Goal: Information Seeking & Learning: Learn about a topic

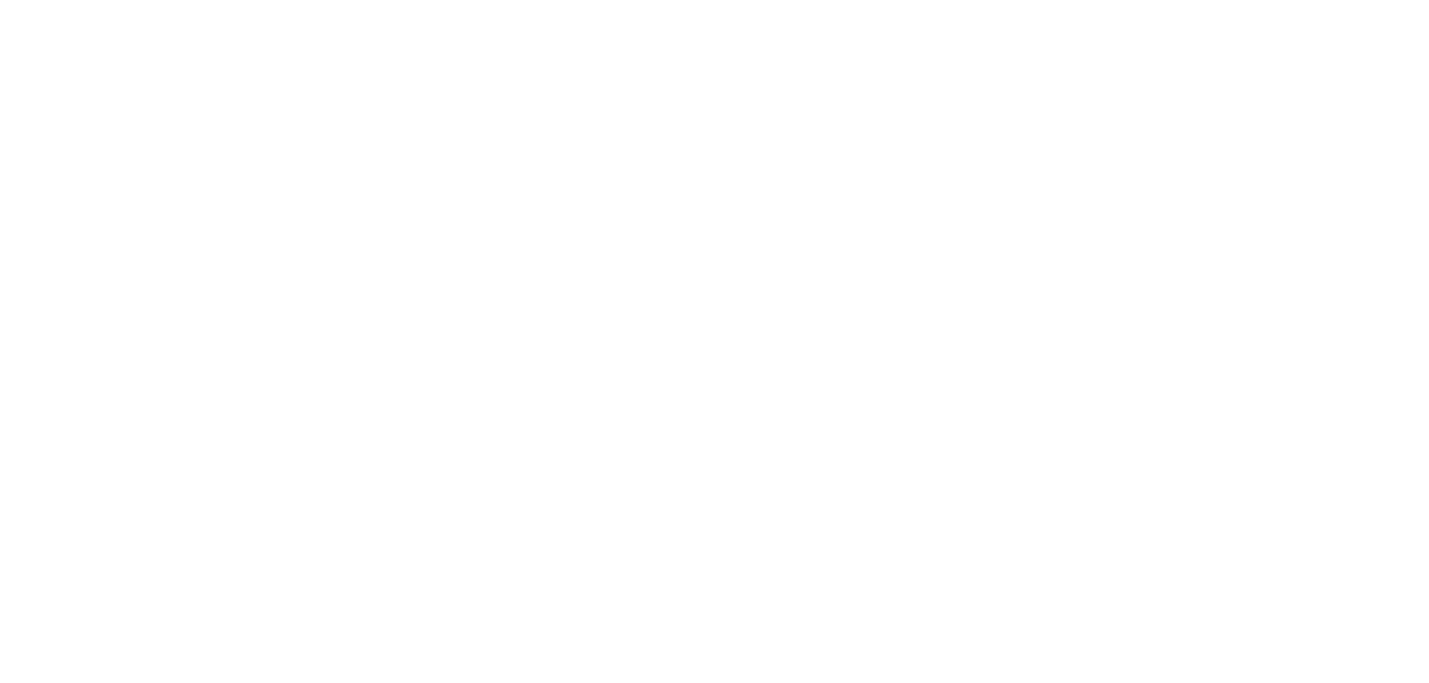
scroll to position [4075, 0]
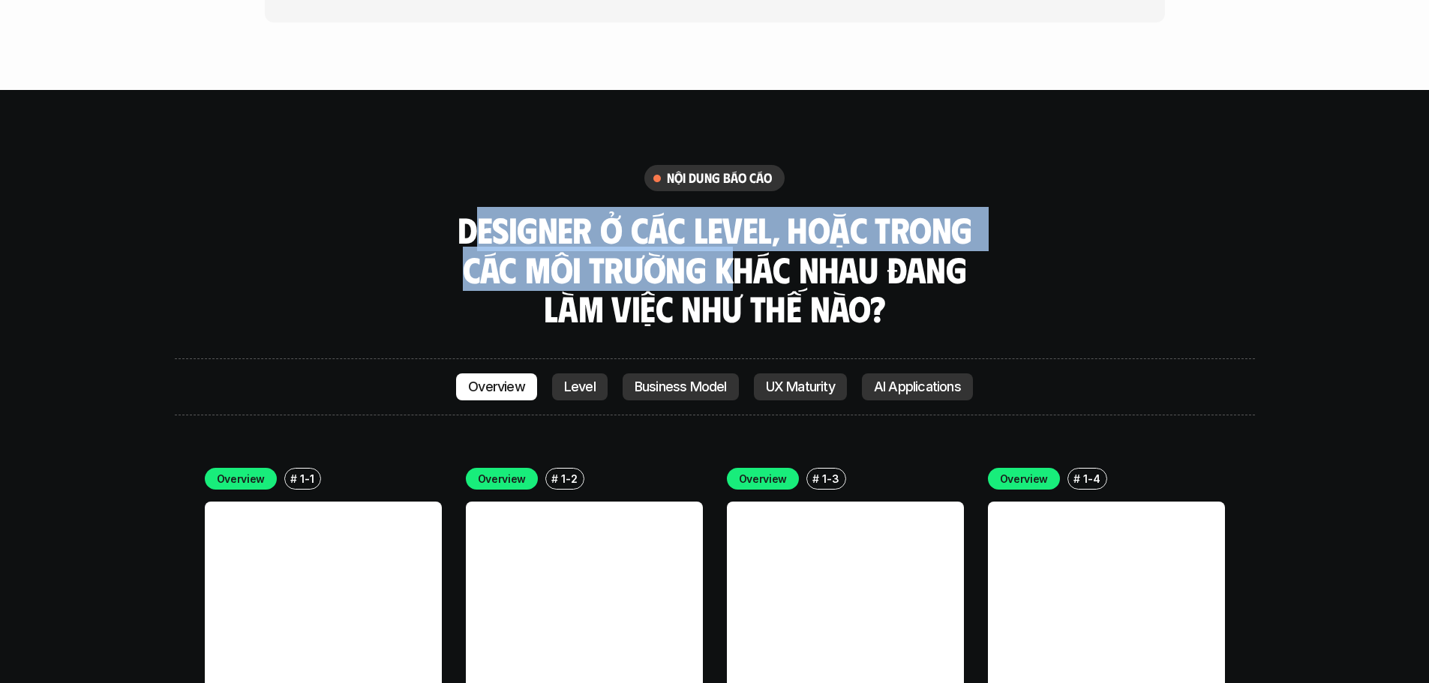
drag, startPoint x: 478, startPoint y: 130, endPoint x: 832, endPoint y: 200, distance: 361.1
click at [771, 210] on h3 "Designer ở các level, hoặc trong các môi trường khác nhau đang làm việc như thế…" at bounding box center [714, 269] width 525 height 119
click at [838, 210] on h3 "Designer ở các level, hoặc trong các môi trường khác nhau đang làm việc như thế…" at bounding box center [714, 269] width 525 height 119
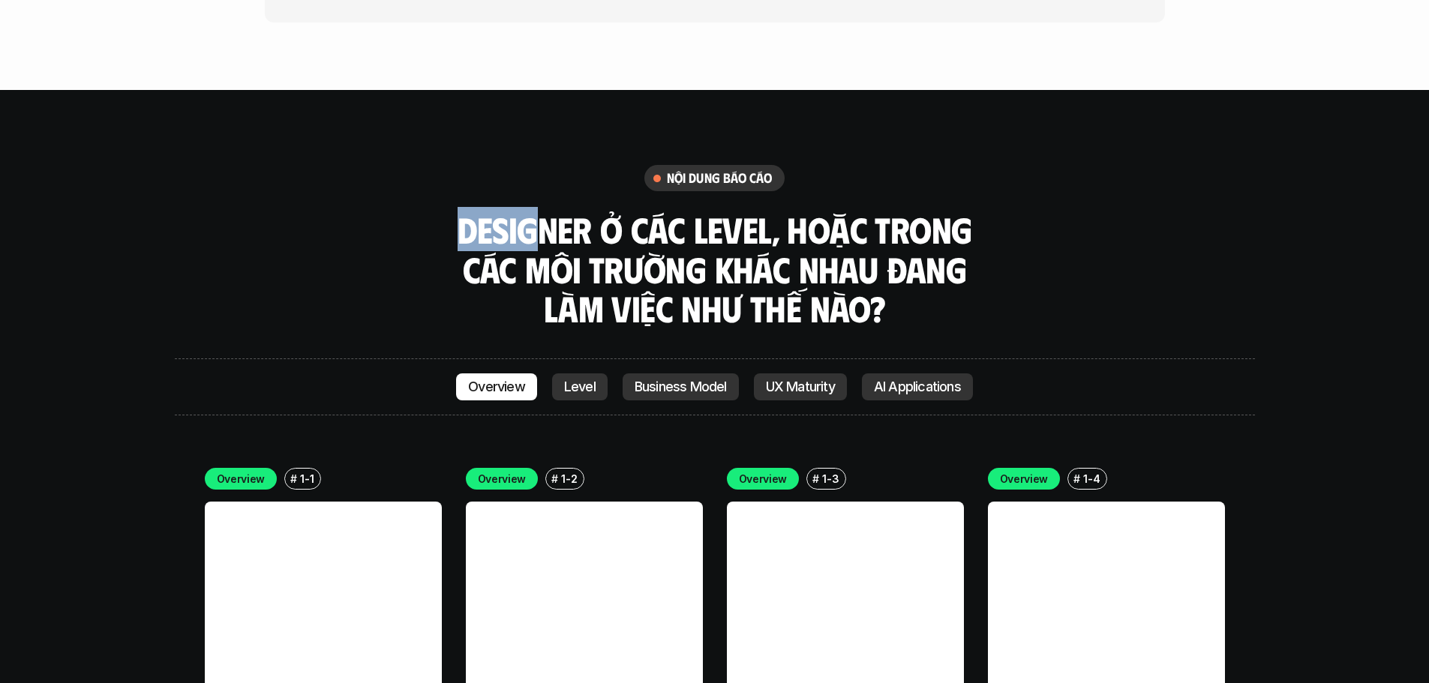
drag, startPoint x: 461, startPoint y: 139, endPoint x: 679, endPoint y: 185, distance: 223.1
click at [665, 210] on h3 "Designer ở các level, hoặc trong các môi trường khác nhau đang làm việc như thế…" at bounding box center [714, 269] width 525 height 119
click at [733, 210] on h3 "Designer ở các level, hoặc trong các môi trường khác nhau đang làm việc như thế…" at bounding box center [714, 269] width 525 height 119
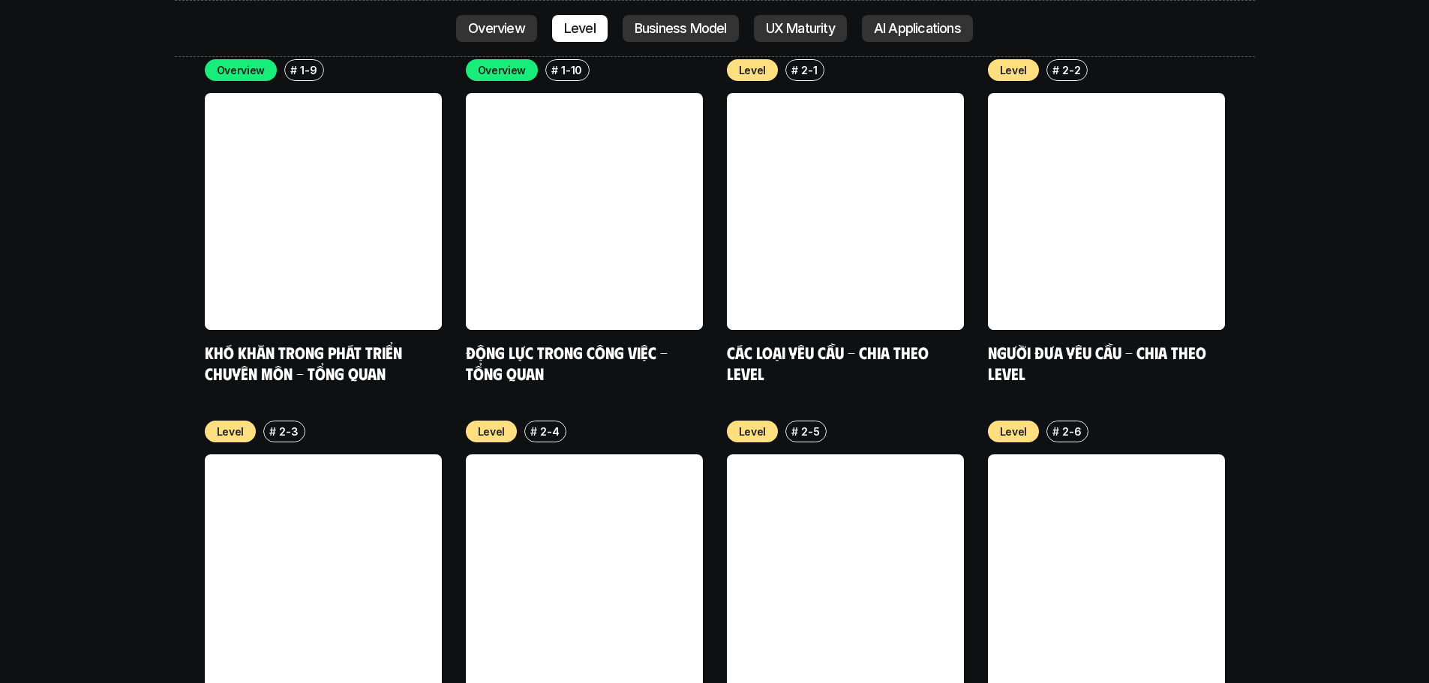
scroll to position [5201, 0]
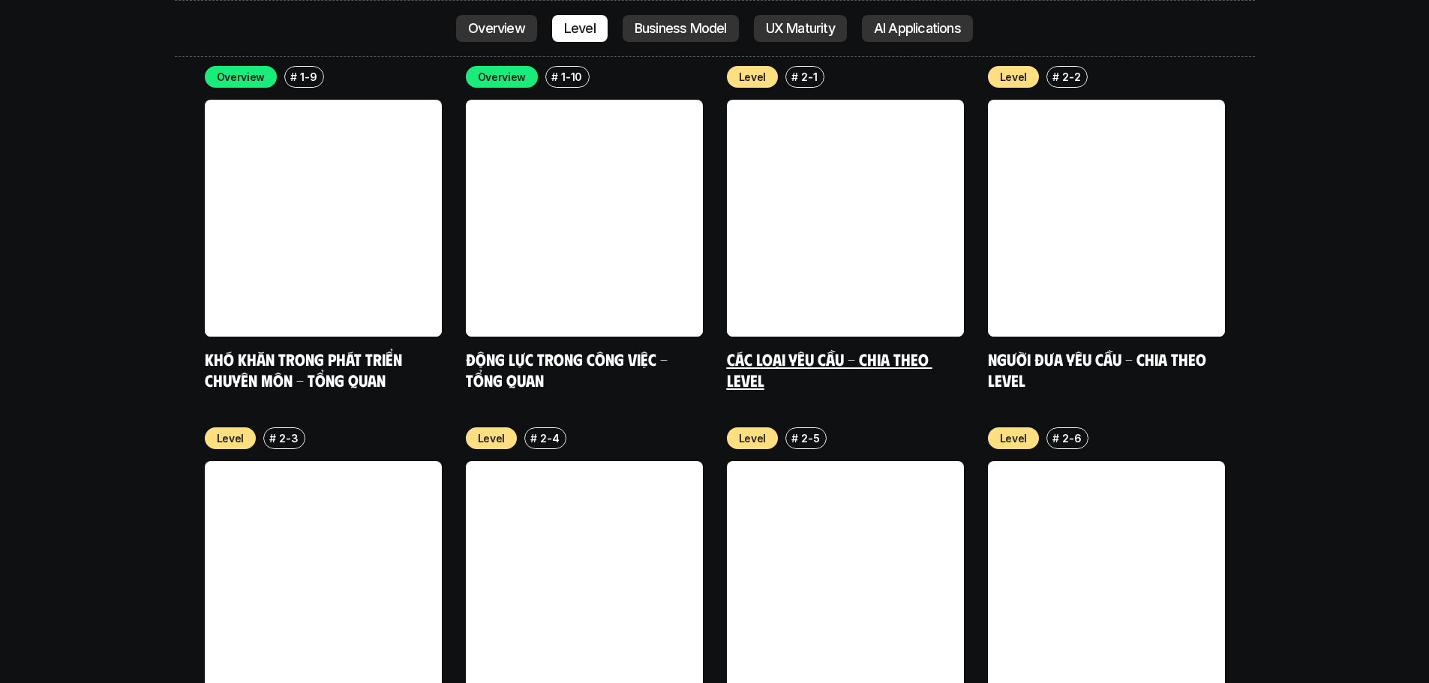
click at [915, 100] on link at bounding box center [845, 218] width 237 height 237
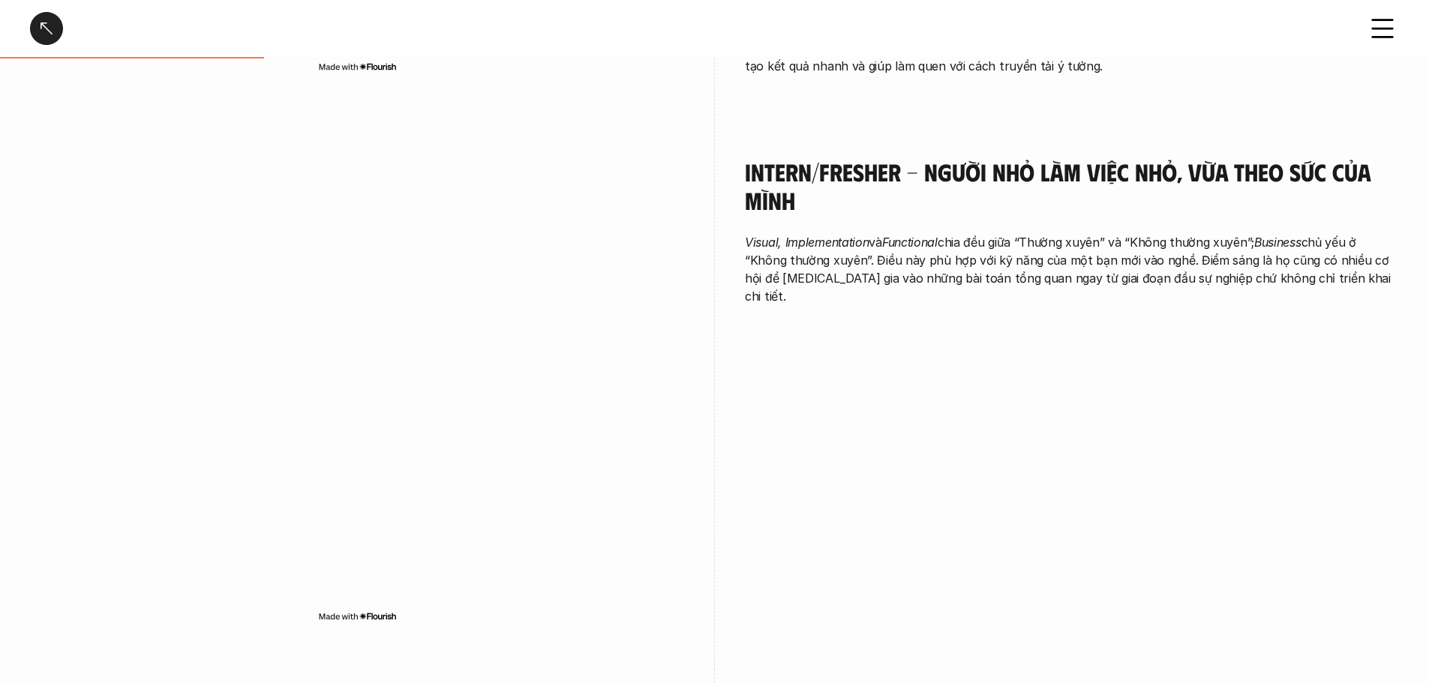
scroll to position [825, 0]
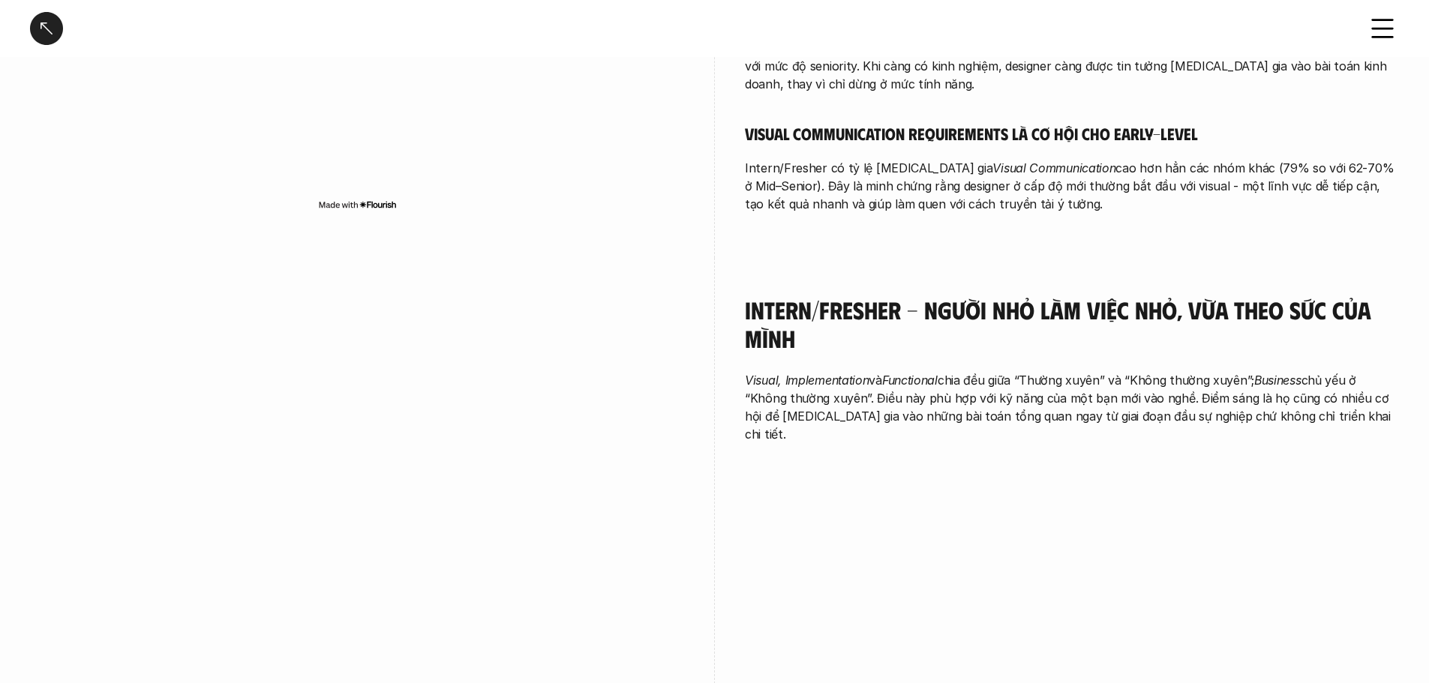
scroll to position [4316, 0]
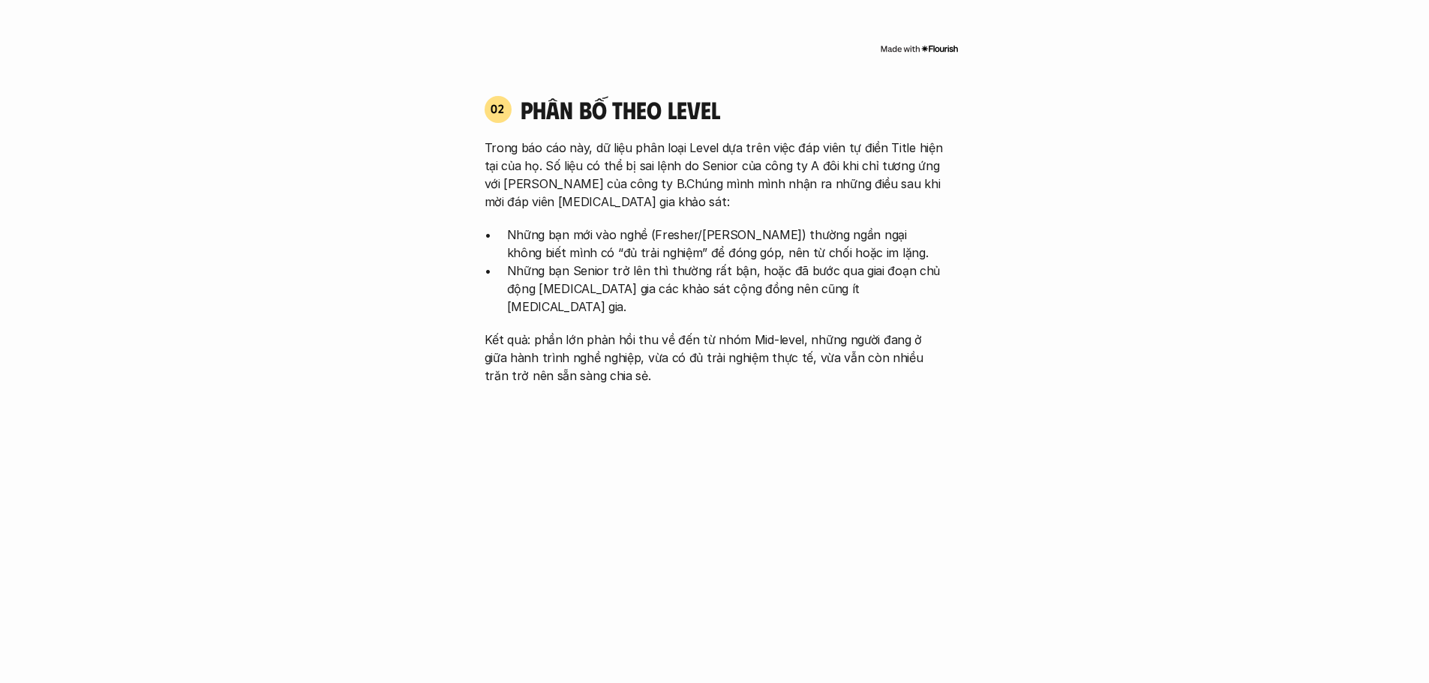
scroll to position [1576, 0]
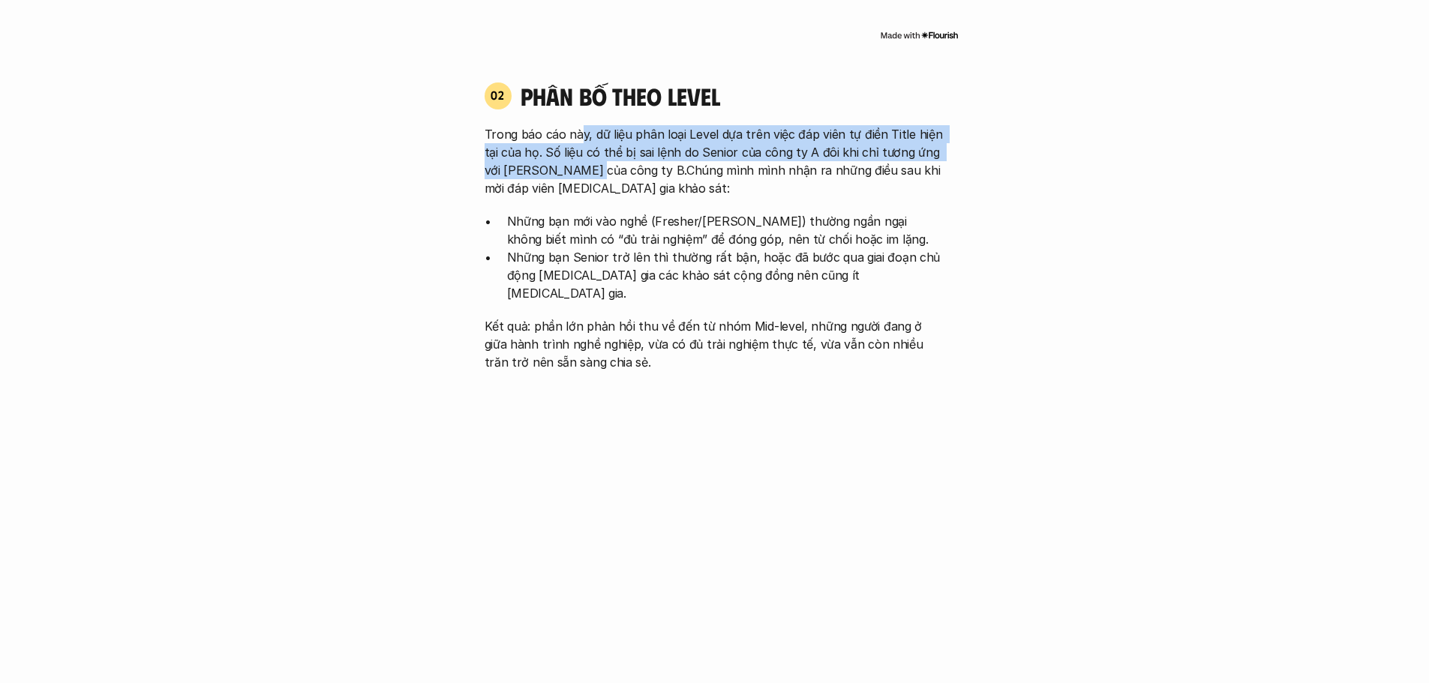
drag, startPoint x: 582, startPoint y: 110, endPoint x: 588, endPoint y: 148, distance: 38.0
click at [588, 148] on p "Trong báo cáo này, dữ liệu phân loại Level dựa trên việc đáp viên tự điền Title…" at bounding box center [715, 161] width 461 height 72
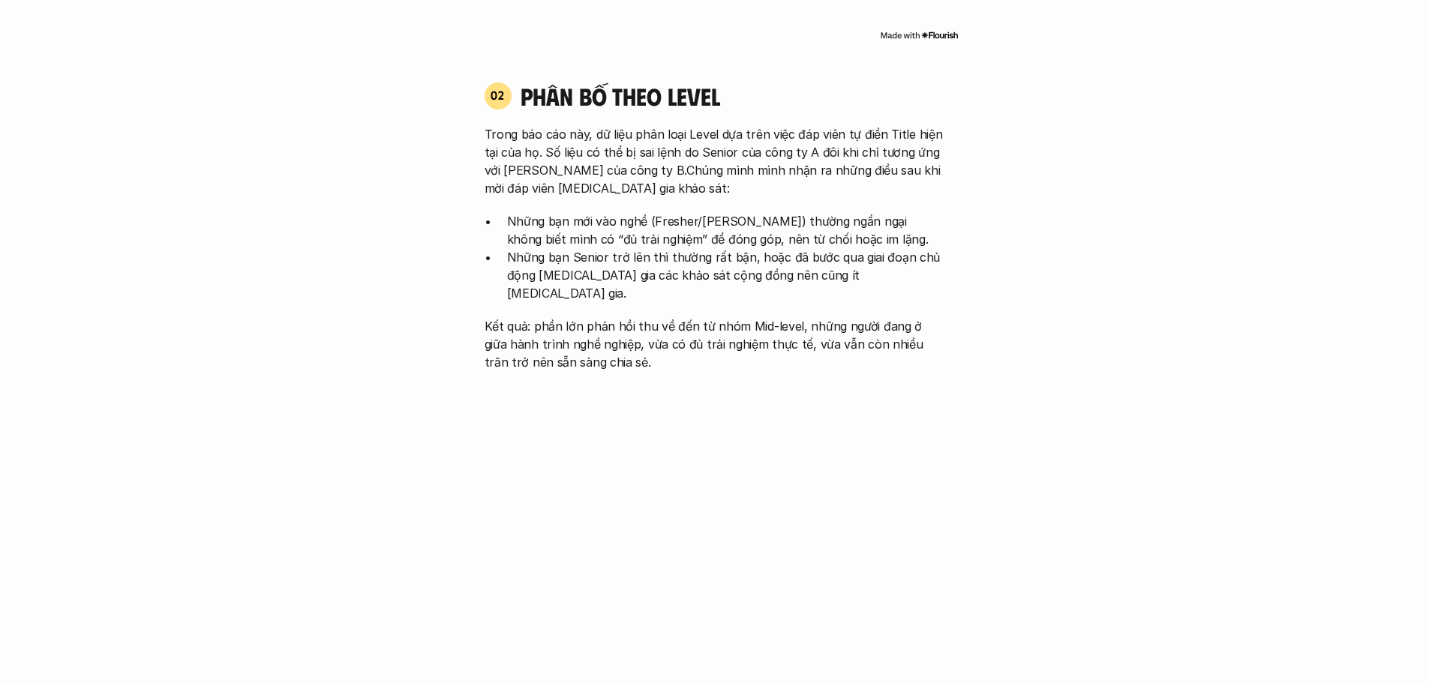
click at [616, 160] on p "Trong báo cáo này, dữ liệu phân loại Level dựa trên việc đáp viên tự điền Title…" at bounding box center [715, 161] width 461 height 72
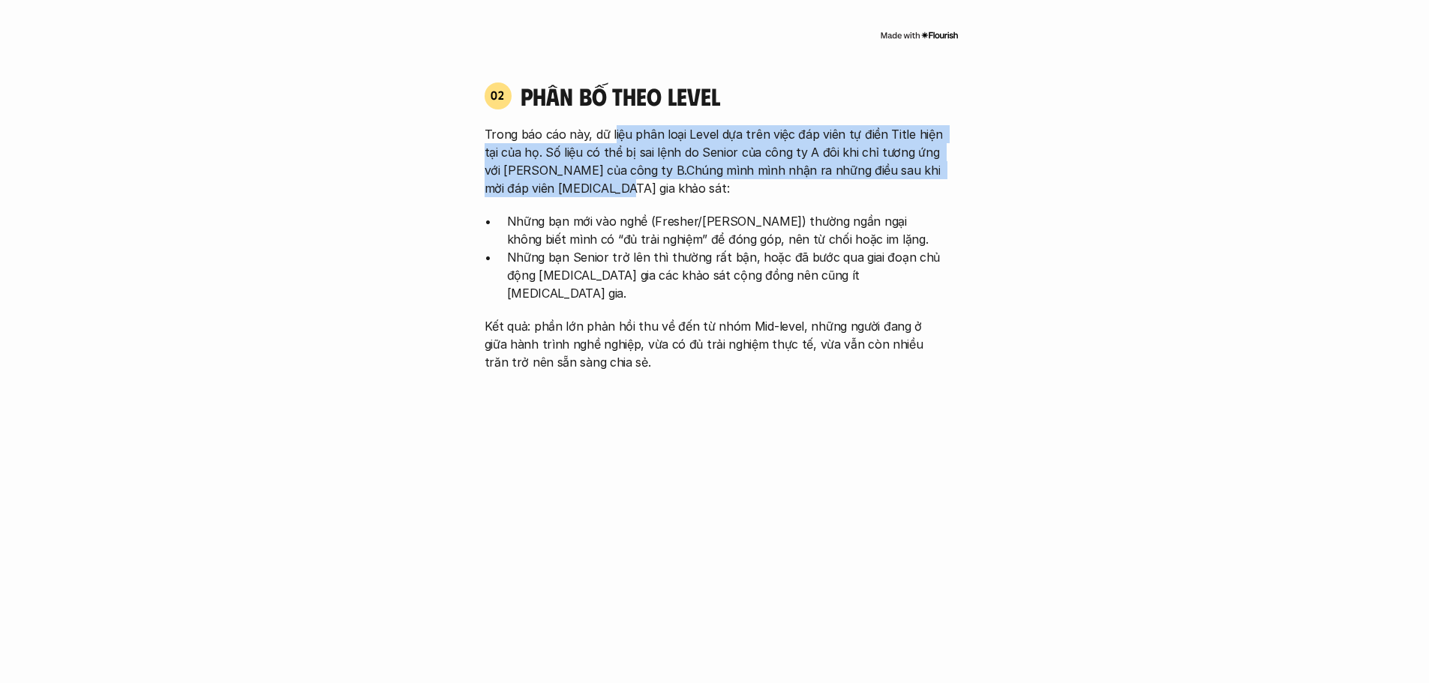
drag, startPoint x: 611, startPoint y: 116, endPoint x: 662, endPoint y: 182, distance: 83.4
click at [641, 174] on p "Trong báo cáo này, dữ liệu phân loại Level dựa trên việc đáp viên tự điền Title…" at bounding box center [715, 161] width 461 height 72
click at [662, 182] on div "Trong báo cáo này, dữ liệu phân loại Level dựa trên việc đáp viên tự điền Title…" at bounding box center [715, 248] width 461 height 246
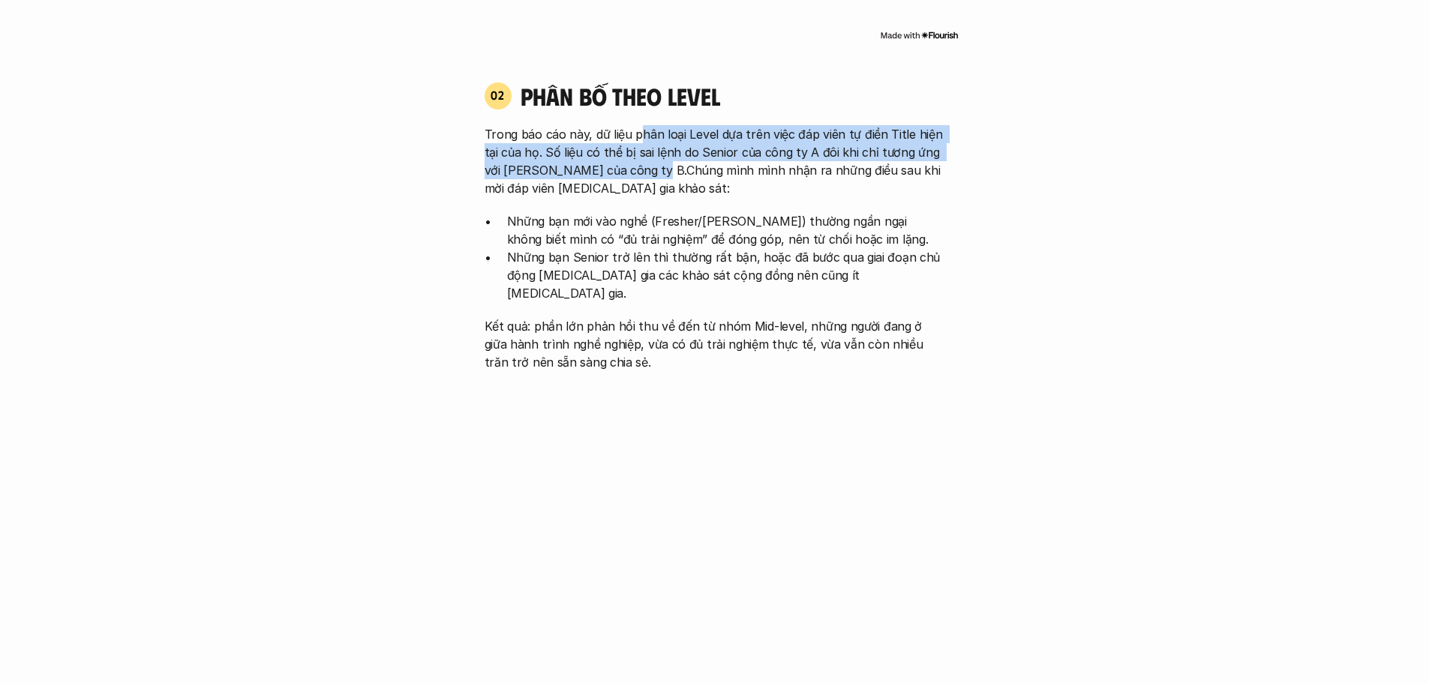
drag, startPoint x: 637, startPoint y: 107, endPoint x: 645, endPoint y: 160, distance: 53.9
click at [645, 160] on div "02 phân bố theo Level Trong báo cáo này, dữ liệu phân loại Level dựa trên việc …" at bounding box center [715, 226] width 488 height 290
click at [645, 160] on p "Trong báo cáo này, dữ liệu phân loại Level dựa trên việc đáp viên tự điền Title…" at bounding box center [715, 161] width 461 height 72
drag, startPoint x: 645, startPoint y: 115, endPoint x: 649, endPoint y: 147, distance: 32.5
click at [649, 147] on p "Trong báo cáo này, dữ liệu phân loại Level dựa trên việc đáp viên tự điền Title…" at bounding box center [715, 161] width 461 height 72
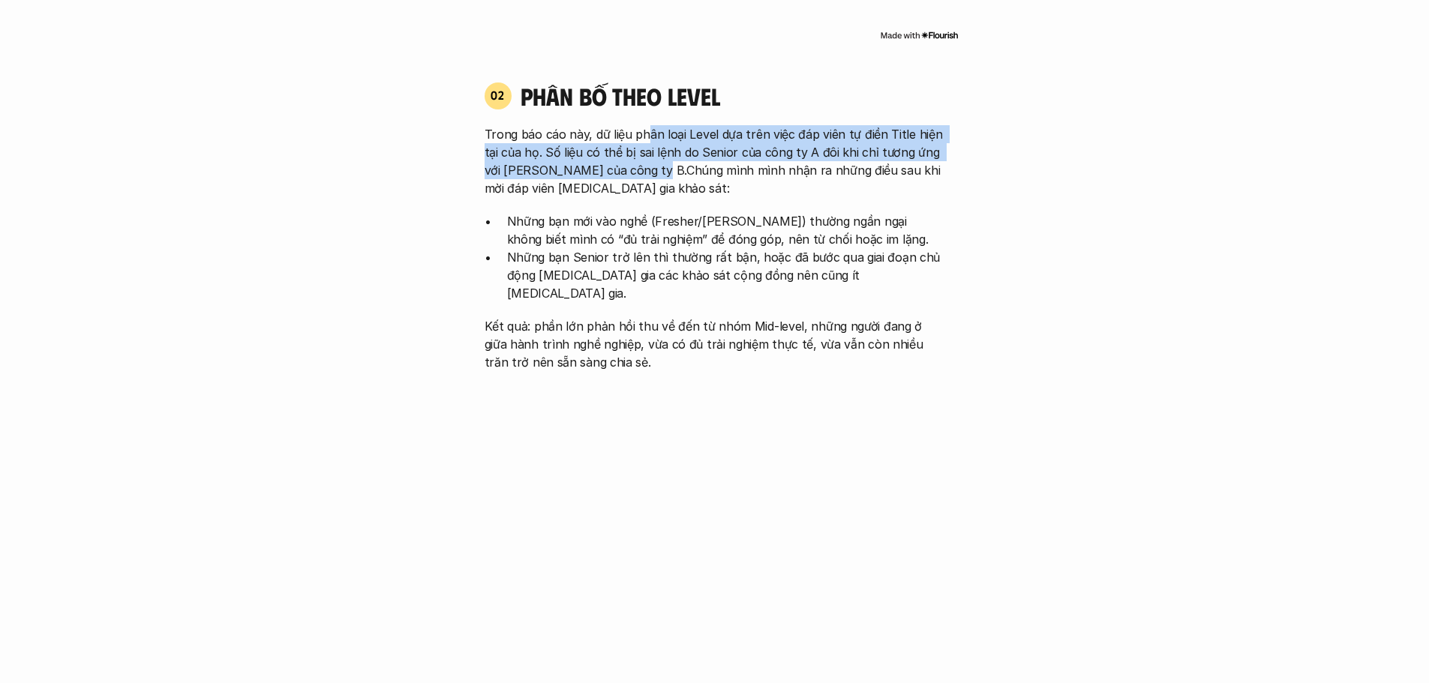
click at [650, 149] on p "Trong báo cáo này, dữ liệu phân loại Level dựa trên việc đáp viên tự điền Title…" at bounding box center [715, 161] width 461 height 72
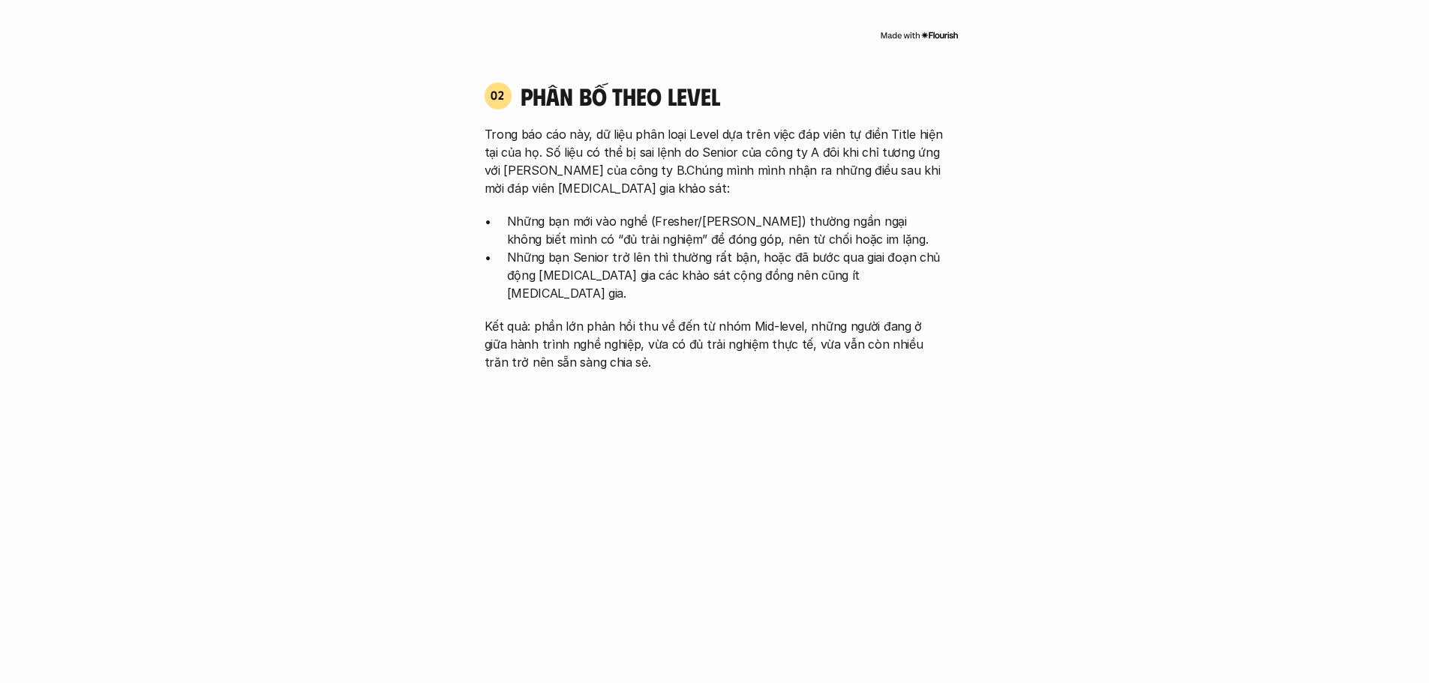
click at [705, 155] on p "Trong báo cáo này, dữ liệu phân loại Level dựa trên việc đáp viên tự điền Title…" at bounding box center [715, 161] width 461 height 72
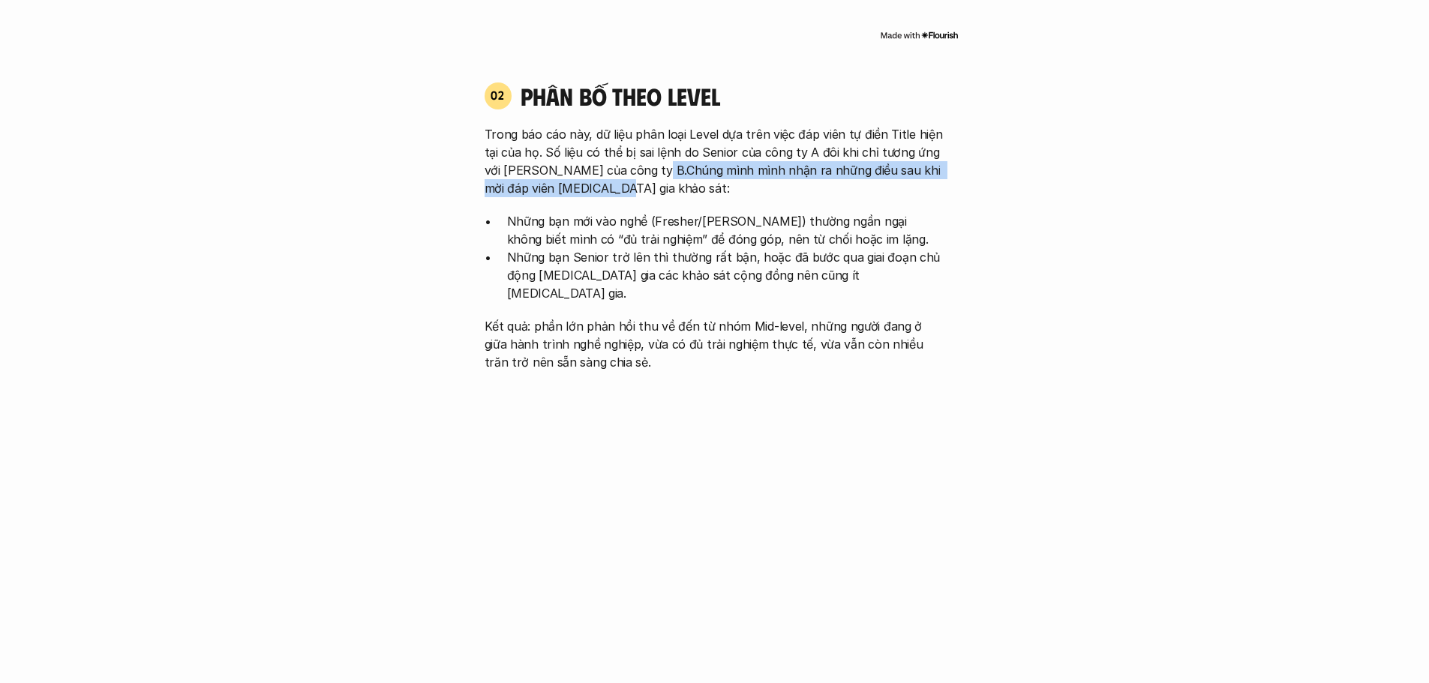
drag, startPoint x: 645, startPoint y: 160, endPoint x: 647, endPoint y: 171, distance: 11.4
click at [647, 171] on p "Trong báo cáo này, dữ liệu phân loại Level dựa trên việc đáp viên tự điền Title…" at bounding box center [715, 161] width 461 height 72
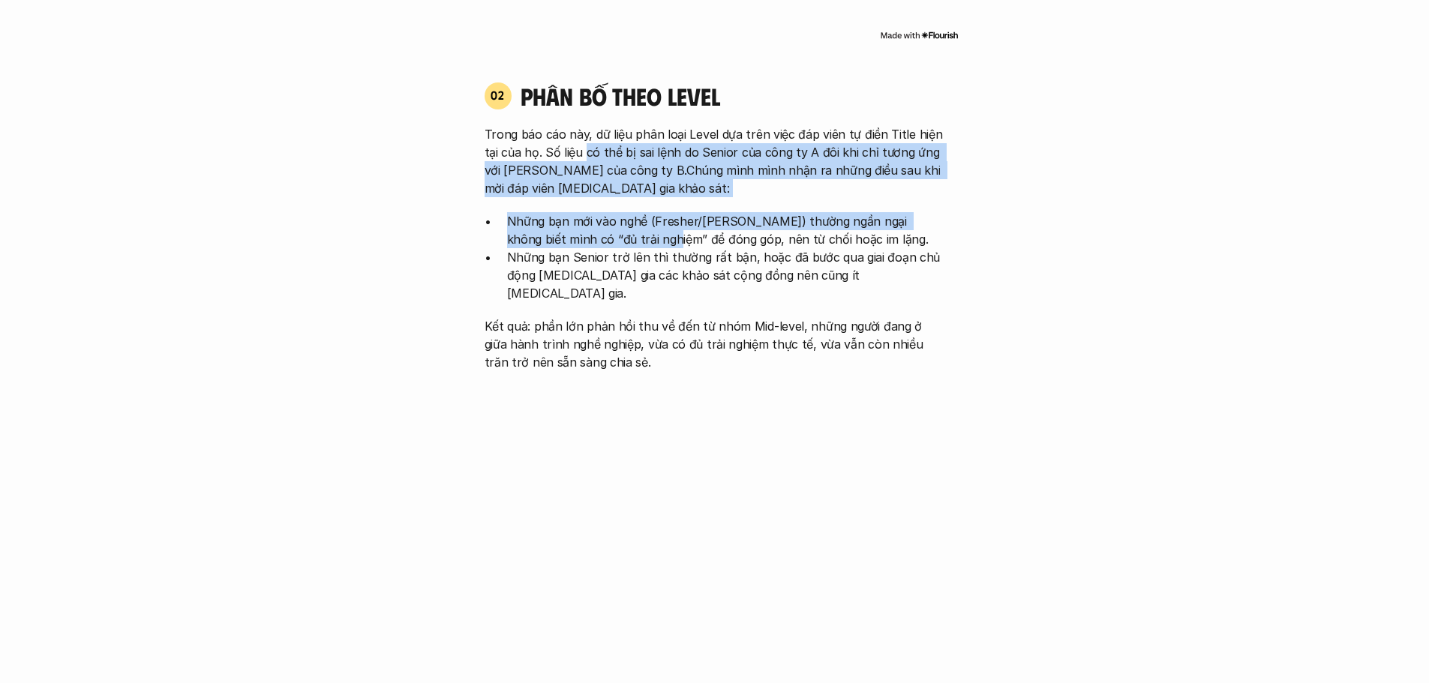
drag, startPoint x: 584, startPoint y: 146, endPoint x: 630, endPoint y: 241, distance: 105.7
click at [619, 239] on div "Trong báo cáo này, dữ liệu phân loại Level dựa trên việc đáp viên tự điền Title…" at bounding box center [715, 248] width 461 height 246
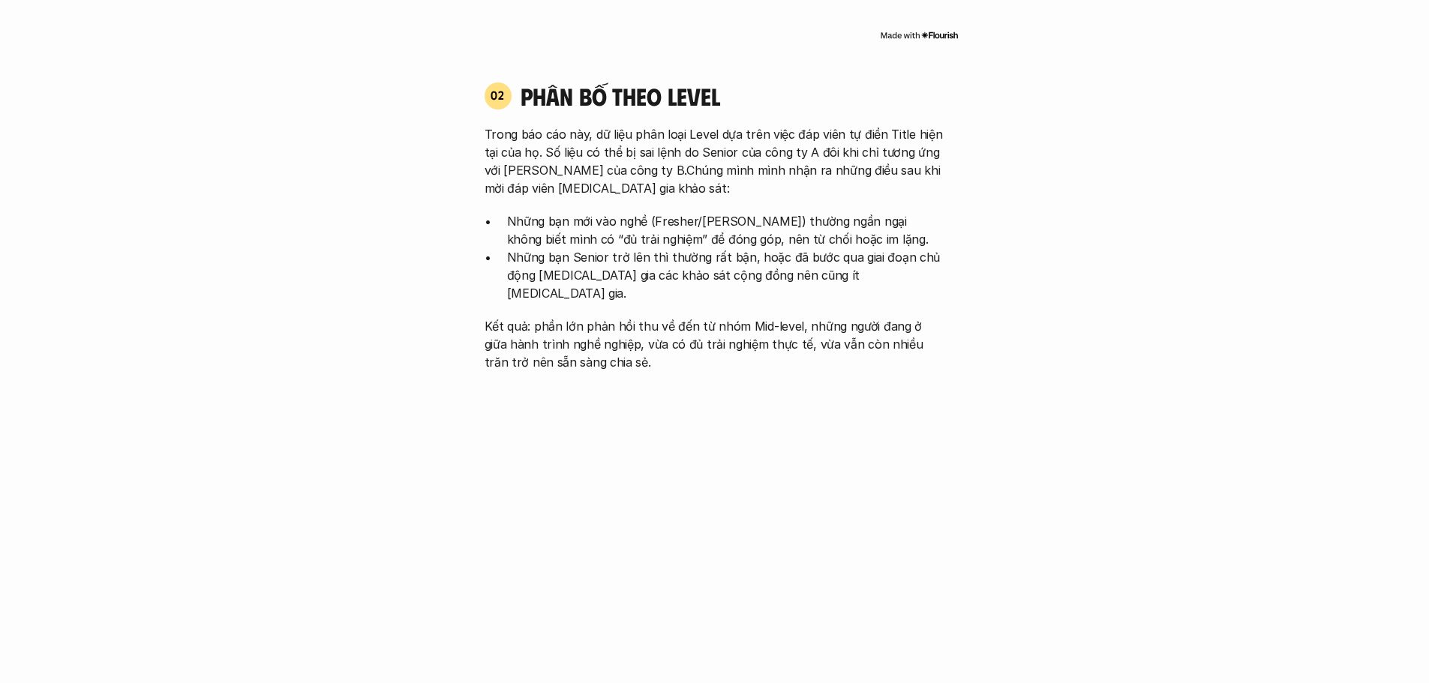
click at [630, 248] on p "Những bạn Senior trở lên thì thường rất bận, hoặc đã bước qua giai đoạn chủ độn…" at bounding box center [726, 275] width 438 height 54
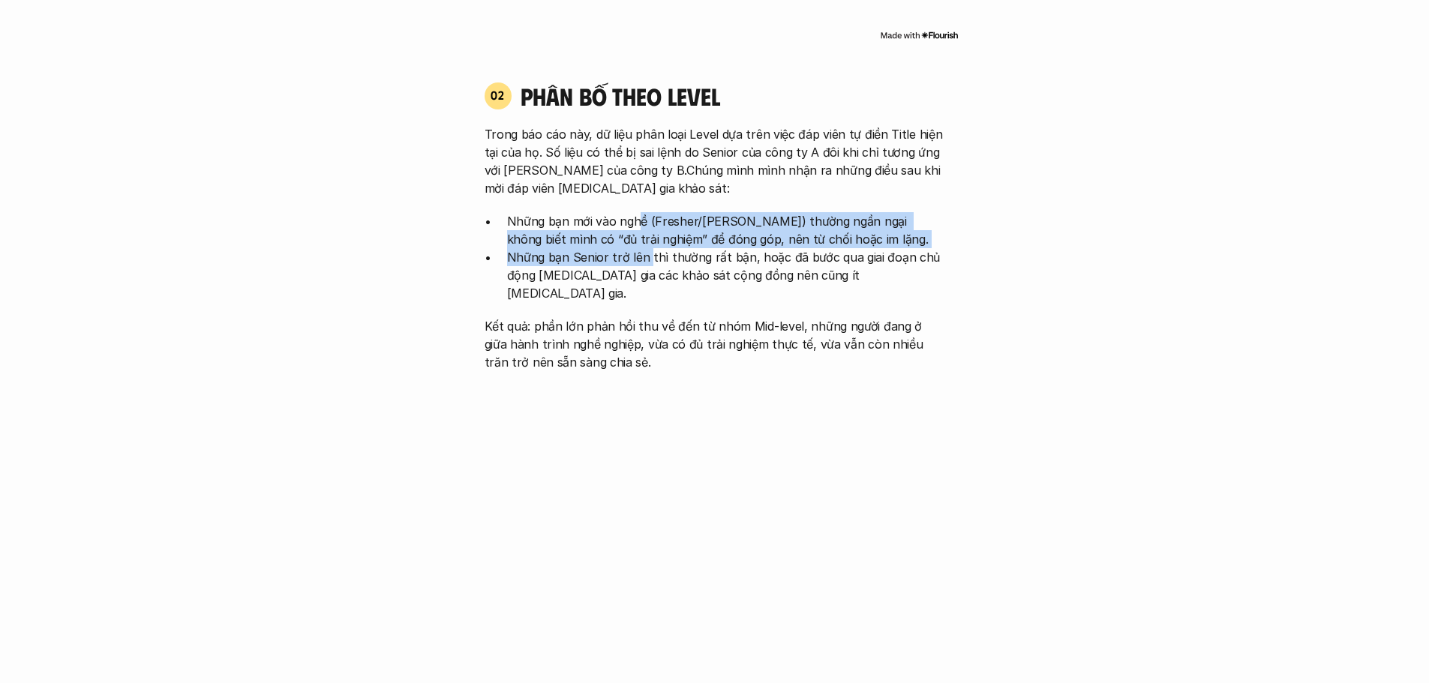
drag, startPoint x: 637, startPoint y: 205, endPoint x: 651, endPoint y: 239, distance: 37.3
click at [650, 239] on ul "Những bạn mới vào nghề (Fresher/Junior) thường ngần ngại không biết mình có “đủ…" at bounding box center [715, 257] width 461 height 90
click at [651, 248] on p "Những bạn Senior trở lên thì thường rất bận, hoặc đã bước qua giai đoạn chủ độn…" at bounding box center [726, 275] width 438 height 54
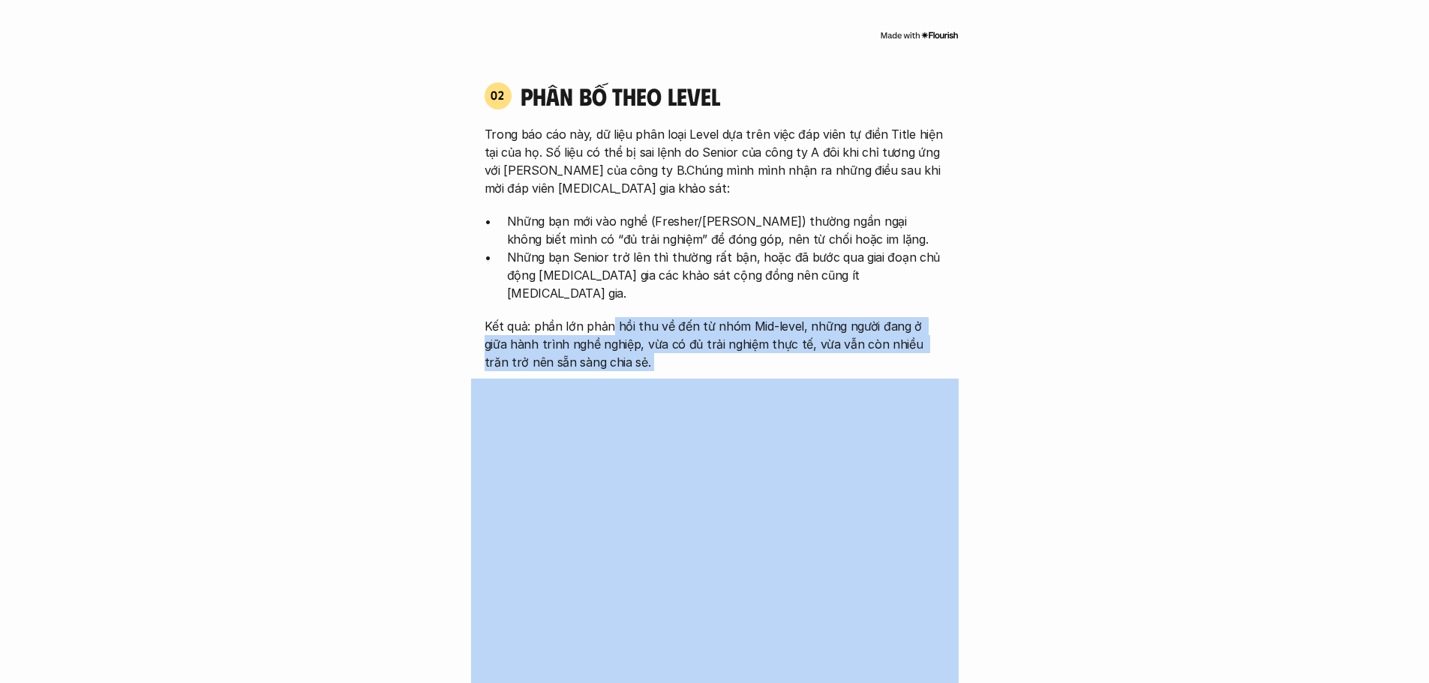
drag, startPoint x: 627, startPoint y: 323, endPoint x: 683, endPoint y: 343, distance: 59.1
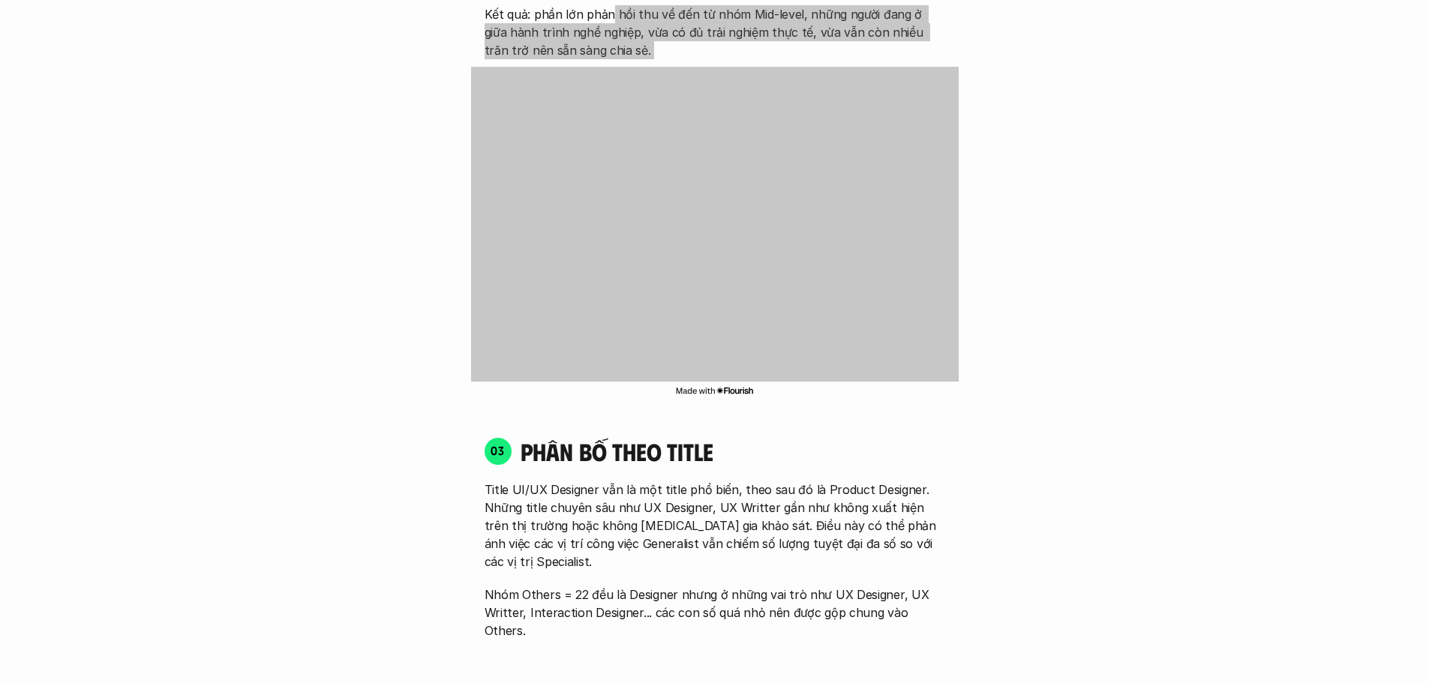
scroll to position [2026, 0]
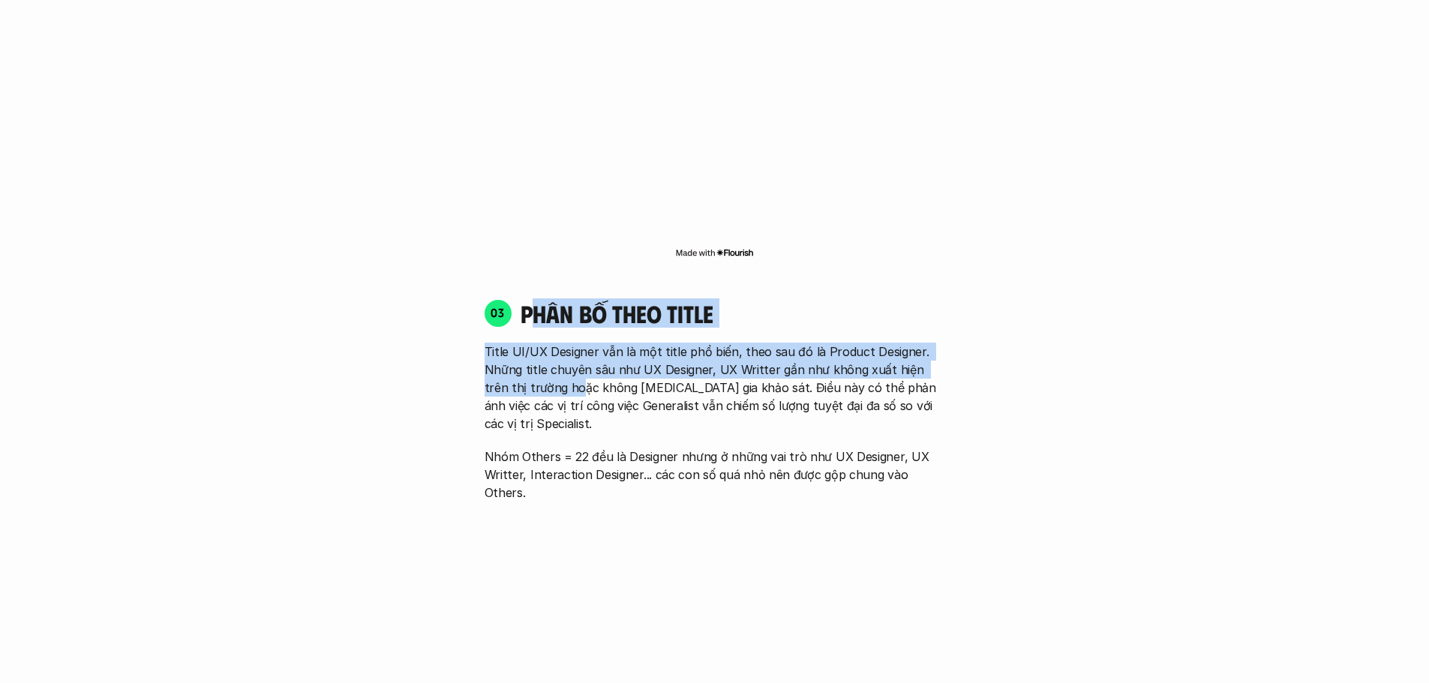
drag, startPoint x: 528, startPoint y: 302, endPoint x: 581, endPoint y: 358, distance: 77.5
click at [579, 356] on div "03 phân bố theo title Title UI/UX Designer vẫn là một title phổ biến, theo sau …" at bounding box center [715, 400] width 488 height 203
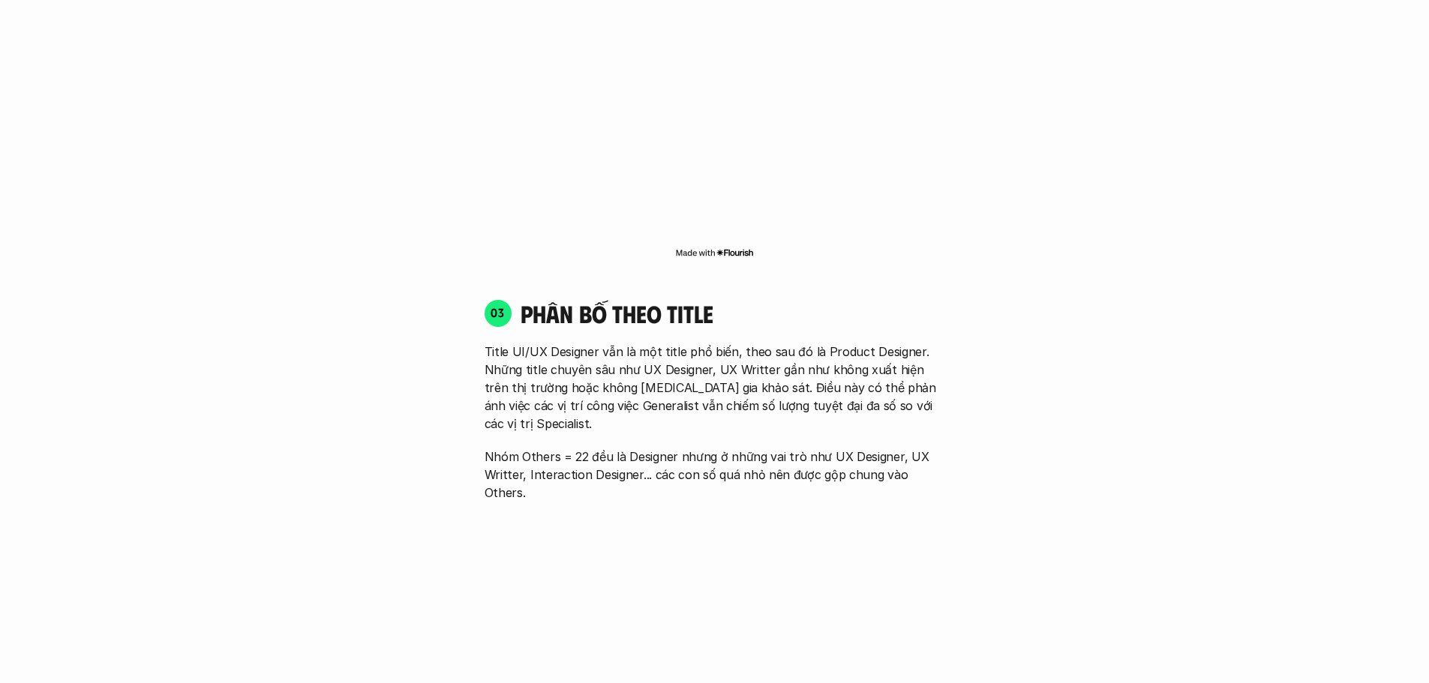
click at [590, 361] on p "Title UI/UX Designer vẫn là một title phổ biến, theo sau đó là Product Designer…" at bounding box center [715, 388] width 461 height 90
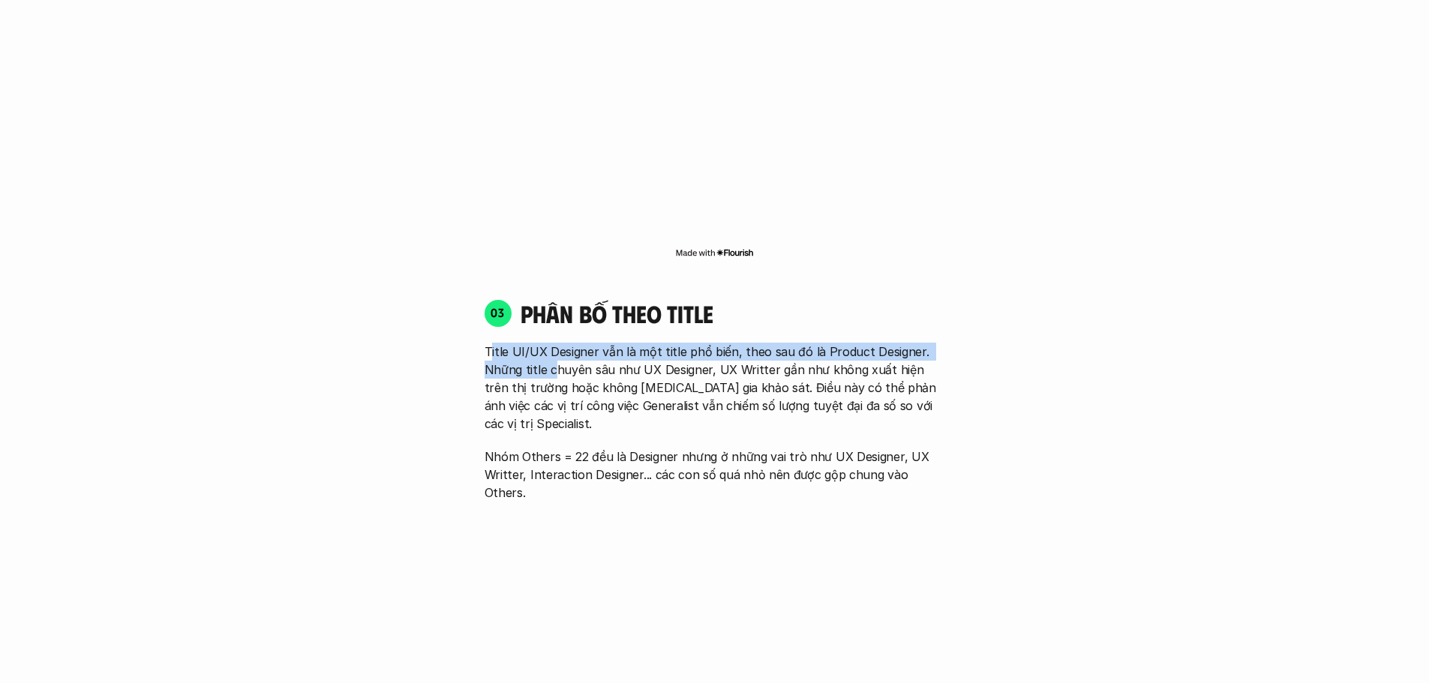
drag, startPoint x: 491, startPoint y: 309, endPoint x: 640, endPoint y: 340, distance: 152.4
click at [590, 343] on p "Title UI/UX Designer vẫn là một title phổ biến, theo sau đó là Product Designer…" at bounding box center [715, 388] width 461 height 90
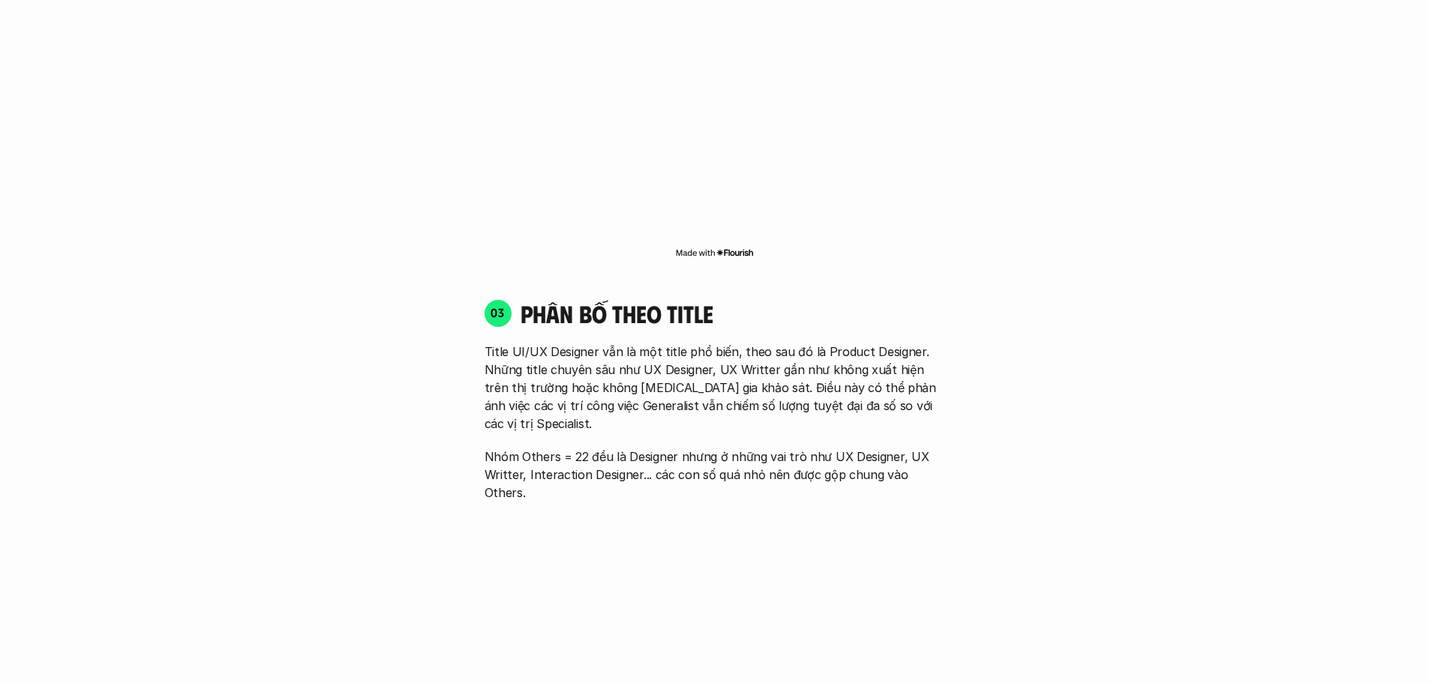
drag, startPoint x: 642, startPoint y: 340, endPoint x: 622, endPoint y: 224, distance: 117.3
click at [643, 343] on p "Title UI/UX Designer vẫn là một title phổ biến, theo sau đó là Product Designer…" at bounding box center [715, 388] width 461 height 90
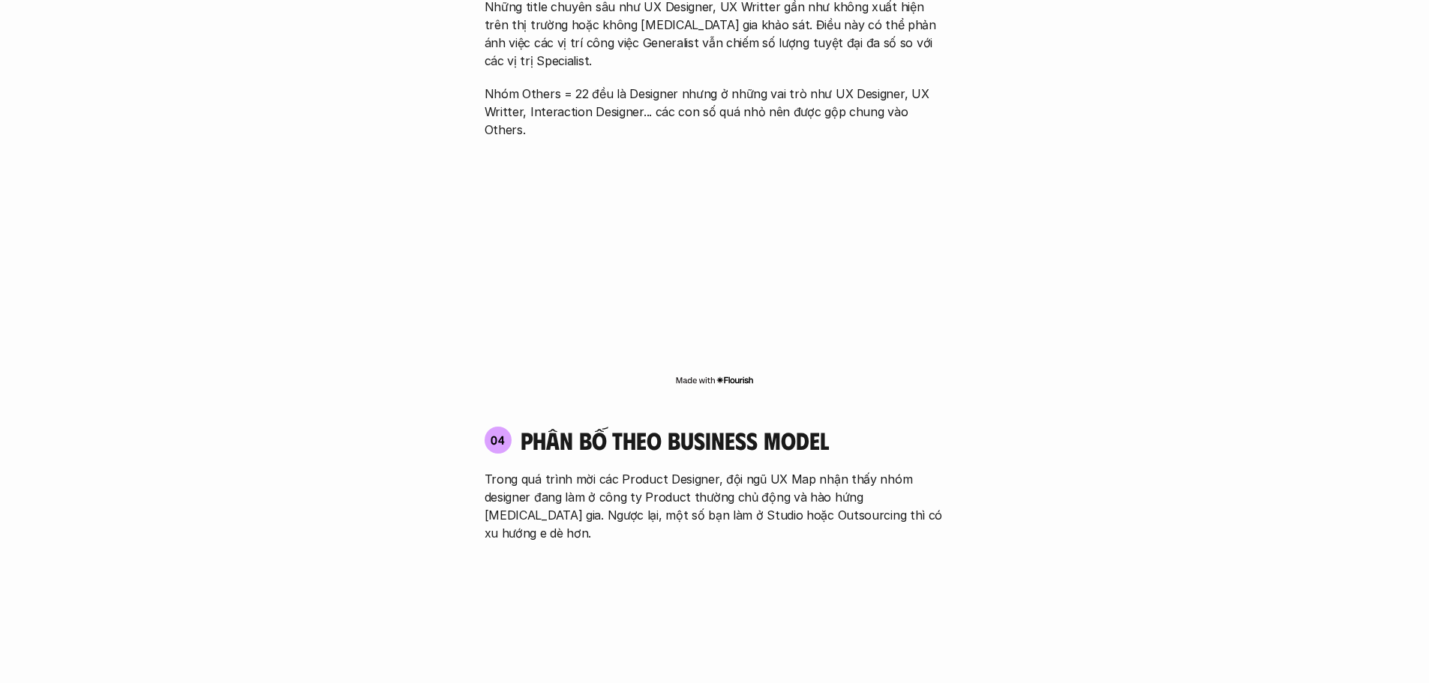
scroll to position [2476, 0]
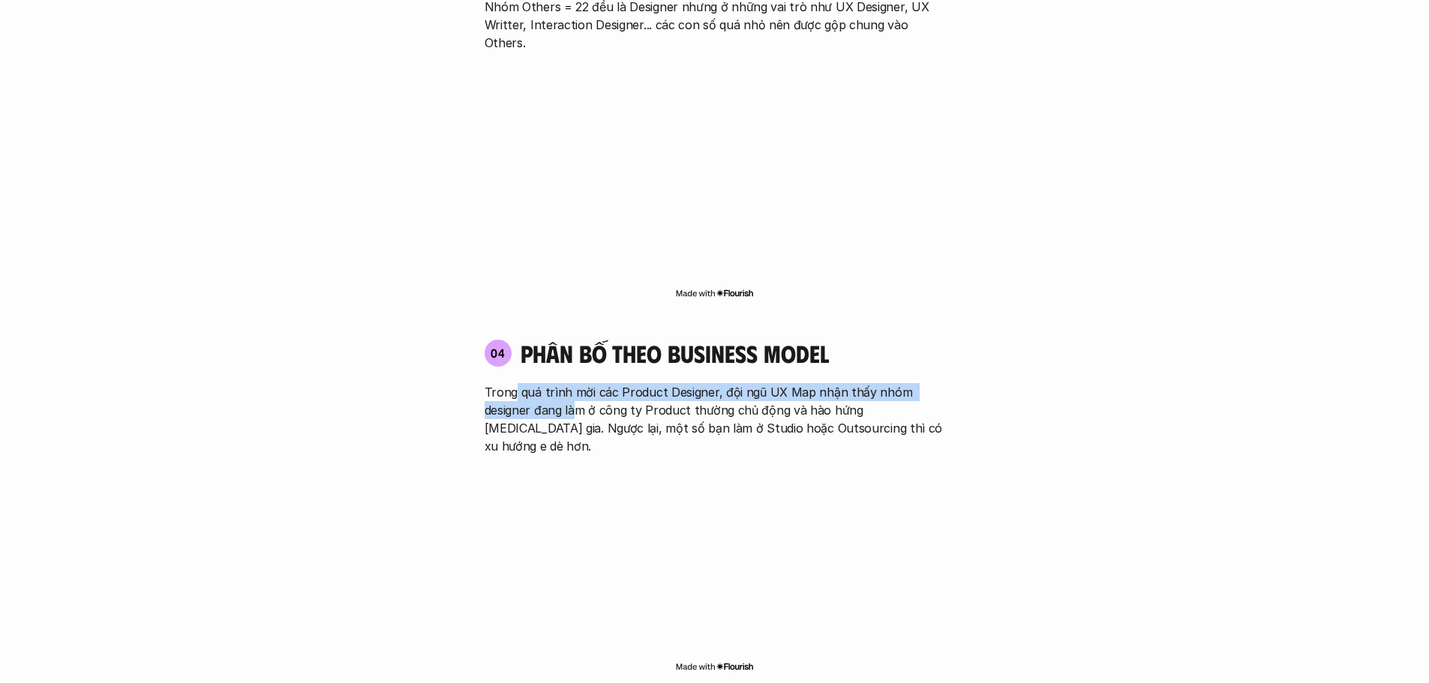
drag, startPoint x: 518, startPoint y: 317, endPoint x: 620, endPoint y: 345, distance: 105.7
click at [593, 383] on p "Trong quá trình mời các Product Designer, đội ngũ UX Map nhận thấy nhóm designe…" at bounding box center [715, 419] width 461 height 72
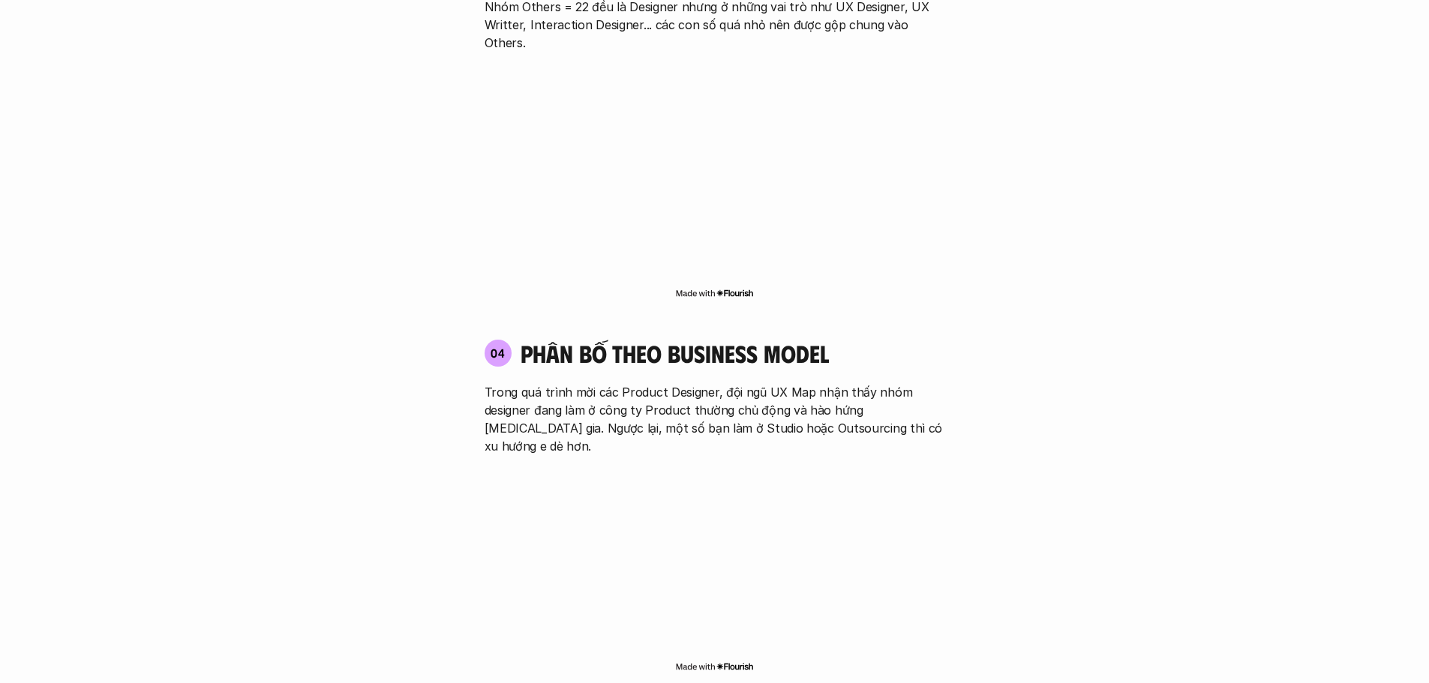
click at [659, 383] on p "Trong quá trình mời các Product Designer, đội ngũ UX Map nhận thấy nhóm designe…" at bounding box center [715, 419] width 461 height 72
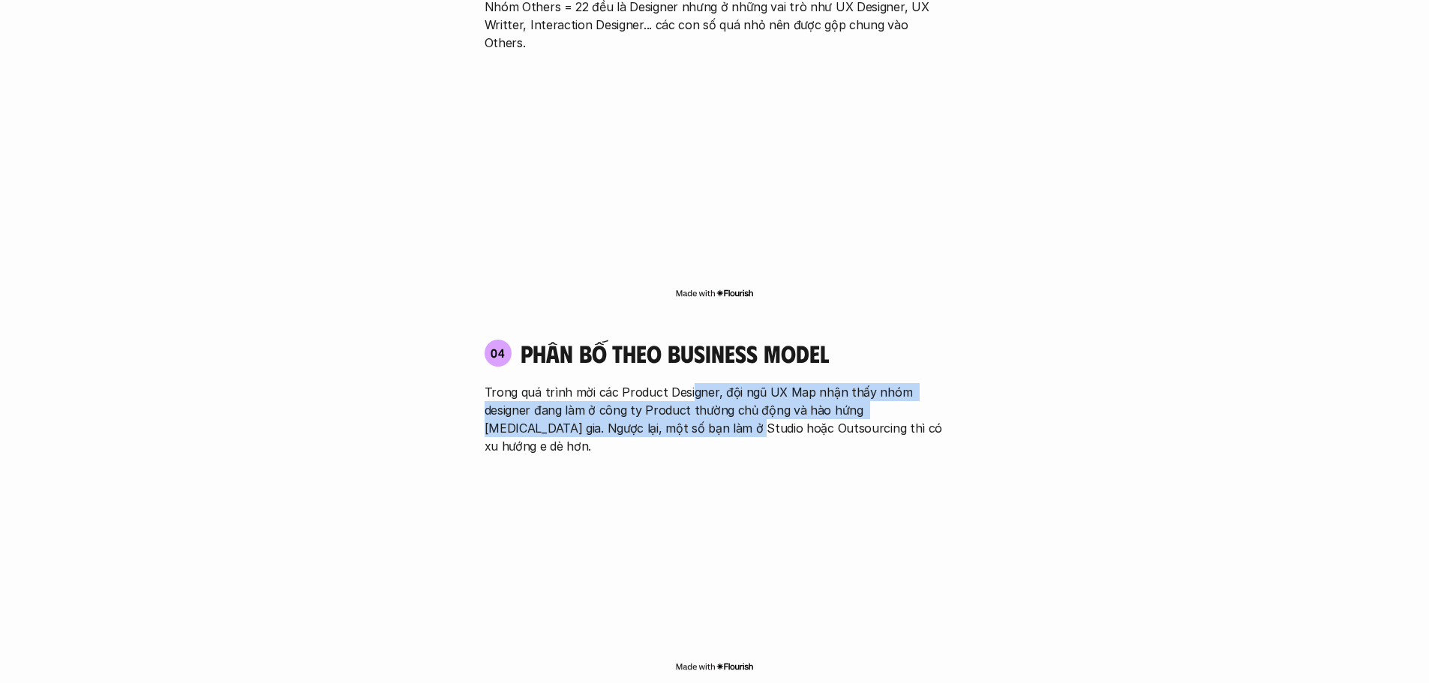
drag, startPoint x: 689, startPoint y: 327, endPoint x: 699, endPoint y: 355, distance: 29.4
click at [699, 383] on p "Trong quá trình mời các Product Designer, đội ngũ UX Map nhận thấy nhóm designe…" at bounding box center [715, 419] width 461 height 72
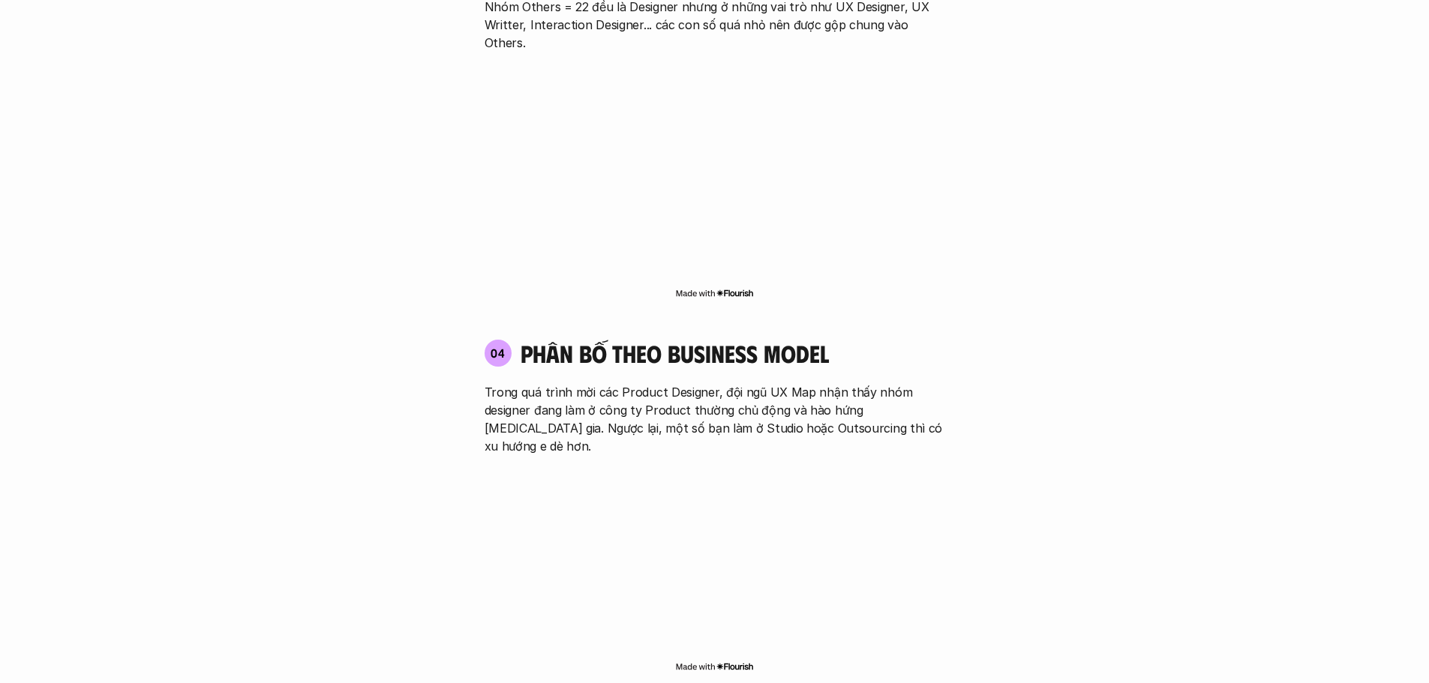
click at [707, 383] on p "Trong quá trình mời các Product Designer, đội ngũ UX Map nhận thấy nhóm designe…" at bounding box center [715, 419] width 461 height 72
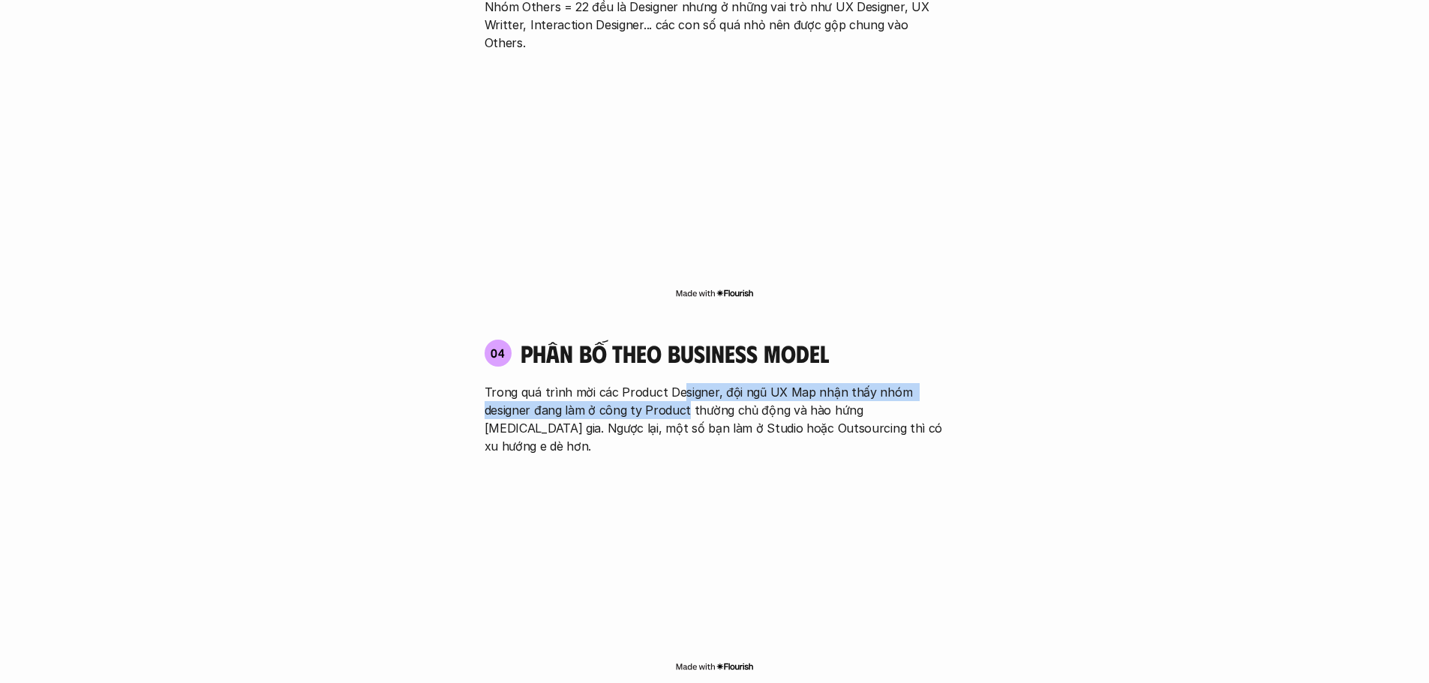
drag, startPoint x: 680, startPoint y: 309, endPoint x: 686, endPoint y: 344, distance: 35.8
click at [686, 344] on div "04 phân bố theo business model Trong quá trình mời các Product Designer, đội ng…" at bounding box center [715, 397] width 488 height 116
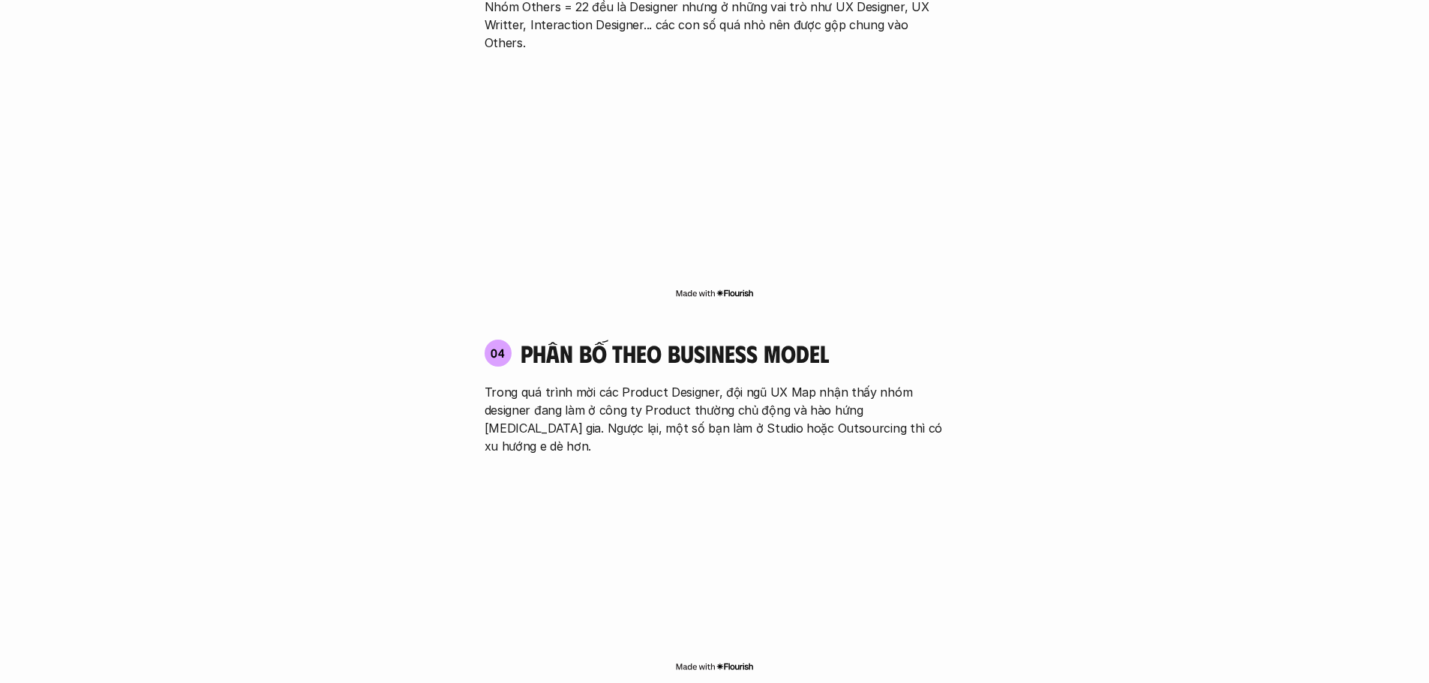
click at [695, 383] on p "Trong quá trình mời các Product Designer, đội ngũ UX Map nhận thấy nhóm designe…" at bounding box center [715, 419] width 461 height 72
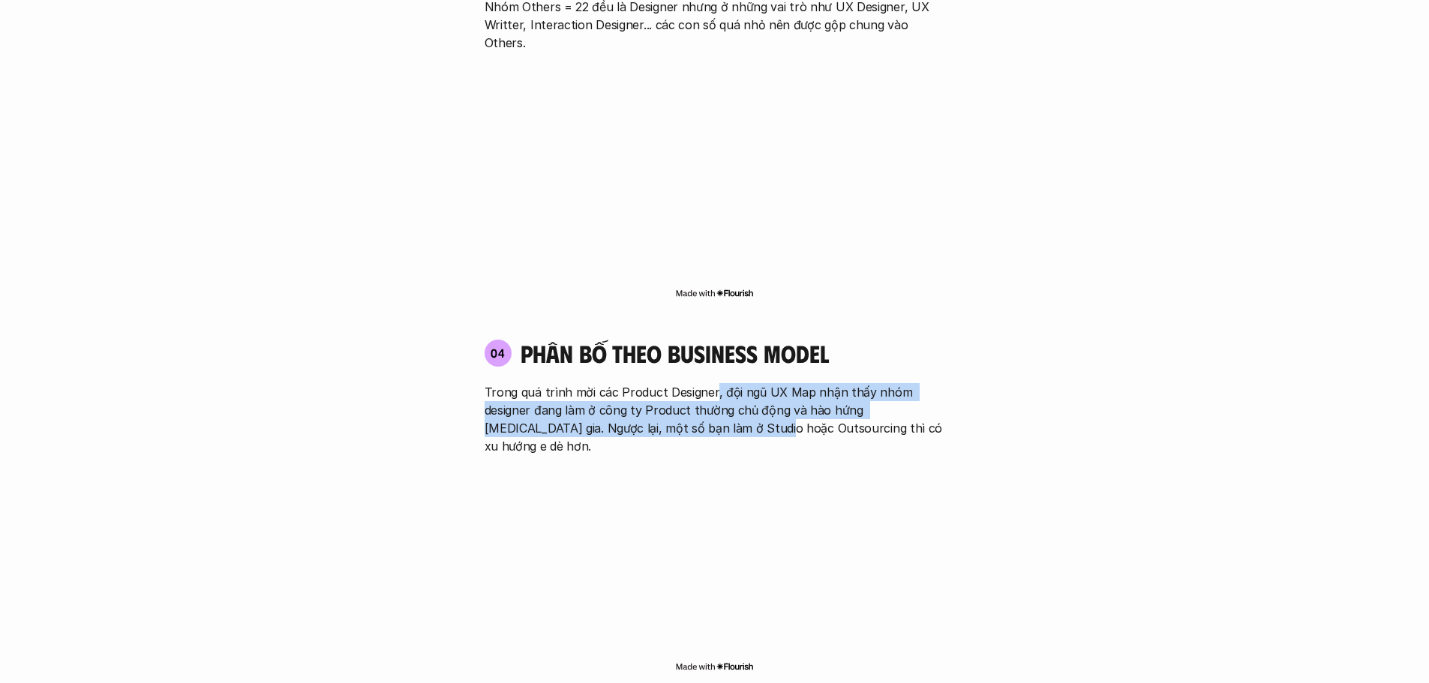
drag, startPoint x: 714, startPoint y: 336, endPoint x: 727, endPoint y: 361, distance: 28.2
click at [726, 383] on p "Trong quá trình mời các Product Designer, đội ngũ UX Map nhận thấy nhóm designe…" at bounding box center [715, 419] width 461 height 72
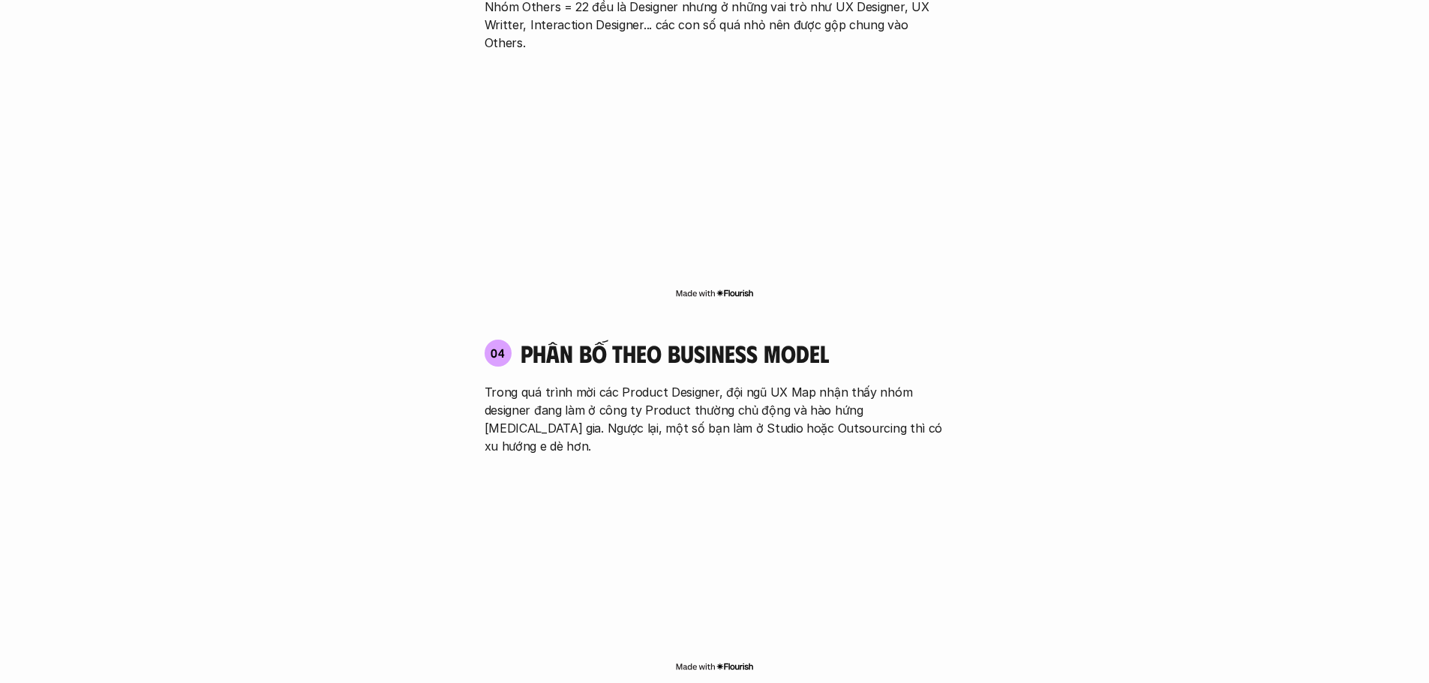
click at [732, 383] on p "Trong quá trình mời các Product Designer, đội ngũ UX Map nhận thấy nhóm designe…" at bounding box center [715, 419] width 461 height 72
drag, startPoint x: 711, startPoint y: 331, endPoint x: 733, endPoint y: 363, distance: 38.9
click at [732, 383] on p "Trong quá trình mời các Product Designer, đội ngũ UX Map nhận thấy nhóm designe…" at bounding box center [715, 419] width 461 height 72
click at [740, 383] on p "Trong quá trình mời các Product Designer, đội ngũ UX Map nhận thấy nhóm designe…" at bounding box center [715, 419] width 461 height 72
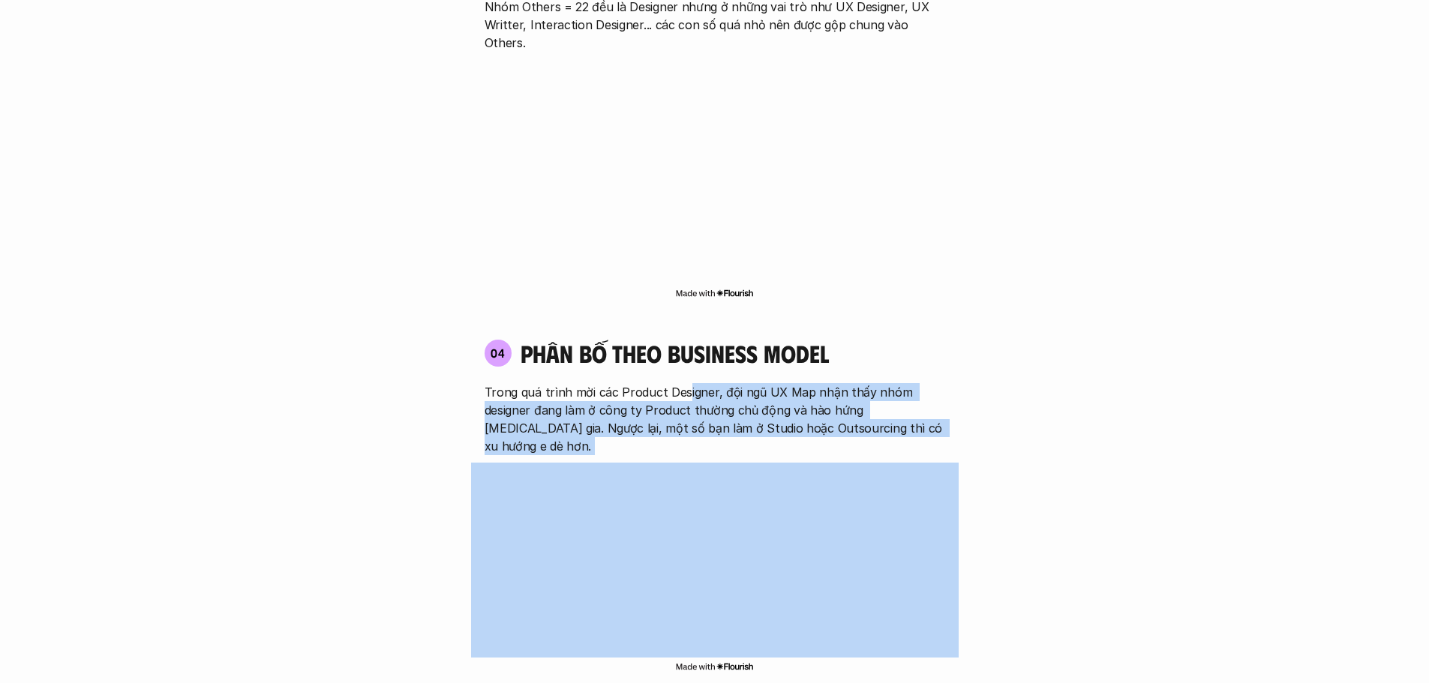
drag, startPoint x: 684, startPoint y: 315, endPoint x: 705, endPoint y: 373, distance: 61.2
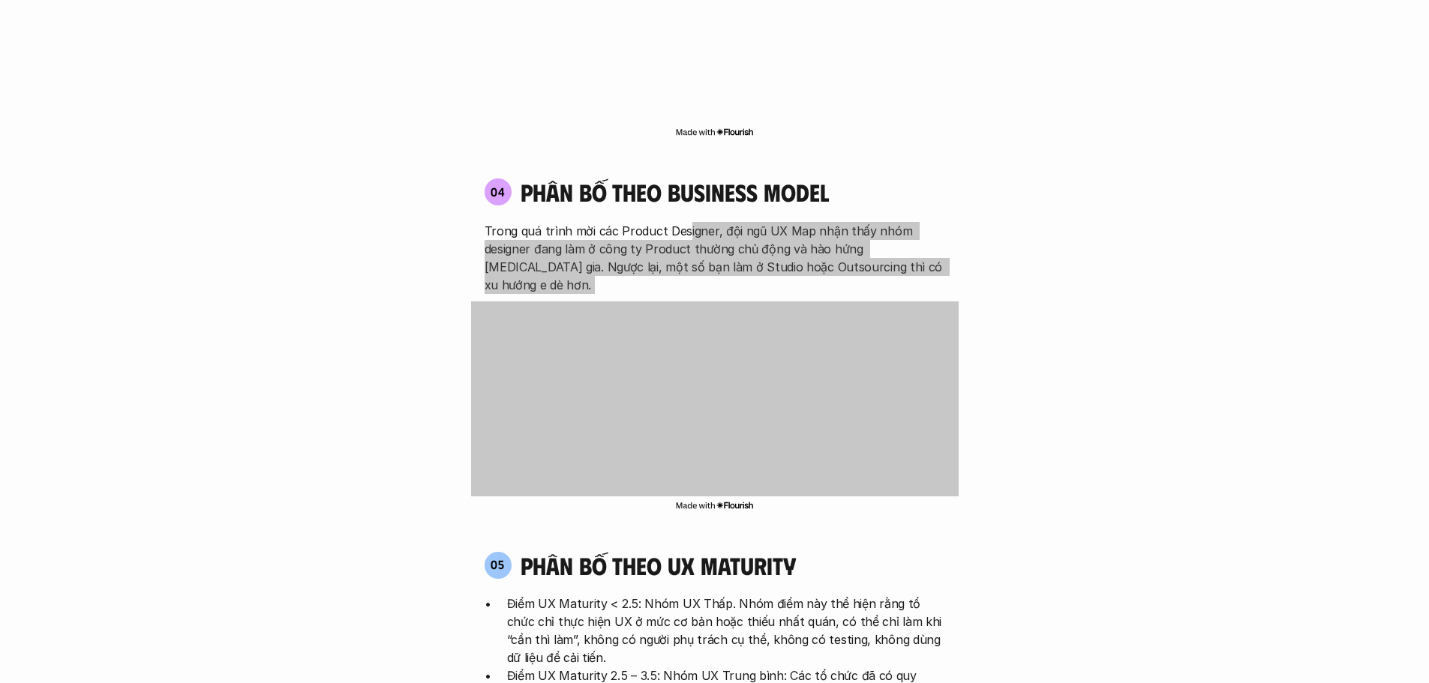
scroll to position [2701, 0]
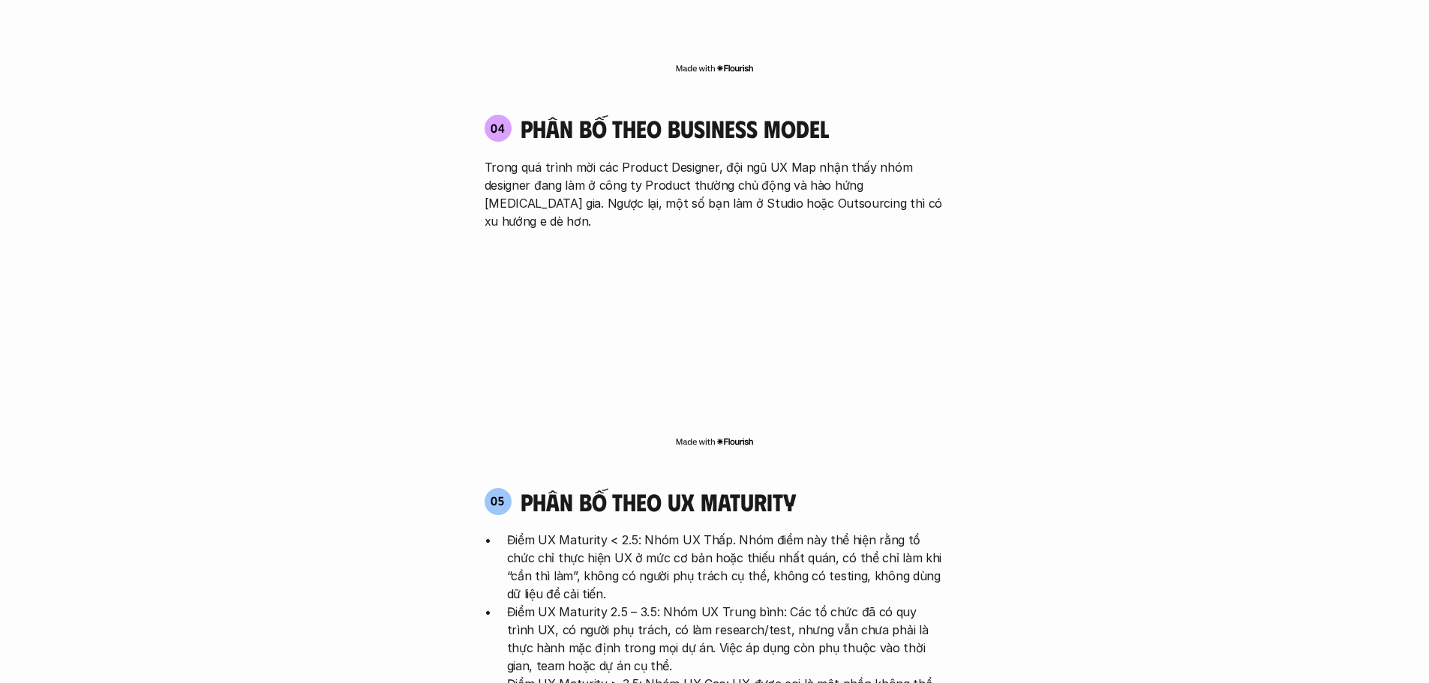
drag, startPoint x: 680, startPoint y: 410, endPoint x: 715, endPoint y: 446, distance: 49.9
click at [704, 488] on div "05 phân bố theo ux maturity Điểm UX Maturity < 2.5: Nhóm UX Thấp. Nhóm điểm này…" at bounding box center [715, 652] width 488 height 329
click at [753, 531] on p "Điểm UX Maturity < 2.5: Nhóm UX Thấp. Nhóm điểm này thể hiện rằng tổ chức chỉ t…" at bounding box center [726, 567] width 438 height 72
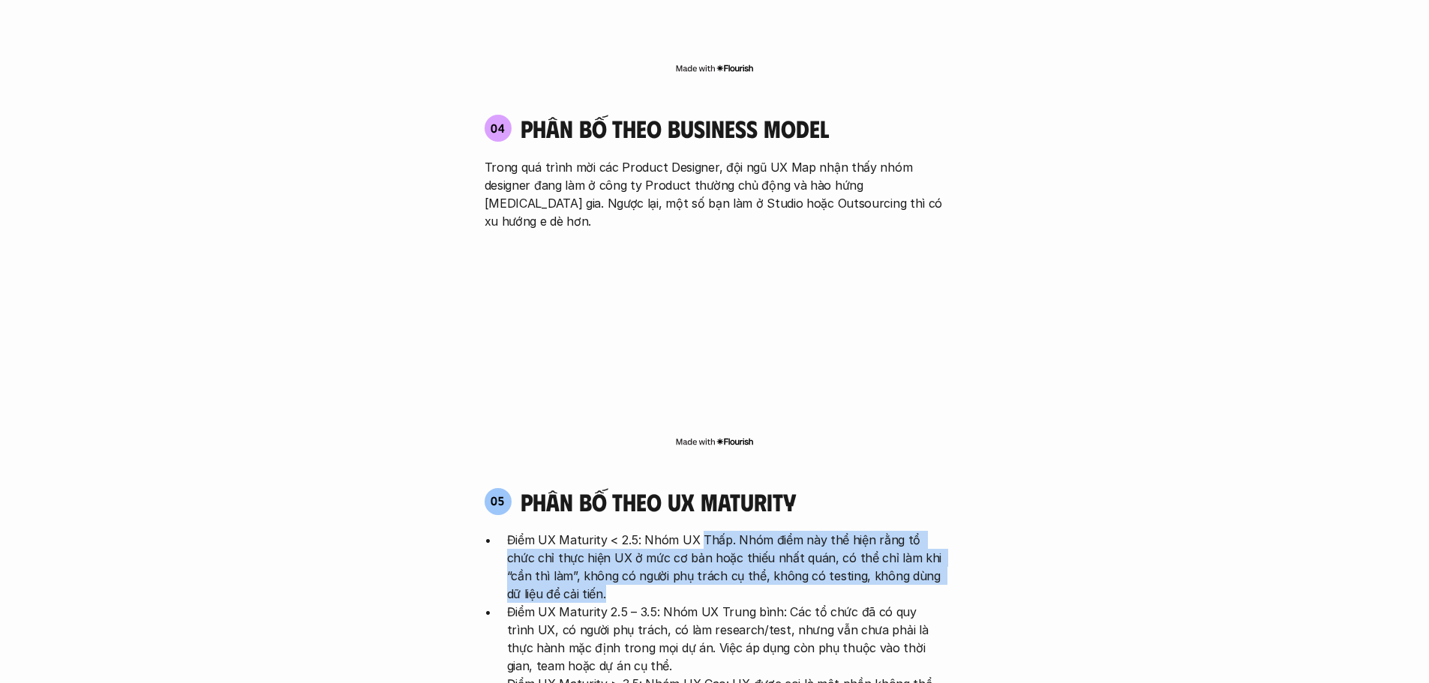
drag, startPoint x: 699, startPoint y: 454, endPoint x: 742, endPoint y: 501, distance: 63.7
click at [734, 531] on p "Điểm UX Maturity < 2.5: Nhóm UX Thấp. Nhóm điểm này thể hiện rằng tổ chức chỉ t…" at bounding box center [726, 567] width 438 height 72
click at [742, 531] on p "Điểm UX Maturity < 2.5: Nhóm UX Thấp. Nhóm điểm này thể hiện rằng tổ chức chỉ t…" at bounding box center [726, 567] width 438 height 72
drag, startPoint x: 717, startPoint y: 449, endPoint x: 752, endPoint y: 490, distance: 53.8
click at [752, 531] on p "Điểm UX Maturity < 2.5: Nhóm UX Thấp. Nhóm điểm này thể hiện rằng tổ chức chỉ t…" at bounding box center [726, 567] width 438 height 72
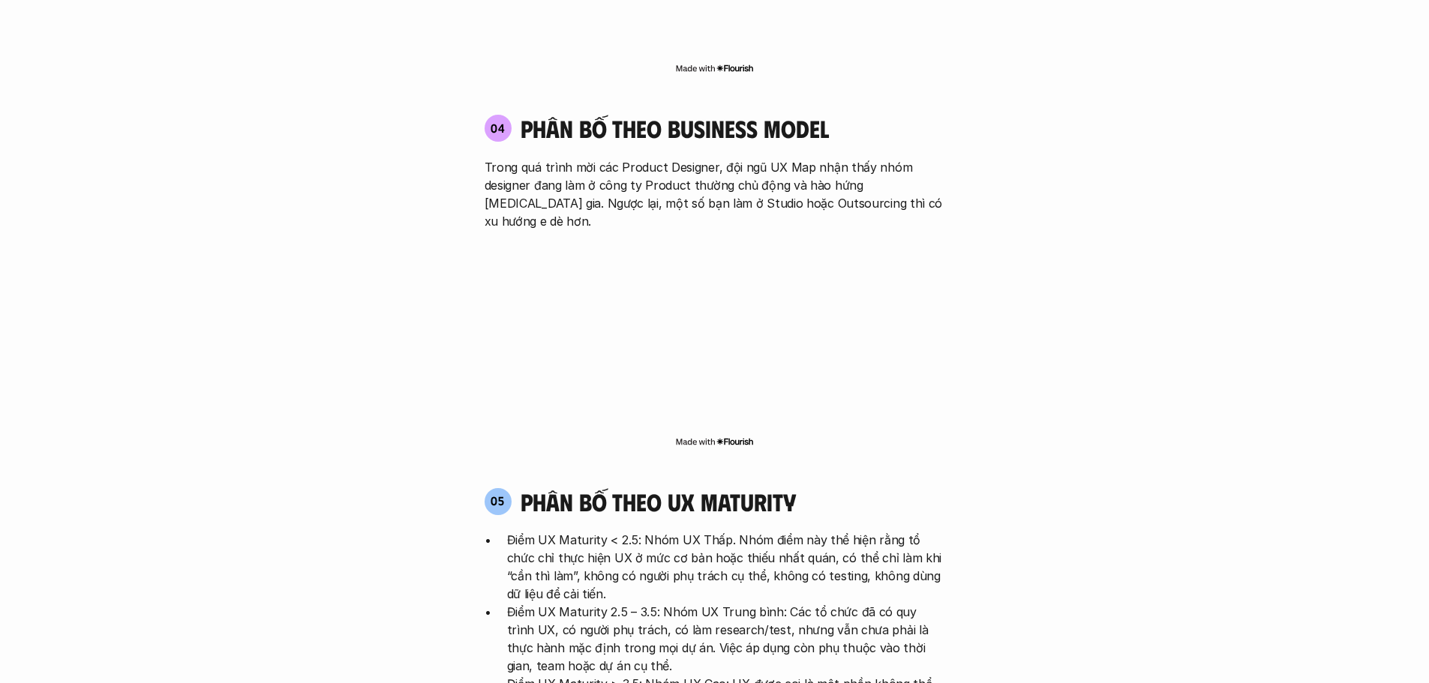
click at [768, 531] on p "Điểm UX Maturity < 2.5: Nhóm UX Thấp. Nhóm điểm này thể hiện rằng tổ chức chỉ t…" at bounding box center [726, 567] width 438 height 72
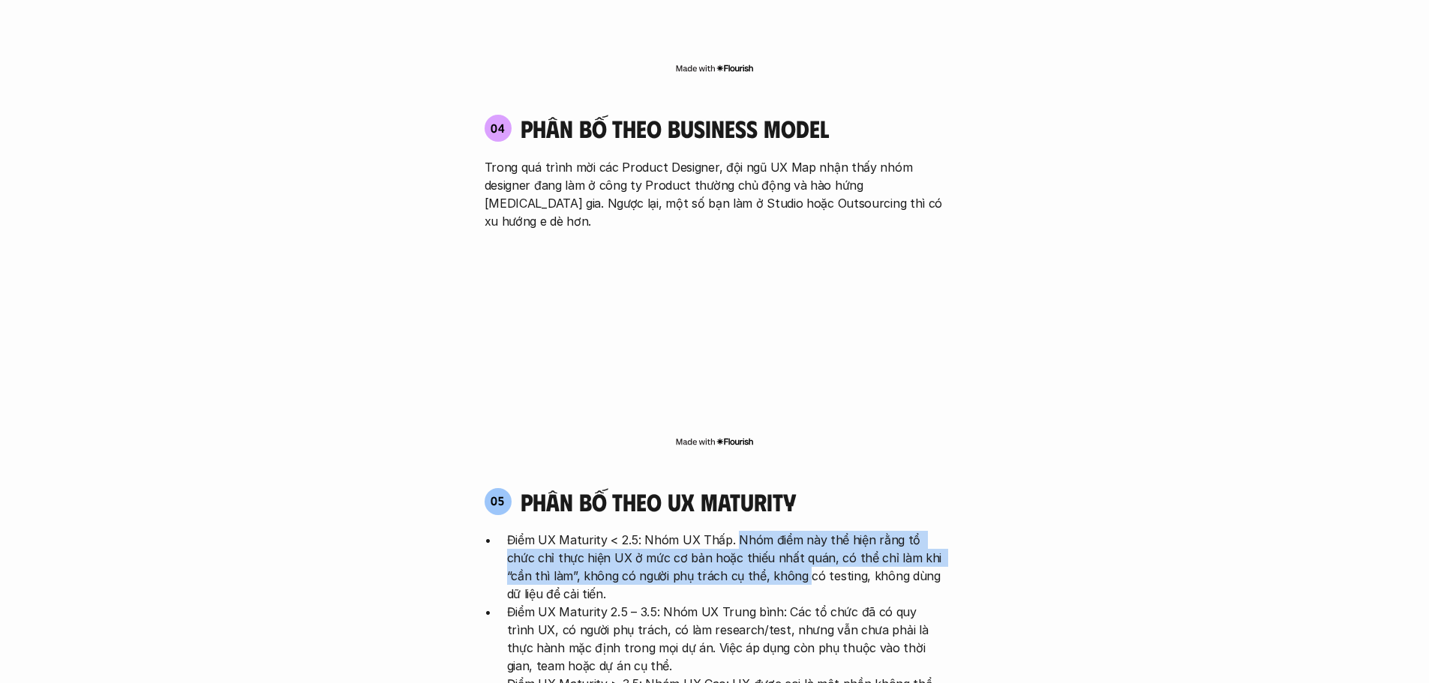
drag, startPoint x: 733, startPoint y: 449, endPoint x: 774, endPoint y: 489, distance: 57.3
click at [760, 531] on p "Điểm UX Maturity < 2.5: Nhóm UX Thấp. Nhóm điểm này thể hiện rằng tổ chức chỉ t…" at bounding box center [726, 567] width 438 height 72
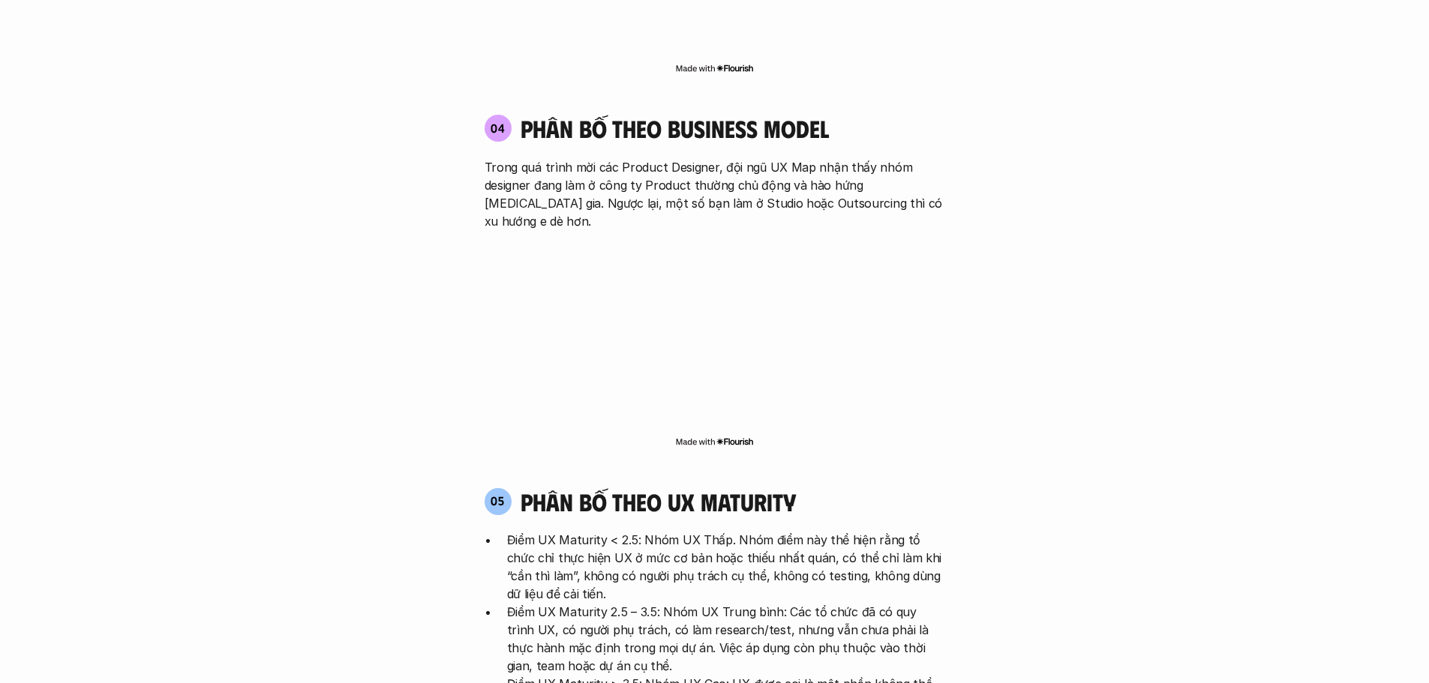
click at [781, 531] on p "Điểm UX Maturity < 2.5: Nhóm UX Thấp. Nhóm điểm này thể hiện rằng tổ chức chỉ t…" at bounding box center [726, 567] width 438 height 72
click at [782, 531] on p "Điểm UX Maturity < 2.5: Nhóm UX Thấp. Nhóm điểm này thể hiện rằng tổ chức chỉ t…" at bounding box center [726, 567] width 438 height 72
click at [715, 488] on div "05 phân bố theo ux maturity Điểm UX Maturity < 2.5: Nhóm UX Thấp. Nhóm điểm này…" at bounding box center [715, 652] width 488 height 329
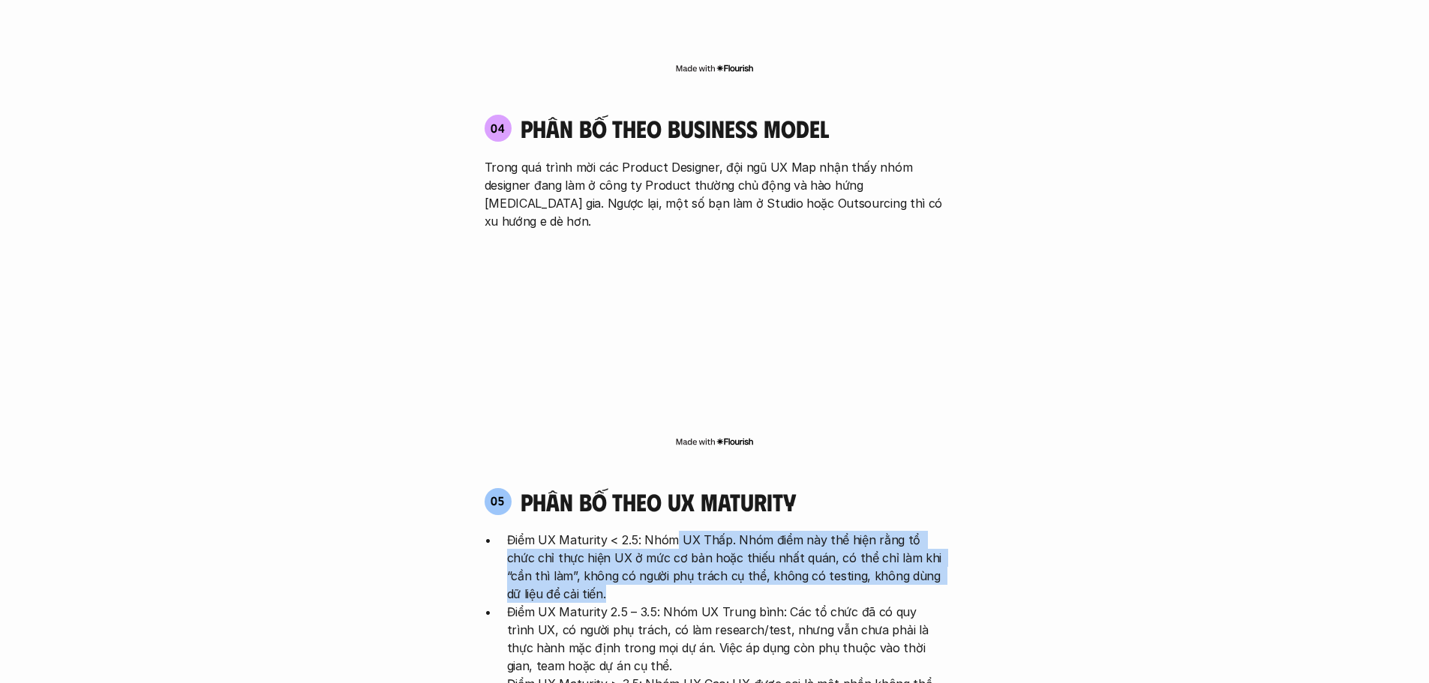
drag, startPoint x: 671, startPoint y: 447, endPoint x: 846, endPoint y: 523, distance: 191.2
click at [834, 531] on ul "Điểm UX Maturity < 2.5: Nhóm UX Thấp. Nhóm điểm này thể hiện rằng tổ chức chỉ t…" at bounding box center [715, 639] width 461 height 216
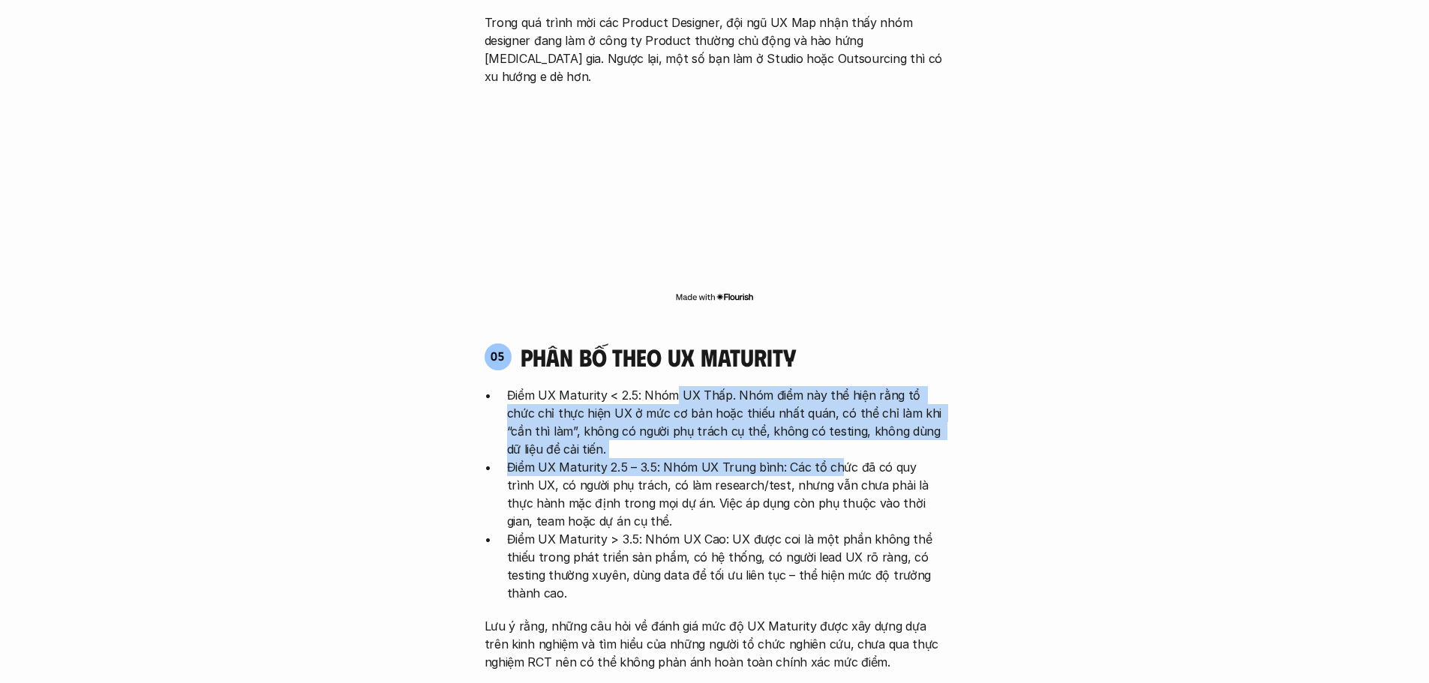
scroll to position [2851, 0]
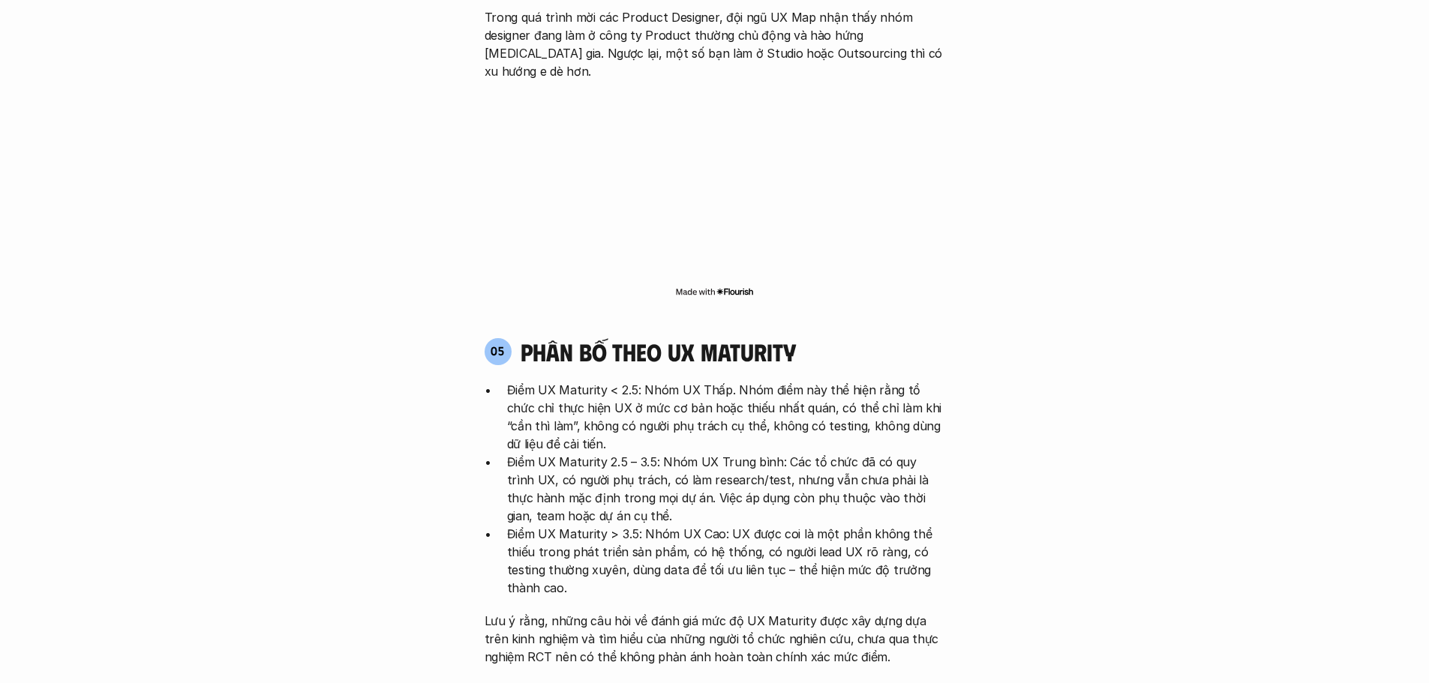
click at [650, 453] on p "Điểm UX Maturity 2.5 – 3.5: Nhóm UX Trung bình: Các tổ chức đã có quy trình UX,…" at bounding box center [726, 489] width 438 height 72
click at [783, 453] on p "Điểm UX Maturity 2.5 – 3.5: Nhóm UX Trung bình: Các tổ chức đã có quy trình UX,…" at bounding box center [726, 489] width 438 height 72
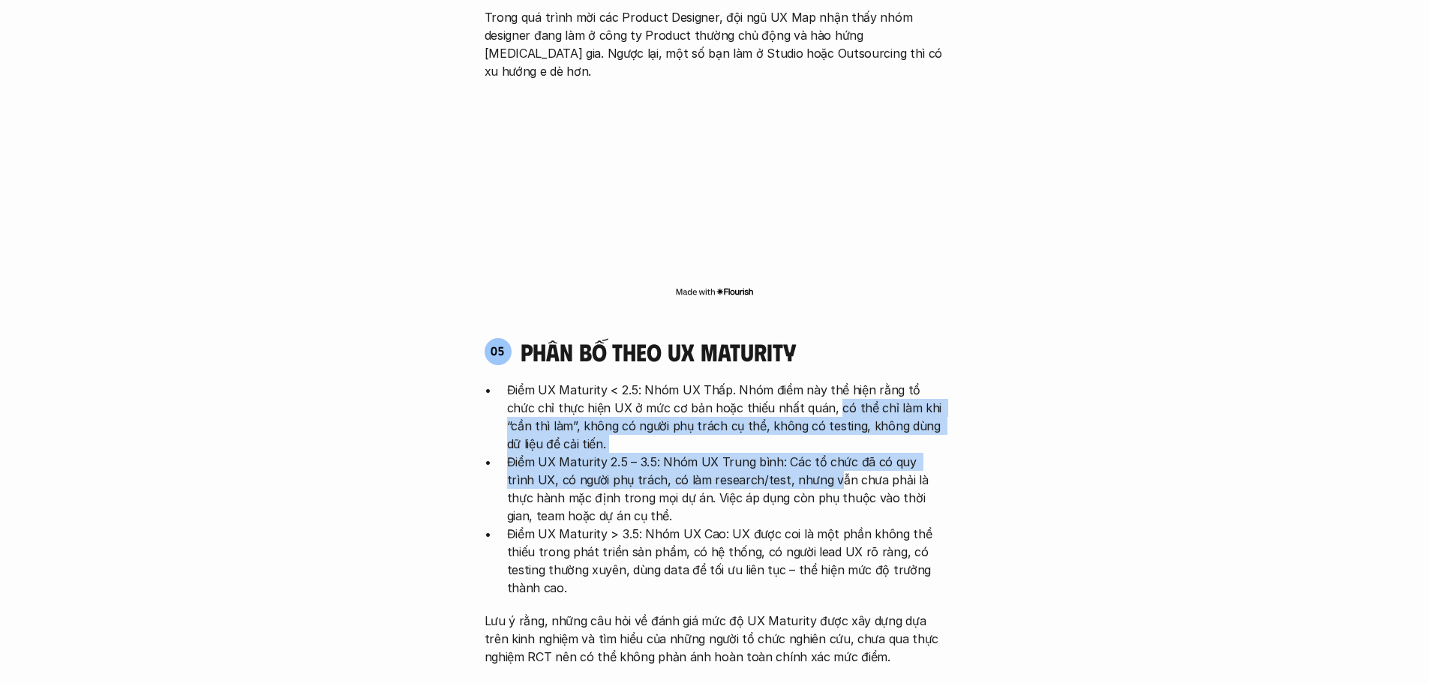
drag, startPoint x: 801, startPoint y: 323, endPoint x: 800, endPoint y: 395, distance: 72.0
click at [800, 395] on ul "Điểm UX Maturity < 2.5: Nhóm UX Thấp. Nhóm điểm này thể hiện rằng tổ chức chỉ t…" at bounding box center [715, 489] width 461 height 216
click at [801, 453] on p "Điểm UX Maturity 2.5 – 3.5: Nhóm UX Trung bình: Các tổ chức đã có quy trình UX,…" at bounding box center [726, 489] width 438 height 72
drag, startPoint x: 708, startPoint y: 325, endPoint x: 763, endPoint y: 396, distance: 90.3
click at [760, 395] on ul "Điểm UX Maturity < 2.5: Nhóm UX Thấp. Nhóm điểm này thể hiện rằng tổ chức chỉ t…" at bounding box center [715, 489] width 461 height 216
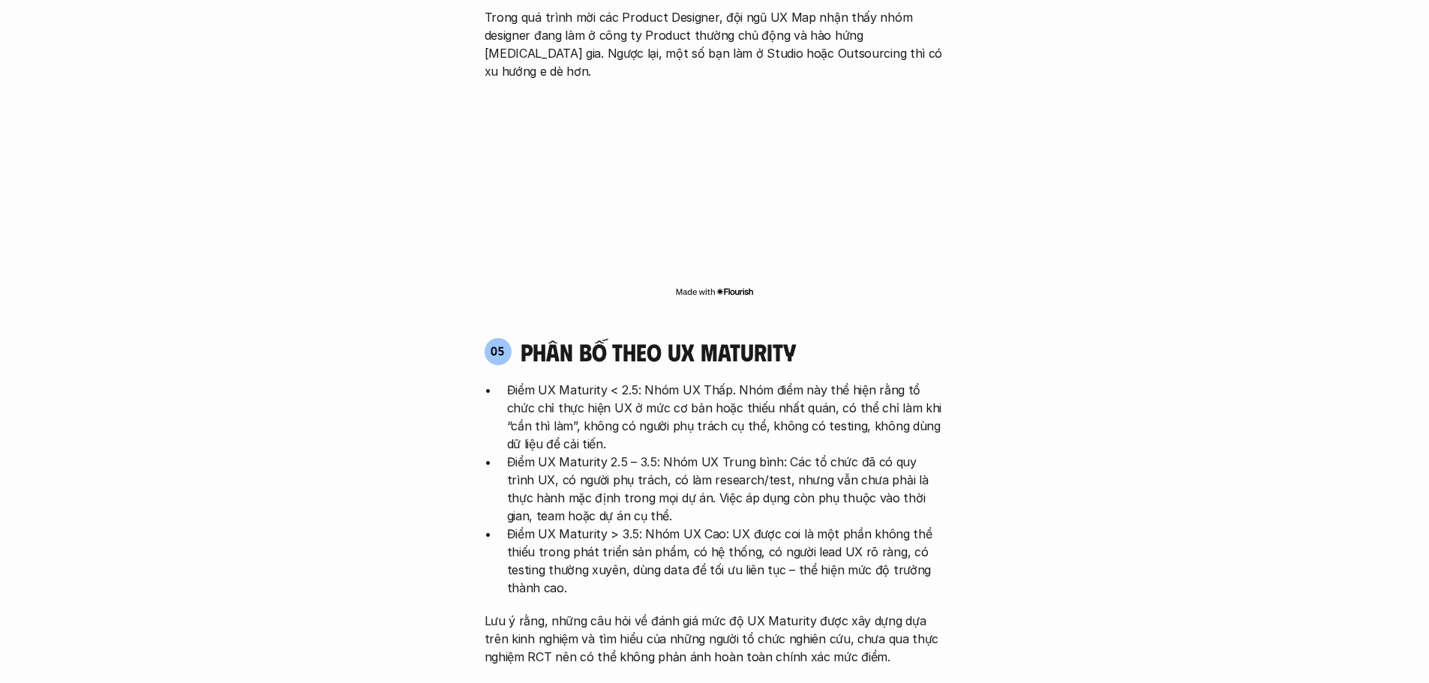
click at [764, 453] on p "Điểm UX Maturity 2.5 – 3.5: Nhóm UX Trung bình: Các tổ chức đã có quy trình UX,…" at bounding box center [726, 489] width 438 height 72
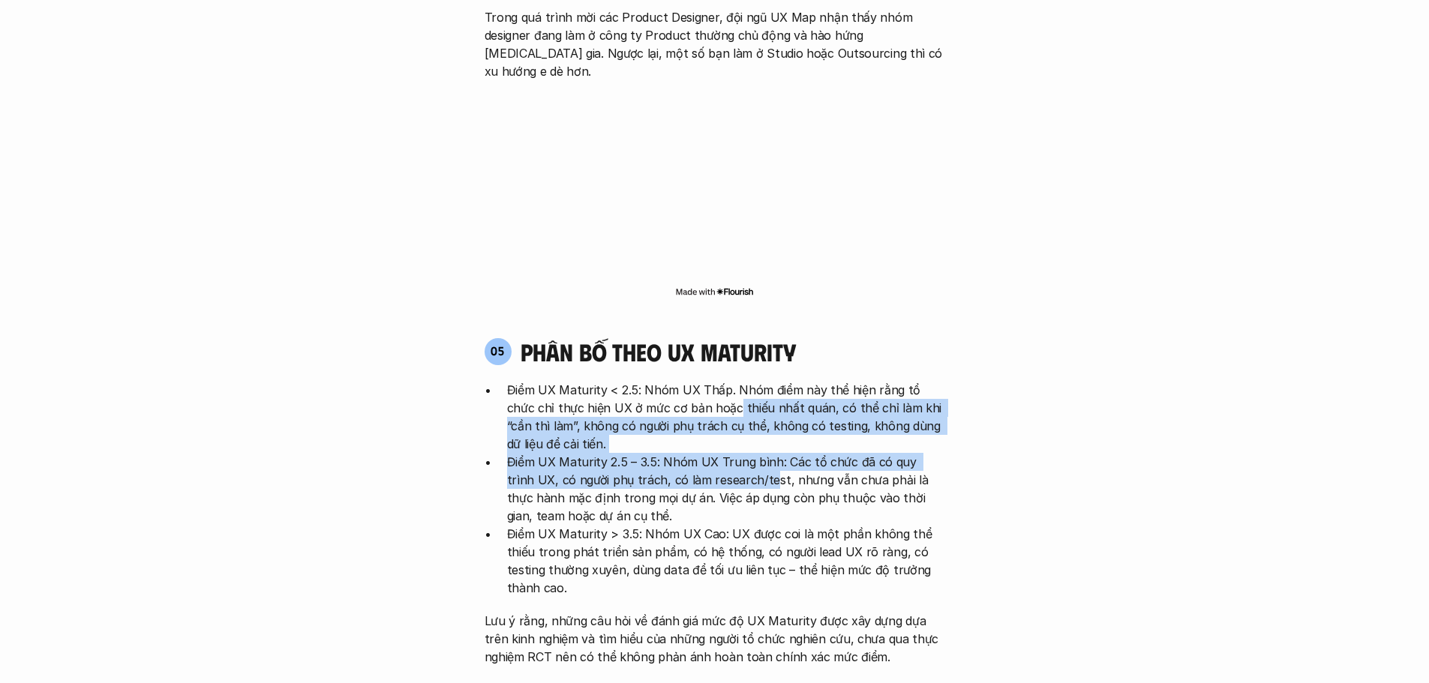
drag, startPoint x: 704, startPoint y: 326, endPoint x: 745, endPoint y: 390, distance: 76.6
click at [743, 390] on ul "Điểm UX Maturity < 2.5: Nhóm UX Thấp. Nhóm điểm này thể hiện rằng tổ chức chỉ t…" at bounding box center [715, 489] width 461 height 216
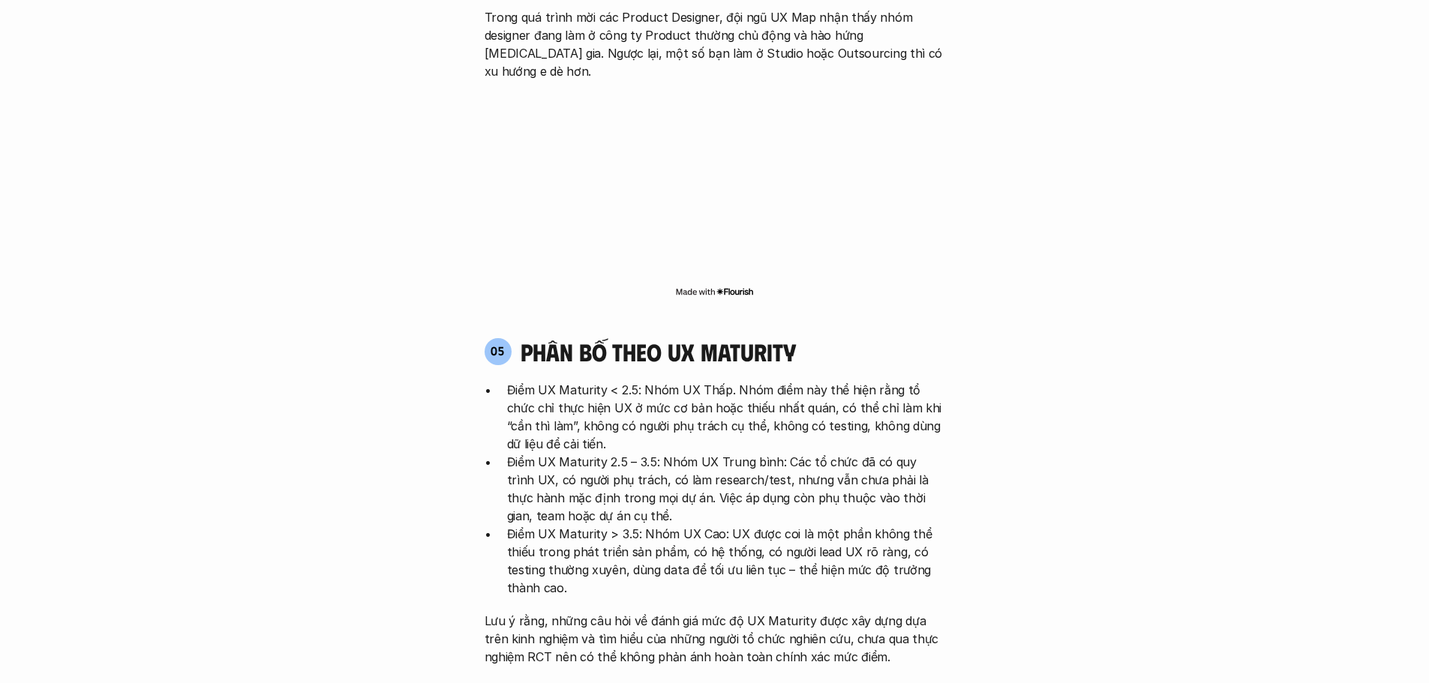
click at [745, 453] on p "Điểm UX Maturity 2.5 – 3.5: Nhóm UX Trung bình: Các tổ chức đã có quy trình UX,…" at bounding box center [726, 489] width 438 height 72
drag, startPoint x: 732, startPoint y: 371, endPoint x: 744, endPoint y: 390, distance: 22.9
click at [744, 453] on p "Điểm UX Maturity 2.5 – 3.5: Nhóm UX Trung bình: Các tổ chức đã có quy trình UX,…" at bounding box center [726, 489] width 438 height 72
drag, startPoint x: 728, startPoint y: 377, endPoint x: 744, endPoint y: 399, distance: 26.9
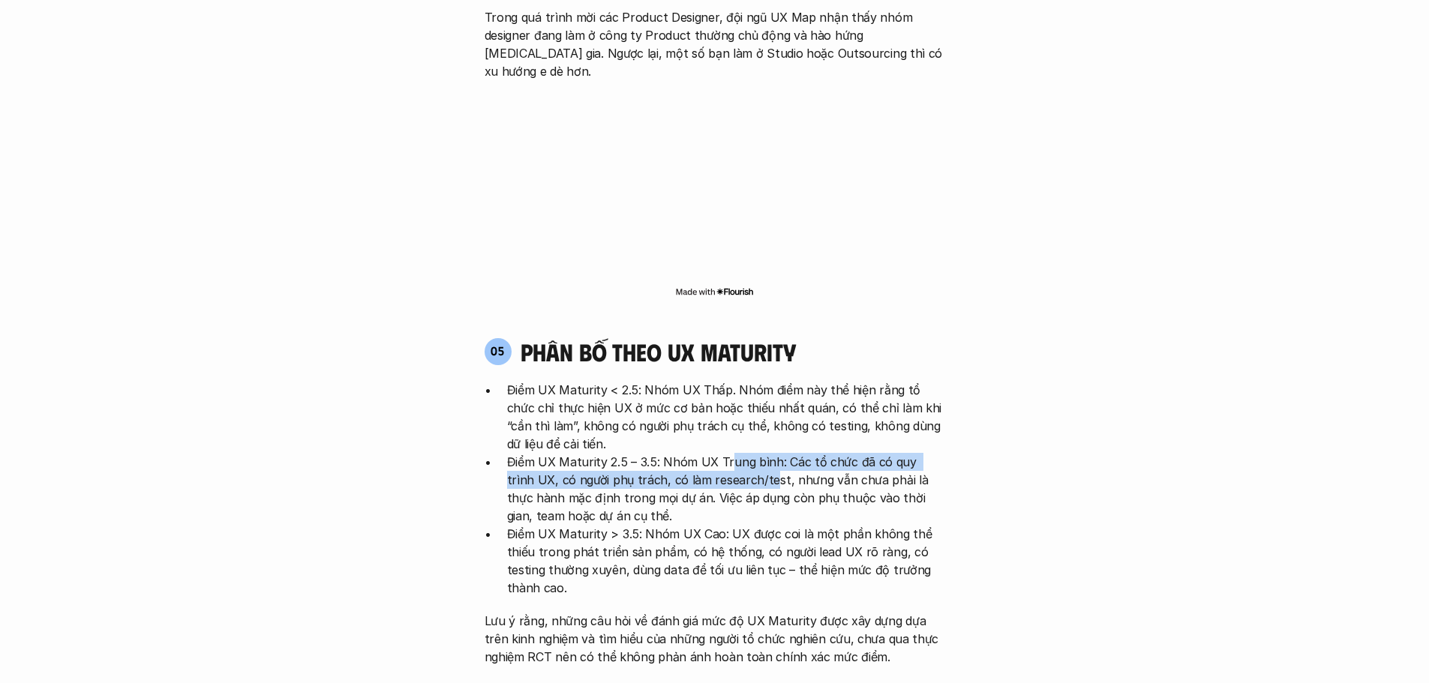
click at [743, 453] on p "Điểm UX Maturity 2.5 – 3.5: Nhóm UX Trung bình: Các tổ chức đã có quy trình UX,…" at bounding box center [726, 489] width 438 height 72
click at [745, 453] on p "Điểm UX Maturity 2.5 – 3.5: Nhóm UX Trung bình: Các tổ chức đã có quy trình UX,…" at bounding box center [726, 489] width 438 height 72
drag, startPoint x: 736, startPoint y: 374, endPoint x: 746, endPoint y: 401, distance: 29.4
click at [745, 453] on p "Điểm UX Maturity 2.5 – 3.5: Nhóm UX Trung bình: Các tổ chức đã có quy trình UX,…" at bounding box center [726, 489] width 438 height 72
click at [746, 453] on p "Điểm UX Maturity 2.5 – 3.5: Nhóm UX Trung bình: Các tổ chức đã có quy trình UX,…" at bounding box center [726, 489] width 438 height 72
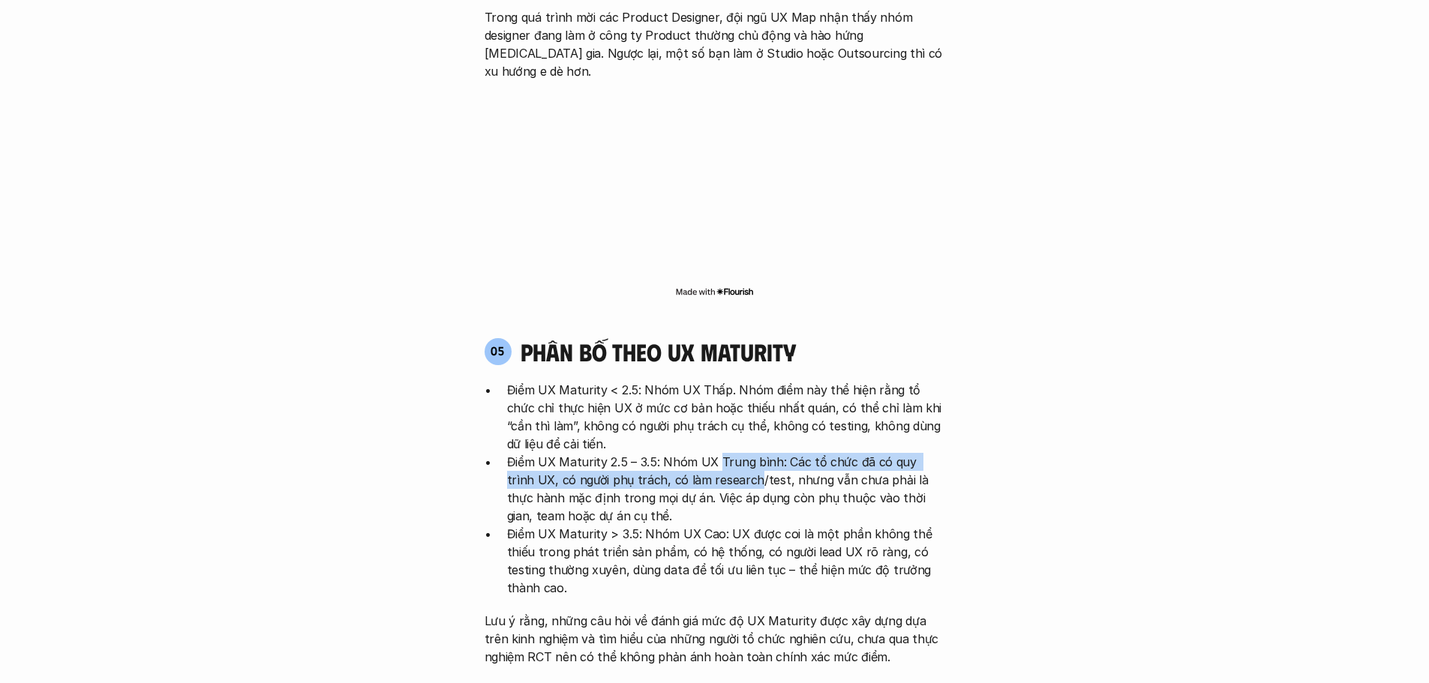
drag, startPoint x: 717, startPoint y: 363, endPoint x: 731, endPoint y: 402, distance: 41.5
click at [729, 453] on p "Điểm UX Maturity 2.5 – 3.5: Nhóm UX Trung bình: Các tổ chức đã có quy trình UX,…" at bounding box center [726, 489] width 438 height 72
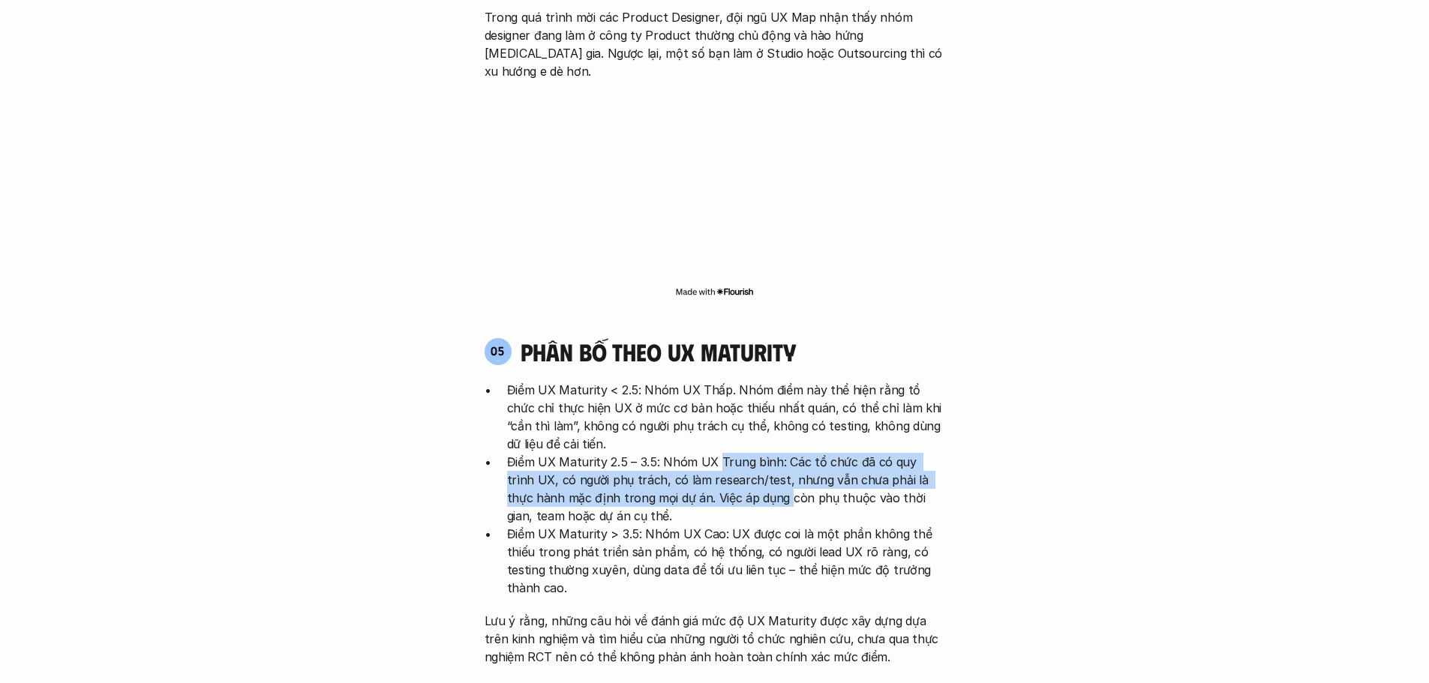
click at [731, 453] on p "Điểm UX Maturity 2.5 – 3.5: Nhóm UX Trung bình: Các tổ chức đã có quy trình UX,…" at bounding box center [726, 489] width 438 height 72
drag, startPoint x: 722, startPoint y: 376, endPoint x: 731, endPoint y: 413, distance: 38.6
click at [731, 453] on p "Điểm UX Maturity 2.5 – 3.5: Nhóm UX Trung bình: Các tổ chức đã có quy trình UX,…" at bounding box center [726, 489] width 438 height 72
drag, startPoint x: 732, startPoint y: 377, endPoint x: 735, endPoint y: 417, distance: 40.6
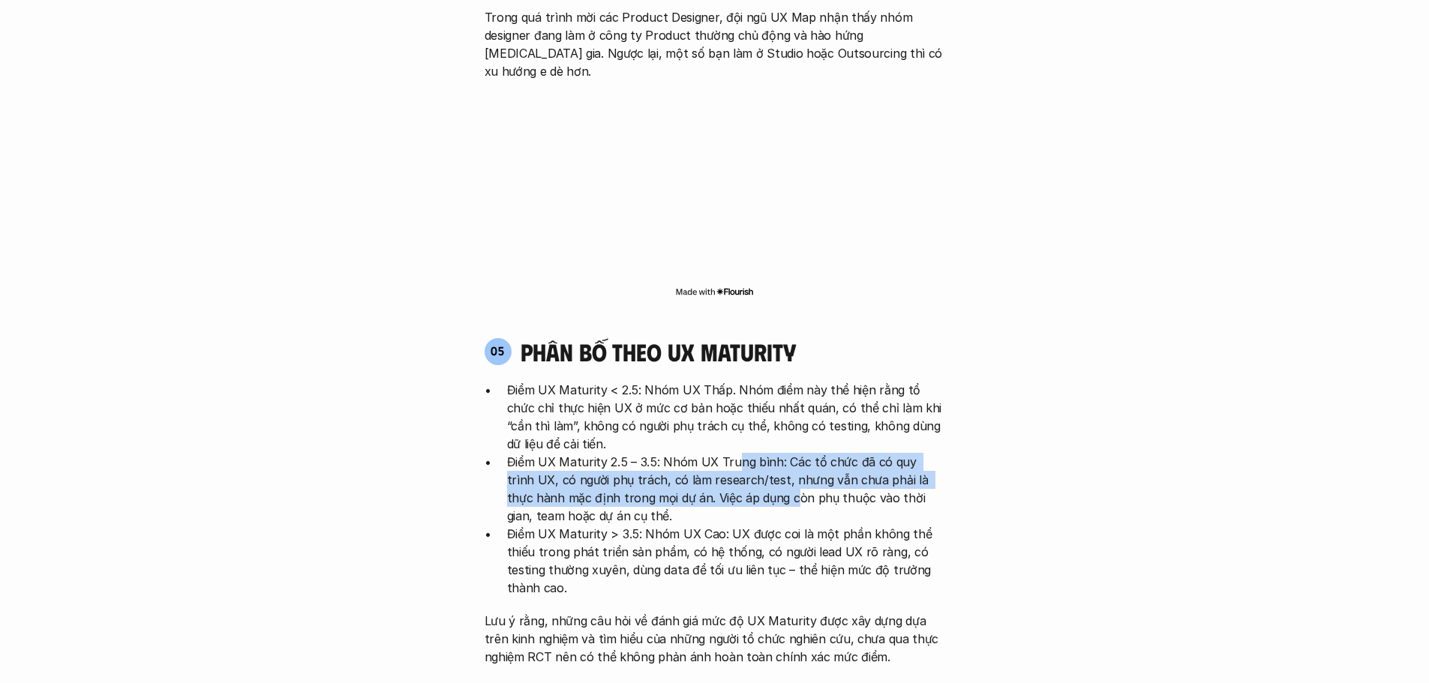
click at [735, 453] on p "Điểm UX Maturity 2.5 – 3.5: Nhóm UX Trung bình: Các tổ chức đã có quy trình UX,…" at bounding box center [726, 489] width 438 height 72
drag, startPoint x: 722, startPoint y: 369, endPoint x: 726, endPoint y: 416, distance: 46.7
click at [726, 416] on ul "Điểm UX Maturity < 2.5: Nhóm UX Thấp. Nhóm điểm này thể hiện rằng tổ chức chỉ t…" at bounding box center [715, 489] width 461 height 216
click at [726, 453] on p "Điểm UX Maturity 2.5 – 3.5: Nhóm UX Trung bình: Các tổ chức đã có quy trình UX,…" at bounding box center [726, 489] width 438 height 72
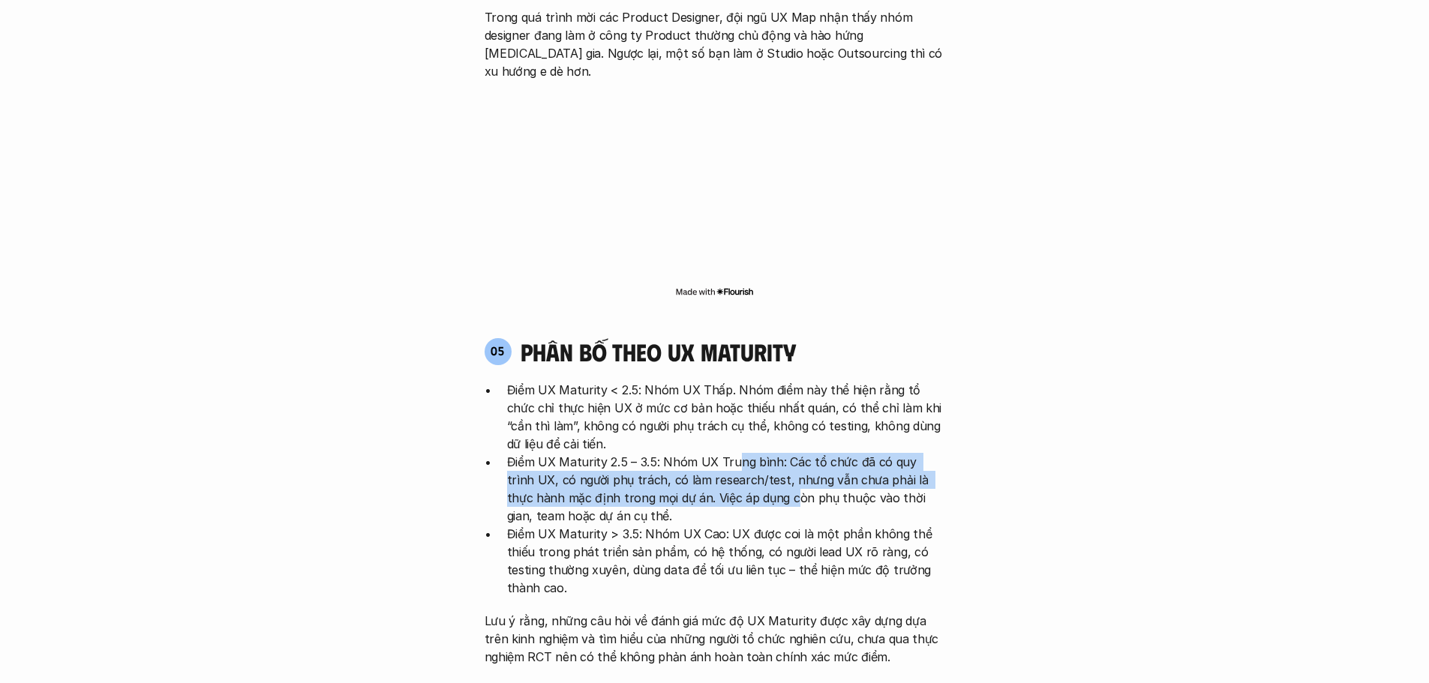
drag, startPoint x: 736, startPoint y: 373, endPoint x: 732, endPoint y: 404, distance: 31.0
click at [732, 453] on p "Điểm UX Maturity 2.5 – 3.5: Nhóm UX Trung bình: Các tổ chức đã có quy trình UX,…" at bounding box center [726, 489] width 438 height 72
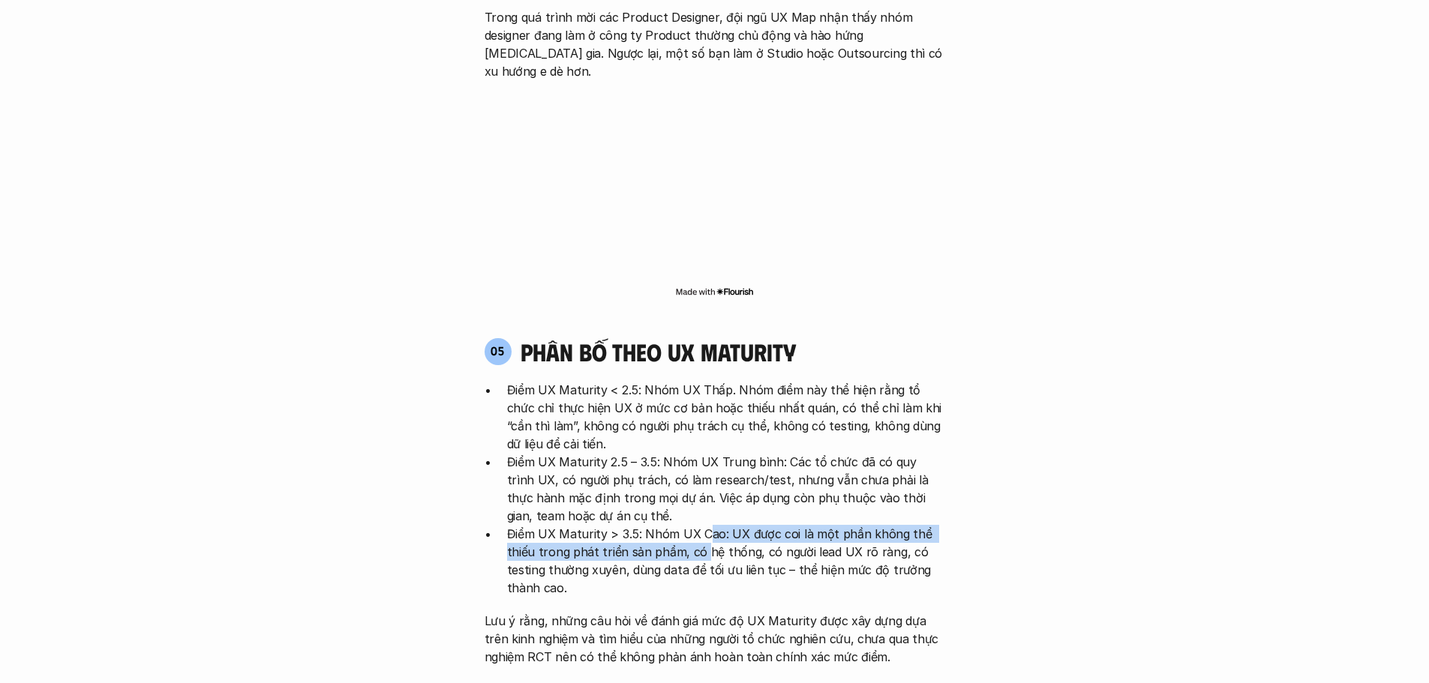
drag, startPoint x: 708, startPoint y: 440, endPoint x: 703, endPoint y: 467, distance: 26.6
click at [703, 525] on p "Điểm UX Maturity > 3.5: Nhóm UX Cao: UX được coi là một phần không thể thiếu tr…" at bounding box center [726, 561] width 438 height 72
drag, startPoint x: 708, startPoint y: 449, endPoint x: 695, endPoint y: 482, distance: 35.4
click at [695, 525] on p "Điểm UX Maturity > 3.5: Nhóm UX Cao: UX được coi là một phần không thể thiếu tr…" at bounding box center [726, 561] width 438 height 72
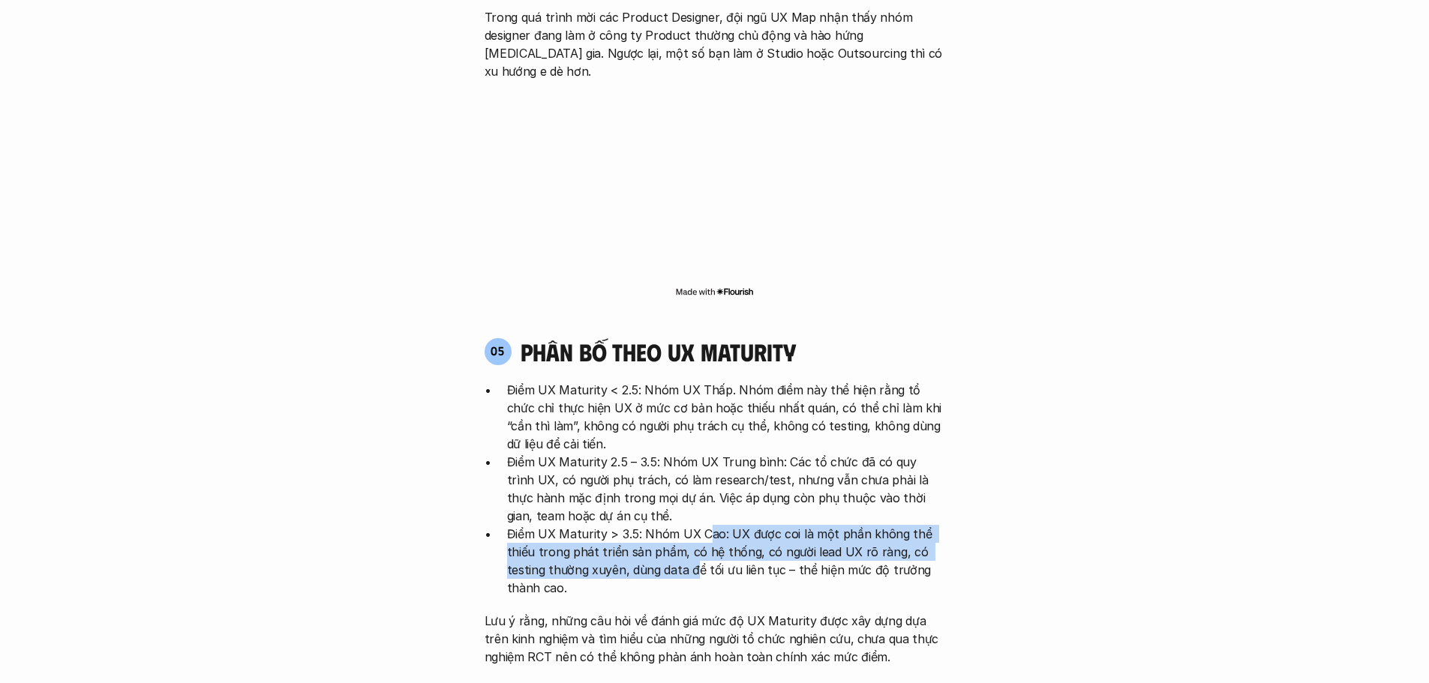
click at [695, 525] on p "Điểm UX Maturity > 3.5: Nhóm UX Cao: UX được coi là một phần không thể thiếu tr…" at bounding box center [726, 561] width 438 height 72
drag, startPoint x: 712, startPoint y: 443, endPoint x: 705, endPoint y: 479, distance: 36.6
click at [705, 525] on p "Điểm UX Maturity > 3.5: Nhóm UX Cao: UX được coi là một phần không thể thiếu tr…" at bounding box center [726, 561] width 438 height 72
drag, startPoint x: 713, startPoint y: 437, endPoint x: 712, endPoint y: 475, distance: 37.5
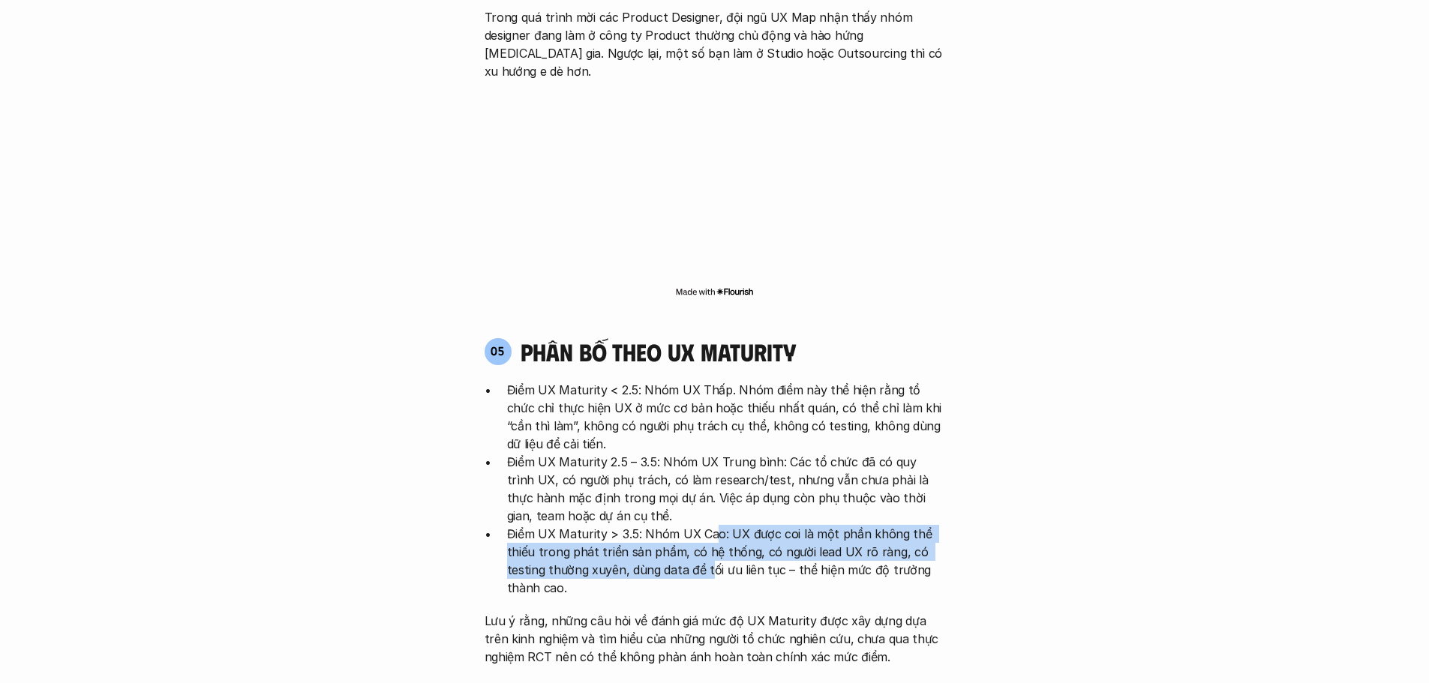
click at [708, 525] on p "Điểm UX Maturity > 3.5: Nhóm UX Cao: UX được coi là một phần không thể thiếu tr…" at bounding box center [726, 561] width 438 height 72
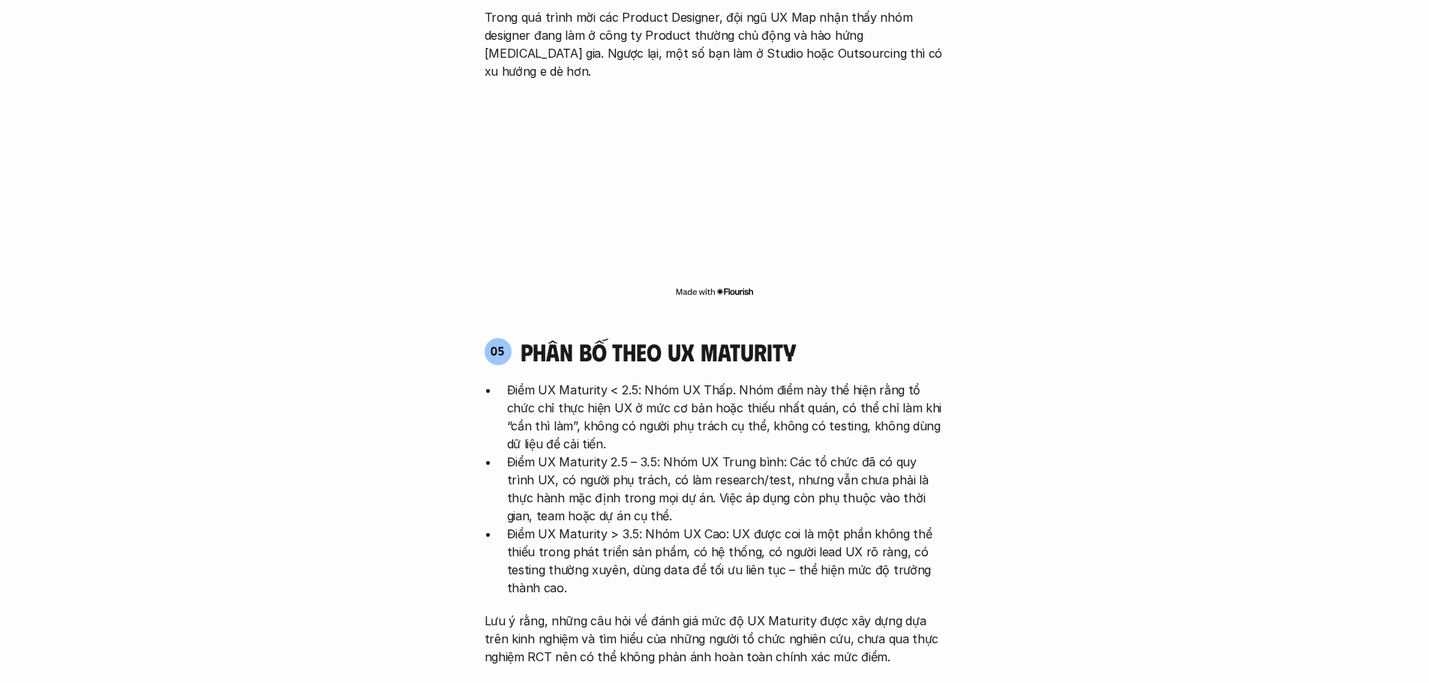
click at [712, 525] on p "Điểm UX Maturity > 3.5: Nhóm UX Cao: UX được coi là một phần không thể thiếu tr…" at bounding box center [726, 561] width 438 height 72
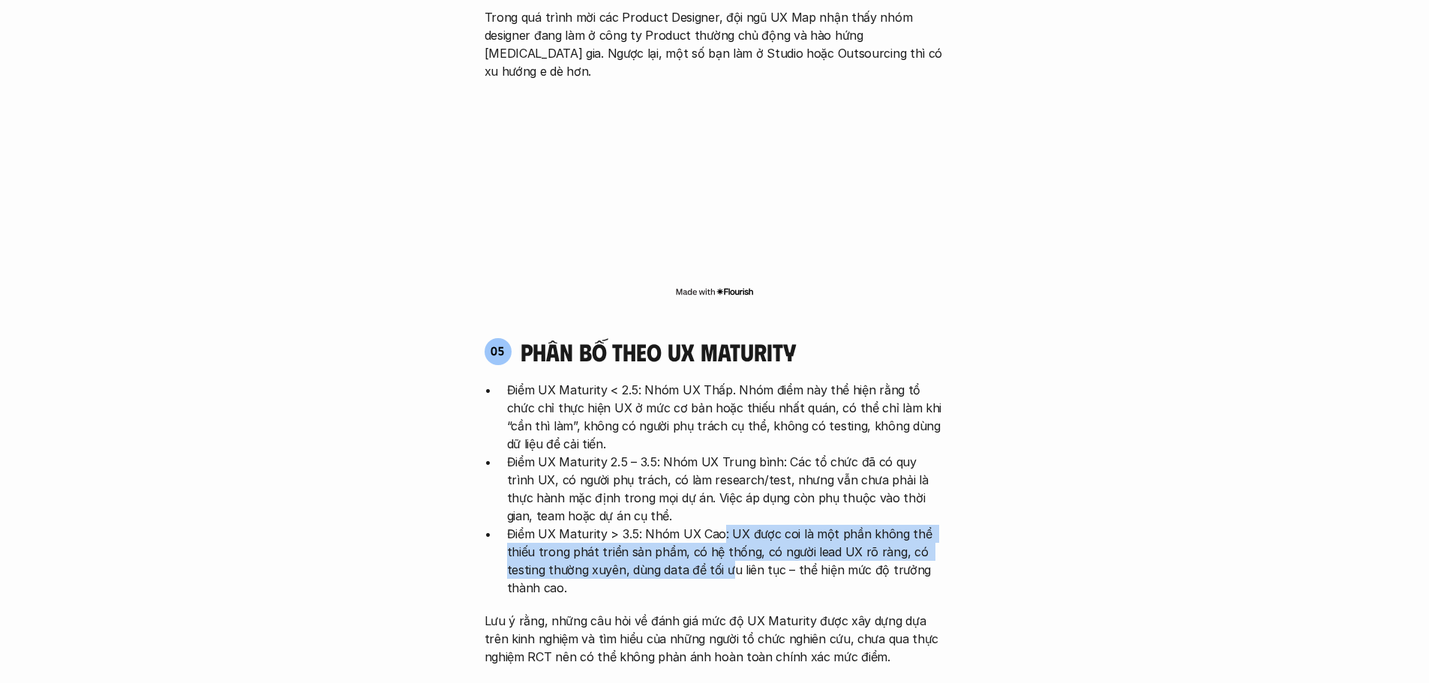
drag, startPoint x: 720, startPoint y: 447, endPoint x: 729, endPoint y: 488, distance: 42.2
click at [729, 525] on p "Điểm UX Maturity > 3.5: Nhóm UX Cao: UX được coi là một phần không thể thiếu tr…" at bounding box center [726, 561] width 438 height 72
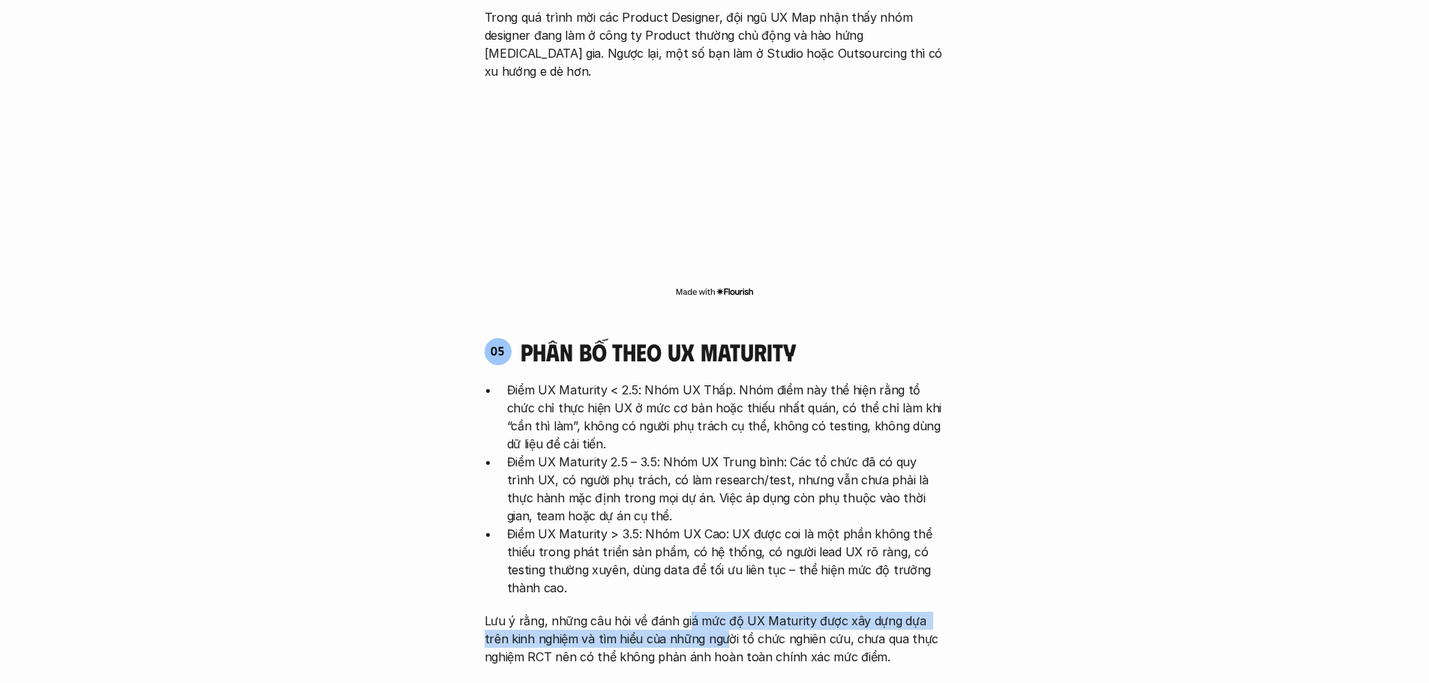
drag, startPoint x: 686, startPoint y: 519, endPoint x: 702, endPoint y: 559, distance: 43.1
click at [700, 557] on div "Điểm UX Maturity < 2.5: Nhóm UX Thấp. Nhóm điểm này thể hiện rằng tổ chức chỉ t…" at bounding box center [715, 523] width 461 height 285
click at [708, 612] on p "Lưu ý rằng, những câu hỏi về đánh giá mức độ UX Maturity được xây dựng dựa trên…" at bounding box center [715, 639] width 461 height 54
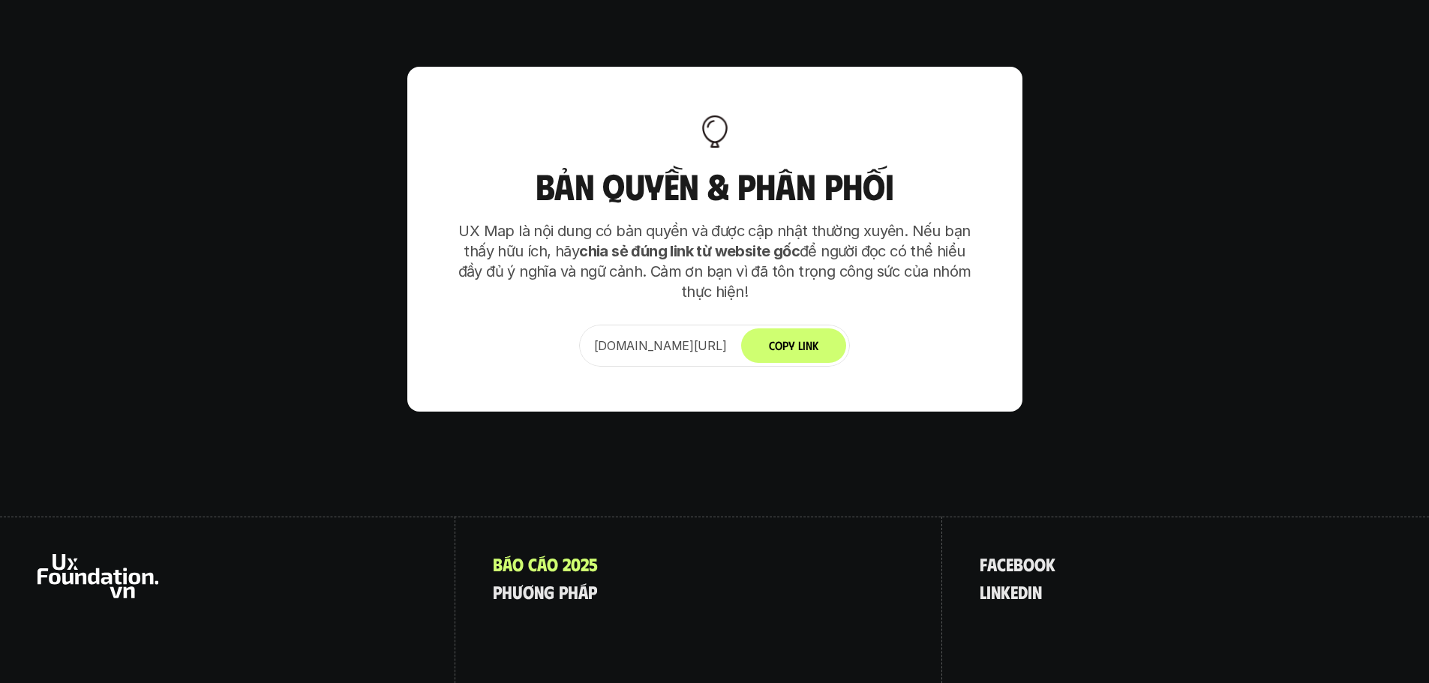
scroll to position [9422, 0]
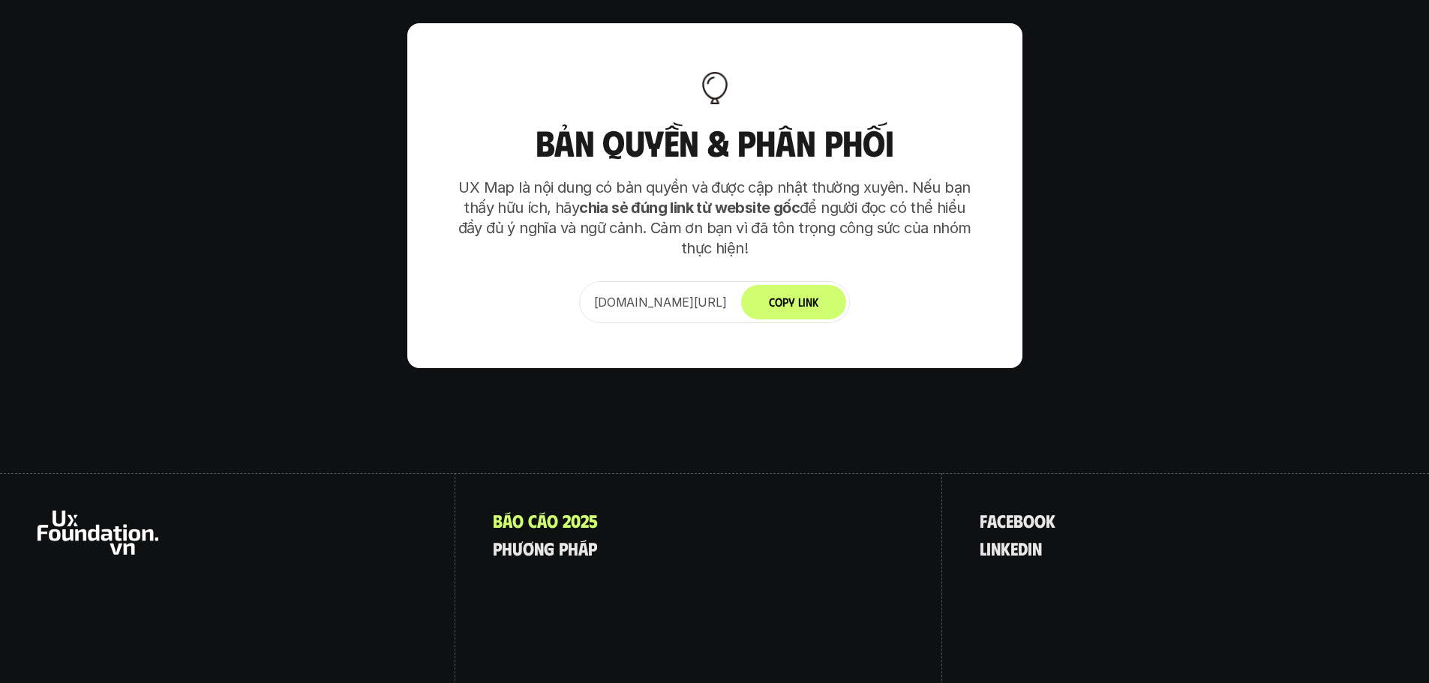
drag, startPoint x: 1424, startPoint y: 649, endPoint x: 1440, endPoint y: 611, distance: 41.4
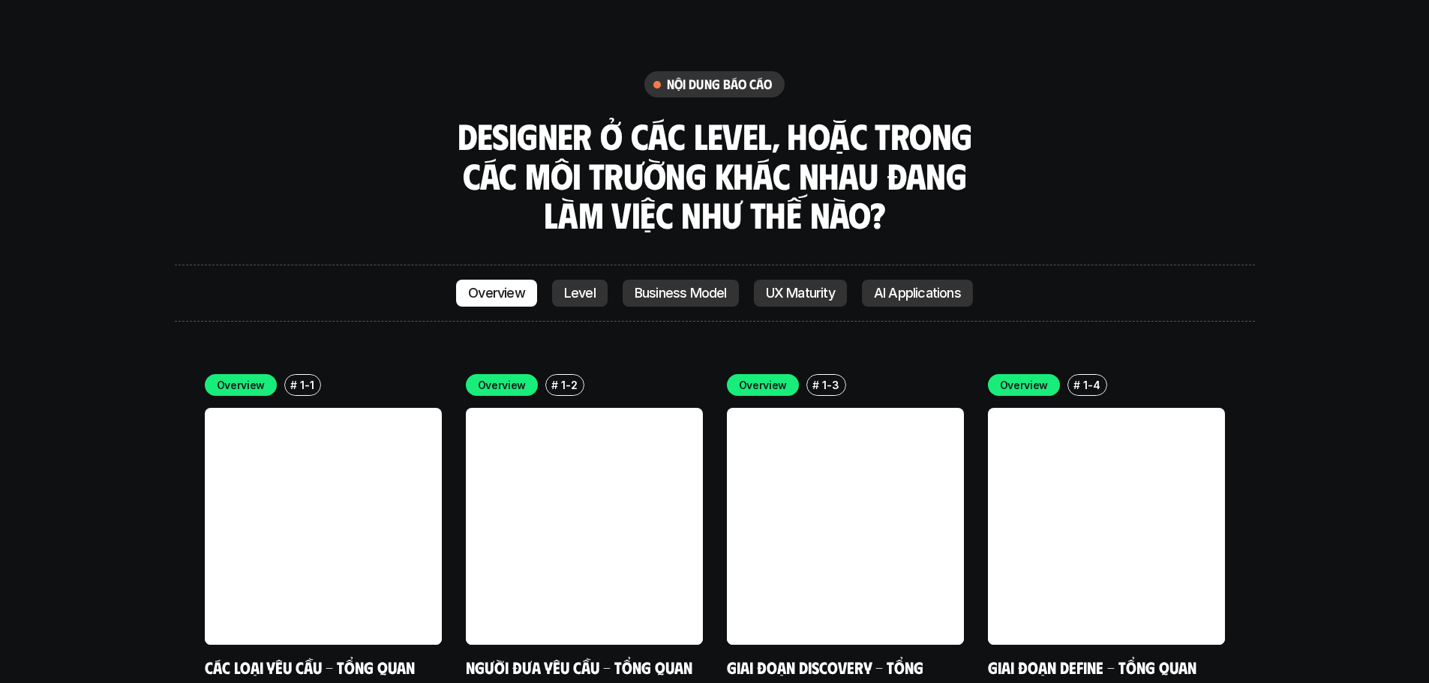
scroll to position [4404, 0]
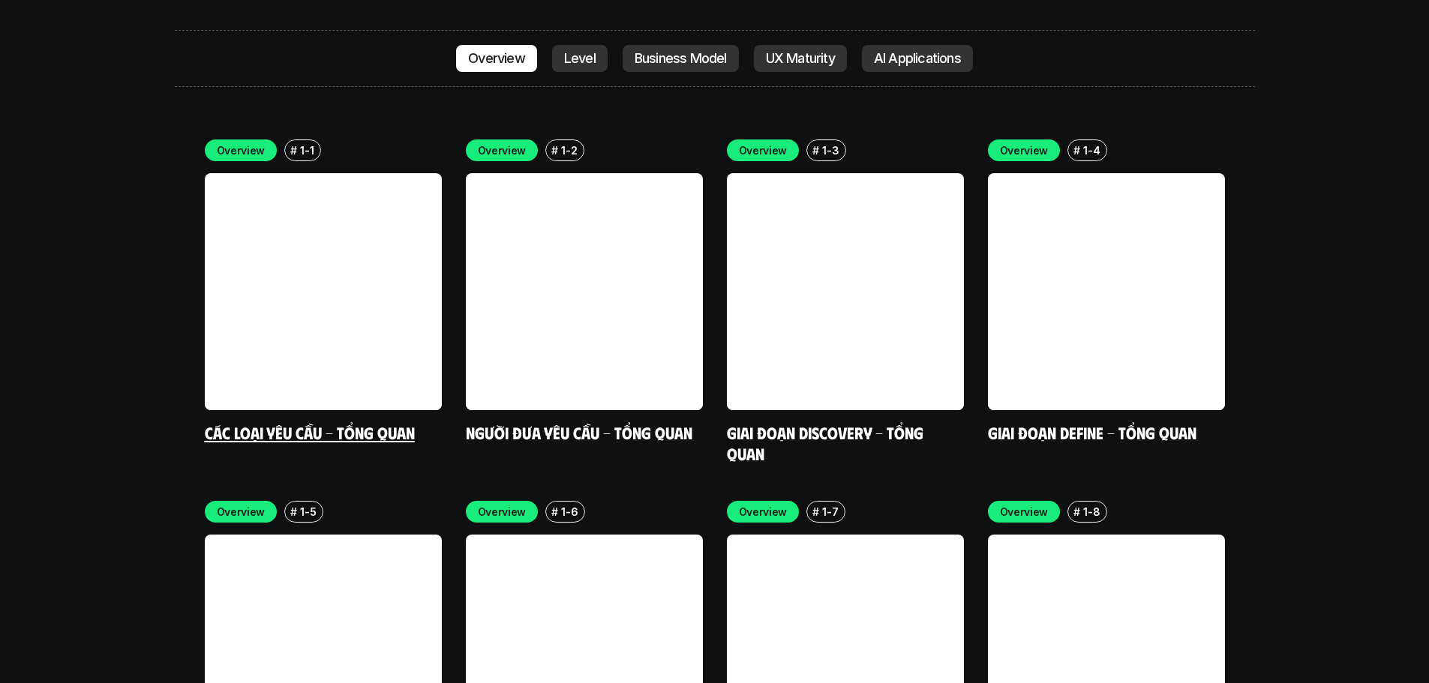
click at [382, 422] on link "Các loại yêu cầu - Tổng quan" at bounding box center [310, 432] width 210 height 20
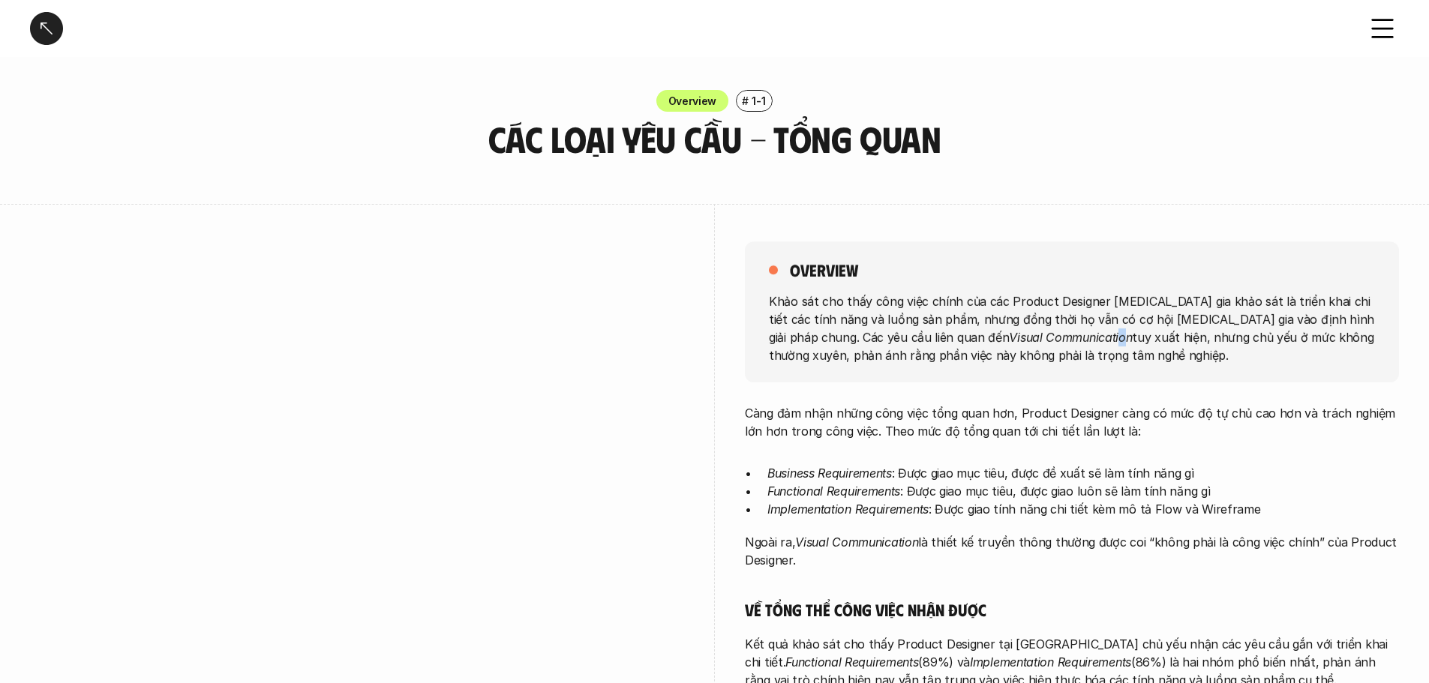
drag, startPoint x: 987, startPoint y: 341, endPoint x: 981, endPoint y: 348, distance: 8.6
click at [984, 347] on p "Khảo sát cho thấy công việc chính của các Product Designer tham gia khảo sát là…" at bounding box center [1072, 328] width 606 height 72
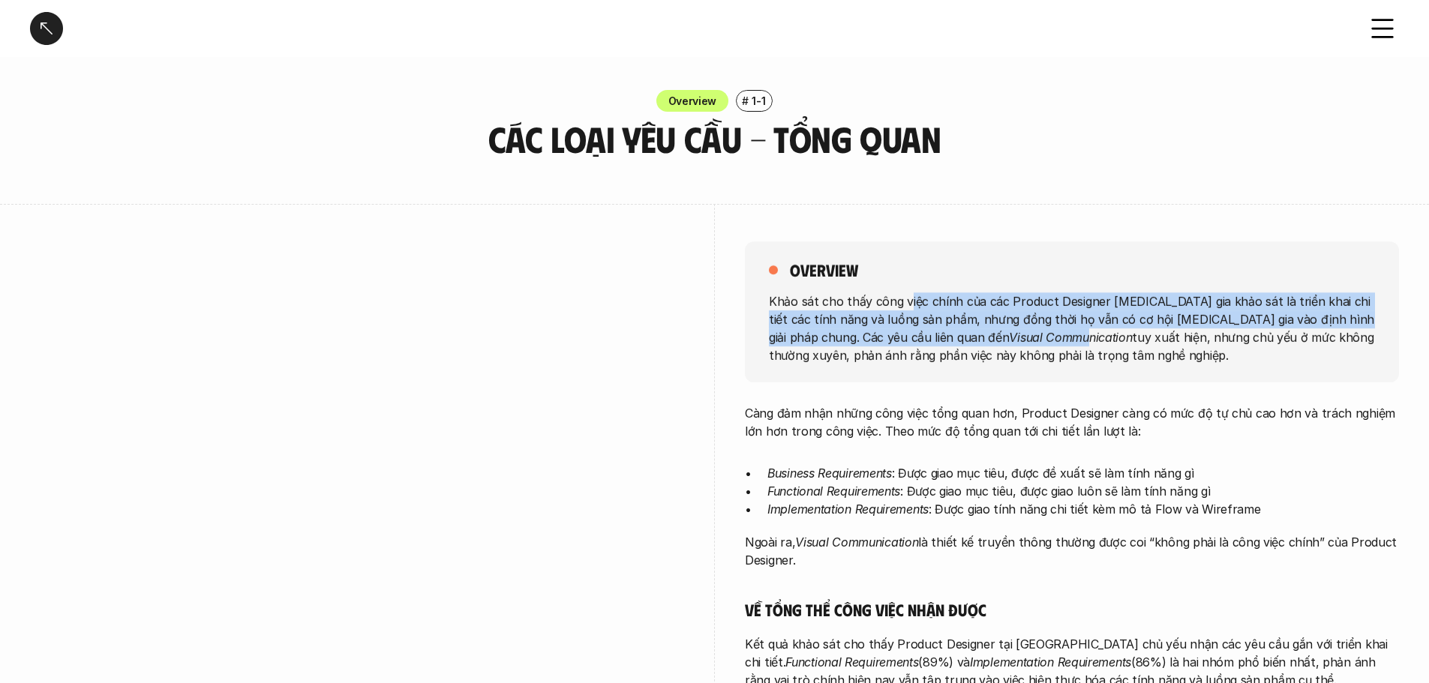
drag, startPoint x: 933, startPoint y: 322, endPoint x: 1027, endPoint y: 355, distance: 99.4
click at [1020, 352] on p "Khảo sát cho thấy công việc chính của các Product Designer tham gia khảo sát là…" at bounding box center [1072, 328] width 606 height 72
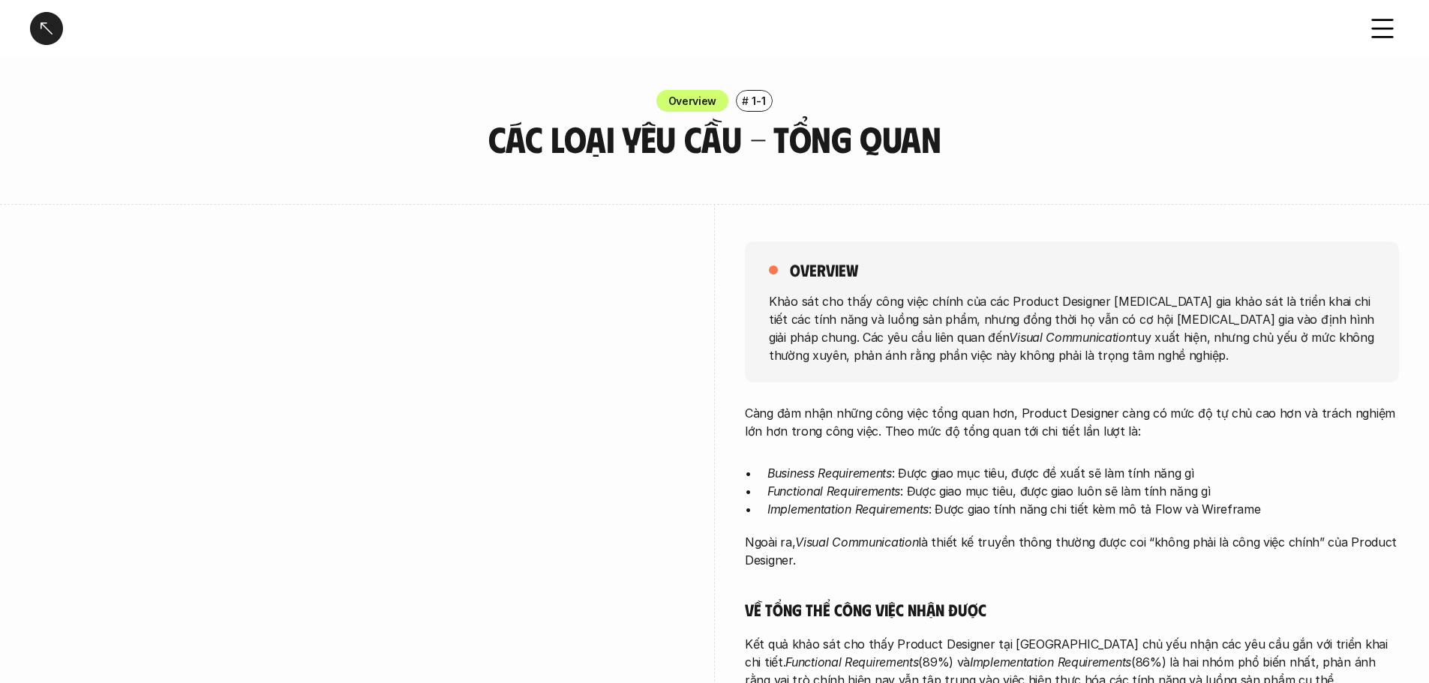
click at [1027, 355] on p "Khảo sát cho thấy công việc chính của các Product Designer tham gia khảo sát là…" at bounding box center [1072, 328] width 606 height 72
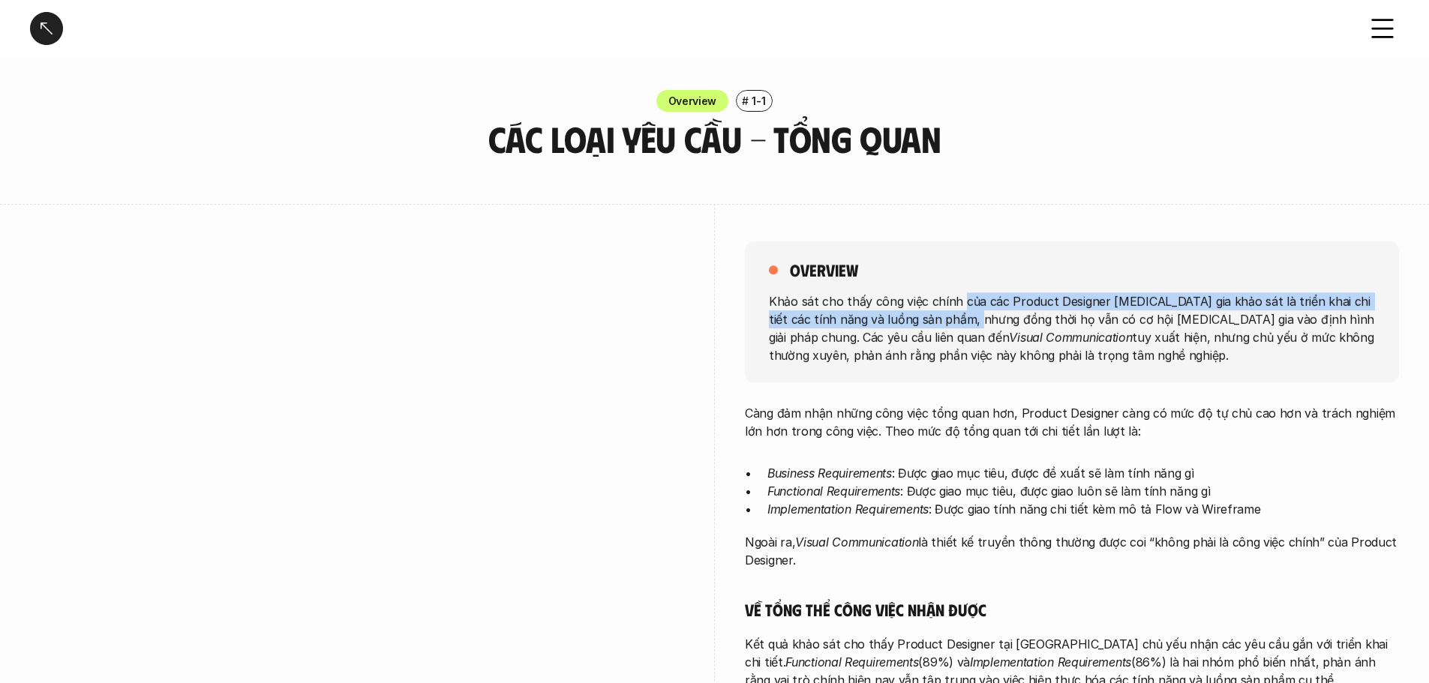
drag, startPoint x: 961, startPoint y: 296, endPoint x: 987, endPoint y: 329, distance: 42.2
click at [987, 329] on p "Khảo sát cho thấy công việc chính của các Product Designer tham gia khảo sát là…" at bounding box center [1072, 328] width 606 height 72
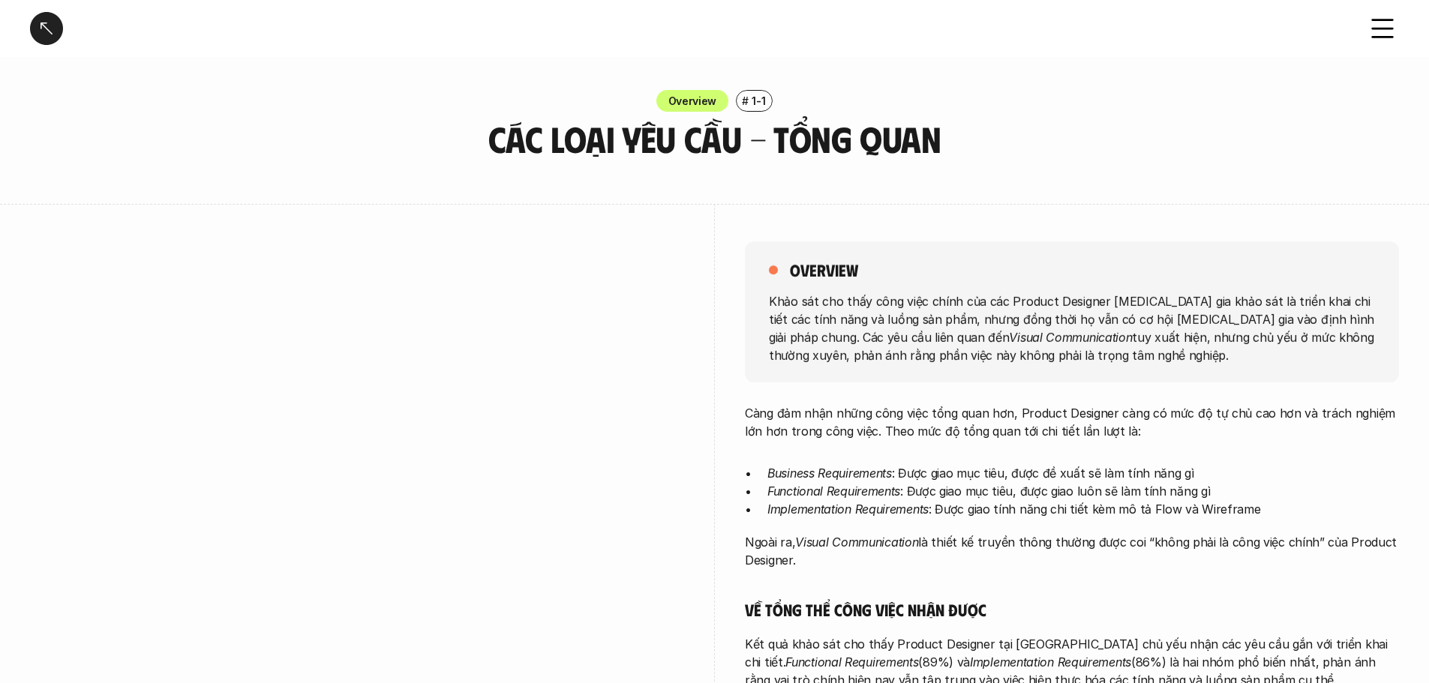
click at [1009, 330] on em "Visual Communication" at bounding box center [1070, 336] width 123 height 15
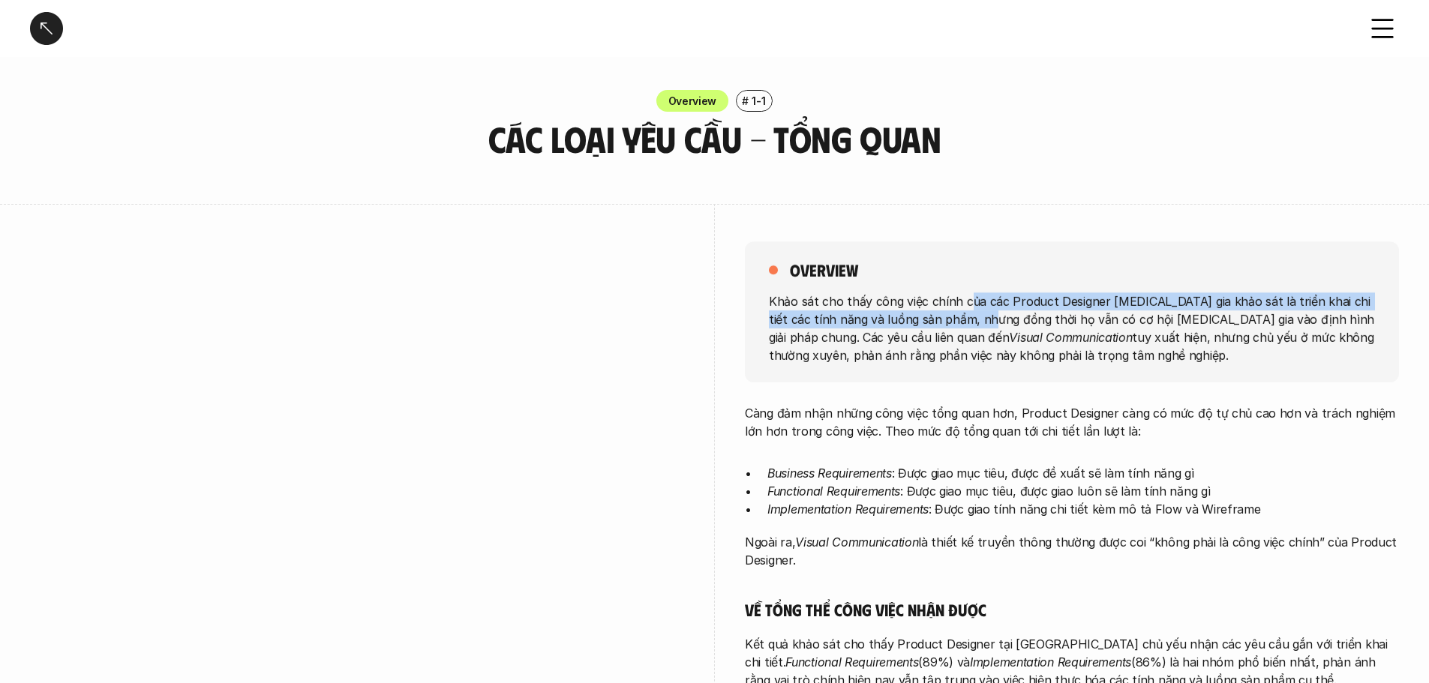
drag, startPoint x: 975, startPoint y: 308, endPoint x: 999, endPoint y: 323, distance: 28.3
click at [993, 321] on p "Khảo sát cho thấy công việc chính của các Product Designer tham gia khảo sát là…" at bounding box center [1072, 328] width 606 height 72
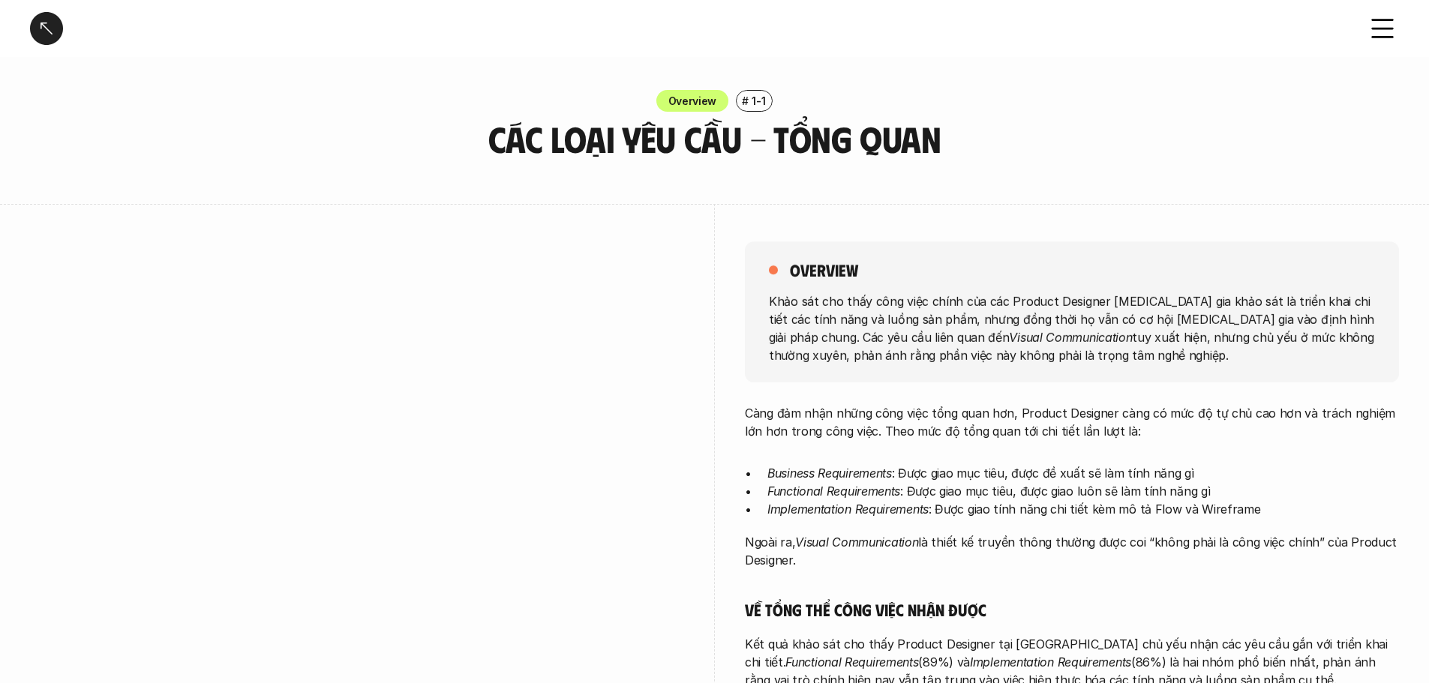
click at [999, 323] on p "Khảo sát cho thấy công việc chính của các Product Designer tham gia khảo sát là…" at bounding box center [1072, 328] width 606 height 72
click at [50, 30] on div at bounding box center [46, 28] width 33 height 33
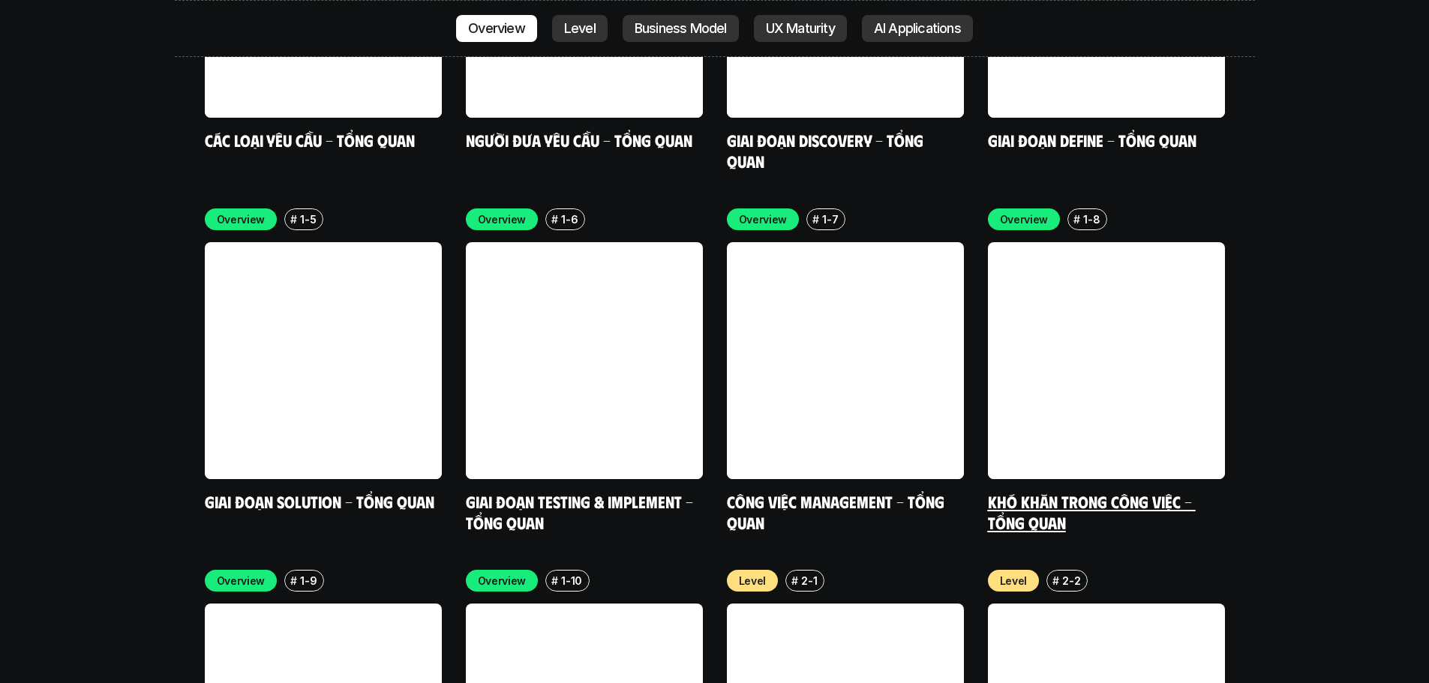
scroll to position [4821, 0]
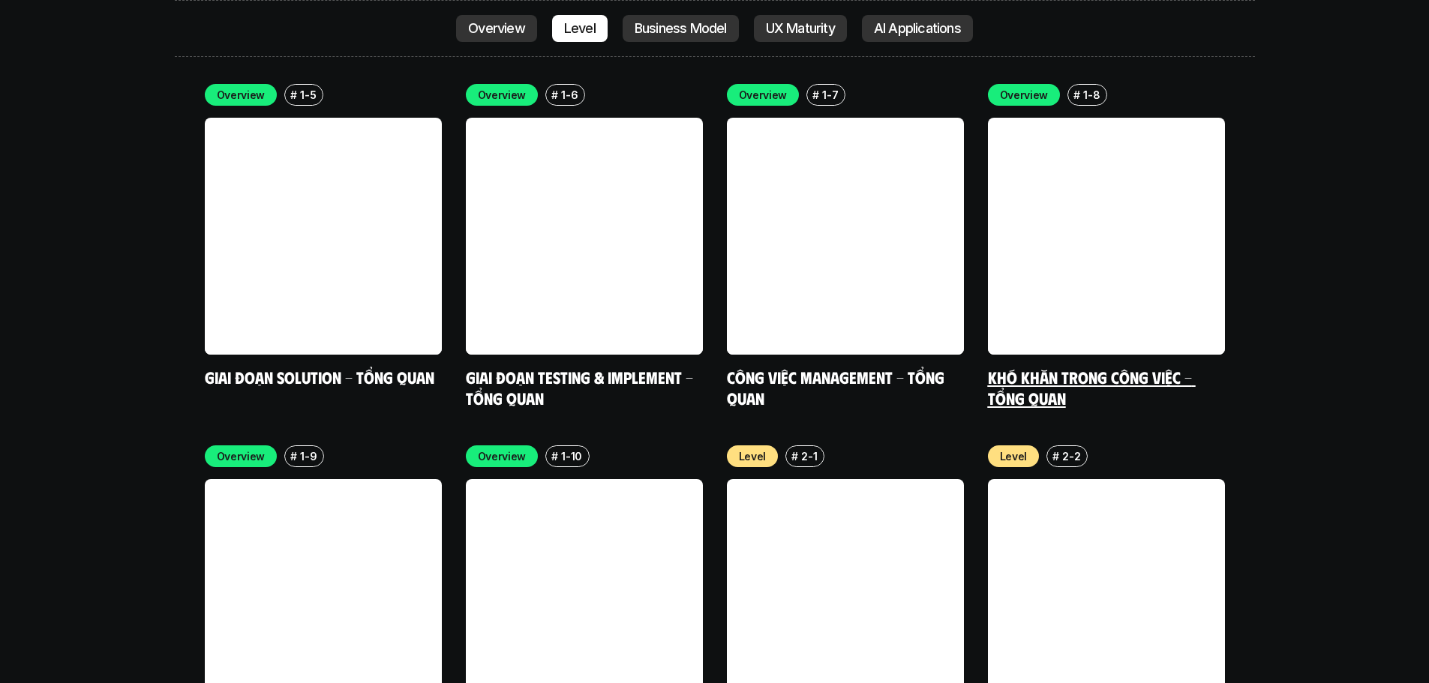
click at [1043, 367] on link "Khó khăn trong công việc - Tổng quan" at bounding box center [1092, 387] width 208 height 41
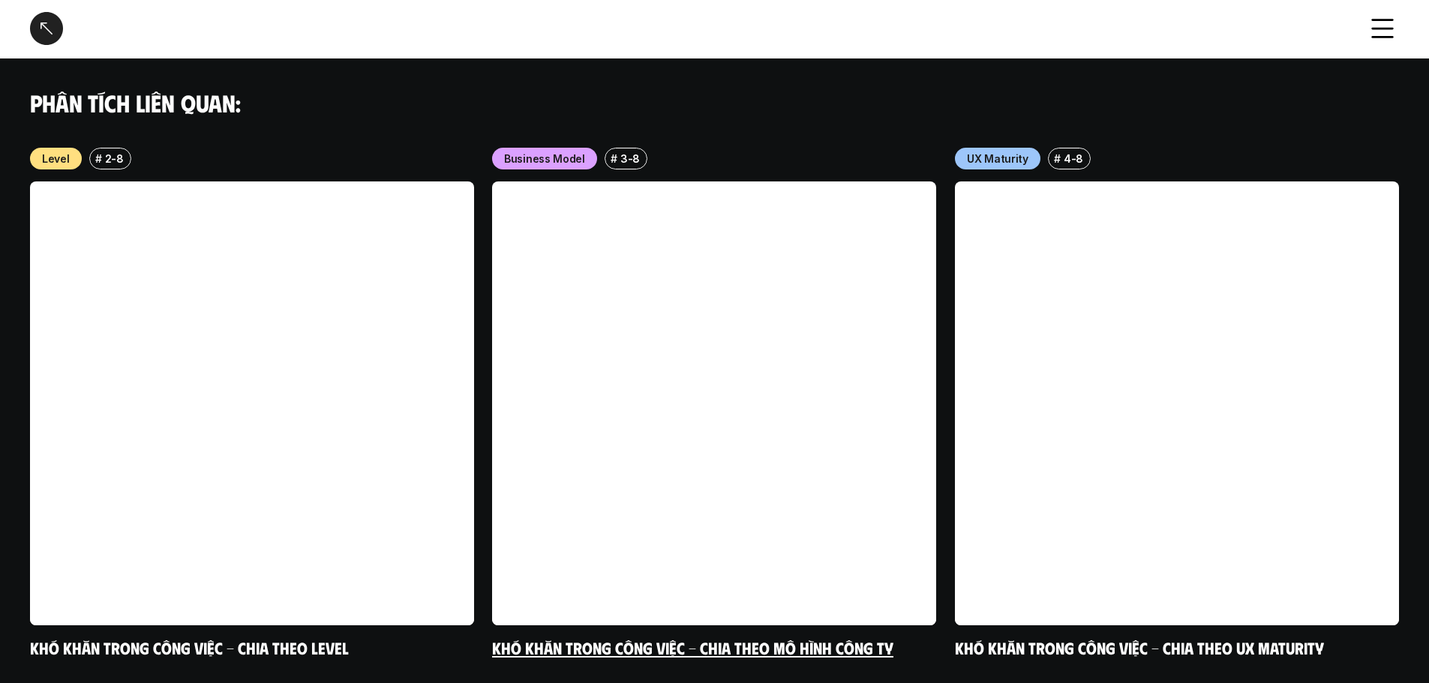
scroll to position [1584, 0]
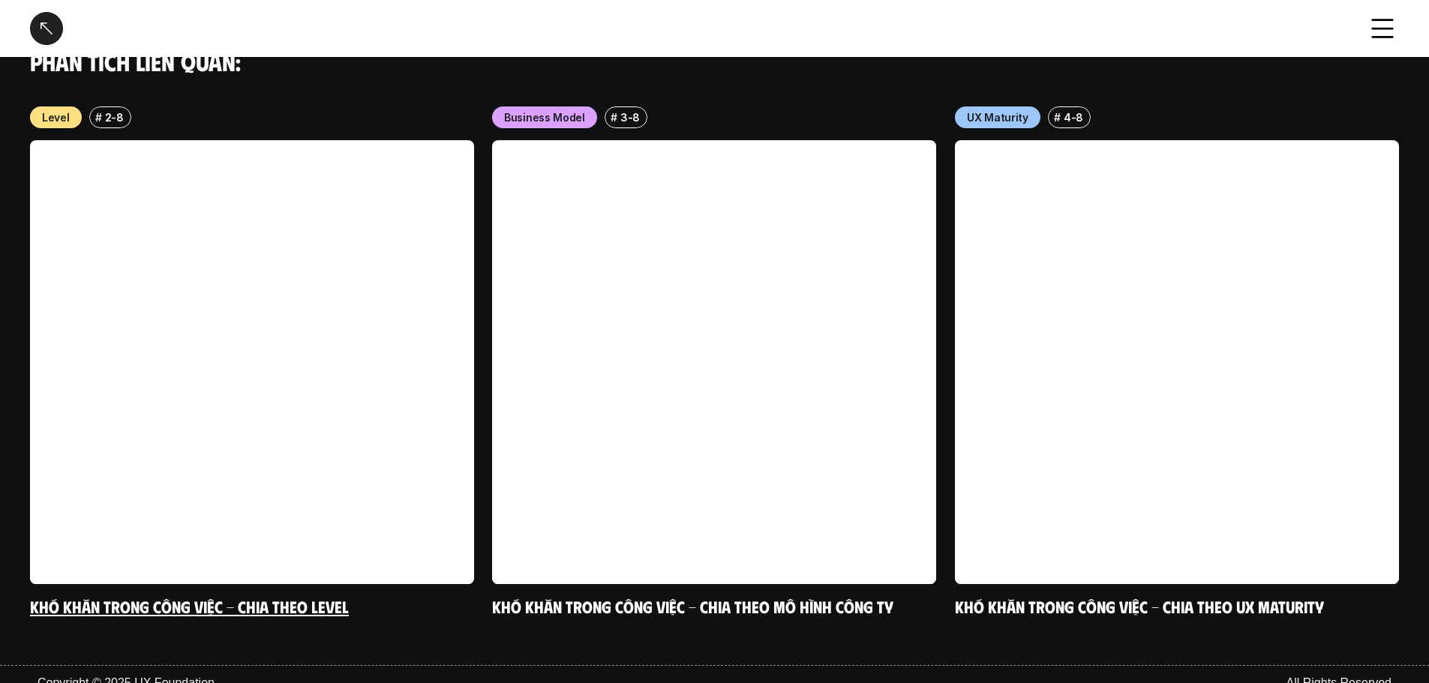
click at [383, 446] on link at bounding box center [252, 362] width 444 height 444
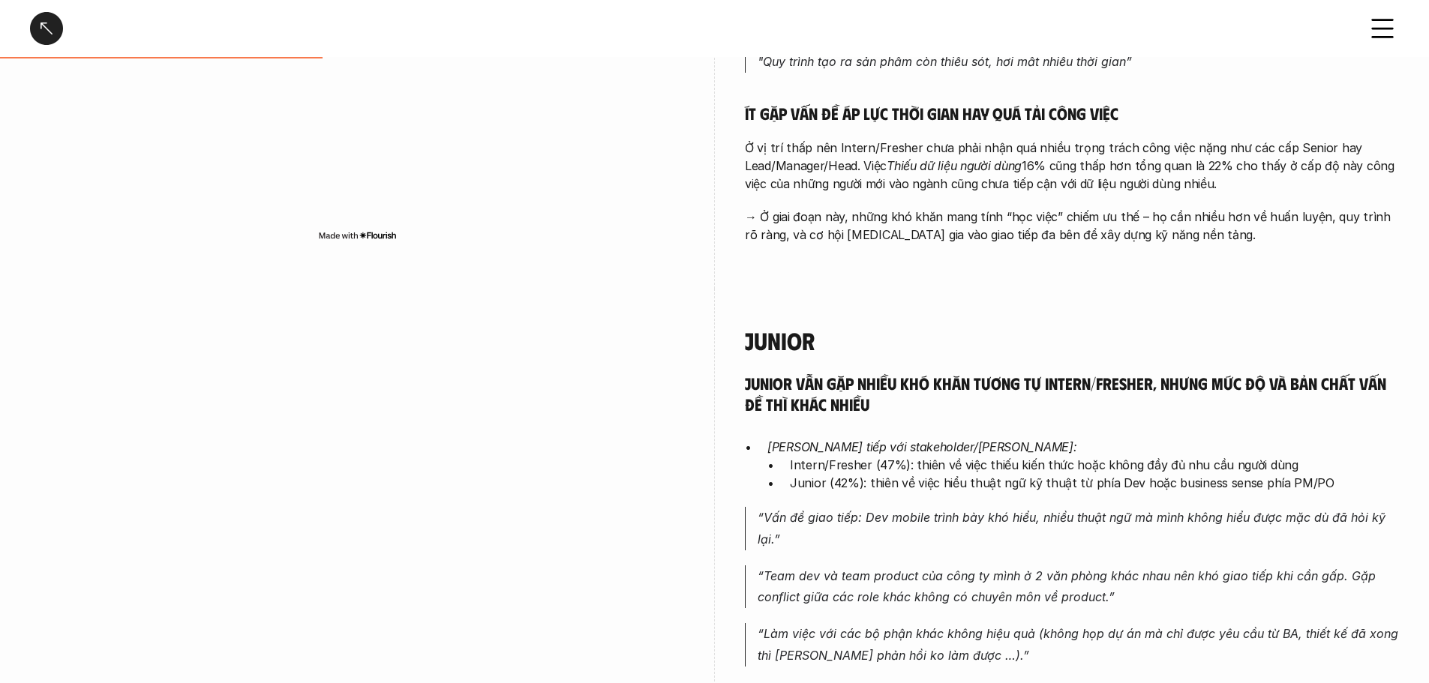
scroll to position [1426, 0]
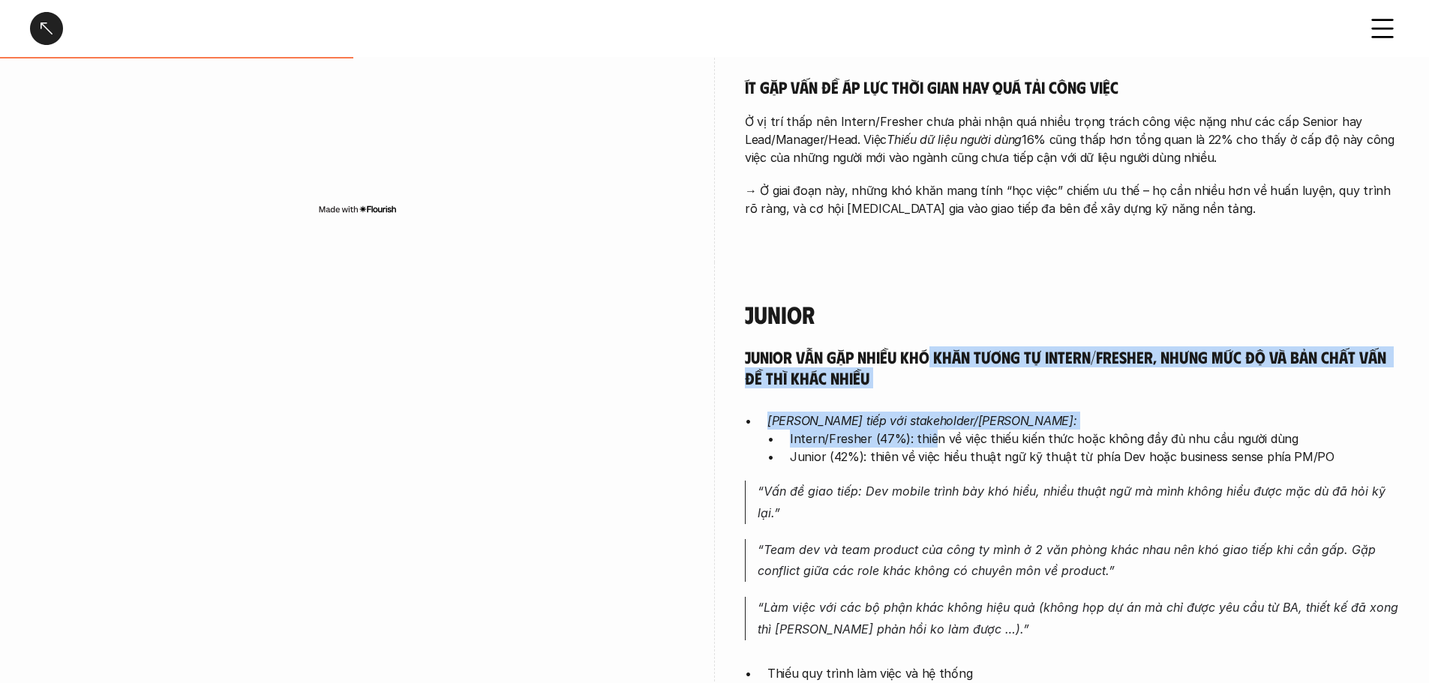
drag, startPoint x: 928, startPoint y: 358, endPoint x: 936, endPoint y: 448, distance: 90.4
click at [934, 441] on div "Junior vẫn gặp nhiều khó khăn tương tự Intern/Fresher, nhưng mức độ và bản chất…" at bounding box center [1072, 685] width 654 height 677
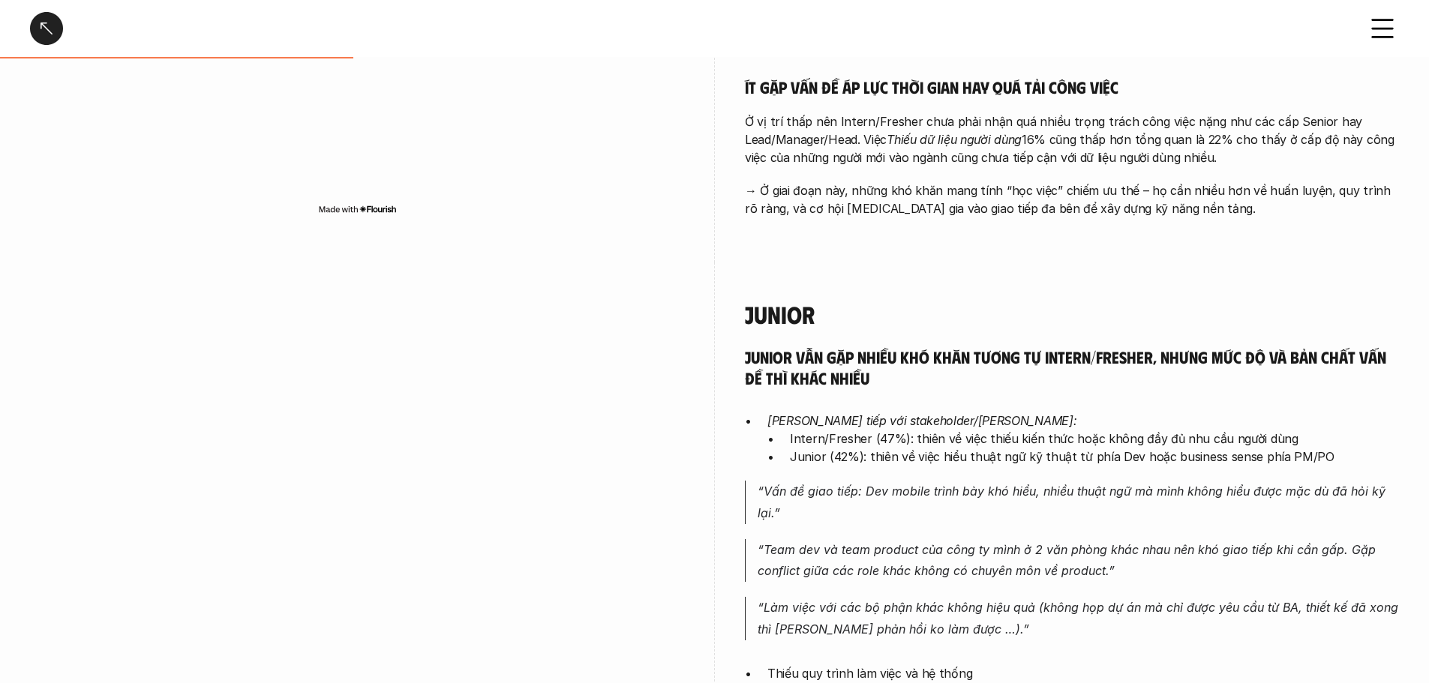
click at [938, 455] on p "Junior (42%): thiên về việc hiểu thuật ngữ kỹ thuật từ phía Dev hoặc business s…" at bounding box center [1094, 457] width 609 height 18
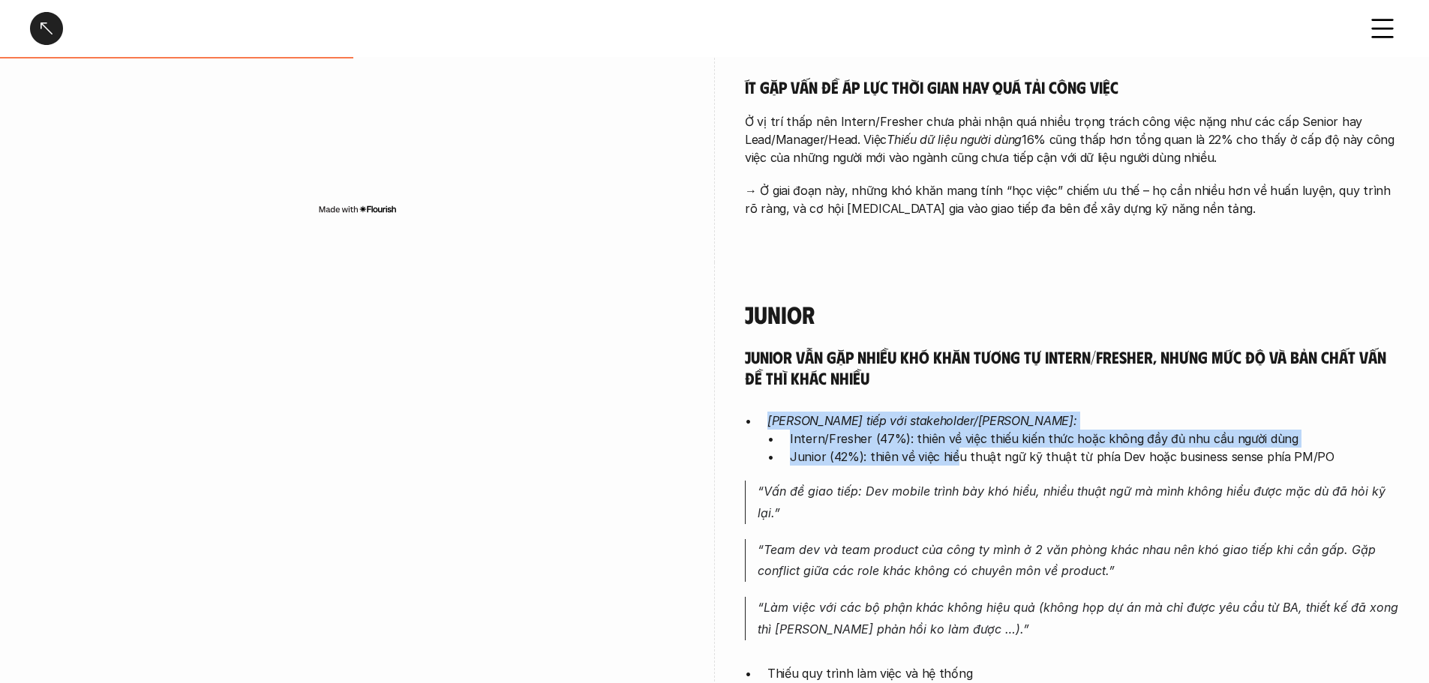
drag, startPoint x: 818, startPoint y: 428, endPoint x: 993, endPoint y: 463, distance: 178.2
click at [981, 462] on div "Junior vẫn gặp nhiều khó khăn tương tự Intern/Fresher, nhưng mức độ và bản chất…" at bounding box center [1072, 685] width 654 height 677
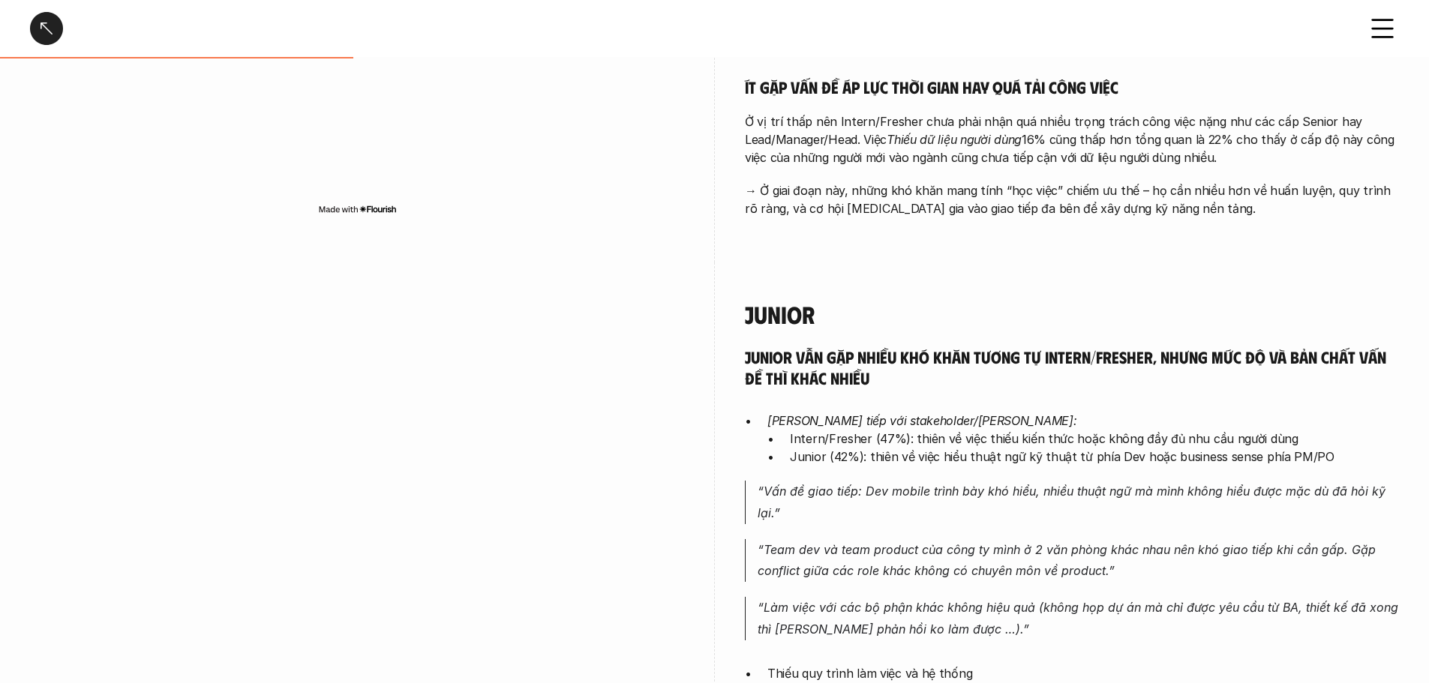
click at [1012, 466] on p "Junior (42%): thiên về việc hiểu thuật ngữ kỹ thuật từ phía Dev hoặc business s…" at bounding box center [1094, 457] width 609 height 18
drag, startPoint x: 922, startPoint y: 430, endPoint x: 991, endPoint y: 461, distance: 75.6
click at [988, 461] on div "Junior vẫn gặp nhiều khó khăn tương tự Intern/Fresher, nhưng mức độ và bản chất…" at bounding box center [1072, 685] width 654 height 677
click at [997, 461] on p "Junior (42%): thiên về việc hiểu thuật ngữ kỹ thuật từ phía Dev hoặc business s…" at bounding box center [1094, 457] width 609 height 18
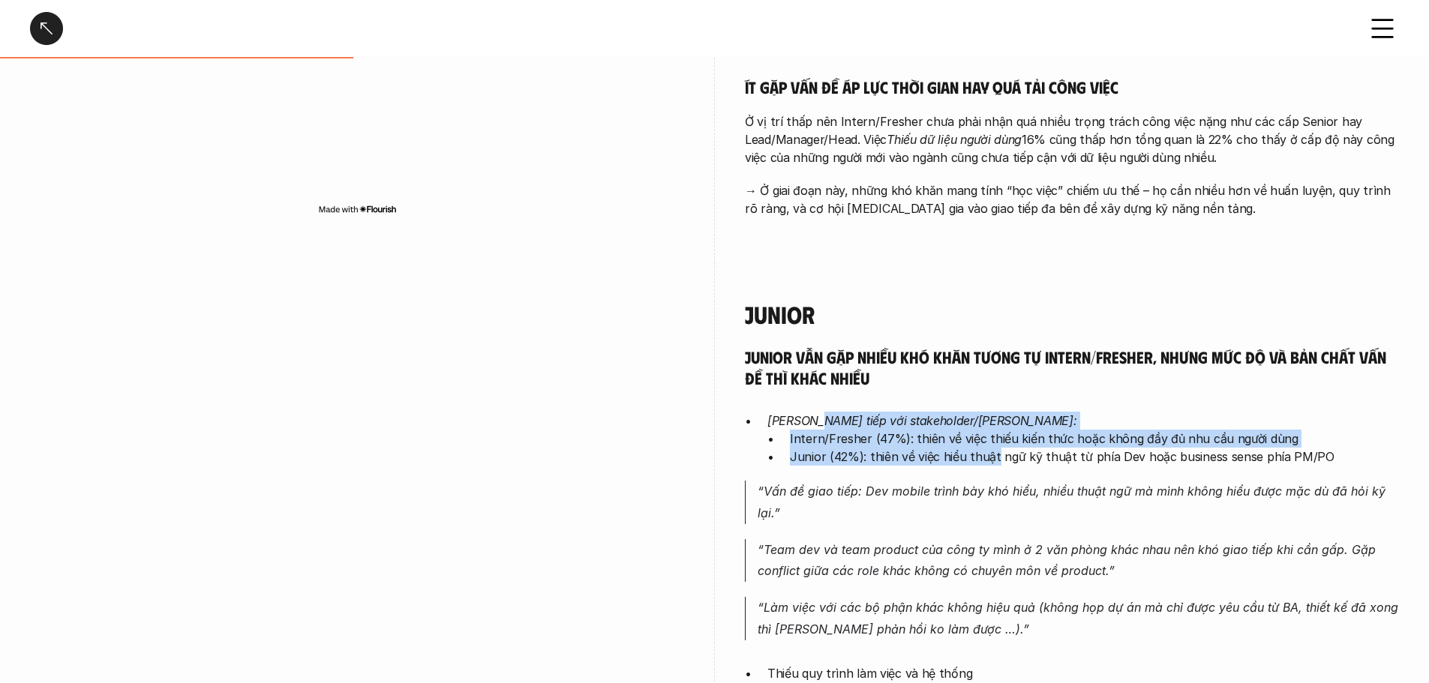
drag, startPoint x: 820, startPoint y: 416, endPoint x: 1011, endPoint y: 464, distance: 196.3
click at [998, 467] on div "Junior vẫn gặp nhiều khó khăn tương tự Intern/Fresher, nhưng mức độ và bản chất…" at bounding box center [1072, 685] width 654 height 677
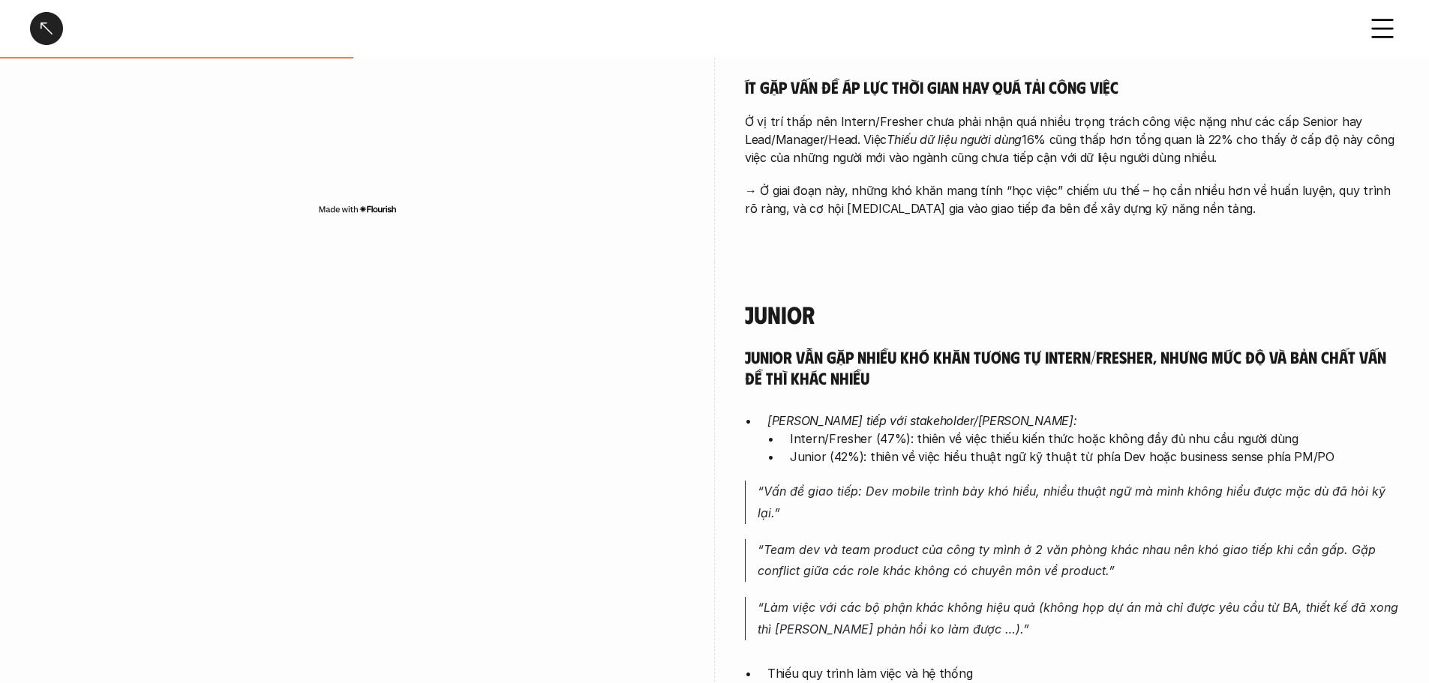
click at [1013, 464] on p "Junior (42%): thiên về việc hiểu thuật ngữ kỹ thuật từ phía Dev hoặc business s…" at bounding box center [1094, 457] width 609 height 18
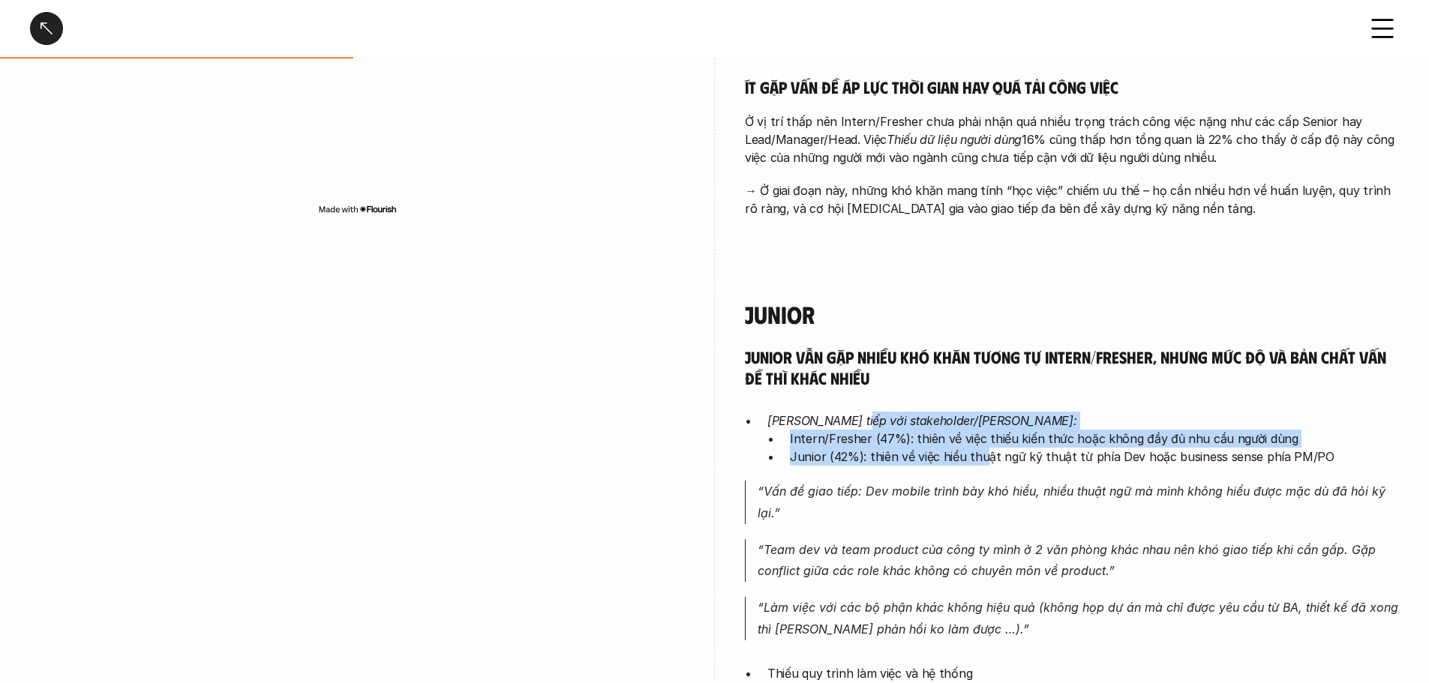
drag, startPoint x: 847, startPoint y: 426, endPoint x: 1008, endPoint y: 467, distance: 165.6
click at [1008, 467] on div "Junior vẫn gặp nhiều khó khăn tương tự Intern/Fresher, nhưng mức độ và bản chất…" at bounding box center [1072, 685] width 654 height 677
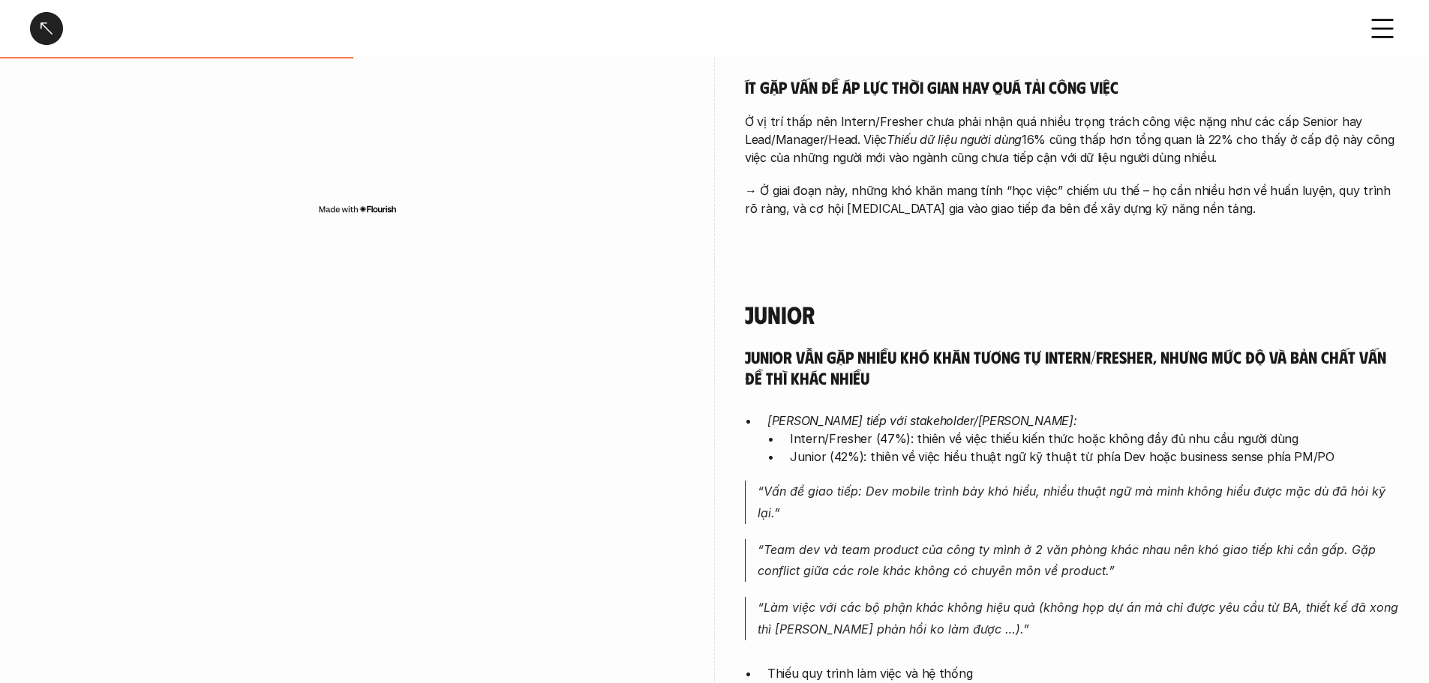
click at [1024, 467] on div "Junior vẫn gặp nhiều khó khăn tương tự Intern/Fresher, nhưng mức độ và bản chất…" at bounding box center [1072, 685] width 654 height 677
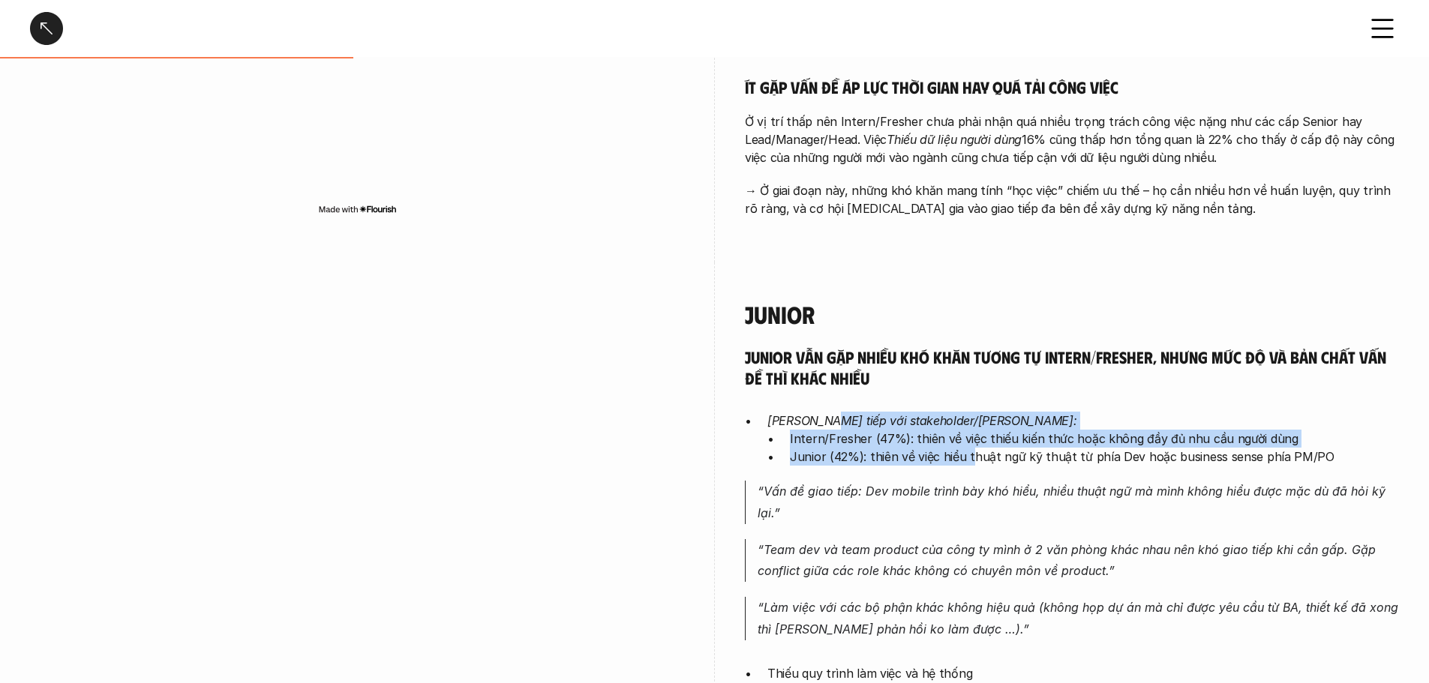
drag, startPoint x: 823, startPoint y: 424, endPoint x: 986, endPoint y: 452, distance: 165.3
click at [982, 452] on li "Giao tiếp với stakeholder/dev: Intern/Fresher (47%): thiên về việc thiếu kiến t…" at bounding box center [1084, 439] width 632 height 54
click at [988, 453] on p "Junior (42%): thiên về việc hiểu thuật ngữ kỹ thuật từ phía Dev hoặc business s…" at bounding box center [1094, 457] width 609 height 18
drag, startPoint x: 754, startPoint y: 410, endPoint x: 1182, endPoint y: 435, distance: 428.4
click at [1182, 435] on div "Junior vẫn gặp nhiều khó khăn tương tự Intern/Fresher, nhưng mức độ và bản chất…" at bounding box center [1072, 685] width 654 height 677
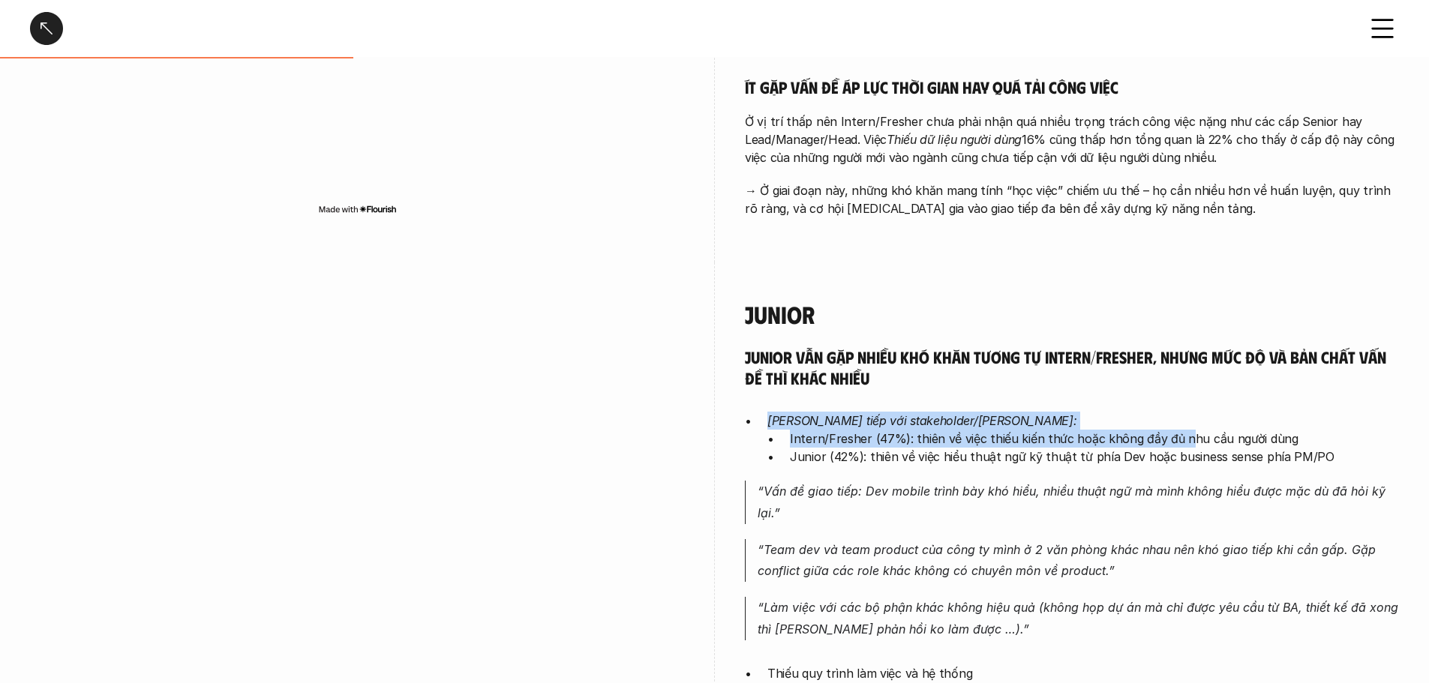
click at [1182, 441] on p "Intern/Fresher (47%): thiên về việc thiếu kiến thức hoặc không đầy đủ nhu cầu n…" at bounding box center [1094, 439] width 609 height 18
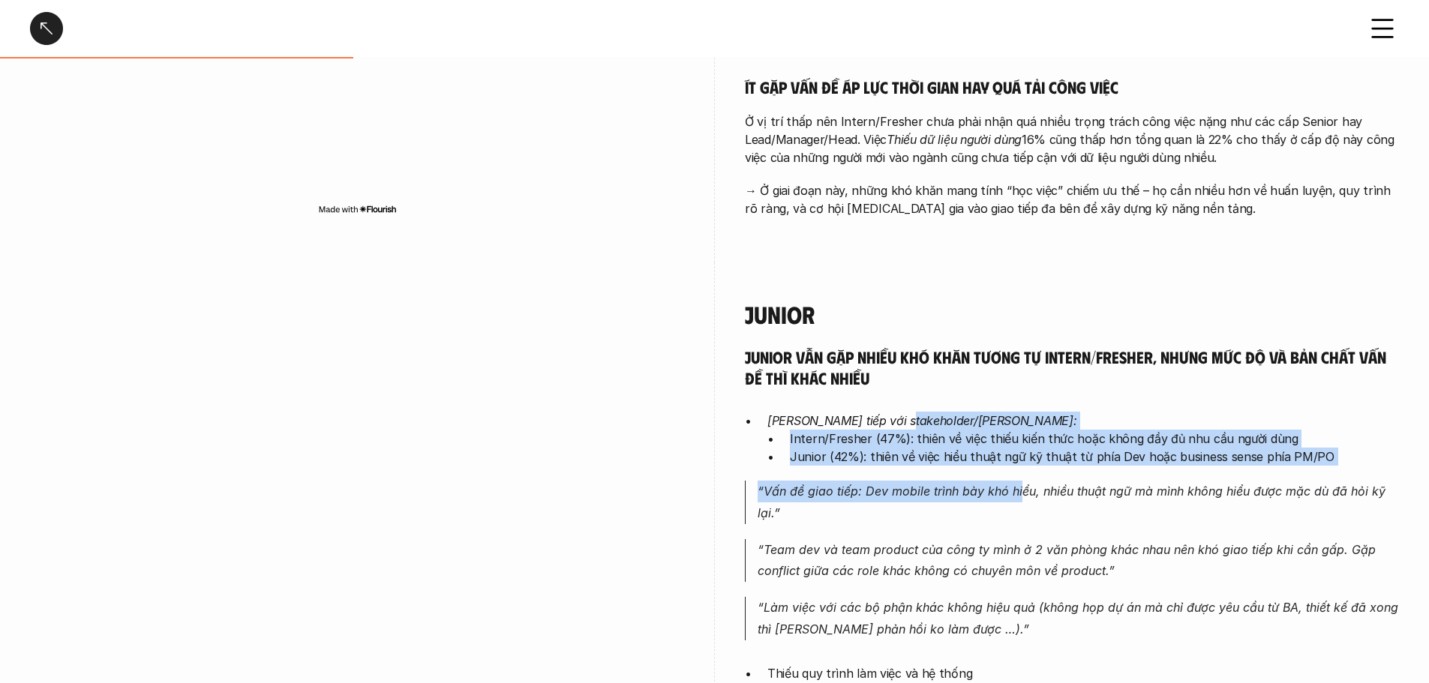
drag, startPoint x: 898, startPoint y: 418, endPoint x: 1054, endPoint y: 507, distance: 179.8
click at [1022, 498] on div "Junior vẫn gặp nhiều khó khăn tương tự Intern/Fresher, nhưng mức độ và bản chất…" at bounding box center [1072, 685] width 654 height 677
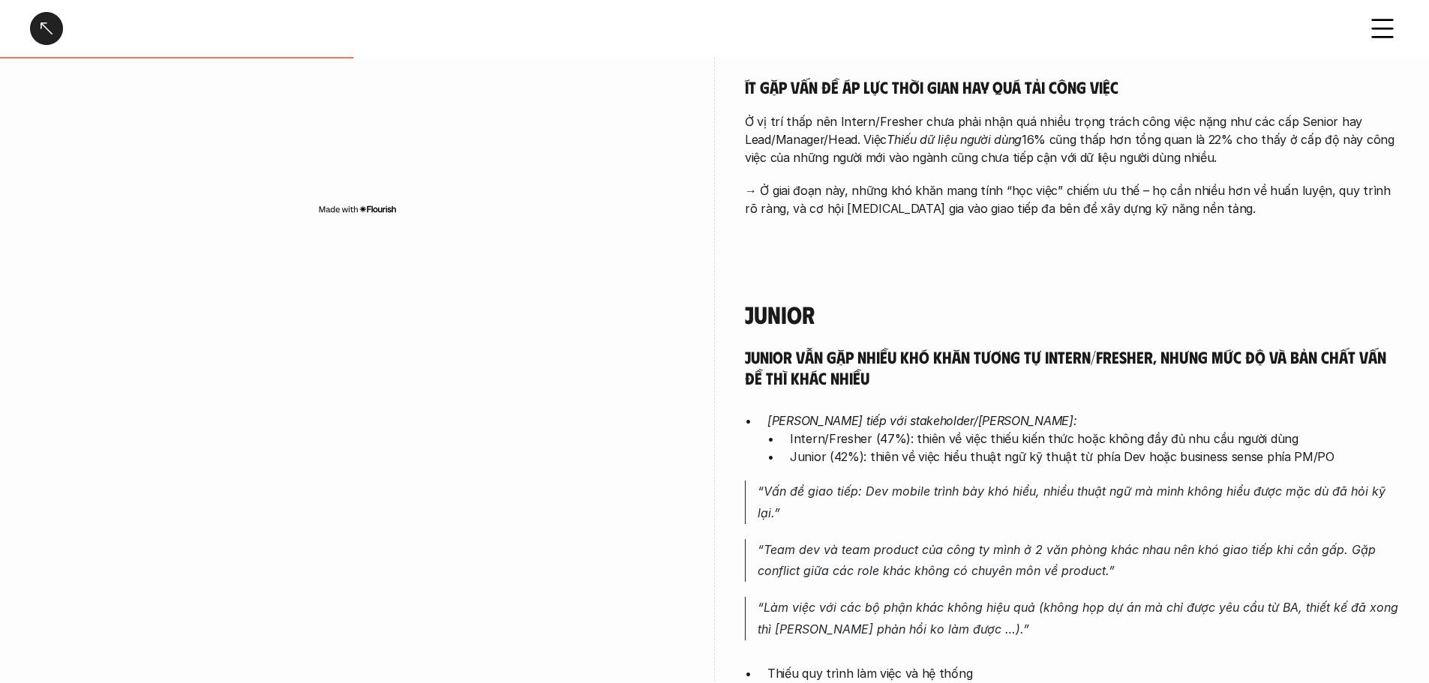
click at [1061, 509] on p "“Vấn đề giao tiếp: Dev mobile trình bày khó hiểu, nhiều thuật ngữ mà mình không…" at bounding box center [1078, 503] width 641 height 44
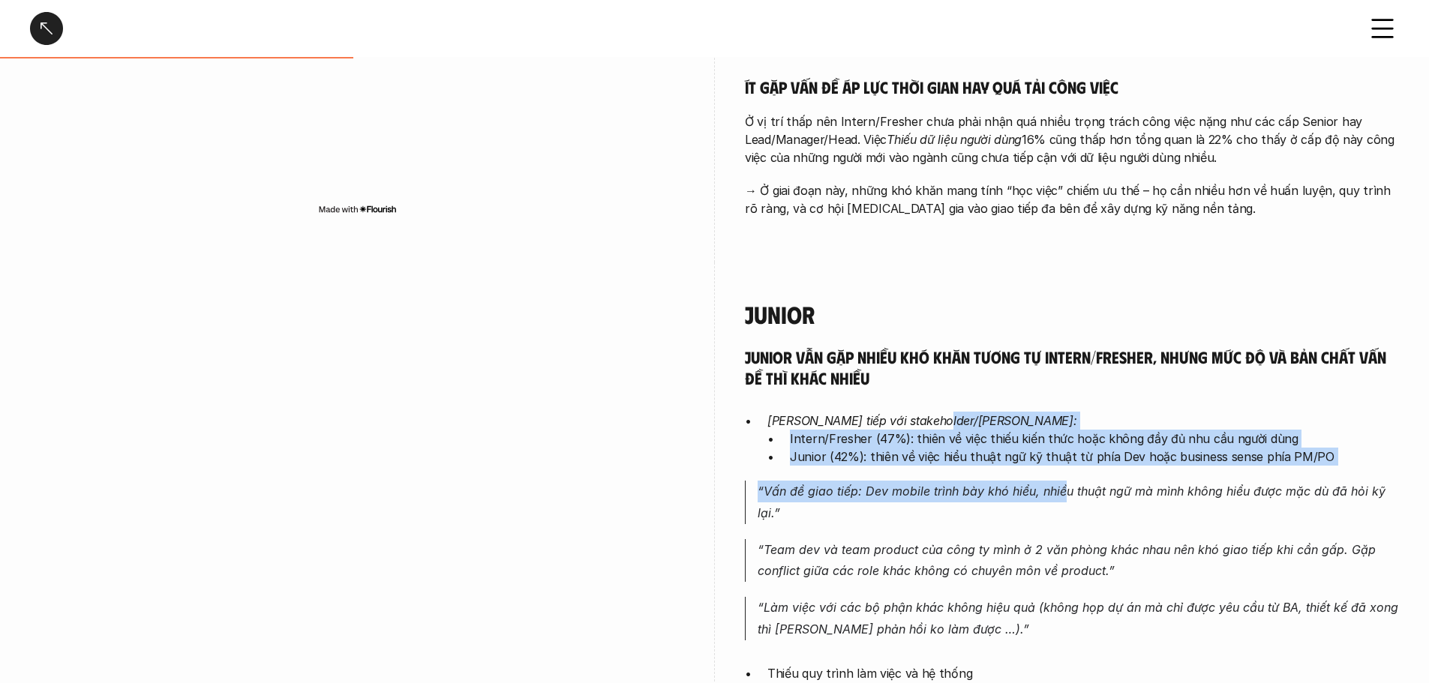
drag, startPoint x: 1059, startPoint y: 455, endPoint x: 1068, endPoint y: 488, distance: 33.7
click at [1068, 488] on div "Junior vẫn gặp nhiều khó khăn tương tự Intern/Fresher, nhưng mức độ và bản chất…" at bounding box center [1072, 685] width 654 height 677
click at [1070, 491] on p "“Vấn đề giao tiếp: Dev mobile trình bày khó hiểu, nhiều thuật ngữ mà mình không…" at bounding box center [1078, 503] width 641 height 44
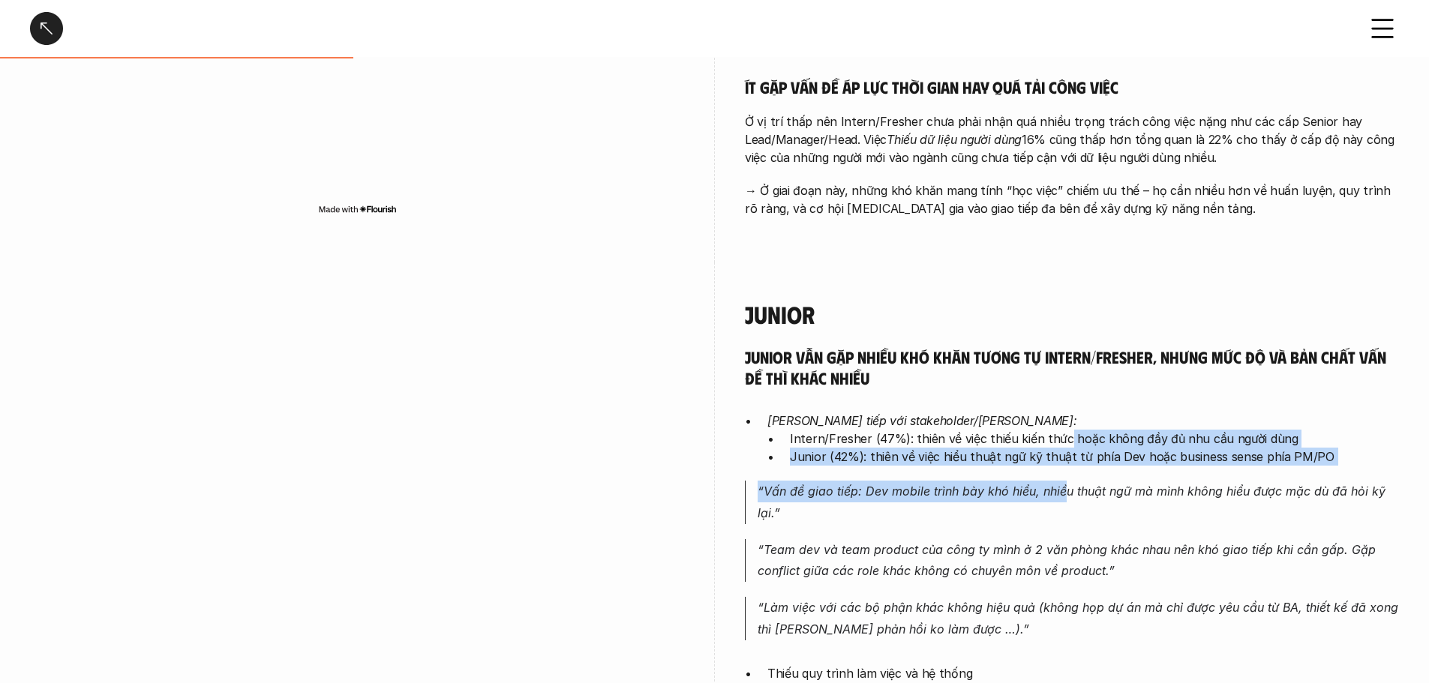
drag, startPoint x: 1065, startPoint y: 479, endPoint x: 1065, endPoint y: 492, distance: 13.5
click at [1065, 492] on div "Junior vẫn gặp nhiều khó khăn tương tự Intern/Fresher, nhưng mức độ và bản chất…" at bounding box center [1072, 685] width 654 height 677
click at [1065, 496] on p "“Vấn đề giao tiếp: Dev mobile trình bày khó hiểu, nhiều thuật ngữ mà mình không…" at bounding box center [1078, 503] width 641 height 44
drag, startPoint x: 1061, startPoint y: 432, endPoint x: 1087, endPoint y: 495, distance: 68.3
click at [1087, 495] on div "Junior vẫn gặp nhiều khó khăn tương tự Intern/Fresher, nhưng mức độ và bản chất…" at bounding box center [1072, 685] width 654 height 677
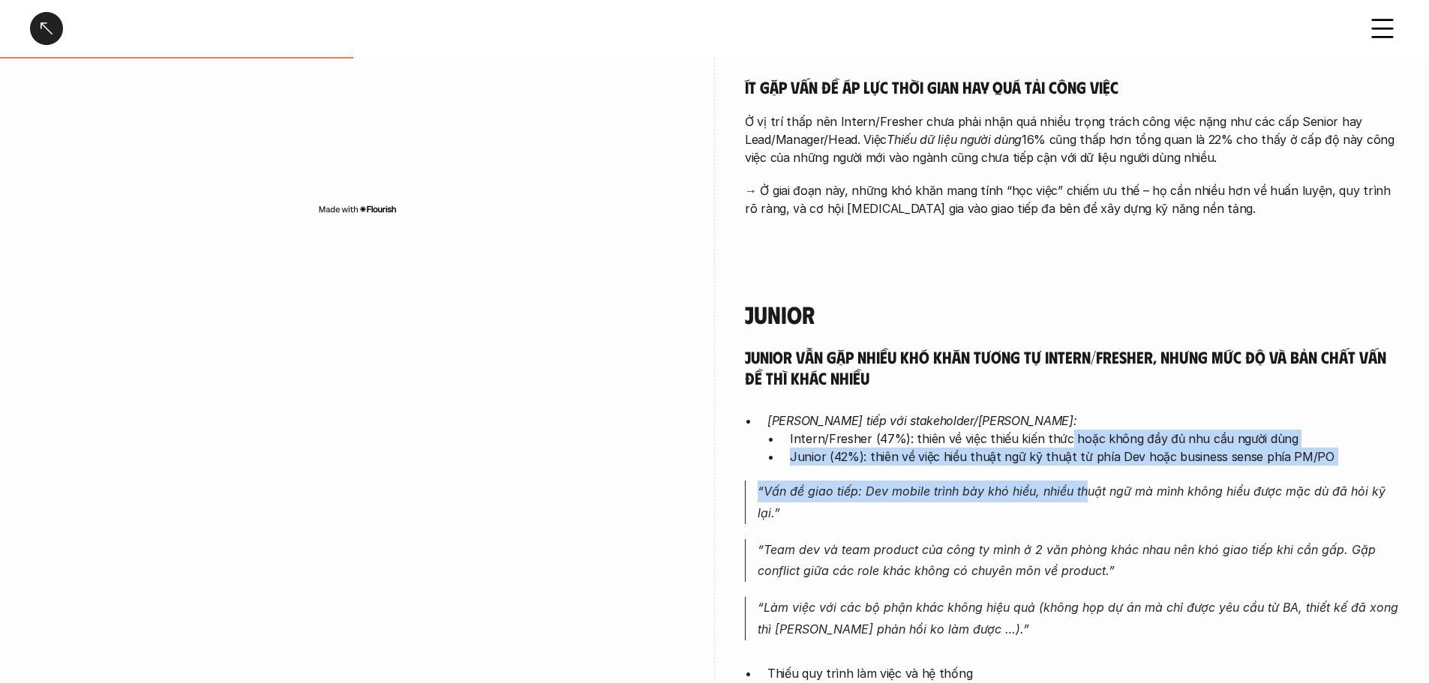
click at [1088, 497] on p "“Vấn đề giao tiếp: Dev mobile trình bày khó hiểu, nhiều thuật ngữ mà mình không…" at bounding box center [1078, 503] width 641 height 44
drag, startPoint x: 1079, startPoint y: 434, endPoint x: 1080, endPoint y: 495, distance: 60.8
click at [1080, 495] on div "Junior vẫn gặp nhiều khó khăn tương tự Intern/Fresher, nhưng mức độ và bản chất…" at bounding box center [1072, 685] width 654 height 677
click at [1080, 495] on p "“Vấn đề giao tiếp: Dev mobile trình bày khó hiểu, nhiều thuật ngữ mà mình không…" at bounding box center [1078, 503] width 641 height 44
drag, startPoint x: 1068, startPoint y: 439, endPoint x: 1080, endPoint y: 481, distance: 43.9
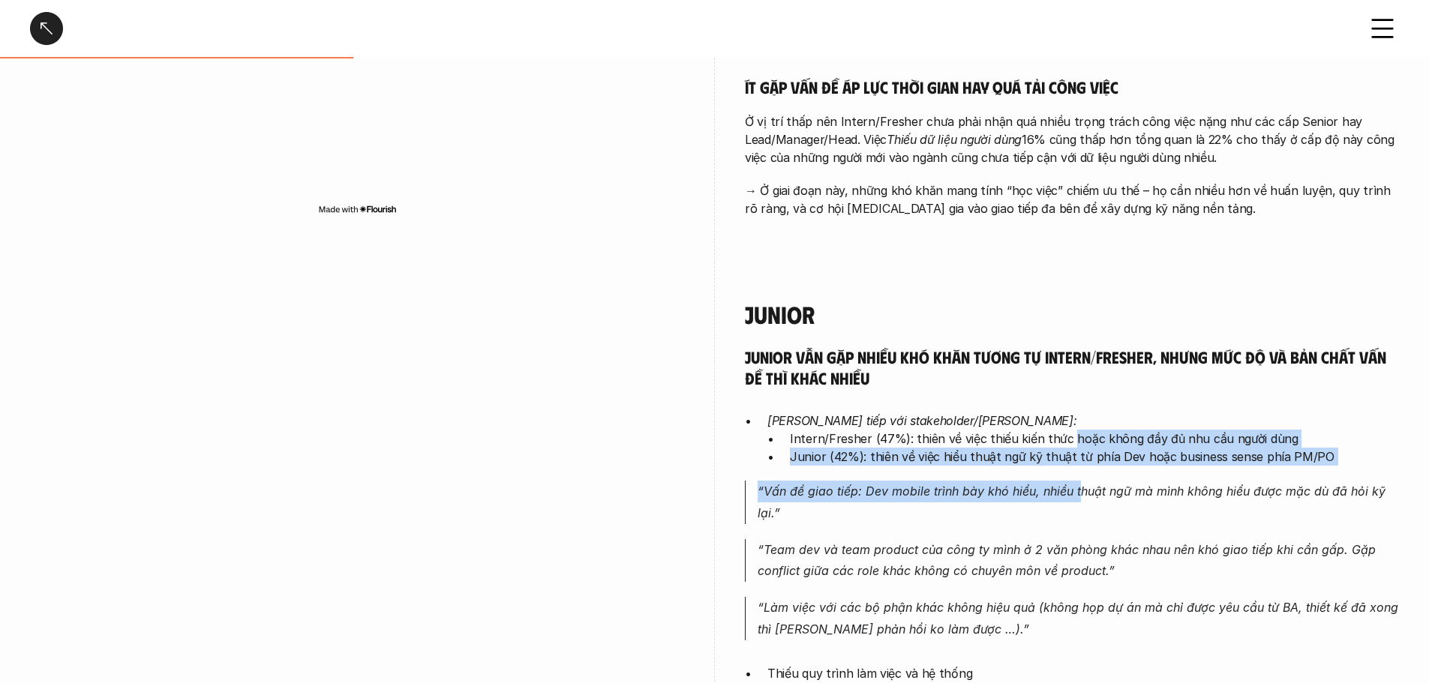
click at [1080, 481] on div "Junior vẫn gặp nhiều khó khăn tương tự Intern/Fresher, nhưng mức độ và bản chất…" at bounding box center [1072, 685] width 654 height 677
click at [1080, 481] on p "“Vấn đề giao tiếp: Dev mobile trình bày khó hiểu, nhiều thuật ngữ mà mình không…" at bounding box center [1078, 503] width 641 height 44
drag, startPoint x: 1072, startPoint y: 434, endPoint x: 1089, endPoint y: 500, distance: 67.5
click at [1089, 500] on div "Junior vẫn gặp nhiều khó khăn tương tự Intern/Fresher, nhưng mức độ và bản chất…" at bounding box center [1072, 685] width 654 height 677
click at [1089, 500] on p "“Vấn đề giao tiếp: Dev mobile trình bày khó hiểu, nhiều thuật ngữ mà mình không…" at bounding box center [1078, 503] width 641 height 44
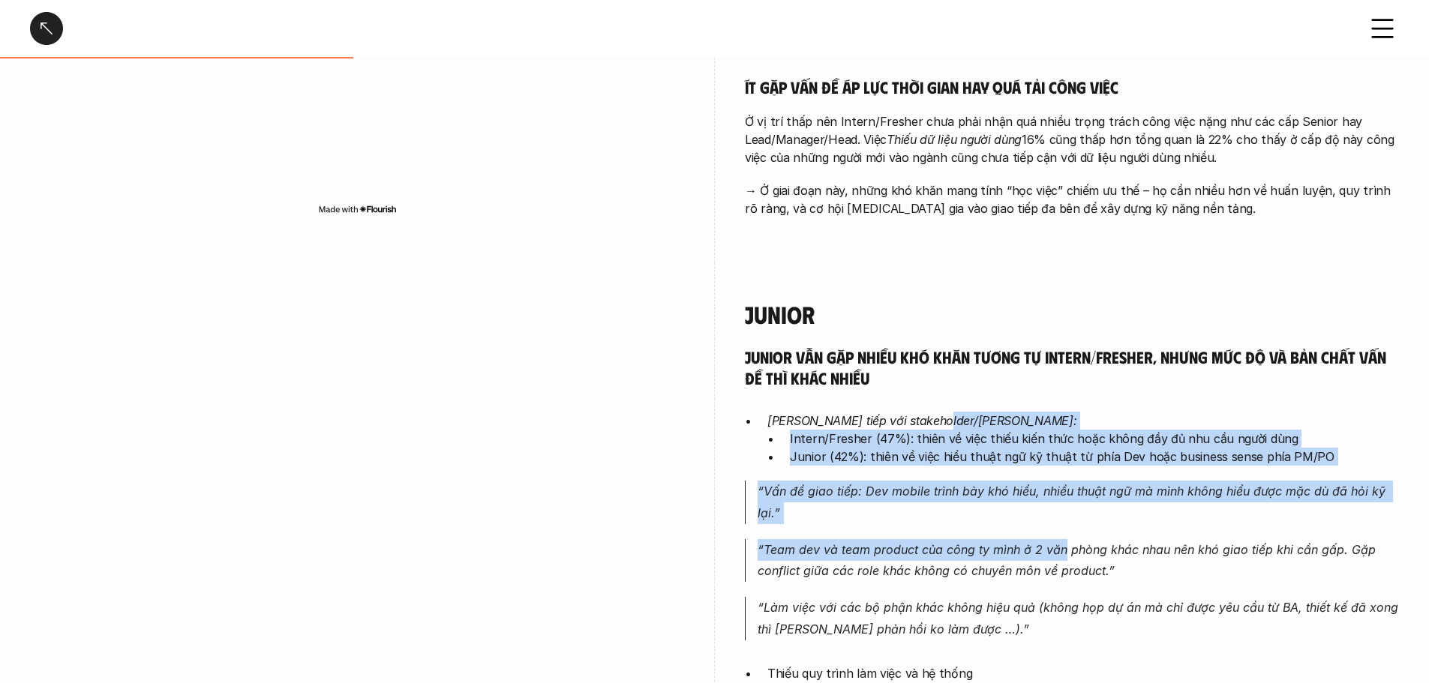
drag, startPoint x: 1067, startPoint y: 421, endPoint x: 1065, endPoint y: 540, distance: 119.3
click at [1065, 540] on div "Junior vẫn gặp nhiều khó khăn tương tự Intern/Fresher, nhưng mức độ và bản chất…" at bounding box center [1072, 685] width 654 height 677
click at [1065, 540] on p "“Team dev và team product của công ty mình ở 2 văn phòng khác nhau nên khó giao…" at bounding box center [1078, 561] width 641 height 44
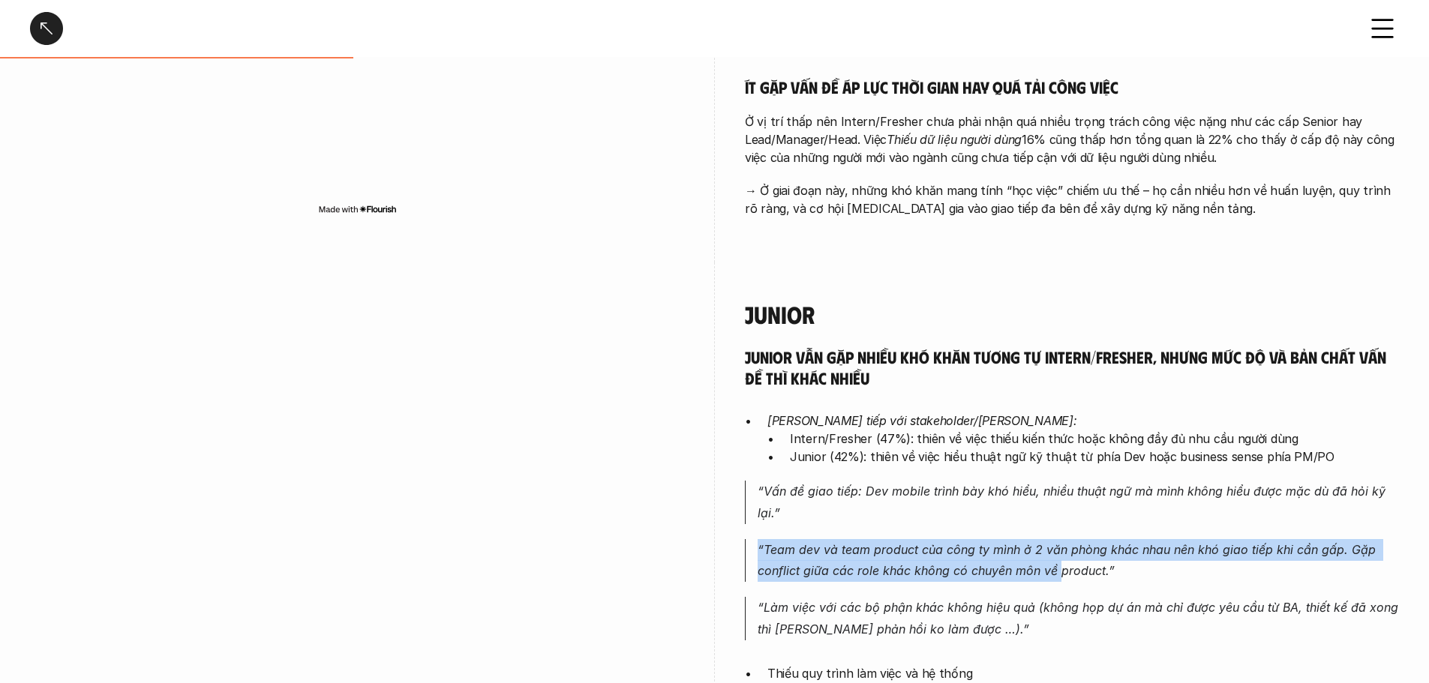
drag, startPoint x: 774, startPoint y: 540, endPoint x: 1059, endPoint y: 574, distance: 286.3
click at [1059, 574] on div "Junior vẫn gặp nhiều khó khăn tương tự Intern/Fresher, nhưng mức độ và bản chất…" at bounding box center [1072, 685] width 654 height 677
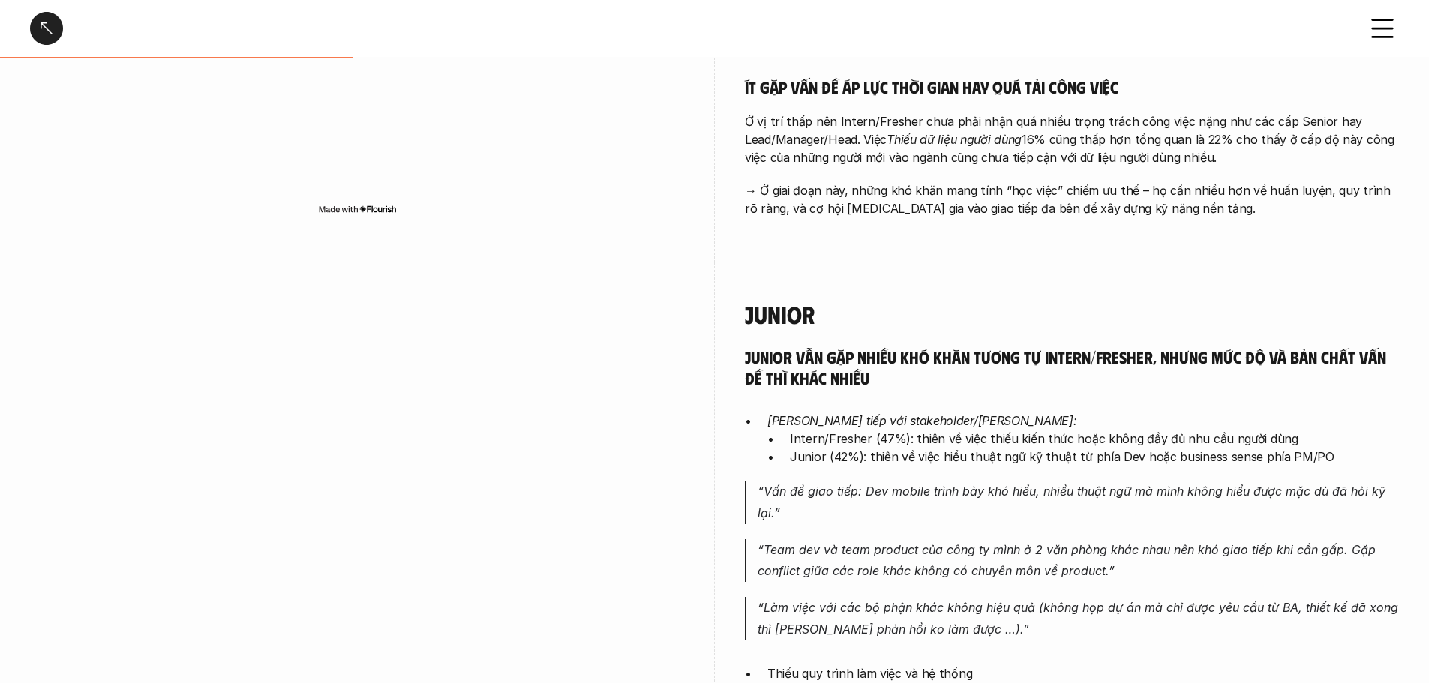
click at [1074, 574] on p "“Team dev và team product của công ty mình ở 2 văn phòng khác nhau nên khó giao…" at bounding box center [1078, 561] width 641 height 44
drag, startPoint x: 1041, startPoint y: 536, endPoint x: 1068, endPoint y: 560, distance: 36.1
click at [1068, 559] on div "Junior vẫn gặp nhiều khó khăn tương tự Intern/Fresher, nhưng mức độ và bản chất…" at bounding box center [1072, 685] width 654 height 677
click at [1068, 560] on p "“Team dev và team product của công ty mình ở 2 văn phòng khác nhau nên khó giao…" at bounding box center [1078, 561] width 641 height 44
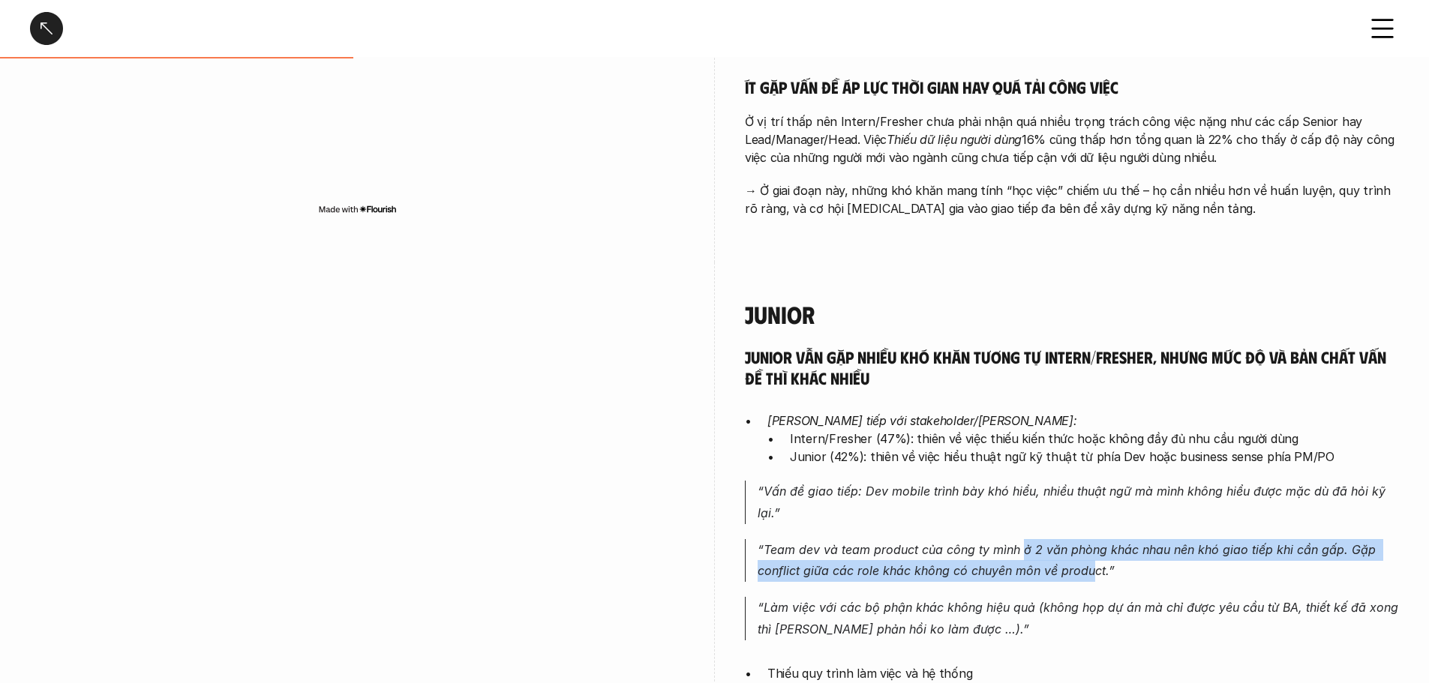
drag, startPoint x: 1023, startPoint y: 548, endPoint x: 1090, endPoint y: 572, distance: 71.2
click at [1090, 572] on p "“Team dev và team product của công ty mình ở 2 văn phòng khác nhau nên khó giao…" at bounding box center [1078, 561] width 641 height 44
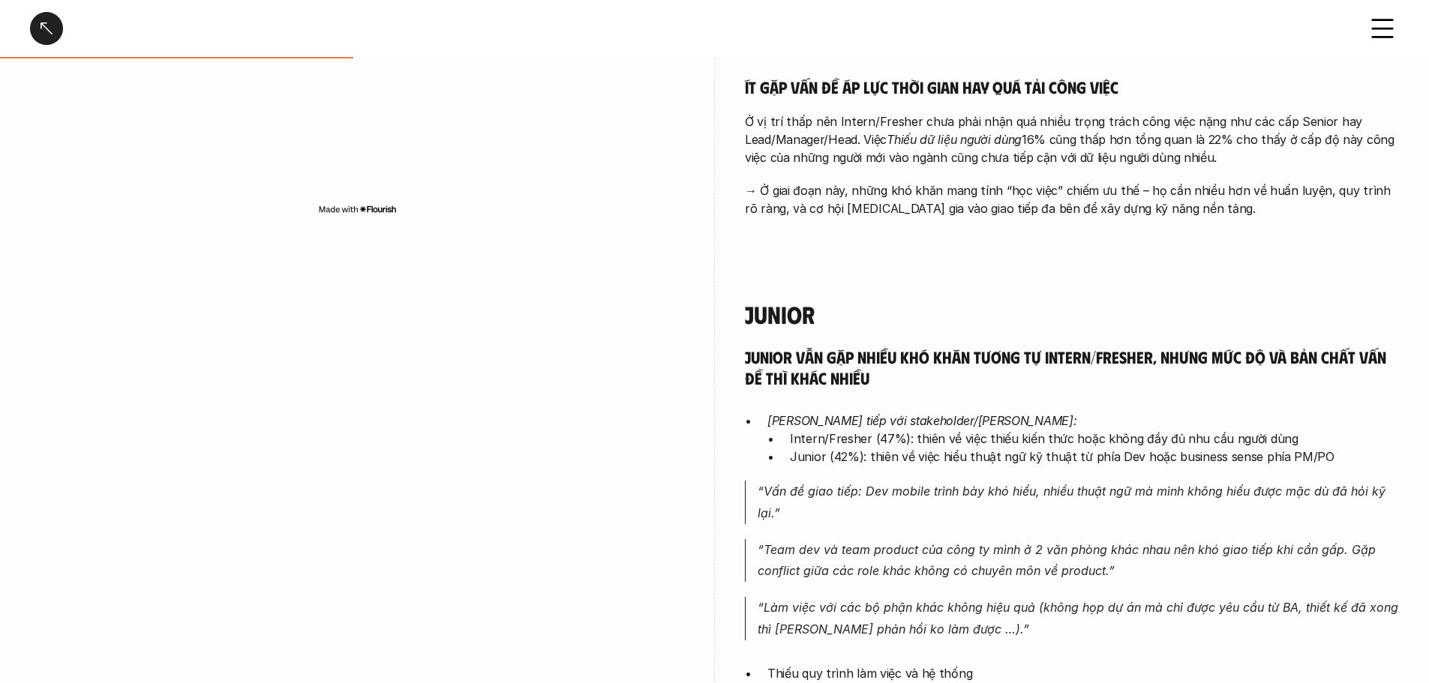
click at [1097, 572] on p "“Team dev và team product của công ty mình ở 2 văn phòng khác nhau nên khó giao…" at bounding box center [1078, 561] width 641 height 44
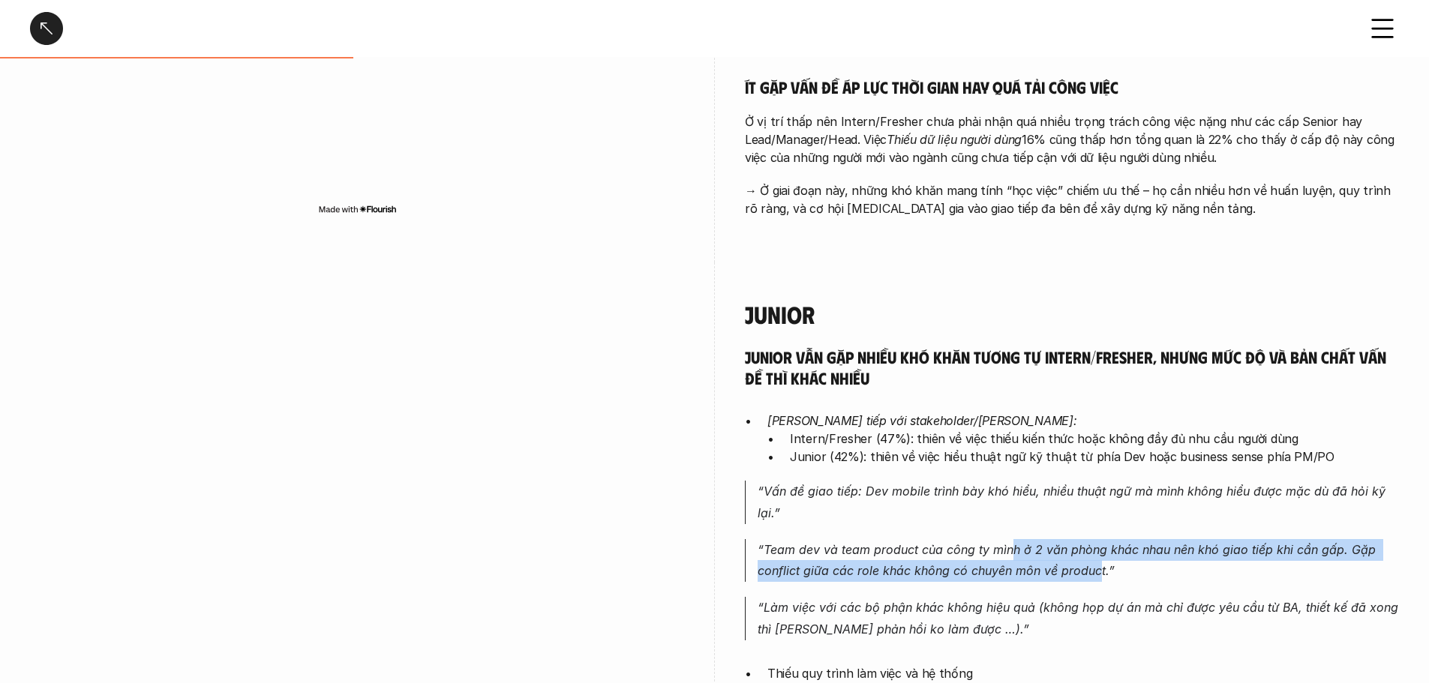
drag, startPoint x: 1008, startPoint y: 547, endPoint x: 1107, endPoint y: 580, distance: 103.7
click at [1105, 580] on p "“Team dev và team product của công ty mình ở 2 văn phòng khác nhau nên khó giao…" at bounding box center [1078, 561] width 641 height 44
click at [1108, 580] on p "“Team dev và team product của công ty mình ở 2 văn phòng khác nhau nên khó giao…" at bounding box center [1078, 561] width 641 height 44
drag, startPoint x: 998, startPoint y: 546, endPoint x: 1143, endPoint y: 579, distance: 148.5
click at [1143, 579] on p "“Team dev và team product của công ty mình ở 2 văn phòng khác nhau nên khó giao…" at bounding box center [1078, 561] width 641 height 44
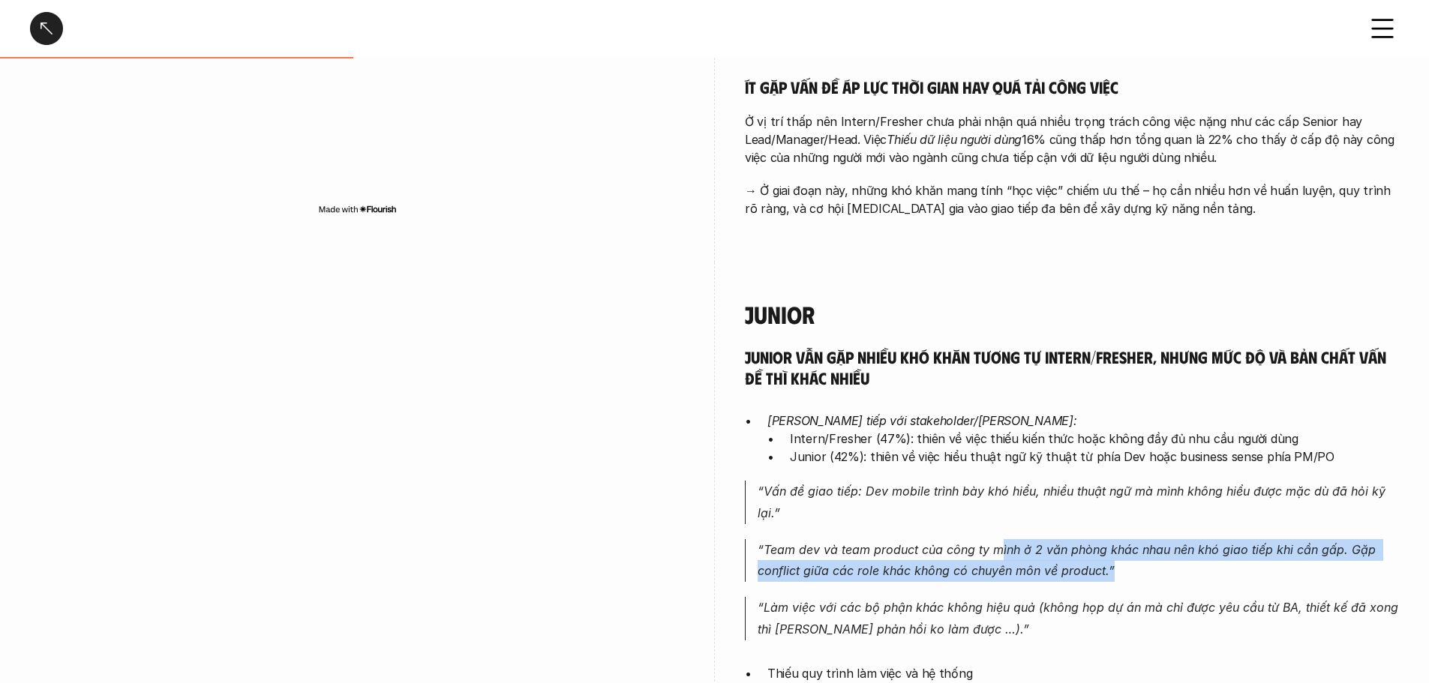
click at [1143, 579] on p "“Team dev và team product của công ty mình ở 2 văn phòng khác nhau nên khó giao…" at bounding box center [1078, 561] width 641 height 44
drag, startPoint x: 1149, startPoint y: 577, endPoint x: 1013, endPoint y: 544, distance: 140.5
click at [1013, 544] on p "“Team dev và team product của công ty mình ở 2 văn phòng khác nhau nên khó giao…" at bounding box center [1078, 561] width 641 height 44
click at [1062, 554] on p "“Team dev và team product của công ty mình ở 2 văn phòng khác nhau nên khó giao…" at bounding box center [1078, 561] width 641 height 44
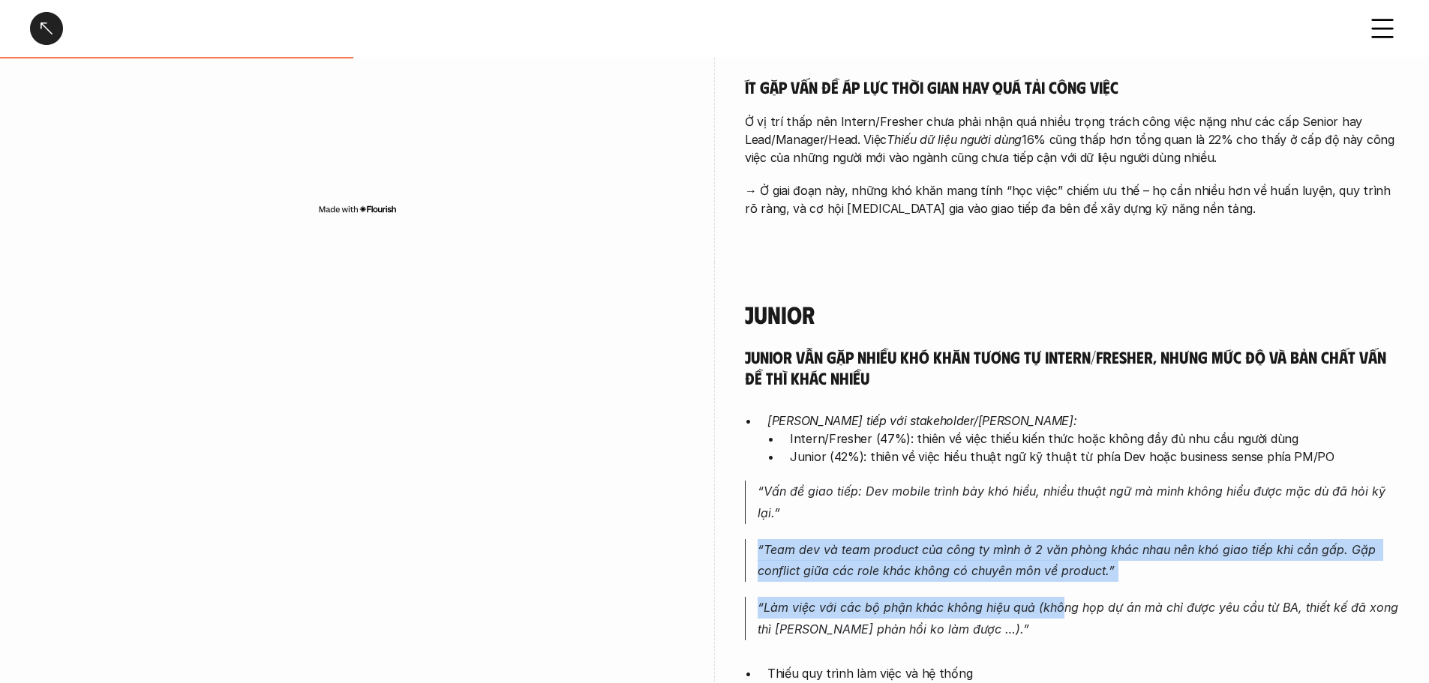
drag, startPoint x: 1033, startPoint y: 531, endPoint x: 1081, endPoint y: 614, distance: 95.5
click at [1068, 612] on div "Junior vẫn gặp nhiều khó khăn tương tự Intern/Fresher, nhưng mức độ và bản chất…" at bounding box center [1072, 685] width 654 height 677
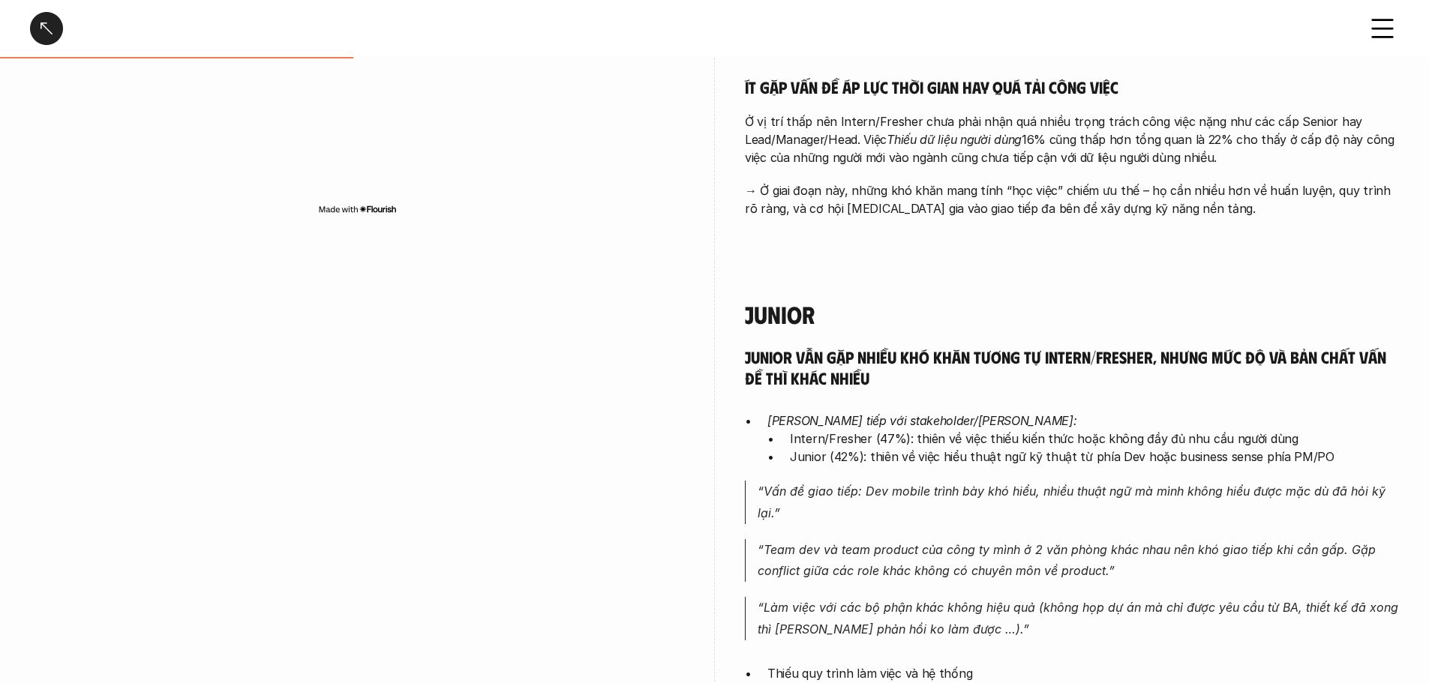
click at [1087, 614] on p "“Làm việc với các bộ phận khác không hiệu quả (không họp dự án mà chỉ được yêu …" at bounding box center [1078, 619] width 641 height 44
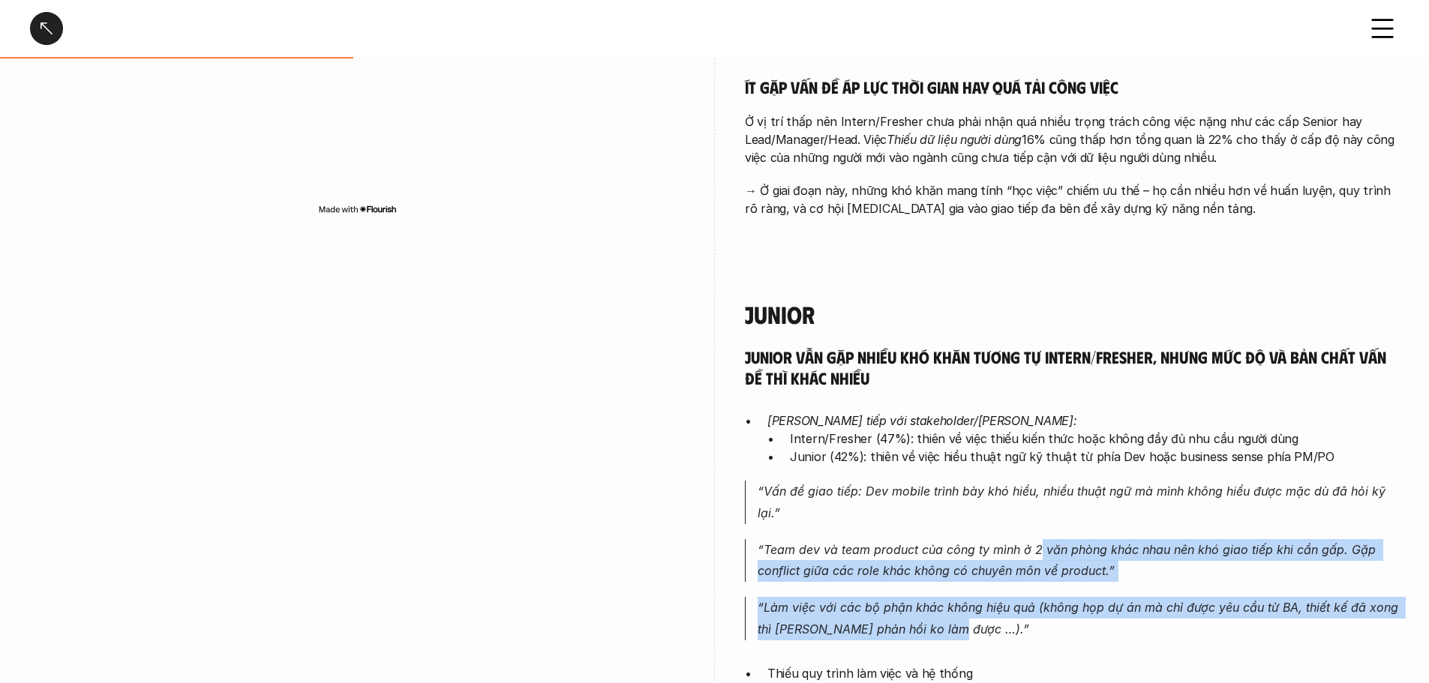
drag, startPoint x: 1041, startPoint y: 536, endPoint x: 1053, endPoint y: 622, distance: 86.5
click at [1053, 622] on div "Junior vẫn gặp nhiều khó khăn tương tự Intern/Fresher, nhưng mức độ và bản chất…" at bounding box center [1072, 685] width 654 height 677
click at [1059, 622] on p "“Làm việc với các bộ phận khác không hiệu quả (không họp dự án mà chỉ được yêu …" at bounding box center [1078, 619] width 641 height 44
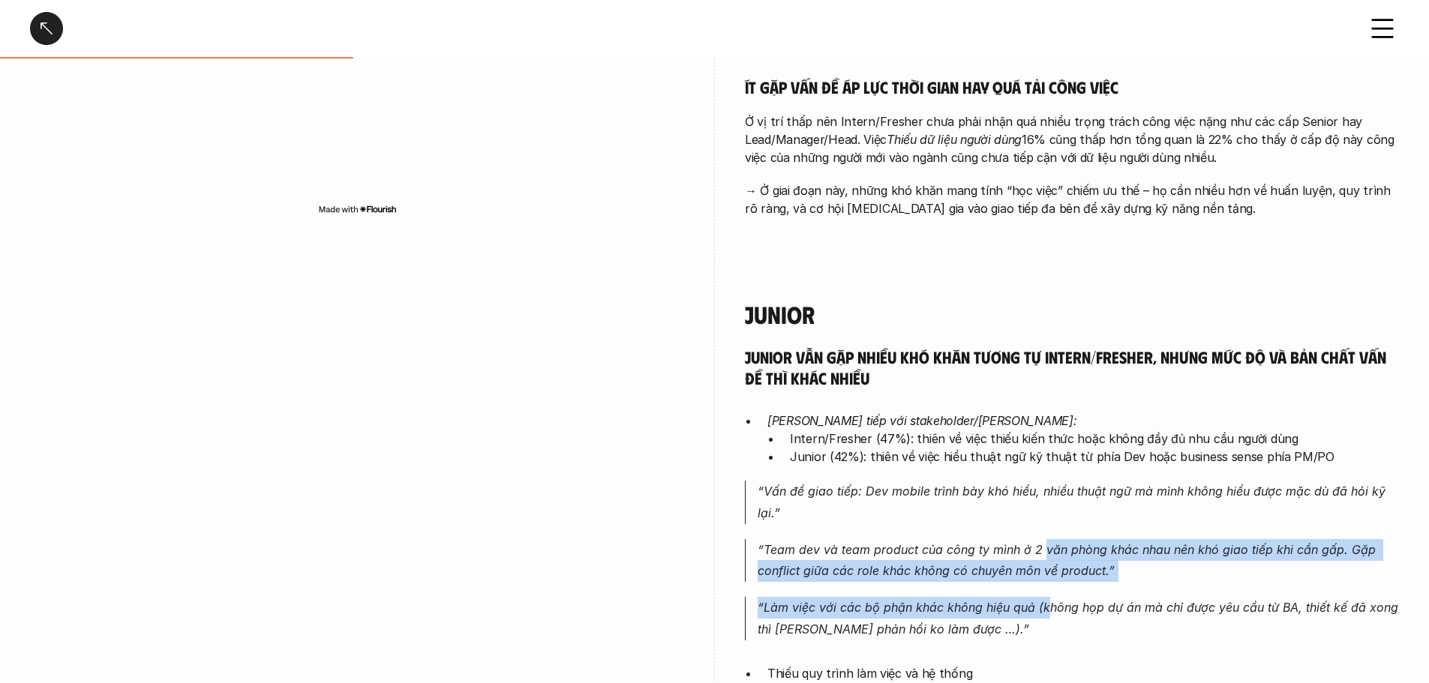
drag, startPoint x: 1042, startPoint y: 551, endPoint x: 1047, endPoint y: 601, distance: 49.7
click at [1047, 601] on div "Junior vẫn gặp nhiều khó khăn tương tự Intern/Fresher, nhưng mức độ và bản chất…" at bounding box center [1072, 685] width 654 height 677
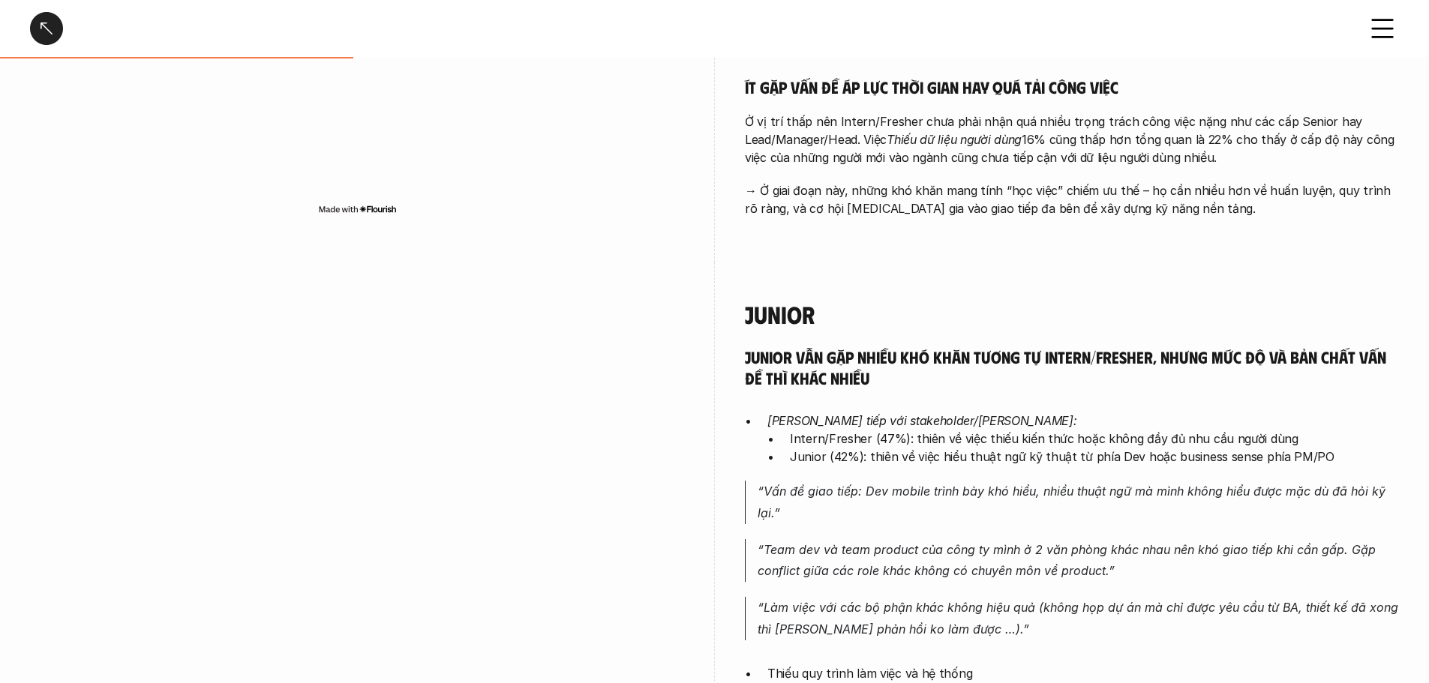
click at [1053, 605] on p "“Làm việc với các bộ phận khác không hiệu quả (không họp dự án mà chỉ được yêu …" at bounding box center [1078, 619] width 641 height 44
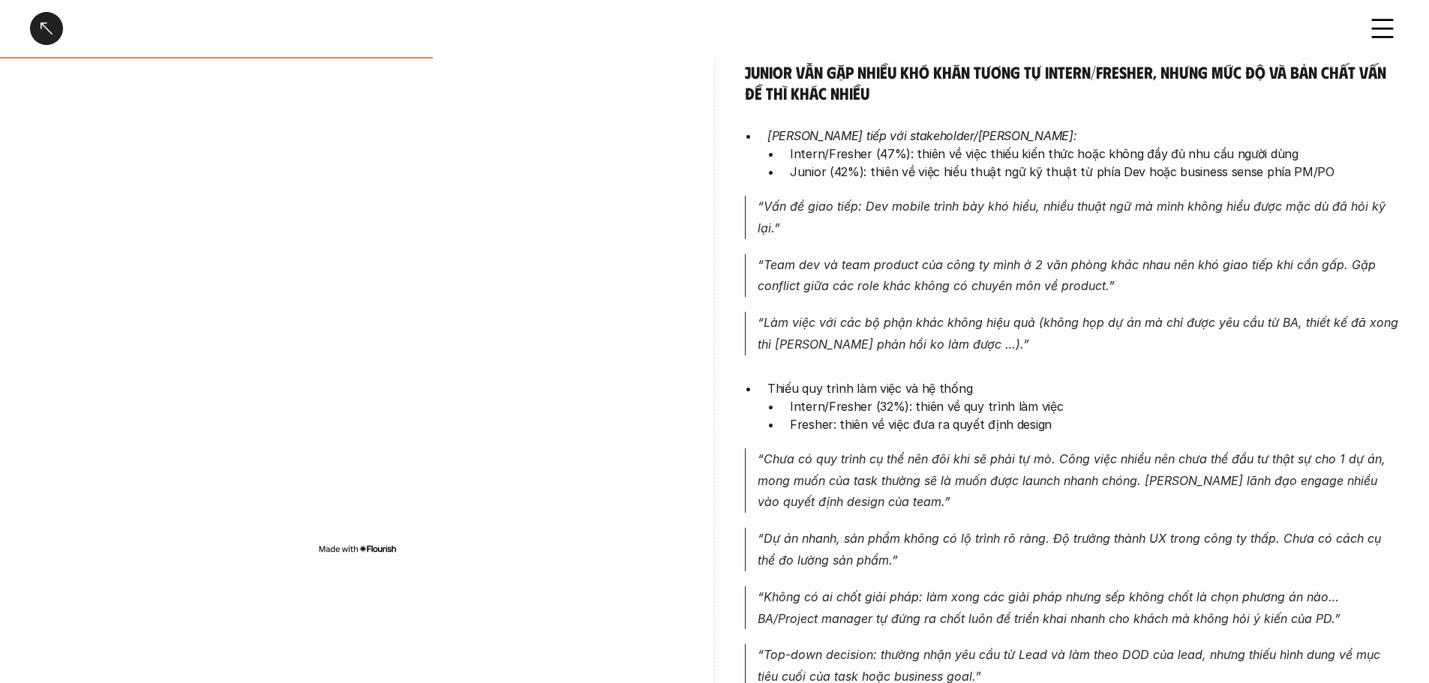
scroll to position [1726, 0]
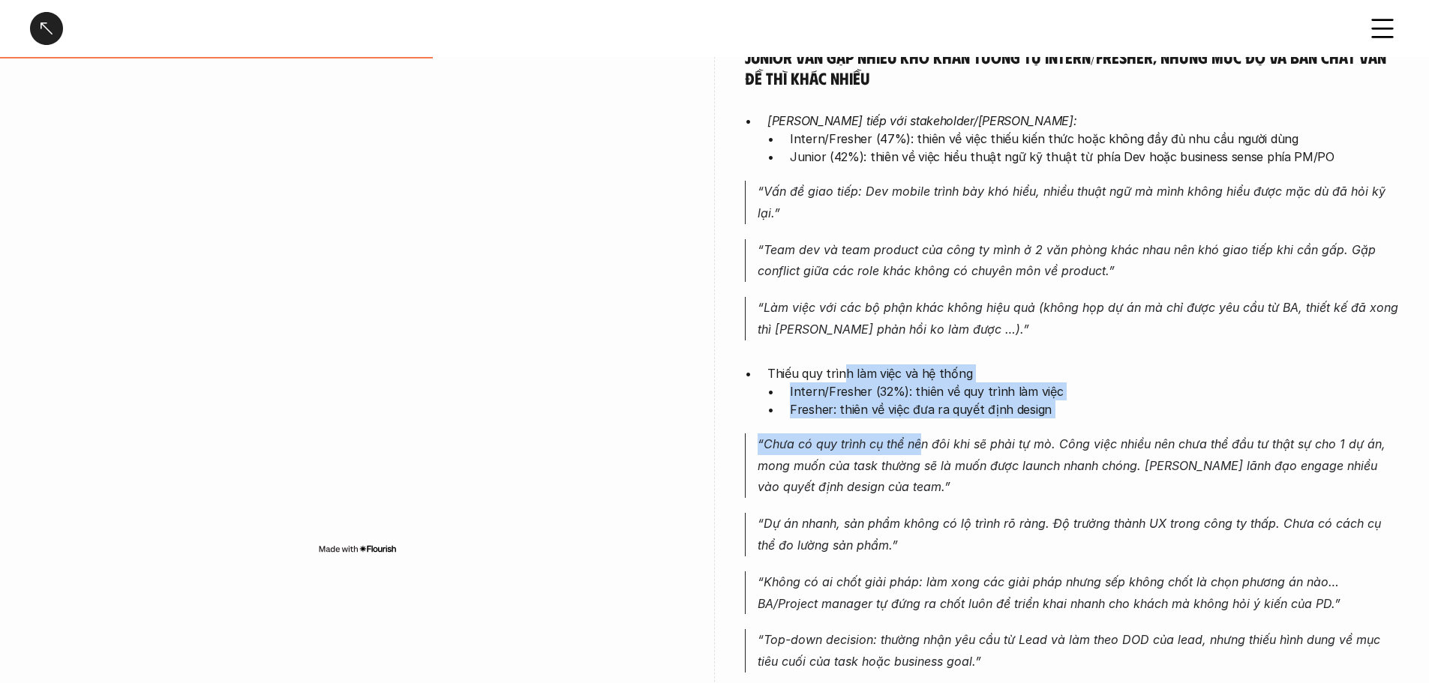
drag, startPoint x: 846, startPoint y: 377, endPoint x: 926, endPoint y: 446, distance: 106.4
click at [925, 446] on div "Junior vẫn gặp nhiều khó khăn tương tự Intern/Fresher, nhưng mức độ và bản chất…" at bounding box center [1072, 385] width 654 height 677
click at [926, 446] on p "“Chưa có quy trình cụ thể nên đôi khi sẽ phải tự mò. Công việc nhiều nên chưa t…" at bounding box center [1078, 466] width 641 height 65
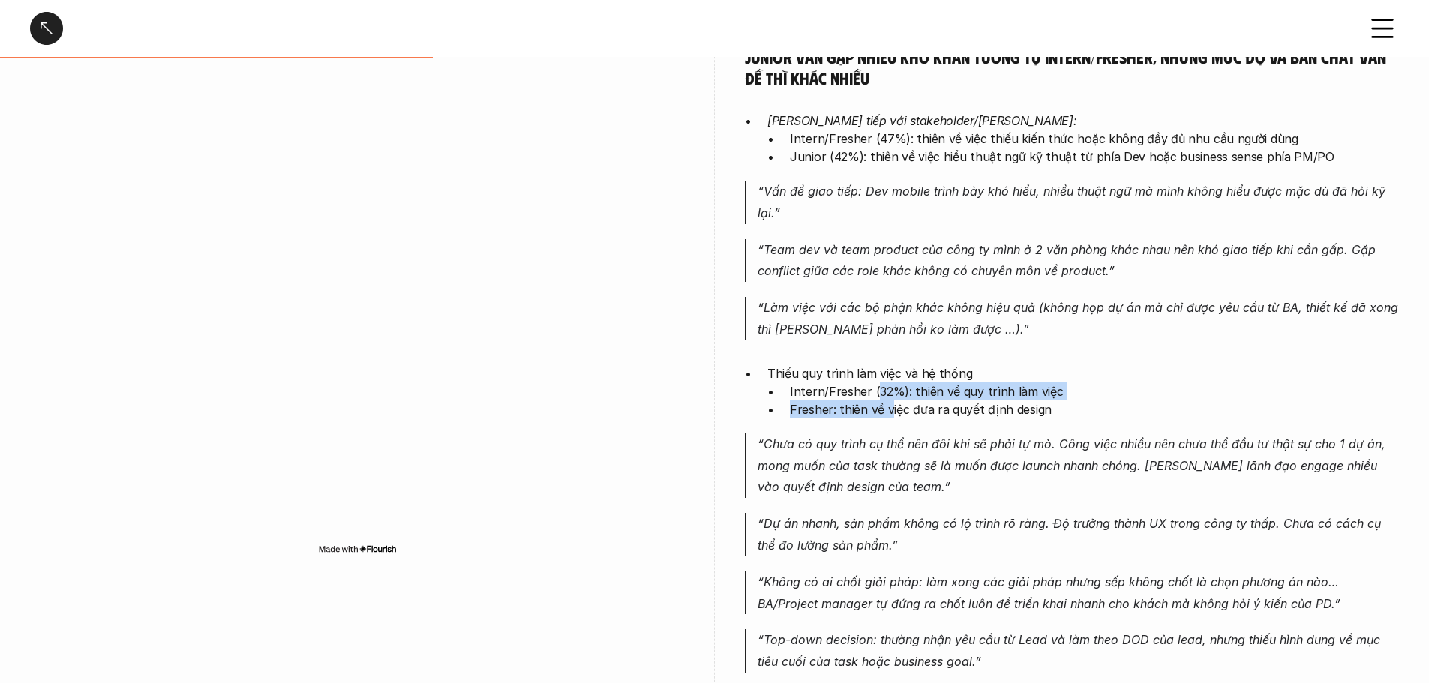
drag, startPoint x: 876, startPoint y: 396, endPoint x: 897, endPoint y: 423, distance: 34.2
click at [897, 423] on div "Junior vẫn gặp nhiều khó khăn tương tự Intern/Fresher, nhưng mức độ và bản chất…" at bounding box center [1072, 385] width 654 height 677
drag, startPoint x: 868, startPoint y: 390, endPoint x: 918, endPoint y: 434, distance: 65.9
click at [916, 434] on div "Junior vẫn gặp nhiều khó khăn tương tự Intern/Fresher, nhưng mức độ và bản chất…" at bounding box center [1072, 385] width 654 height 677
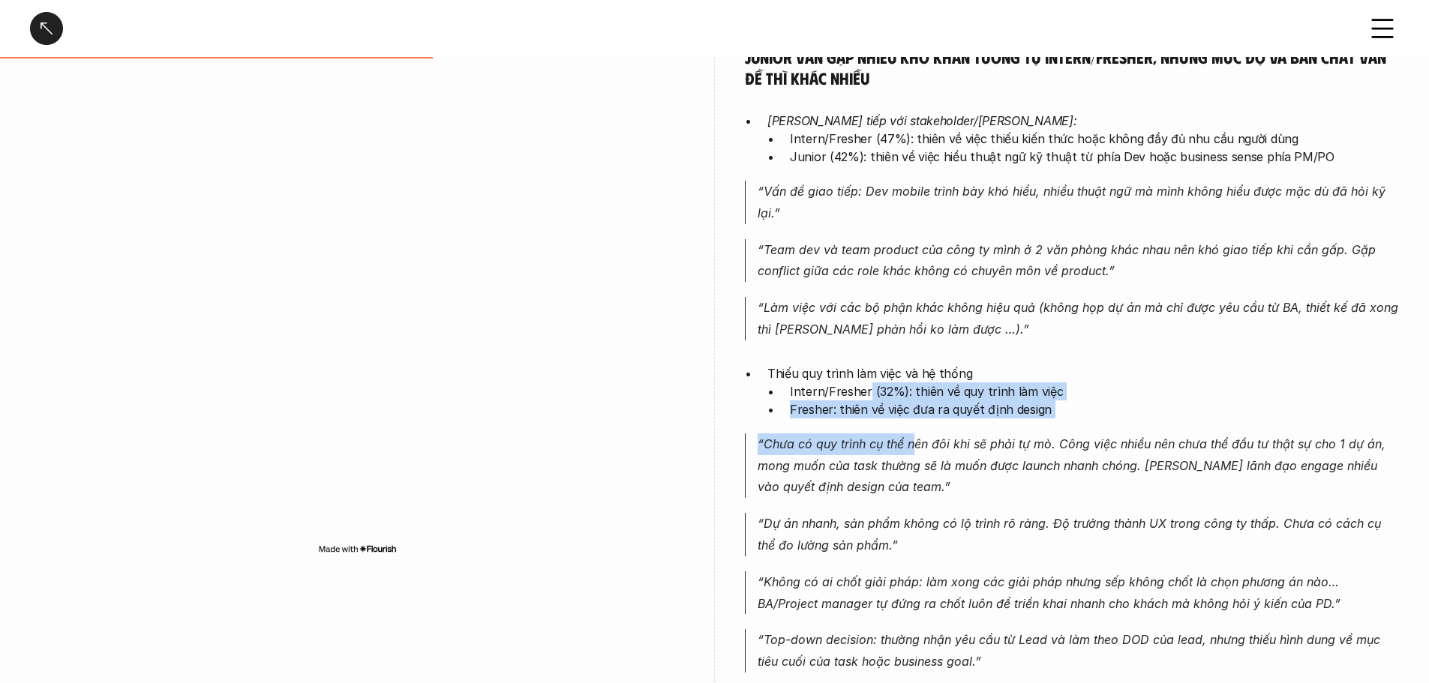
click at [918, 434] on p "“Chưa có quy trình cụ thể nên đôi khi sẽ phải tự mò. Công việc nhiều nên chưa t…" at bounding box center [1078, 466] width 641 height 65
drag, startPoint x: 877, startPoint y: 385, endPoint x: 908, endPoint y: 465, distance: 86.0
click at [900, 444] on div "Junior vẫn gặp nhiều khó khăn tương tự Intern/Fresher, nhưng mức độ và bản chất…" at bounding box center [1072, 385] width 654 height 677
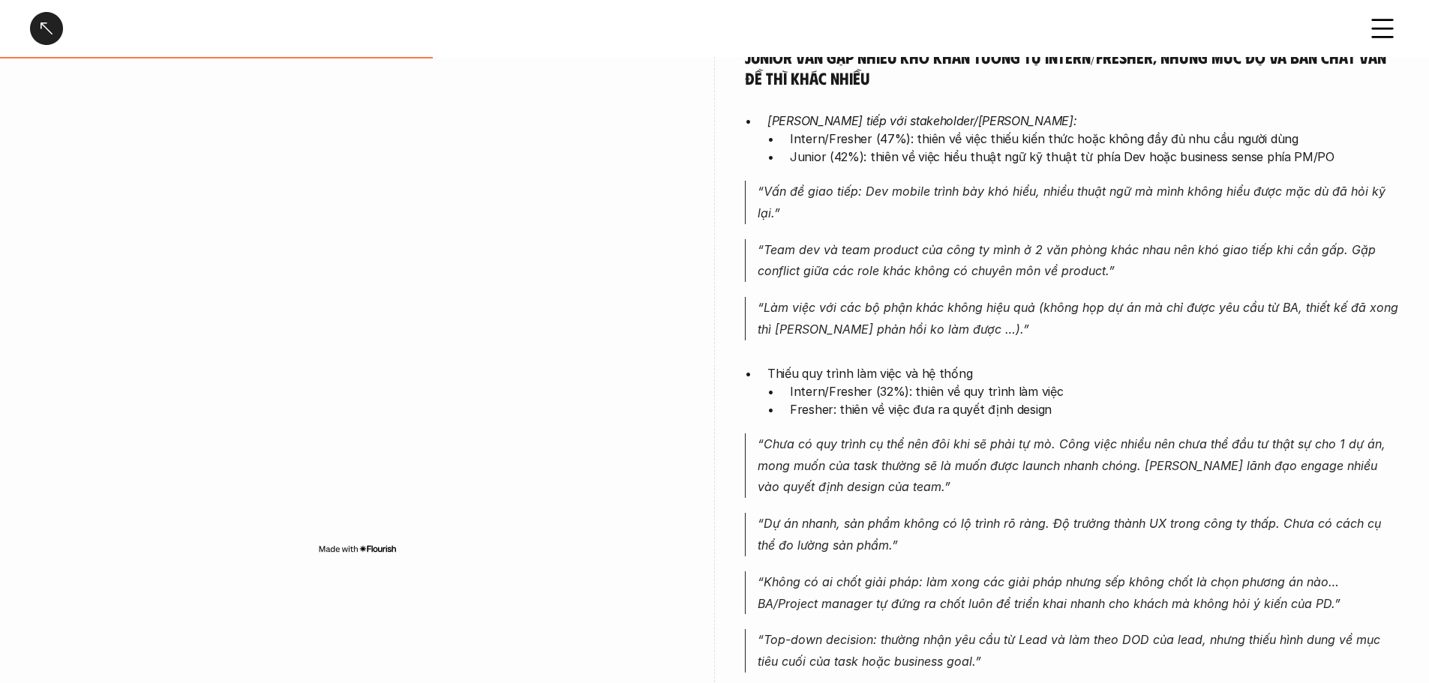
click at [915, 487] on p "“Chưa có quy trình cụ thể nên đôi khi sẽ phải tự mò. Công việc nhiều nên chưa t…" at bounding box center [1078, 466] width 641 height 65
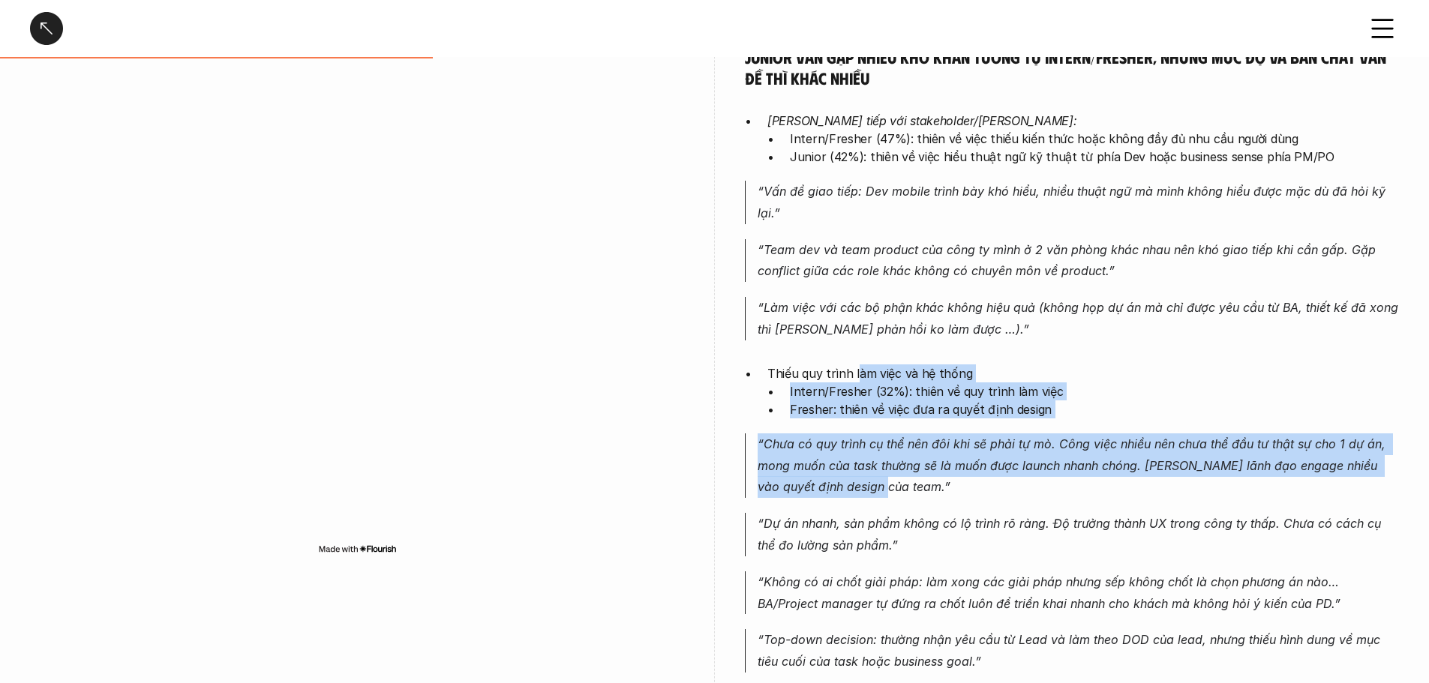
drag, startPoint x: 858, startPoint y: 358, endPoint x: 1007, endPoint y: 488, distance: 197.8
click at [1007, 488] on div "Junior vẫn gặp nhiều khó khăn tương tự Intern/Fresher, nhưng mức độ và bản chất…" at bounding box center [1072, 385] width 654 height 677
click at [1008, 483] on p "“Chưa có quy trình cụ thể nên đôi khi sẽ phải tự mò. Công việc nhiều nên chưa t…" at bounding box center [1078, 466] width 641 height 65
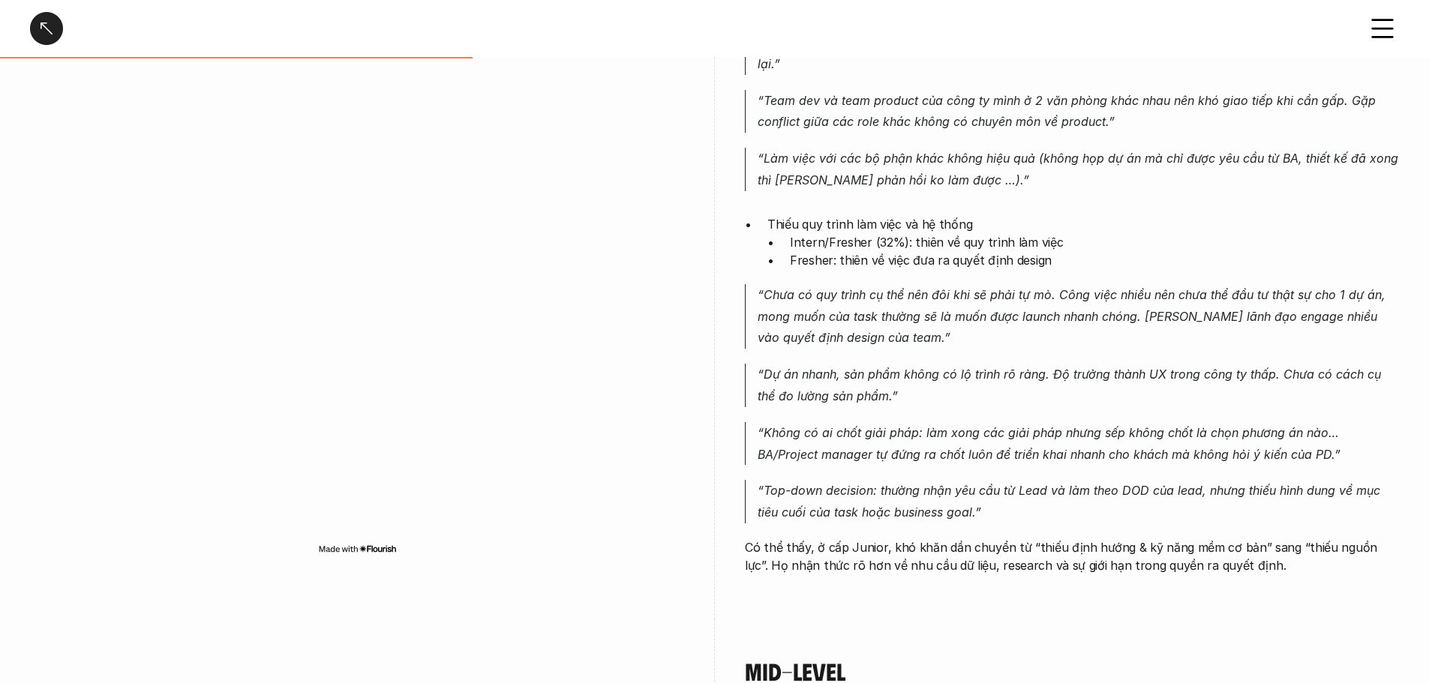
scroll to position [1876, 0]
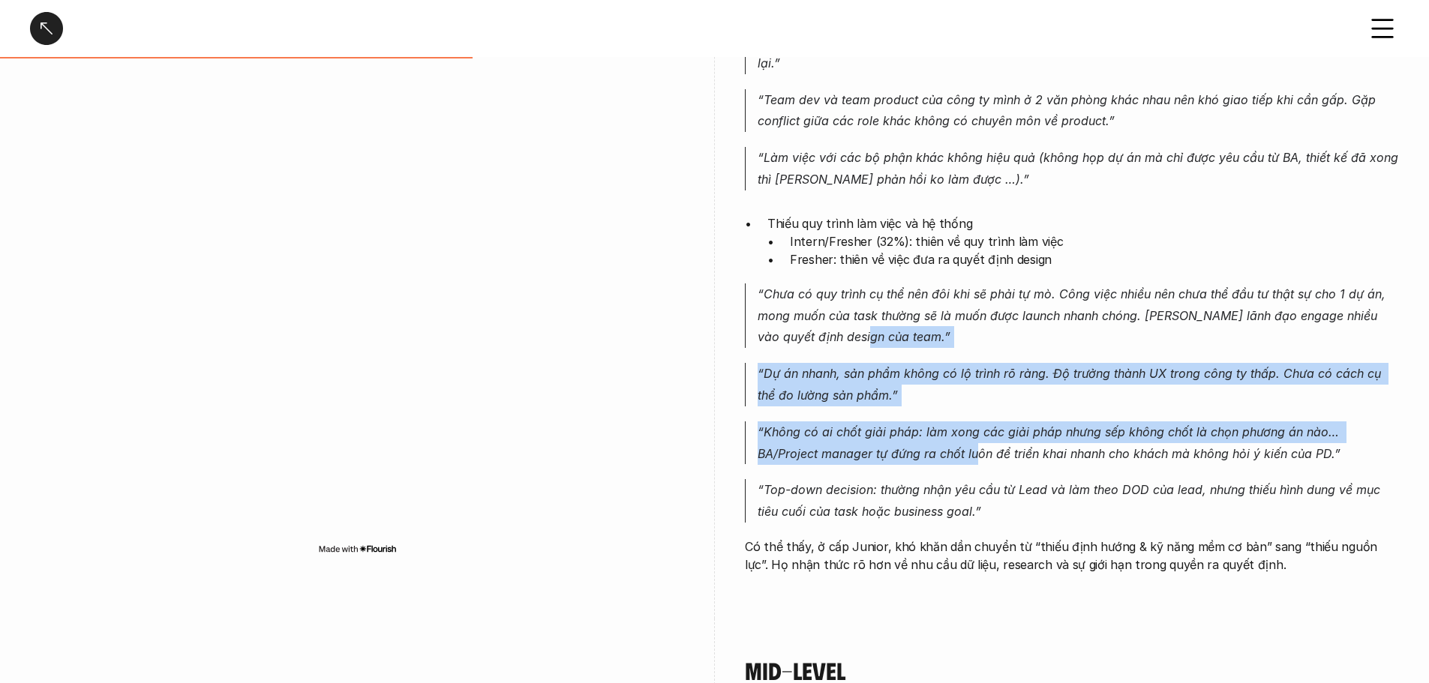
drag, startPoint x: 886, startPoint y: 411, endPoint x: 971, endPoint y: 482, distance: 110.8
click at [952, 473] on div "Junior vẫn gặp nhiều khó khăn tương tự Intern/Fresher, nhưng mức độ và bản chất…" at bounding box center [1072, 234] width 654 height 677
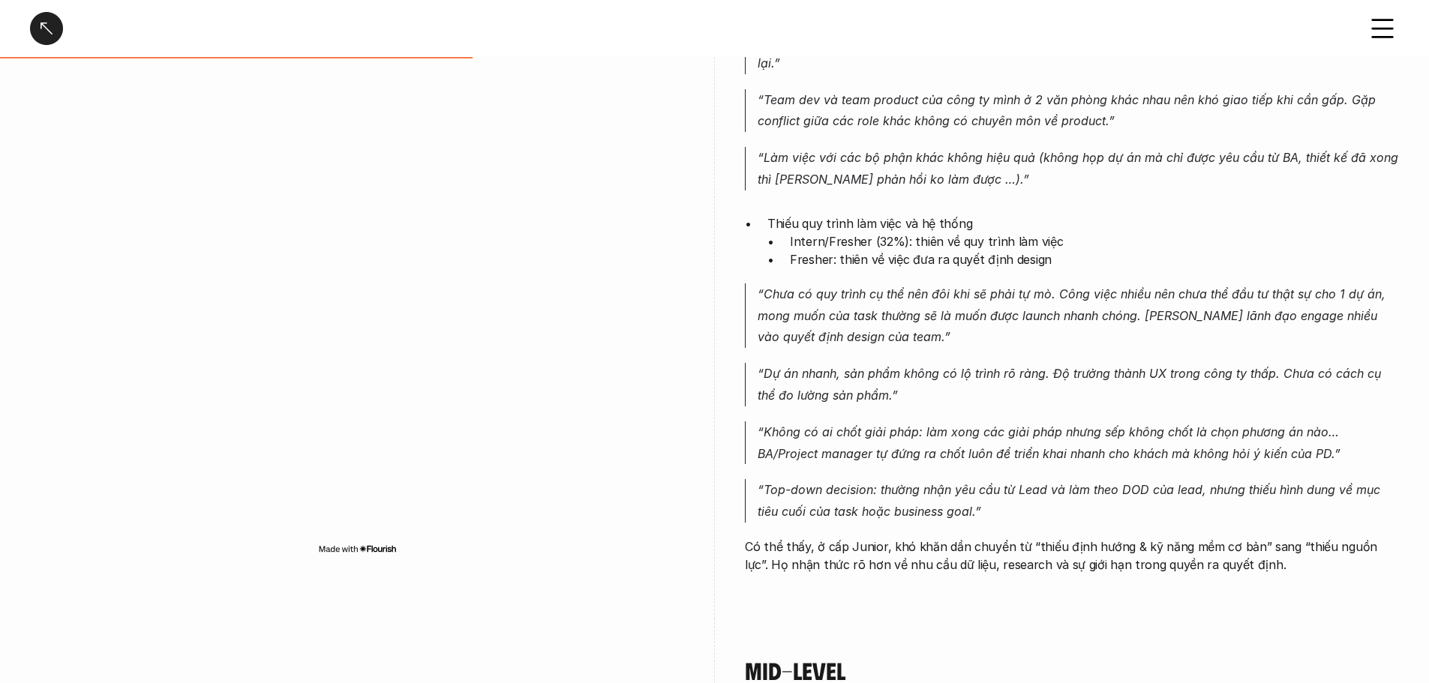
click at [971, 482] on p "“Top-down decision: thường nhận yêu cầu từ Lead và làm theo DOD của lead, nhưng…" at bounding box center [1078, 501] width 641 height 44
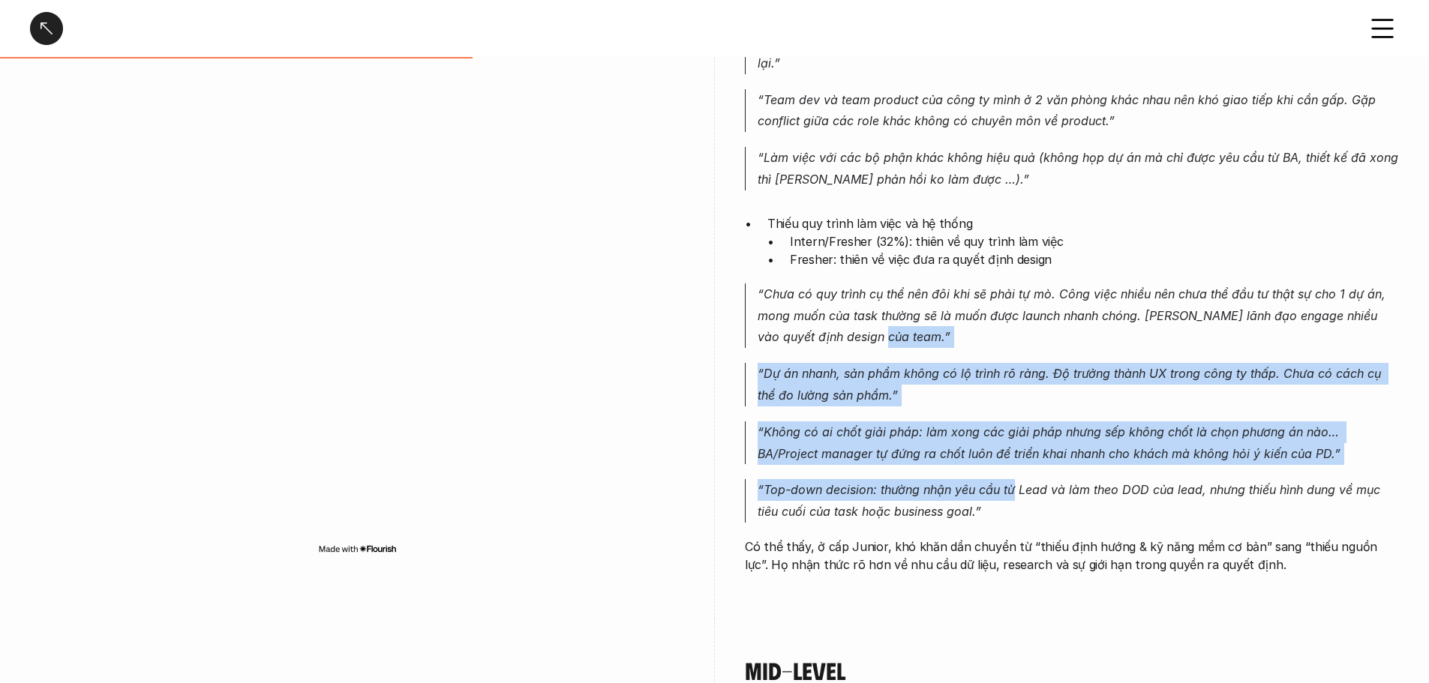
drag
click at [1018, 477] on div "Junior vẫn gặp nhiều khó khăn tương tự Intern/Fresher, nhưng mức độ và bản chất…" at bounding box center [1072, 234] width 654 height 677
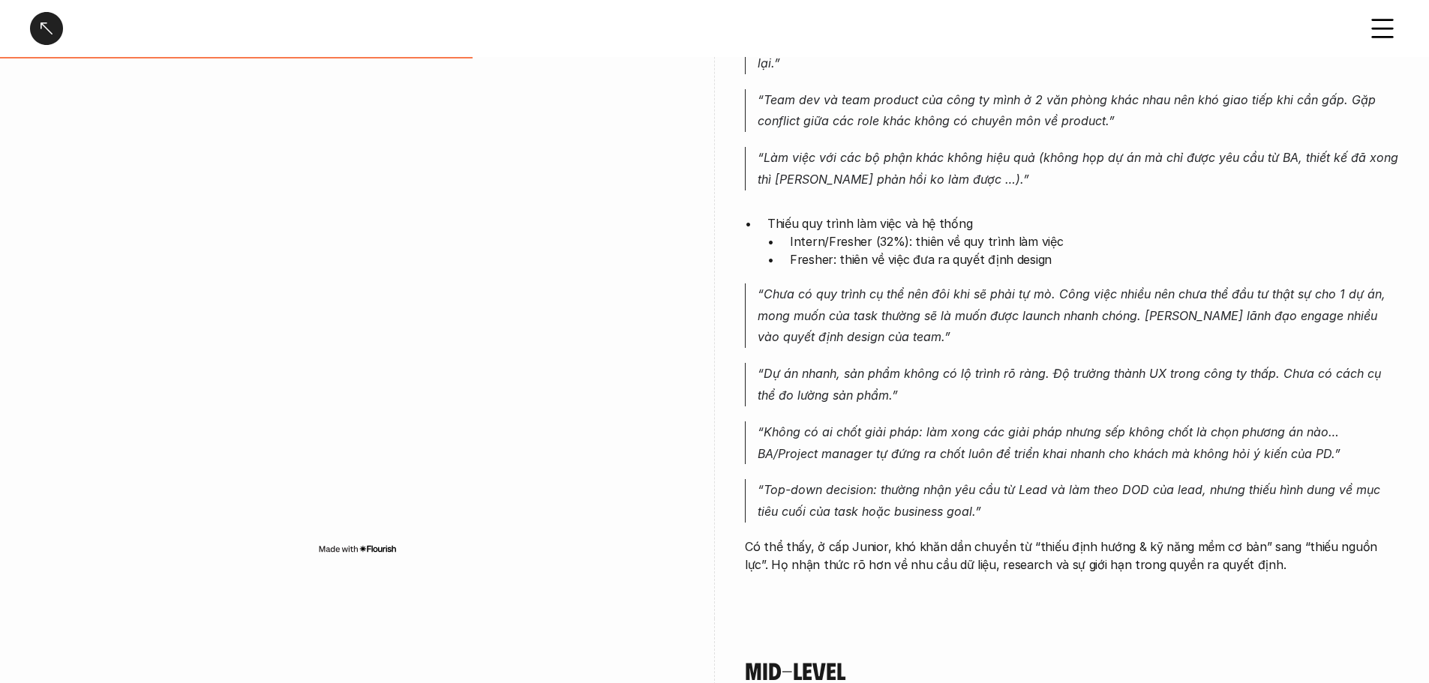
click at [1029, 482] on p "“Top-down decision: thường nhận yêu cầu từ Lead và làm theo DOD của lead, nhưng…" at bounding box center [1078, 501] width 641 height 44
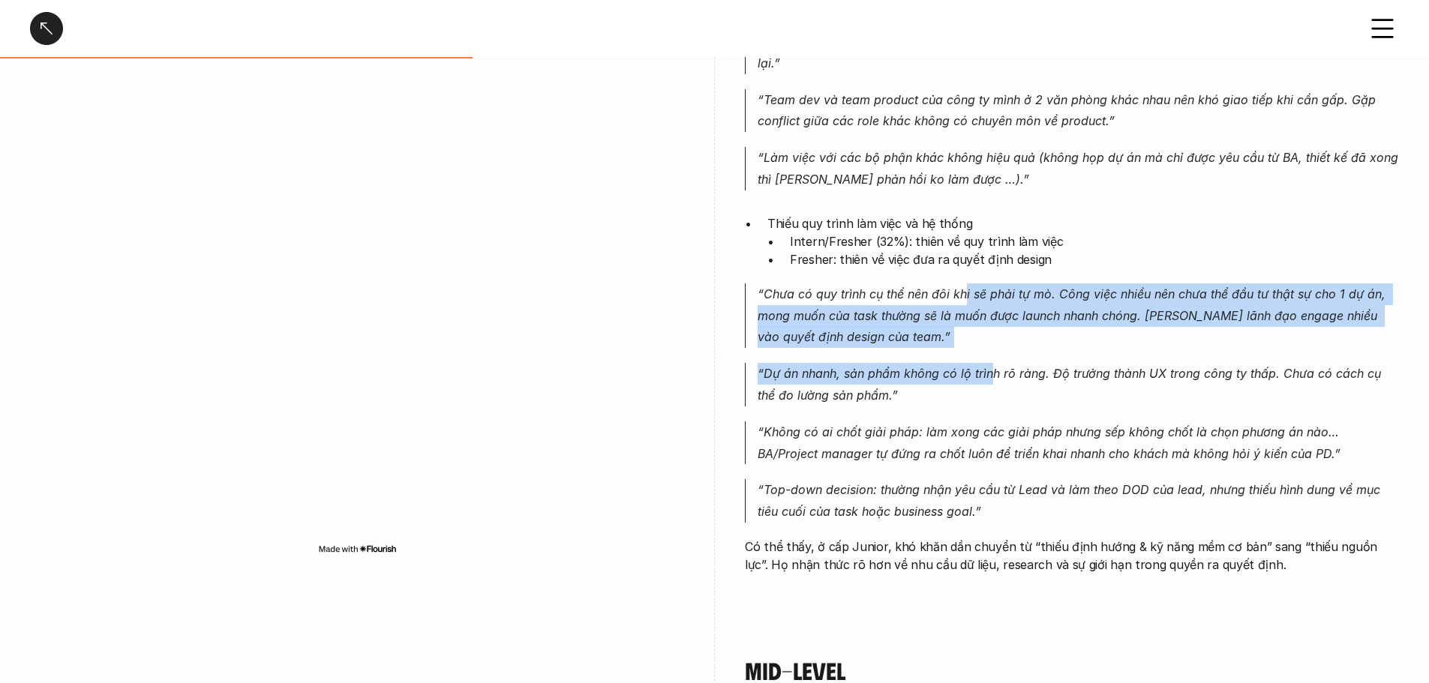
click at [1026, 420] on div "Junior vẫn gặp nhiều khó khăn tương tự Intern/Fresher, nhưng mức độ và bản chất…" at bounding box center [1072, 234] width 654 height 677
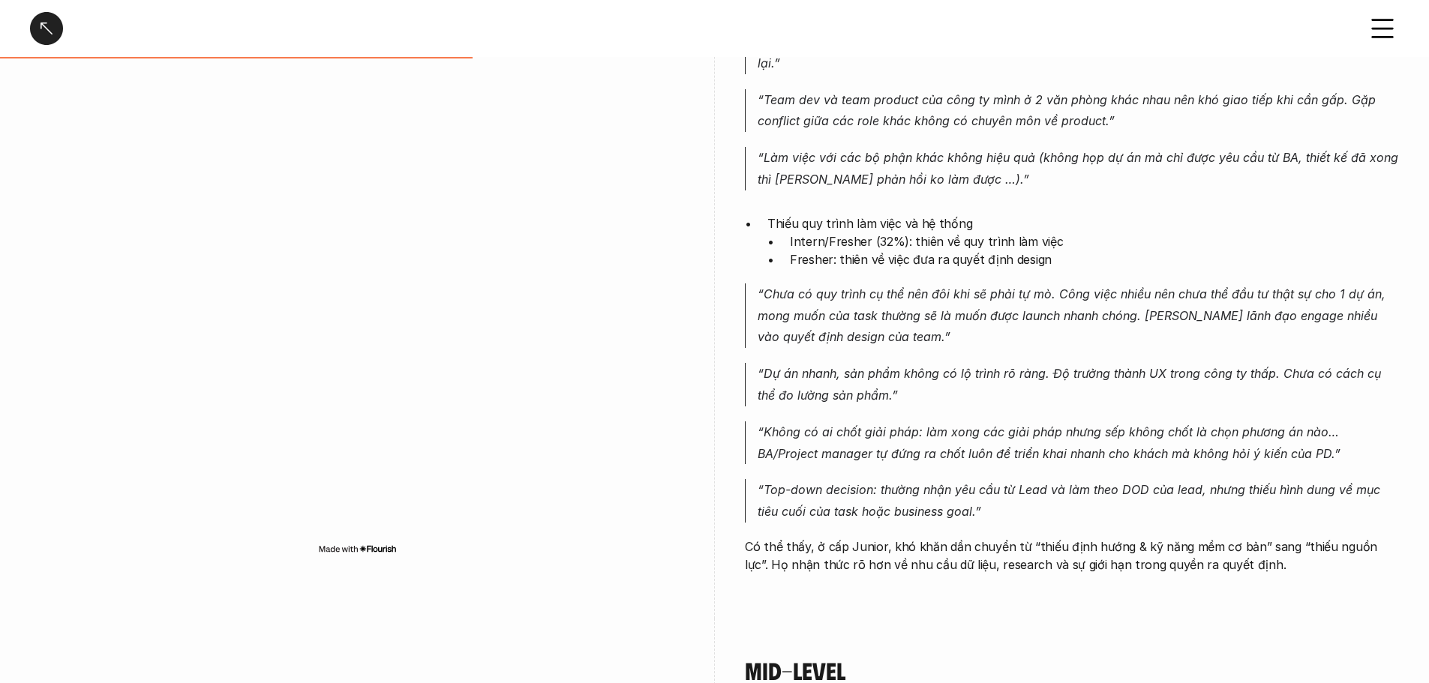
click at [1056, 430] on p "“Không có ai chốt giải pháp: làm xong các giải pháp nhưng sếp không chốt là chọ…" at bounding box center [1078, 444] width 641 height 44
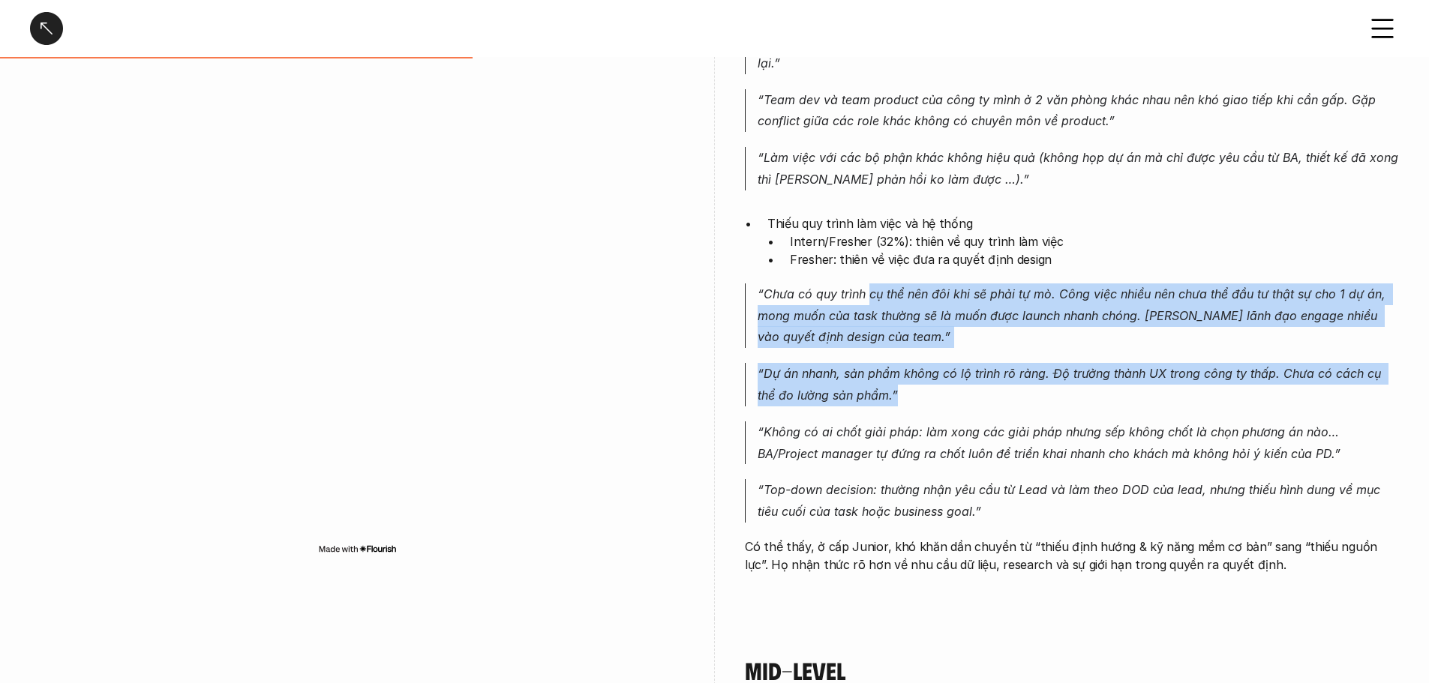
click at [1016, 429] on div "Junior vẫn gặp nhiều khó khăn tương tự Intern/Fresher, nhưng mức độ và bản chất…" at bounding box center [1072, 234] width 654 height 677
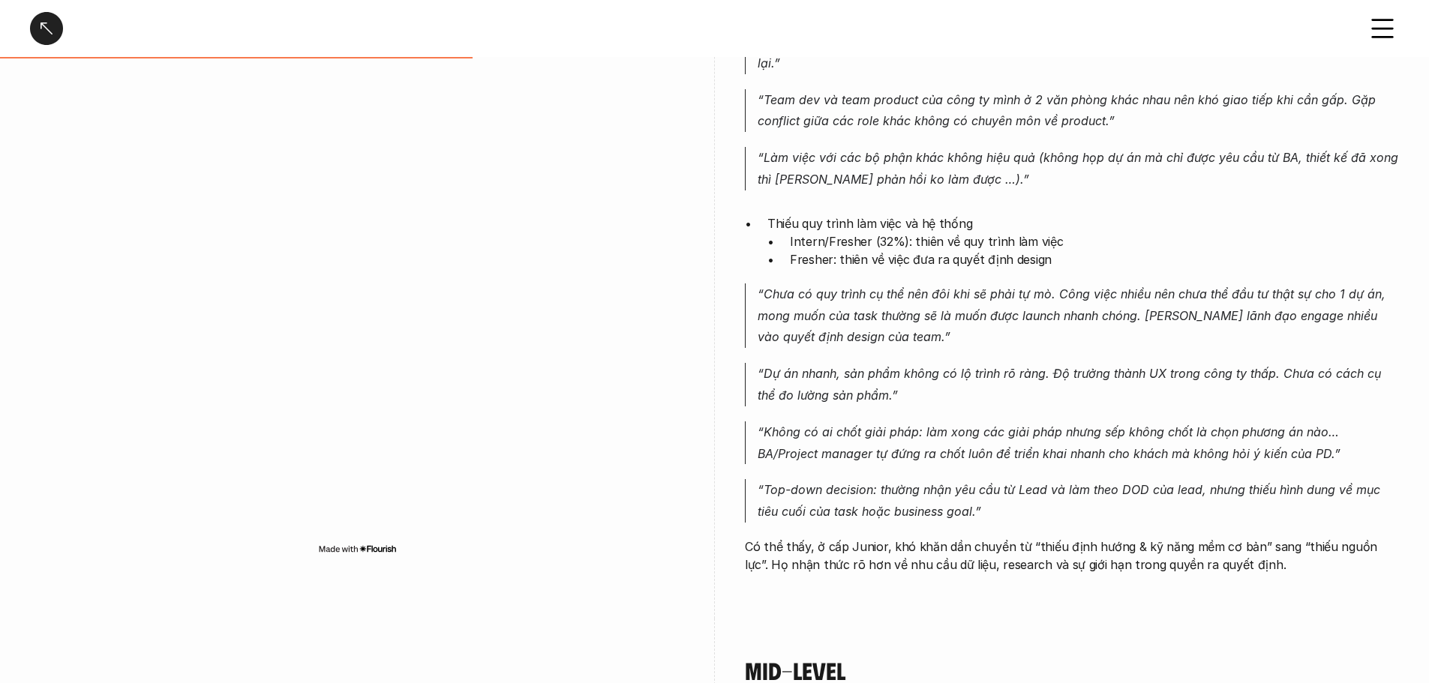
click at [1043, 435] on p "“Không có ai chốt giải pháp: làm xong các giải pháp nhưng sếp không chốt là chọ…" at bounding box center [1078, 444] width 641 height 44
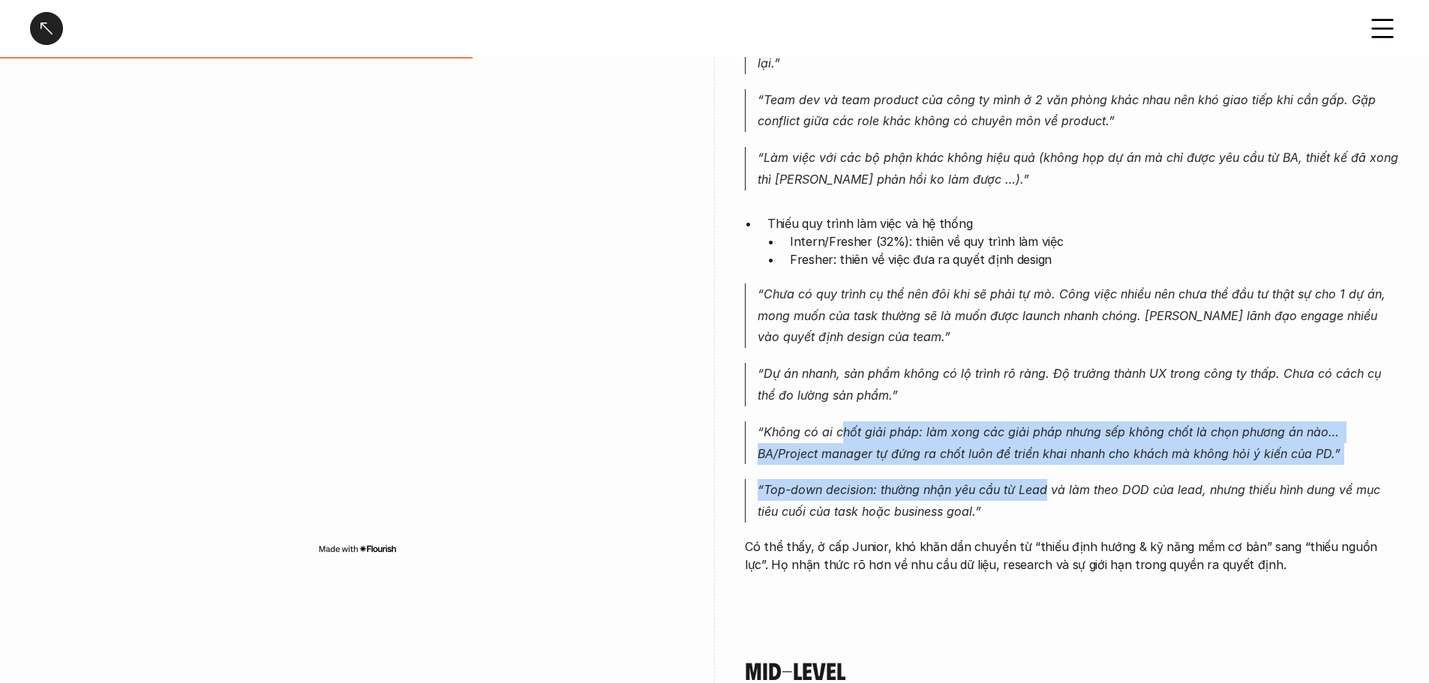
drag, startPoint x: 840, startPoint y: 422, endPoint x: 1052, endPoint y: 496, distance: 224.9
click at [1048, 497] on div "Junior vẫn gặp nhiều khó khăn tương tự Intern/Fresher, nhưng mức độ và bản chất…" at bounding box center [1072, 234] width 654 height 677
click at [1052, 496] on p "“Top-down decision: thường nhận yêu cầu từ Lead và làm theo DOD của lead, nhưng…" at bounding box center [1078, 501] width 641 height 44
drag, startPoint x: 927, startPoint y: 429, endPoint x: 1210, endPoint y: 477, distance: 286.9
click at [1210, 477] on div "Junior vẫn gặp nhiều khó khăn tương tự Intern/Fresher, nhưng mức độ và bản chất…" at bounding box center [1072, 234] width 654 height 677
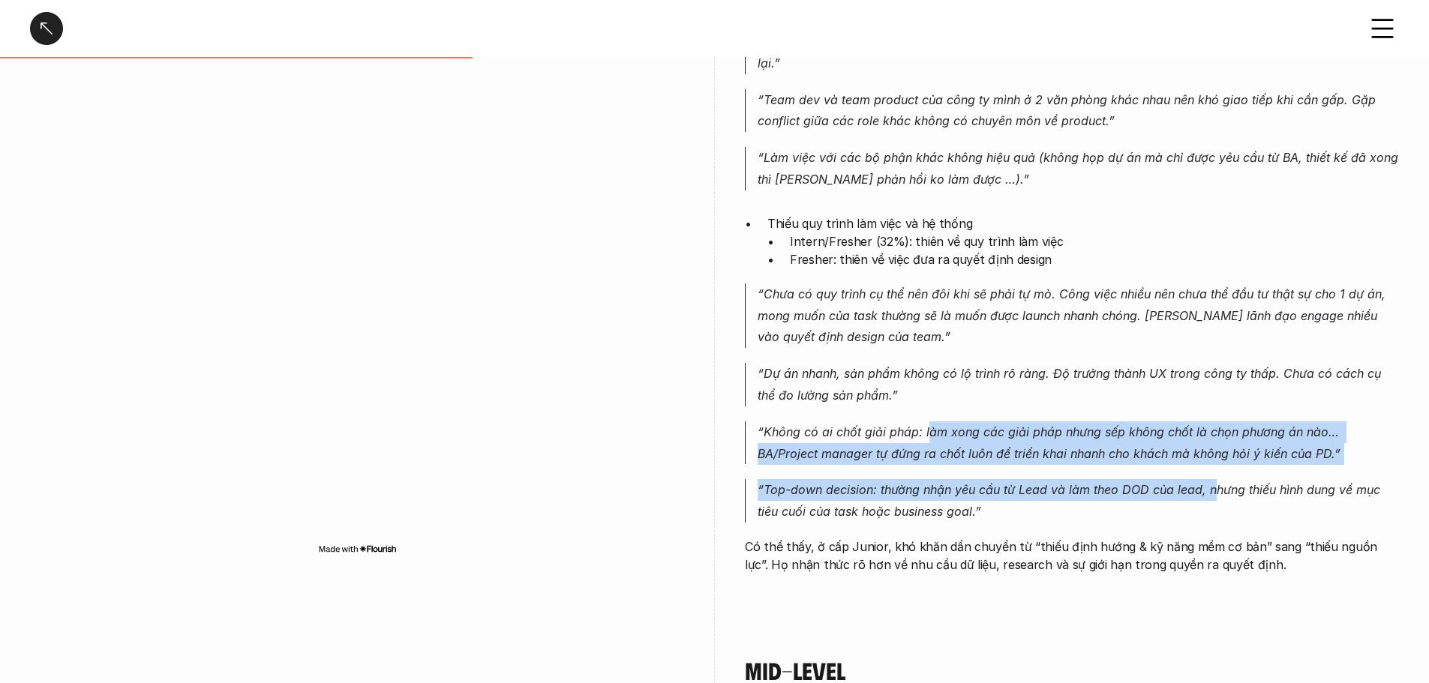
click at [1210, 477] on div "Junior vẫn gặp nhiều khó khăn tương tự Intern/Fresher, nhưng mức độ và bản chất…" at bounding box center [1072, 234] width 654 height 677
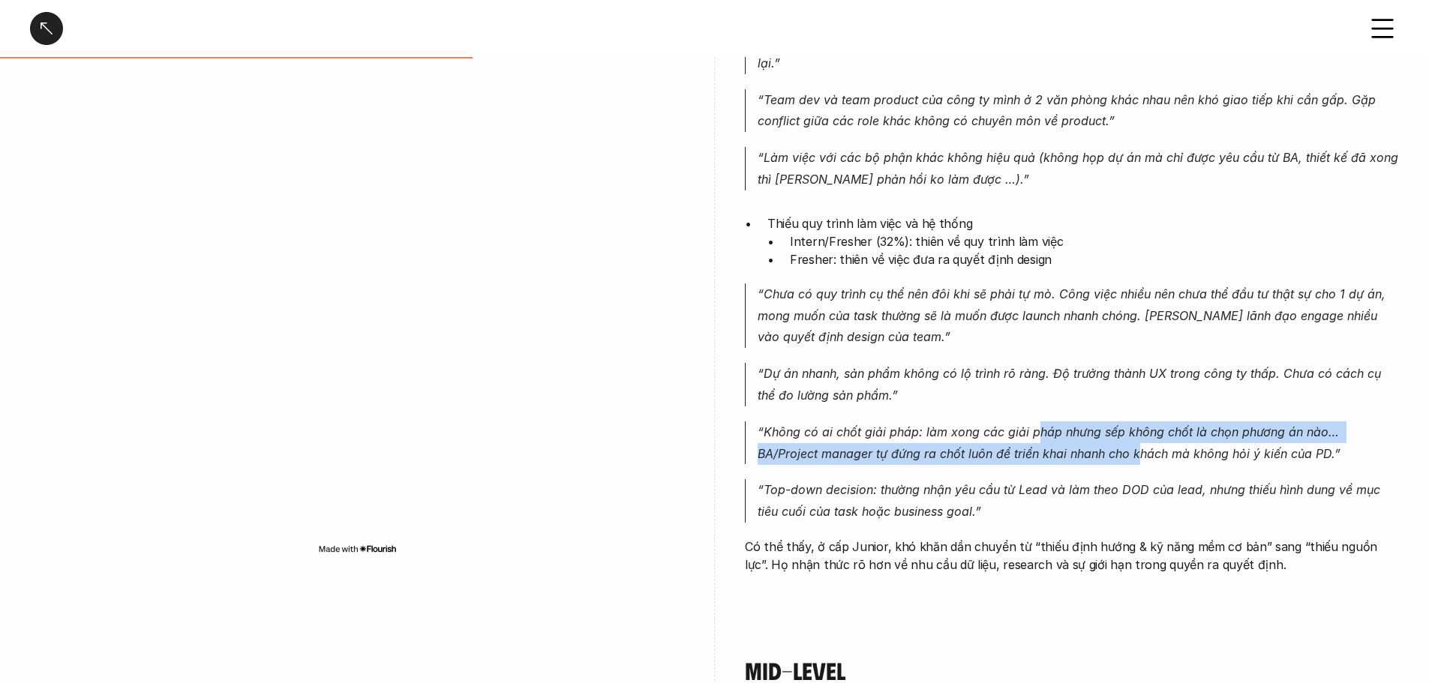
drag, startPoint x: 1039, startPoint y: 431, endPoint x: 1130, endPoint y: 489, distance: 107.6
click at [1116, 485] on div "Junior vẫn gặp nhiều khó khăn tương tự Intern/Fresher, nhưng mức độ và bản chất…" at bounding box center [1072, 234] width 654 height 677
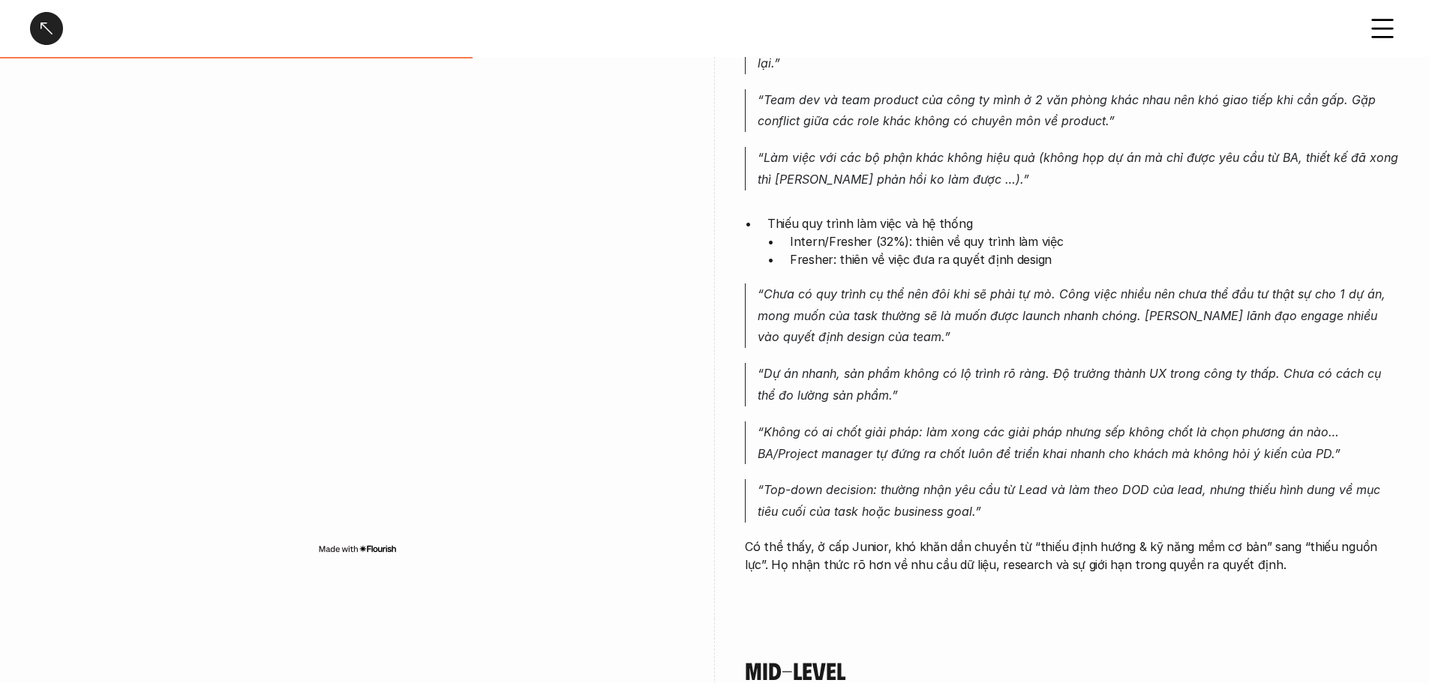
click at [1142, 491] on p "“Top-down decision: thường nhận yêu cầu từ Lead và làm theo DOD của lead, nhưng…" at bounding box center [1078, 501] width 641 height 44
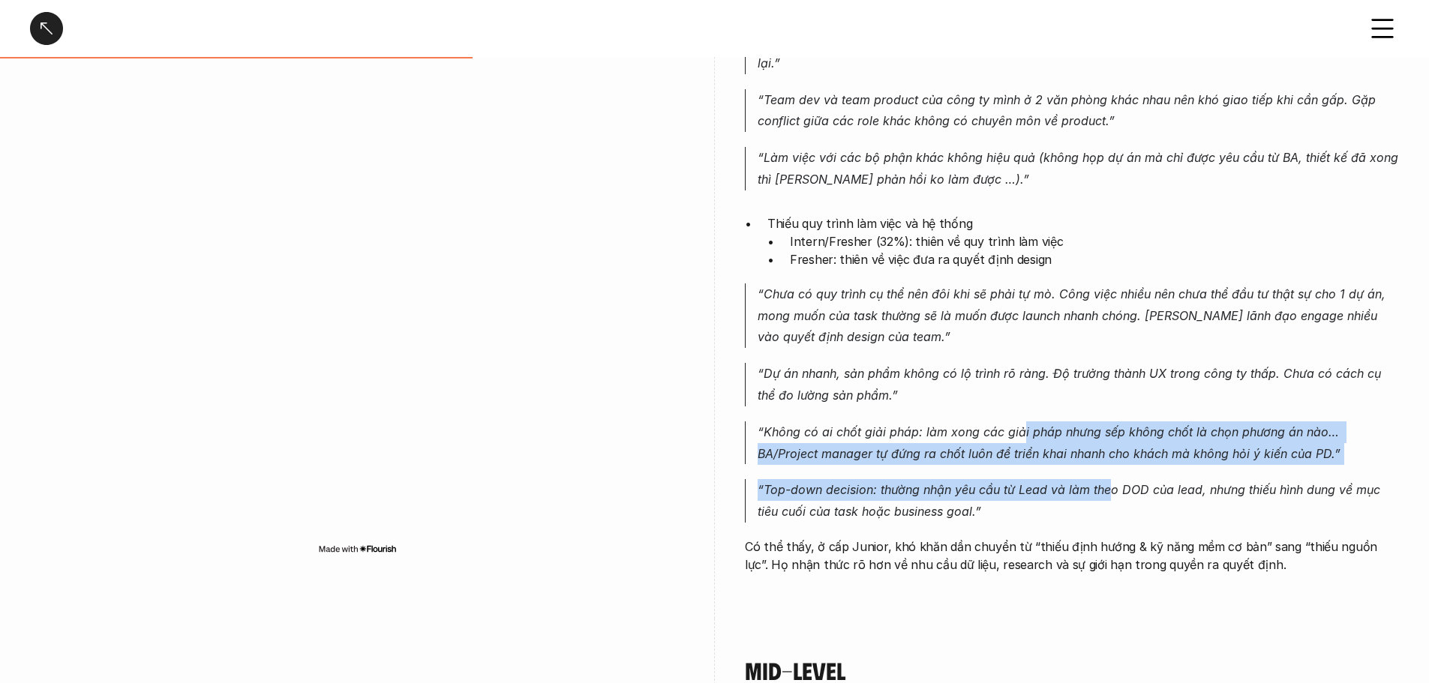
drag, startPoint x: 1085, startPoint y: 470, endPoint x: 1109, endPoint y: 487, distance: 29.1
click at [1108, 487] on div "Junior vẫn gặp nhiều khó khăn tương tự Intern/Fresher, nhưng mức độ và bản chất…" at bounding box center [1072, 234] width 654 height 677
click at [1109, 487] on p "“Top-down decision: thường nhận yêu cầu từ Lead và làm theo DOD của lead, nhưng…" at bounding box center [1078, 501] width 641 height 44
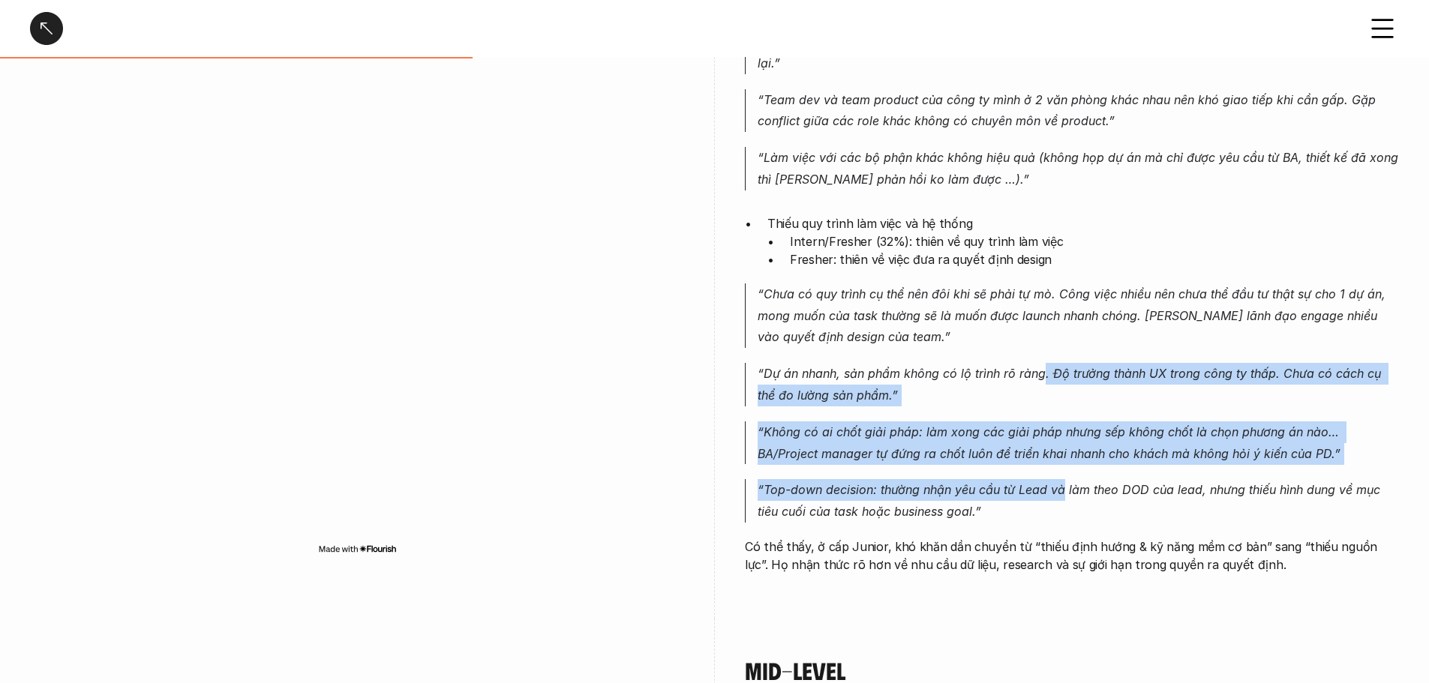
drag, startPoint x: 1054, startPoint y: 440, endPoint x: 1083, endPoint y: 527, distance: 92.5
click at [1072, 517] on div "Junior vẫn gặp nhiều khó khăn tương tự Intern/Fresher, nhưng mức độ và bản chất…" at bounding box center [1072, 234] width 654 height 677
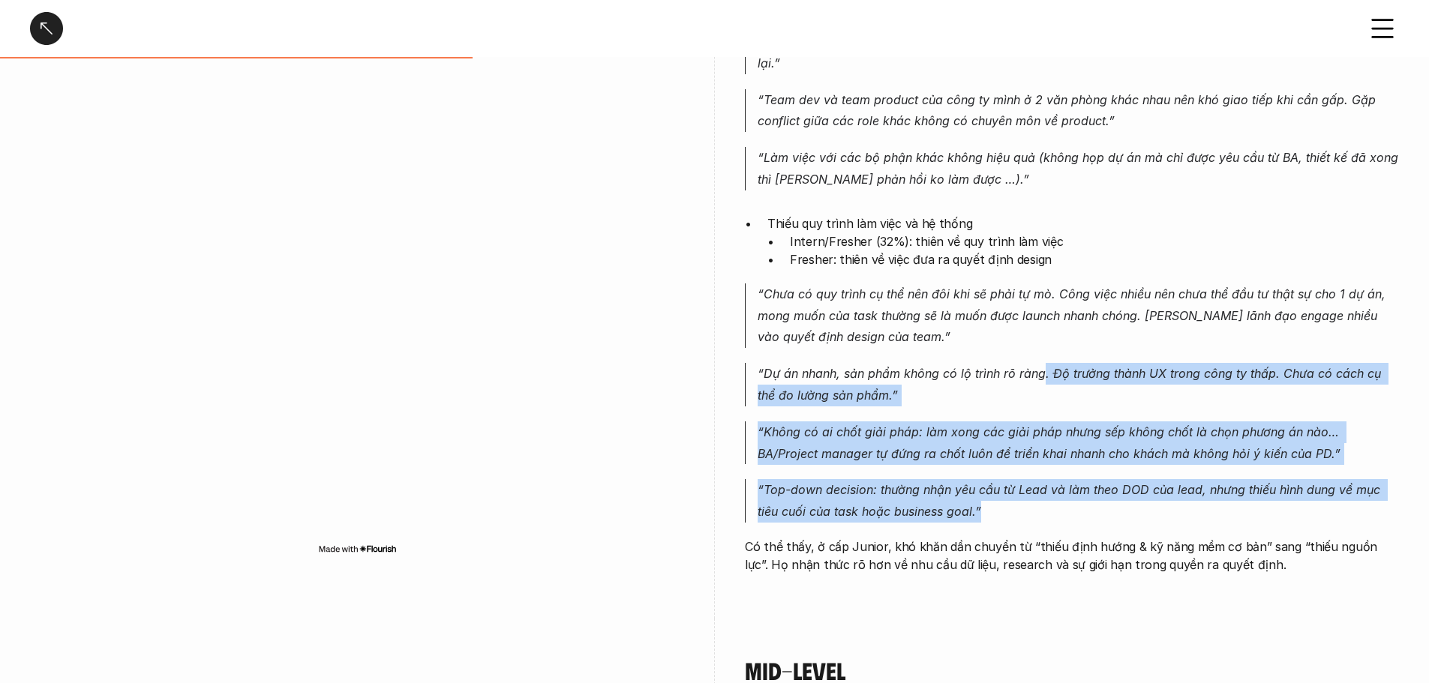
click at [1084, 529] on div "Junior vẫn gặp nhiều khó khăn tương tự Intern/Fresher, nhưng mức độ và bản chất…" at bounding box center [1072, 234] width 654 height 677
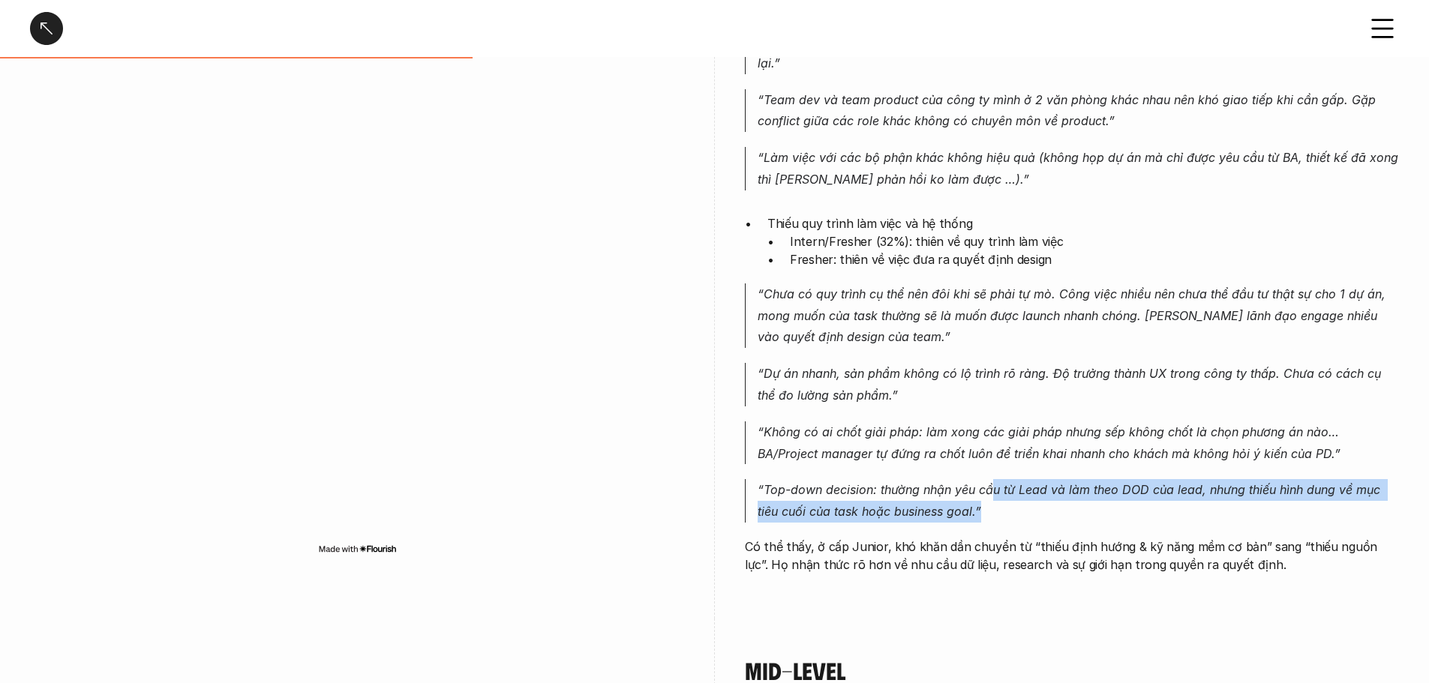
drag, startPoint x: 991, startPoint y: 497, endPoint x: 1000, endPoint y: 514, distance: 18.8
click at [1000, 514] on p "“Top-down decision: thường nhận yêu cầu từ Lead và làm theo DOD của lead, nhưng…" at bounding box center [1078, 501] width 641 height 44
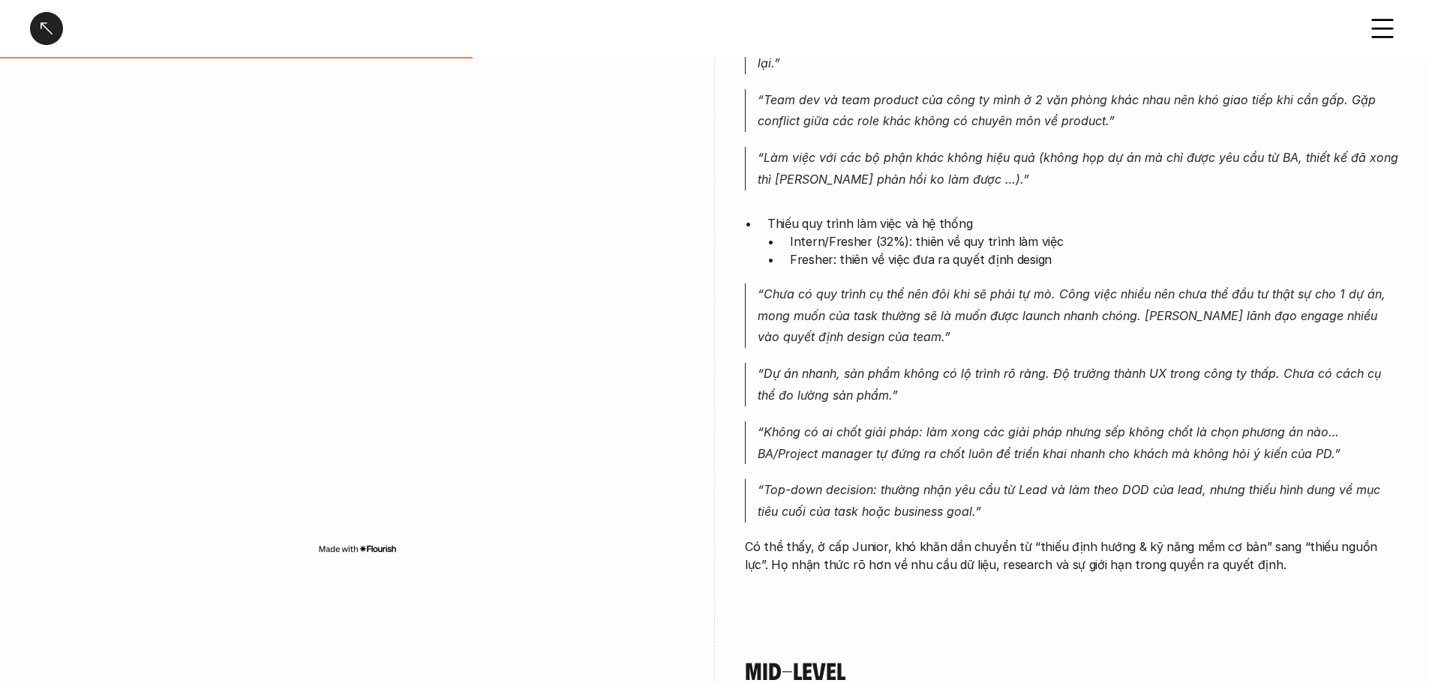
drag, startPoint x: 972, startPoint y: 479, endPoint x: 977, endPoint y: 491, distance: 13.1
click at [977, 491] on div "Junior vẫn gặp nhiều khó khăn tương tự Intern/Fresher, nhưng mức độ và bản chất…" at bounding box center [1072, 234] width 654 height 677
click at [997, 519] on p "“Top-down decision: thường nhận yêu cầu từ Lead và làm theo DOD của lead, nhưng…" at bounding box center [1078, 501] width 641 height 44
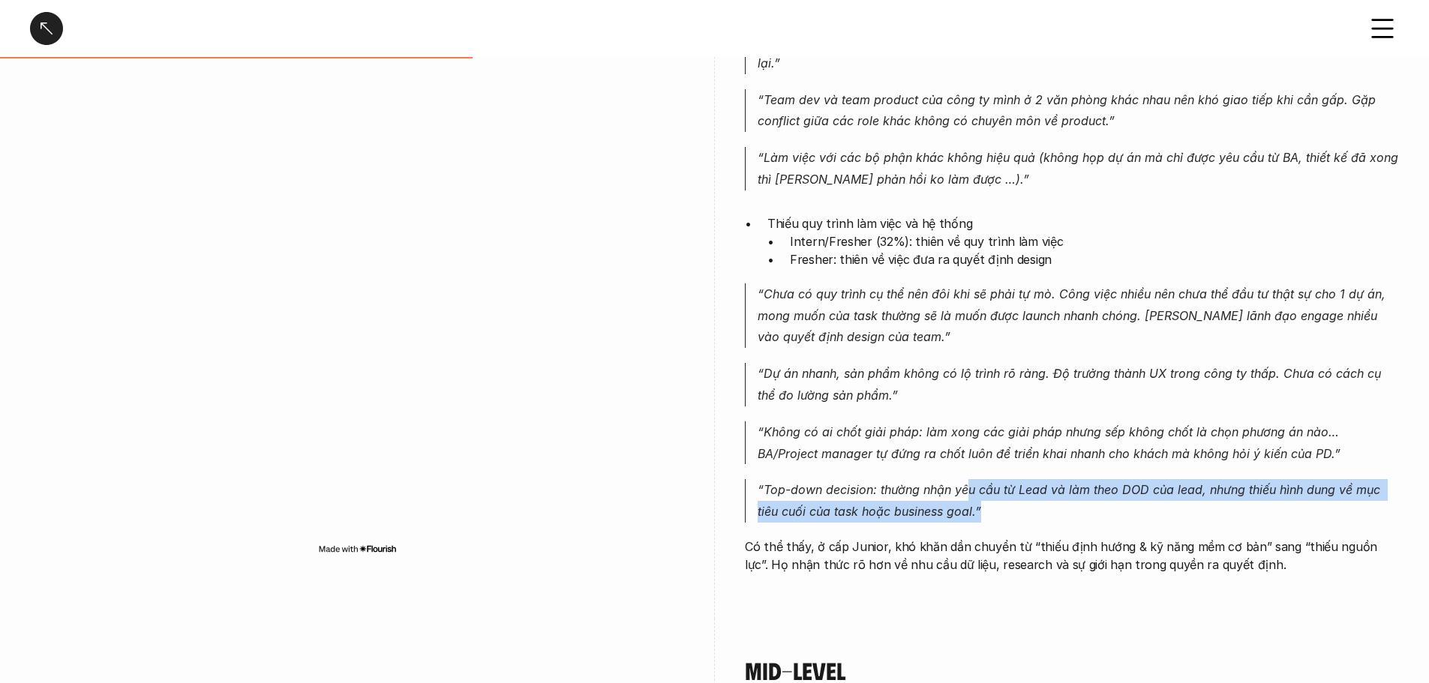
drag, startPoint x: 971, startPoint y: 482, endPoint x: 984, endPoint y: 530, distance: 49.0
click at [984, 530] on div "Junior vẫn gặp nhiều khó khăn tương tự Intern/Fresher, nhưng mức độ và bản chất…" at bounding box center [1072, 234] width 654 height 677
drag, startPoint x: 976, startPoint y: 489, endPoint x: 987, endPoint y: 524, distance: 37.0
click at [987, 524] on div "Junior vẫn gặp nhiều khó khăn tương tự Intern/Fresher, nhưng mức độ và bản chất…" at bounding box center [1072, 234] width 654 height 677
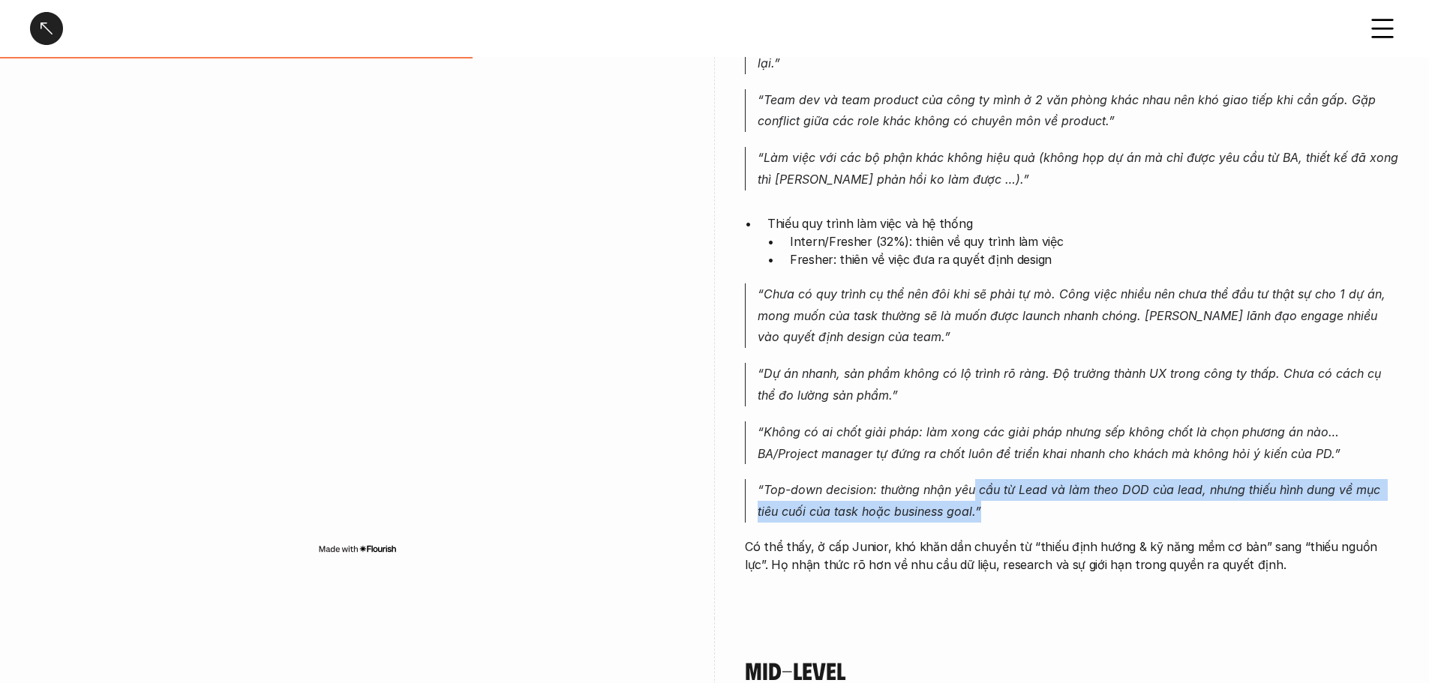
click at [987, 524] on div "Junior vẫn gặp nhiều khó khăn tương tự Intern/Fresher, nhưng mức độ và bản chất…" at bounding box center [1072, 234] width 654 height 677
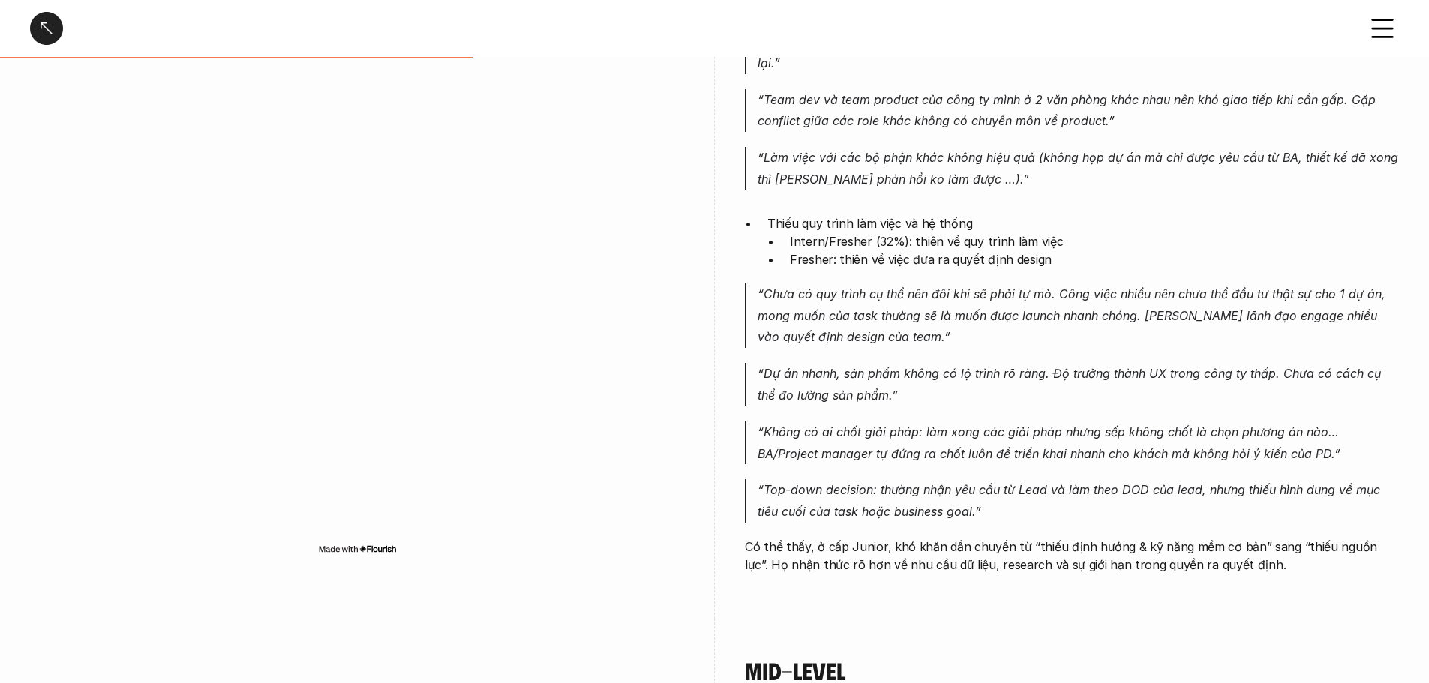
drag, startPoint x: 984, startPoint y: 492, endPoint x: 996, endPoint y: 530, distance: 40.1
click at [991, 527] on div "Junior vẫn gặp nhiều khó khăn tương tự Intern/Fresher, nhưng mức độ và bản chất…" at bounding box center [1072, 234] width 654 height 677
click at [998, 531] on div "Junior vẫn gặp nhiều khó khăn tương tự Intern/Fresher, nhưng mức độ và bản chất…" at bounding box center [1072, 234] width 654 height 677
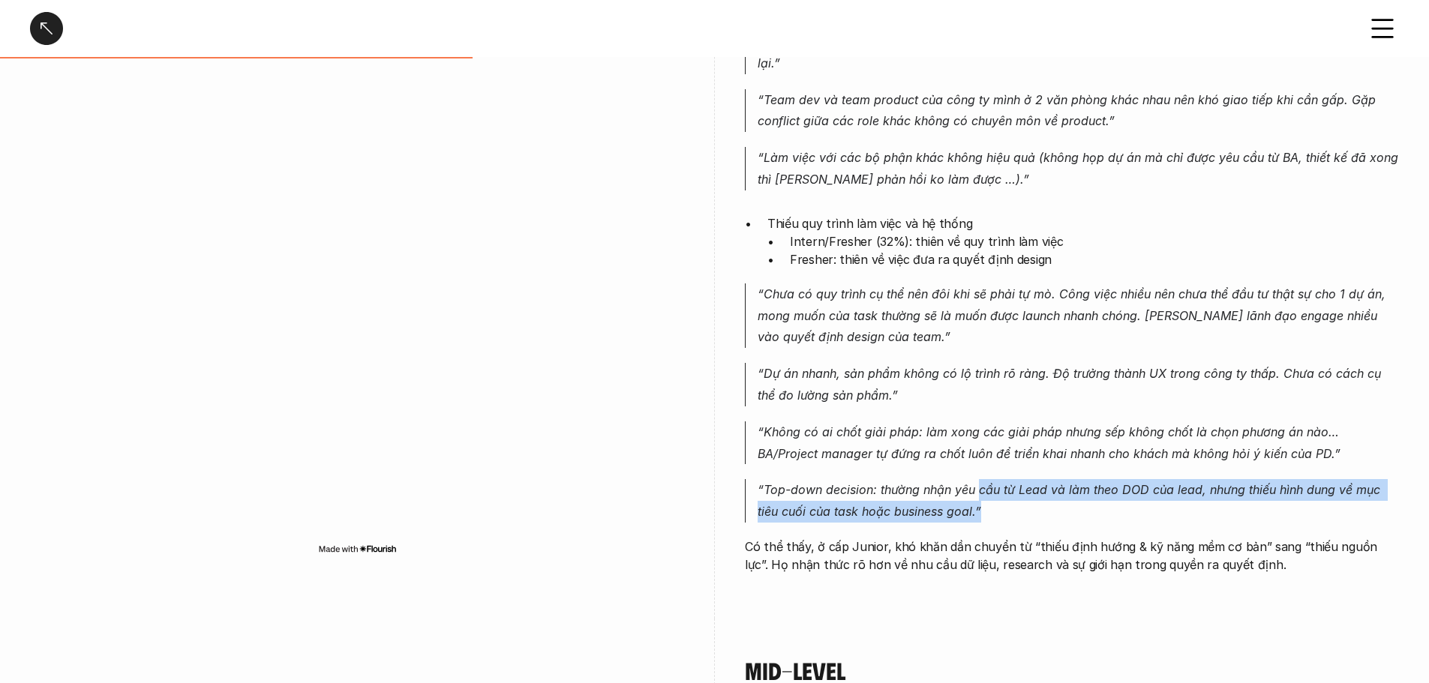
drag, startPoint x: 978, startPoint y: 481, endPoint x: 1005, endPoint y: 533, distance: 59.1
click at [1002, 530] on div "Junior vẫn gặp nhiều khó khăn tương tự Intern/Fresher, nhưng mức độ và bản chất…" at bounding box center [1072, 234] width 654 height 677
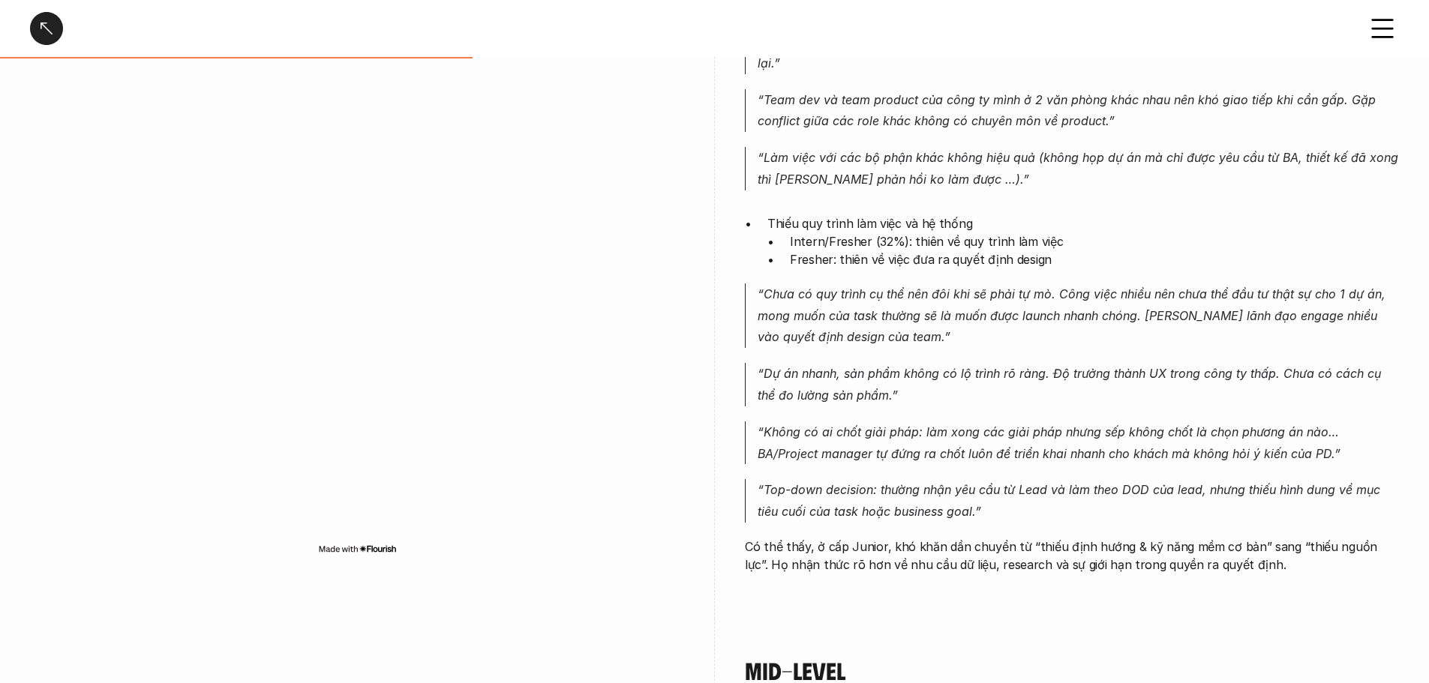
click at [1011, 537] on div "Junior vẫn gặp nhiều khó khăn tương tự Intern/Fresher, nhưng mức độ và bản chất…" at bounding box center [1072, 234] width 654 height 677
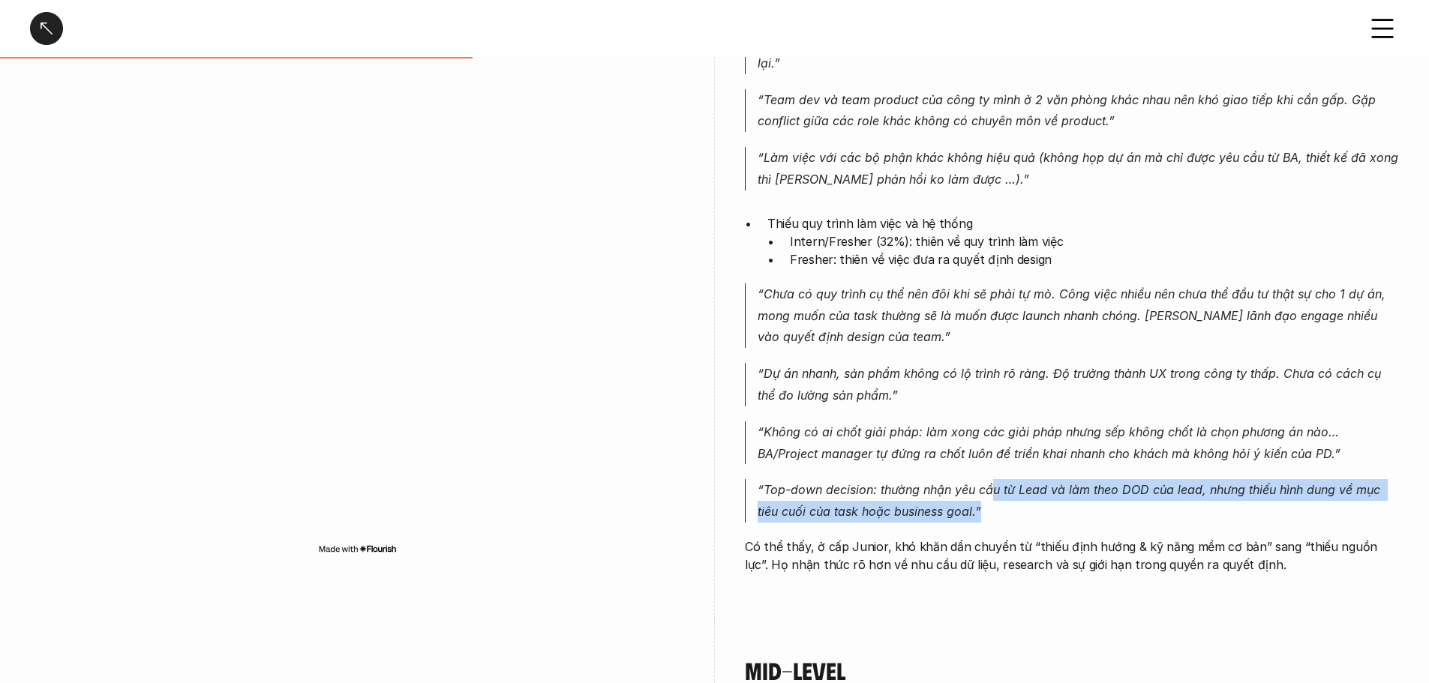
drag, startPoint x: 996, startPoint y: 480, endPoint x: 1014, endPoint y: 533, distance: 56.2
click at [1014, 533] on div "Junior vẫn gặp nhiều khó khăn tương tự Intern/Fresher, nhưng mức độ và bản chất…" at bounding box center [1072, 234] width 654 height 677
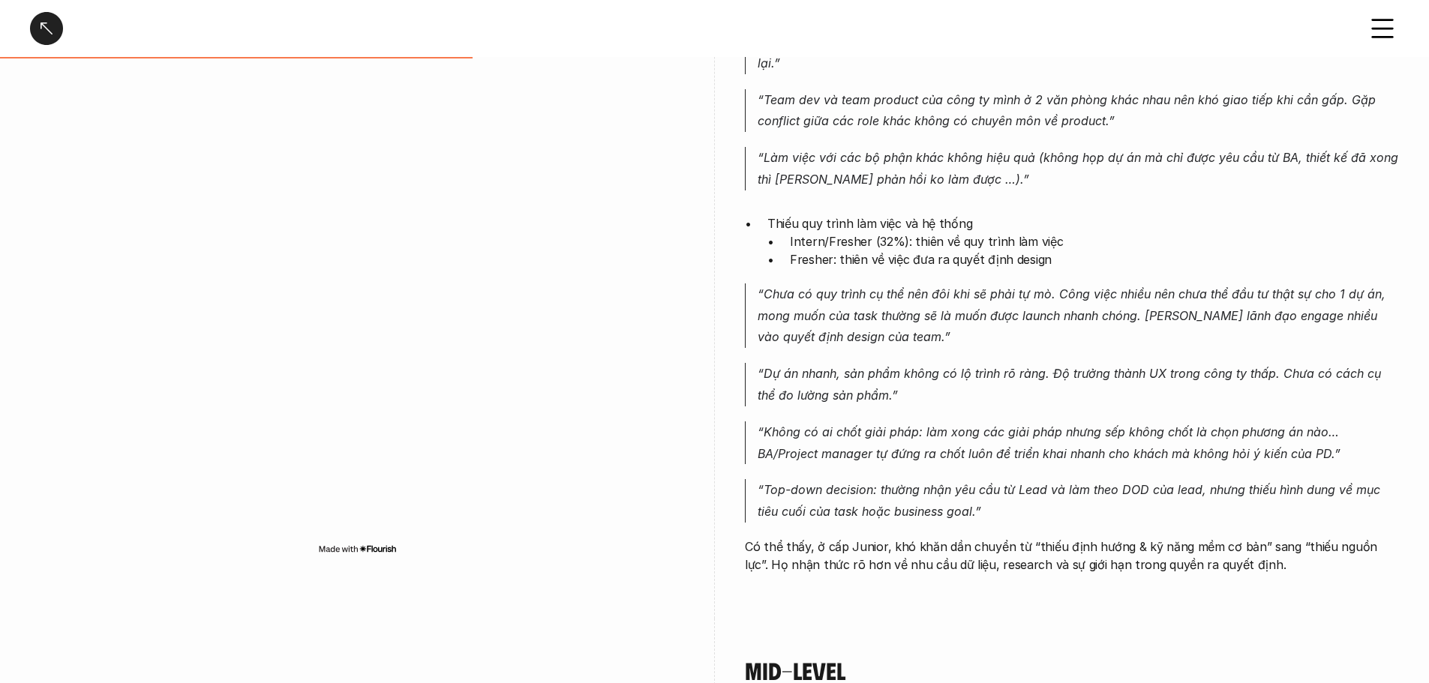
click at [1015, 535] on div "Junior vẫn gặp nhiều khó khăn tương tự Intern/Fresher, nhưng mức độ và bản chất…" at bounding box center [1072, 234] width 654 height 677
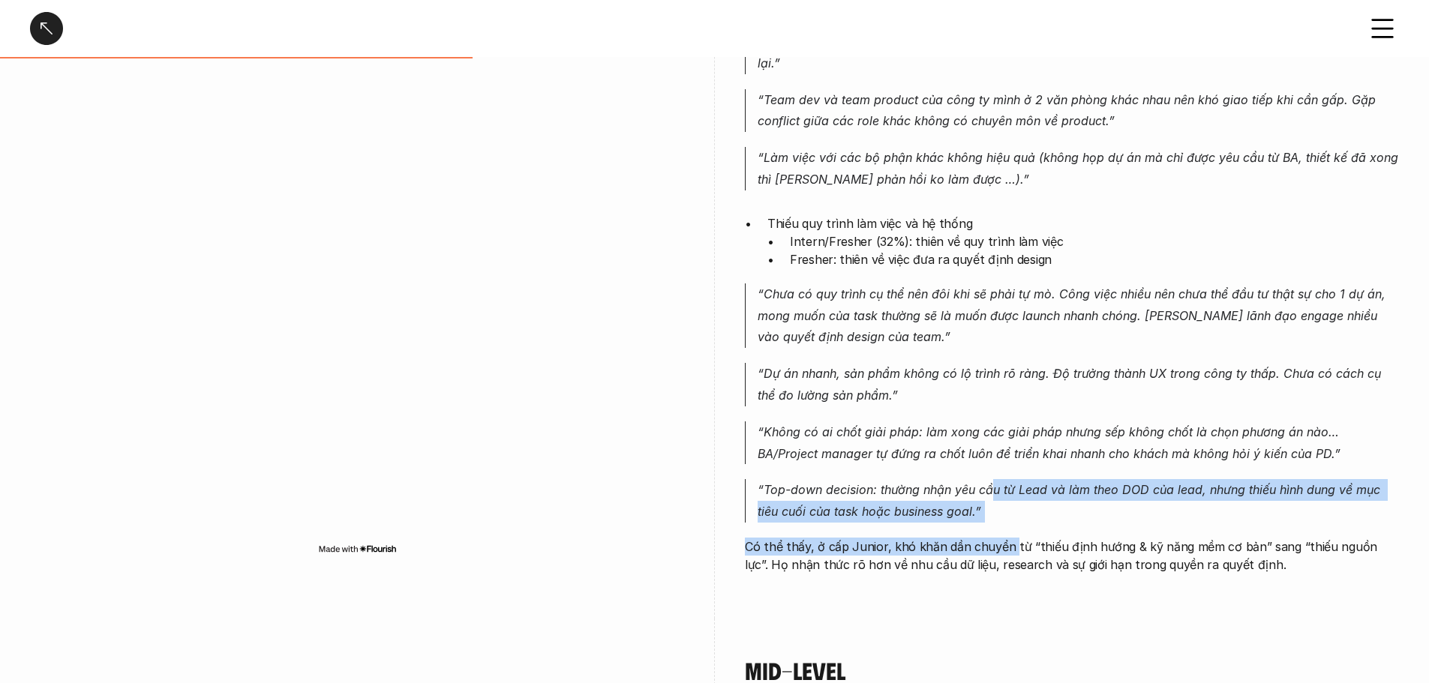
click at [1008, 539] on div "Junior vẫn gặp nhiều khó khăn tương tự Intern/Fresher, nhưng mức độ và bản chất…" at bounding box center [1072, 234] width 654 height 677
click at [1009, 541] on p "Có thể thấy, ở cấp Junior, khó khăn dần chuyển từ “thiếu định hướng & kỹ năng m…" at bounding box center [1072, 556] width 654 height 36
drag, startPoint x: 999, startPoint y: 499, endPoint x: 1017, endPoint y: 548, distance: 52.4
click at [1014, 546] on div "Junior vẫn gặp nhiều khó khăn tương tự Intern/Fresher, nhưng mức độ và bản chất…" at bounding box center [1072, 234] width 654 height 677
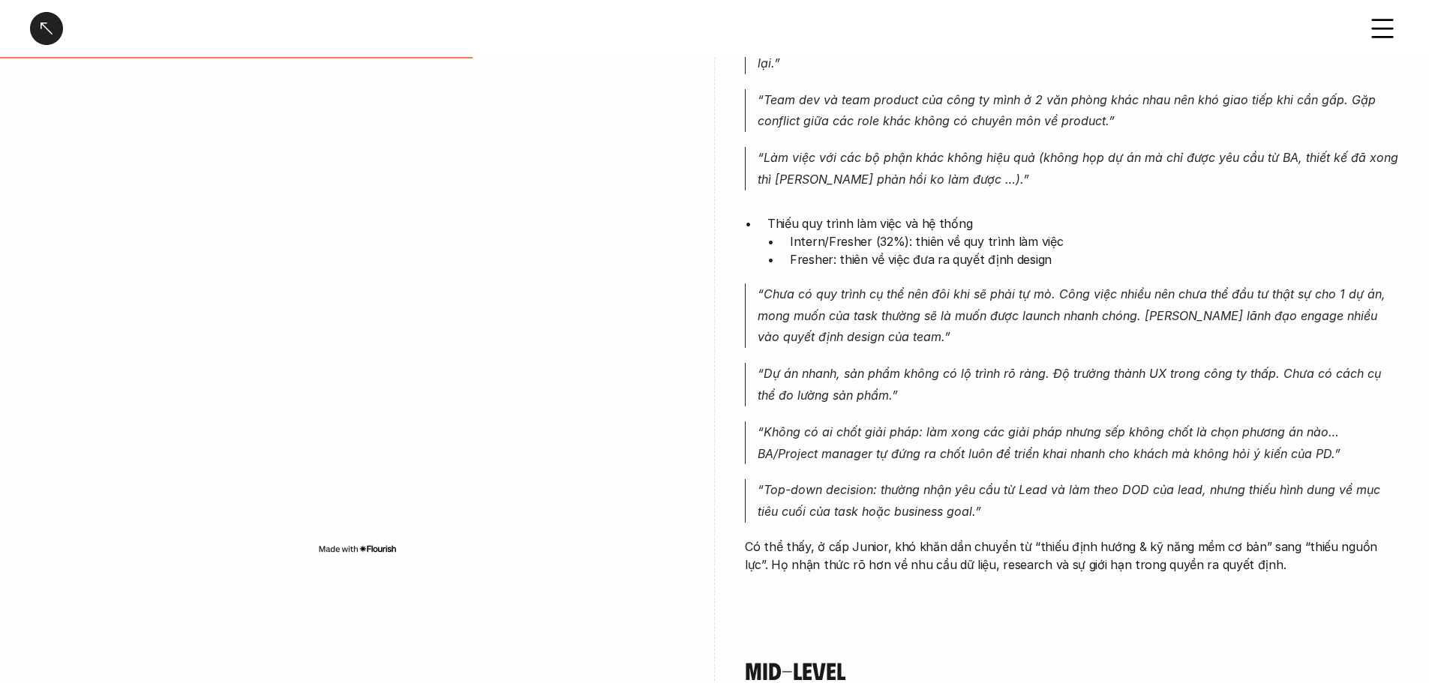
click at [1017, 548] on p "Có thể thấy, ở cấp Junior, khó khăn dần chuyển từ “thiếu định hướng & kỹ năng m…" at bounding box center [1072, 556] width 654 height 36
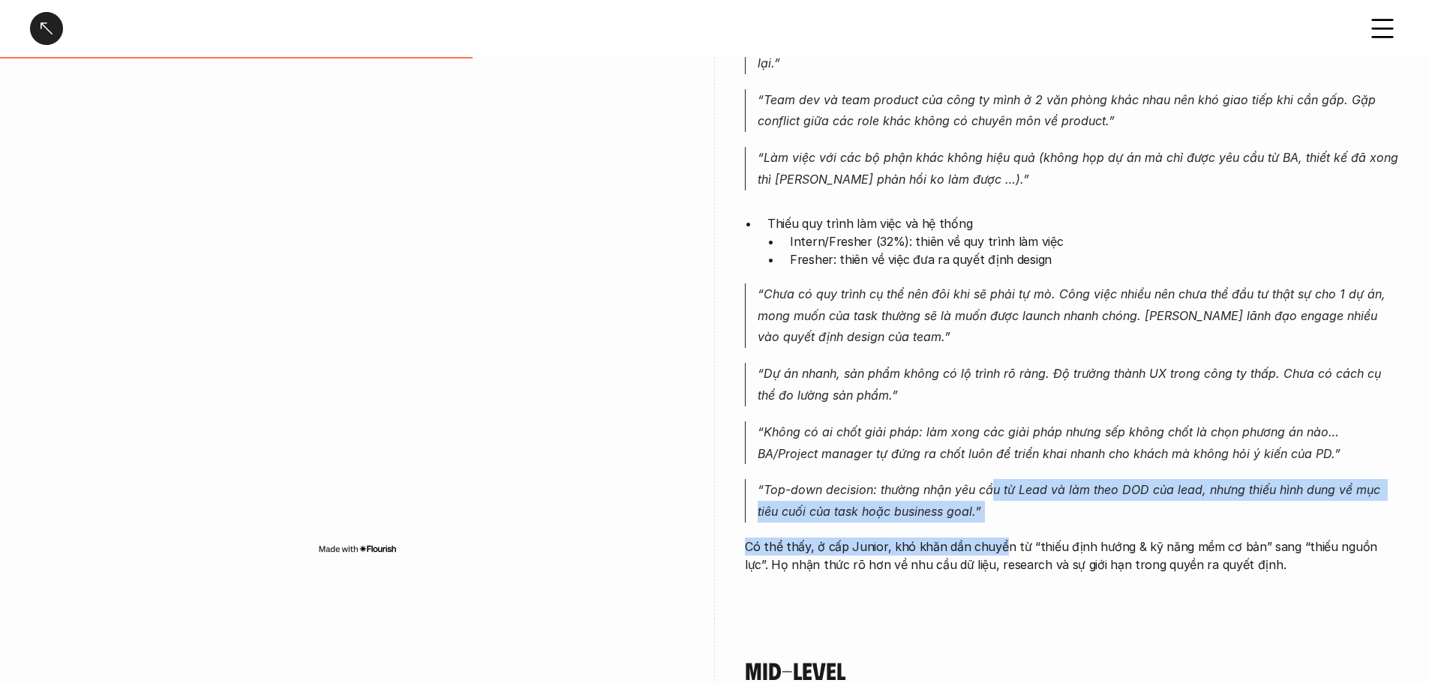
click at [1001, 557] on div "Junior vẫn gặp nhiều khó khăn tương tự Intern/Fresher, nhưng mức độ và bản chất…" at bounding box center [1072, 234] width 654 height 677
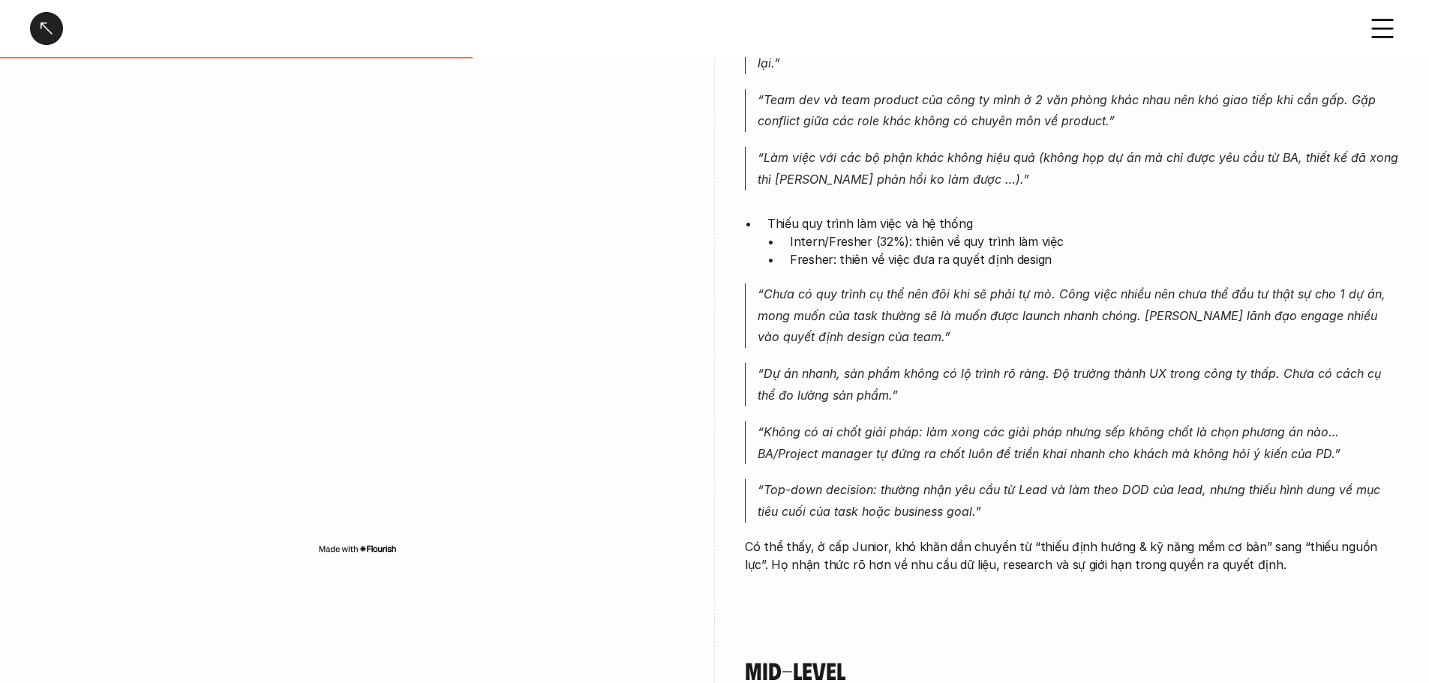
click at [1008, 560] on p "Có thể thấy, ở cấp Junior, khó khăn dần chuyển từ “thiếu định hướng & kỹ năng m…" at bounding box center [1072, 556] width 654 height 36
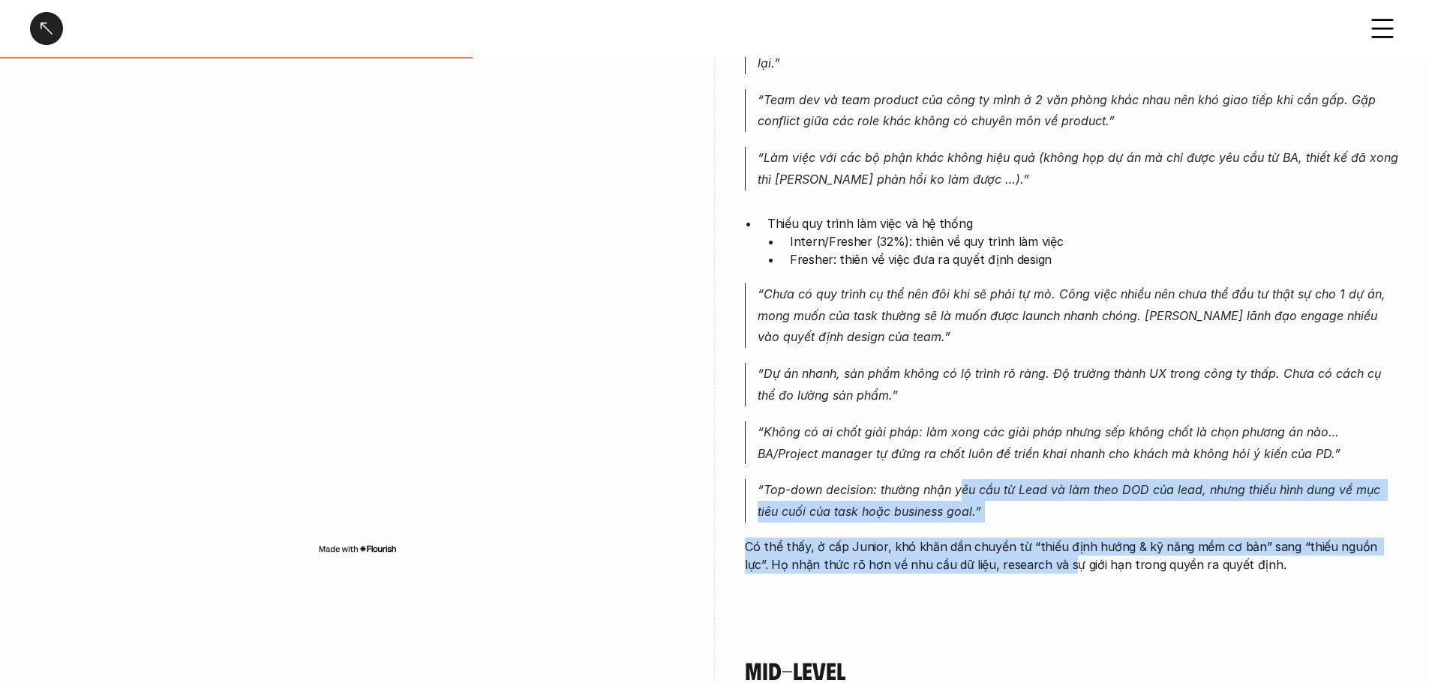
drag, startPoint x: 978, startPoint y: 498, endPoint x: 1038, endPoint y: 558, distance: 84.9
click at [1038, 558] on div "Junior vẫn gặp nhiều khó khăn tương tự Intern/Fresher, nhưng mức độ và bản chất…" at bounding box center [1072, 234] width 654 height 677
click at [1038, 558] on p "Có thể thấy, ở cấp Junior, khó khăn dần chuyển từ “thiếu định hướng & kỹ năng m…" at bounding box center [1072, 556] width 654 height 36
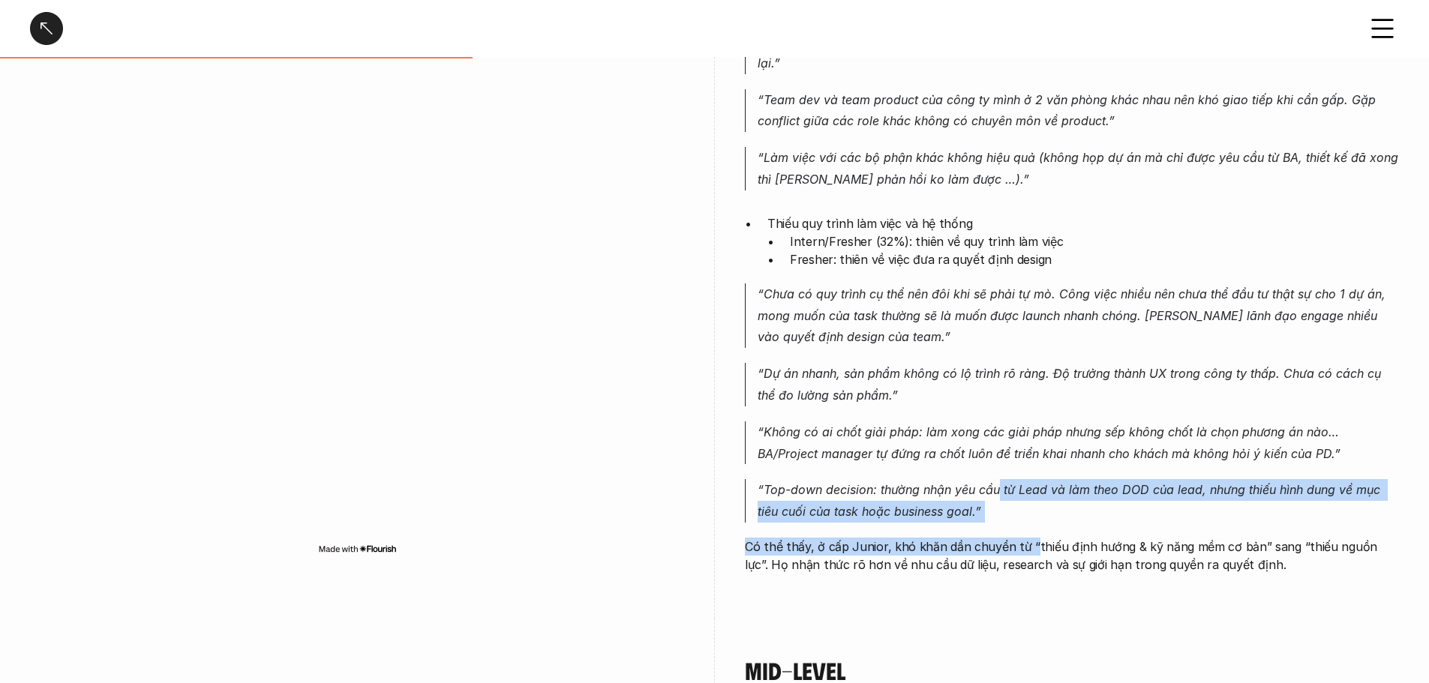
click at [1041, 566] on div "Junior vẫn gặp nhiều khó khăn tương tự Intern/Fresher, nhưng mức độ và bản chất…" at bounding box center [1072, 234] width 654 height 677
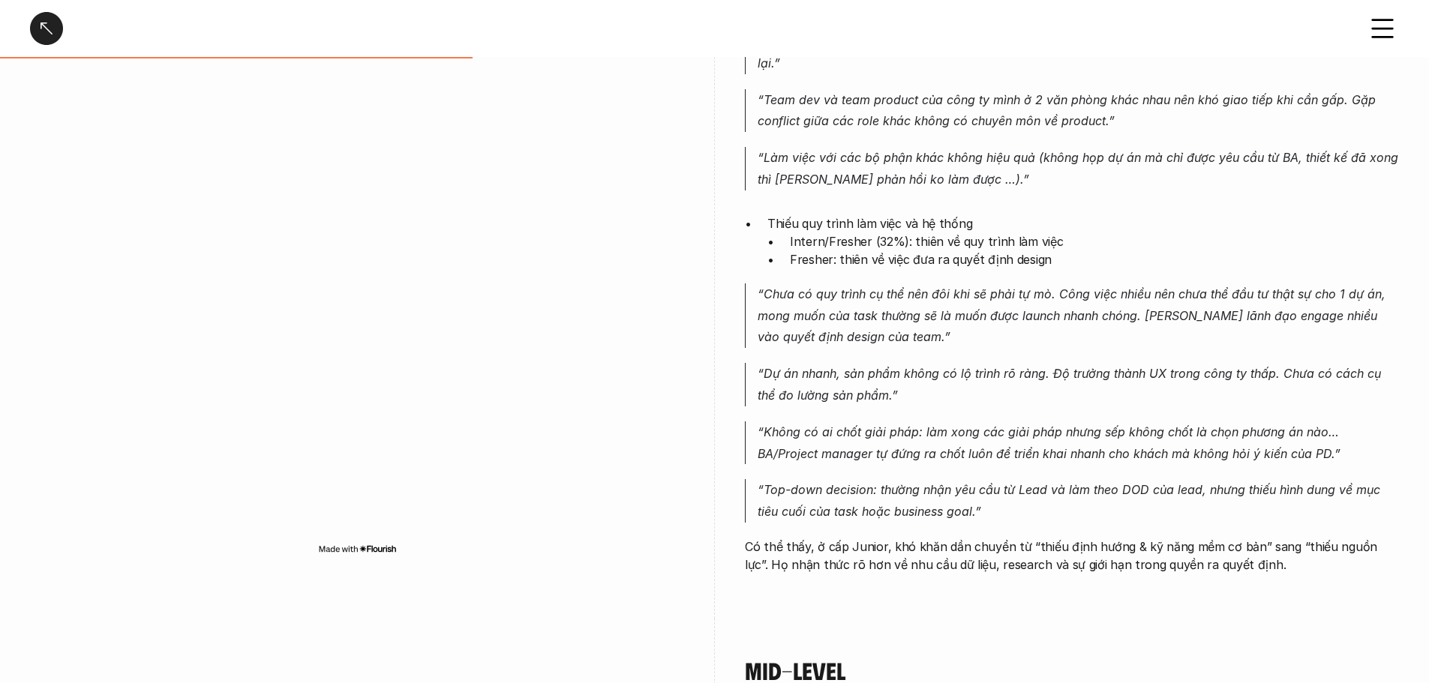
click at [1047, 566] on p "Có thể thấy, ở cấp Junior, khó khăn dần chuyển từ “thiếu định hướng & kỹ năng m…" at bounding box center [1072, 556] width 654 height 36
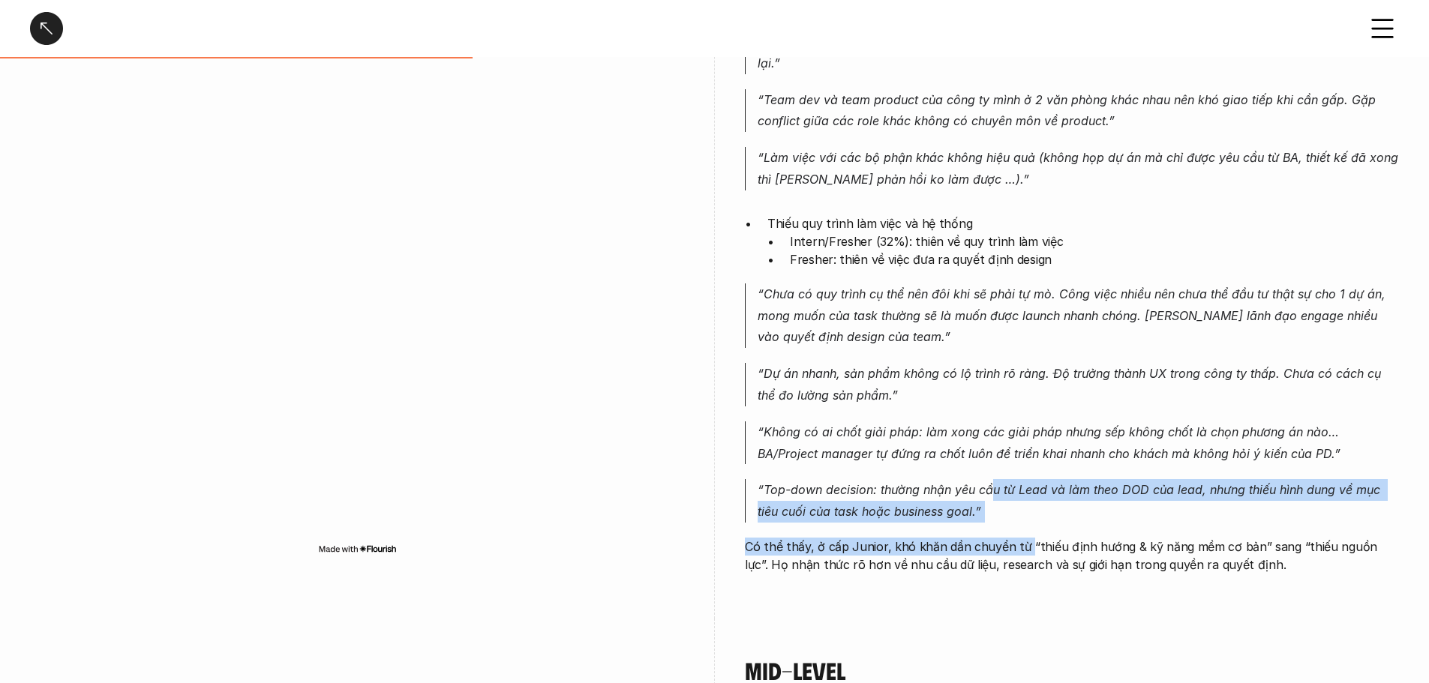
click at [1024, 555] on div "Junior vẫn gặp nhiều khó khăn tương tự Intern/Fresher, nhưng mức độ và bản chất…" at bounding box center [1072, 234] width 654 height 677
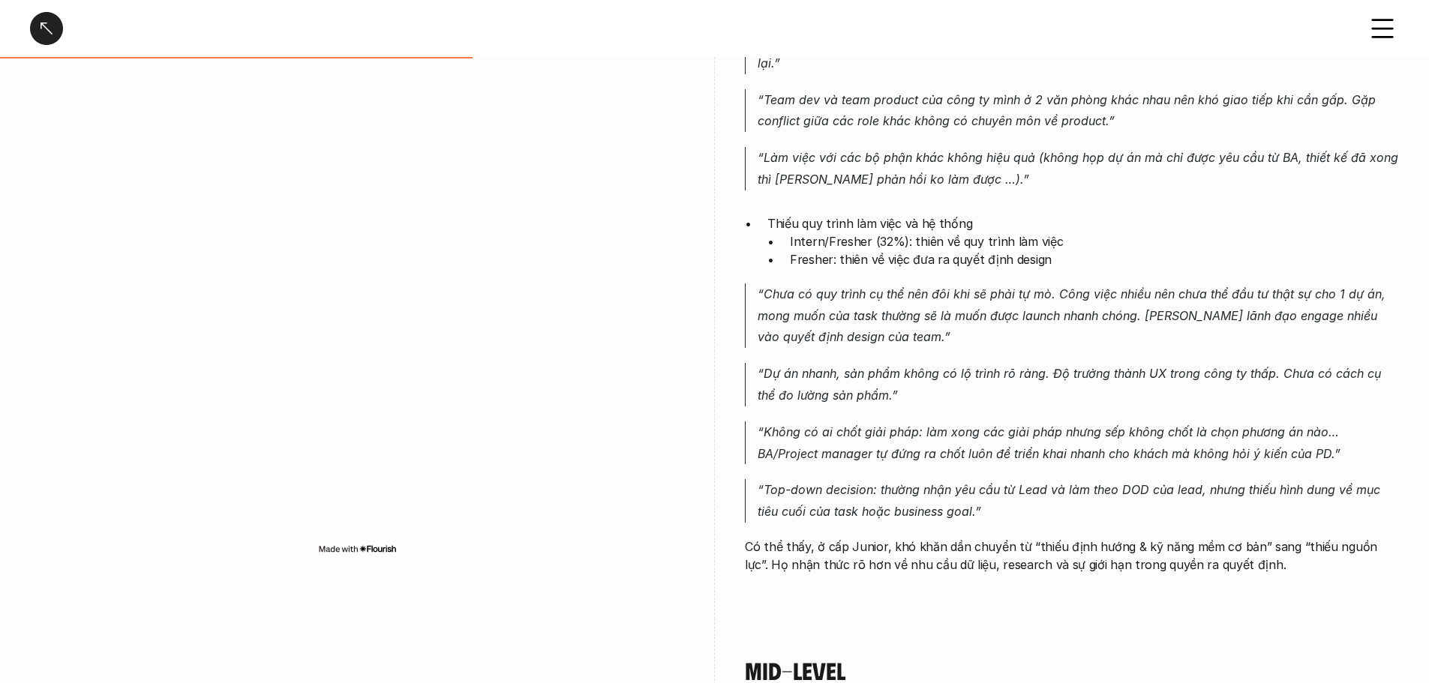
click at [1035, 557] on p "Có thể thấy, ở cấp Junior, khó khăn dần chuyển từ “thiếu định hướng & kỹ năng m…" at bounding box center [1072, 556] width 654 height 36
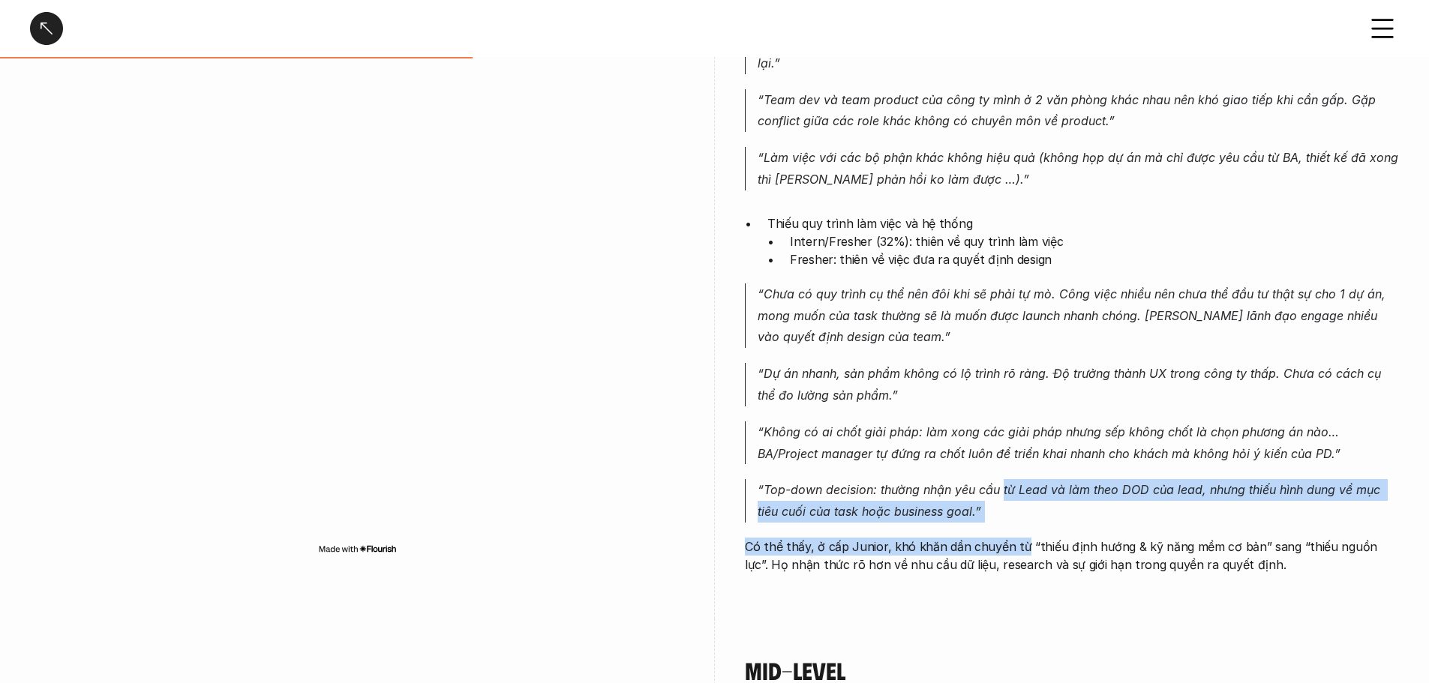
click at [1019, 545] on div "Junior vẫn gặp nhiều khó khăn tương tự Intern/Fresher, nhưng mức độ và bản chất…" at bounding box center [1072, 234] width 654 height 677
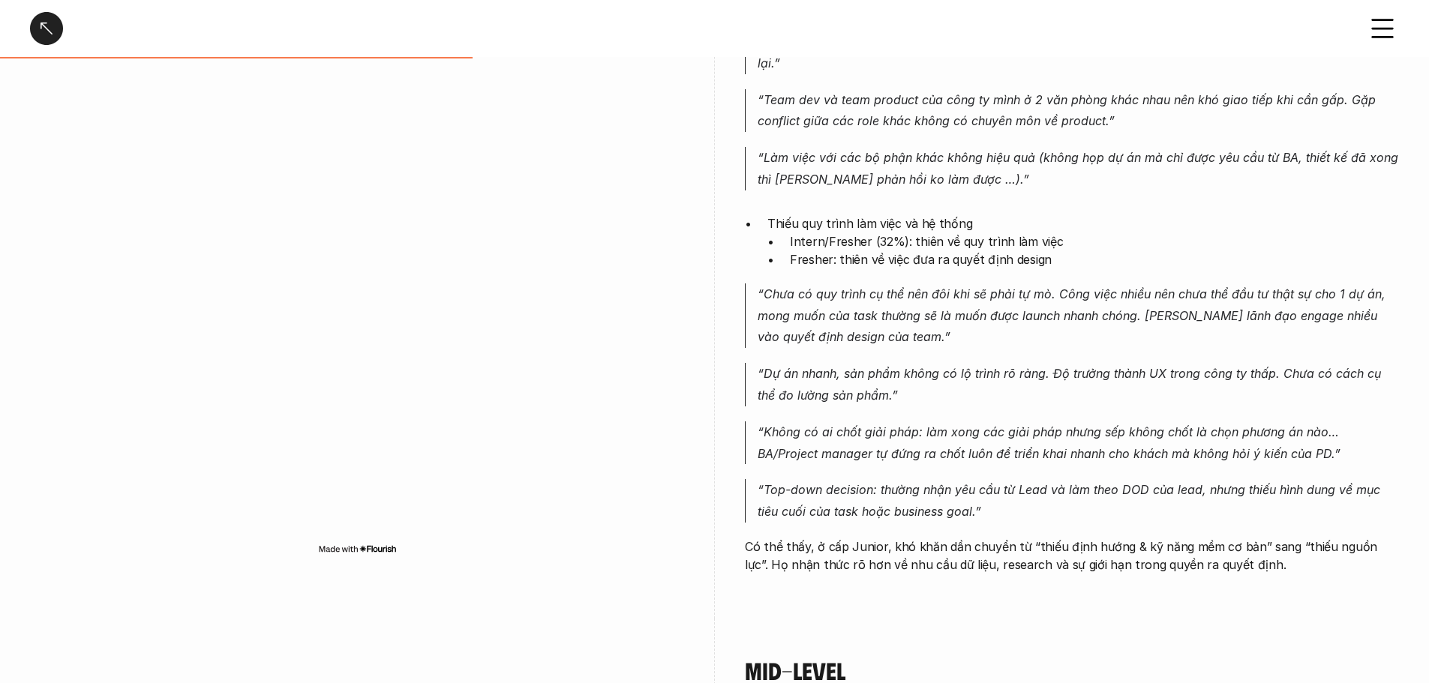
click at [1024, 549] on p "Có thể thấy, ở cấp Junior, khó khăn dần chuyển từ “thiếu định hướng & kỹ năng m…" at bounding box center [1072, 556] width 654 height 36
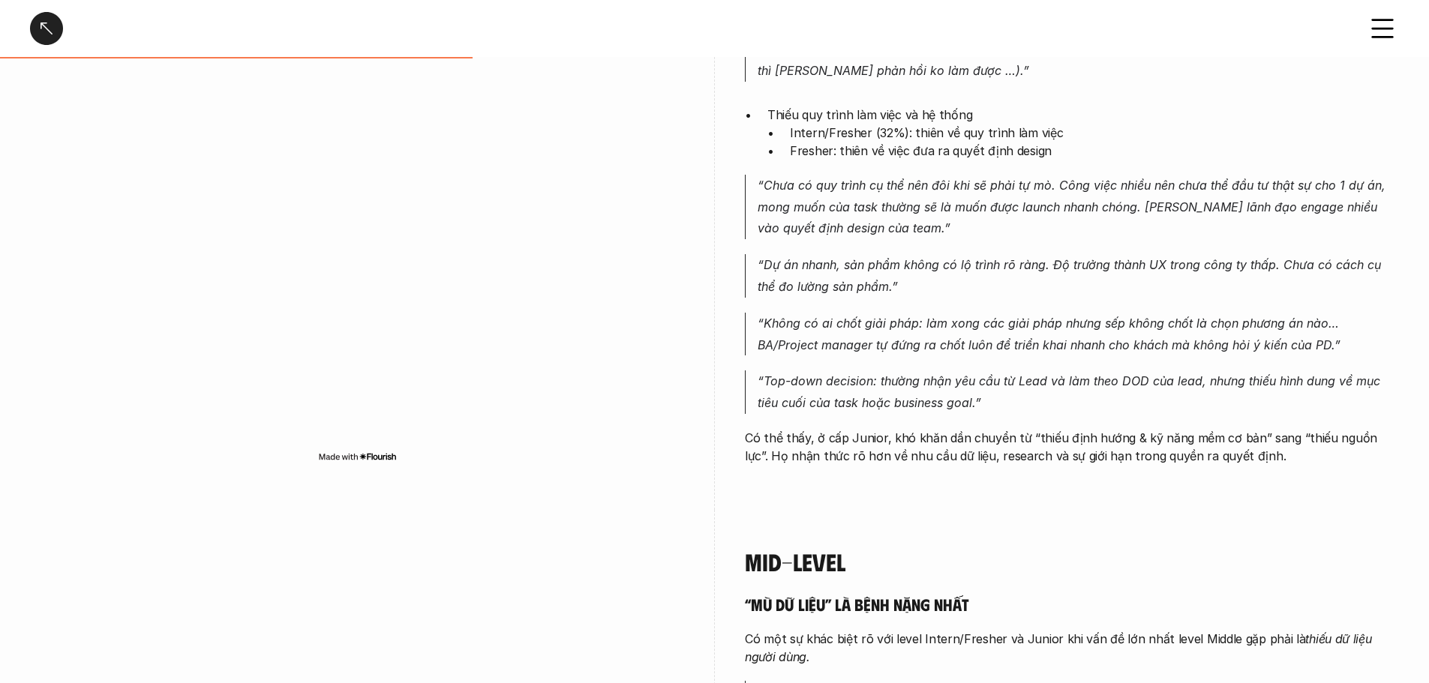
scroll to position [2176, 0]
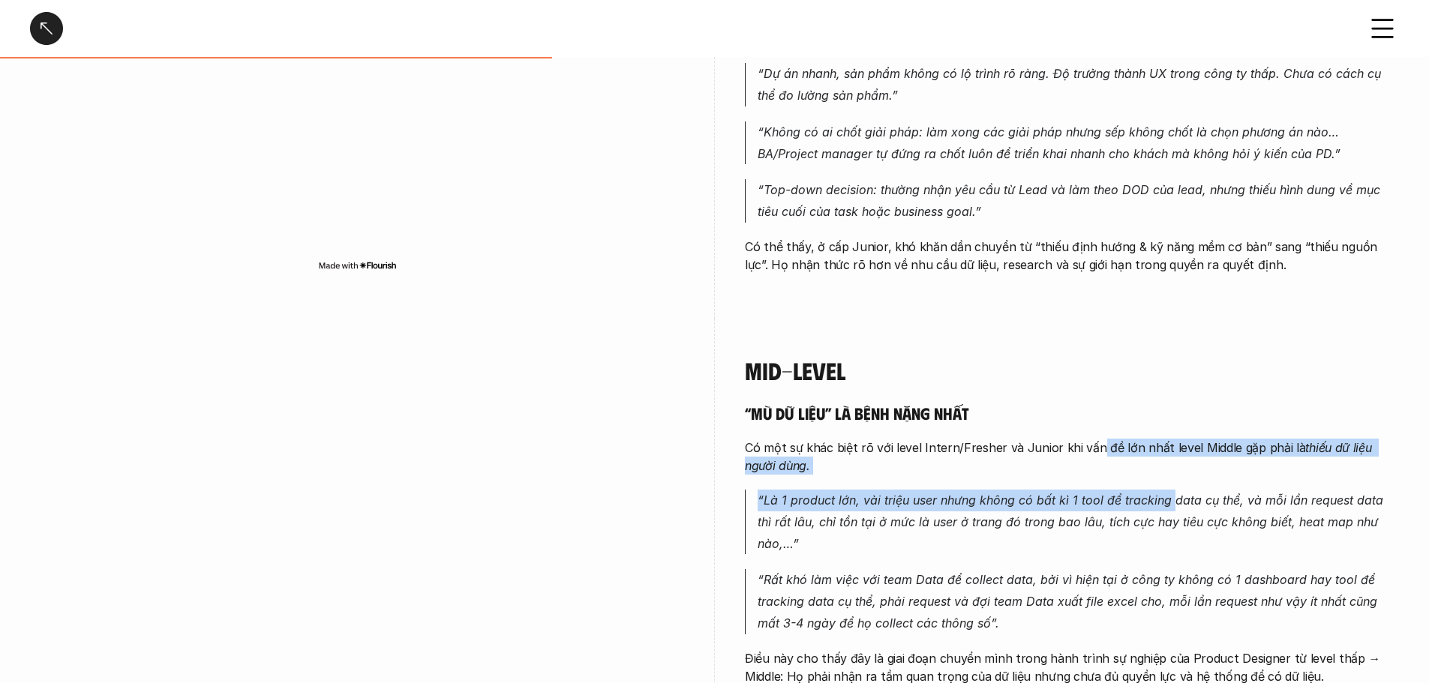
drag, startPoint x: 1089, startPoint y: 447, endPoint x: 1184, endPoint y: 514, distance: 116.4
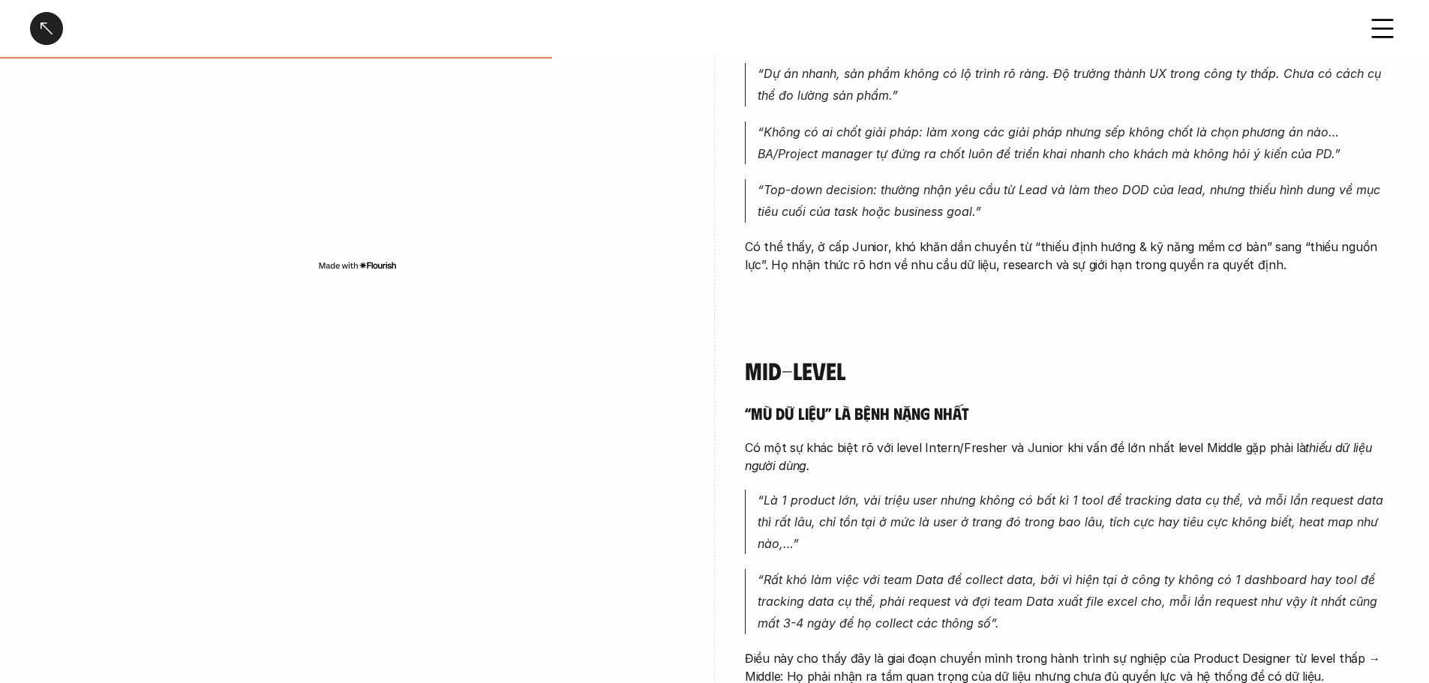
click at [1184, 514] on p "“Là 1 product lớn, vài triệu user nhưng không có bất kì 1 tool để tracking data…" at bounding box center [1078, 522] width 641 height 65
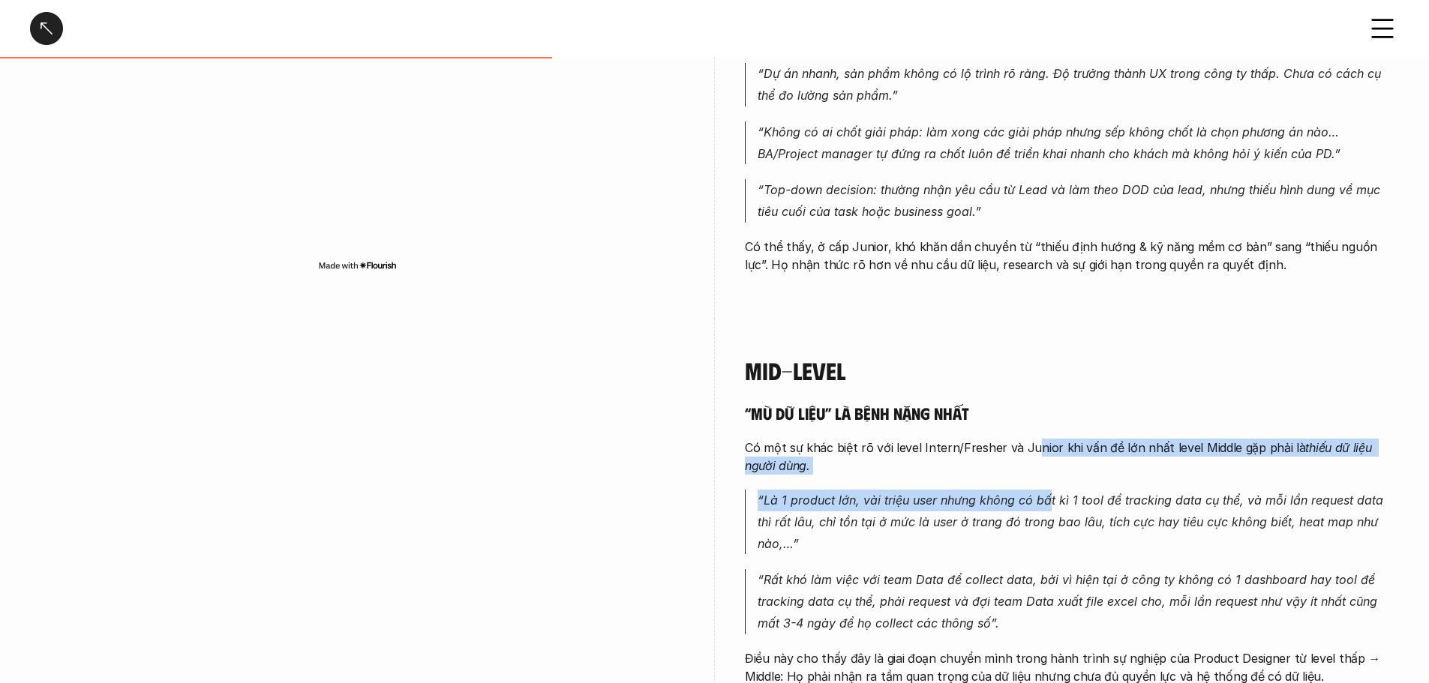
drag, startPoint x: 1026, startPoint y: 445, endPoint x: 1061, endPoint y: 509, distance: 73.2
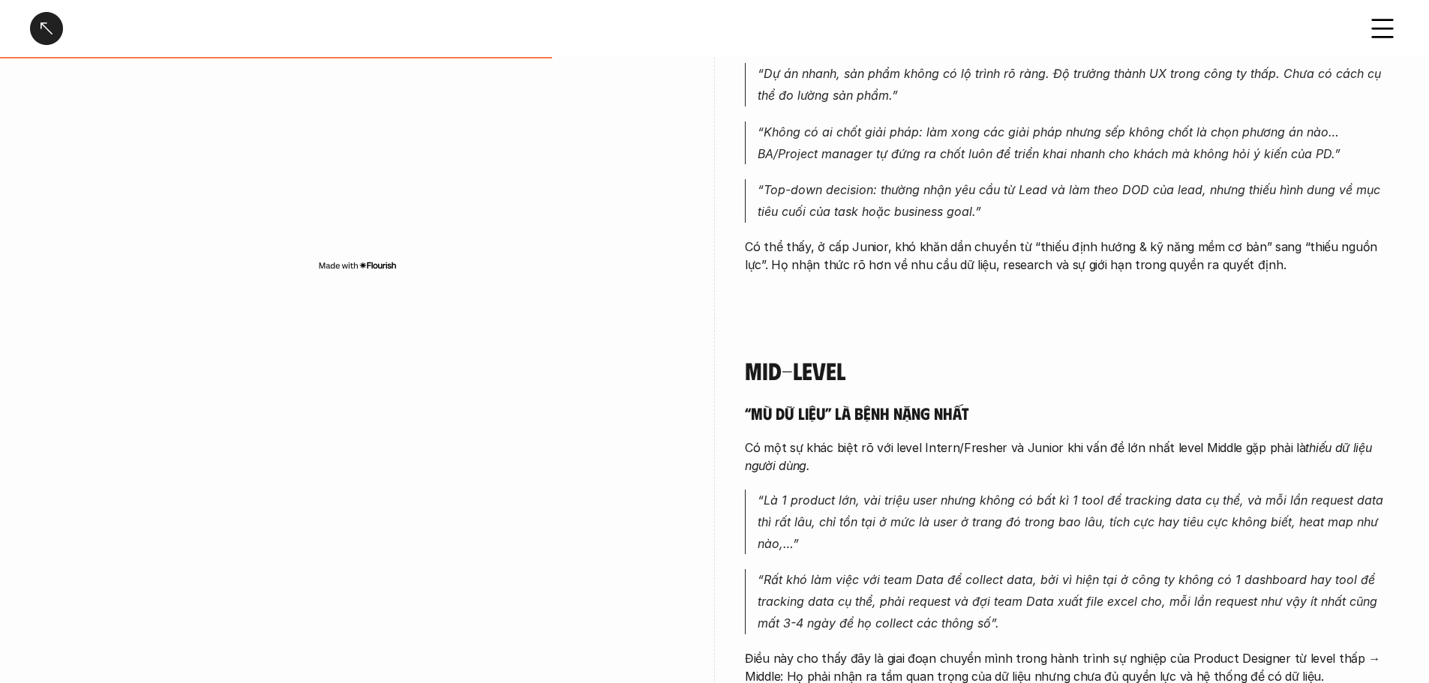
click at [1067, 513] on p "“Là 1 product lớn, vài triệu user nhưng không có bất kì 1 tool để tracking data…" at bounding box center [1078, 522] width 641 height 65
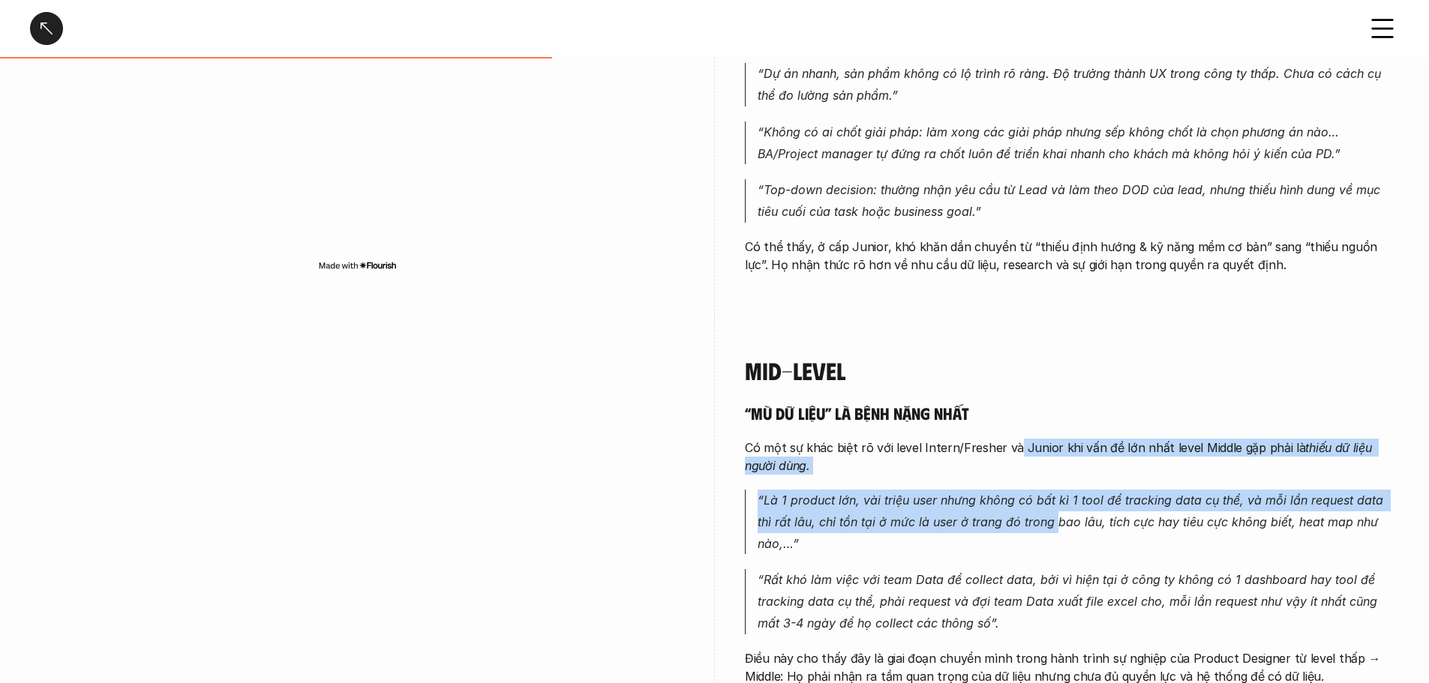
click at [1044, 520] on p "“Là 1 product lớn, vài triệu user nhưng không có bất kì 1 tool để tracking data…" at bounding box center [1078, 522] width 641 height 65
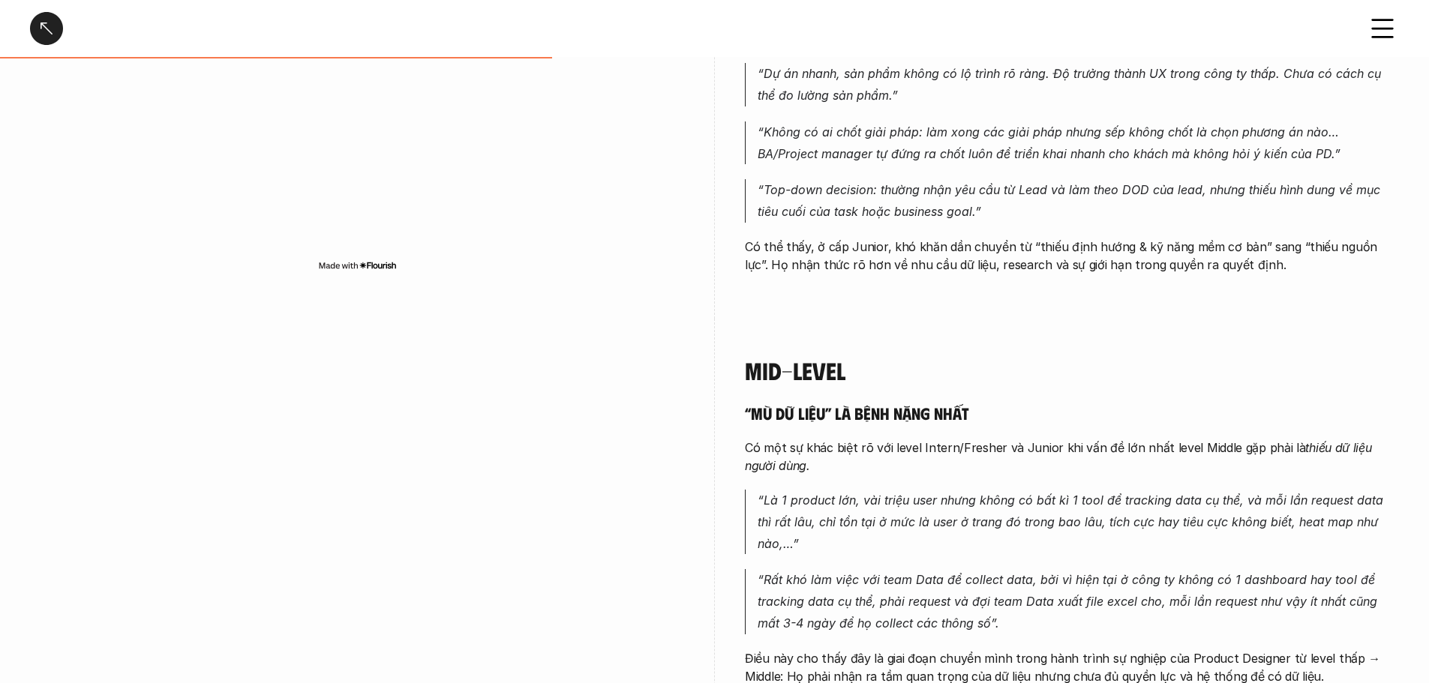
click at [1086, 512] on p "“Là 1 product lớn, vài triệu user nhưng không có bất kì 1 tool để tracking data…" at bounding box center [1078, 522] width 641 height 65
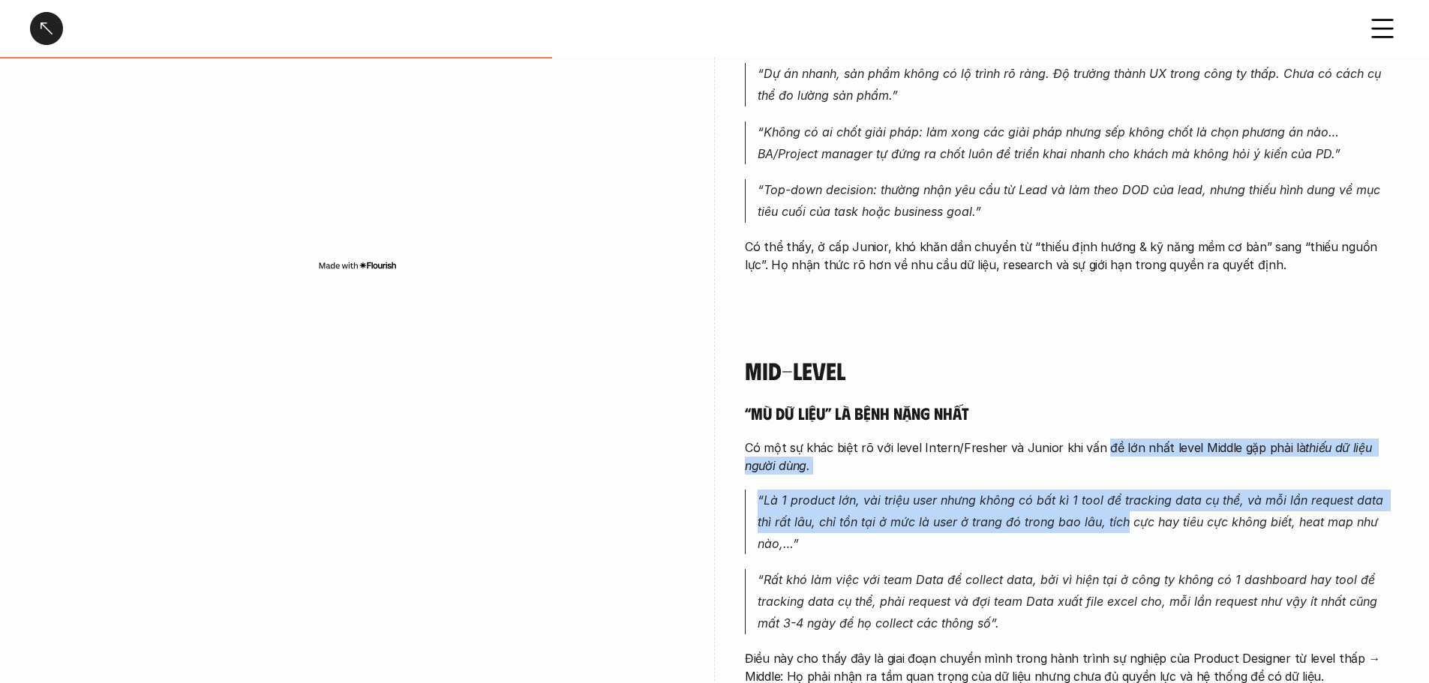
click at [1108, 524] on p "“Là 1 product lớn, vài triệu user nhưng không có bất kì 1 tool để tracking data…" at bounding box center [1078, 522] width 641 height 65
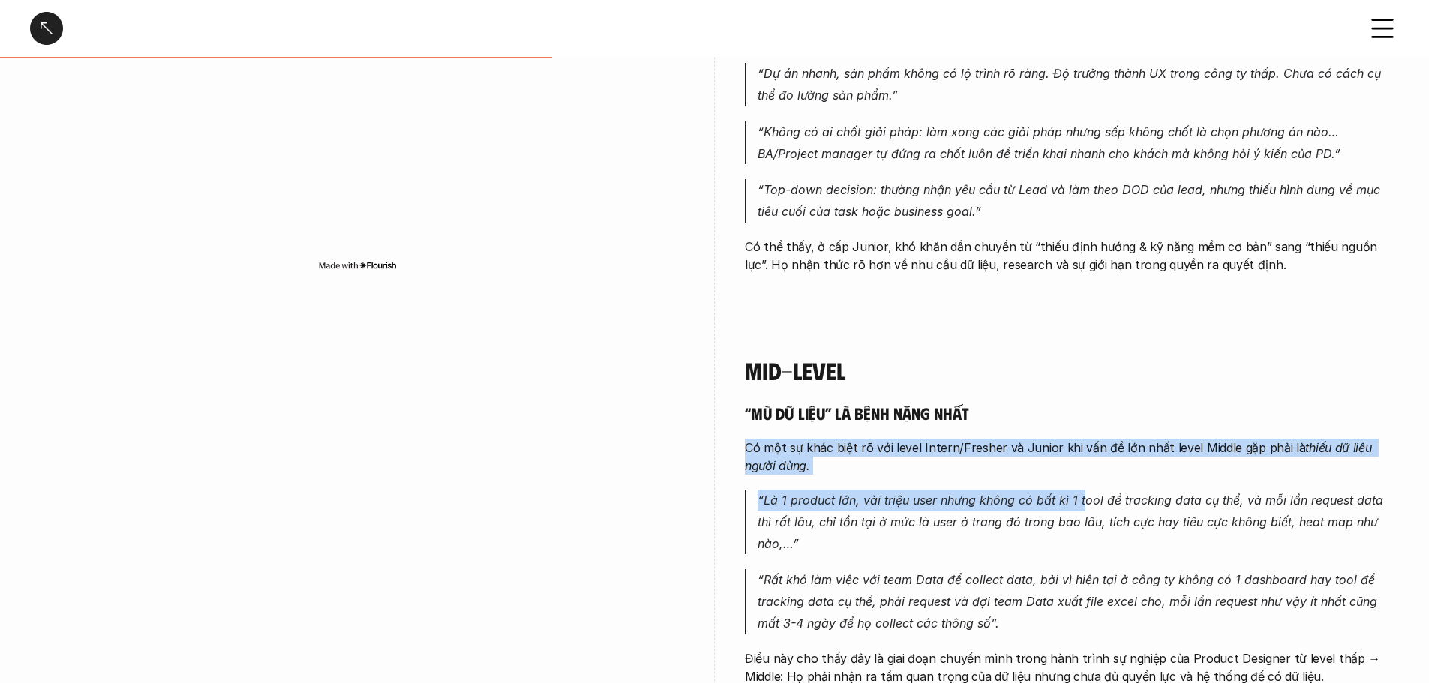
click at [1086, 511] on p "“Là 1 product lớn, vài triệu user nhưng không có bất kì 1 tool để tracking data…" at bounding box center [1078, 522] width 641 height 65
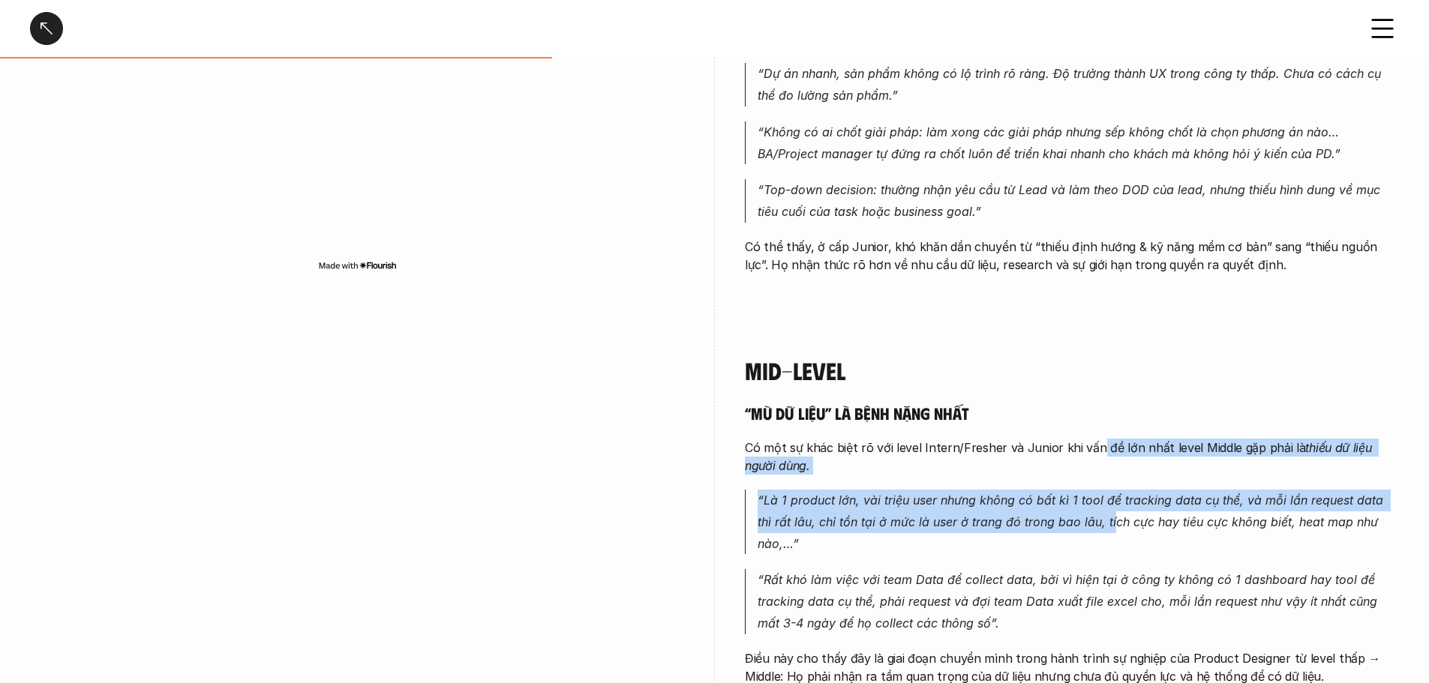
click at [1095, 530] on p "“Là 1 product lớn, vài triệu user nhưng không có bất kì 1 tool để tracking data…" at bounding box center [1078, 522] width 641 height 65
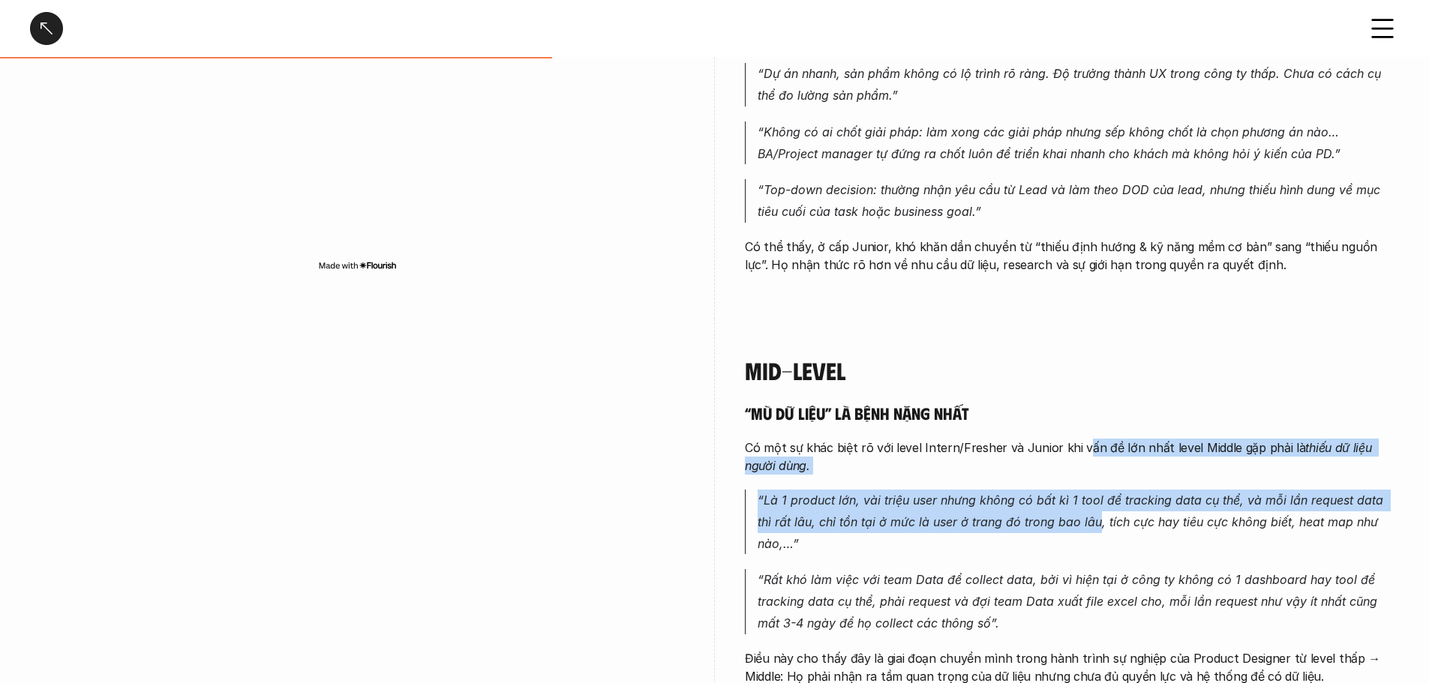
click at [1078, 513] on p "“Là 1 product lớn, vài triệu user nhưng không có bất kì 1 tool để tracking data…" at bounding box center [1078, 522] width 641 height 65
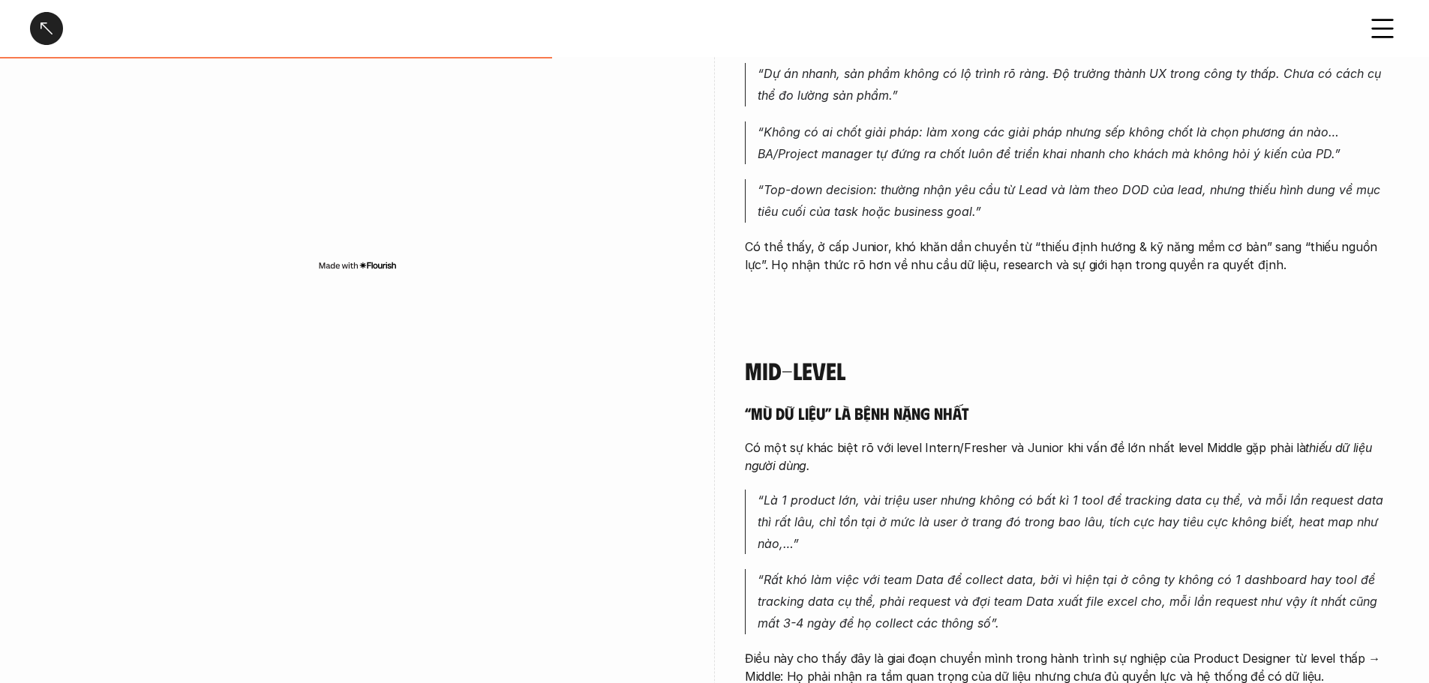
click at [1119, 595] on p "“Rất khó làm việc với team Data để collect data, bởi vì hiện tại ở công ty khôn…" at bounding box center [1078, 601] width 641 height 65
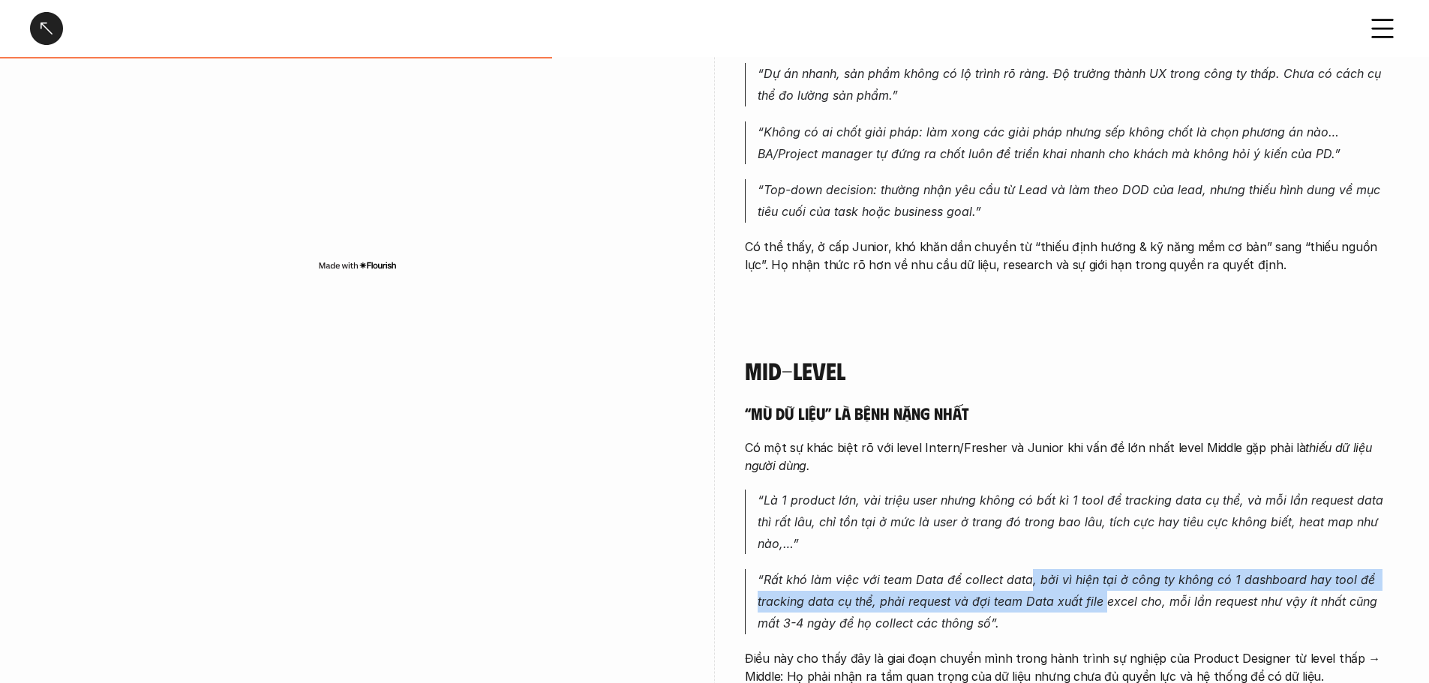
click at [1124, 592] on p "“Rất khó làm việc với team Data để collect data, bởi vì hiện tại ở công ty khôn…" at bounding box center [1078, 601] width 641 height 65
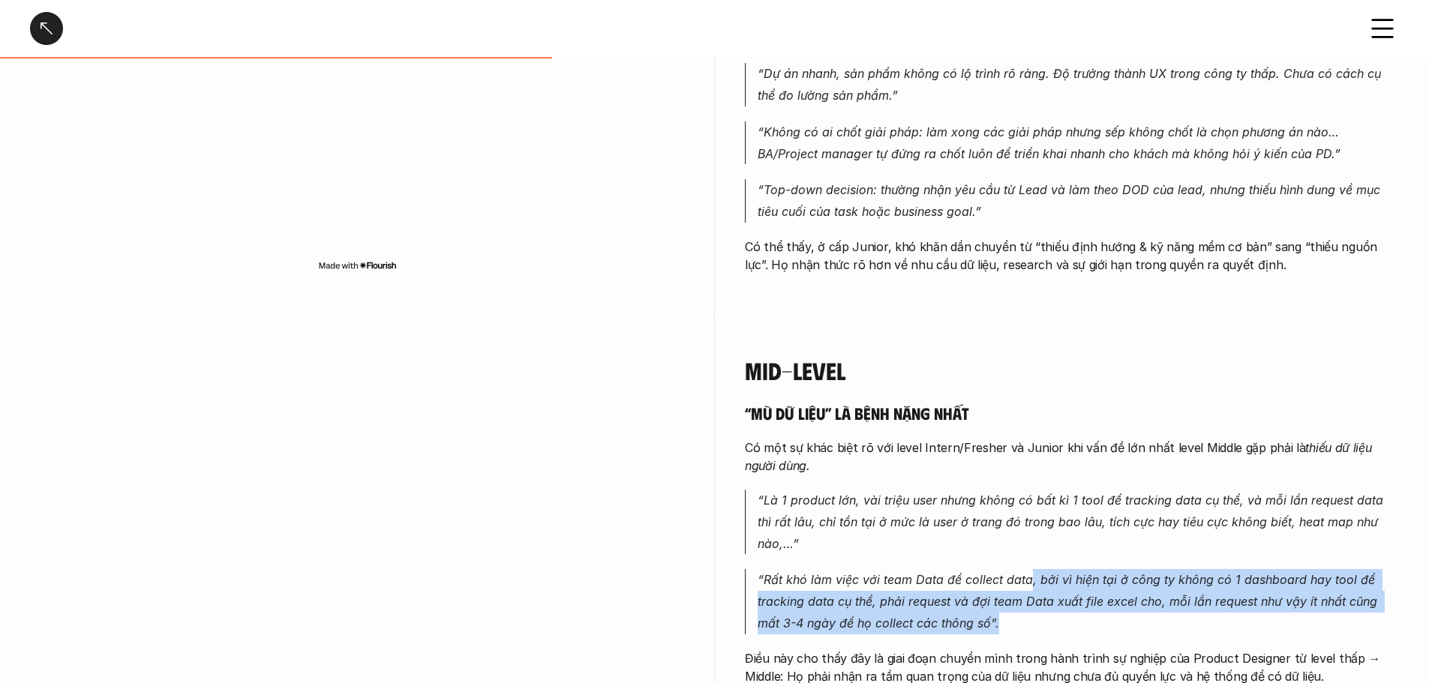
click at [1124, 592] on p "“Rất khó làm việc với team Data để collect data, bởi vì hiện tại ở công ty khôn…" at bounding box center [1078, 601] width 641 height 65
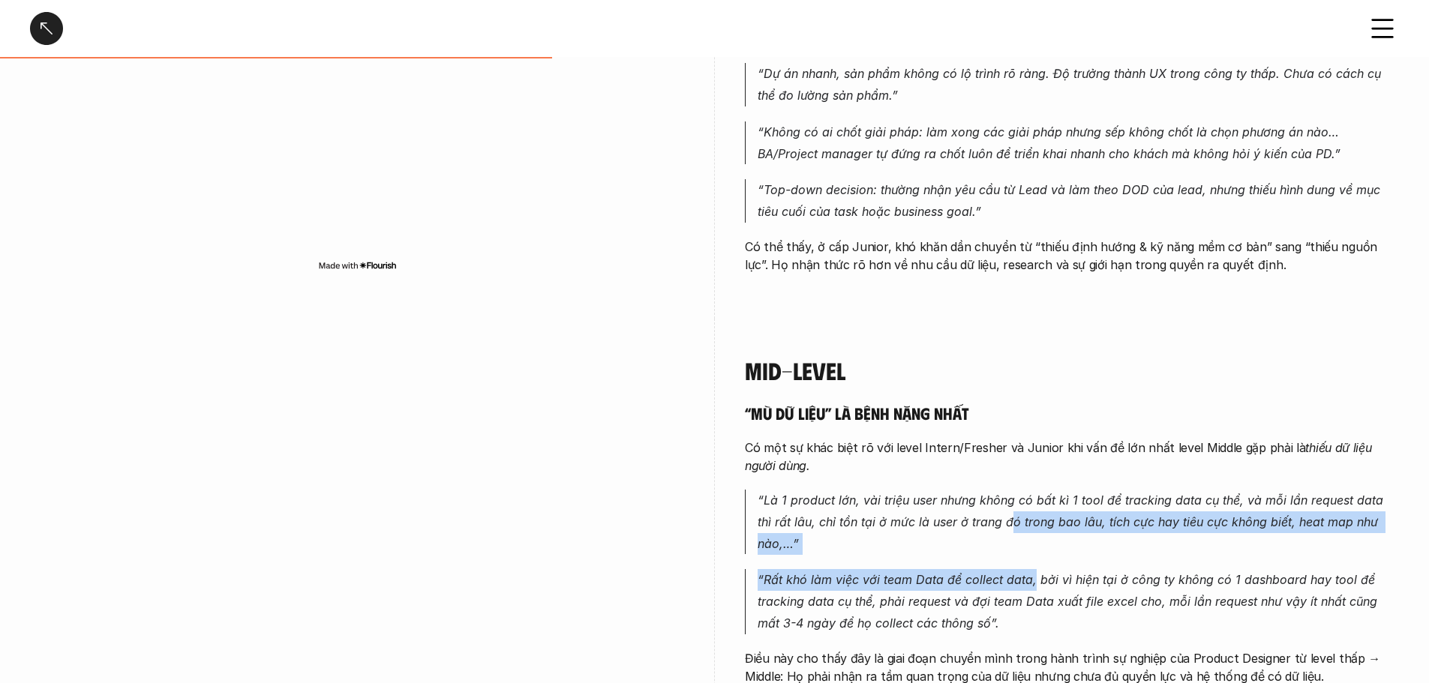
click at [1046, 569] on p "“Rất khó làm việc với team Data để collect data, bởi vì hiện tại ở công ty khôn…" at bounding box center [1078, 601] width 641 height 65
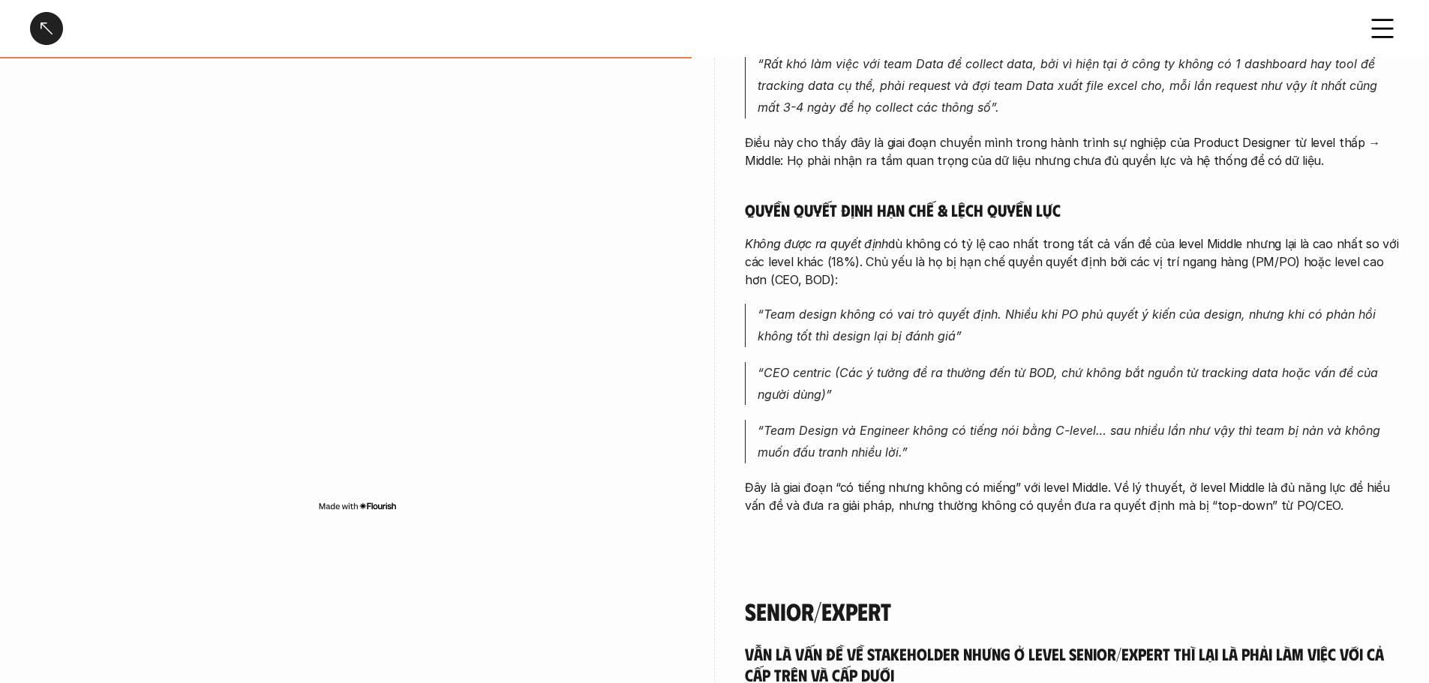
scroll to position [2701, 0]
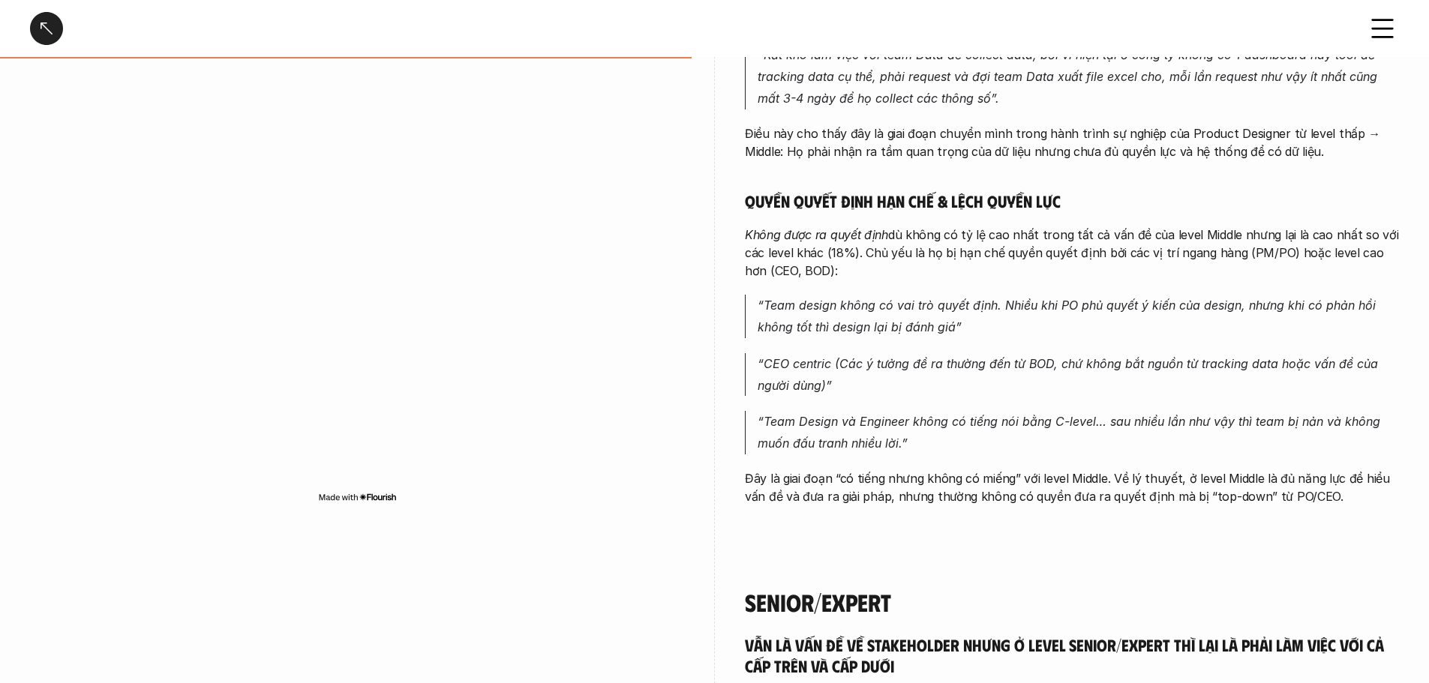
drag, startPoint x: 1081, startPoint y: 210, endPoint x: 1132, endPoint y: 265, distance: 74.9
click at [1132, 265] on div "“Mù dữ liệu” là bệnh nặng nhất Có một sự khác biệt rõ với level Intern/Fresher …" at bounding box center [1072, 192] width 654 height 628
click at [1145, 267] on div "“Mù dữ liệu” là bệnh nặng nhất Có một sự khác biệt rõ với level Intern/Fresher …" at bounding box center [1072, 192] width 654 height 628
drag, startPoint x: 1098, startPoint y: 216, endPoint x: 1120, endPoint y: 289, distance: 76.0
click at [1120, 289] on div "“Mù dữ liệu” là bệnh nặng nhất Có một sự khác biệt rõ với level Intern/Fresher …" at bounding box center [1072, 192] width 654 height 628
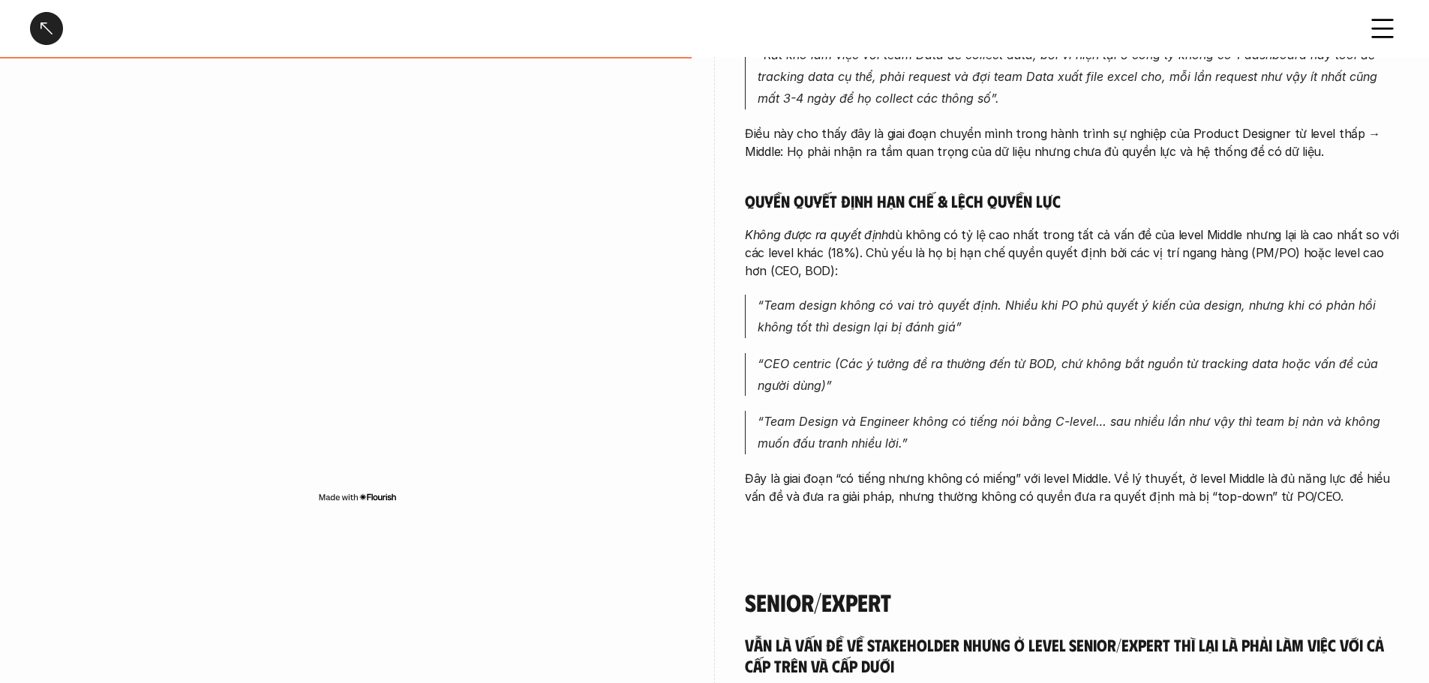
click at [1122, 295] on p "“Team design không có vai trò quyết định. Nhiều khi PO phủ quyết ý kiến của des…" at bounding box center [1078, 317] width 641 height 44
drag, startPoint x: 1146, startPoint y: 247, endPoint x: 1154, endPoint y: 275, distance: 29.0
click at [1153, 274] on div "“Mù dữ liệu” là bệnh nặng nhất Có một sự khác biệt rõ với level Intern/Fresher …" at bounding box center [1072, 192] width 654 height 628
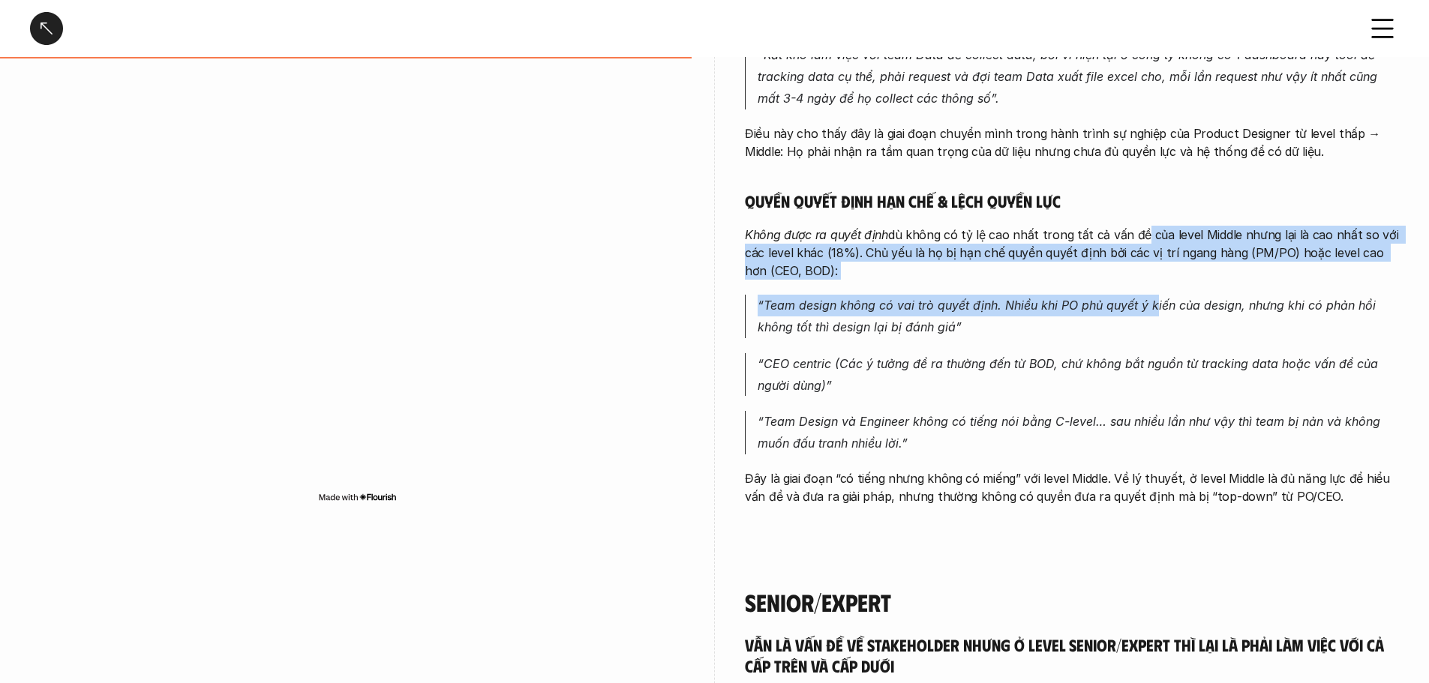
click at [1154, 295] on p "“Team design không có vai trò quyết định. Nhiều khi PO phủ quyết ý kiến của des…" at bounding box center [1078, 317] width 641 height 44
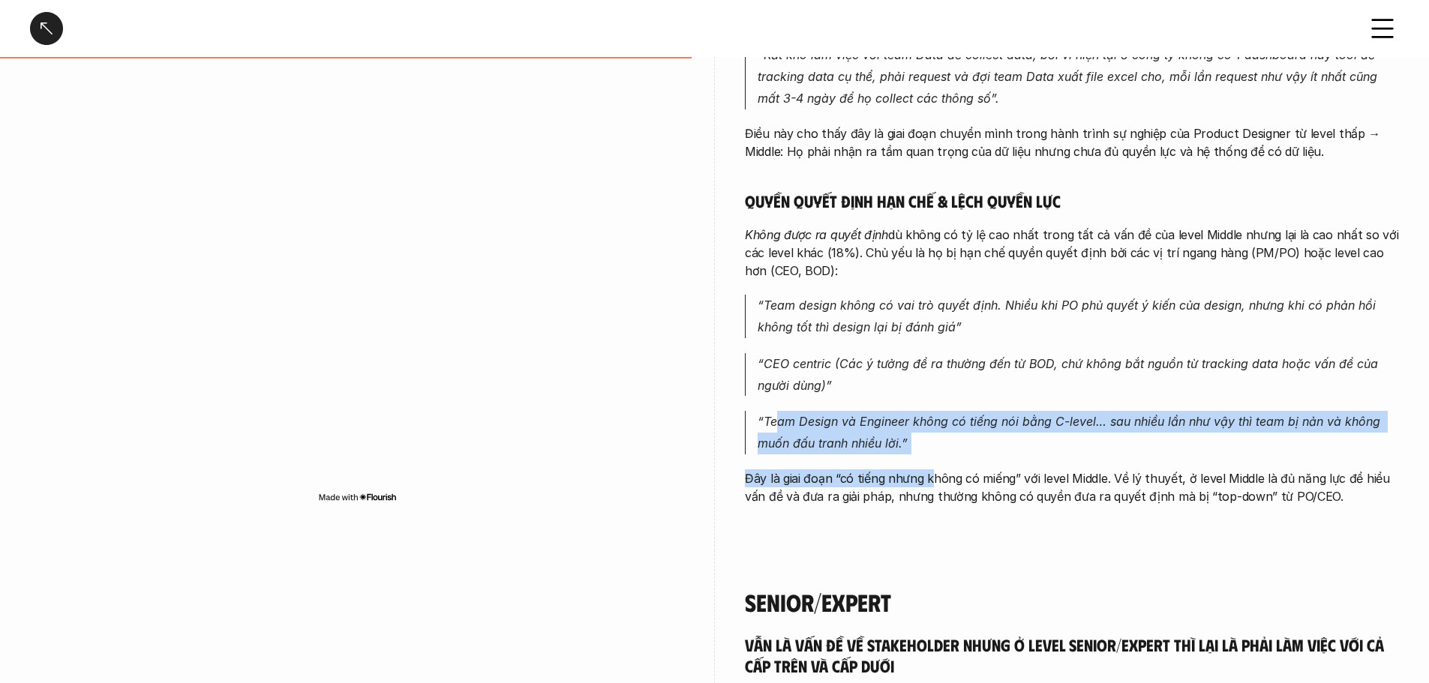
drag, startPoint x: 774, startPoint y: 389, endPoint x: 981, endPoint y: 450, distance: 215.3
click at [971, 448] on div "“Mù dữ liệu” là bệnh nặng nhất Có một sự khác biệt rõ với level Intern/Fresher …" at bounding box center [1072, 192] width 654 height 628
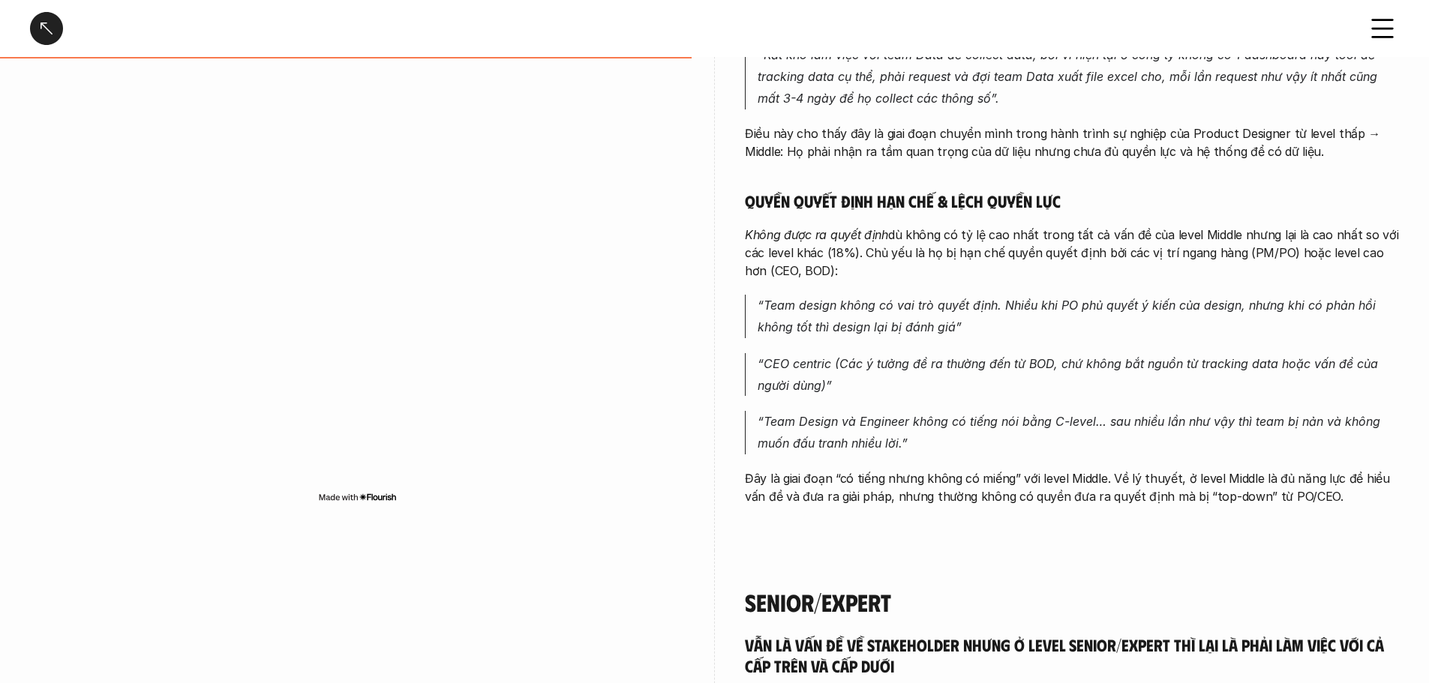
click at [981, 470] on p "Đây là giai đoạn “có tiếng nhưng không có miếng” với level Middle. Về lý thuyết…" at bounding box center [1072, 488] width 654 height 36
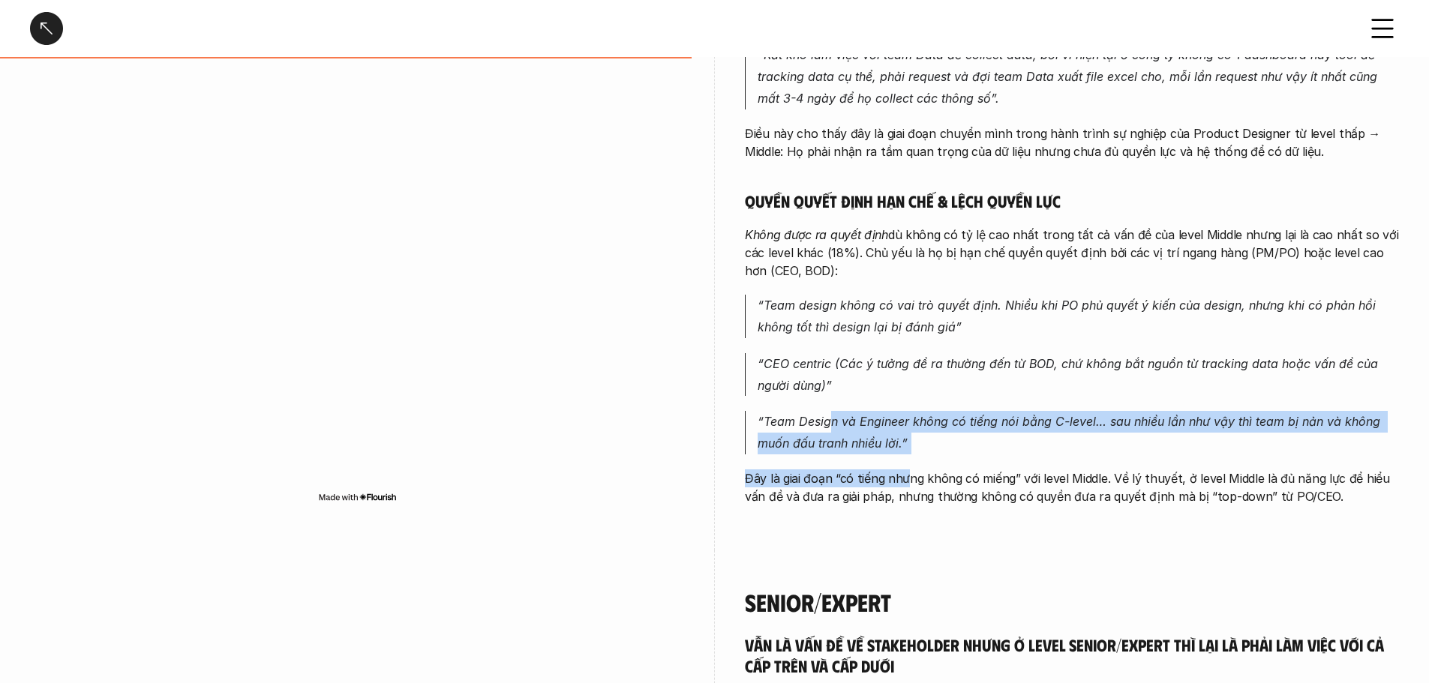
drag, startPoint x: 846, startPoint y: 422, endPoint x: 964, endPoint y: 478, distance: 131.2
click at [942, 474] on div "“Mù dữ liệu” là bệnh nặng nhất Có một sự khác biệt rõ với level Intern/Fresher …" at bounding box center [1072, 192] width 654 height 628
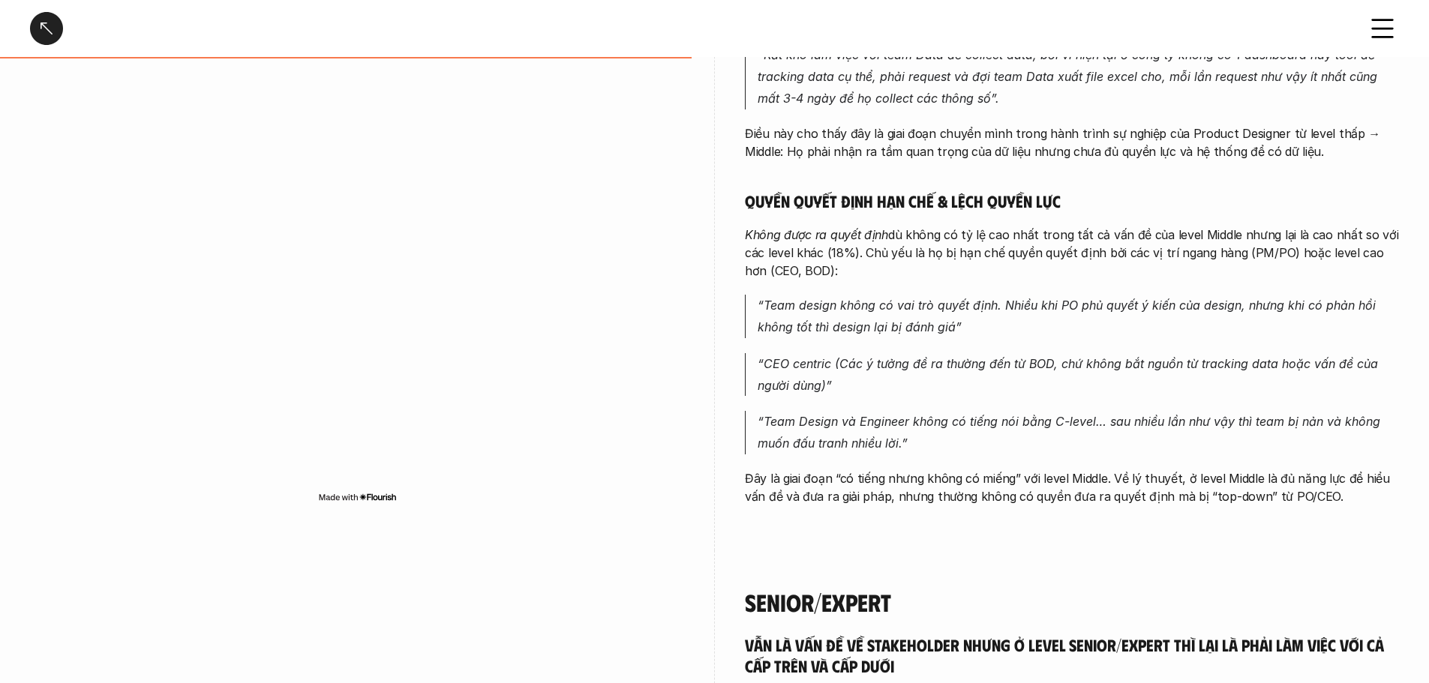
click at [975, 478] on p "Đây là giai đoạn “có tiếng nhưng không có miếng” với level Middle. Về lý thuyết…" at bounding box center [1072, 488] width 654 height 36
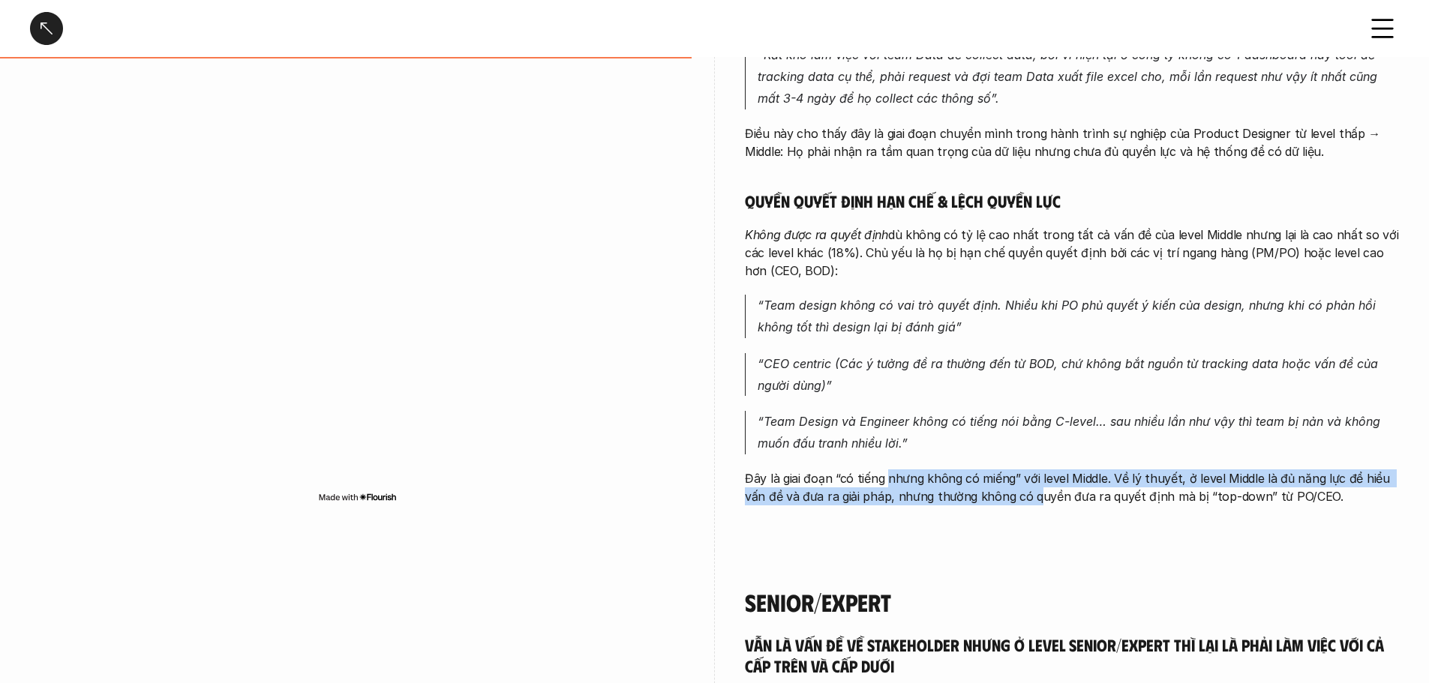
drag, startPoint x: 886, startPoint y: 443, endPoint x: 1113, endPoint y: 466, distance: 227.7
click at [1049, 476] on div "“Mù dữ liệu” là bệnh nặng nhất Có một sự khác biệt rõ với level Intern/Fresher …" at bounding box center [1072, 192] width 654 height 628
click at [1114, 470] on p "Đây là giai đoạn “có tiếng nhưng không có miếng” với level Middle. Về lý thuyết…" at bounding box center [1072, 488] width 654 height 36
drag, startPoint x: 1023, startPoint y: 436, endPoint x: 1161, endPoint y: 487, distance: 147.2
click at [1152, 487] on div "Mid-level “Mù dữ liệu” là bệnh nặng nhất Có một sự khác biệt rõ với level Inter…" at bounding box center [1072, 172] width 654 height 757
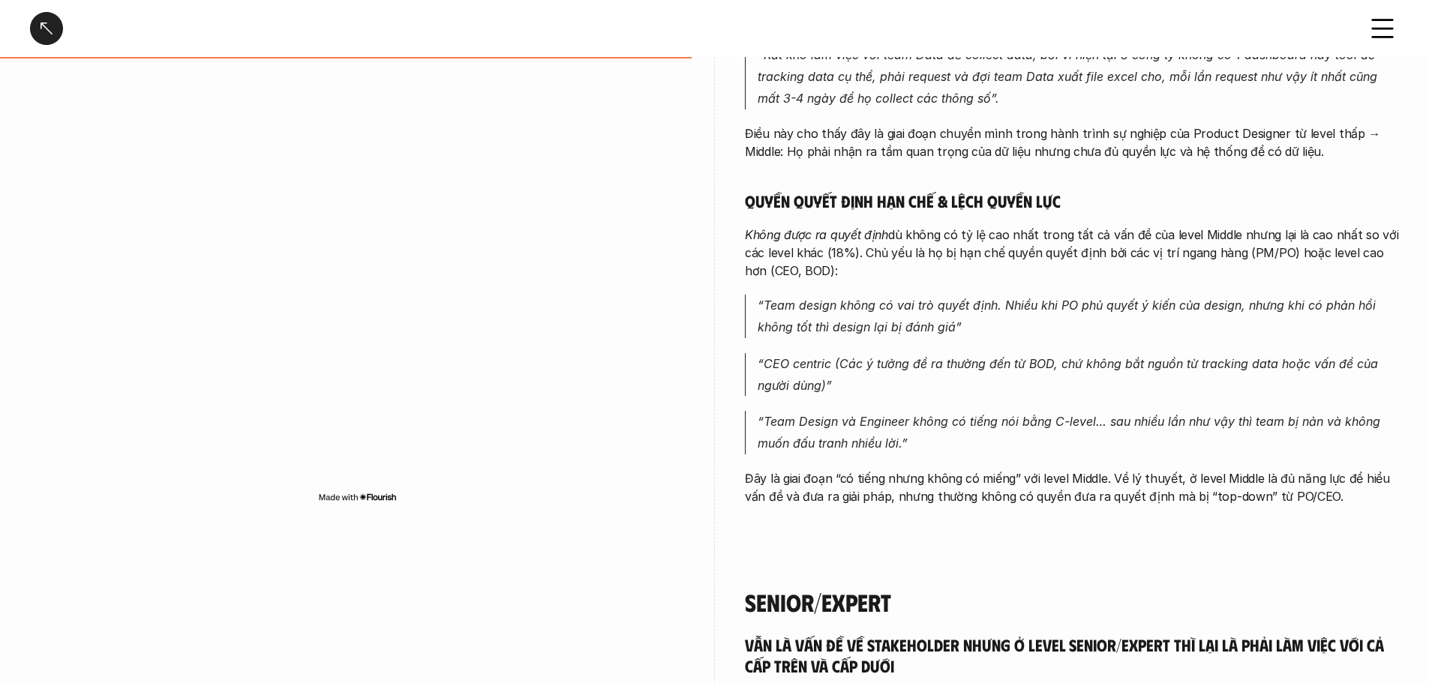
click at [1161, 487] on div "Mid-level “Mù dữ liệu” là bệnh nặng nhất Có một sự khác biệt rõ với level Inter…" at bounding box center [1072, 172] width 654 height 757
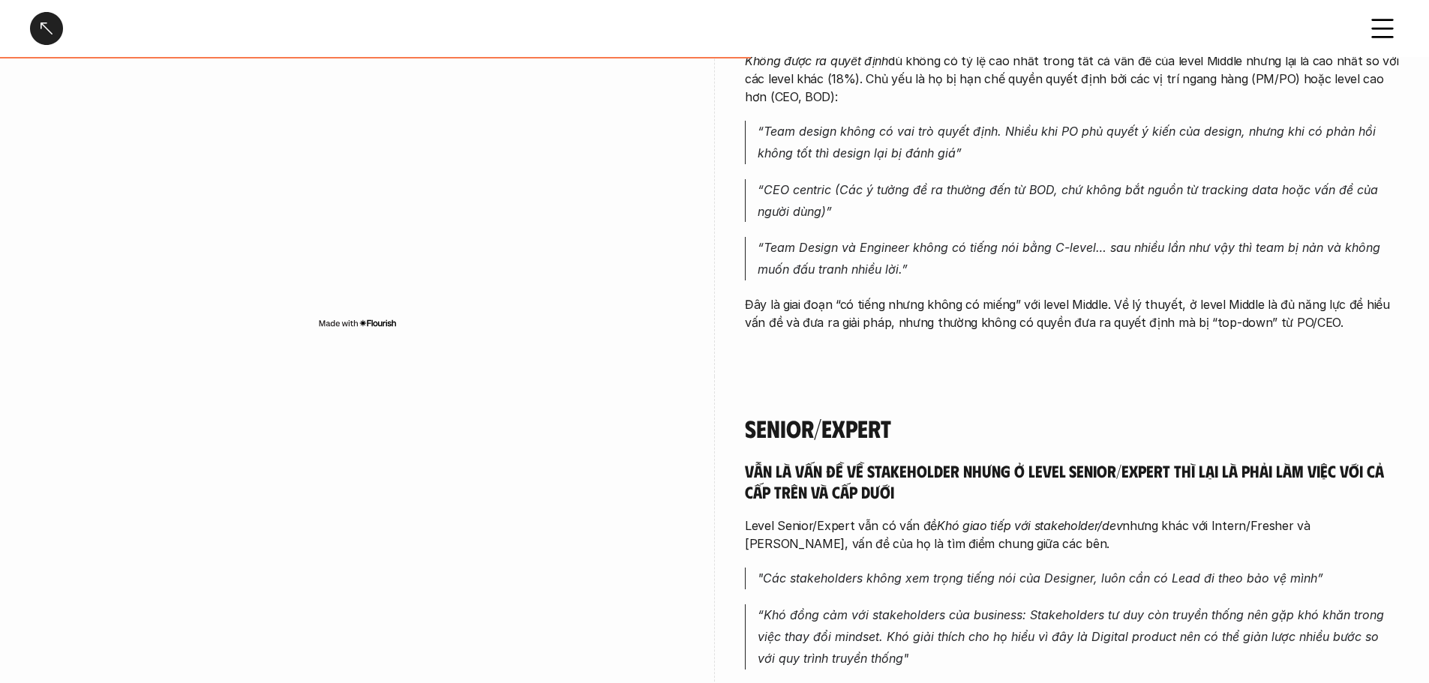
scroll to position [2926, 0]
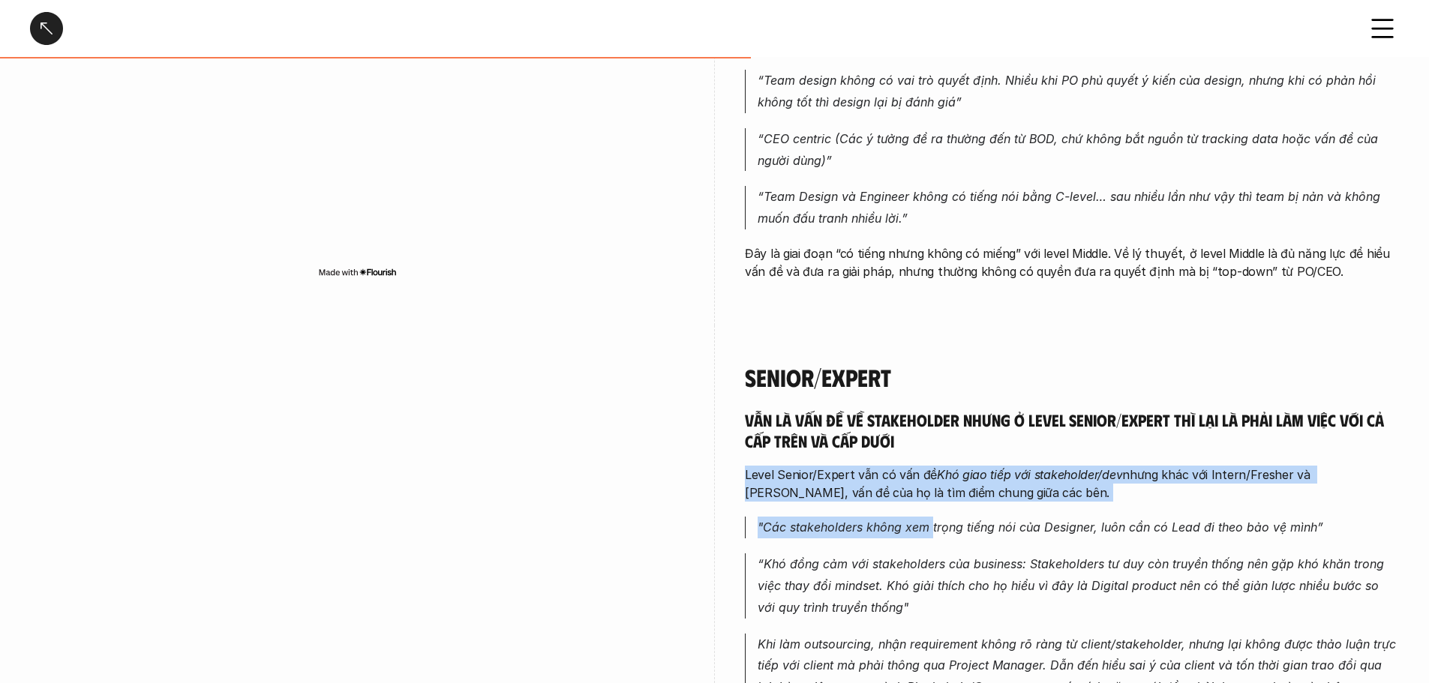
drag, startPoint x: 930, startPoint y: 411, endPoint x: 948, endPoint y: 504, distance: 94.9
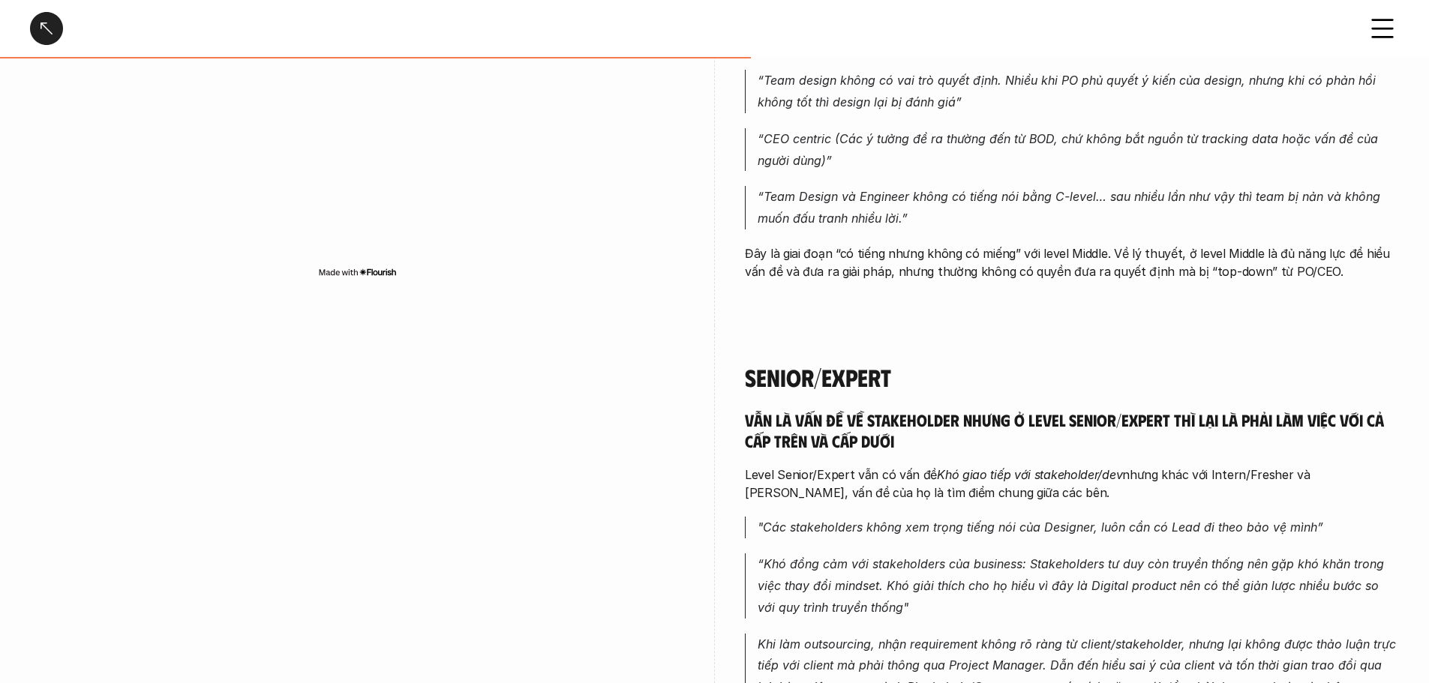
click at [952, 517] on p ""Các stakeholders không xem trọng tiếng nói của Designer, luôn cần có Lead đi t…" at bounding box center [1078, 528] width 641 height 22
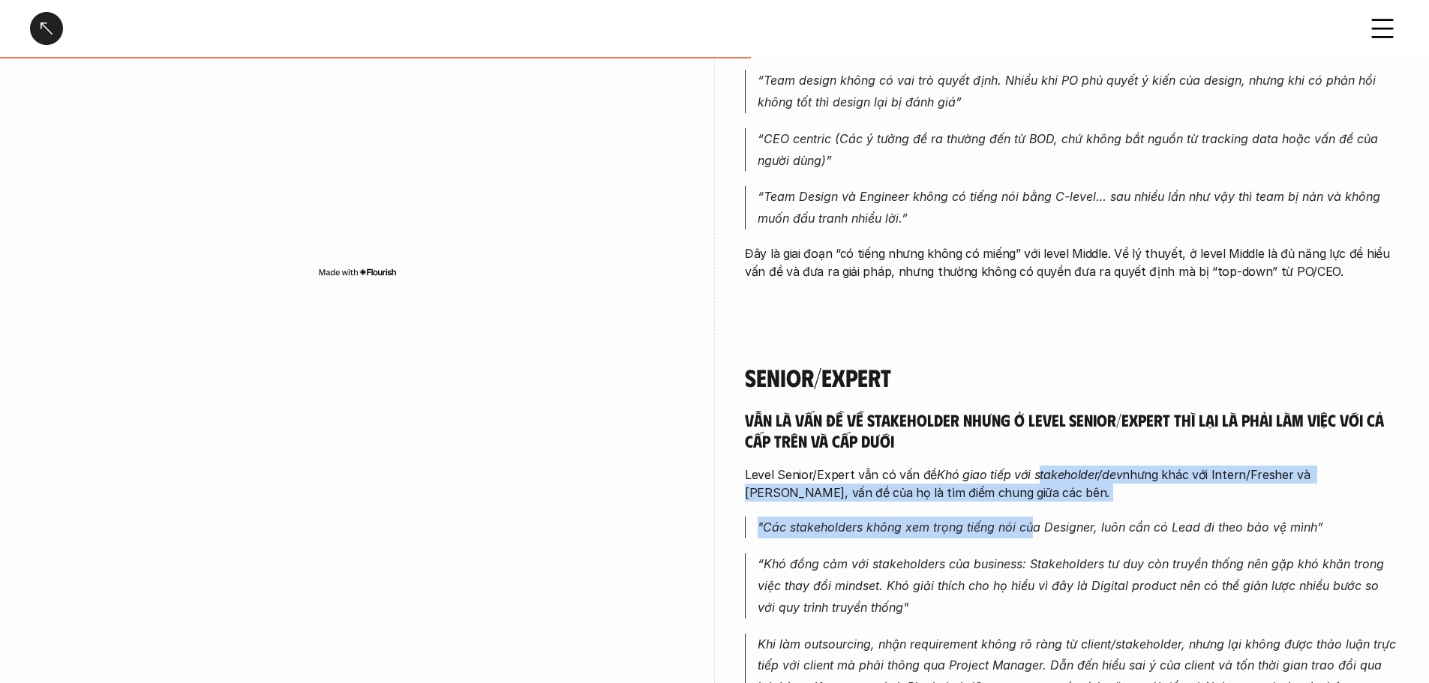
drag, startPoint x: 1035, startPoint y: 495, endPoint x: 1035, endPoint y: 513, distance: 18.0
click at [1035, 517] on p ""Các stakeholders không xem trọng tiếng nói của Designer, luôn cần có Lead đi t…" at bounding box center [1078, 528] width 641 height 22
drag, startPoint x: 923, startPoint y: 455, endPoint x: 933, endPoint y: 505, distance: 50.6
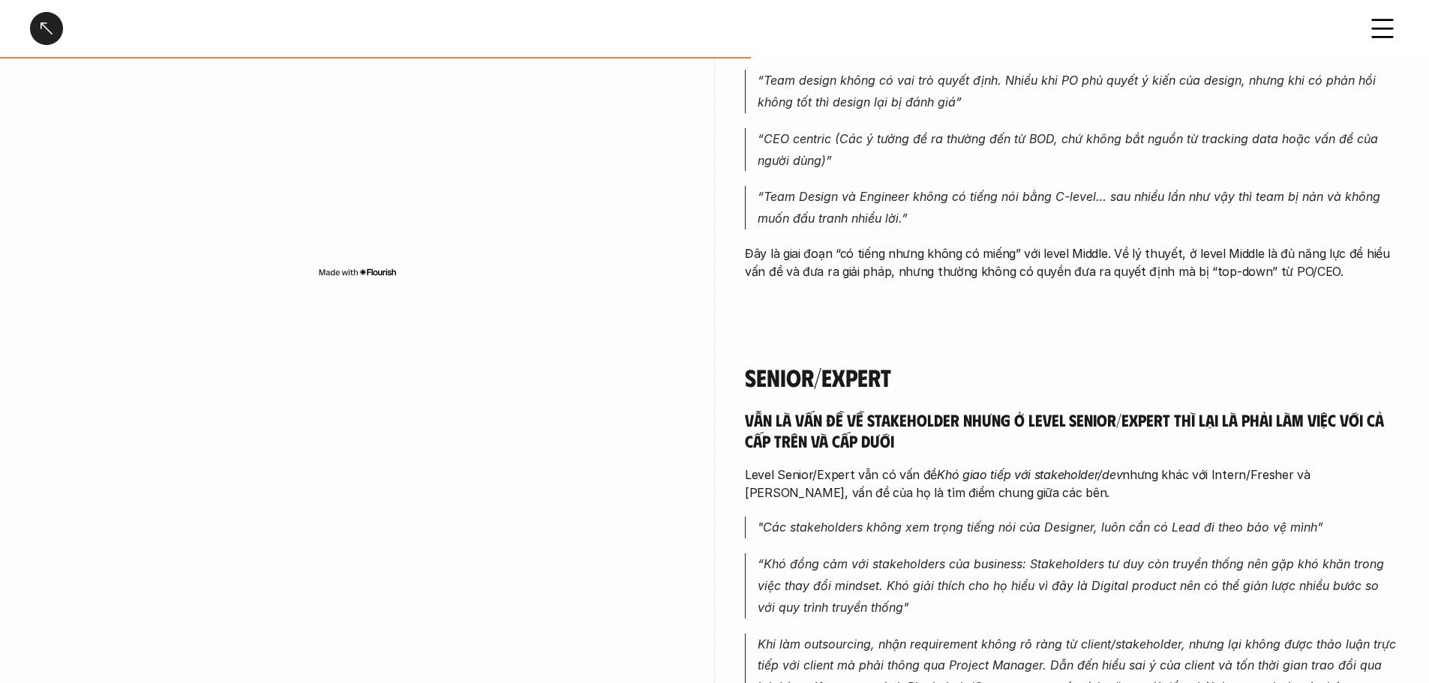
click at [934, 517] on p ""Các stakeholders không xem trọng tiếng nói của Designer, luôn cần có Lead đi t…" at bounding box center [1078, 528] width 641 height 22
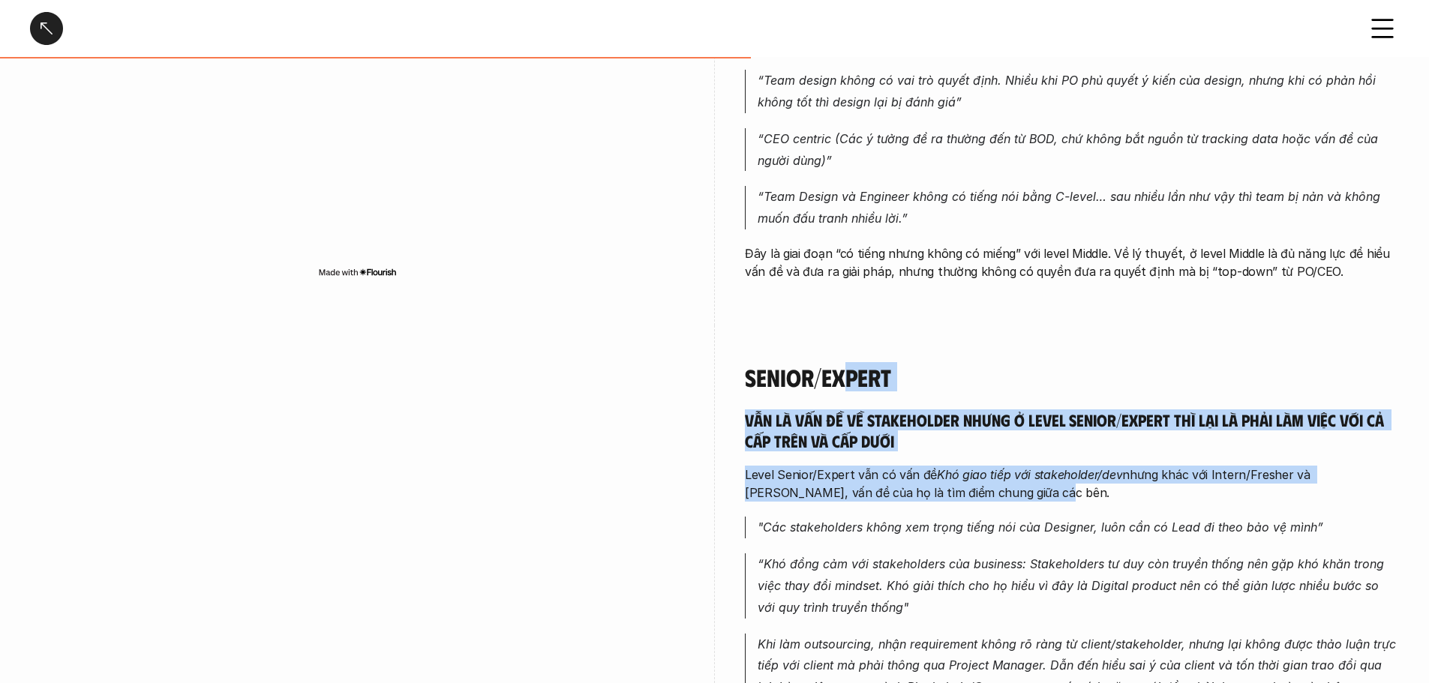
drag, startPoint x: 840, startPoint y: 379, endPoint x: 1016, endPoint y: 496, distance: 211.0
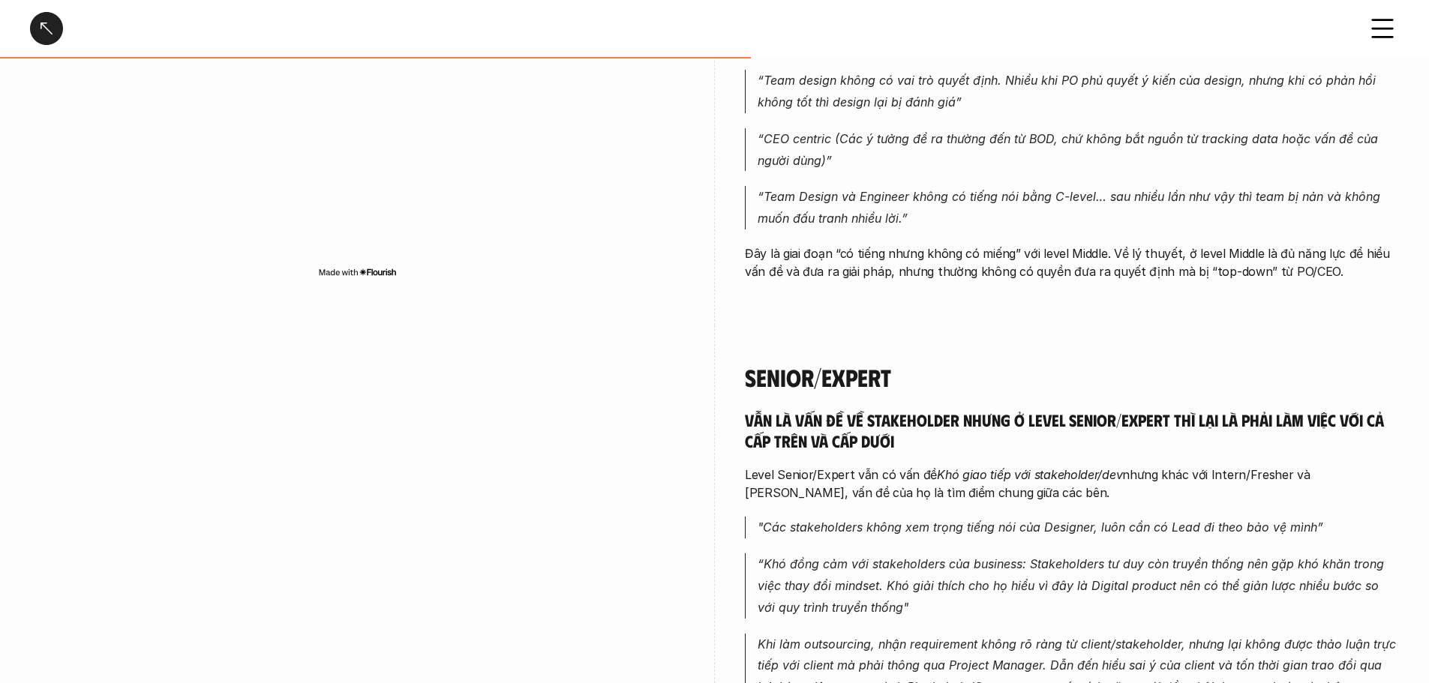
click at [1017, 517] on p ""Các stakeholders không xem trọng tiếng nói của Designer, luôn cần có Lead đi t…" at bounding box center [1078, 528] width 641 height 22
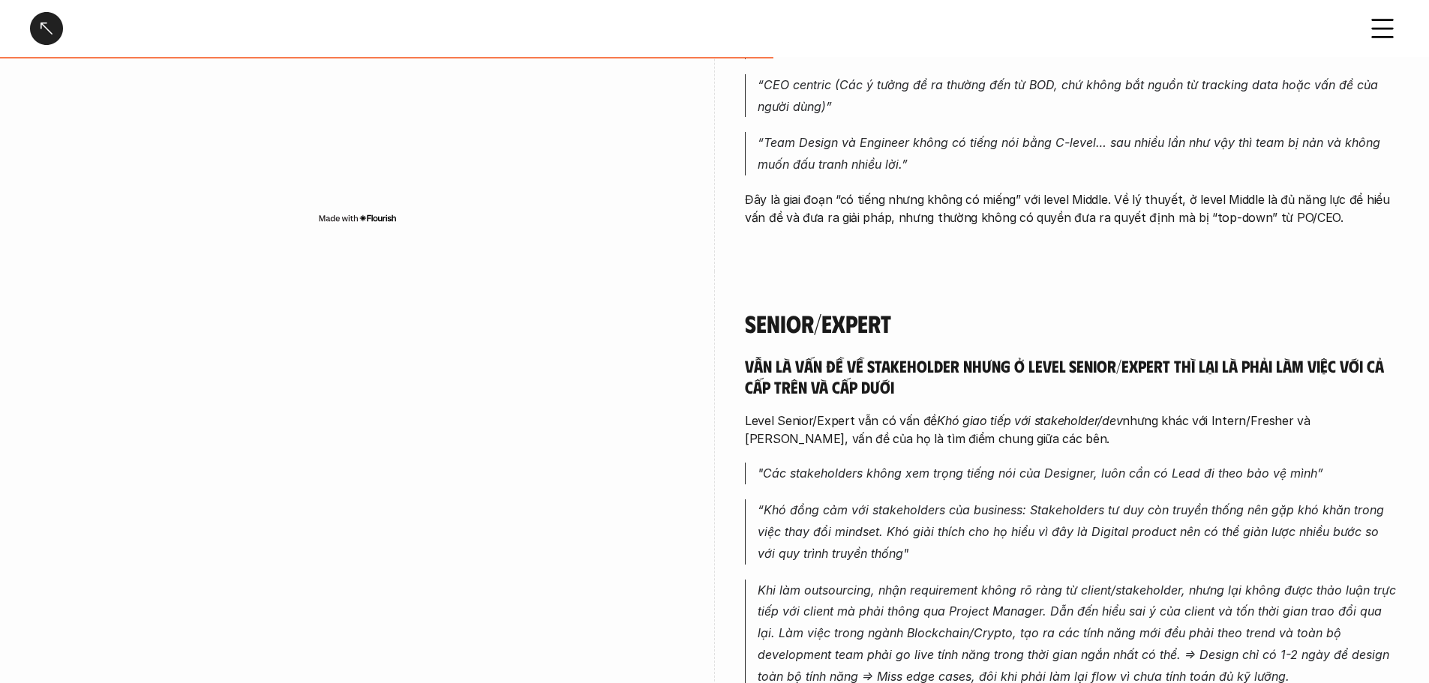
scroll to position [3076, 0]
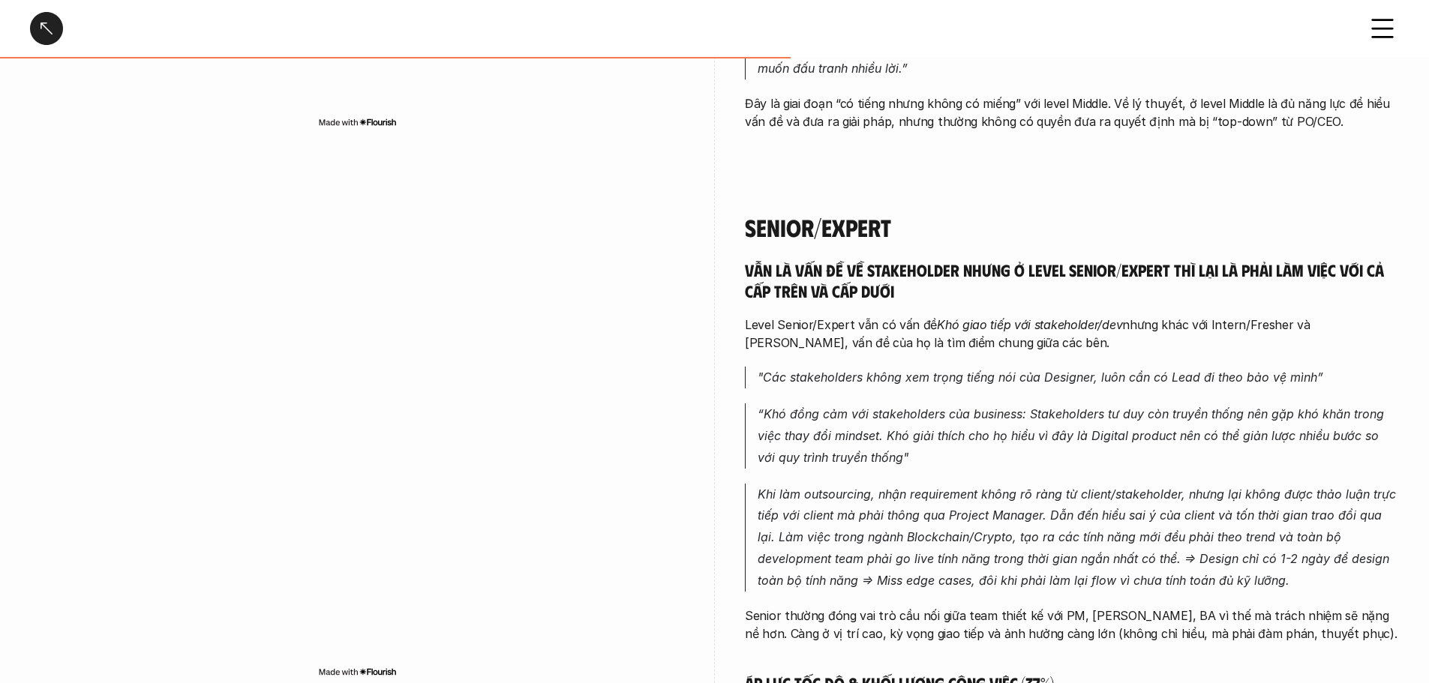
click at [867, 367] on p ""Các stakeholders không xem trọng tiếng nói của Designer, luôn cần có Lead đi t…" at bounding box center [1078, 378] width 641 height 22
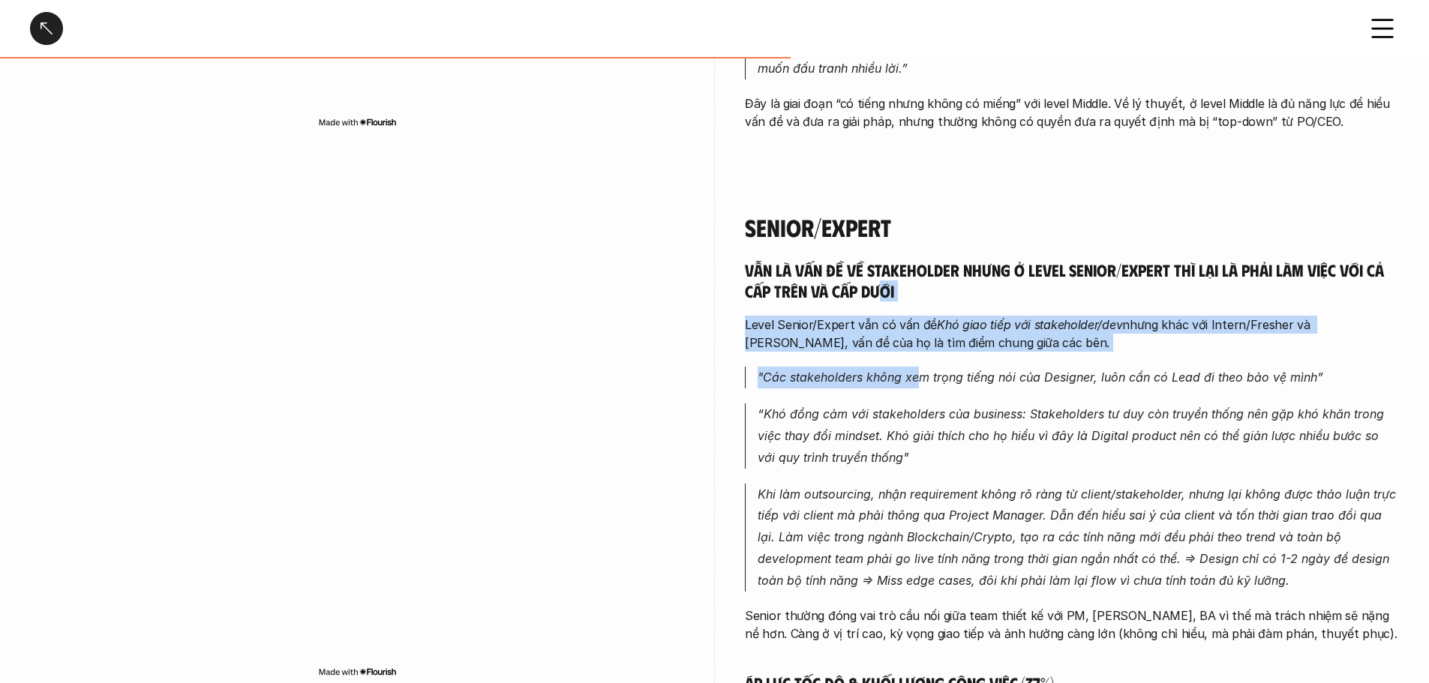
drag, startPoint x: 879, startPoint y: 266, endPoint x: 958, endPoint y: 398, distance: 153.5
click at [944, 388] on div "Vẫn là vấn đề về stakeholder nhưng ở level Senior/Expert thì lại là phải làm vi…" at bounding box center [1072, 586] width 654 height 652
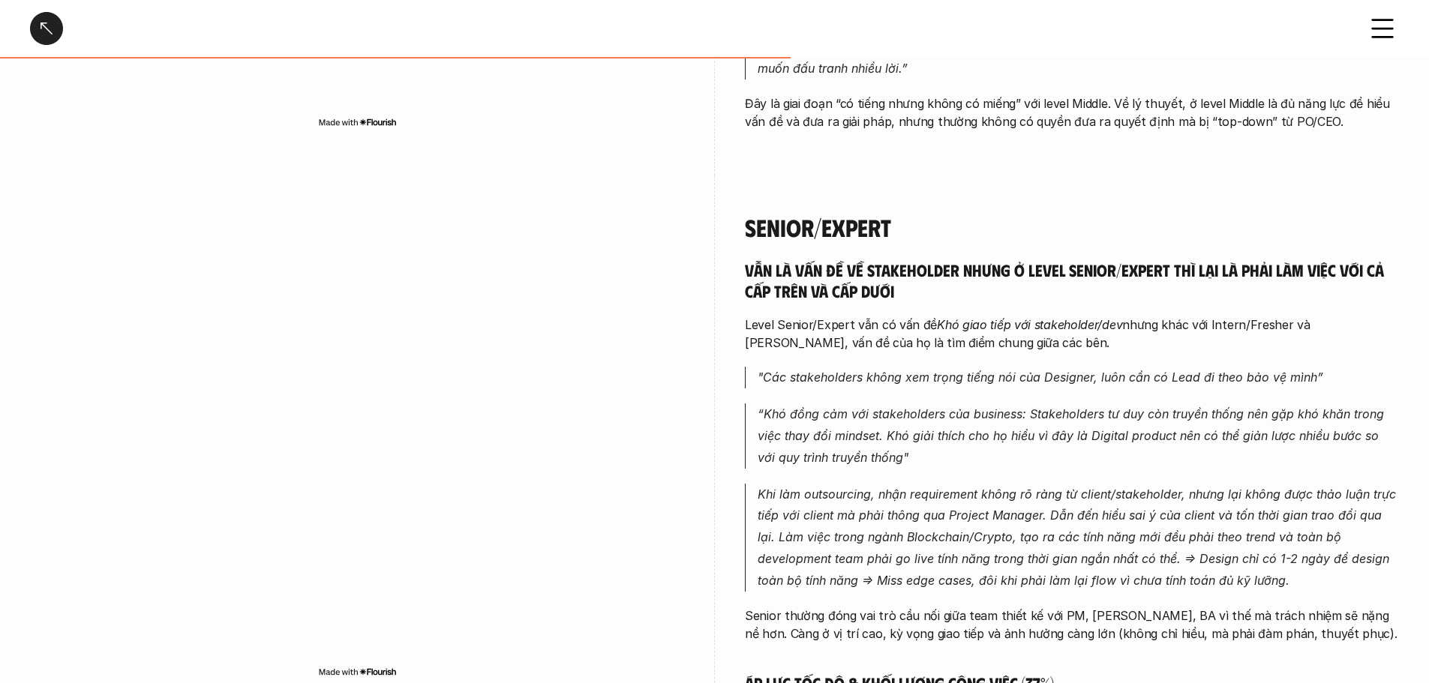
click at [964, 404] on p "“Khó đồng cảm với stakeholders của business: Stakeholders tư duy còn truyền thố…" at bounding box center [1078, 436] width 641 height 65
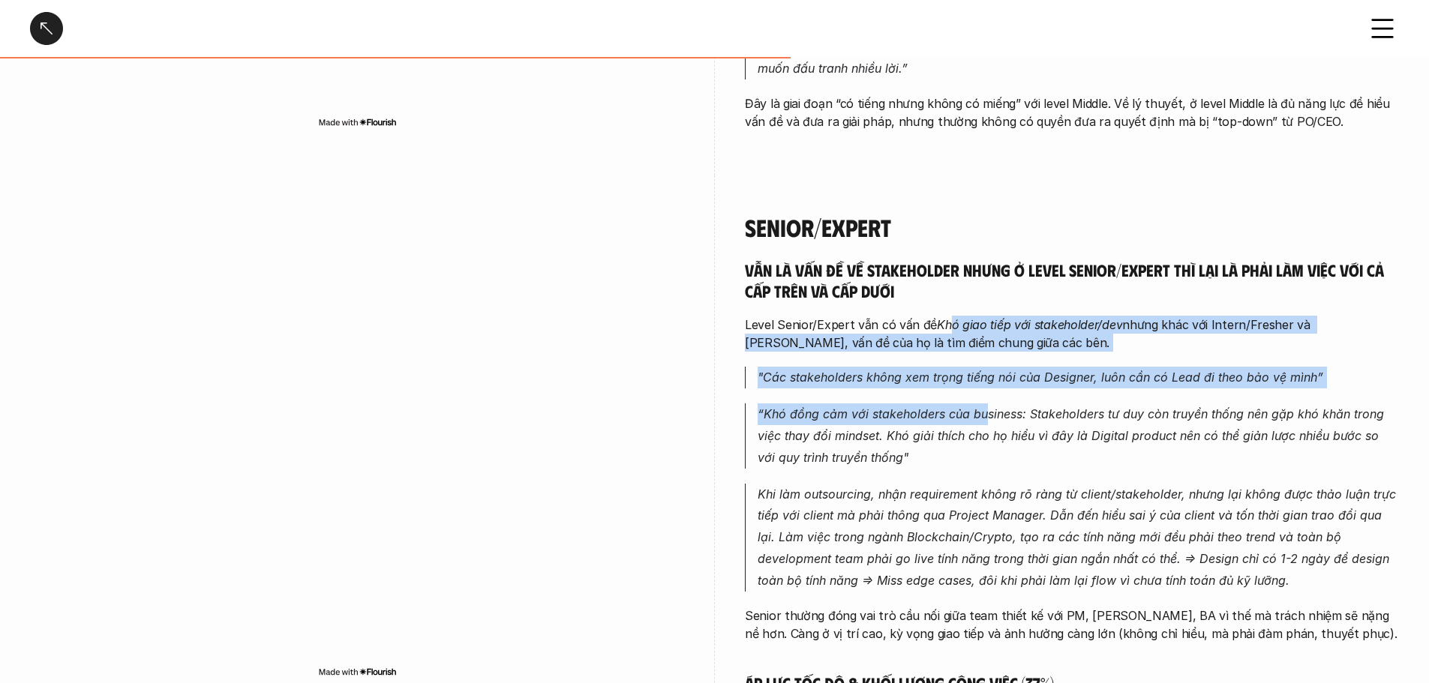
drag, startPoint x: 949, startPoint y: 301, endPoint x: 1044, endPoint y: 408, distance: 143.0
click at [1038, 405] on div "Vẫn là vấn đề về stakeholder nhưng ở level Senior/Expert thì lại là phải làm vi…" at bounding box center [1072, 586] width 654 height 652
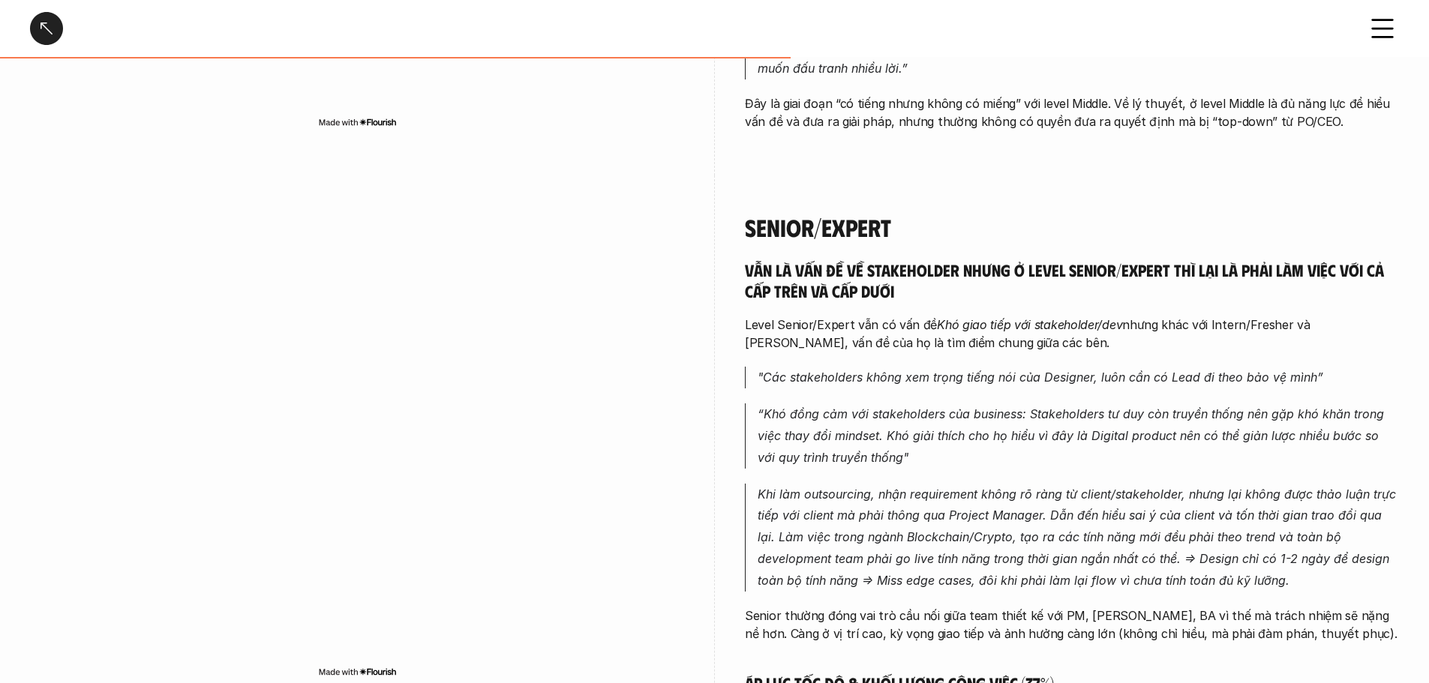
click at [1045, 409] on p "“Khó đồng cảm với stakeholders của business: Stakeholders tư duy còn truyền thố…" at bounding box center [1078, 436] width 641 height 65
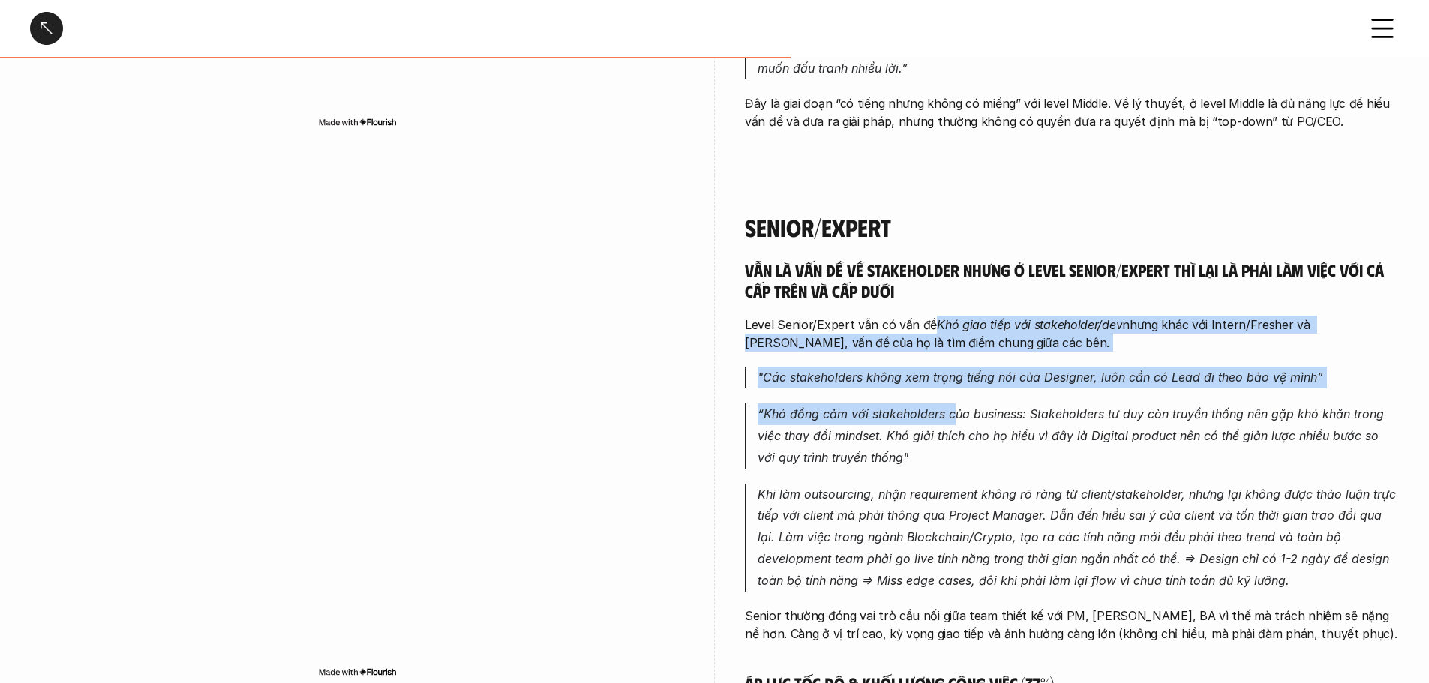
drag, startPoint x: 929, startPoint y: 301, endPoint x: 955, endPoint y: 396, distance: 98.8
click at [954, 396] on div "Vẫn là vấn đề về stakeholder nhưng ở level Senior/Expert thì lại là phải làm vi…" at bounding box center [1072, 586] width 654 height 652
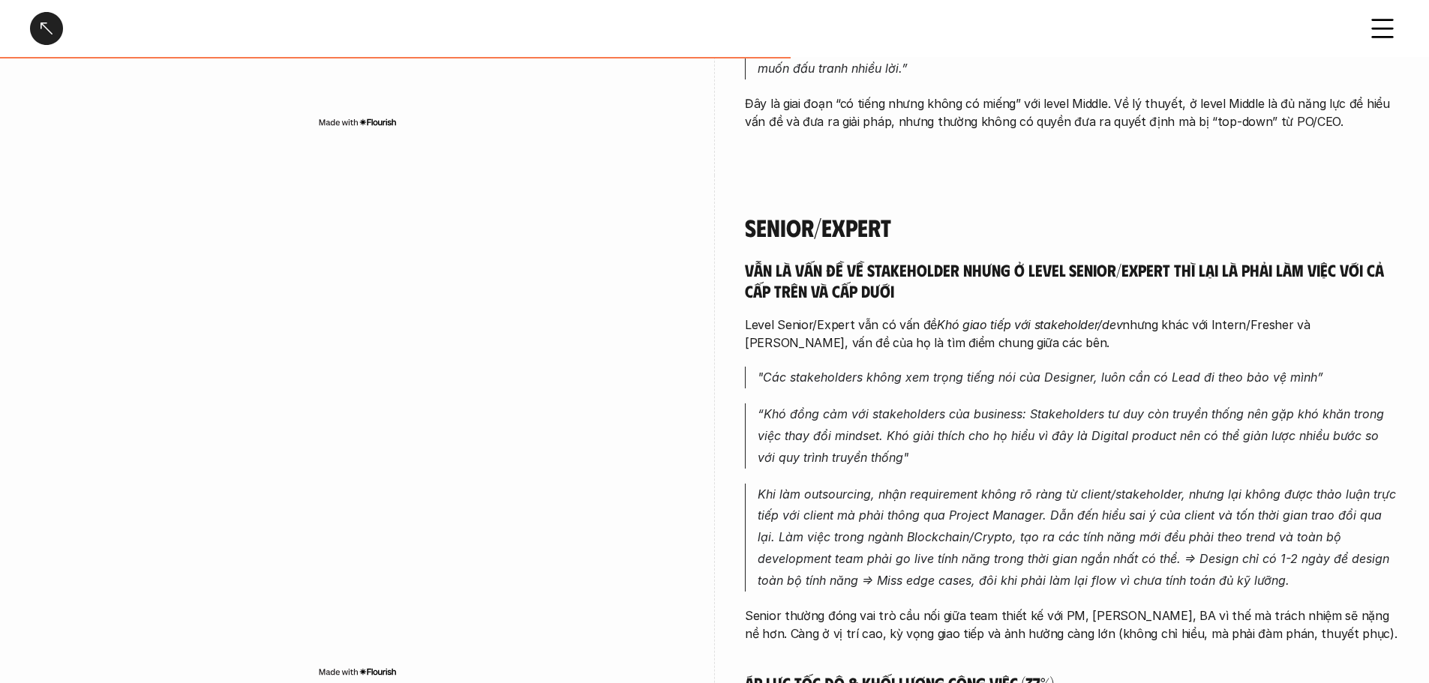
click at [958, 404] on p "“Khó đồng cảm với stakeholders của business: Stakeholders tư duy còn truyền thố…" at bounding box center [1078, 436] width 641 height 65
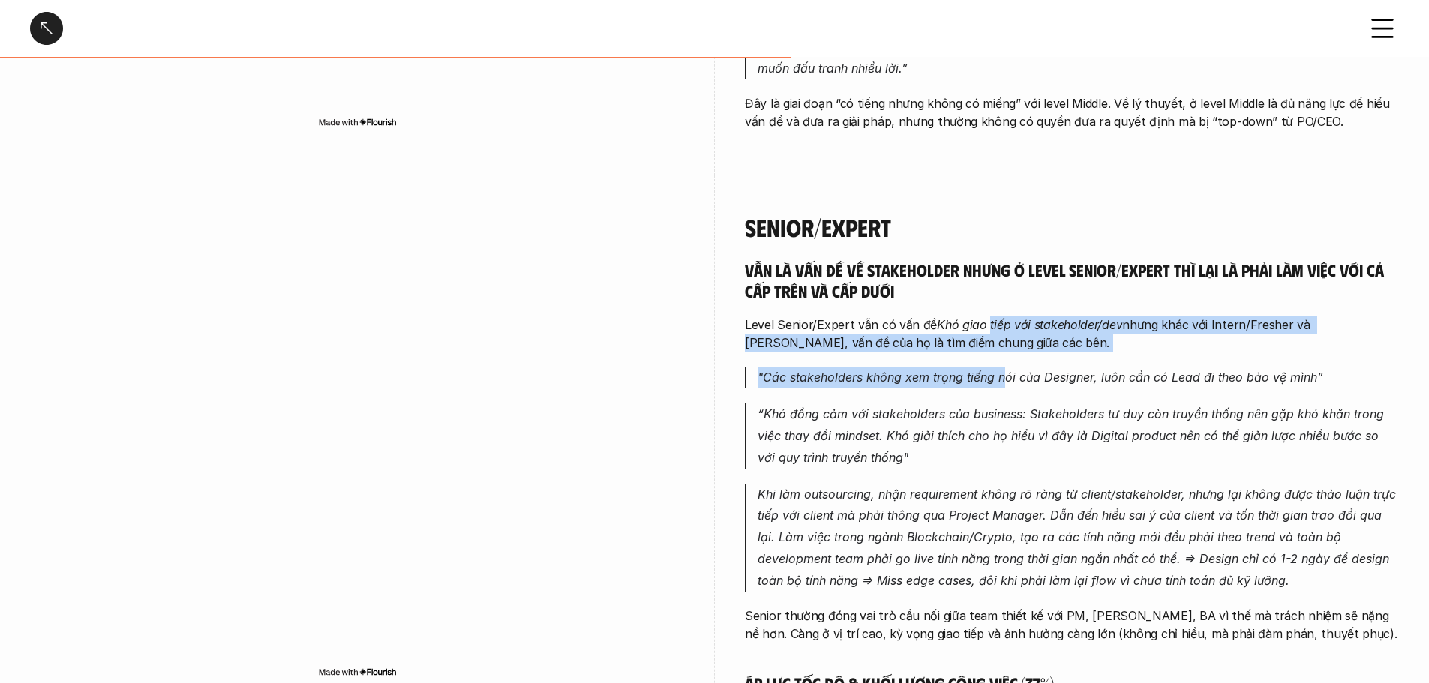
drag, startPoint x: 985, startPoint y: 306, endPoint x: 1008, endPoint y: 377, distance: 75.0
click at [1008, 377] on div "Vẫn là vấn đề về stakeholder nhưng ở level Senior/Expert thì lại là phải làm vi…" at bounding box center [1072, 586] width 654 height 652
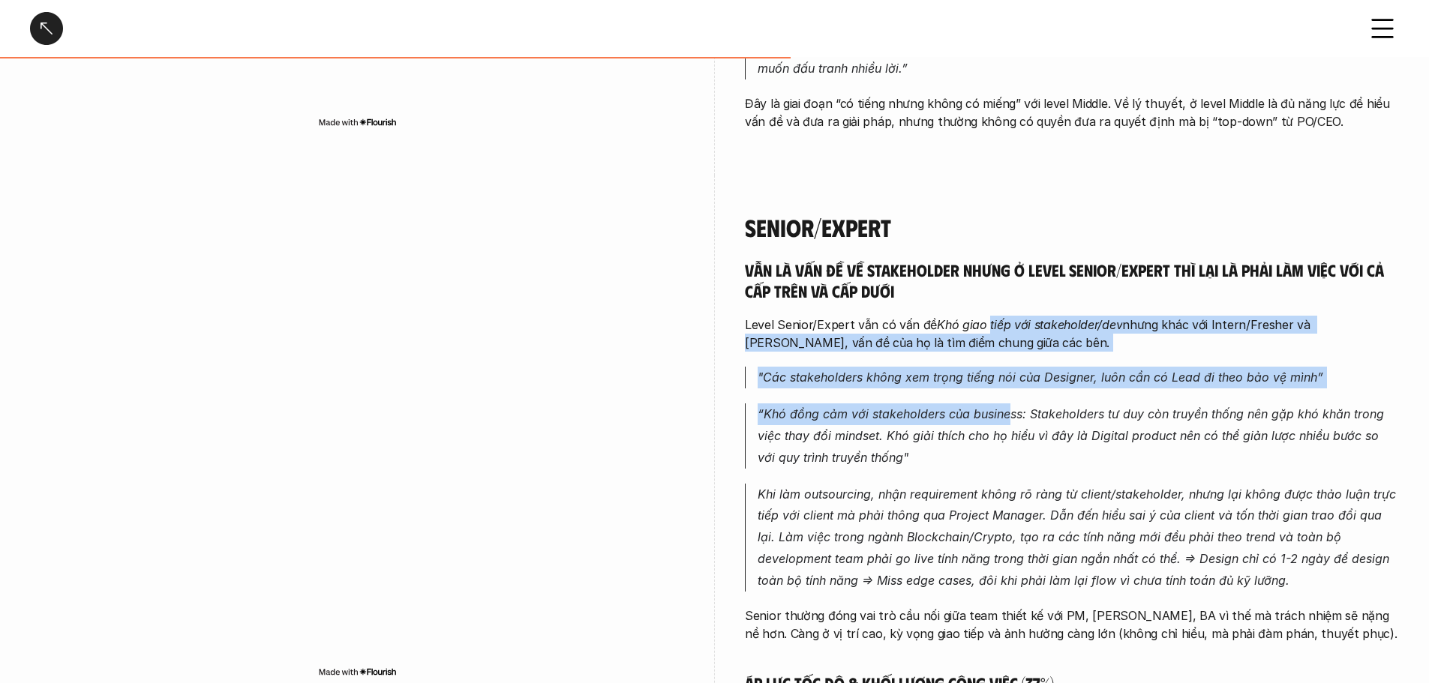
click at [1008, 377] on div "Vẫn là vấn đề về stakeholder nhưng ở level Senior/Expert thì lại là phải làm vi…" at bounding box center [1072, 586] width 654 height 652
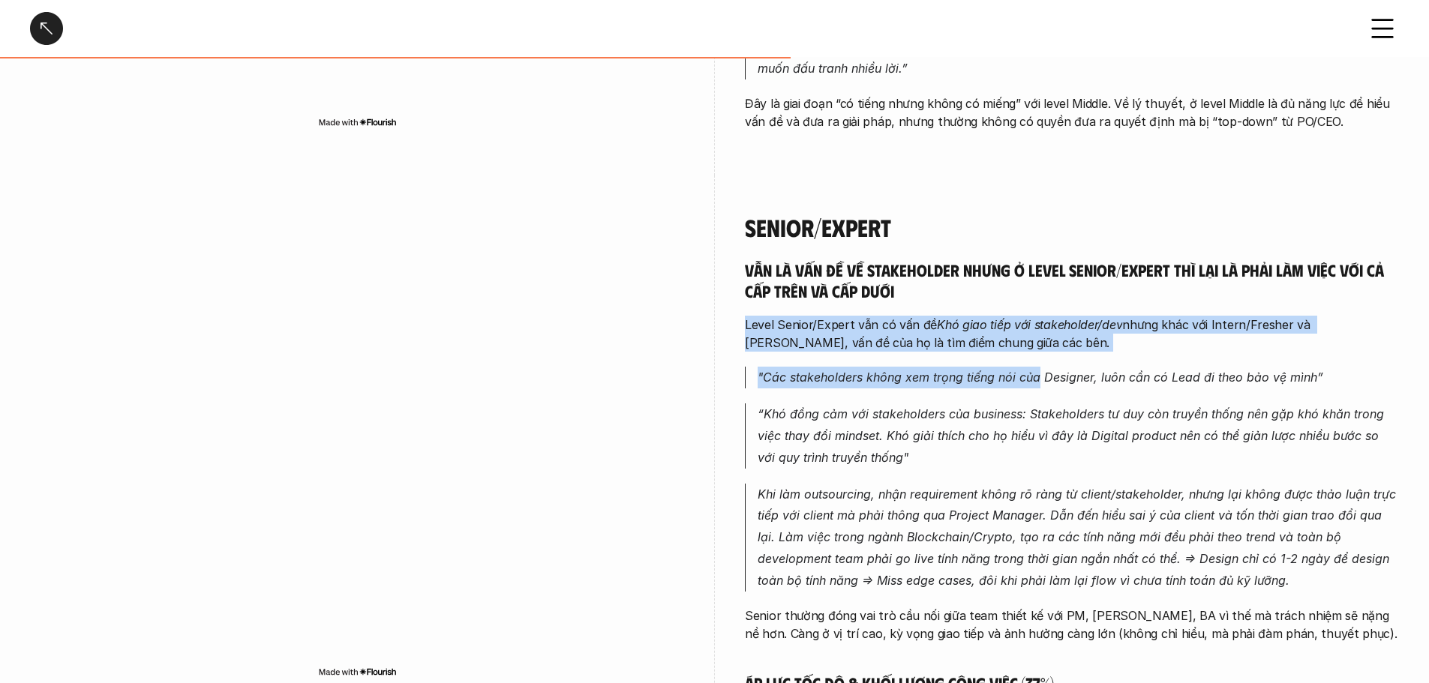
drag, startPoint x: 1021, startPoint y: 274, endPoint x: 1041, endPoint y: 383, distance: 111.4
click at [1039, 378] on div "Vẫn là vấn đề về stakeholder nhưng ở level Senior/Expert thì lại là phải làm vi…" at bounding box center [1072, 586] width 654 height 652
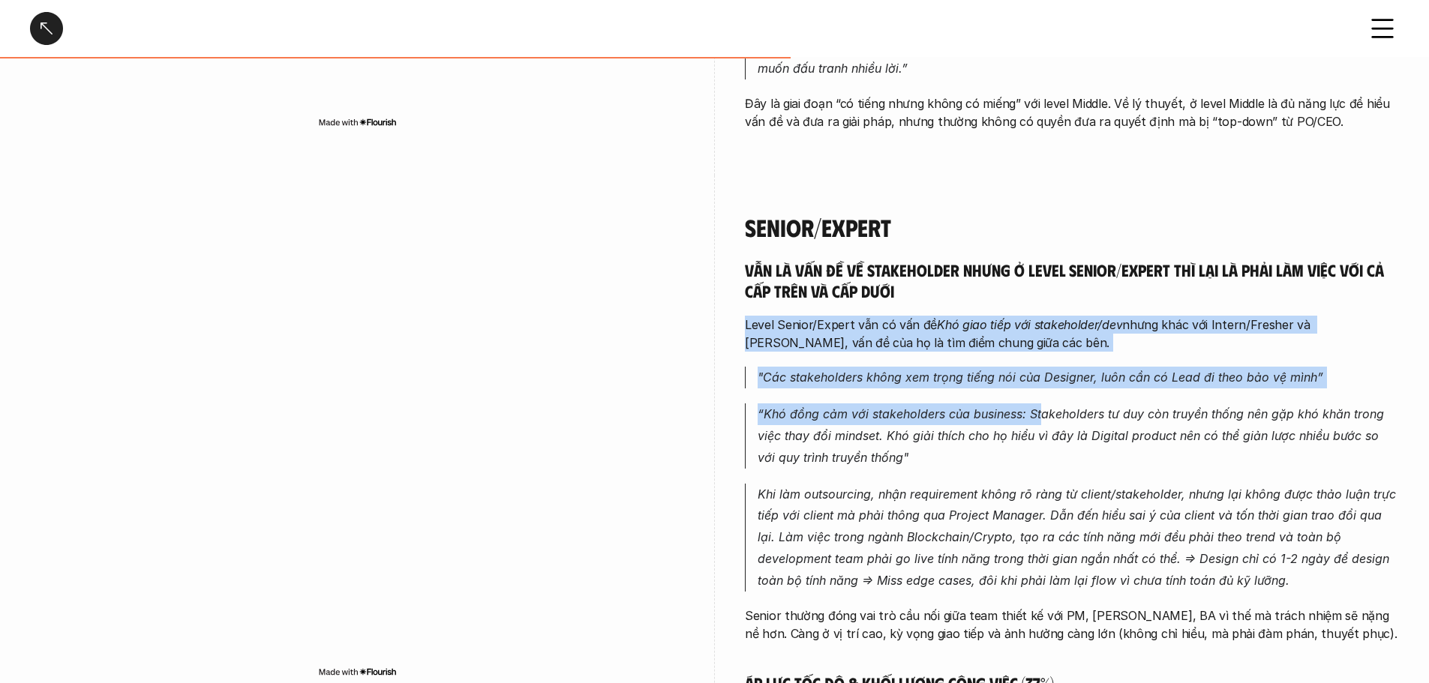
click at [1041, 404] on p "“Khó đồng cảm với stakeholders của business: Stakeholders tư duy còn truyền thố…" at bounding box center [1078, 436] width 641 height 65
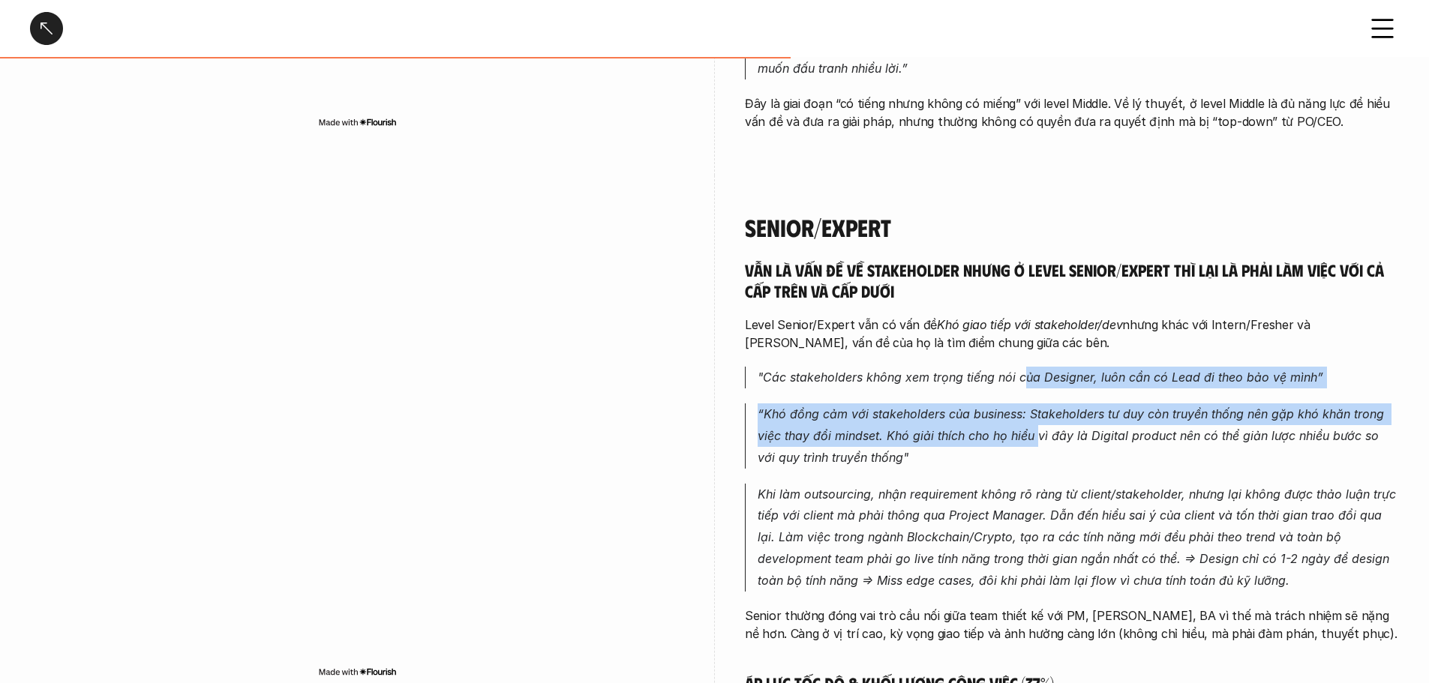
drag, startPoint x: 1023, startPoint y: 344, endPoint x: 1044, endPoint y: 428, distance: 87.3
click at [1043, 425] on div "Vẫn là vấn đề về stakeholder nhưng ở level Senior/Expert thì lại là phải làm vi…" at bounding box center [1072, 586] width 654 height 652
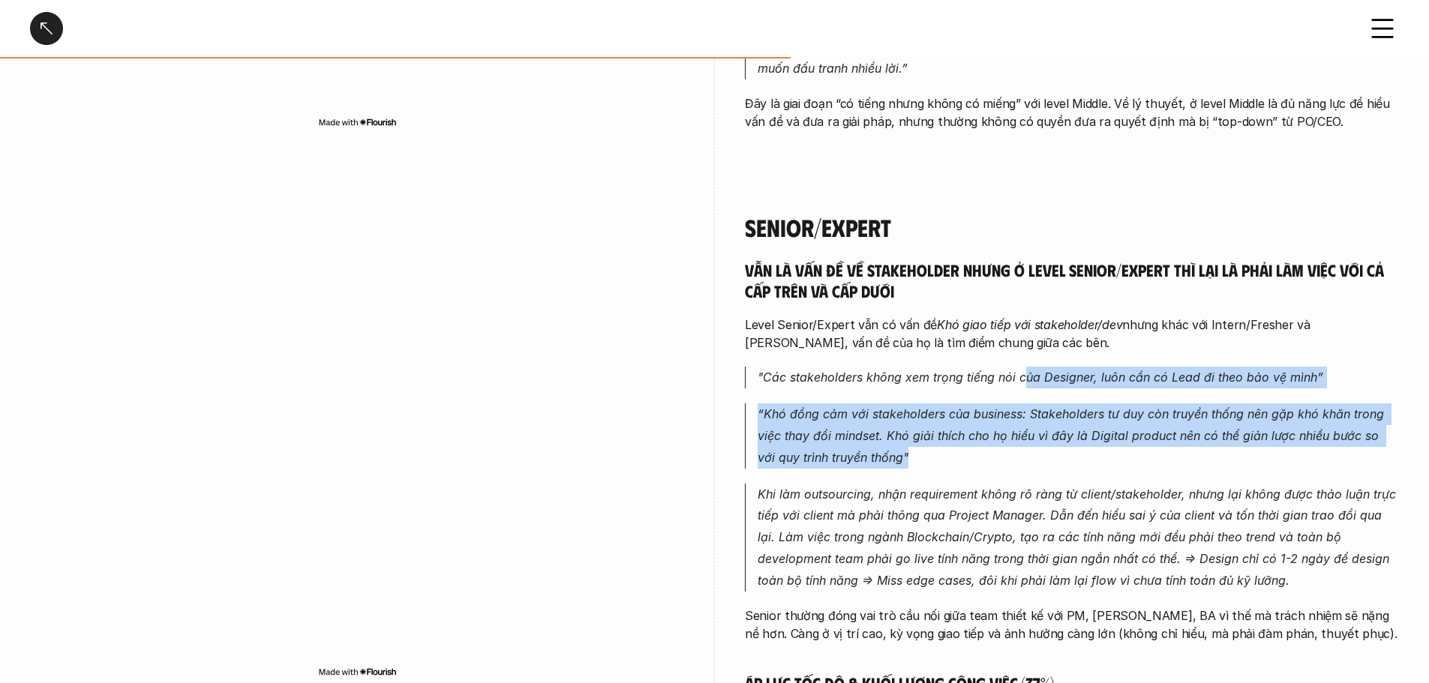
click at [1044, 428] on p "“Khó đồng cảm với stakeholders của business: Stakeholders tư duy còn truyền thố…" at bounding box center [1078, 436] width 641 height 65
drag, startPoint x: 1013, startPoint y: 368, endPoint x: 1013, endPoint y: 443, distance: 75.0
click at [1013, 443] on div "Vẫn là vấn đề về stakeholder nhưng ở level Senior/Expert thì lại là phải làm vi…" at bounding box center [1072, 586] width 654 height 652
click at [1013, 443] on p "“Khó đồng cảm với stakeholders của business: Stakeholders tư duy còn truyền thố…" at bounding box center [1078, 436] width 641 height 65
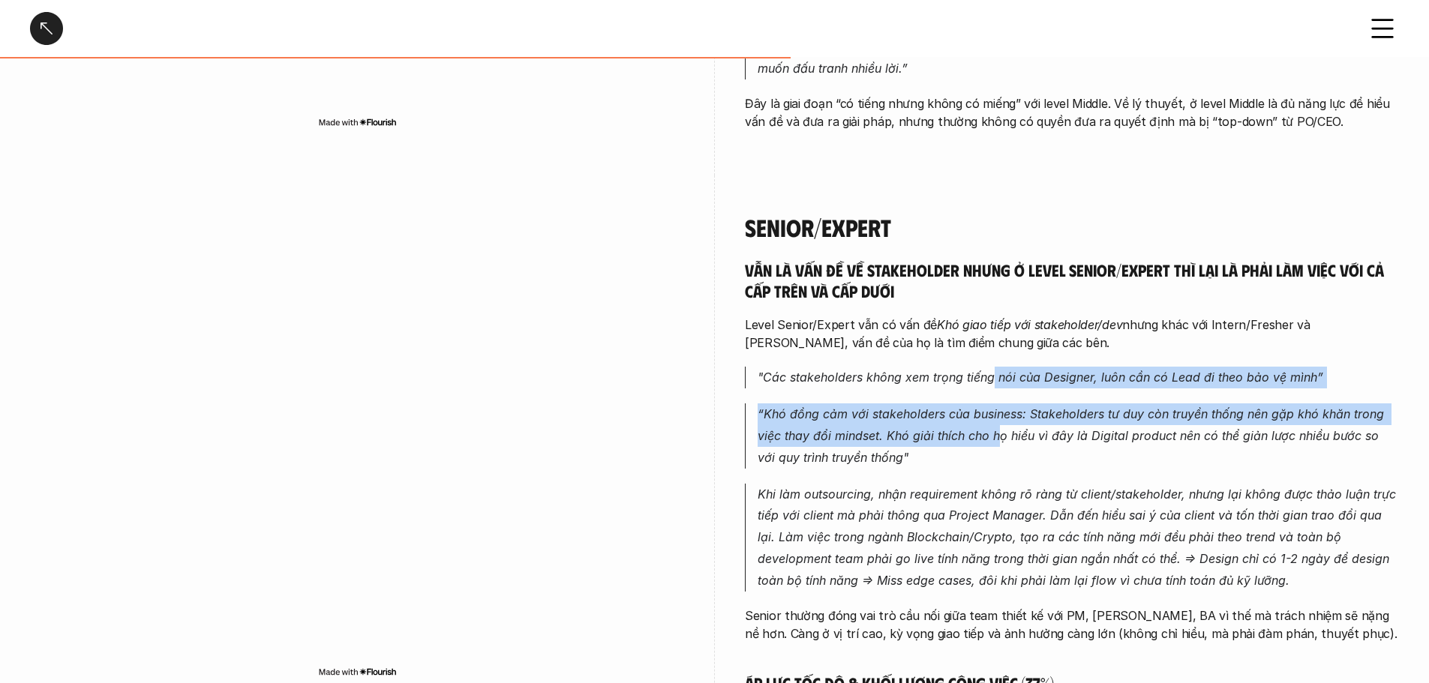
drag, startPoint x: 994, startPoint y: 374, endPoint x: 997, endPoint y: 422, distance: 48.9
click at [997, 422] on div "Vẫn là vấn đề về stakeholder nhưng ở level Senior/Expert thì lại là phải làm vi…" at bounding box center [1072, 586] width 654 height 652
click at [997, 422] on p "“Khó đồng cảm với stakeholders của business: Stakeholders tư duy còn truyền thố…" at bounding box center [1078, 436] width 641 height 65
drag, startPoint x: 986, startPoint y: 351, endPoint x: 996, endPoint y: 420, distance: 69.7
click at [996, 420] on div "Vẫn là vấn đề về stakeholder nhưng ở level Senior/Expert thì lại là phải làm vi…" at bounding box center [1072, 586] width 654 height 652
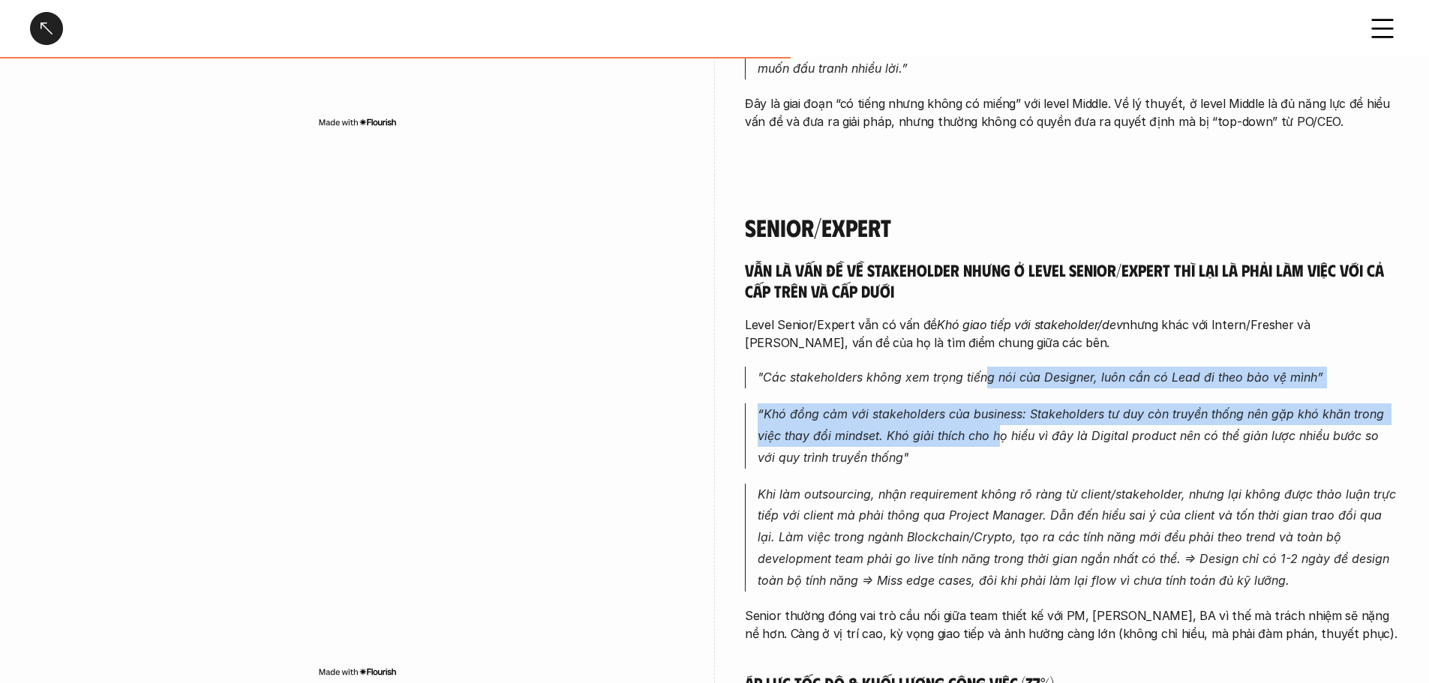
click at [996, 420] on p "“Khó đồng cảm với stakeholders của business: Stakeholders tư duy còn truyền thố…" at bounding box center [1078, 436] width 641 height 65
drag, startPoint x: 996, startPoint y: 356, endPoint x: 1005, endPoint y: 421, distance: 65.9
click at [1005, 421] on div "Vẫn là vấn đề về stakeholder nhưng ở level Senior/Expert thì lại là phải làm vi…" at bounding box center [1072, 586] width 654 height 652
click at [1005, 421] on p "“Khó đồng cảm với stakeholders của business: Stakeholders tư duy còn truyền thố…" at bounding box center [1078, 436] width 641 height 65
drag, startPoint x: 1002, startPoint y: 360, endPoint x: 1003, endPoint y: 422, distance: 61.5
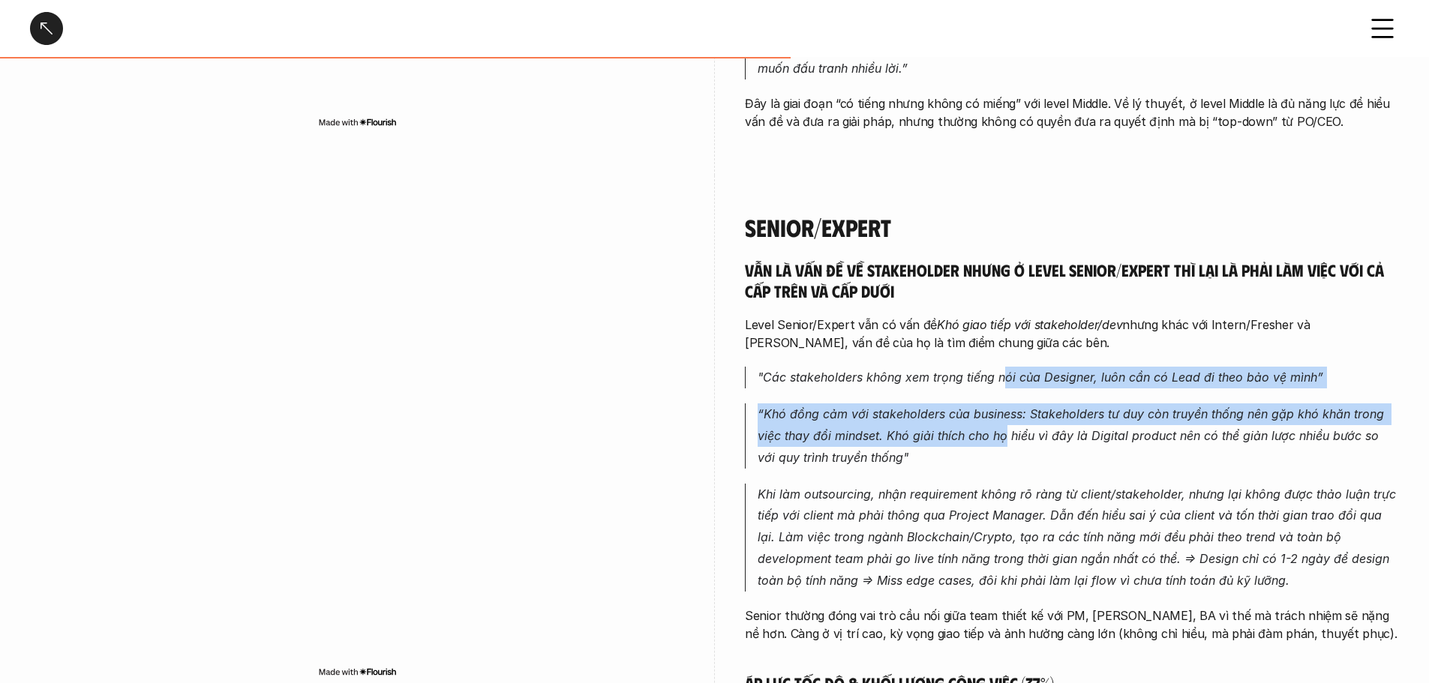
click at [1003, 422] on div "Vẫn là vấn đề về stakeholder nhưng ở level Senior/Expert thì lại là phải làm vi…" at bounding box center [1072, 586] width 654 height 652
click at [1003, 422] on p "“Khó đồng cảm với stakeholders của business: Stakeholders tư duy còn truyền thố…" at bounding box center [1078, 436] width 641 height 65
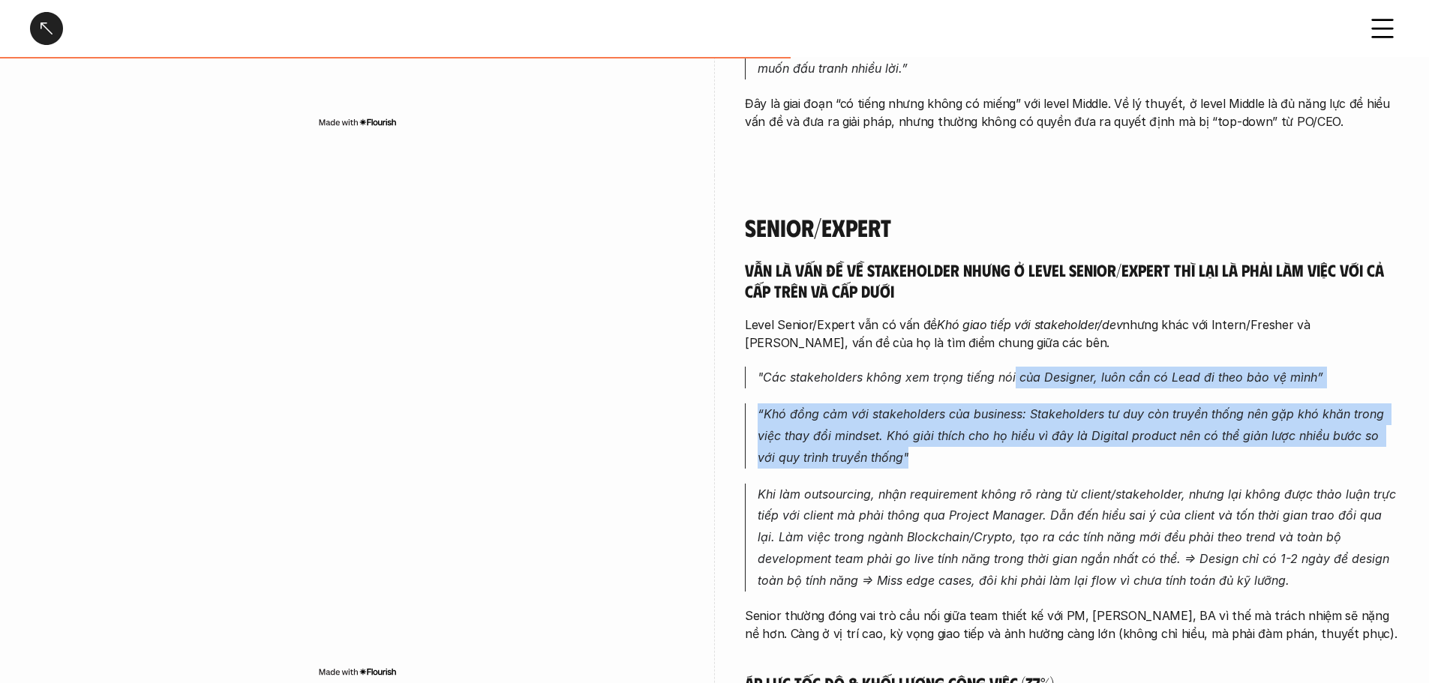
drag, startPoint x: 1014, startPoint y: 347, endPoint x: 1017, endPoint y: 434, distance: 86.3
click at [1017, 434] on div "Vẫn là vấn đề về stakeholder nhưng ở level Senior/Expert thì lại là phải làm vi…" at bounding box center [1072, 586] width 654 height 652
click at [1017, 434] on p "“Khó đồng cảm với stakeholders của business: Stakeholders tư duy còn truyền thố…" at bounding box center [1078, 436] width 641 height 65
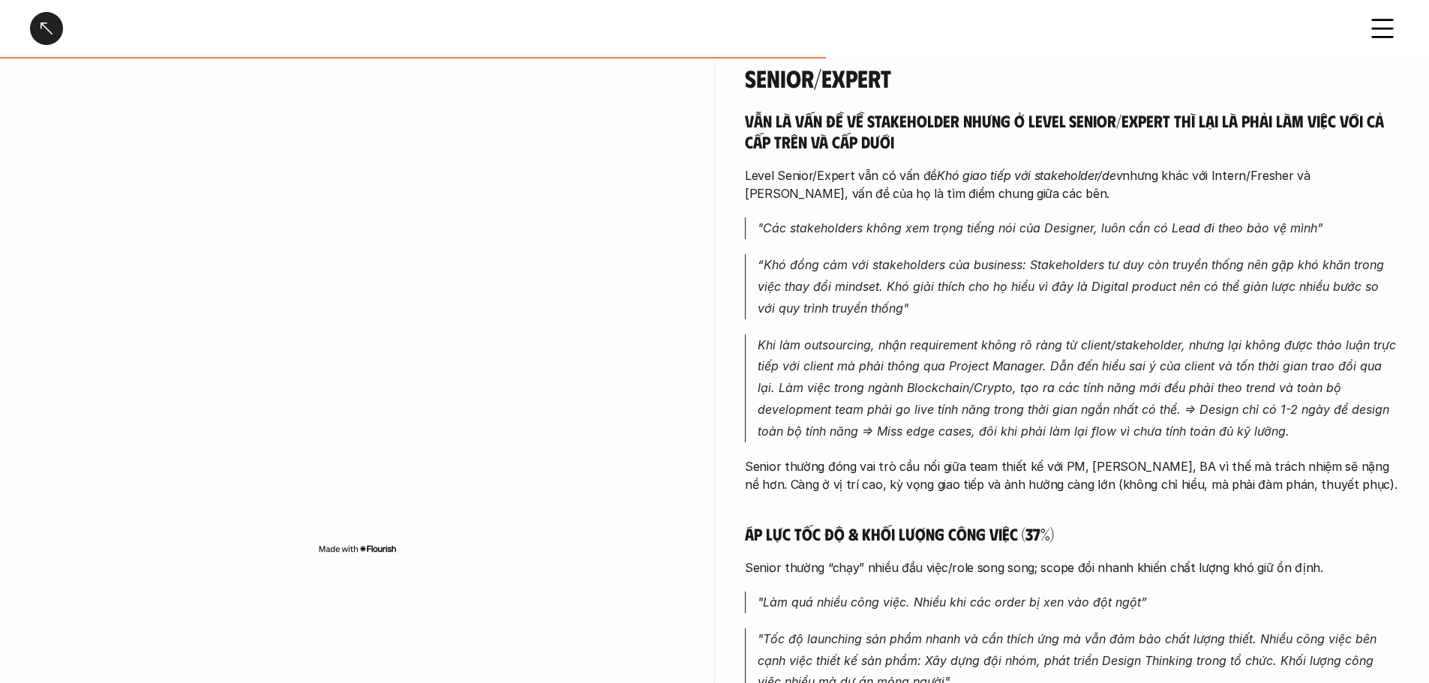
scroll to position [3226, 0]
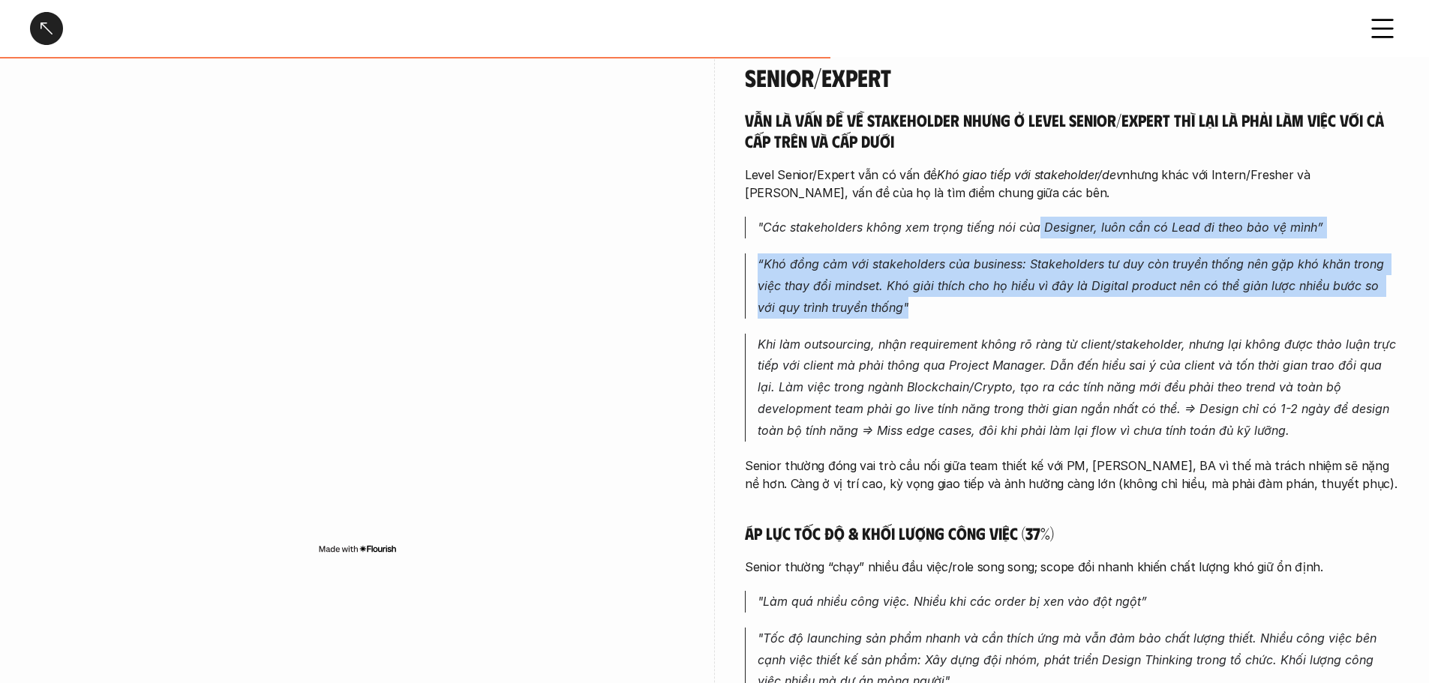
drag, startPoint x: 1039, startPoint y: 208, endPoint x: 1038, endPoint y: 288, distance: 80.3
click at [1035, 282] on div "Vẫn là vấn đề về stakeholder nhưng ở level Senior/Expert thì lại là phải làm vi…" at bounding box center [1072, 436] width 654 height 652
click at [1038, 291] on p "“Khó đồng cảm với stakeholders của business: Stakeholders tư duy còn truyền thố…" at bounding box center [1078, 286] width 641 height 65
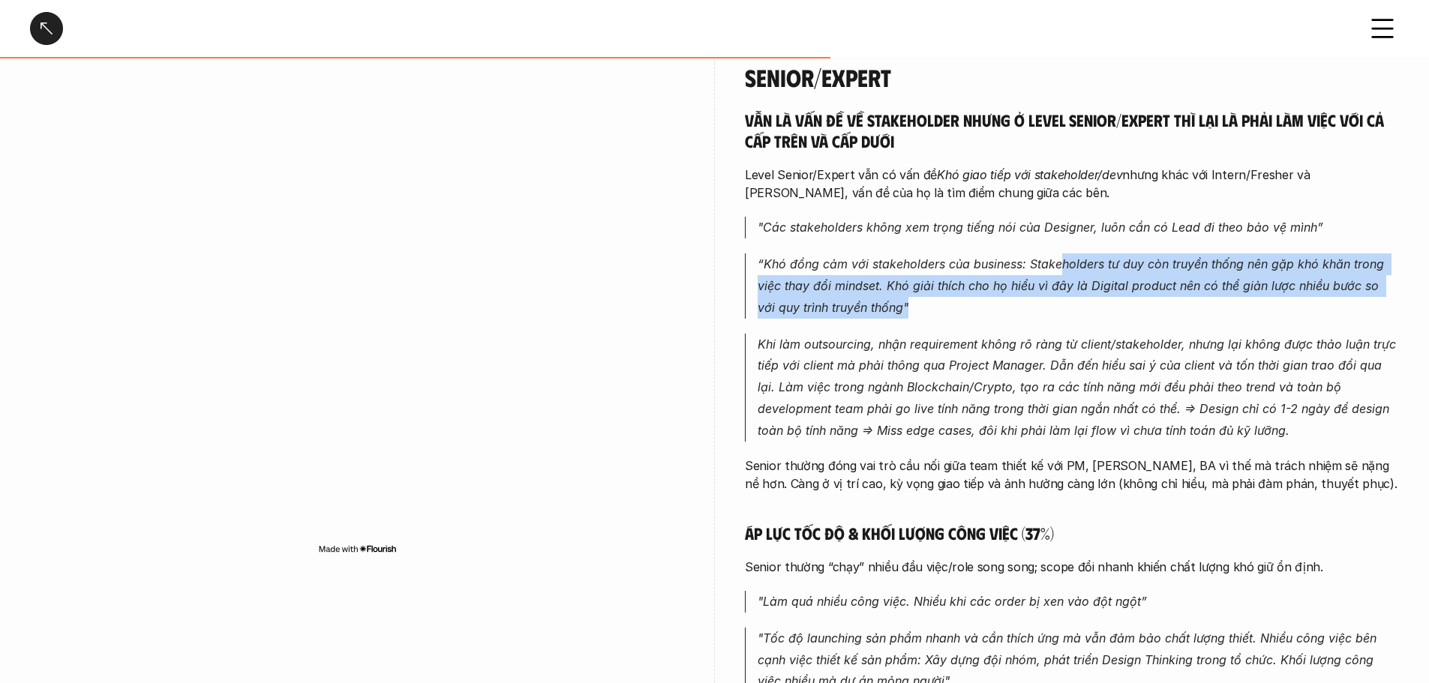
drag, startPoint x: 1059, startPoint y: 224, endPoint x: 1069, endPoint y: 304, distance: 80.2
click at [1057, 291] on div "Vẫn là vấn đề về stakeholder nhưng ở level Senior/Expert thì lại là phải làm vi…" at bounding box center [1072, 436] width 654 height 652
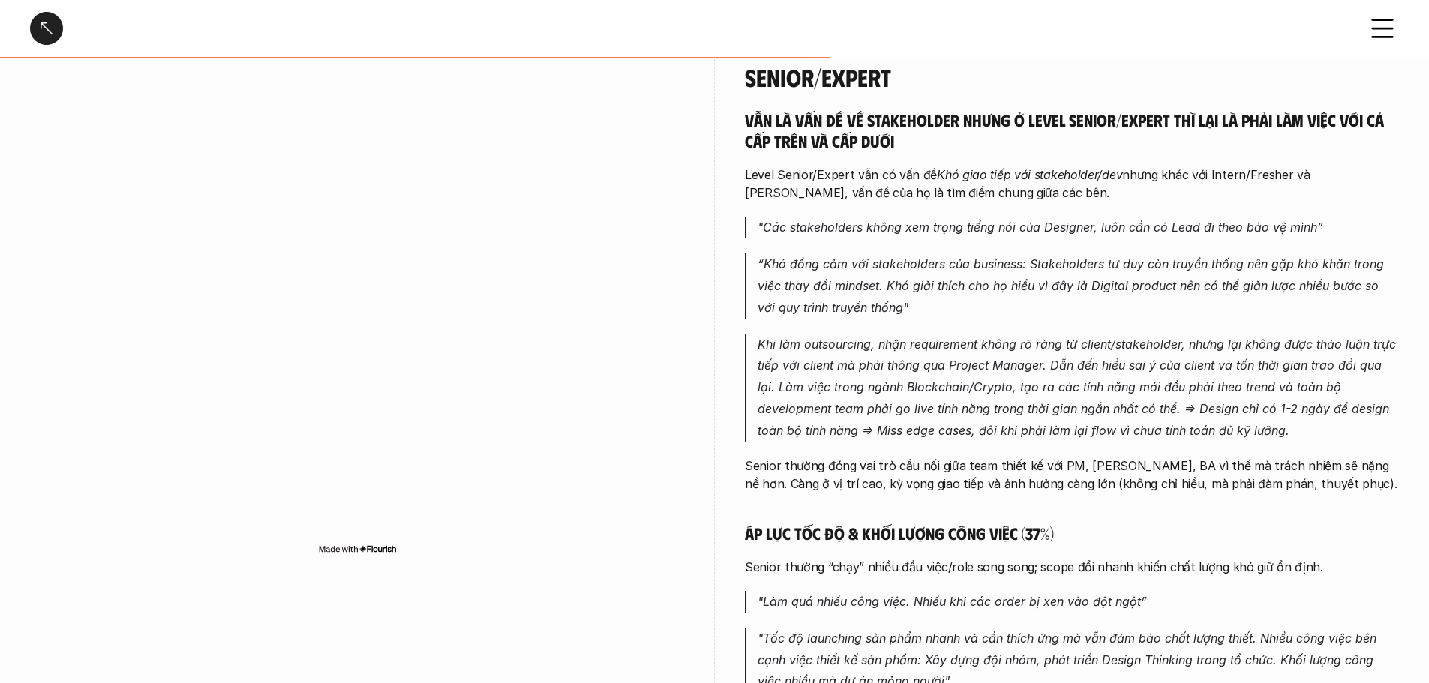
click at [1089, 311] on div "Vẫn là vấn đề về stakeholder nhưng ở level Senior/Expert thì lại là phải làm vi…" at bounding box center [1072, 436] width 654 height 652
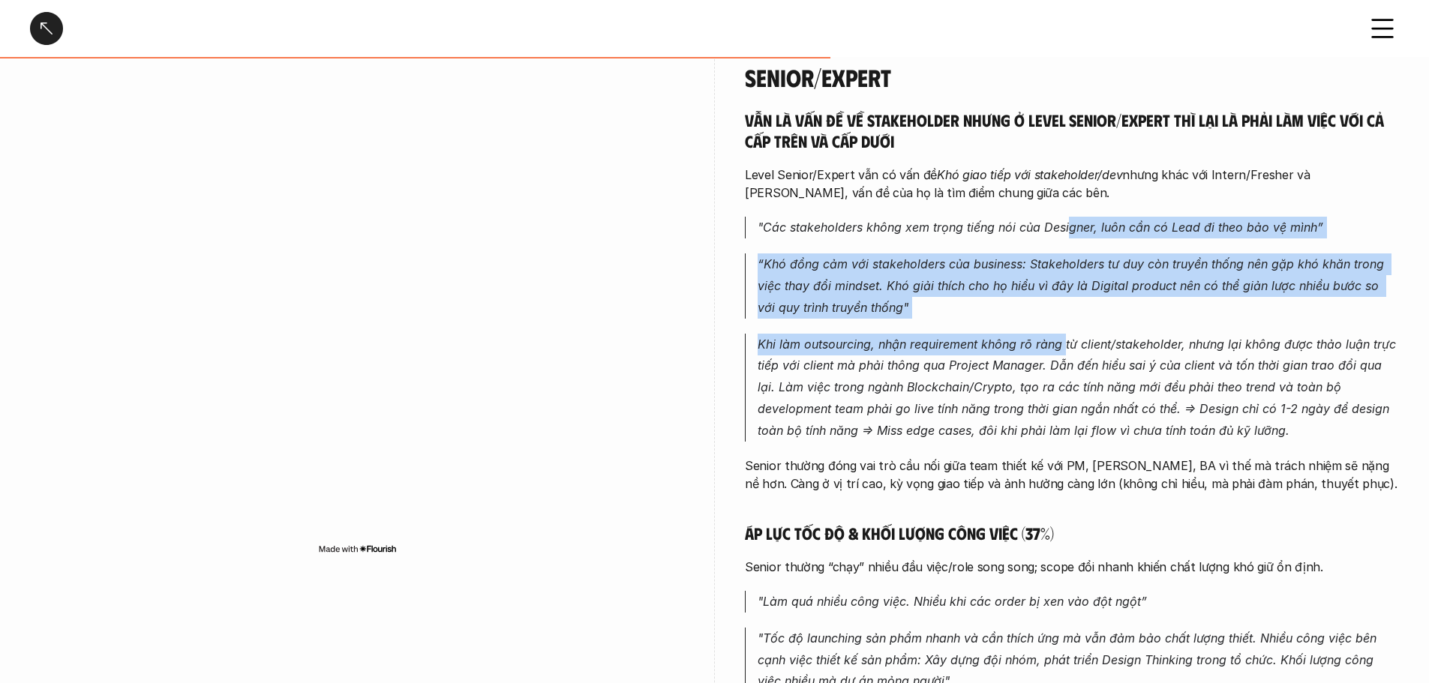
drag, startPoint x: 1066, startPoint y: 203, endPoint x: 1065, endPoint y: 327, distance: 124.6
click at [1065, 327] on div "Vẫn là vấn đề về stakeholder nhưng ở level Senior/Expert thì lại là phải làm vi…" at bounding box center [1072, 436] width 654 height 652
click at [1065, 337] on em "Khi làm outsourcing, nhận requirement không rõ ràng từ client/stakeholder, nhưn…" at bounding box center [1079, 387] width 642 height 101
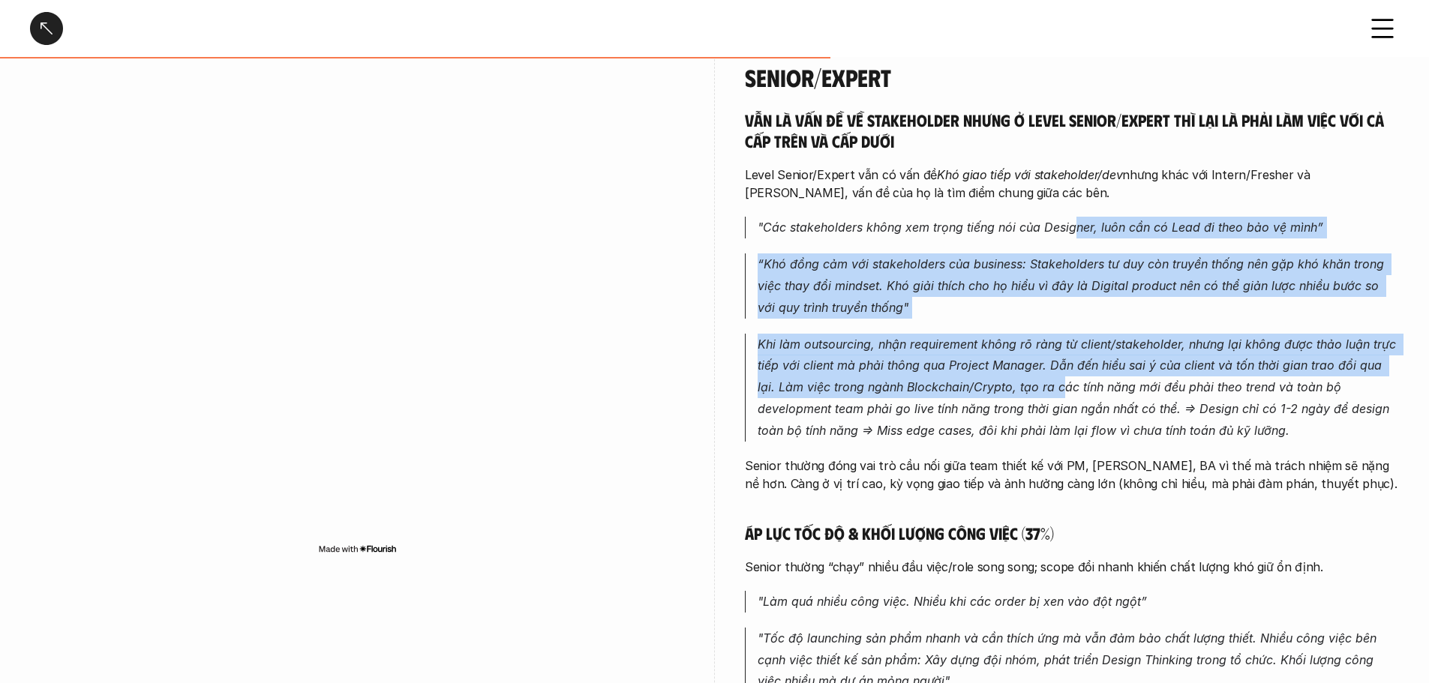
drag, startPoint x: 1072, startPoint y: 224, endPoint x: 1044, endPoint y: 360, distance: 139.3
click at [1044, 360] on div "Vẫn là vấn đề về stakeholder nhưng ở level Senior/Expert thì lại là phải làm vi…" at bounding box center [1072, 436] width 654 height 652
click at [1044, 360] on em "Khi làm outsourcing, nhận requirement không rõ ràng từ client/stakeholder, nhưn…" at bounding box center [1079, 387] width 642 height 101
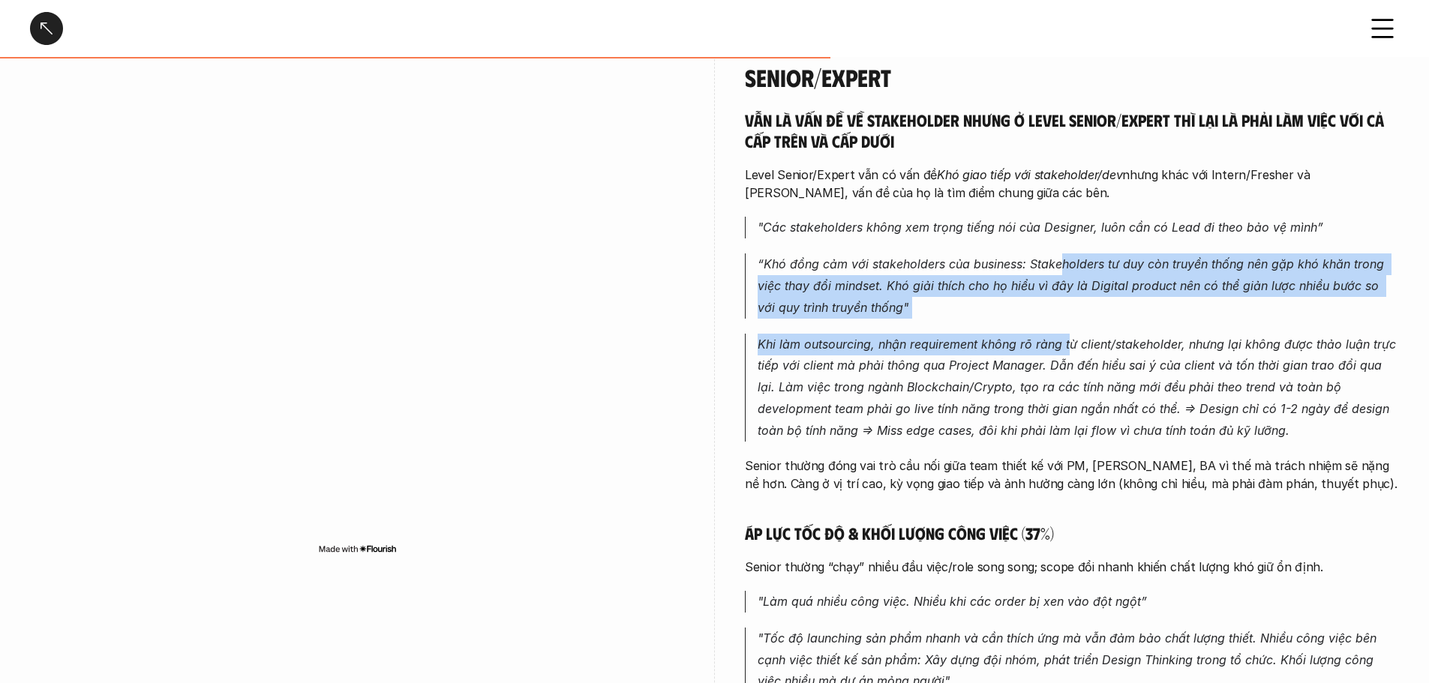
drag, startPoint x: 1061, startPoint y: 242, endPoint x: 1077, endPoint y: 346, distance: 104.8
click at [1073, 338] on div "Vẫn là vấn đề về stakeholder nhưng ở level Senior/Expert thì lại là phải làm vi…" at bounding box center [1072, 436] width 654 height 652
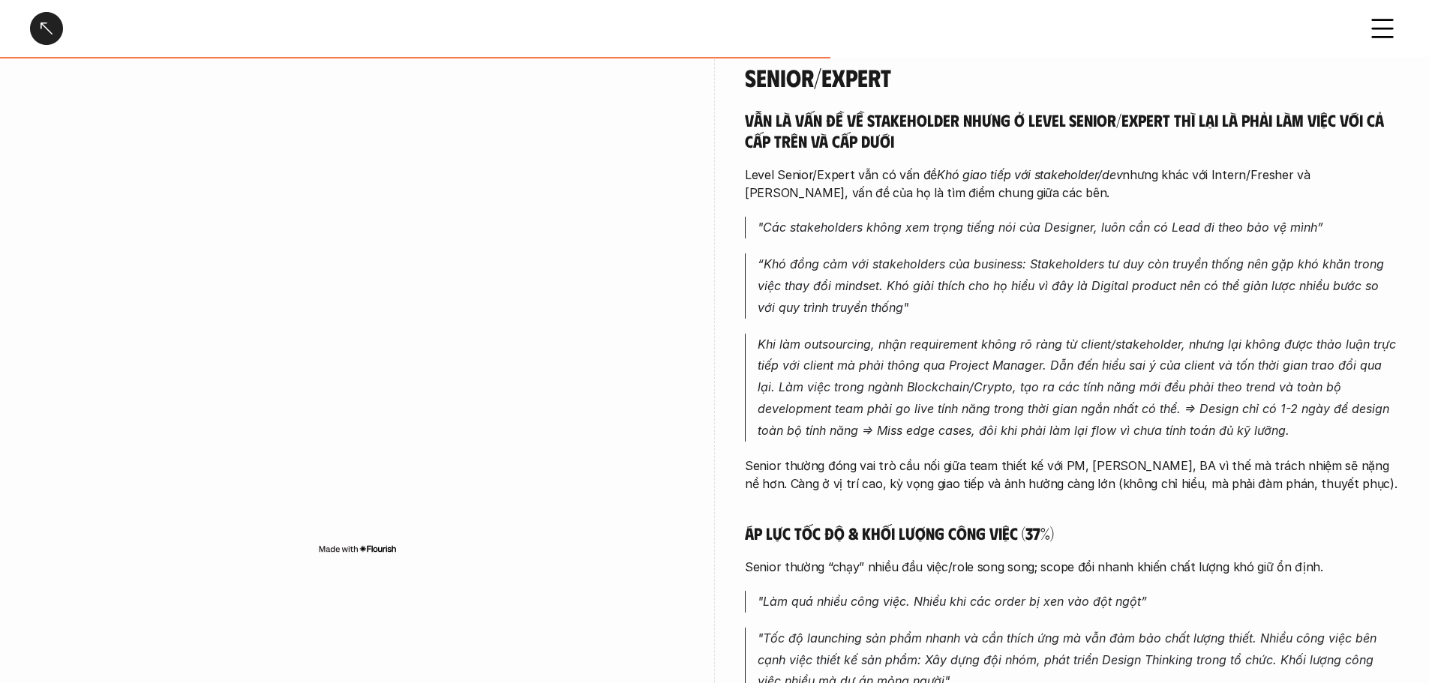
click at [1085, 351] on em "Khi làm outsourcing, nhận requirement không rõ ràng từ client/stakeholder, nhưn…" at bounding box center [1079, 387] width 642 height 101
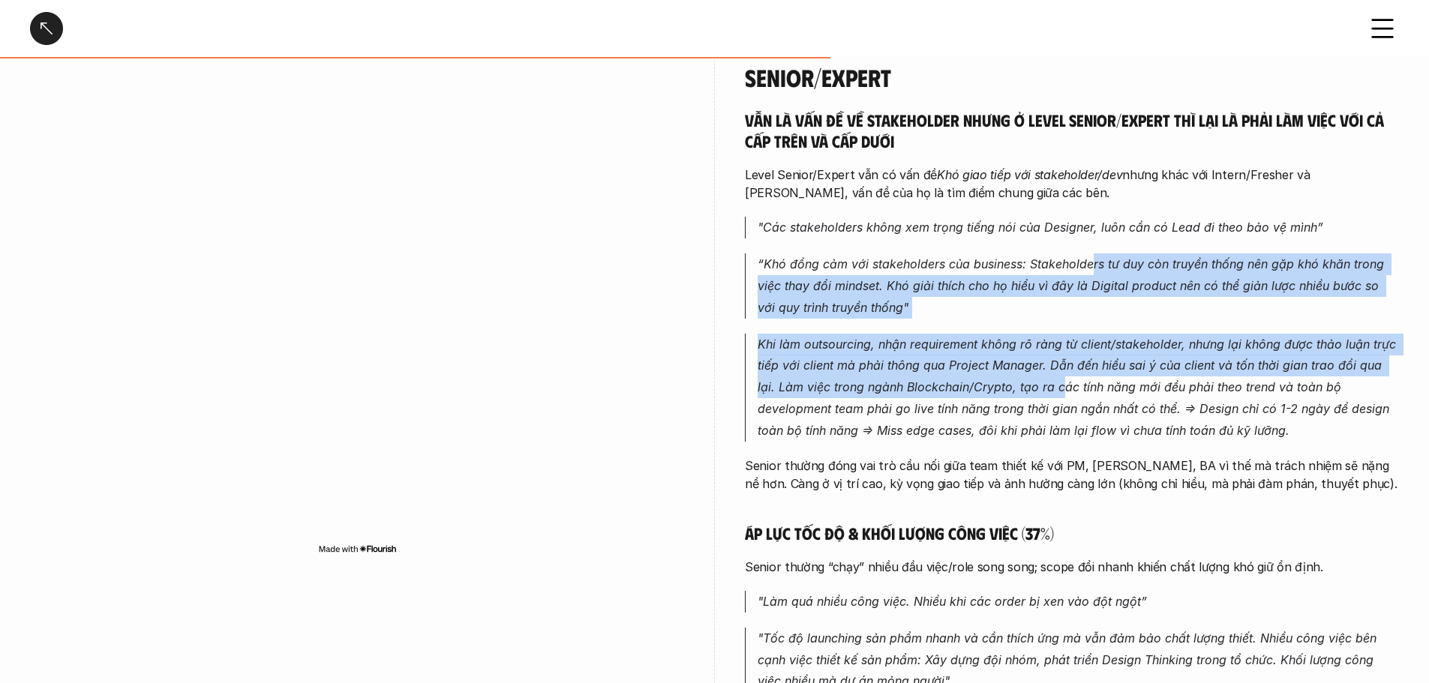
drag, startPoint x: 1091, startPoint y: 225, endPoint x: 1039, endPoint y: 363, distance: 147.4
click at [1039, 363] on div "Vẫn là vấn đề về stakeholder nhưng ở level Senior/Expert thì lại là phải làm vi…" at bounding box center [1072, 436] width 654 height 652
click at [1039, 363] on em "Khi làm outsourcing, nhận requirement không rõ ràng từ client/stakeholder, nhưn…" at bounding box center [1079, 387] width 642 height 101
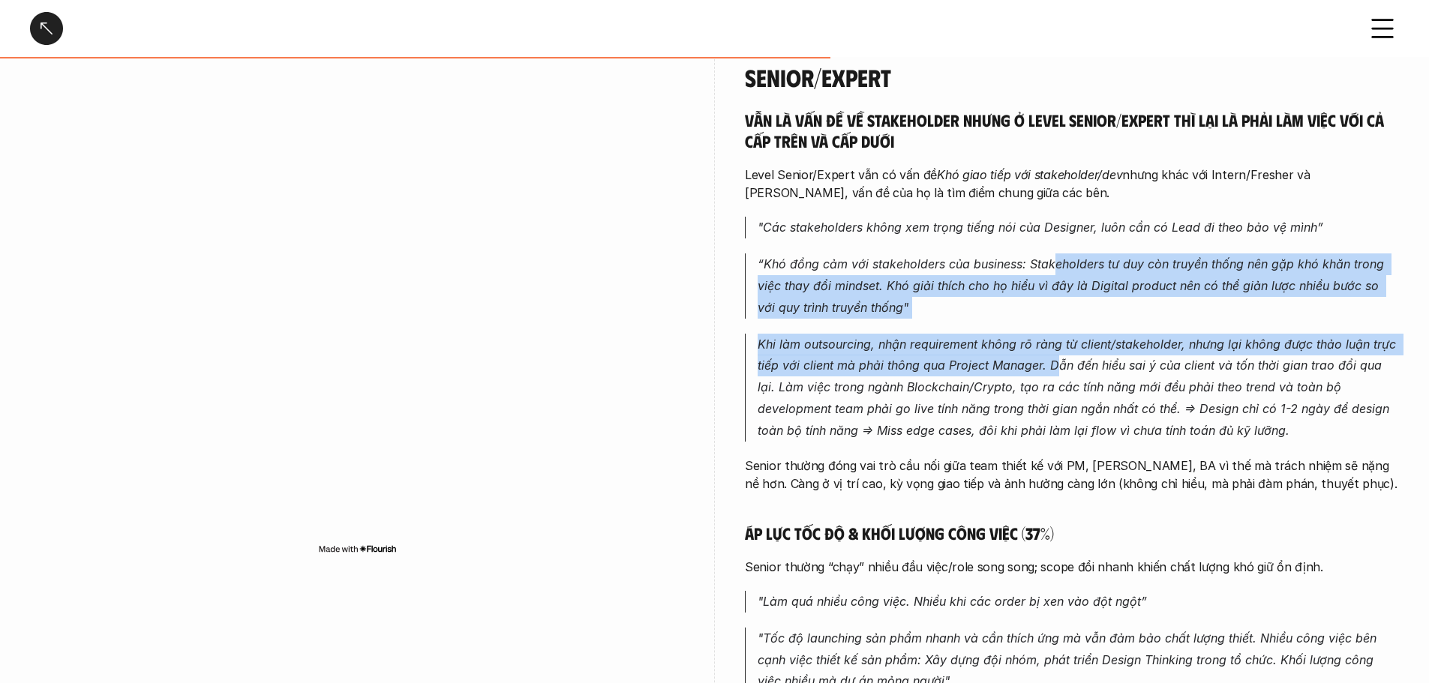
drag, startPoint x: 1055, startPoint y: 225, endPoint x: 1055, endPoint y: 358, distance: 132.8
click at [1055, 358] on div "Vẫn là vấn đề về stakeholder nhưng ở level Senior/Expert thì lại là phải làm vi…" at bounding box center [1072, 436] width 654 height 652
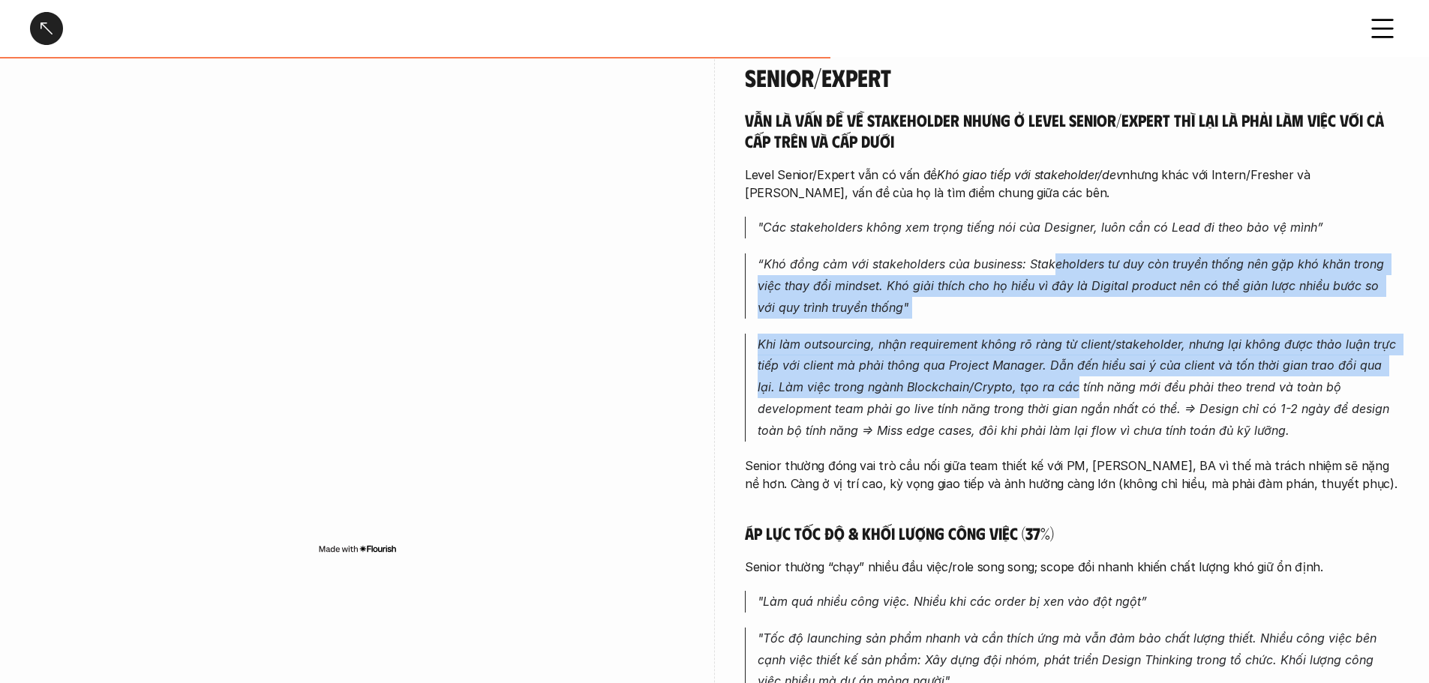
click at [1054, 359] on em "Khi làm outsourcing, nhận requirement không rõ ràng từ client/stakeholder, nhưn…" at bounding box center [1079, 387] width 642 height 101
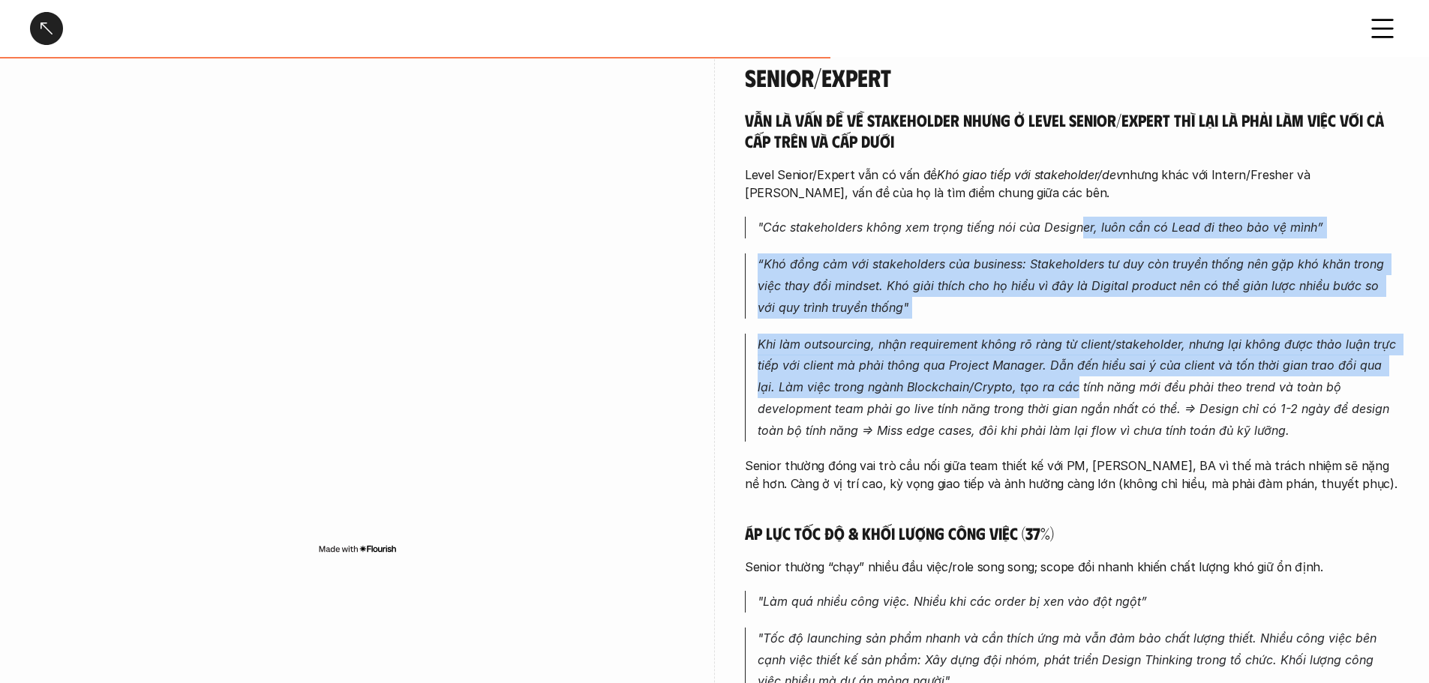
drag, startPoint x: 1066, startPoint y: 248, endPoint x: 1057, endPoint y: 376, distance: 128.6
click at [1057, 376] on div "Vẫn là vấn đề về stakeholder nhưng ở level Senior/Expert thì lại là phải làm vi…" at bounding box center [1072, 436] width 654 height 652
click at [1057, 377] on p "Khi làm outsourcing, nhận requirement không rõ ràng từ client/stakeholder, nhưn…" at bounding box center [1078, 388] width 641 height 108
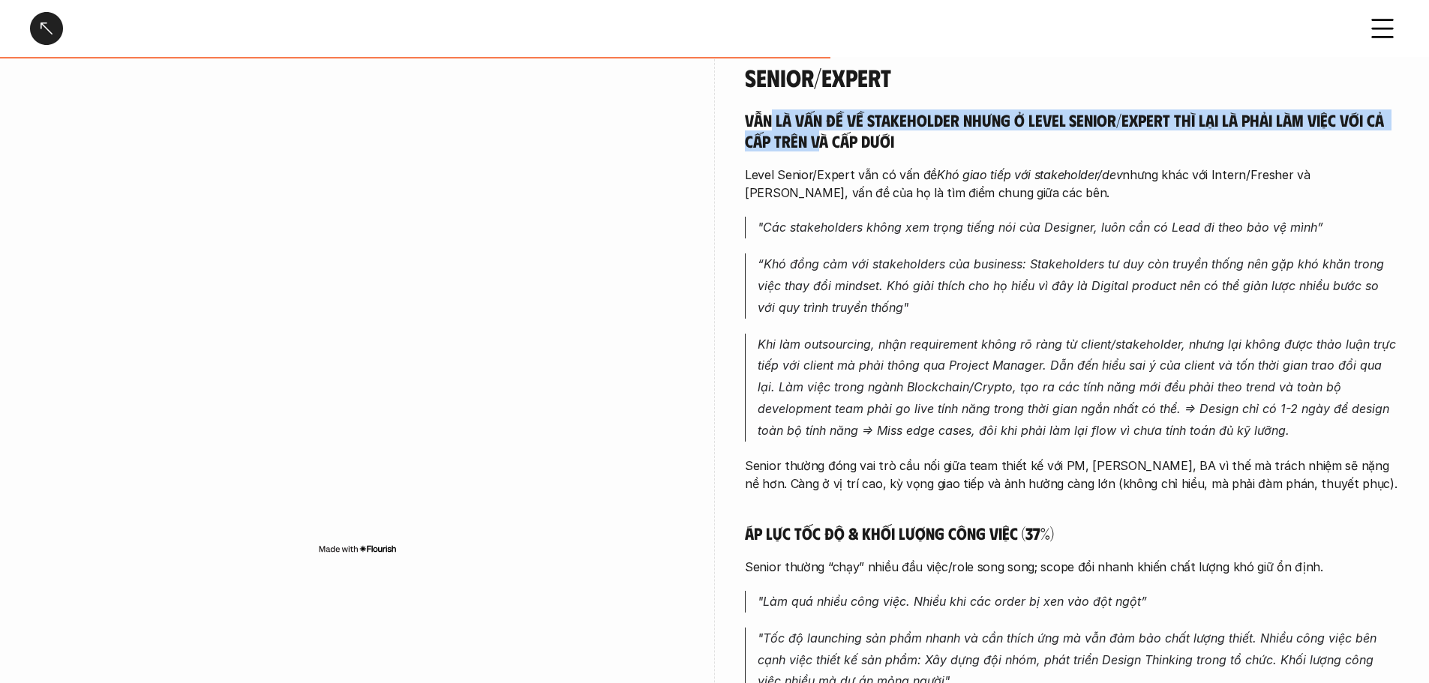
drag, startPoint x: 774, startPoint y: 82, endPoint x: 906, endPoint y: 217, distance: 189.4
click at [906, 217] on div "Senior/Expert Vẫn là vấn đề về stakeholder nhưng ở level Senior/Expert thì lại …" at bounding box center [1072, 412] width 654 height 699
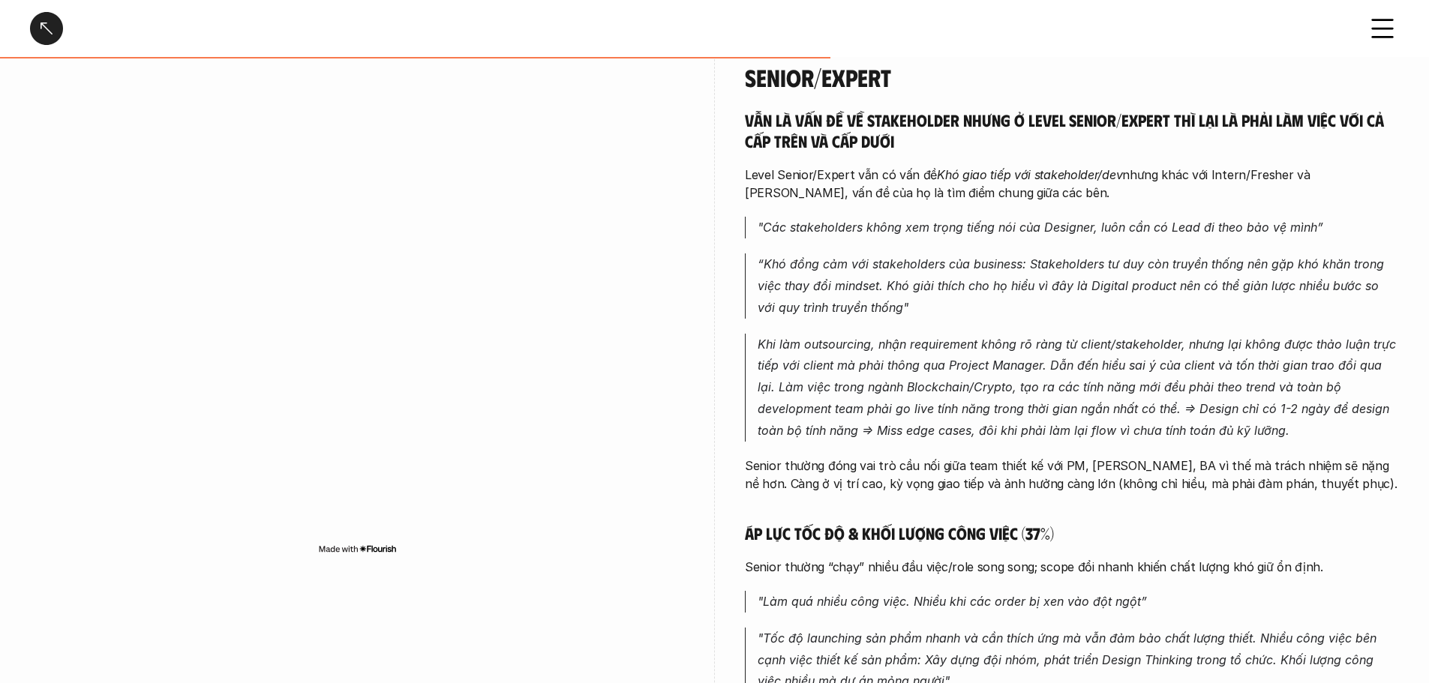
drag, startPoint x: 938, startPoint y: 247, endPoint x: 938, endPoint y: 260, distance: 12.8
click at [938, 260] on p "“Khó đồng cảm với stakeholders của business: Stakeholders tư duy còn truyền thố…" at bounding box center [1078, 286] width 641 height 65
click at [1313, 289] on p "“Khó đồng cảm với stakeholders của business: Stakeholders tư duy còn truyền thố…" at bounding box center [1078, 286] width 641 height 65
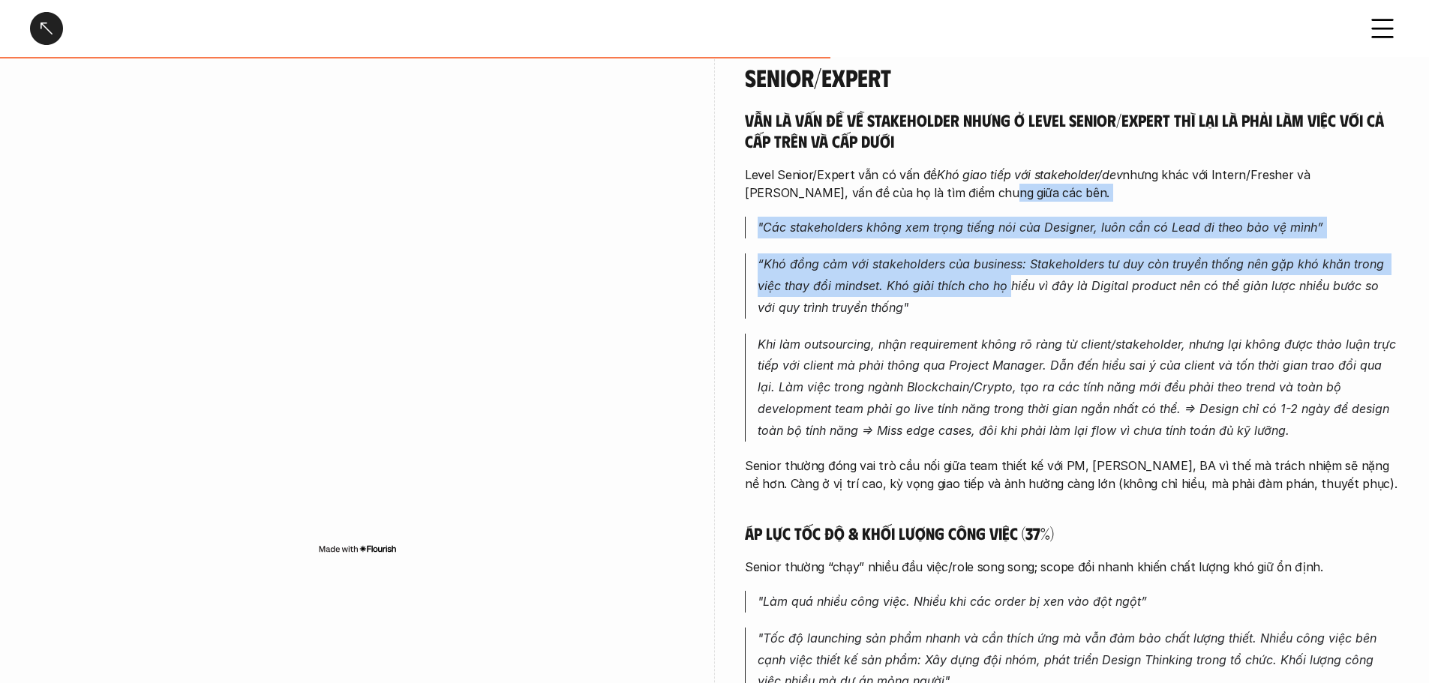
drag, startPoint x: 904, startPoint y: 185, endPoint x: 1063, endPoint y: 277, distance: 183.9
click at [1026, 272] on div "Vẫn là vấn đề về stakeholder nhưng ở level Senior/Expert thì lại là phải làm vi…" at bounding box center [1072, 436] width 654 height 652
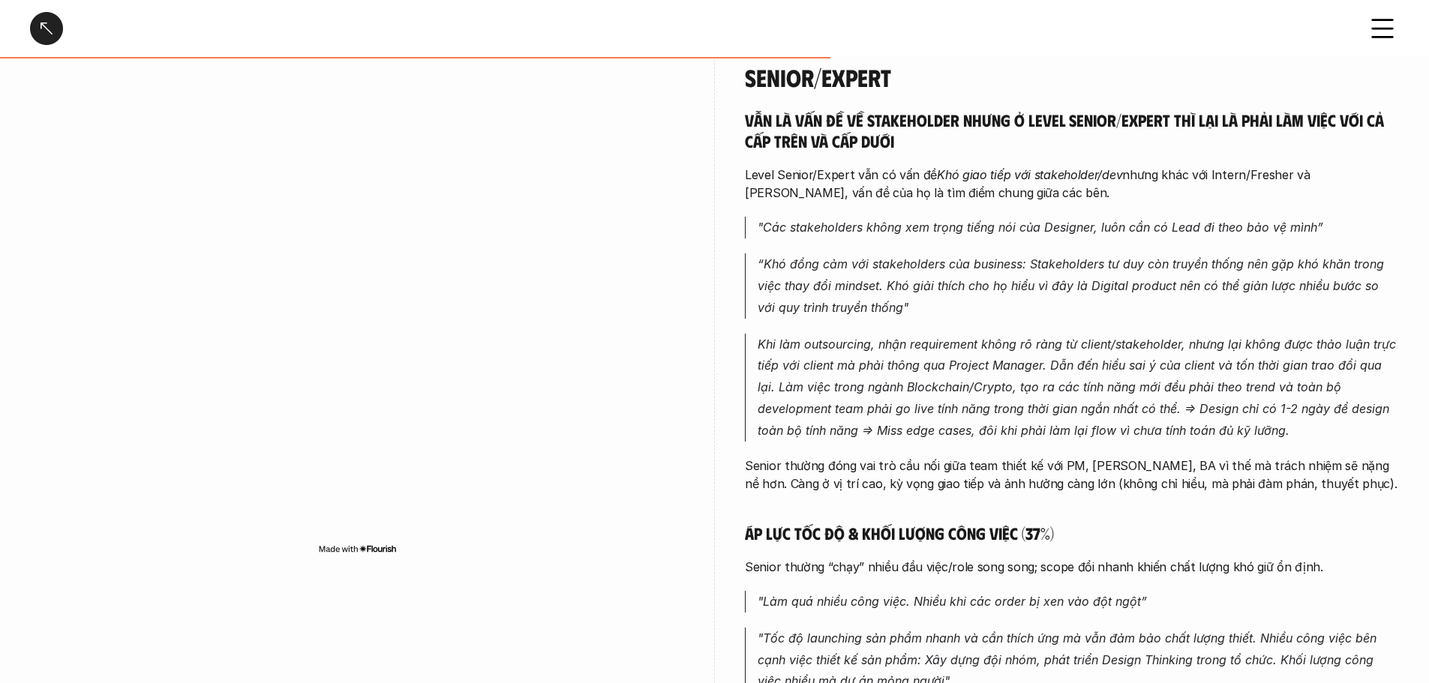
click at [1065, 277] on p "“Khó đồng cảm với stakeholders của business: Stakeholders tư duy còn truyền thố…" at bounding box center [1078, 286] width 641 height 65
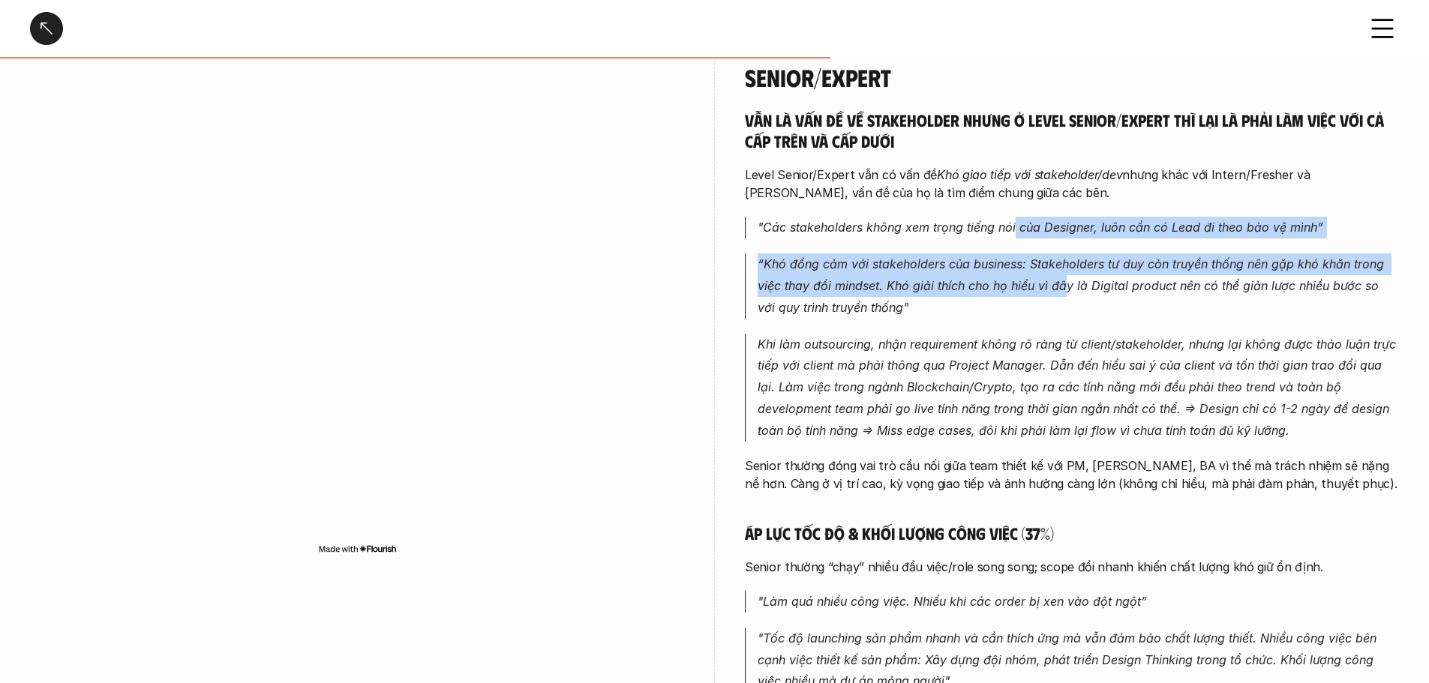
drag, startPoint x: 1017, startPoint y: 204, endPoint x: 1103, endPoint y: 273, distance: 110.5
click at [1088, 273] on div "Vẫn là vấn đề về stakeholder nhưng ở level Senior/Expert thì lại là phải làm vi…" at bounding box center [1072, 436] width 654 height 652
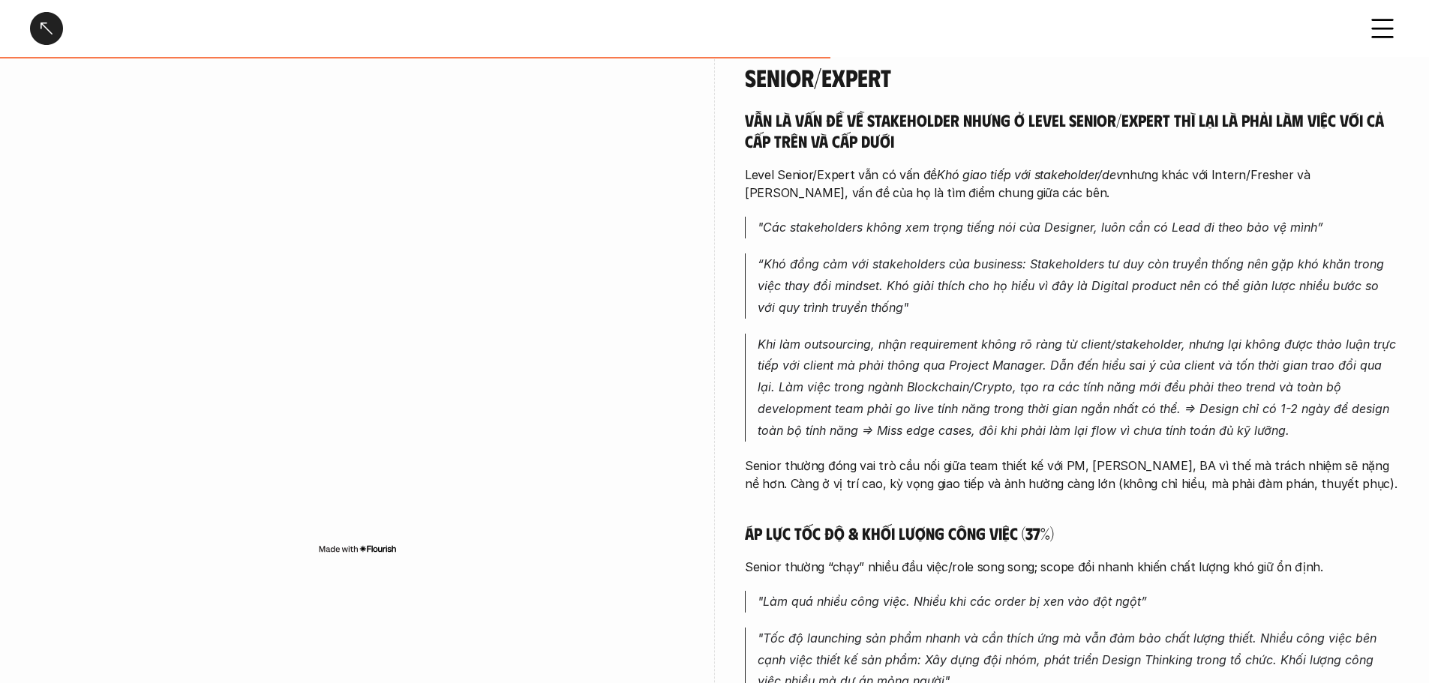
click at [1106, 272] on p "“Khó đồng cảm với stakeholders của business: Stakeholders tư duy còn truyền thố…" at bounding box center [1078, 286] width 641 height 65
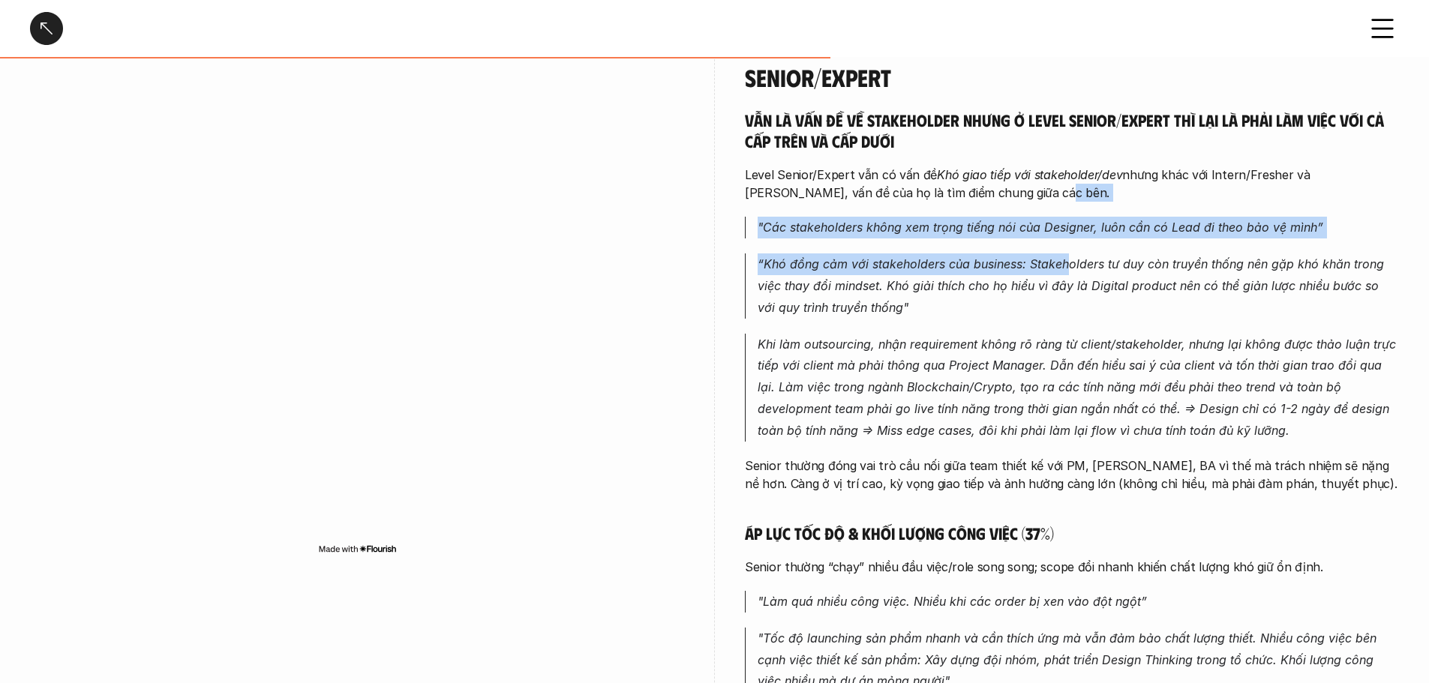
drag, startPoint x: 1068, startPoint y: 170, endPoint x: 1096, endPoint y: 306, distance: 138.8
click at [1093, 301] on div "Vẫn là vấn đề về stakeholder nhưng ở level Senior/Expert thì lại là phải làm vi…" at bounding box center [1072, 436] width 654 height 652
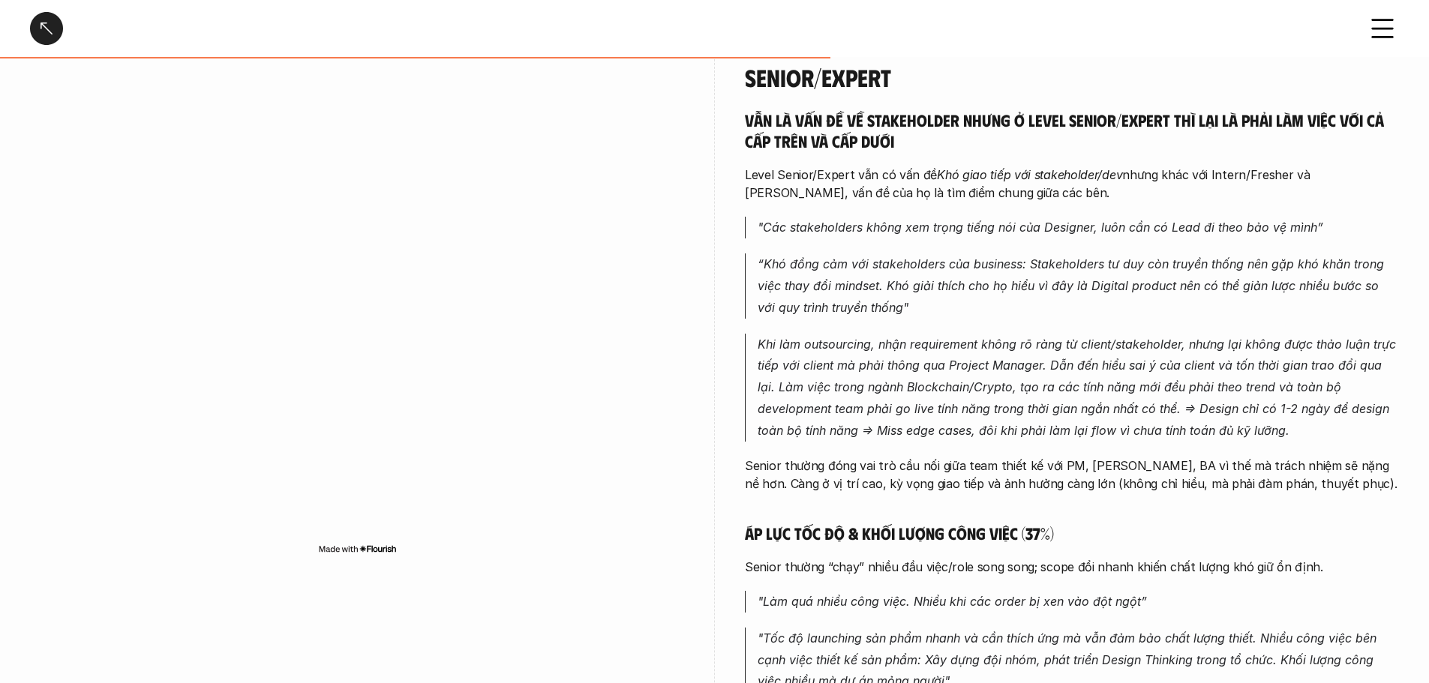
click at [1096, 306] on div "Vẫn là vấn đề về stakeholder nhưng ở level Senior/Expert thì lại là phải làm vi…" at bounding box center [1072, 436] width 654 height 652
drag, startPoint x: 946, startPoint y: 203, endPoint x: 975, endPoint y: 283, distance: 84.7
click at [968, 276] on div "Vẫn là vấn đề về stakeholder nhưng ở level Senior/Expert thì lại là phải làm vi…" at bounding box center [1072, 436] width 654 height 652
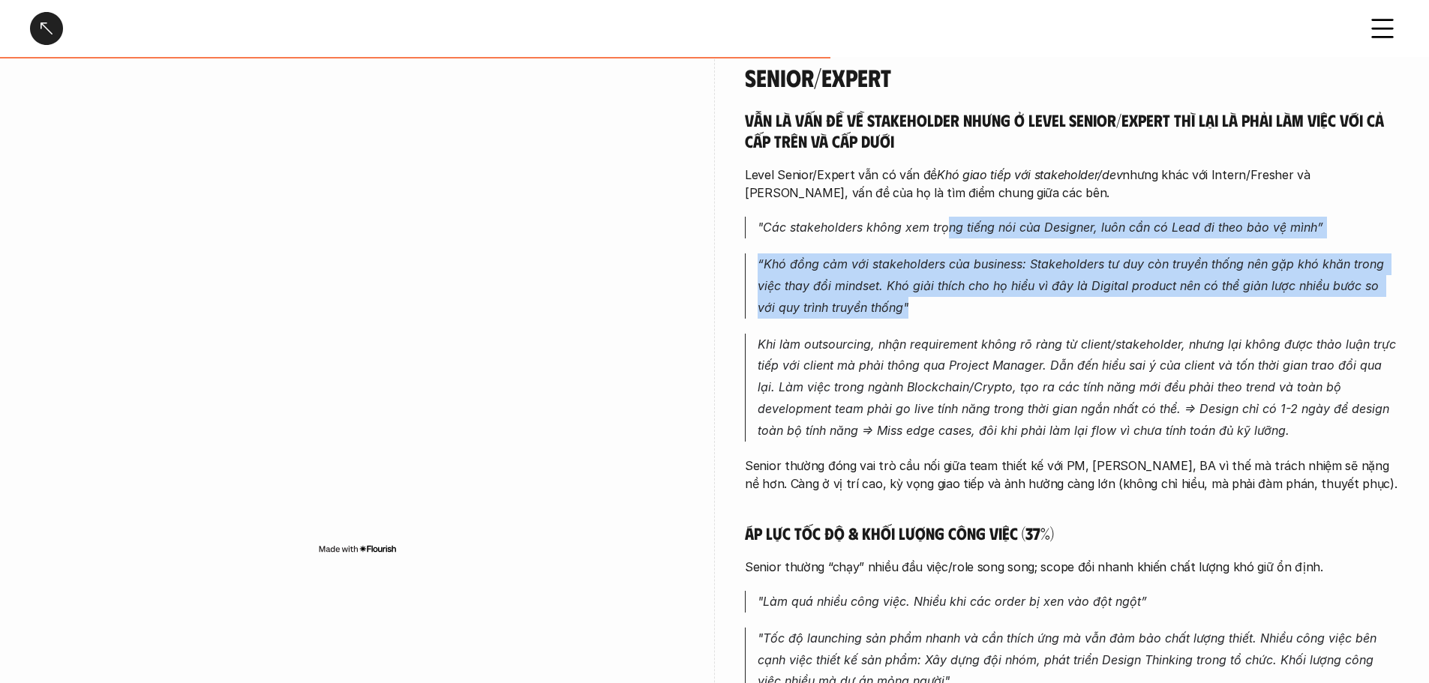
click at [975, 283] on p "“Khó đồng cảm với stakeholders của business: Stakeholders tư duy còn truyền thố…" at bounding box center [1078, 286] width 641 height 65
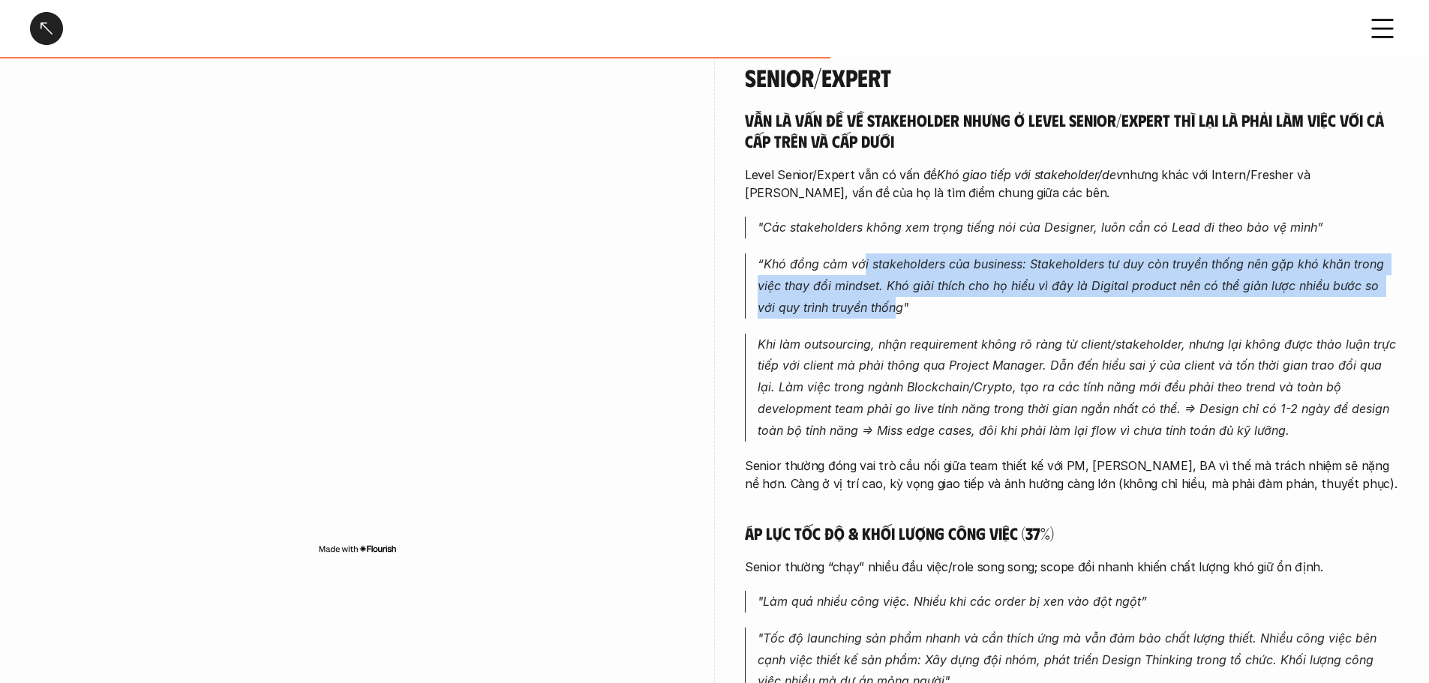
drag, startPoint x: 865, startPoint y: 240, endPoint x: 880, endPoint y: 289, distance: 51.0
click at [880, 289] on p "“Khó đồng cảm với stakeholders của business: Stakeholders tư duy còn truyền thố…" at bounding box center [1078, 286] width 641 height 65
drag, startPoint x: 749, startPoint y: 235, endPoint x: 1043, endPoint y: 308, distance: 303.0
click at [1036, 309] on div "Vẫn là vấn đề về stakeholder nhưng ở level Senior/Expert thì lại là phải làm vi…" at bounding box center [1072, 436] width 654 height 652
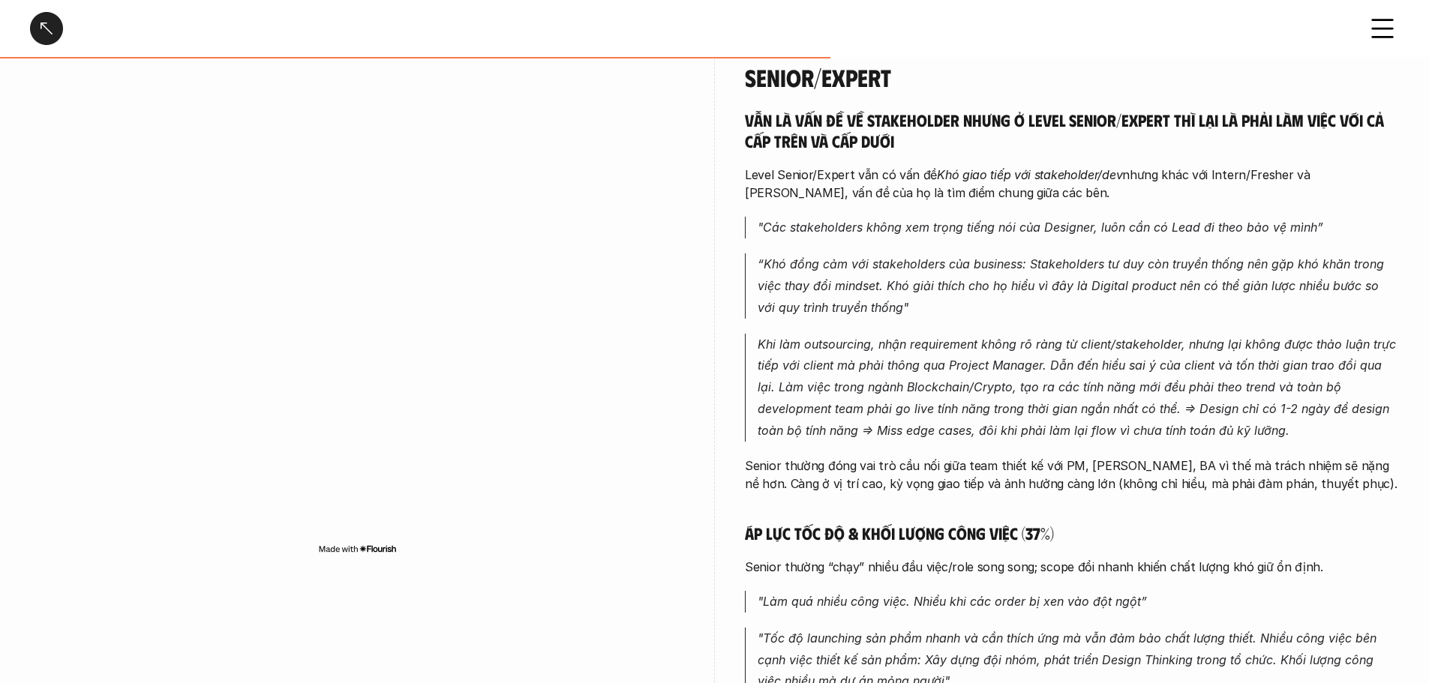
click at [1043, 308] on div "Vẫn là vấn đề về stakeholder nhưng ở level Senior/Expert thì lại là phải làm vi…" at bounding box center [1072, 436] width 654 height 652
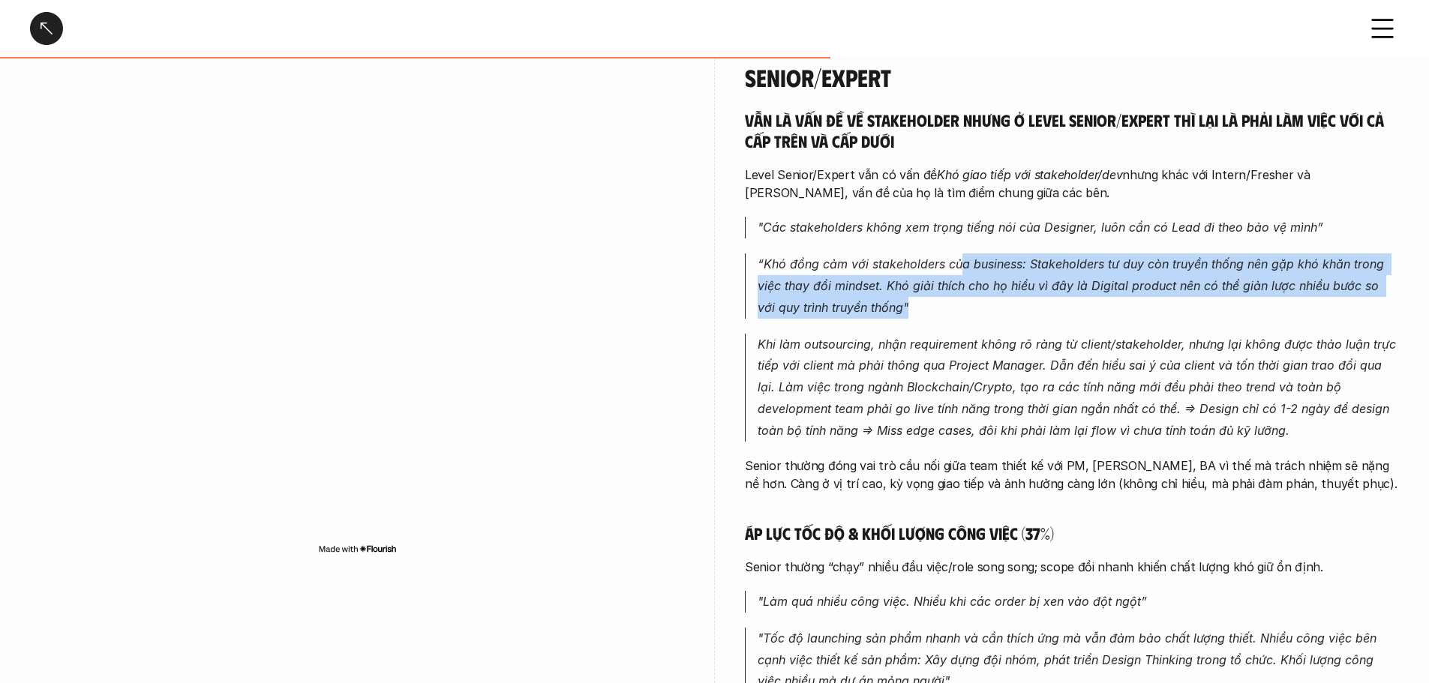
drag, startPoint x: 966, startPoint y: 257, endPoint x: 1046, endPoint y: 317, distance: 100.2
click at [1029, 311] on div "Vẫn là vấn đề về stakeholder nhưng ở level Senior/Expert thì lại là phải làm vi…" at bounding box center [1072, 436] width 654 height 652
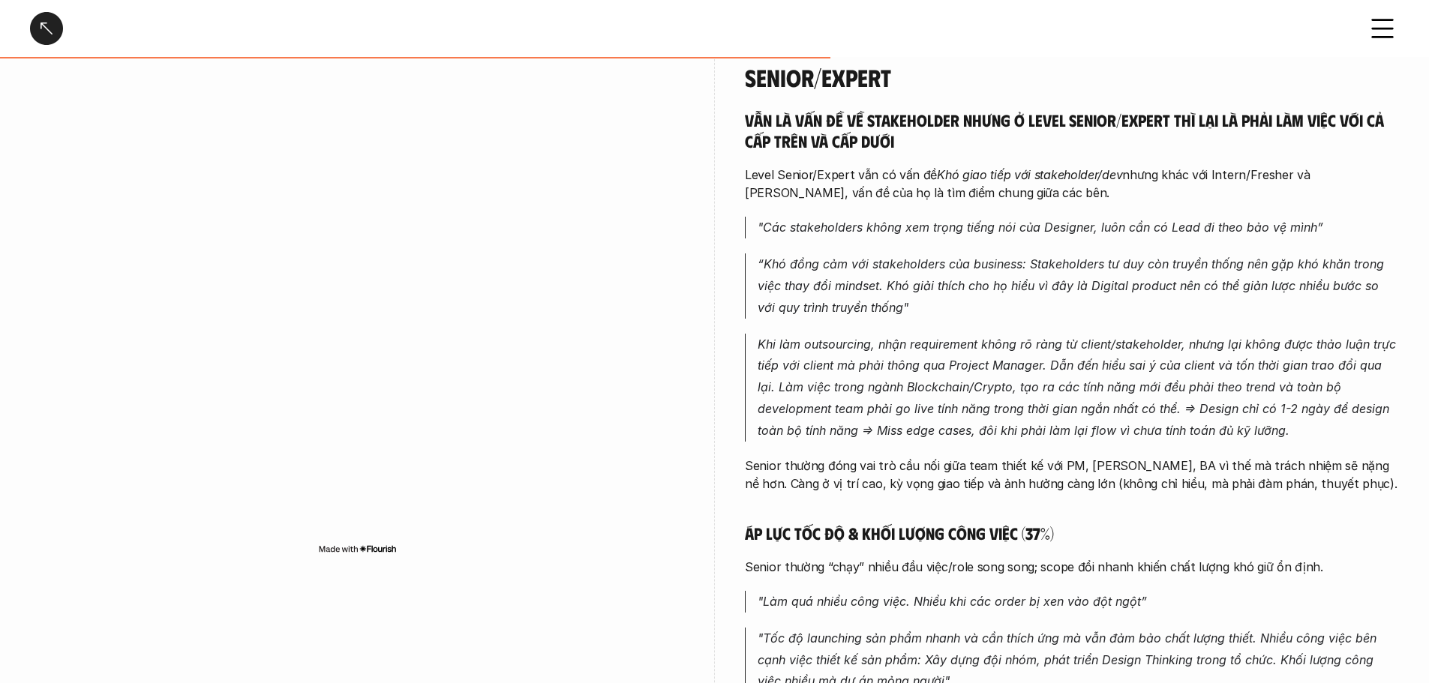
click at [1046, 337] on em "Khi làm outsourcing, nhận requirement không rõ ràng từ client/stakeholder, nhưn…" at bounding box center [1079, 387] width 642 height 101
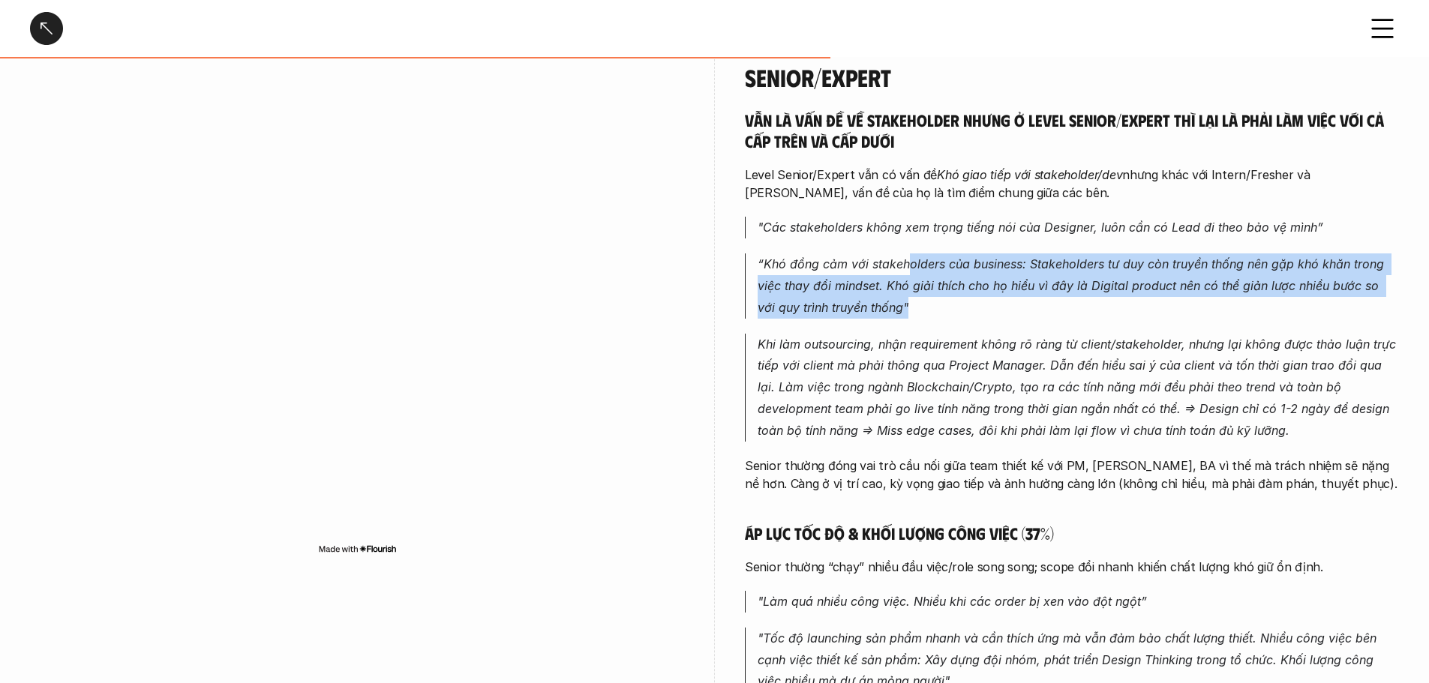
drag, startPoint x: 907, startPoint y: 263, endPoint x: 960, endPoint y: 319, distance: 77.5
click at [956, 318] on div "Vẫn là vấn đề về stakeholder nhưng ở level Senior/Expert thì lại là phải làm vi…" at bounding box center [1072, 436] width 654 height 652
click at [962, 337] on em "Khi làm outsourcing, nhận requirement không rõ ràng từ client/stakeholder, nhưn…" at bounding box center [1079, 387] width 642 height 101
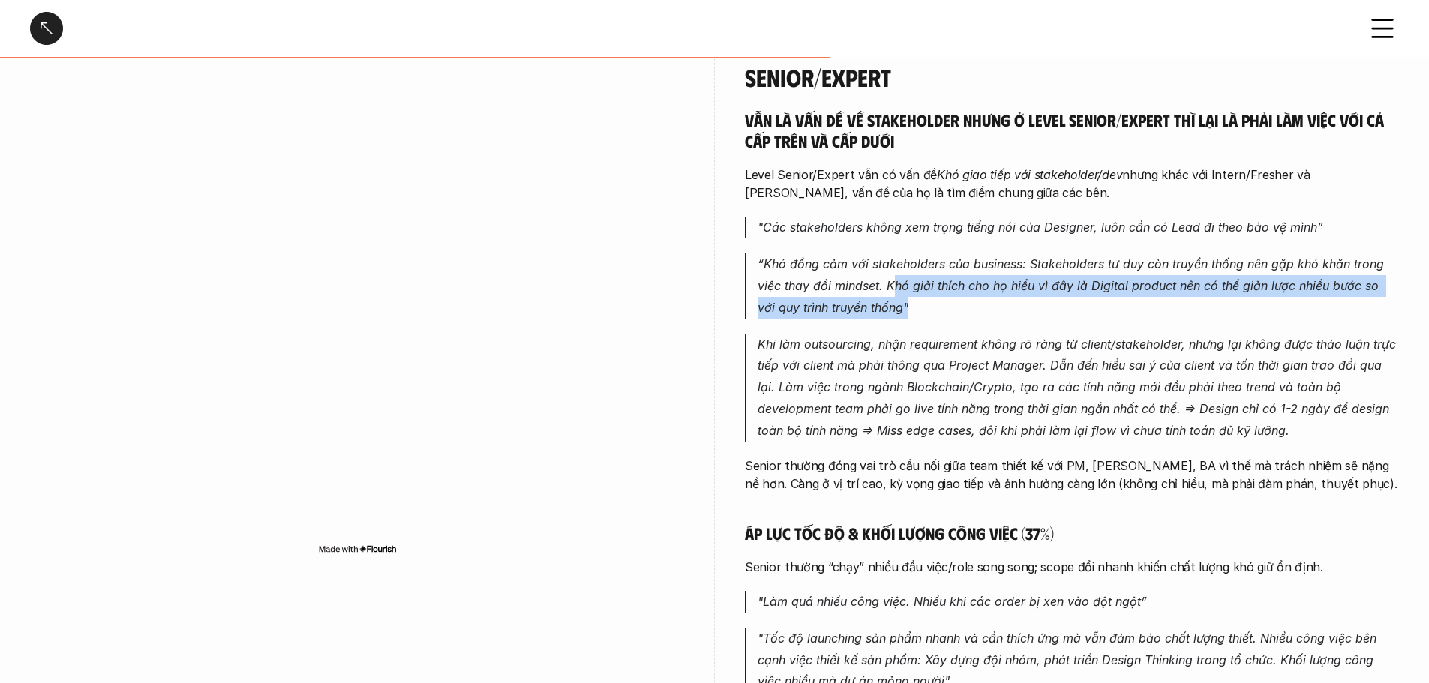
drag, startPoint x: 894, startPoint y: 260, endPoint x: 957, endPoint y: 311, distance: 80.6
click at [954, 310] on div "Vẫn là vấn đề về stakeholder nhưng ở level Senior/Expert thì lại là phải làm vi…" at bounding box center [1072, 436] width 654 height 652
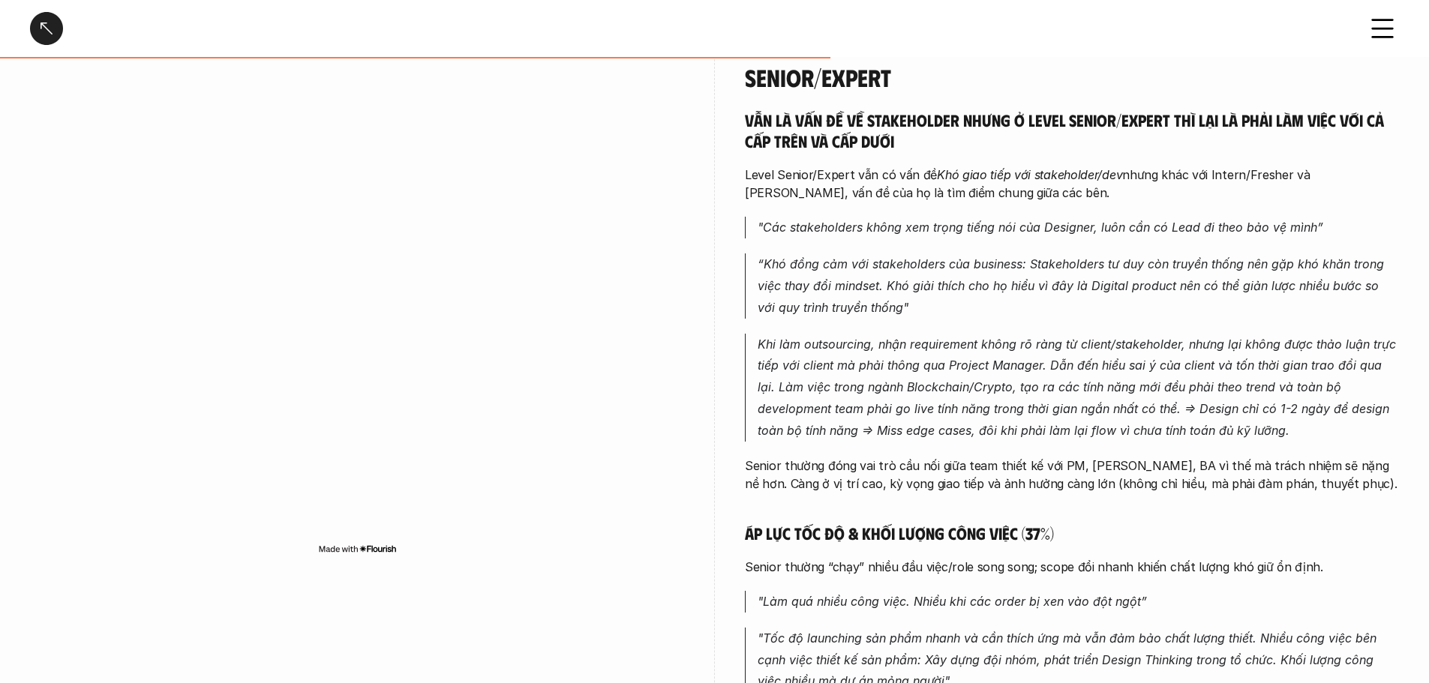
click at [959, 334] on p "Khi làm outsourcing, nhận requirement không rõ ràng từ client/stakeholder, nhưn…" at bounding box center [1078, 388] width 641 height 108
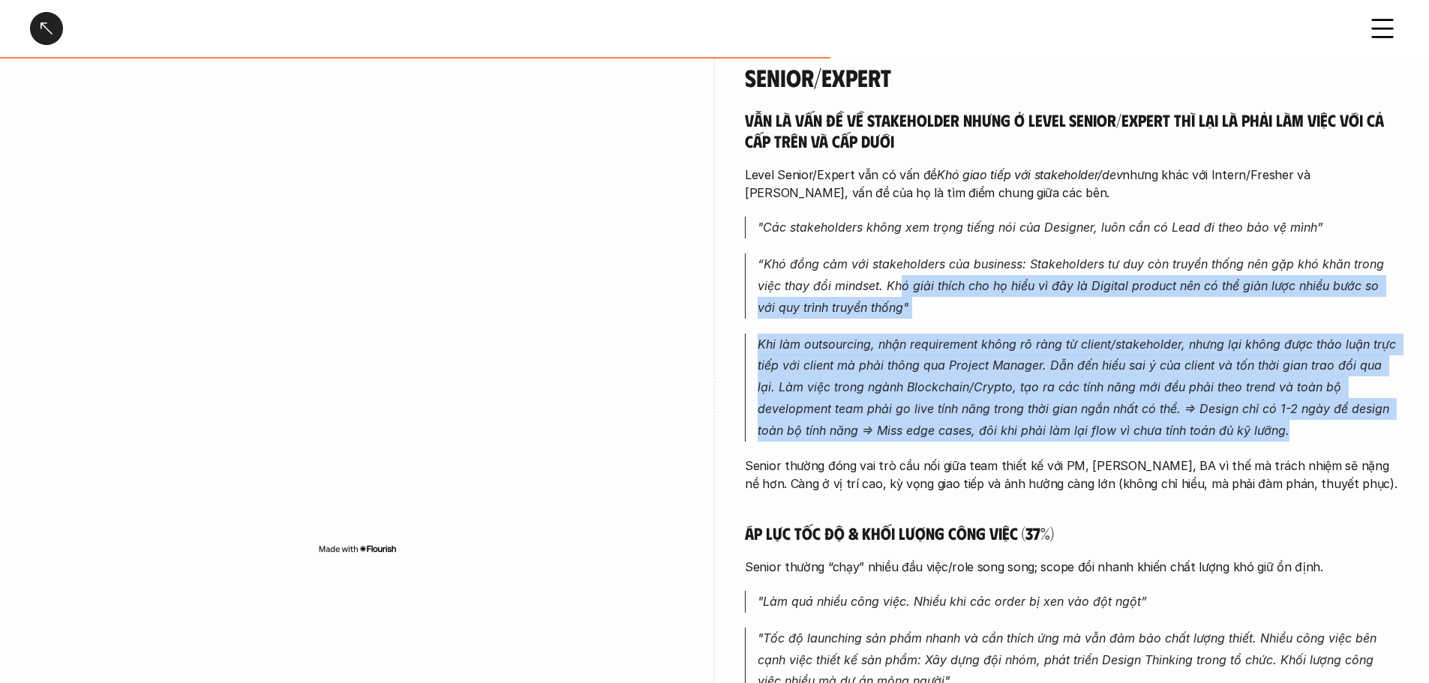
drag, startPoint x: 901, startPoint y: 255, endPoint x: 1259, endPoint y: 420, distance: 394.1
click at [1259, 420] on div "Vẫn là vấn đề về stakeholder nhưng ở level Senior/Expert thì lại là phải làm vi…" at bounding box center [1072, 436] width 654 height 652
click at [1080, 401] on em "Khi làm outsourcing, nhận requirement không rõ ràng từ client/stakeholder, nhưn…" at bounding box center [1079, 387] width 642 height 101
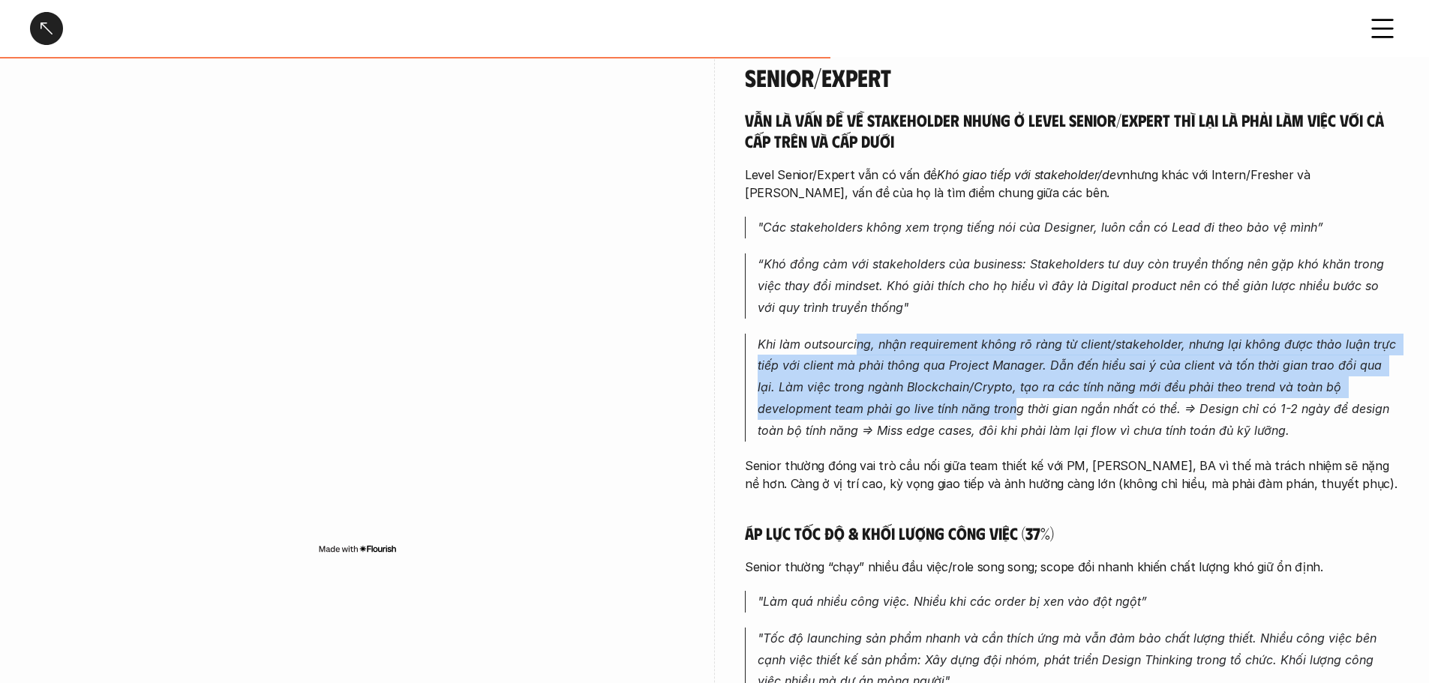
drag, startPoint x: 856, startPoint y: 324, endPoint x: 1013, endPoint y: 409, distance: 178.3
click at [999, 408] on em "Khi làm outsourcing, nhận requirement không rõ ràng từ client/stakeholder, nhưn…" at bounding box center [1079, 387] width 642 height 101
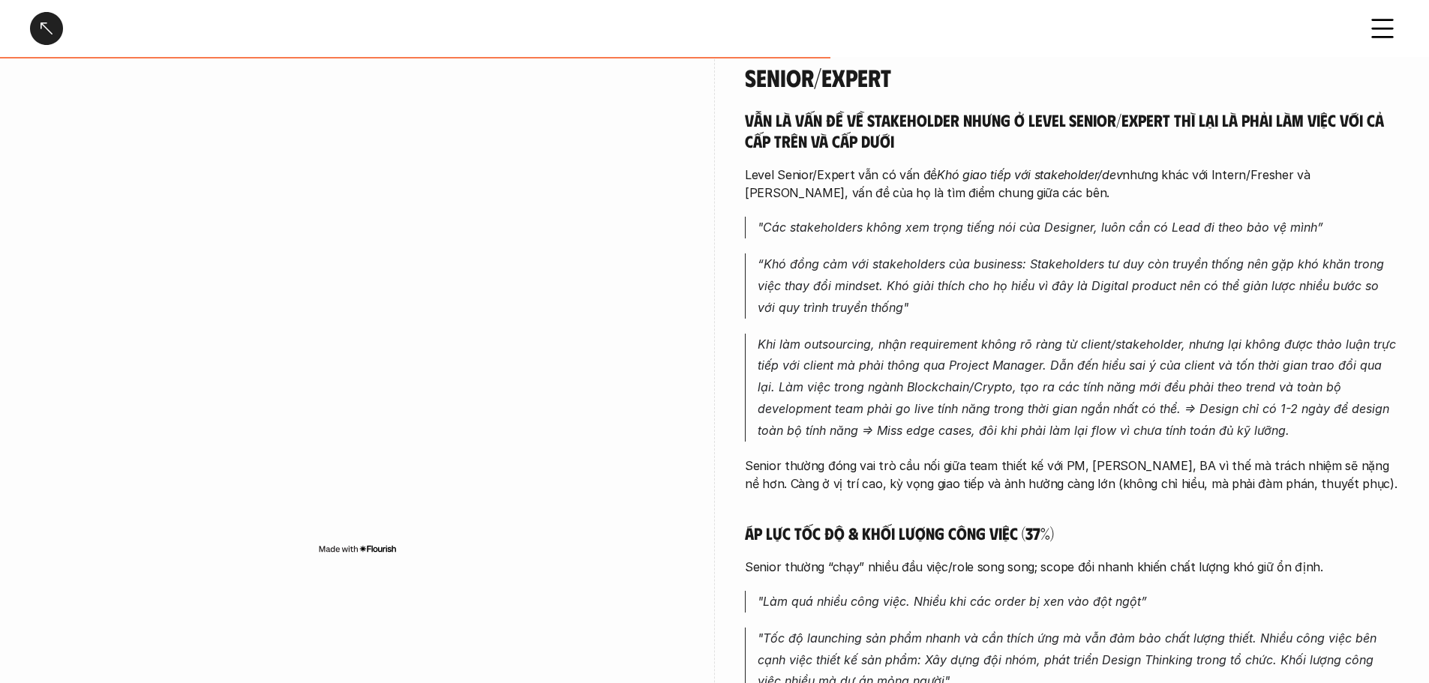
click at [1013, 409] on em "Khi làm outsourcing, nhận requirement không rõ ràng từ client/stakeholder, nhưn…" at bounding box center [1079, 387] width 642 height 101
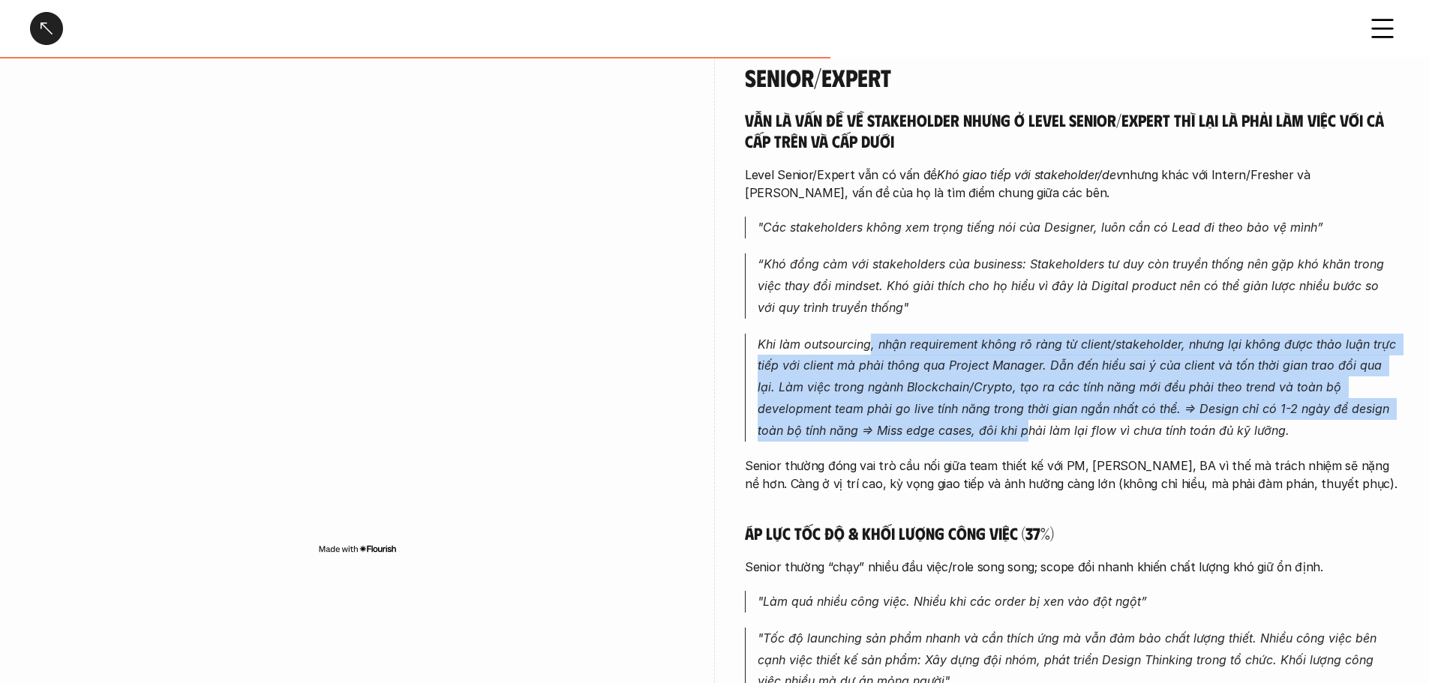
drag, startPoint x: 915, startPoint y: 373, endPoint x: 990, endPoint y: 410, distance: 83.9
click at [978, 407] on em "Khi làm outsourcing, nhận requirement không rõ ràng từ client/stakeholder, nhưn…" at bounding box center [1079, 387] width 642 height 101
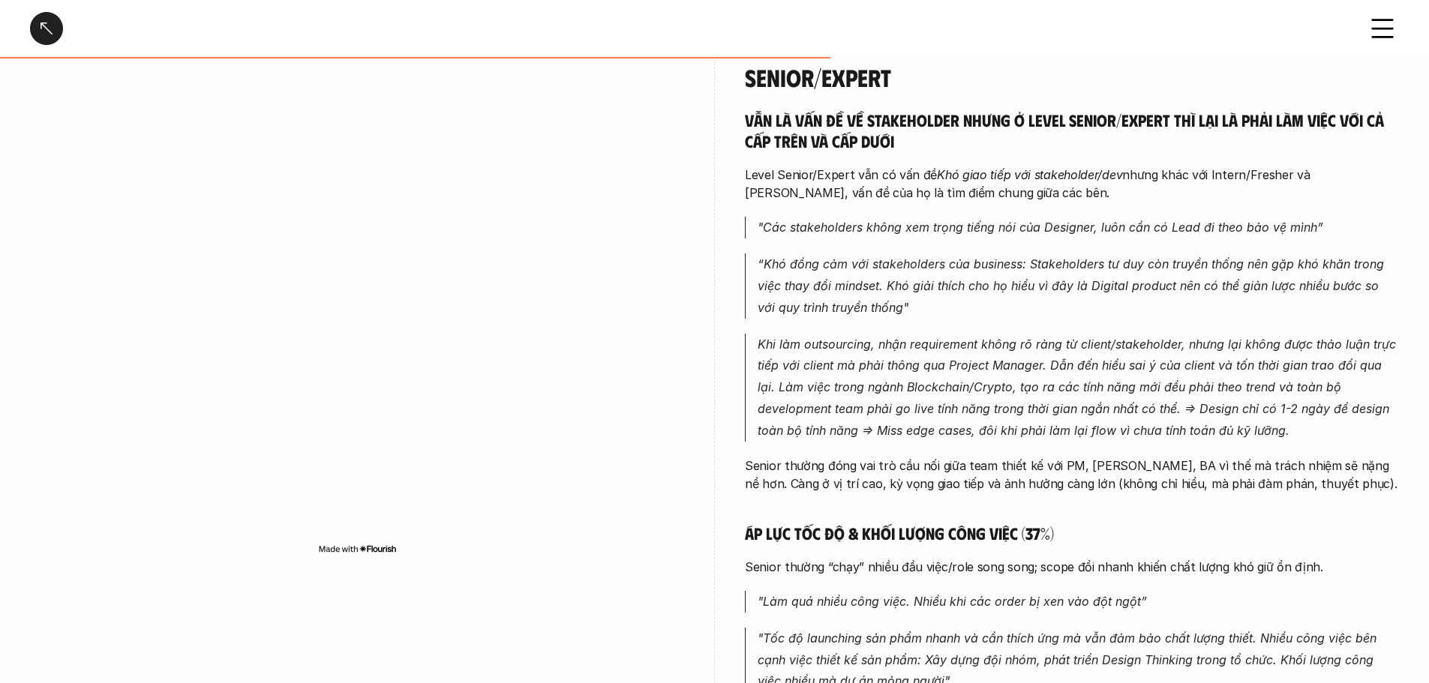
click at [990, 410] on em "Khi làm outsourcing, nhận requirement không rõ ràng từ client/stakeholder, nhưn…" at bounding box center [1079, 387] width 642 height 101
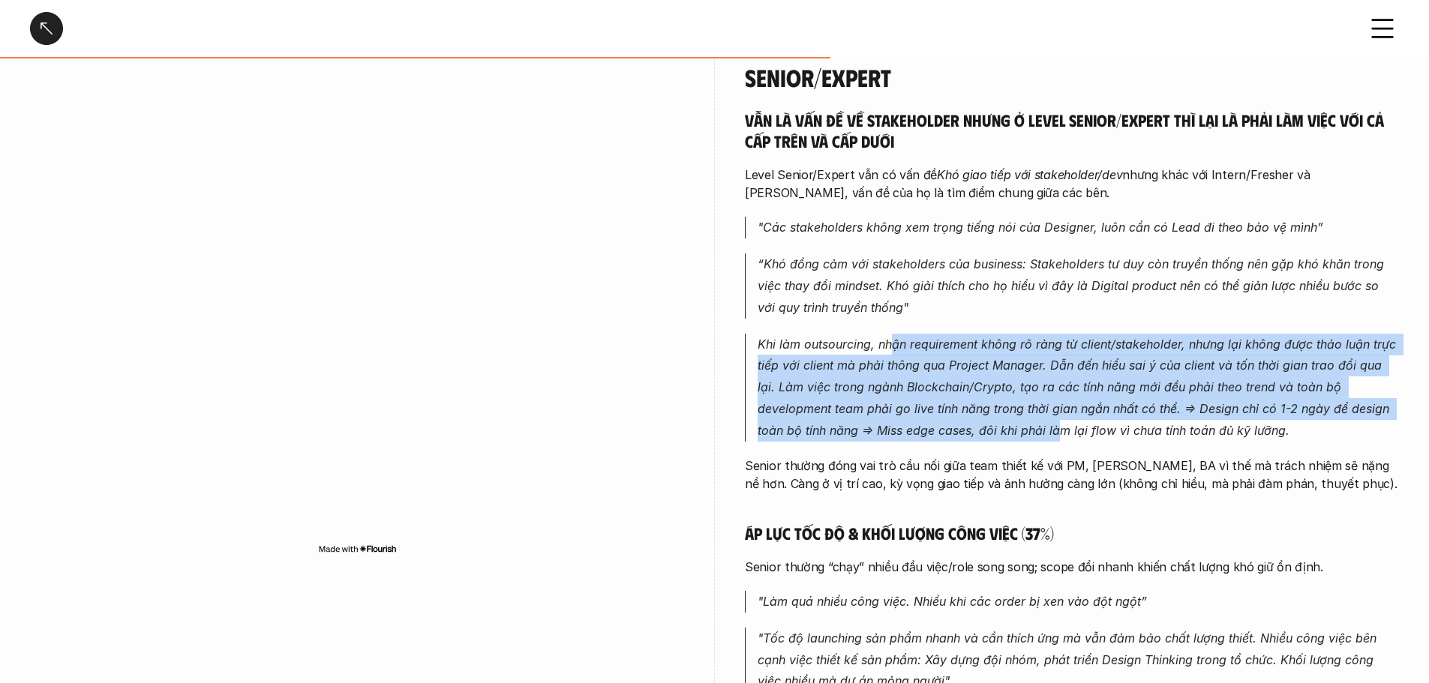
drag, startPoint x: 892, startPoint y: 308, endPoint x: 993, endPoint y: 401, distance: 137.5
click at [991, 401] on div "Vẫn là vấn đề về stakeholder nhưng ở level Senior/Expert thì lại là phải làm vi…" at bounding box center [1072, 436] width 654 height 652
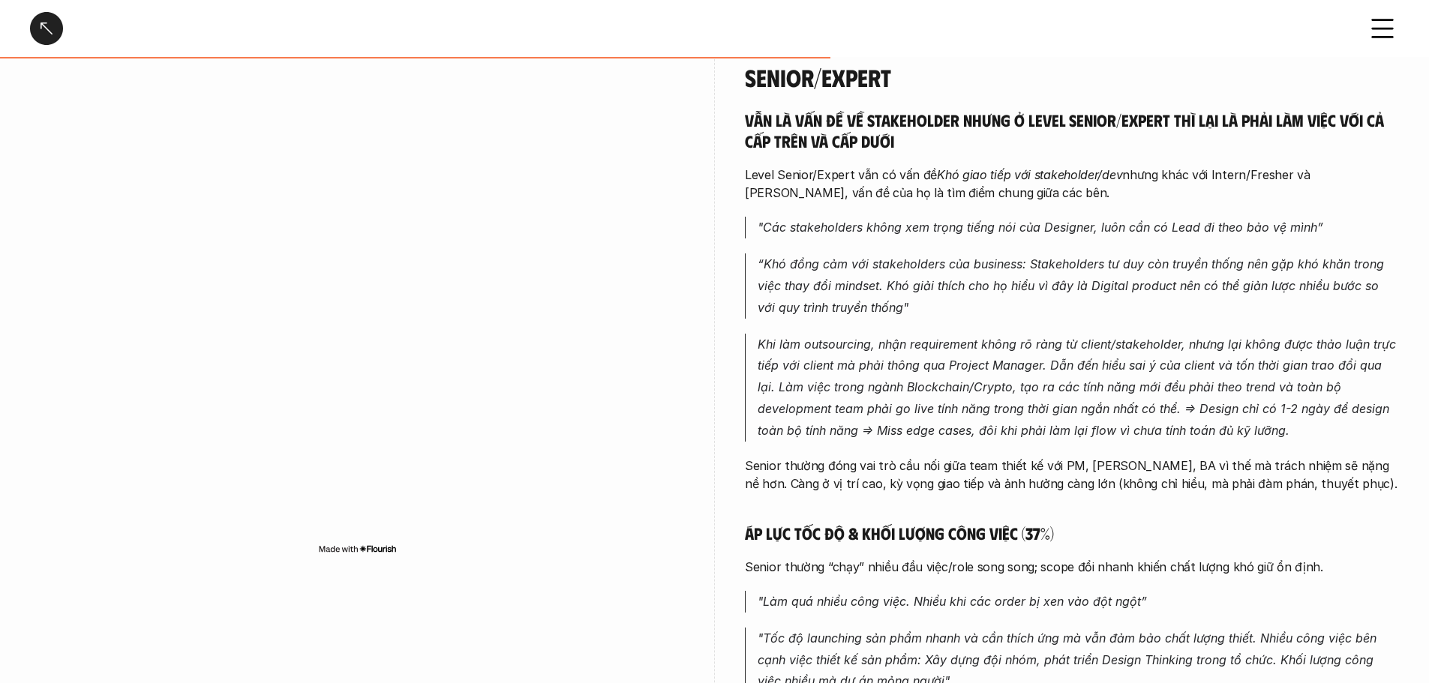
click at [993, 401] on em "Khi làm outsourcing, nhận requirement không rõ ràng từ client/stakeholder, nhưn…" at bounding box center [1079, 387] width 642 height 101
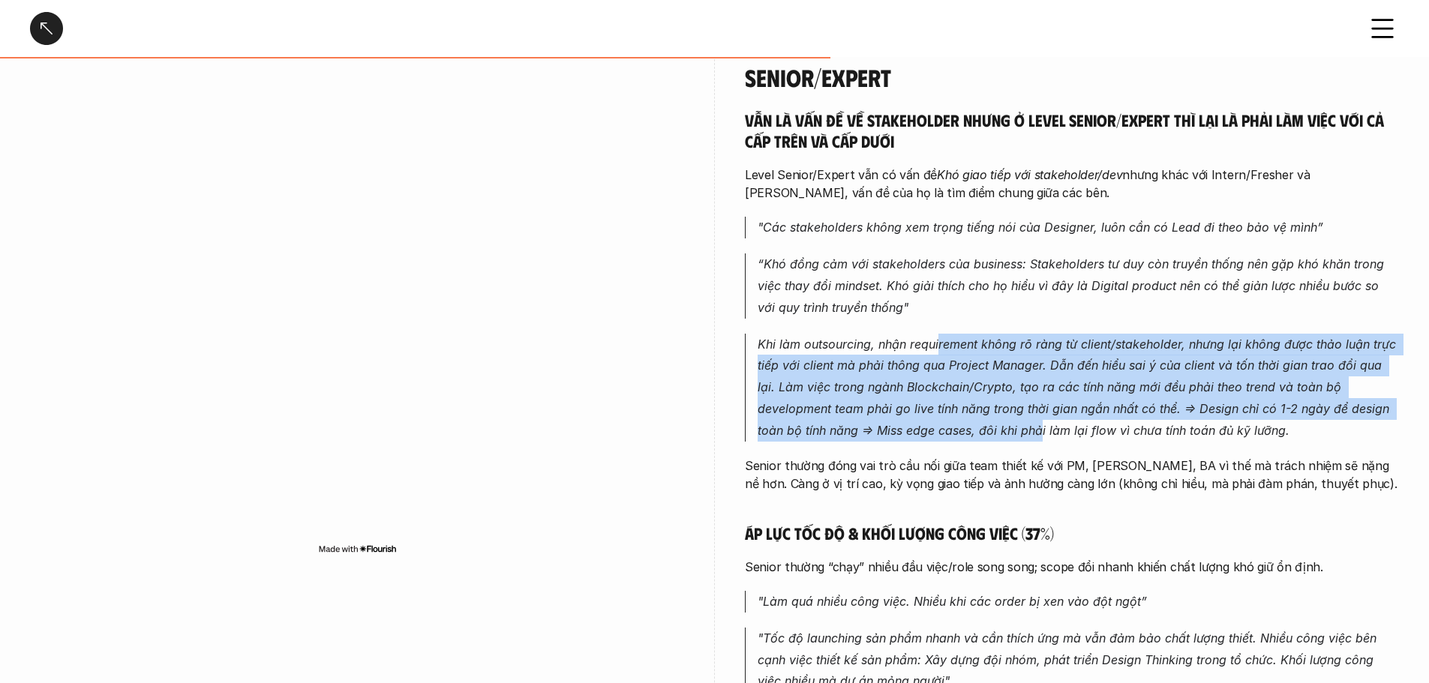
drag, startPoint x: 938, startPoint y: 319, endPoint x: 978, endPoint y: 415, distance: 104.2
click at [973, 410] on em "Khi làm outsourcing, nhận requirement không rõ ràng từ client/stakeholder, nhưn…" at bounding box center [1079, 387] width 642 height 101
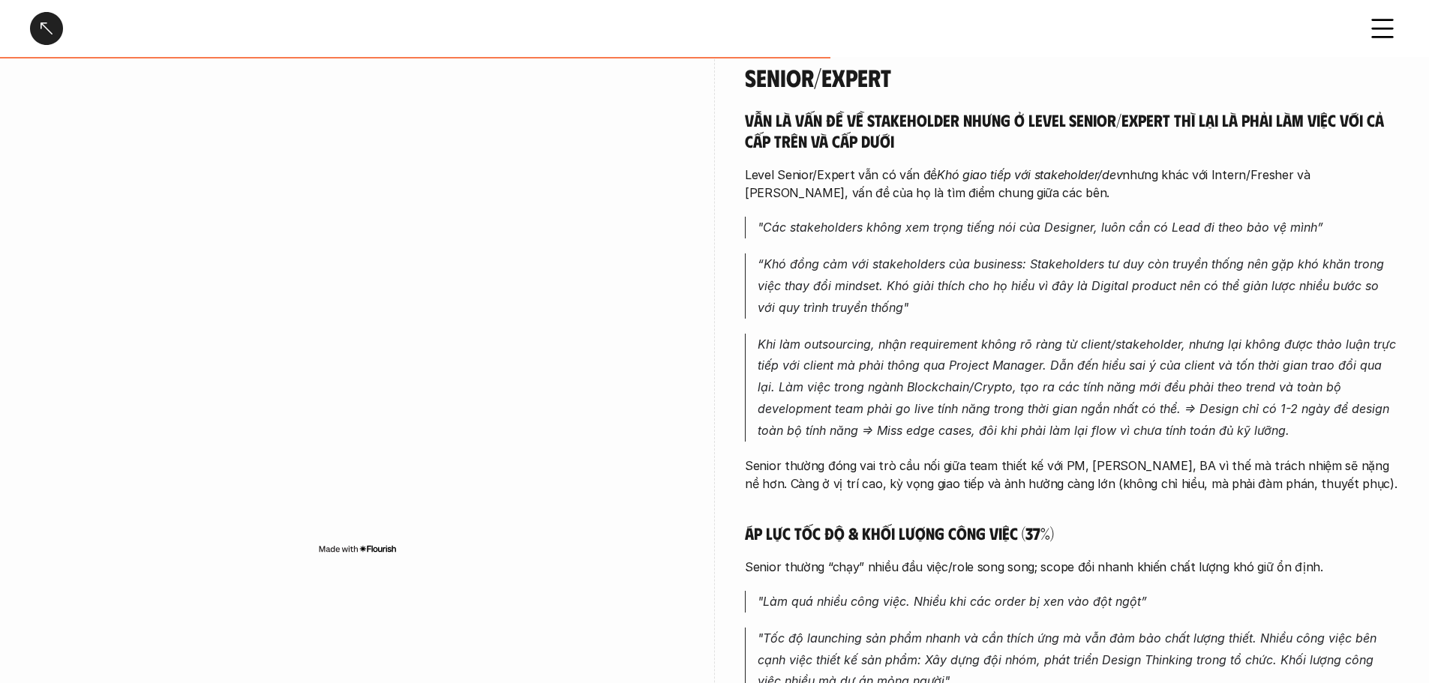
click at [978, 415] on em "Khi làm outsourcing, nhận requirement không rõ ràng từ client/stakeholder, nhưn…" at bounding box center [1079, 387] width 642 height 101
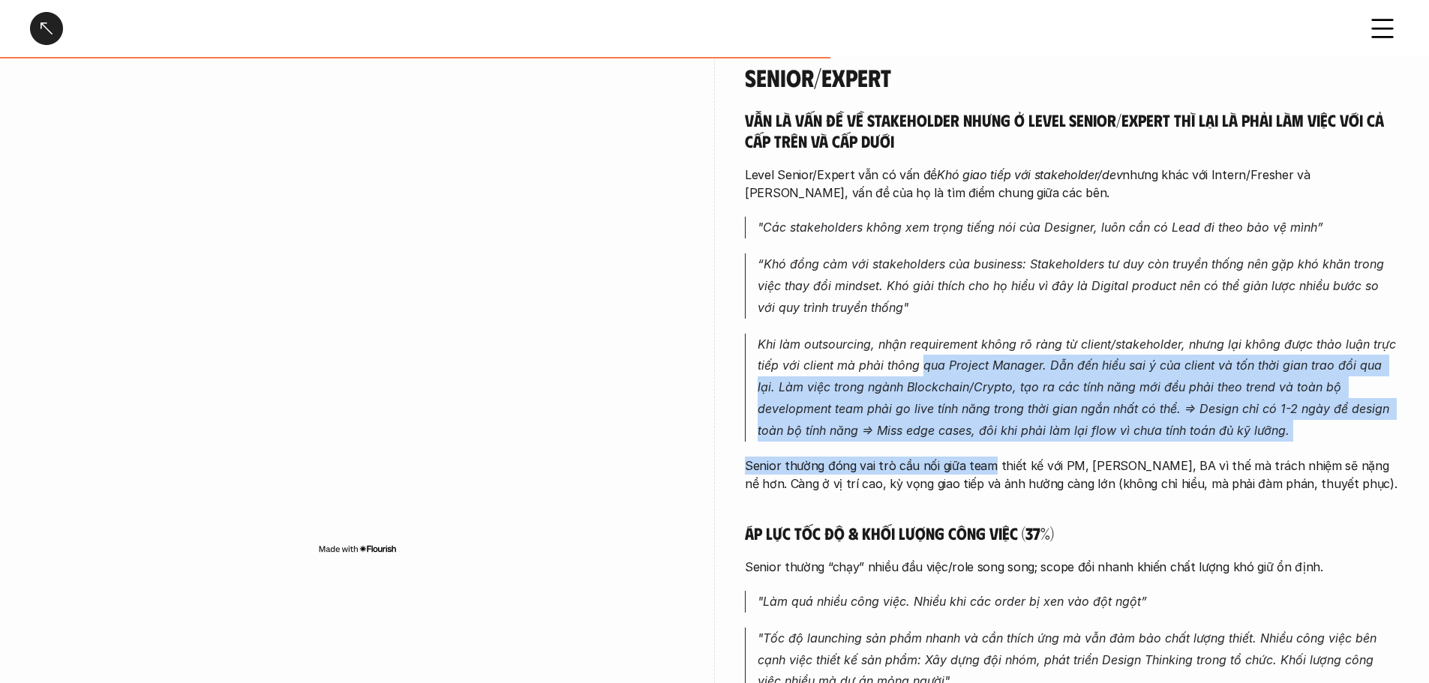
drag, startPoint x: 922, startPoint y: 334, endPoint x: 1027, endPoint y: 440, distance: 149.6
click at [1014, 438] on div "Vẫn là vấn đề về stakeholder nhưng ở level Senior/Expert thì lại là phải làm vi…" at bounding box center [1072, 436] width 654 height 652
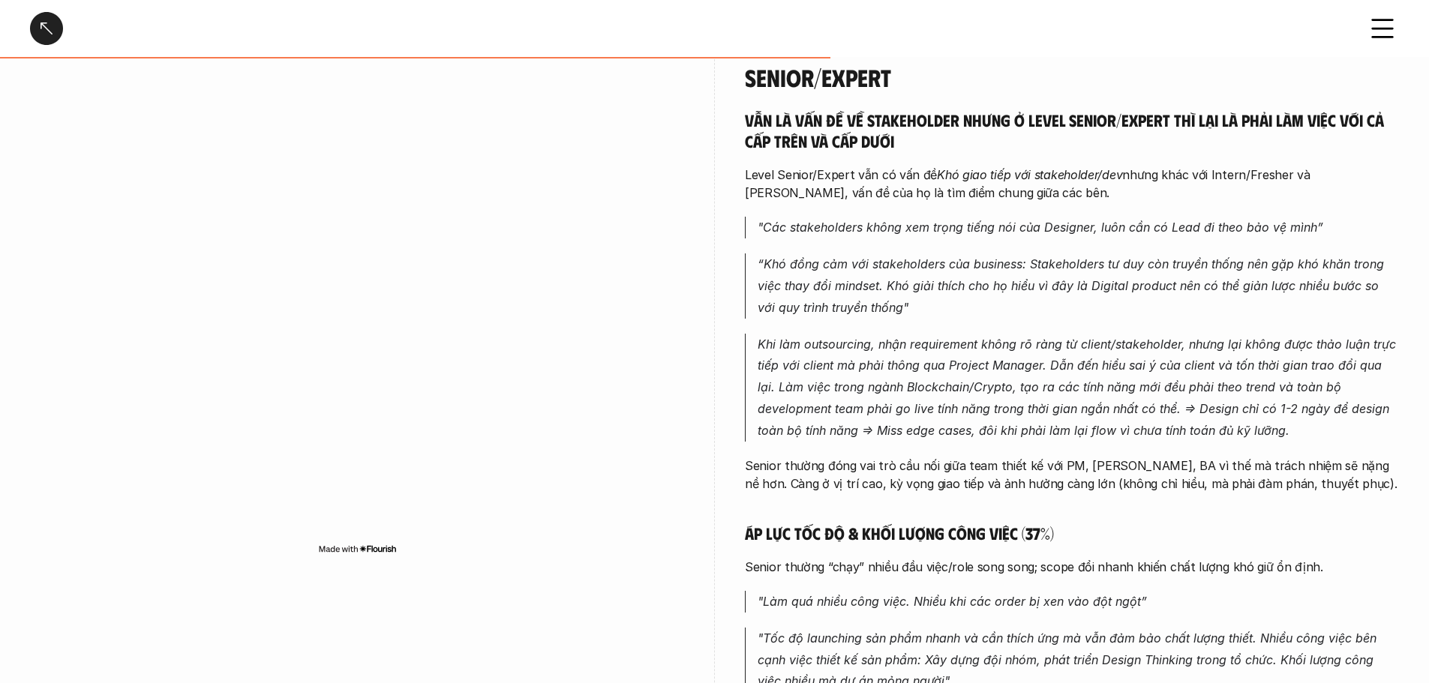
click at [1063, 457] on p "Senior thường đóng vai trò cầu nối giữa team thiết kế với PM, Dev, BA vì thế mà…" at bounding box center [1072, 475] width 654 height 36
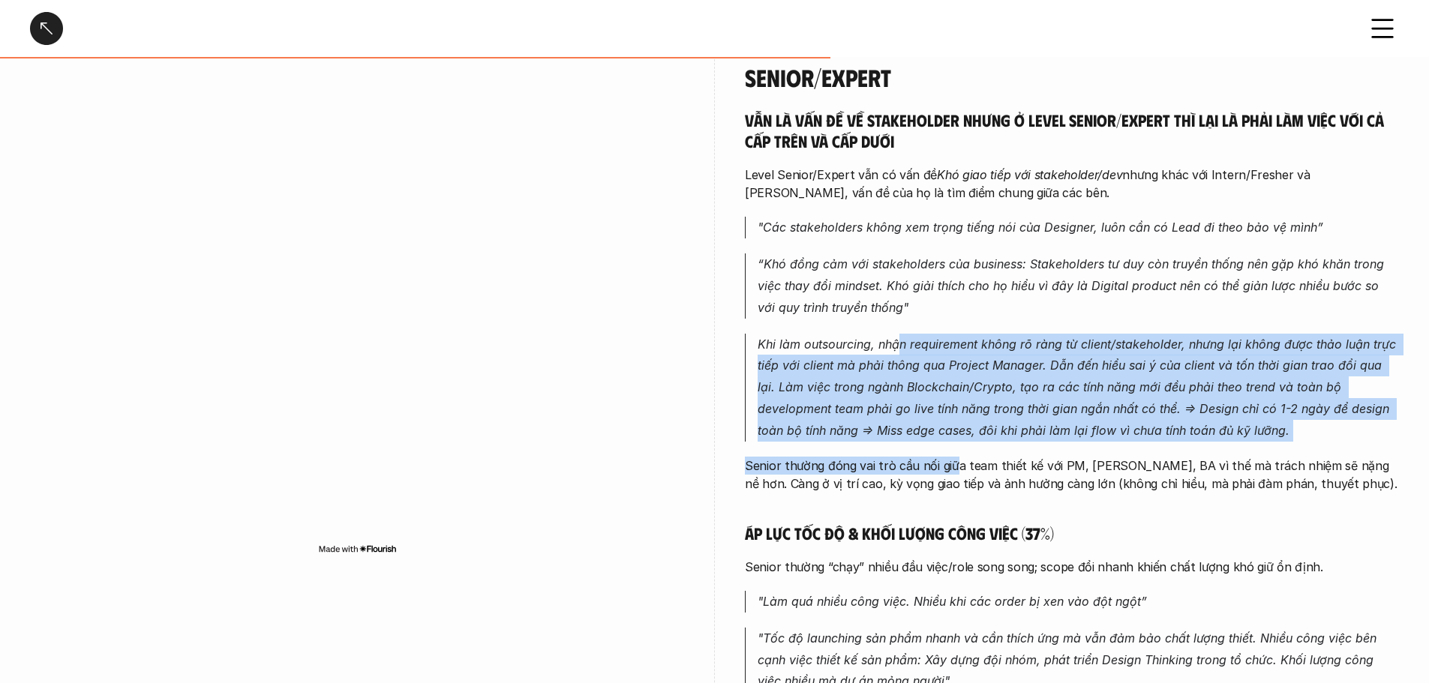
drag, startPoint x: 898, startPoint y: 308, endPoint x: 961, endPoint y: 452, distance: 157.2
click at [958, 450] on div "Vẫn là vấn đề về stakeholder nhưng ở level Senior/Expert thì lại là phải làm vi…" at bounding box center [1072, 436] width 654 height 652
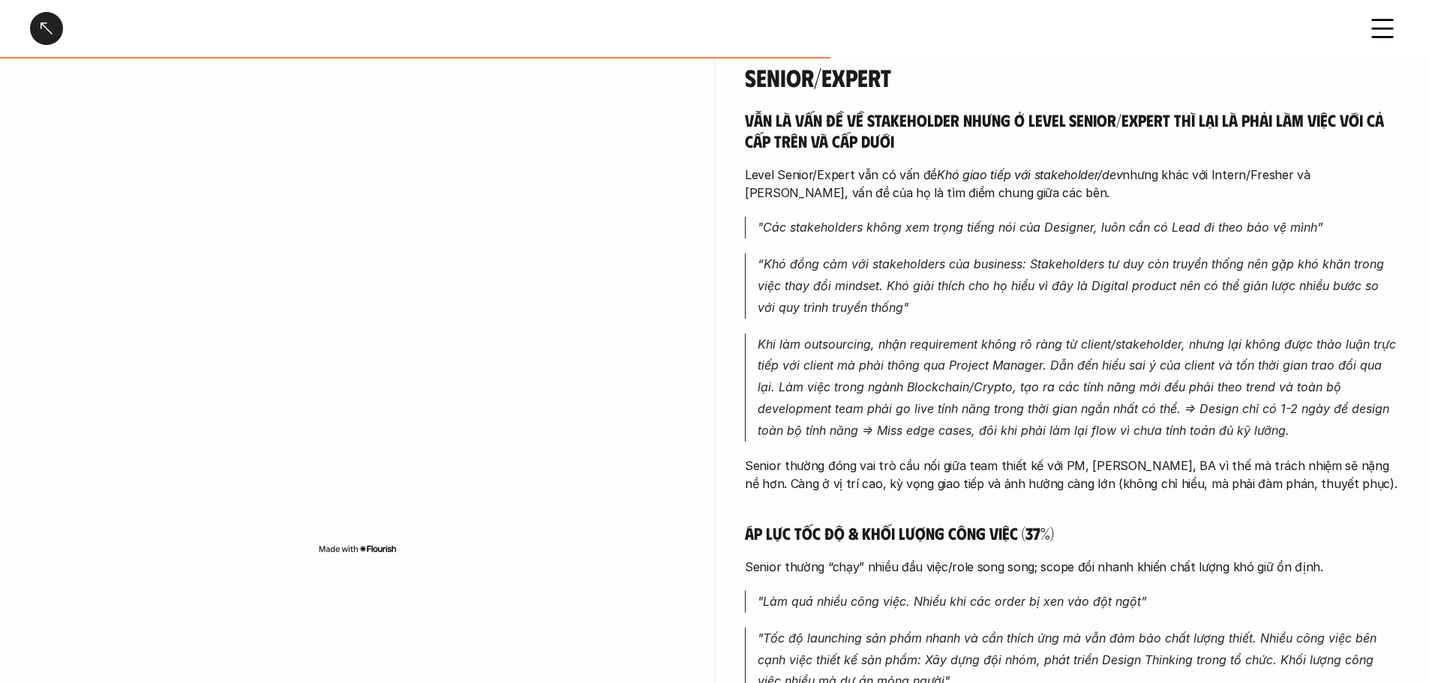
click at [961, 457] on p "Senior thường đóng vai trò cầu nối giữa team thiết kế với PM, Dev, BA vì thế mà…" at bounding box center [1072, 475] width 654 height 36
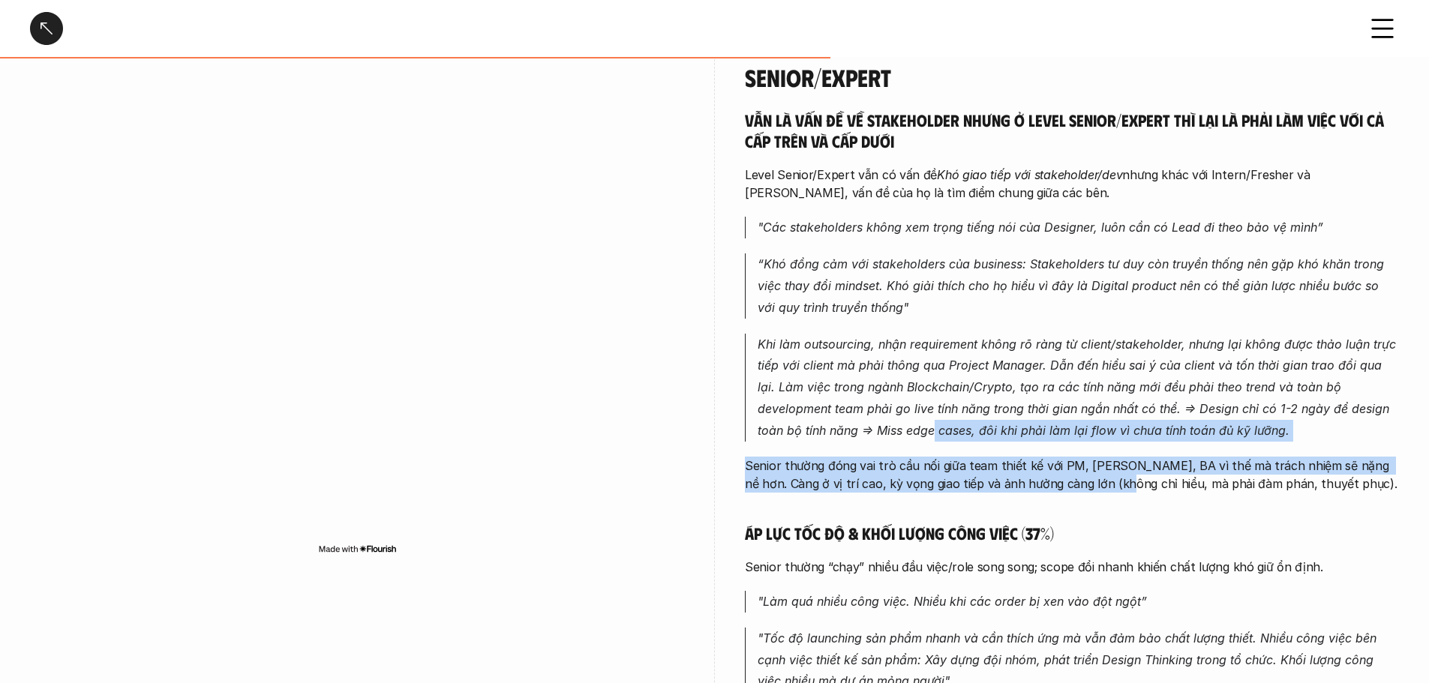
drag, startPoint x: 863, startPoint y: 423, endPoint x: 1101, endPoint y: 464, distance: 241.4
click at [1088, 464] on div "Vẫn là vấn đề về stakeholder nhưng ở level Senior/Expert thì lại là phải làm vi…" at bounding box center [1072, 436] width 654 height 652
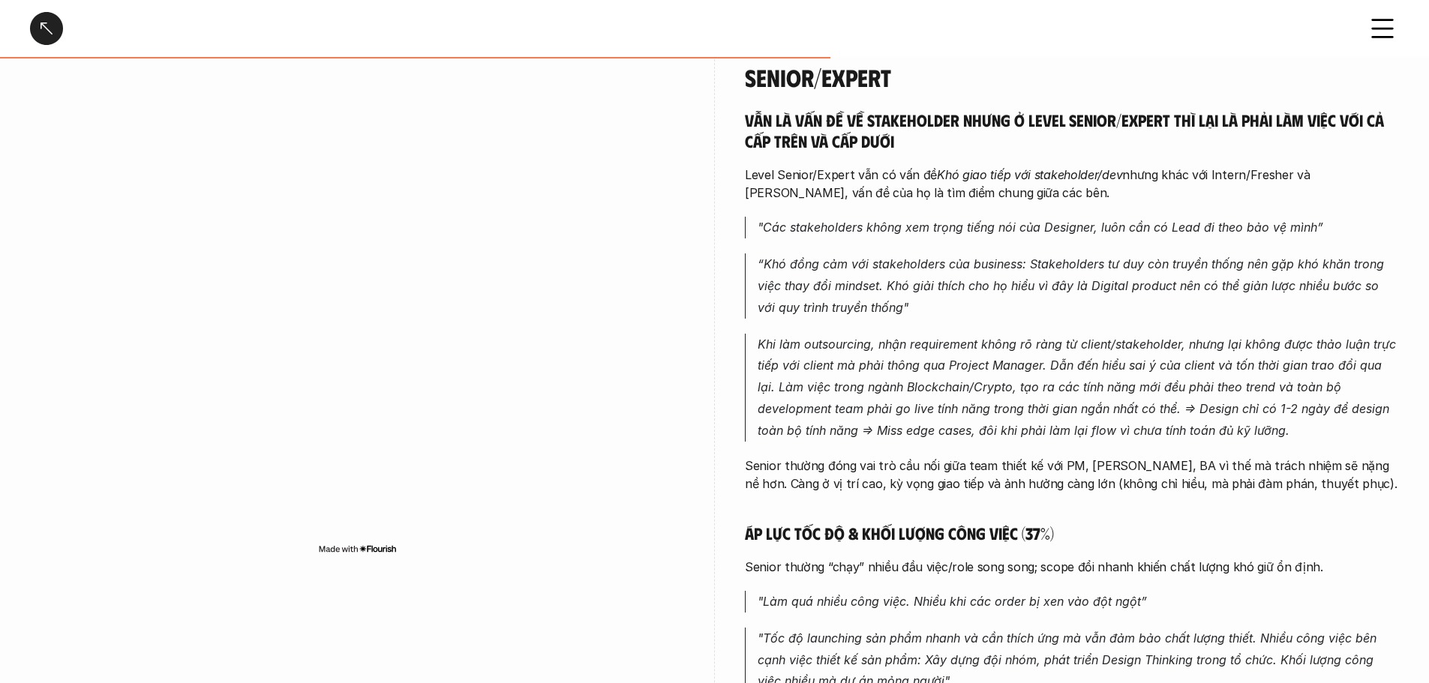
click at [1101, 464] on p "Senior thường đóng vai trò cầu nối giữa team thiết kế với PM, Dev, BA vì thế mà…" at bounding box center [1072, 475] width 654 height 36
drag, startPoint x: 1100, startPoint y: 458, endPoint x: 1254, endPoint y: 476, distance: 155.6
click at [1250, 476] on div "Vẫn là vấn đề về stakeholder nhưng ở level Senior/Expert thì lại là phải làm vi…" at bounding box center [1072, 436] width 654 height 652
click at [1256, 476] on div "Vẫn là vấn đề về stakeholder nhưng ở level Senior/Expert thì lại là phải làm vi…" at bounding box center [1072, 436] width 654 height 652
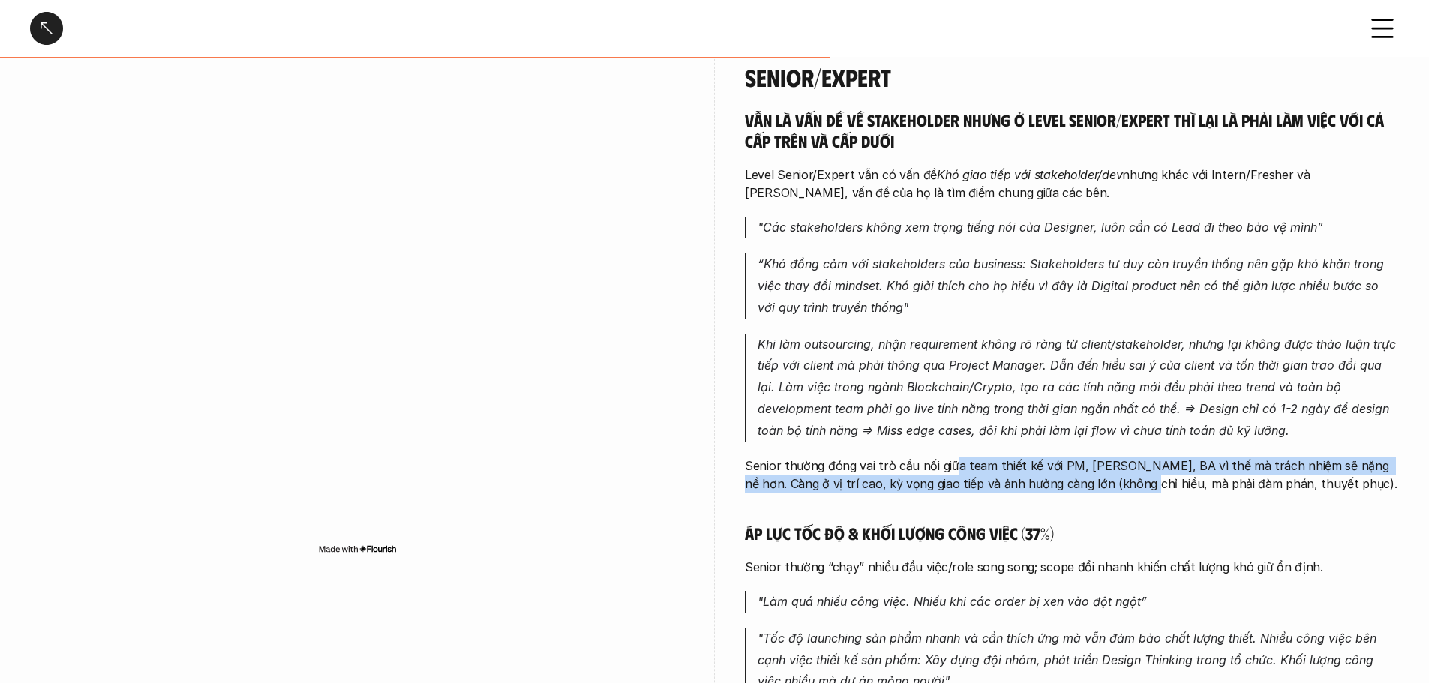
drag, startPoint x: 951, startPoint y: 429, endPoint x: 1140, endPoint y: 465, distance: 192.5
click at [1137, 465] on div "Vẫn là vấn đề về stakeholder nhưng ở level Senior/Expert thì lại là phải làm vi…" at bounding box center [1072, 436] width 654 height 652
click at [1140, 465] on p "Senior thường đóng vai trò cầu nối giữa team thiết kế với PM, Dev, BA vì thế mà…" at bounding box center [1072, 475] width 654 height 36
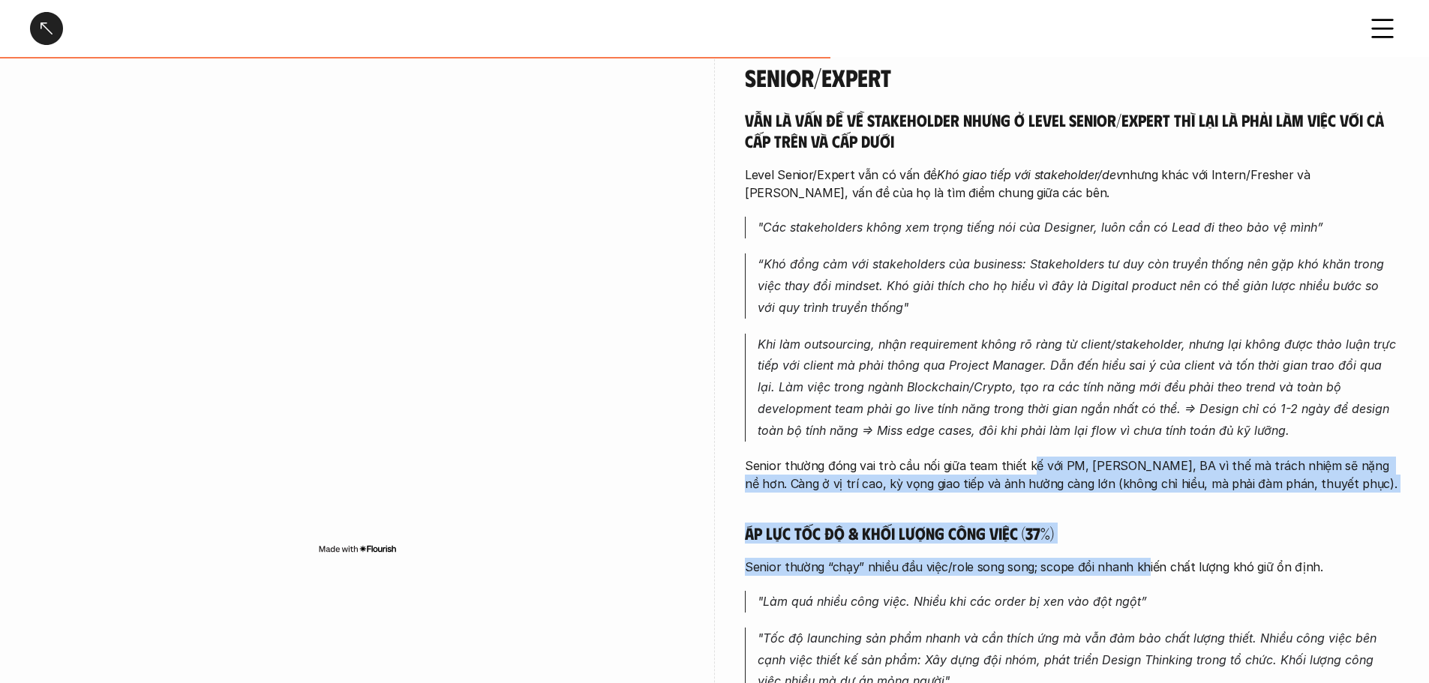
drag, startPoint x: 1026, startPoint y: 431, endPoint x: 1143, endPoint y: 559, distance: 173.6
click at [1143, 559] on div "Vẫn là vấn đề về stakeholder nhưng ở level Senior/Expert thì lại là phải làm vi…" at bounding box center [1072, 436] width 654 height 652
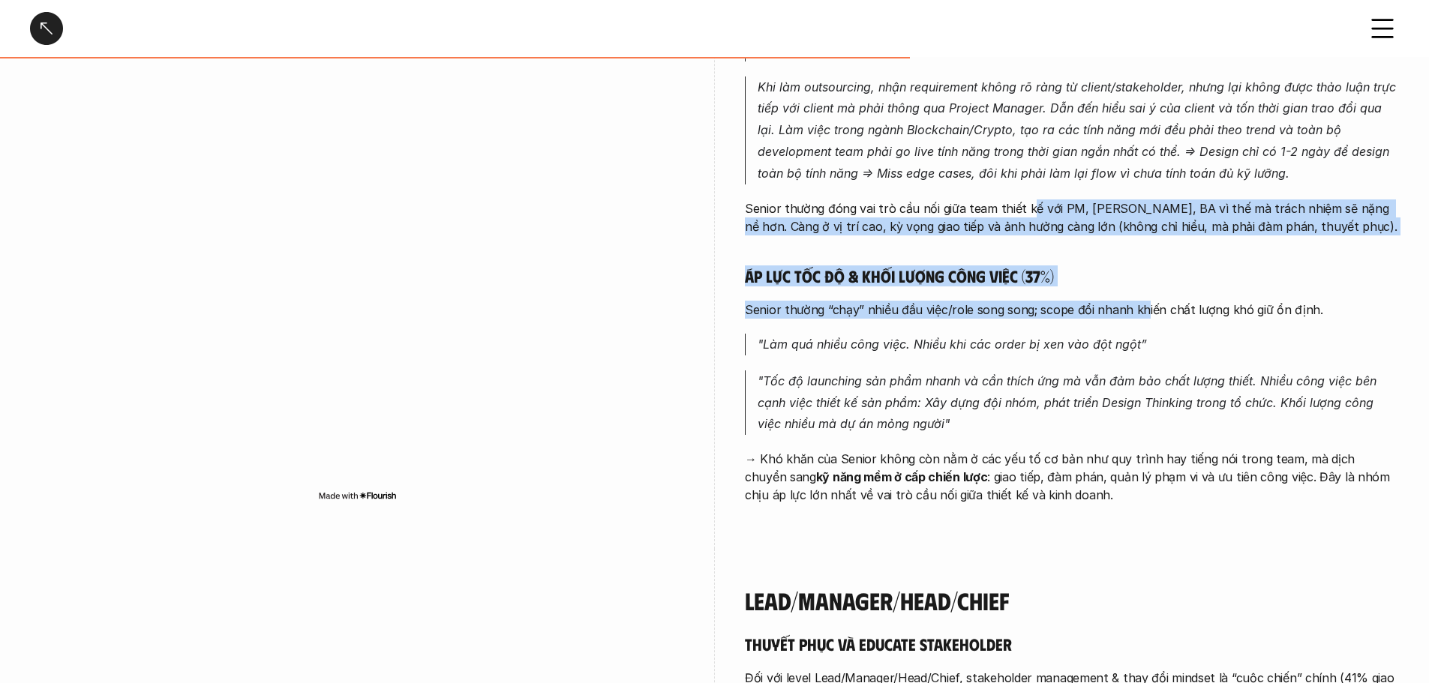
scroll to position [3526, 0]
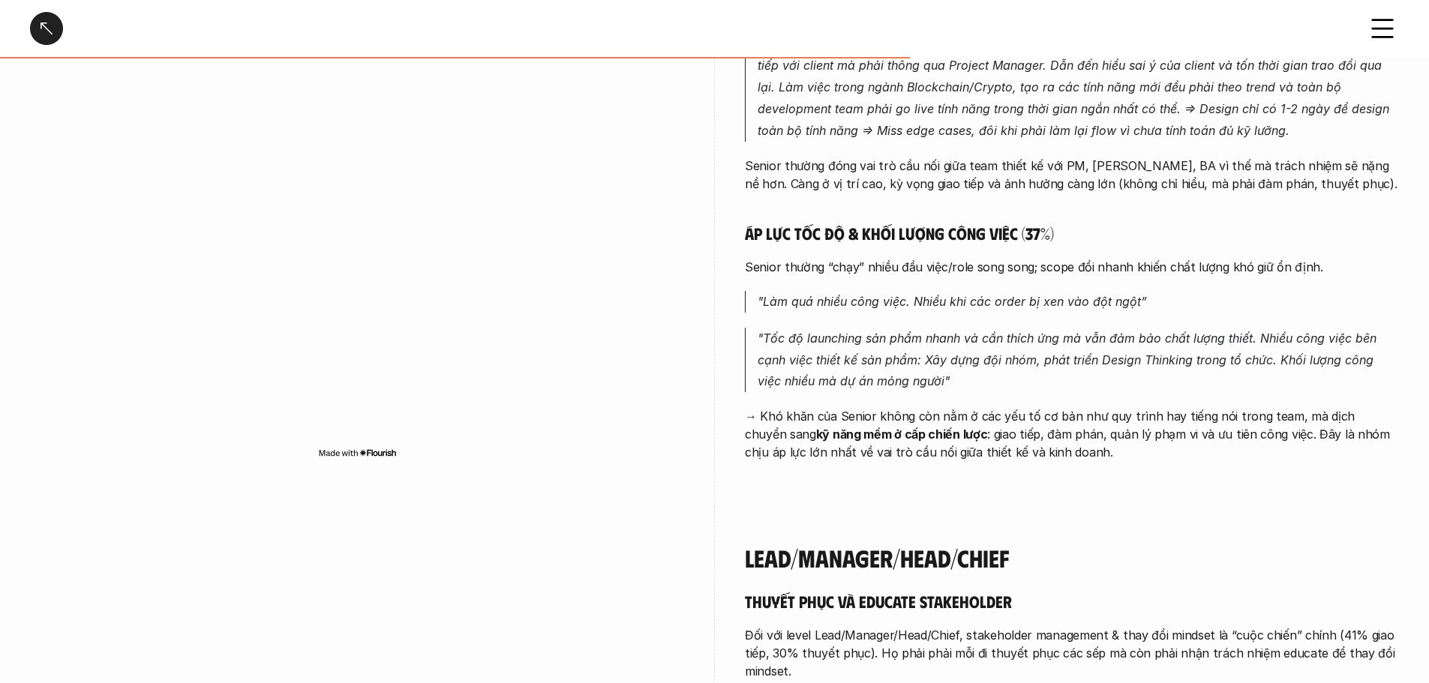
click at [884, 297] on div "Vẫn là vấn đề về stakeholder nhưng ở level Senior/Expert thì lại là phải làm vi…" at bounding box center [1072, 135] width 654 height 652
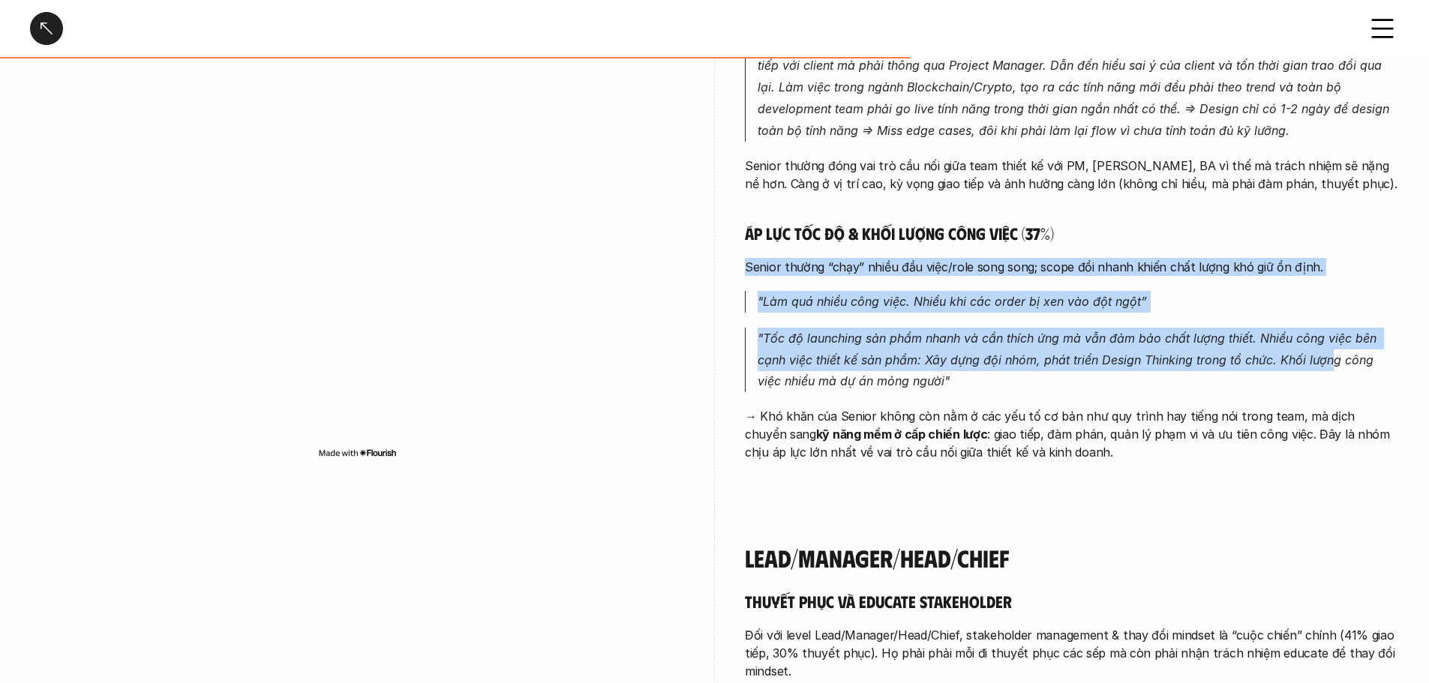
drag, startPoint x: 734, startPoint y: 241, endPoint x: 1328, endPoint y: 340, distance: 602.4
click at [1328, 340] on div "Senior/Expert Vẫn là vấn đề về stakeholder nhưng ở level Senior/Expert thì lại …" at bounding box center [714, 115] width 1369 height 781
click at [1221, 345] on p ""Tốc độ launching sản phẩm nhanh và cần thích ứng mà vẫn đảm bảo chất lượng thi…" at bounding box center [1078, 360] width 641 height 65
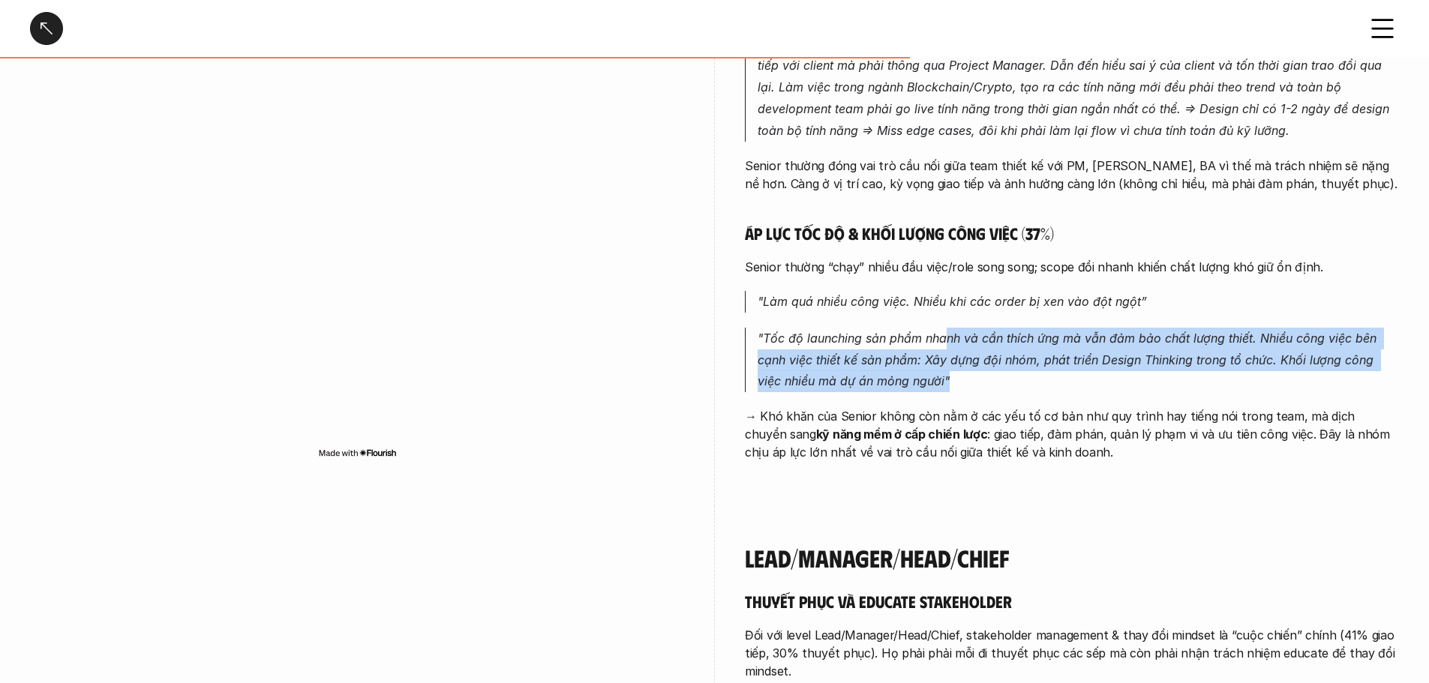
drag, startPoint x: 946, startPoint y: 317, endPoint x: 954, endPoint y: 362, distance: 45.0
click at [954, 362] on p ""Tốc độ launching sản phẩm nhanh và cần thích ứng mà vẫn đảm bảo chất lượng thi…" at bounding box center [1078, 360] width 641 height 65
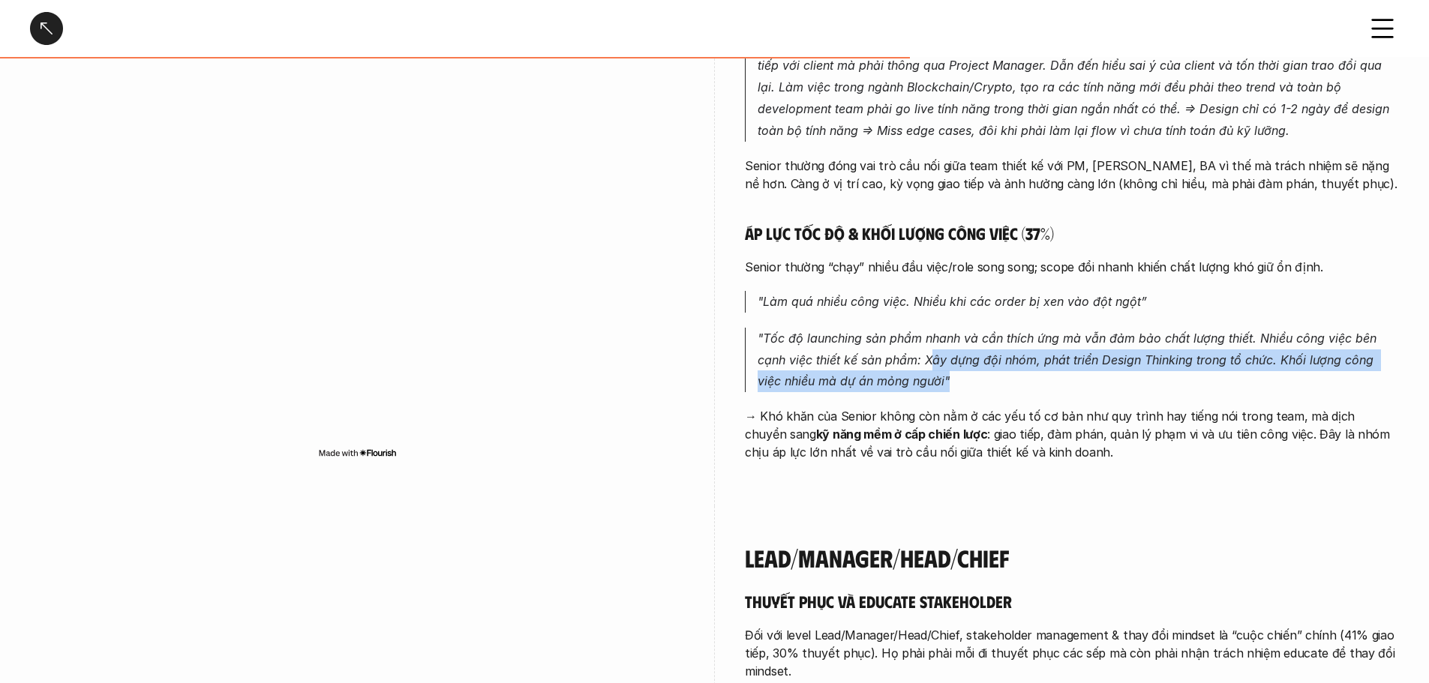
drag, startPoint x: 933, startPoint y: 339, endPoint x: 946, endPoint y: 359, distance: 23.7
click at [946, 359] on p ""Tốc độ launching sản phẩm nhanh và cần thích ứng mà vẫn đảm bảo chất lượng thi…" at bounding box center [1078, 360] width 641 height 65
drag, startPoint x: 930, startPoint y: 342, endPoint x: 928, endPoint y: 365, distance: 23.3
click at [928, 365] on p ""Tốc độ launching sản phẩm nhanh và cần thích ứng mà vẫn đảm bảo chất lượng thi…" at bounding box center [1078, 360] width 641 height 65
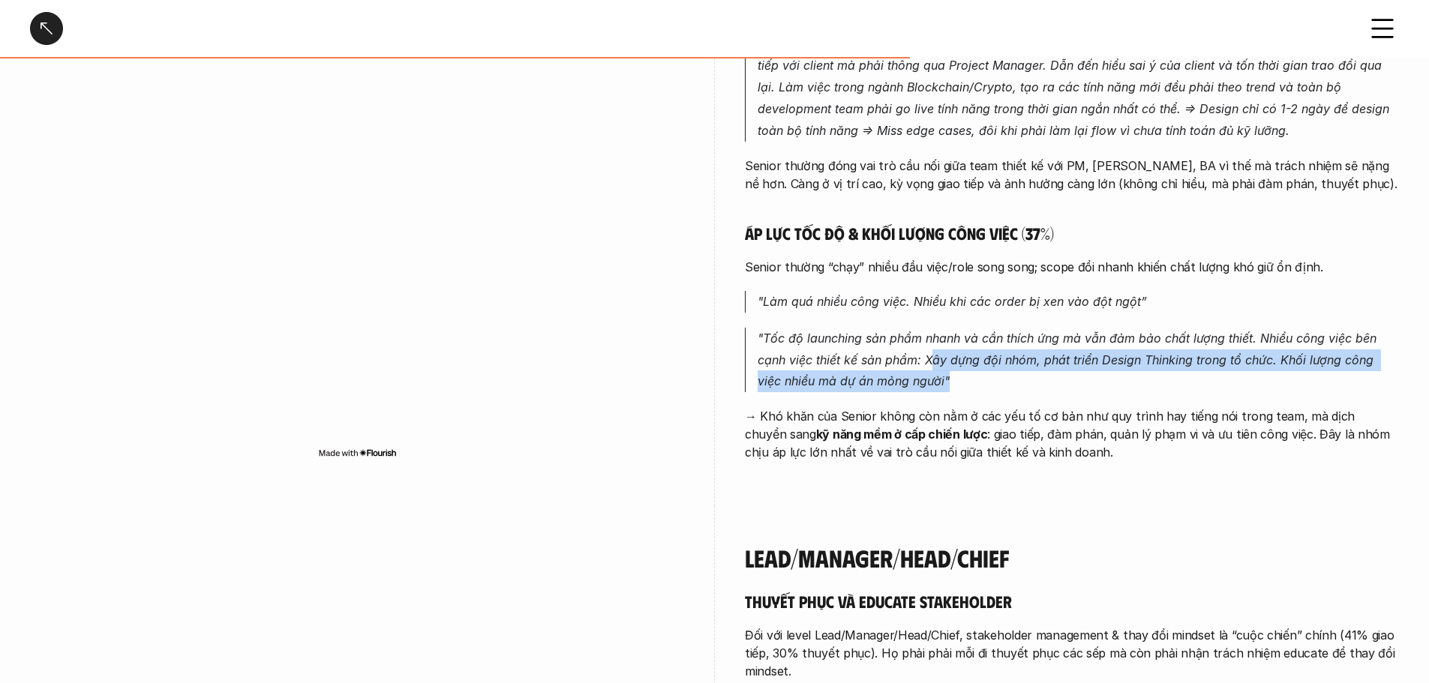
click at [928, 365] on p ""Tốc độ launching sản phẩm nhanh và cần thích ứng mà vẫn đảm bảo chất lượng thi…" at bounding box center [1078, 360] width 641 height 65
drag, startPoint x: 919, startPoint y: 328, endPoint x: 933, endPoint y: 369, distance: 43.7
click at [933, 369] on p ""Tốc độ launching sản phẩm nhanh và cần thích ứng mà vẫn đảm bảo chất lượng thi…" at bounding box center [1078, 360] width 641 height 65
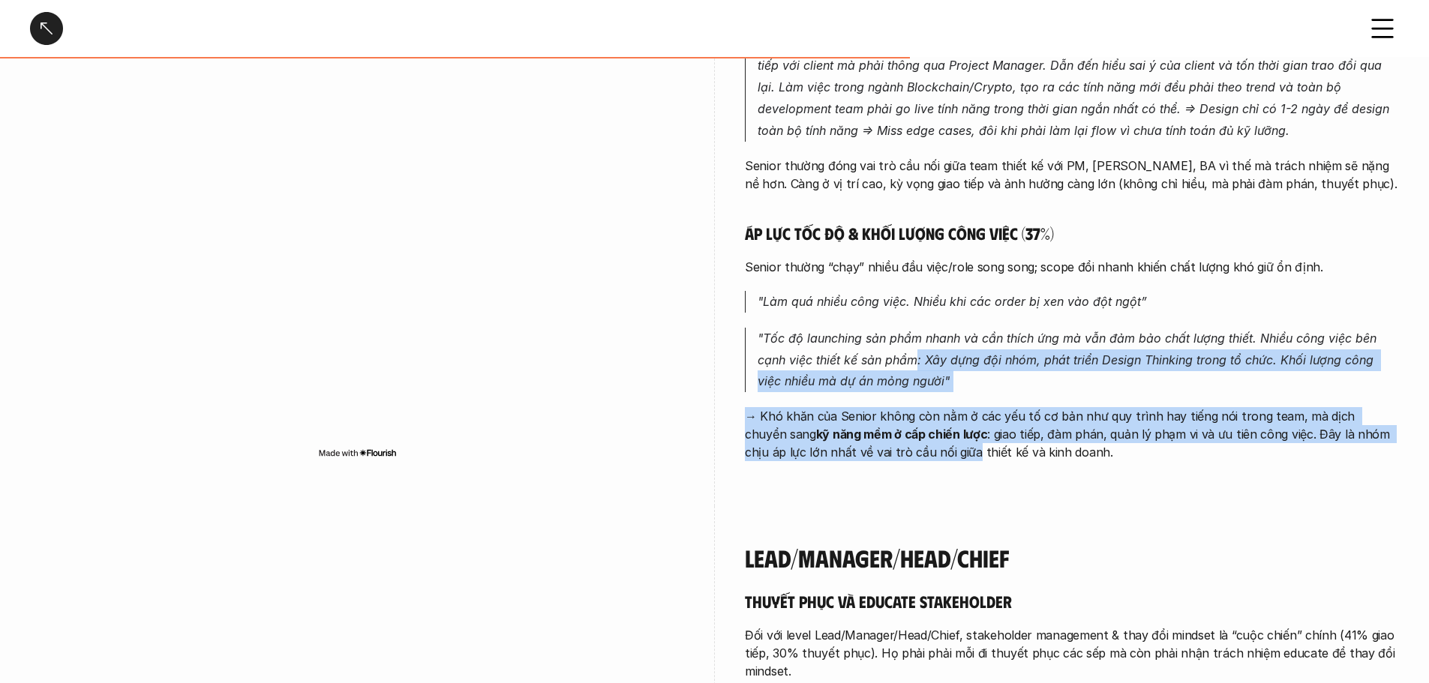
drag, startPoint x: 916, startPoint y: 338, endPoint x: 930, endPoint y: 428, distance: 91.9
click at [930, 428] on div "Vẫn là vấn đề về stakeholder nhưng ở level Senior/Expert thì lại là phải làm vi…" at bounding box center [1072, 135] width 654 height 652
click at [933, 427] on p "→ Khó khăn của Senior không còn nằm ở các yếu tố cơ bản như quy trình hay tiếng…" at bounding box center [1072, 434] width 654 height 54
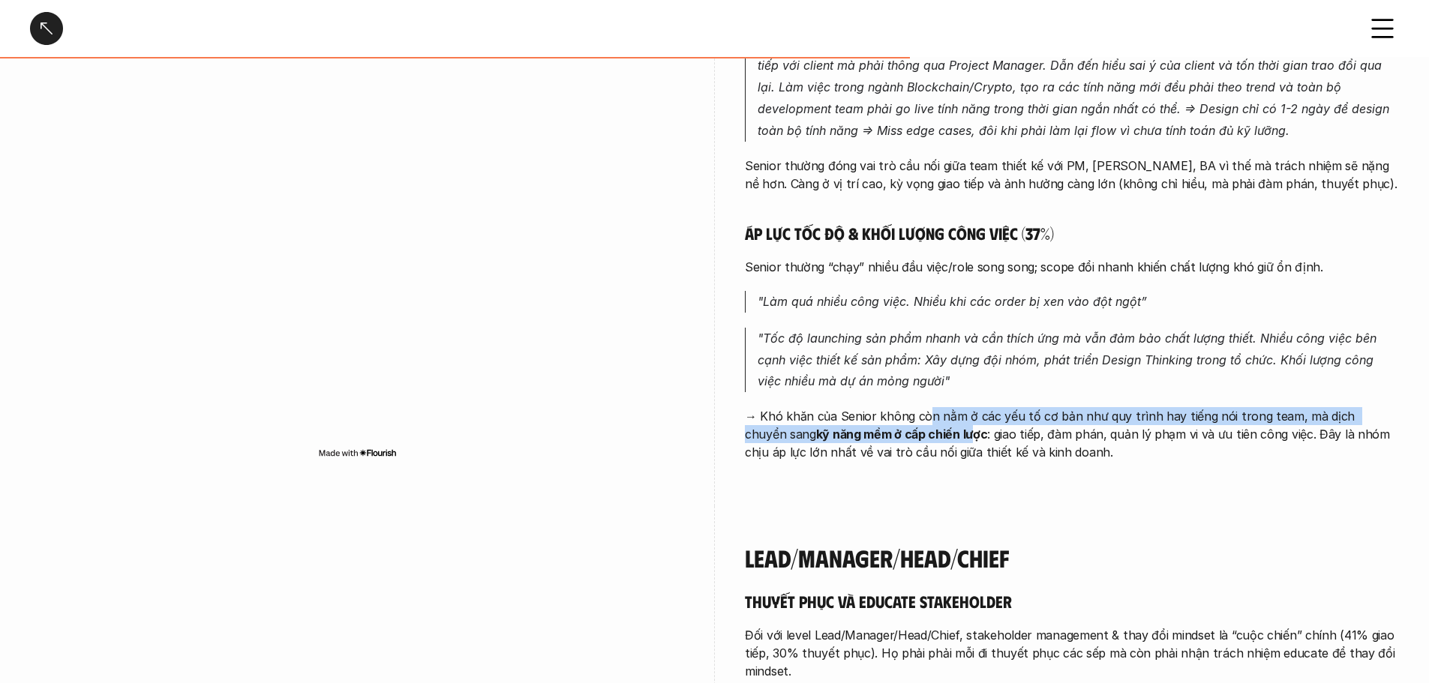
drag, startPoint x: 927, startPoint y: 398, endPoint x: 931, endPoint y: 416, distance: 18.6
click at [931, 416] on p "→ Khó khăn của Senior không còn nằm ở các yếu tố cơ bản như quy trình hay tiếng…" at bounding box center [1072, 434] width 654 height 54
click at [931, 427] on strong "kỹ năng mềm ở cấp chiến lược" at bounding box center [902, 434] width 172 height 15
drag, startPoint x: 930, startPoint y: 395, endPoint x: 933, endPoint y: 406, distance: 10.7
click at [933, 407] on p "→ Khó khăn của Senior không còn nằm ở các yếu tố cơ bản như quy trình hay tiếng…" at bounding box center [1072, 434] width 654 height 54
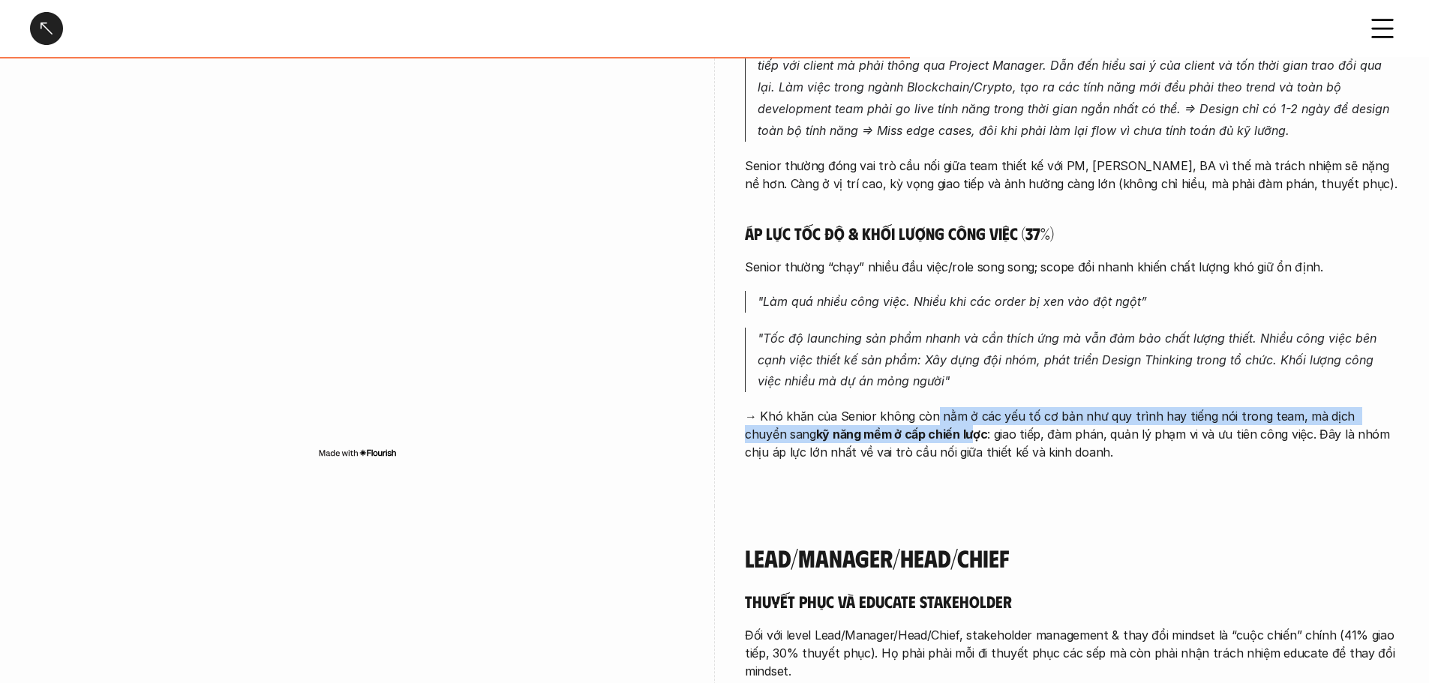
click at [933, 427] on strong "kỹ năng mềm ở cấp chiến lược" at bounding box center [902, 434] width 172 height 15
drag, startPoint x: 921, startPoint y: 374, endPoint x: 945, endPoint y: 413, distance: 46.2
click at [945, 413] on div "Vẫn là vấn đề về stakeholder nhưng ở level Senior/Expert thì lại là phải làm vi…" at bounding box center [1072, 135] width 654 height 652
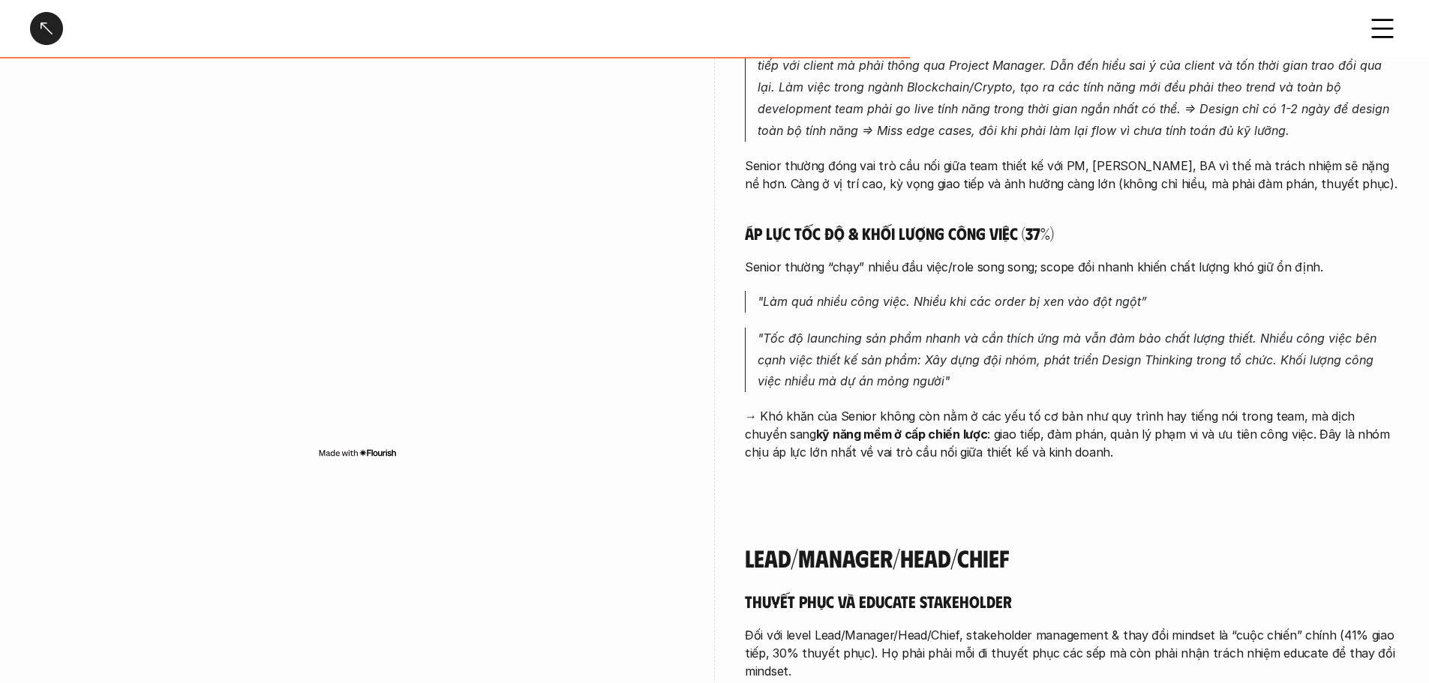
click at [948, 413] on p "→ Khó khăn của Senior không còn nằm ở các yếu tố cơ bản như quy trình hay tiếng…" at bounding box center [1072, 434] width 654 height 54
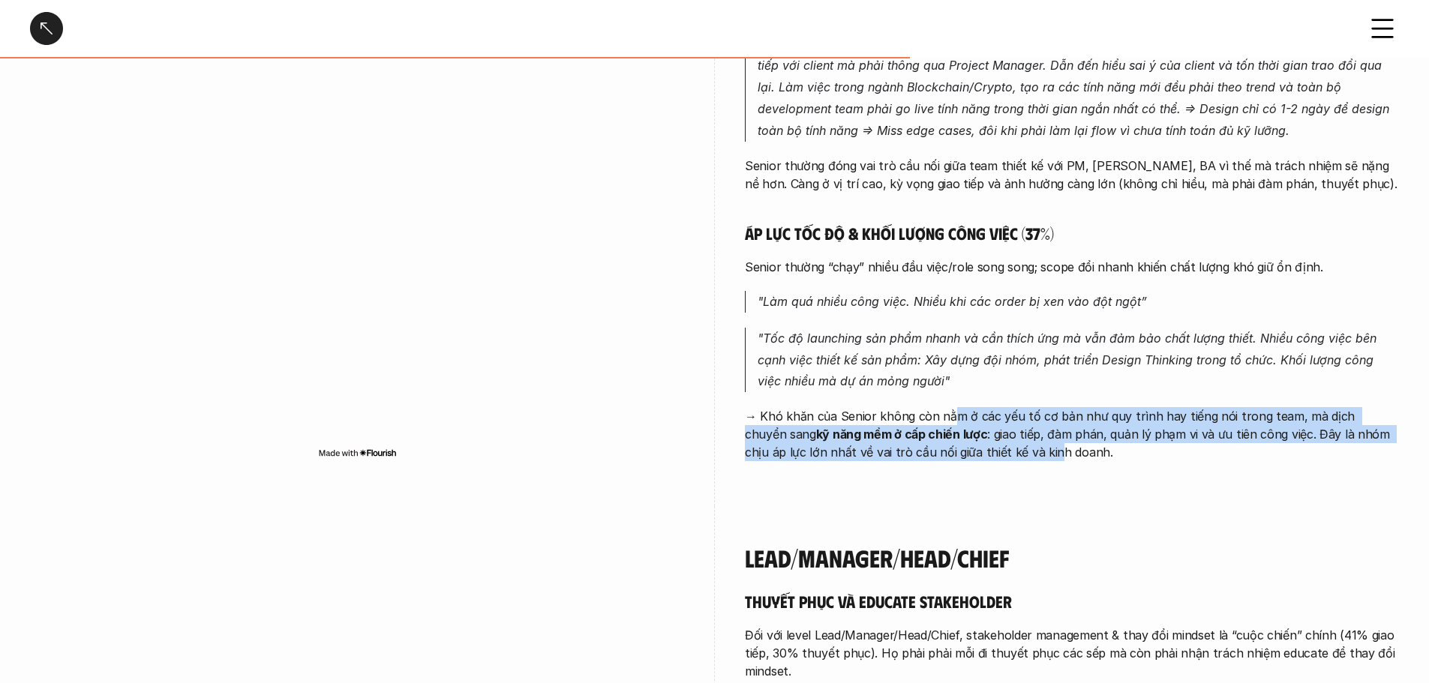
drag, startPoint x: 948, startPoint y: 391, endPoint x: 1055, endPoint y: 450, distance: 122.6
click at [1037, 447] on div "Senior/Expert Vẫn là vấn đề về stakeholder nhưng ở level Senior/Expert thì lại …" at bounding box center [1072, 115] width 654 height 781
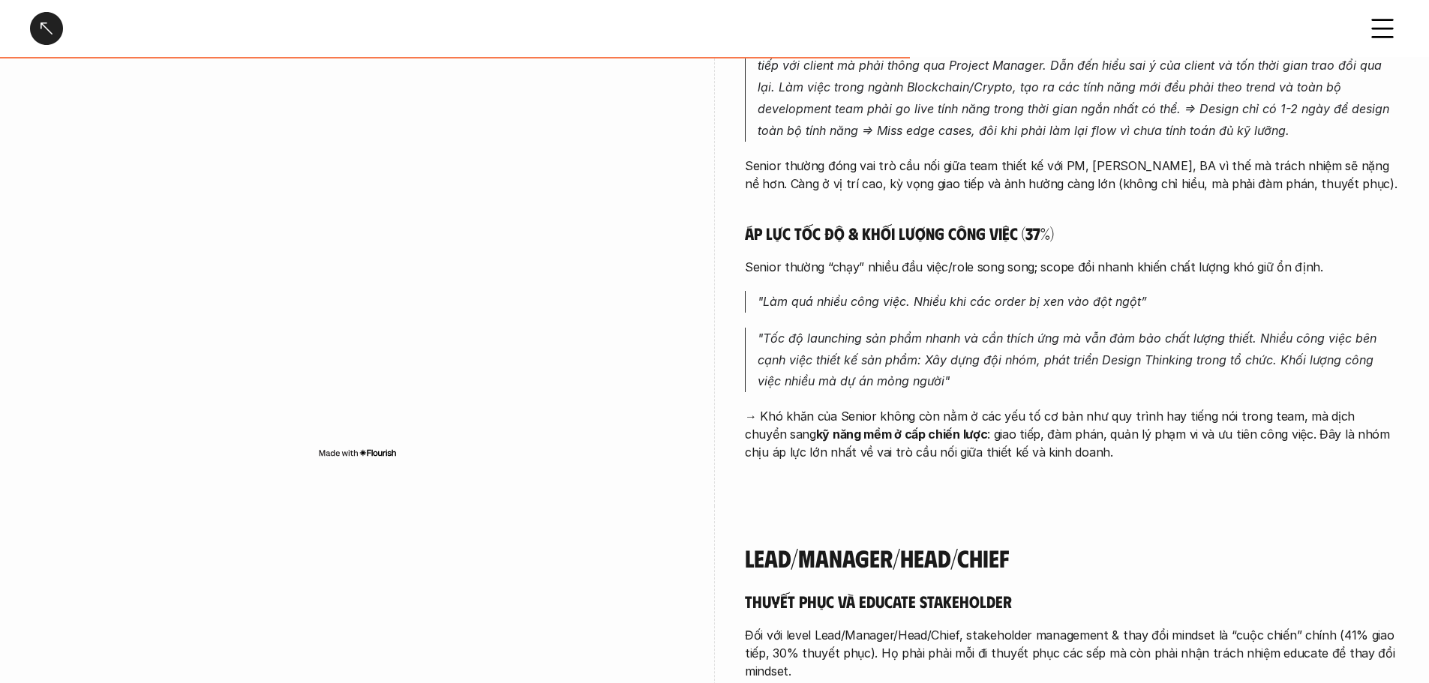
click at [1056, 450] on div "Senior/Expert Vẫn là vấn đề về stakeholder nhưng ở level Senior/Expert thì lại …" at bounding box center [1072, 115] width 654 height 781
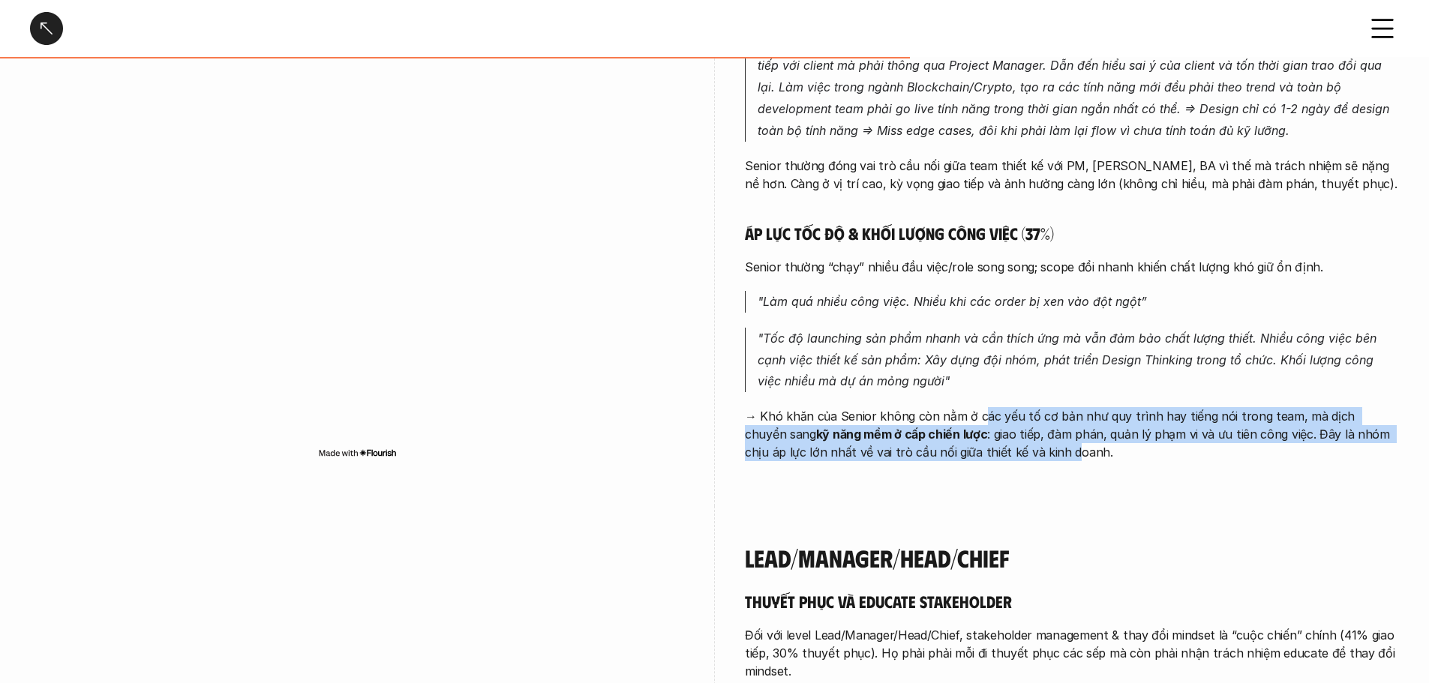
drag, startPoint x: 978, startPoint y: 395, endPoint x: 1050, endPoint y: 445, distance: 87.4
click at [1041, 441] on div "Senior/Expert Vẫn là vấn đề về stakeholder nhưng ở level Senior/Expert thì lại …" at bounding box center [1072, 115] width 654 height 781
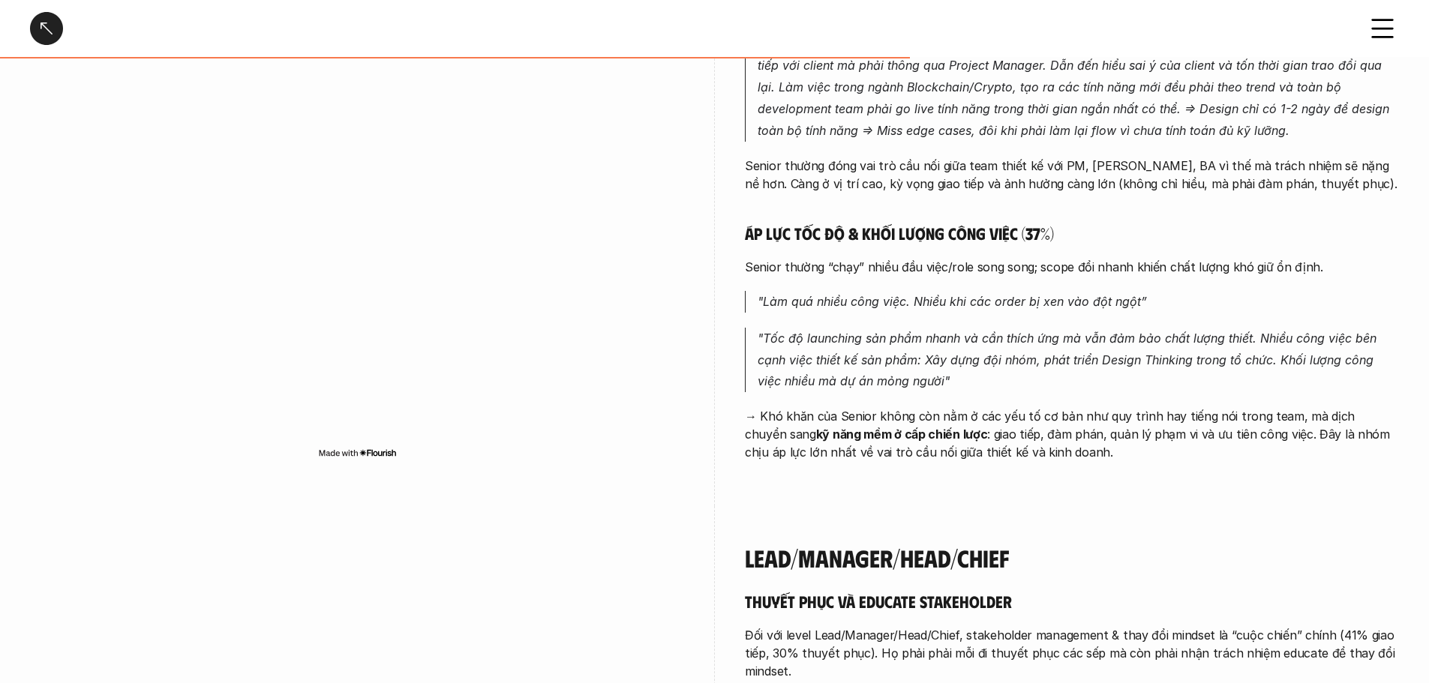
click at [1050, 445] on div "Senior/Expert Vẫn là vấn đề về stakeholder nhưng ở level Senior/Expert thì lại …" at bounding box center [1072, 115] width 654 height 781
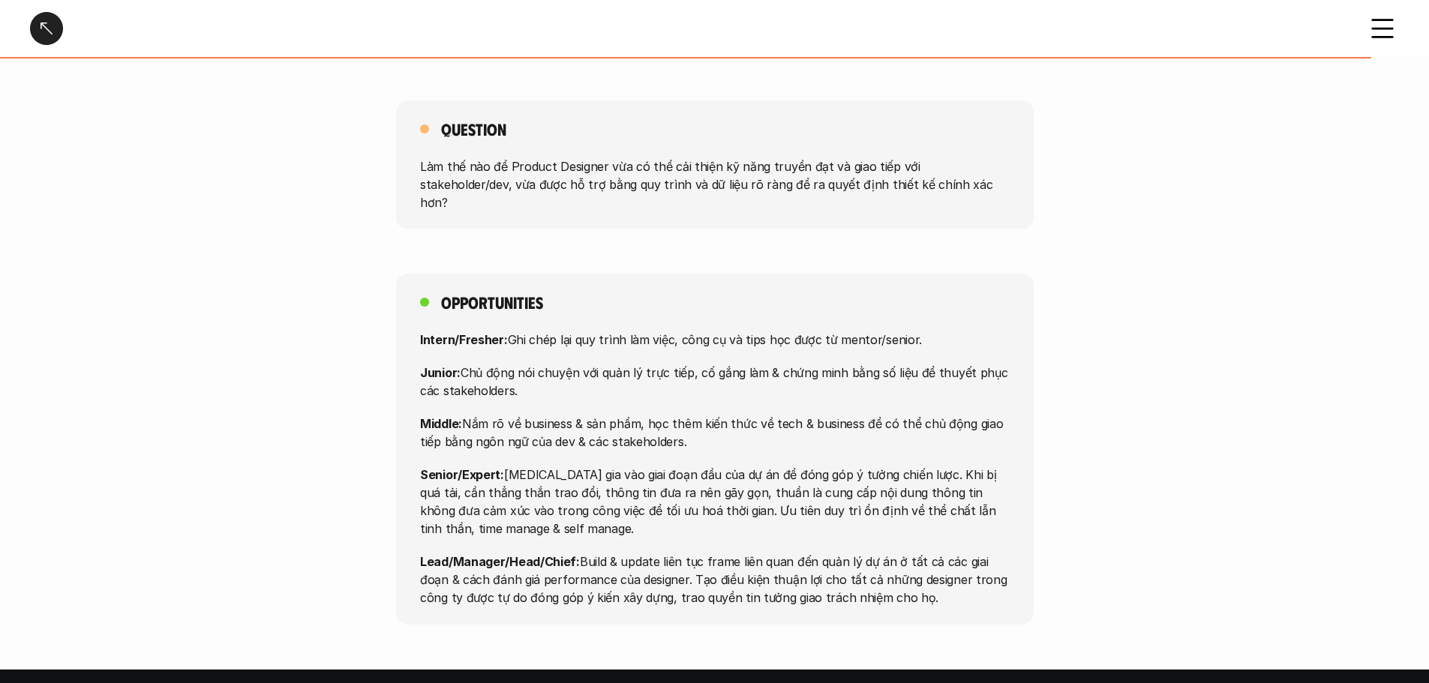
scroll to position [5252, 0]
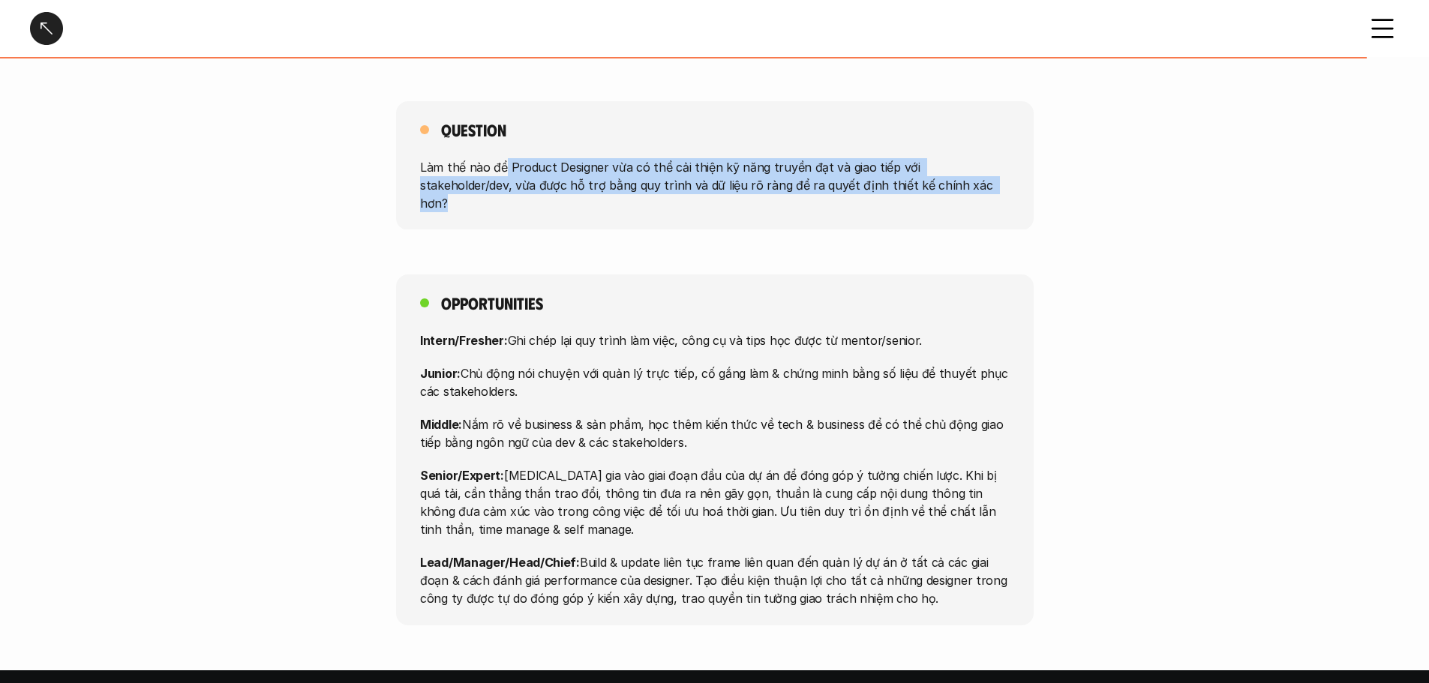
drag, startPoint x: 504, startPoint y: 149, endPoint x: 932, endPoint y: 155, distance: 427.7
click at [912, 158] on p "Làm thế nào để Product Designer vừa có thể cải thiện kỹ năng truyền đạt và giao…" at bounding box center [715, 185] width 590 height 54
click at [933, 158] on p "Làm thế nào để Product Designer vừa có thể cải thiện kỹ năng truyền đạt và giao…" at bounding box center [715, 185] width 590 height 54
drag, startPoint x: 932, startPoint y: 164, endPoint x: 573, endPoint y: 136, distance: 359.7
click at [573, 136] on div "Question Làm thế nào để Product Designer vừa có thể cải thiện kỹ năng truyền đạ…" at bounding box center [715, 165] width 638 height 129
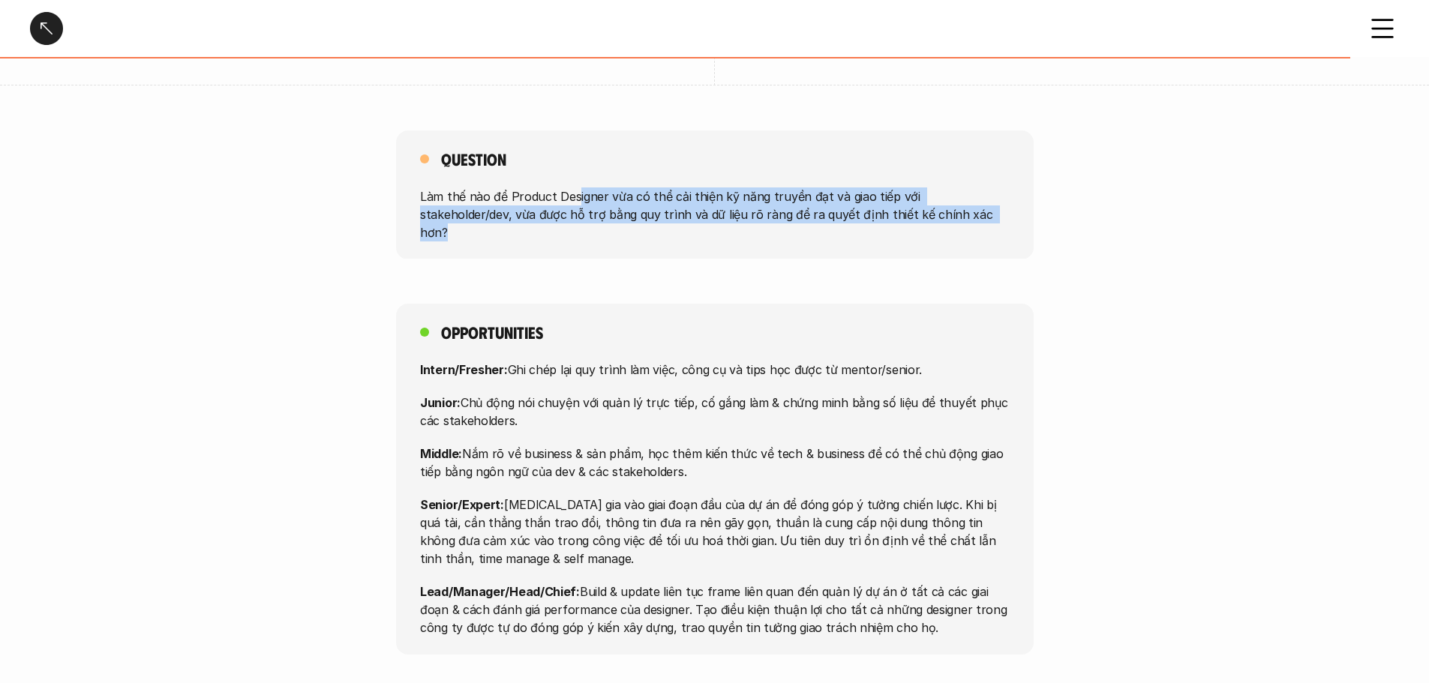
scroll to position [5177, 0]
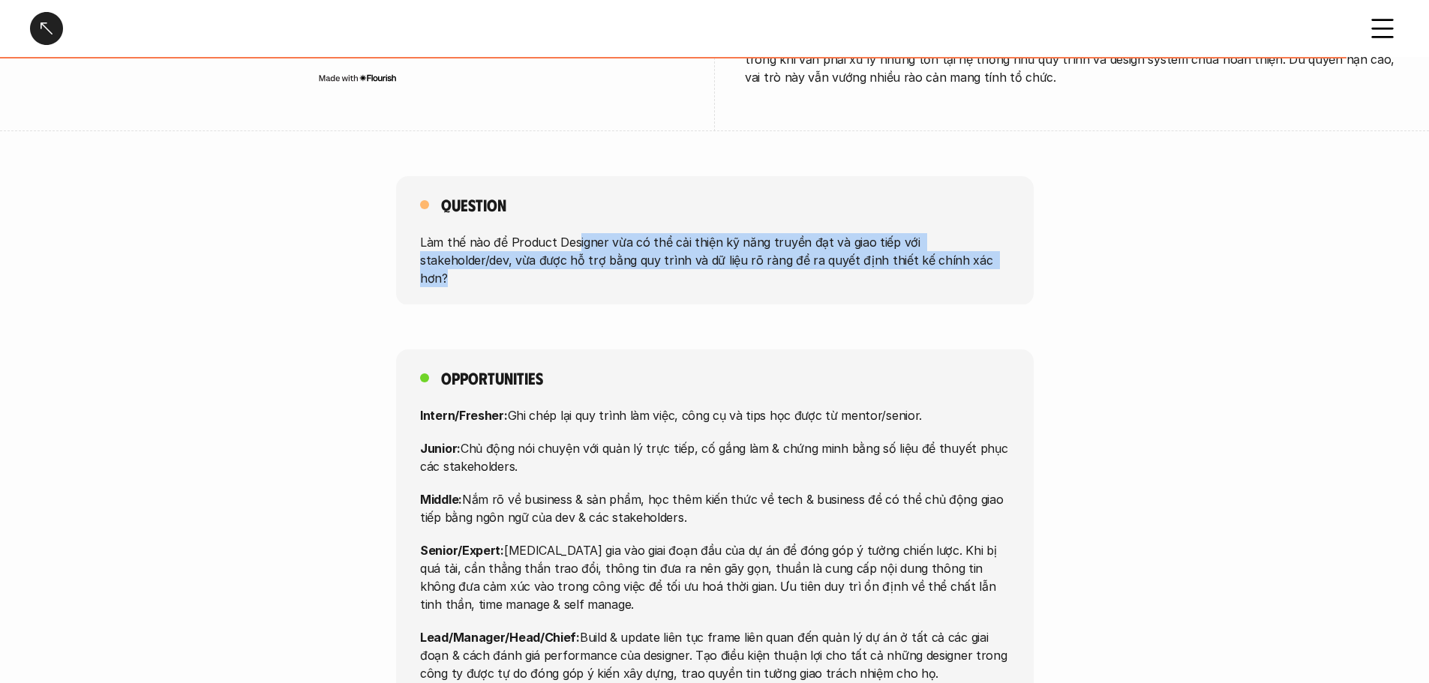
click at [584, 233] on p "Làm thế nào để Product Designer vừa có thể cải thiện kỹ năng truyền đạt và giao…" at bounding box center [715, 260] width 590 height 54
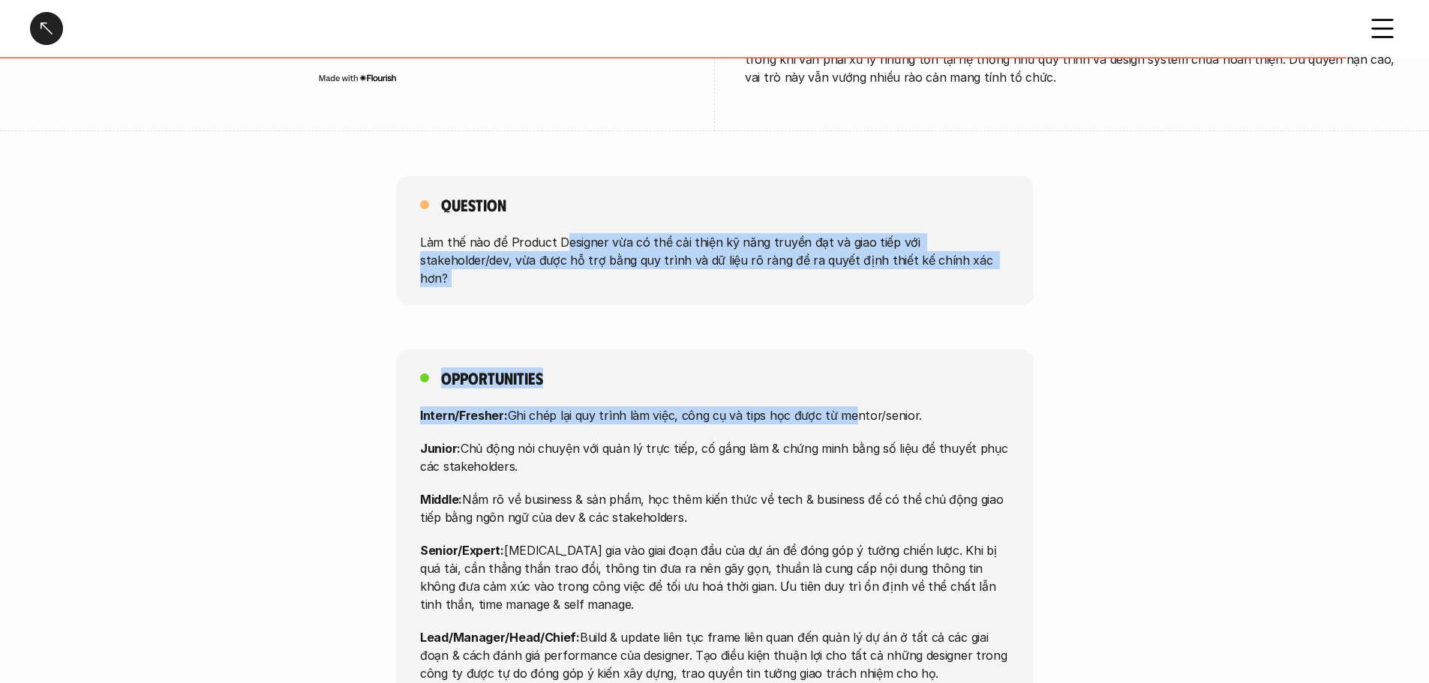
drag, startPoint x: 619, startPoint y: 258, endPoint x: 852, endPoint y: 386, distance: 266.3
click at [853, 407] on div "Intern/Fresher: Ghi chép lại quy trình làm việc, công cụ và tips học được từ me…" at bounding box center [715, 545] width 590 height 276
drag, startPoint x: 653, startPoint y: 401, endPoint x: 658, endPoint y: 423, distance: 23.1
click at [658, 423] on div "Intern/Fresher: Ghi chép lại quy trình làm việc, công cụ và tips học được từ me…" at bounding box center [715, 545] width 590 height 276
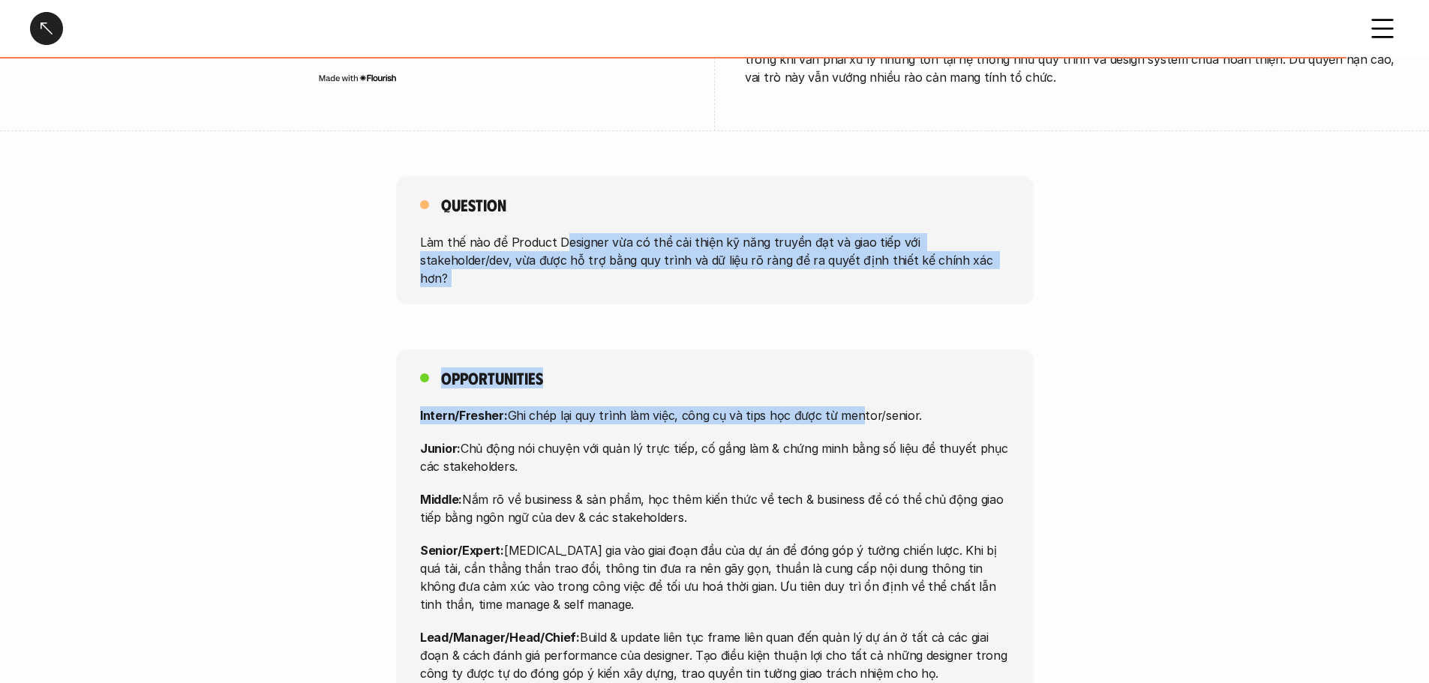
click at [658, 440] on p "Junior: Chủ động nói chuyện với quản lý trực tiếp, cố gắng làm & chứng minh bằn…" at bounding box center [715, 458] width 590 height 36
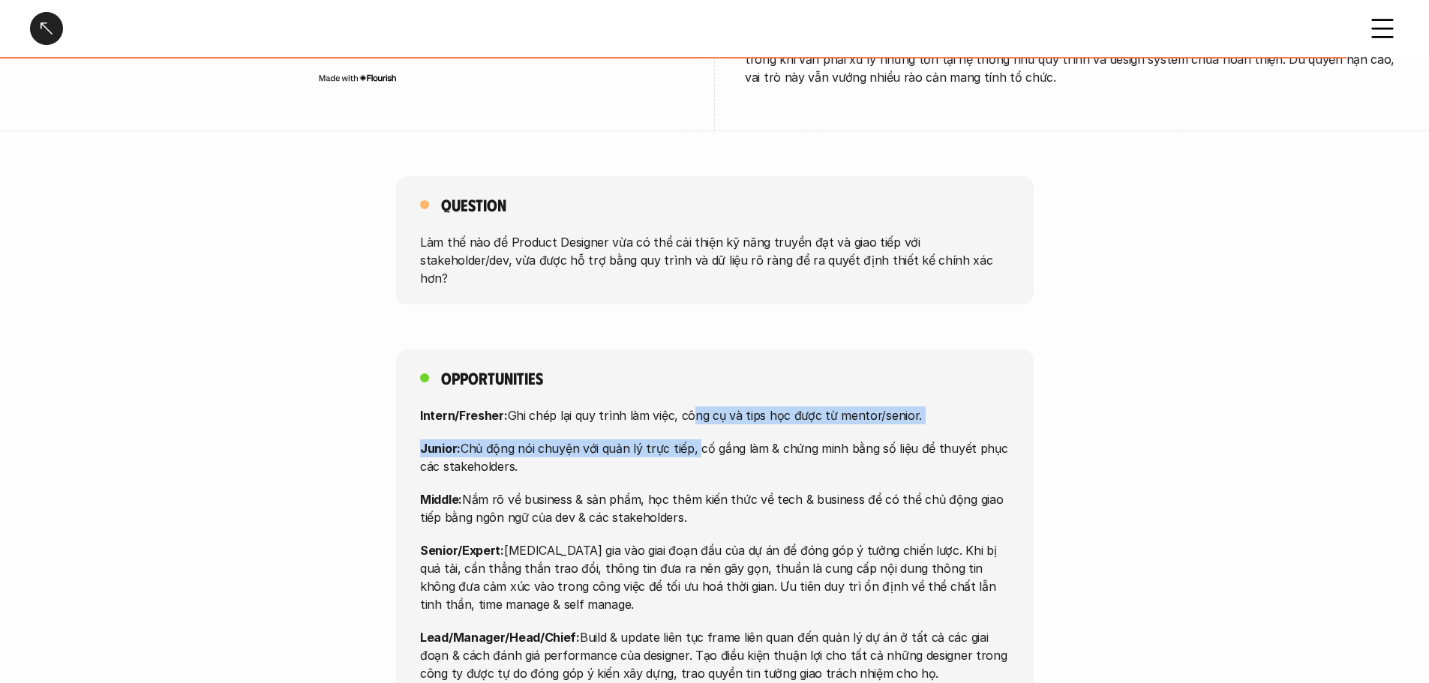
drag, startPoint x: 684, startPoint y: 372, endPoint x: 694, endPoint y: 410, distance: 38.8
click at [694, 410] on div "Intern/Fresher: Ghi chép lại quy trình làm việc, công cụ và tips học được từ me…" at bounding box center [715, 545] width 590 height 276
click at [694, 440] on p "Junior: Chủ động nói chuyện với quản lý trực tiếp, cố gắng làm & chứng minh bằn…" at bounding box center [715, 458] width 590 height 36
drag, startPoint x: 401, startPoint y: 374, endPoint x: 524, endPoint y: 442, distance: 139.7
click at [524, 442] on div "Opportunities Intern/Fresher: Ghi chép lại quy trình làm việc, công cụ và tips …" at bounding box center [715, 525] width 638 height 351
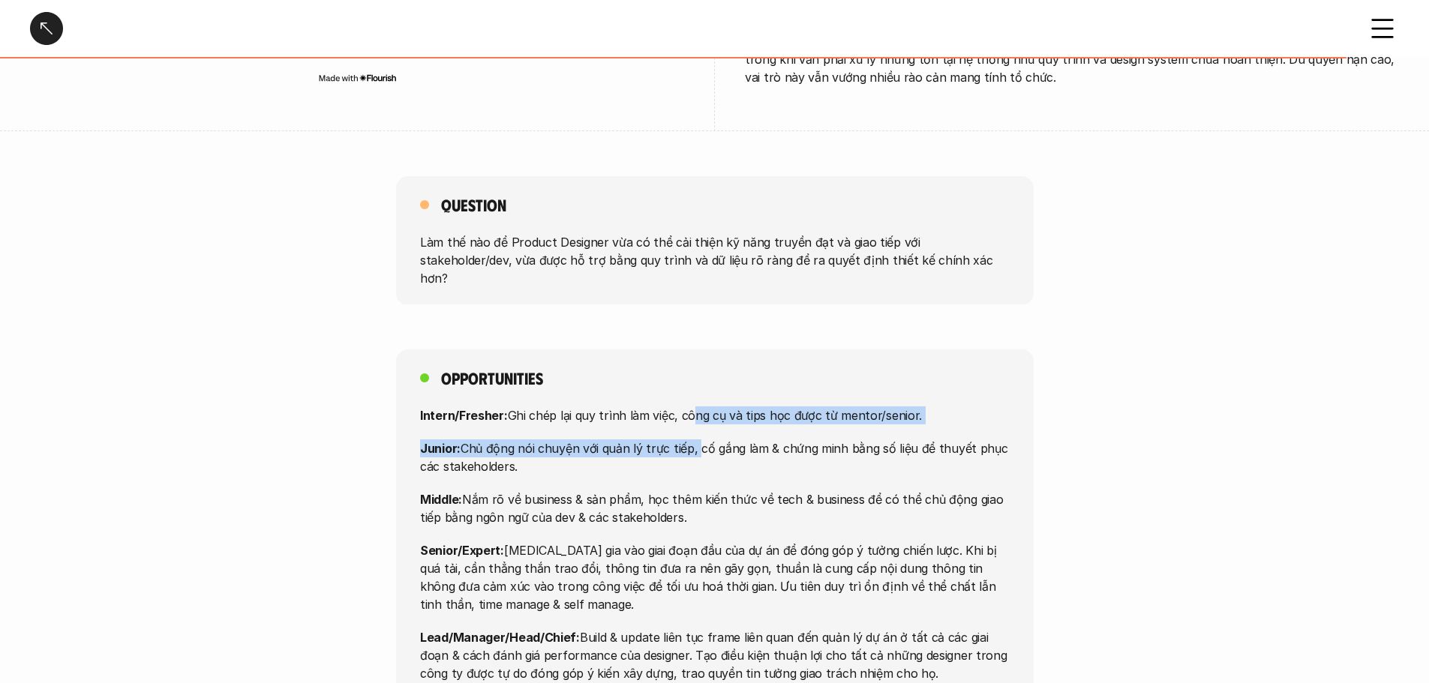
click at [524, 442] on div "Intern/Fresher: Ghi chép lại quy trình làm việc, công cụ và tips học được từ me…" at bounding box center [715, 545] width 590 height 276
drag, startPoint x: 417, startPoint y: 371, endPoint x: 546, endPoint y: 433, distance: 143.3
click at [546, 433] on div "Opportunities Intern/Fresher: Ghi chép lại quy trình làm việc, công cụ và tips …" at bounding box center [715, 525] width 638 height 351
click at [546, 440] on p "Junior: Chủ động nói chuyện với quản lý trực tiếp, cố gắng làm & chứng minh bằn…" at bounding box center [715, 458] width 590 height 36
drag, startPoint x: 468, startPoint y: 419, endPoint x: 731, endPoint y: 475, distance: 268.4
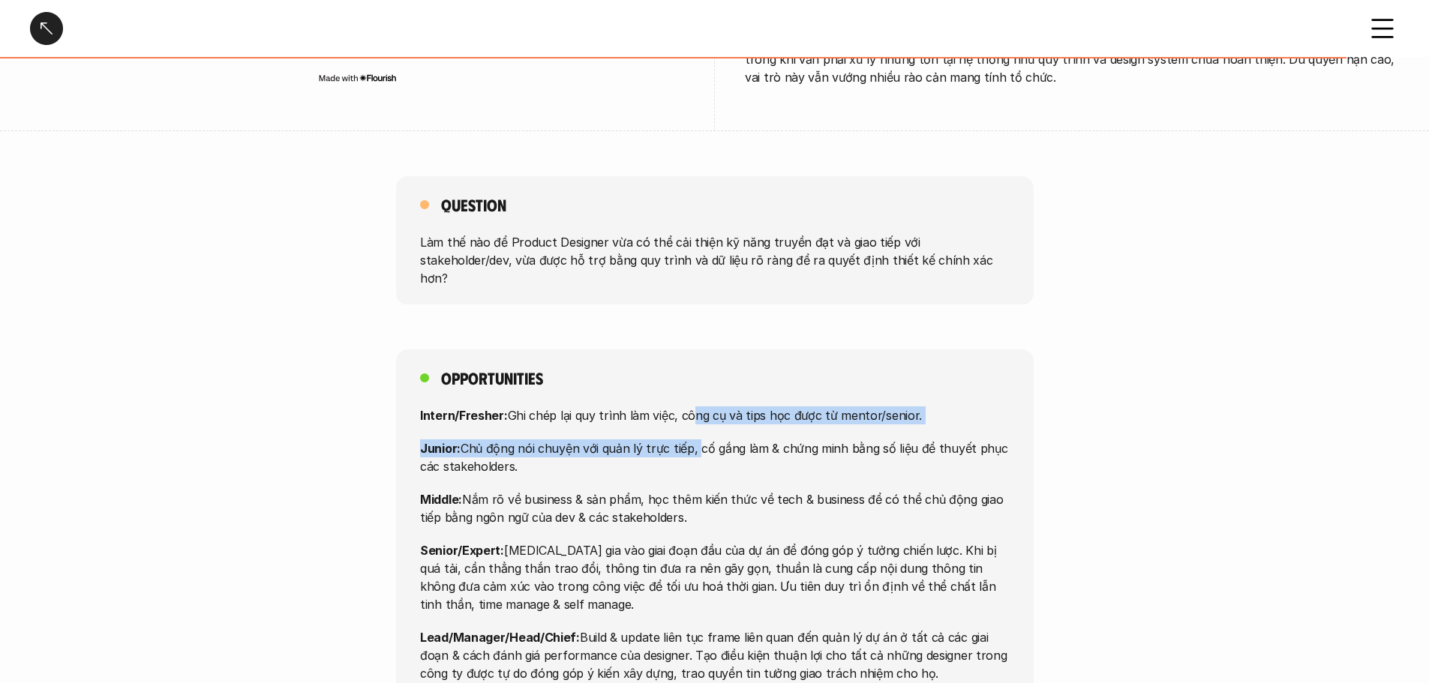
click at [731, 475] on div "Opportunities Intern/Fresher: Ghi chép lại quy trình làm việc, công cụ và tips …" at bounding box center [714, 525] width 1429 height 351
click at [684, 491] on p "Middle: Nắm rõ về business & sản phẩm, học thêm kiến thức về tech & business để…" at bounding box center [715, 509] width 590 height 36
drag, startPoint x: 706, startPoint y: 479, endPoint x: 413, endPoint y: 382, distance: 308.4
click at [413, 382] on div "Opportunities Intern/Fresher: Ghi chép lại quy trình làm việc, công cụ và tips …" at bounding box center [715, 525] width 638 height 351
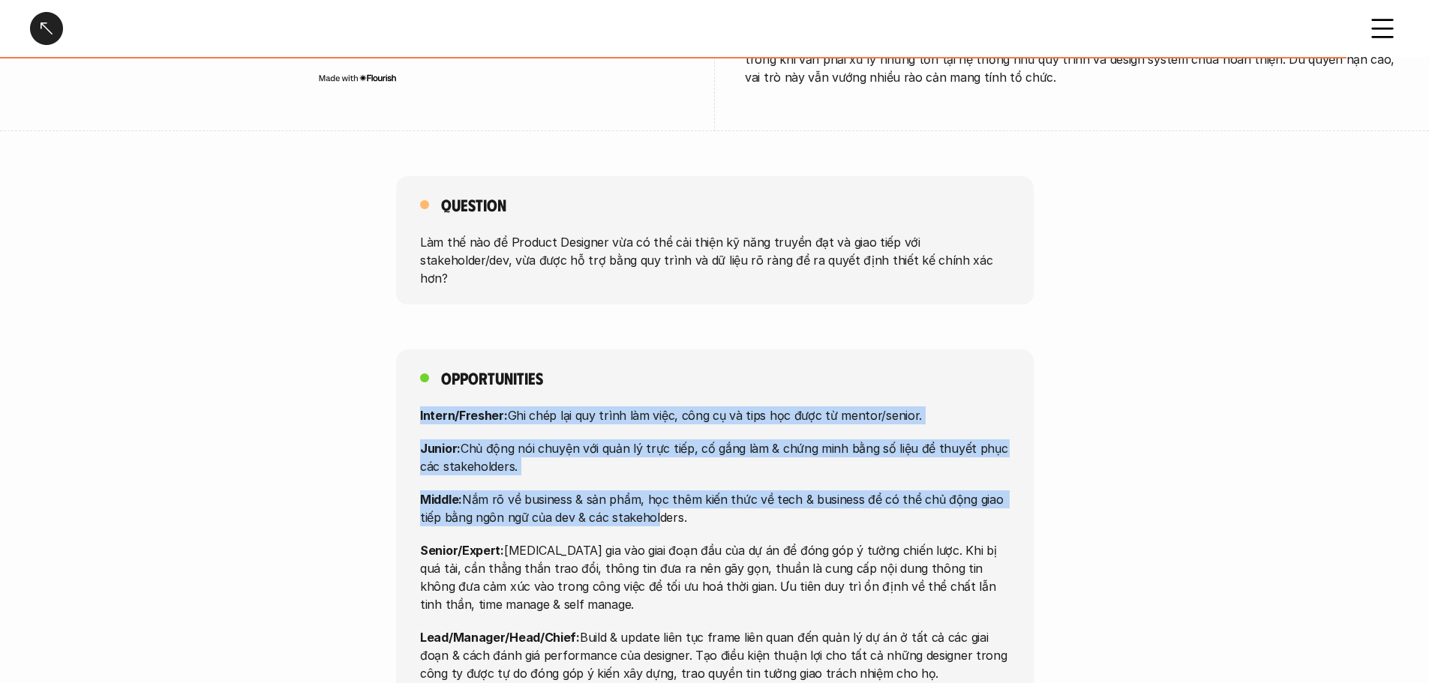
drag, startPoint x: 411, startPoint y: 371, endPoint x: 673, endPoint y: 489, distance: 287.4
click at [665, 489] on div "Opportunities Intern/Fresher: Ghi chép lại quy trình làm việc, công cụ và tips …" at bounding box center [715, 525] width 638 height 351
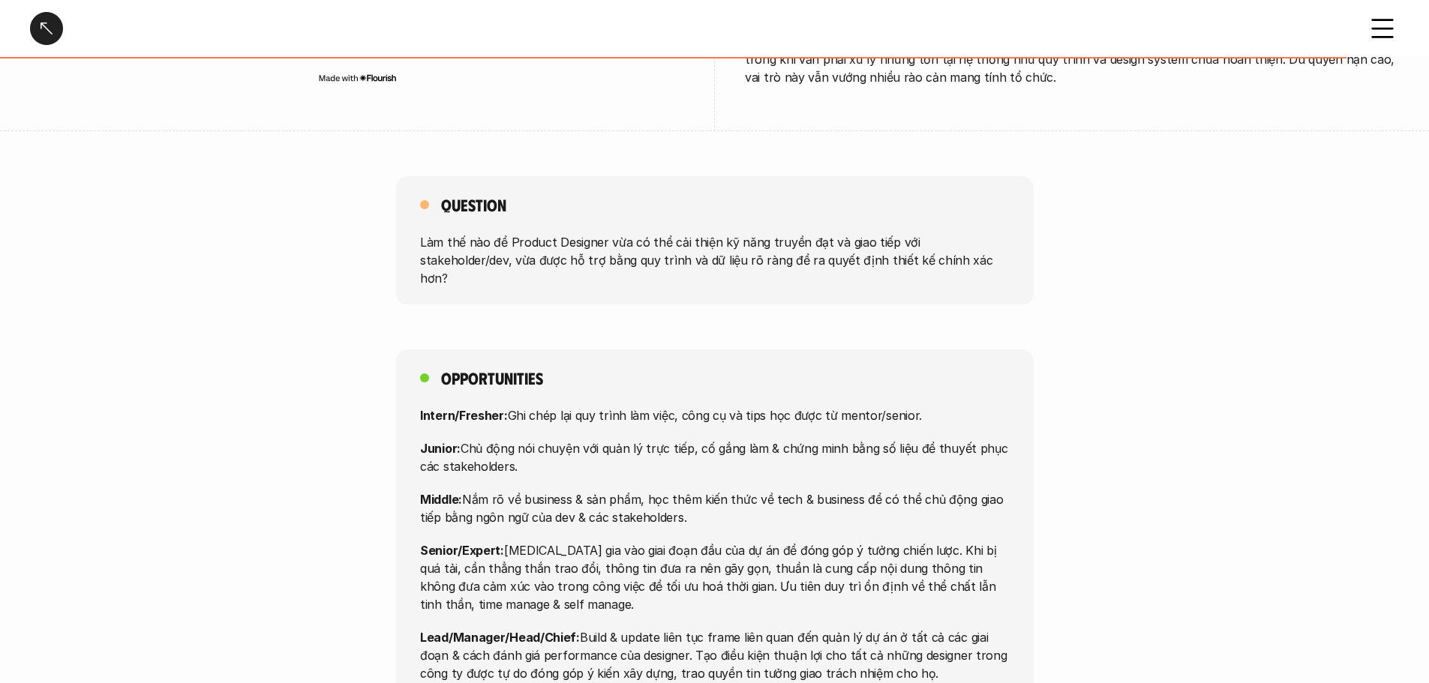
click at [699, 492] on div "Intern/Fresher: Ghi chép lại quy trình làm việc, công cụ và tips học được từ me…" at bounding box center [715, 545] width 590 height 276
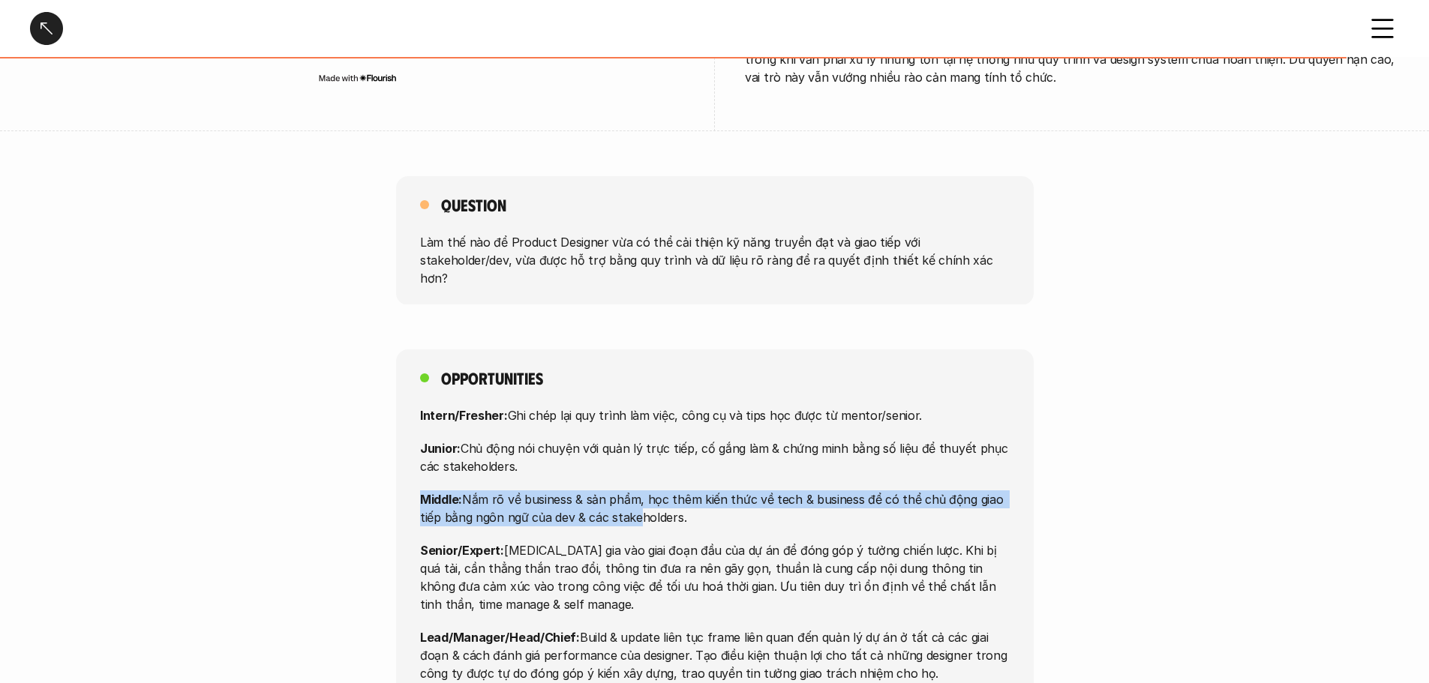
drag, startPoint x: 494, startPoint y: 475, endPoint x: 653, endPoint y: 489, distance: 158.9
click at [649, 489] on div "Opportunities Intern/Fresher: Ghi chép lại quy trình làm việc, công cụ và tips …" at bounding box center [715, 525] width 638 height 351
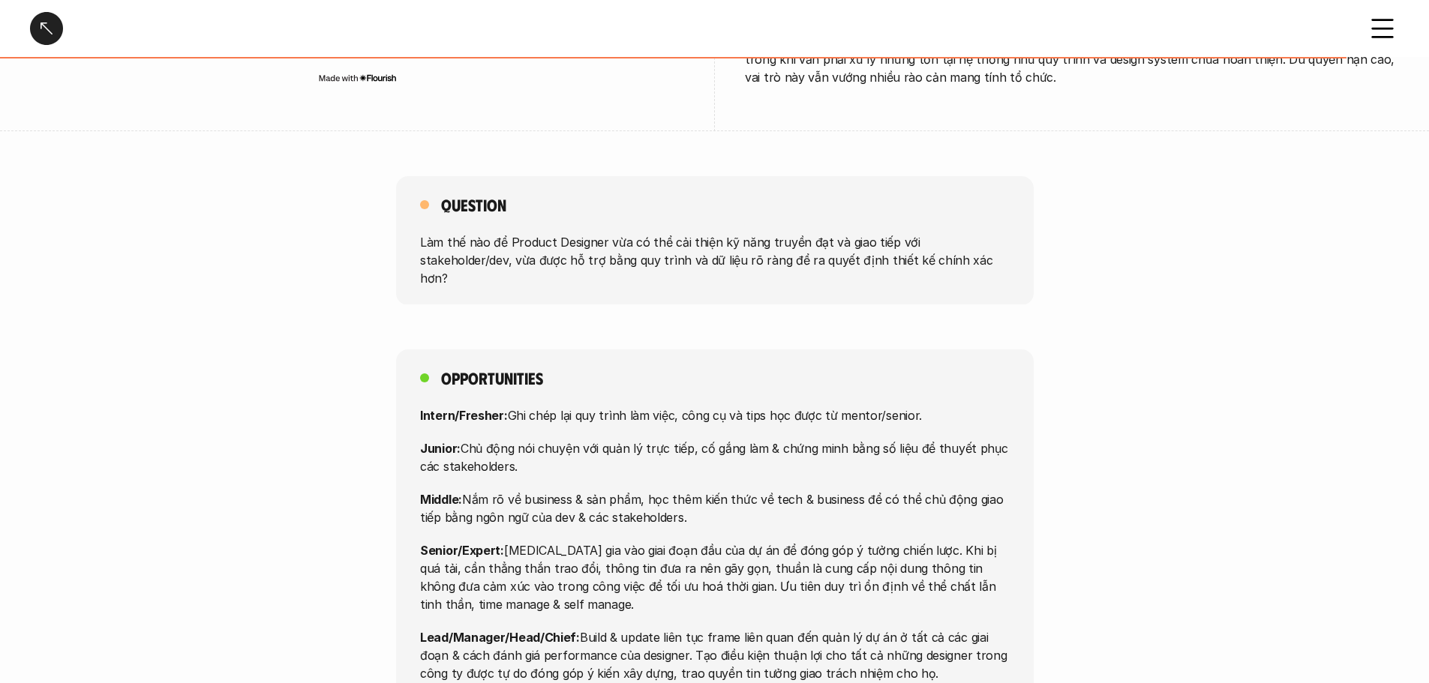
click at [653, 489] on div "Intern/Fresher: Ghi chép lại quy trình làm việc, công cụ và tips học được từ me…" at bounding box center [715, 545] width 590 height 276
drag, startPoint x: 419, startPoint y: 453, endPoint x: 803, endPoint y: 475, distance: 384.0
click at [803, 475] on div "Opportunities Intern/Fresher: Ghi chép lại quy trình làm việc, công cụ và tips …" at bounding box center [715, 525] width 638 height 351
click at [803, 491] on p "Middle: Nắm rõ về business & sản phẩm, học thêm kiến thức về tech & business để…" at bounding box center [715, 509] width 590 height 36
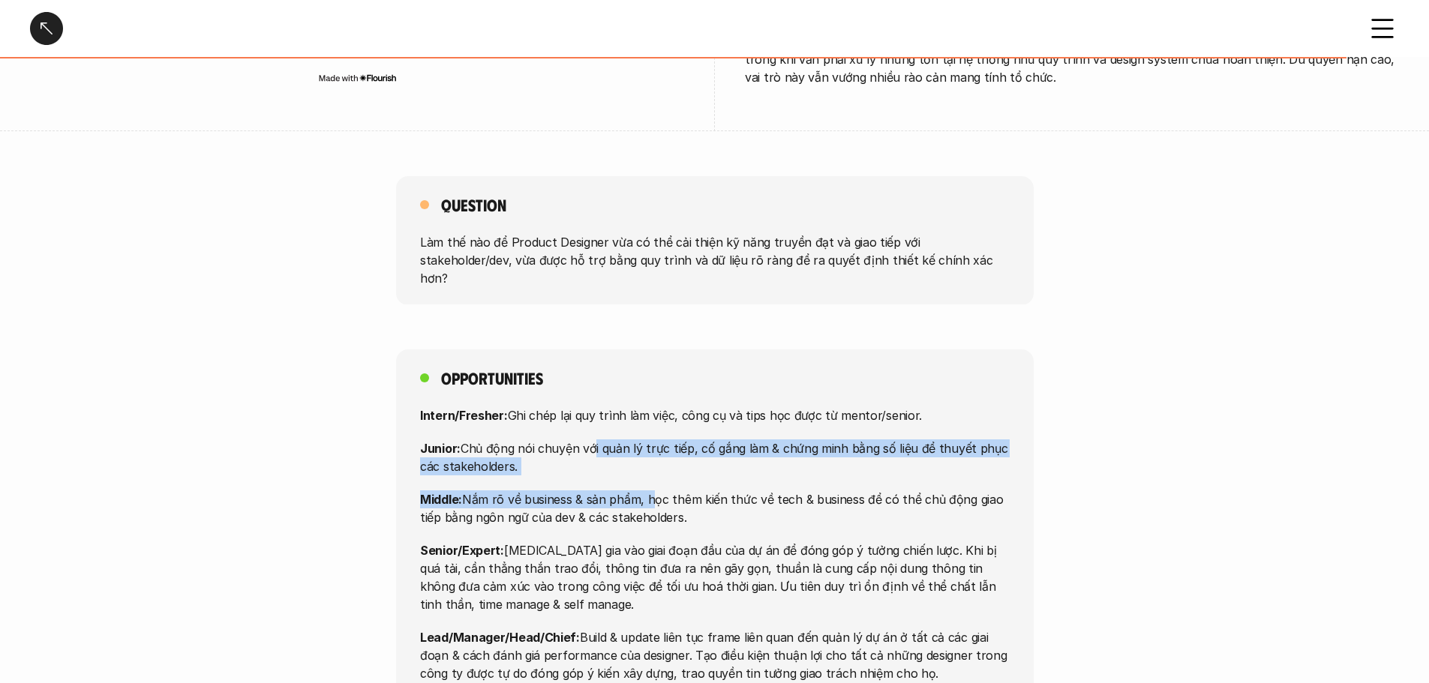
drag, startPoint x: 603, startPoint y: 423, endPoint x: 673, endPoint y: 478, distance: 88.7
click at [662, 474] on div "Intern/Fresher: Ghi chép lại quy trình làm việc, công cụ và tips học được từ me…" at bounding box center [715, 545] width 590 height 276
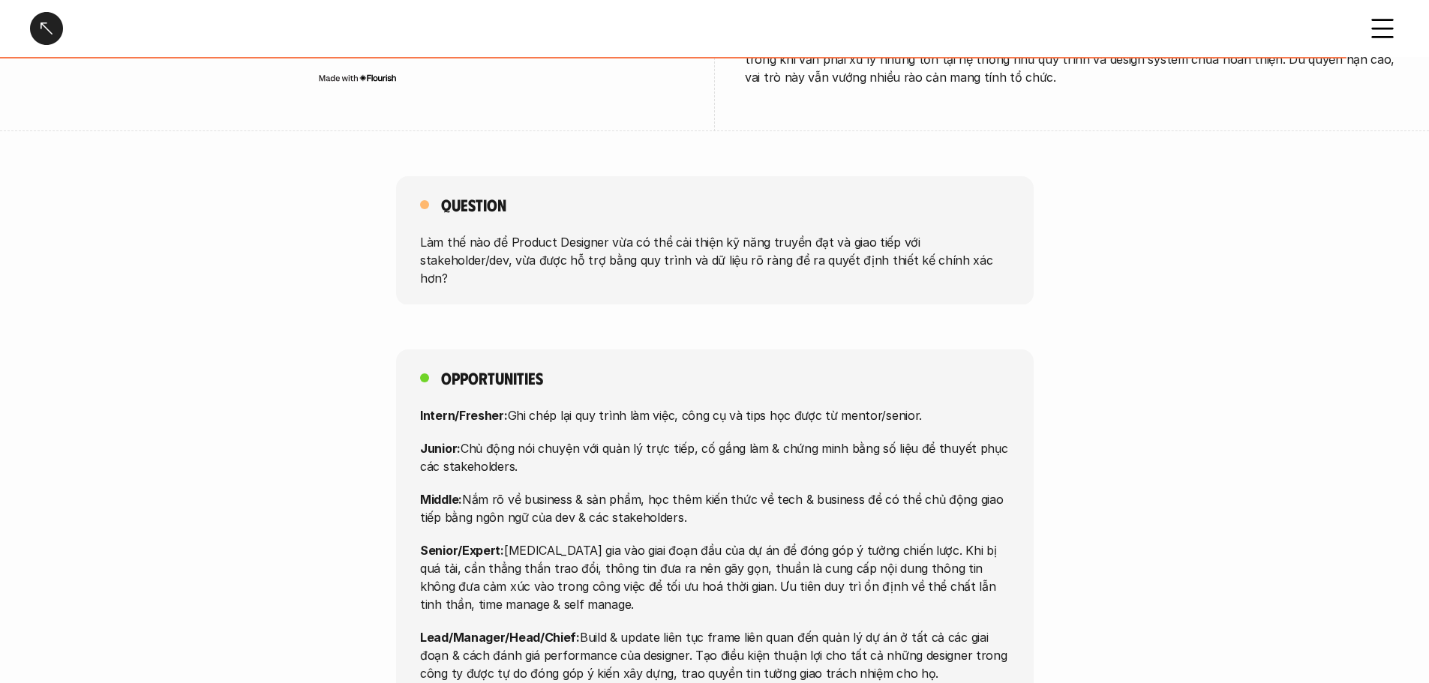
click at [673, 491] on p "Middle: Nắm rõ về business & sản phẩm, học thêm kiến thức về tech & business để…" at bounding box center [715, 509] width 590 height 36
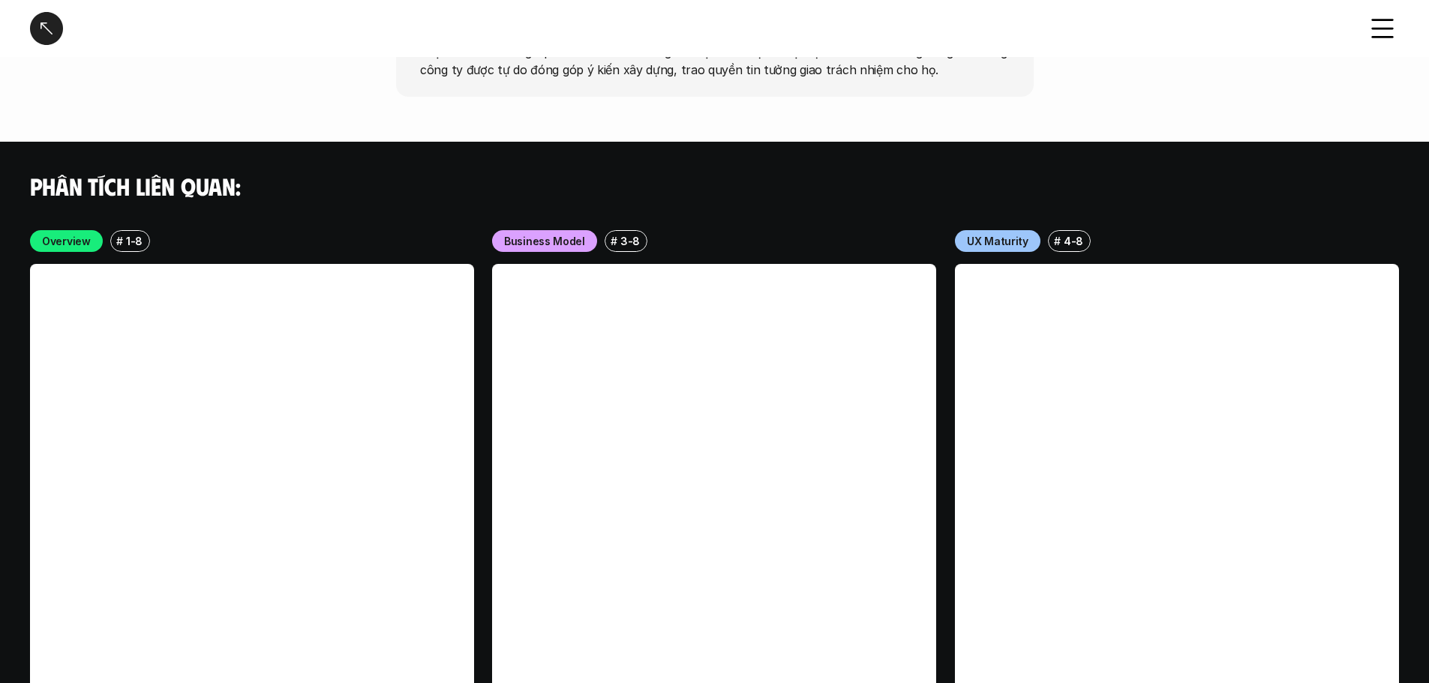
scroll to position [5883, 0]
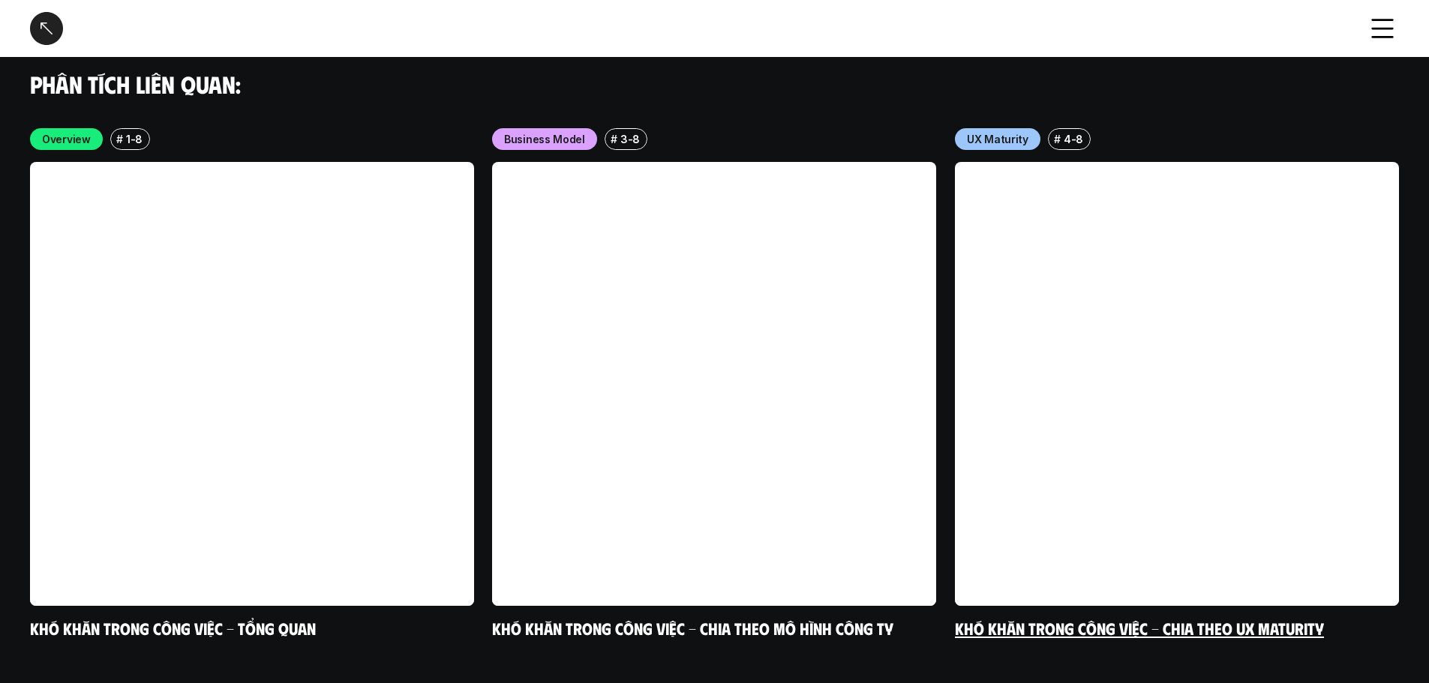
drag, startPoint x: 1188, startPoint y: 252, endPoint x: 1228, endPoint y: 236, distance: 43.1
click at [1190, 251] on link at bounding box center [1177, 384] width 444 height 444
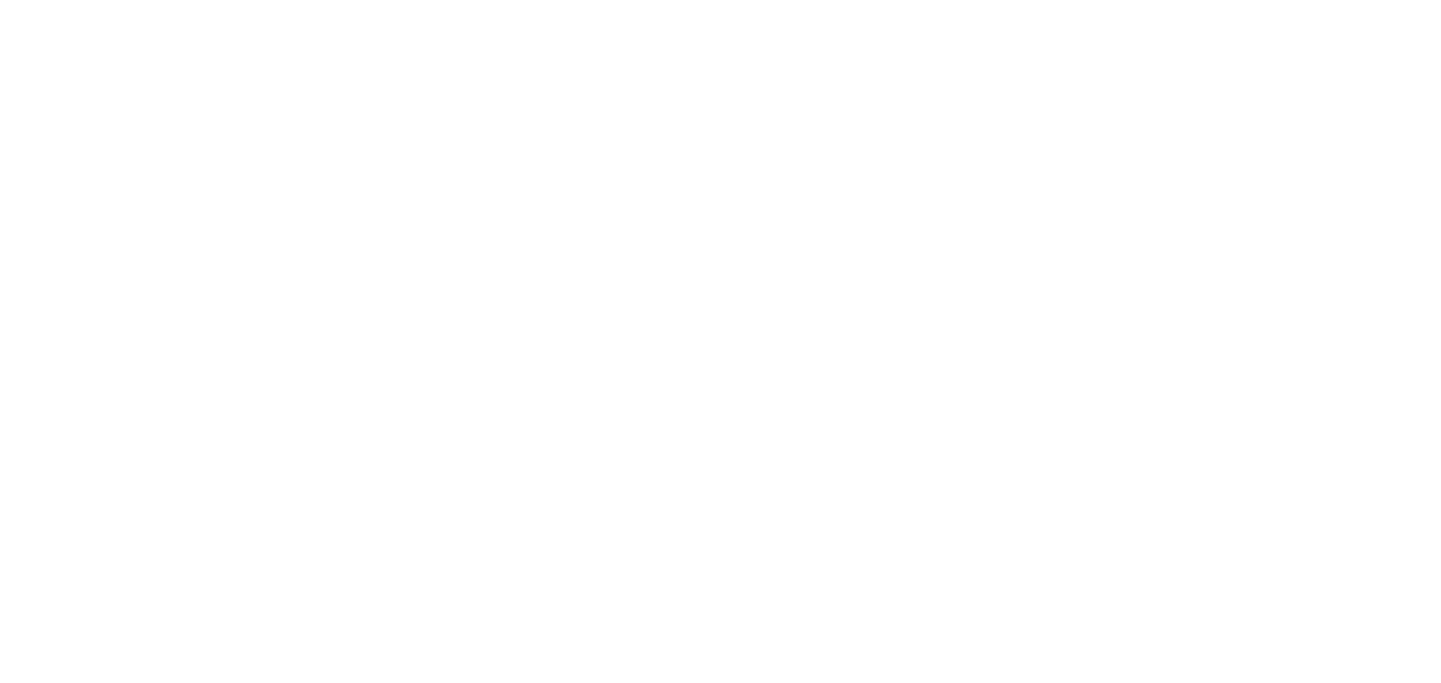
drag, startPoint x: 978, startPoint y: 476, endPoint x: 1065, endPoint y: 505, distance: 92.3
click at [1065, 0] on html "UX Map: Nghiên cứu phạm vi công việc Product Designer tại [GEOGRAPHIC_DATA] - U…" at bounding box center [720, 0] width 1441 height 0
